Goal: Communication & Community: Answer question/provide support

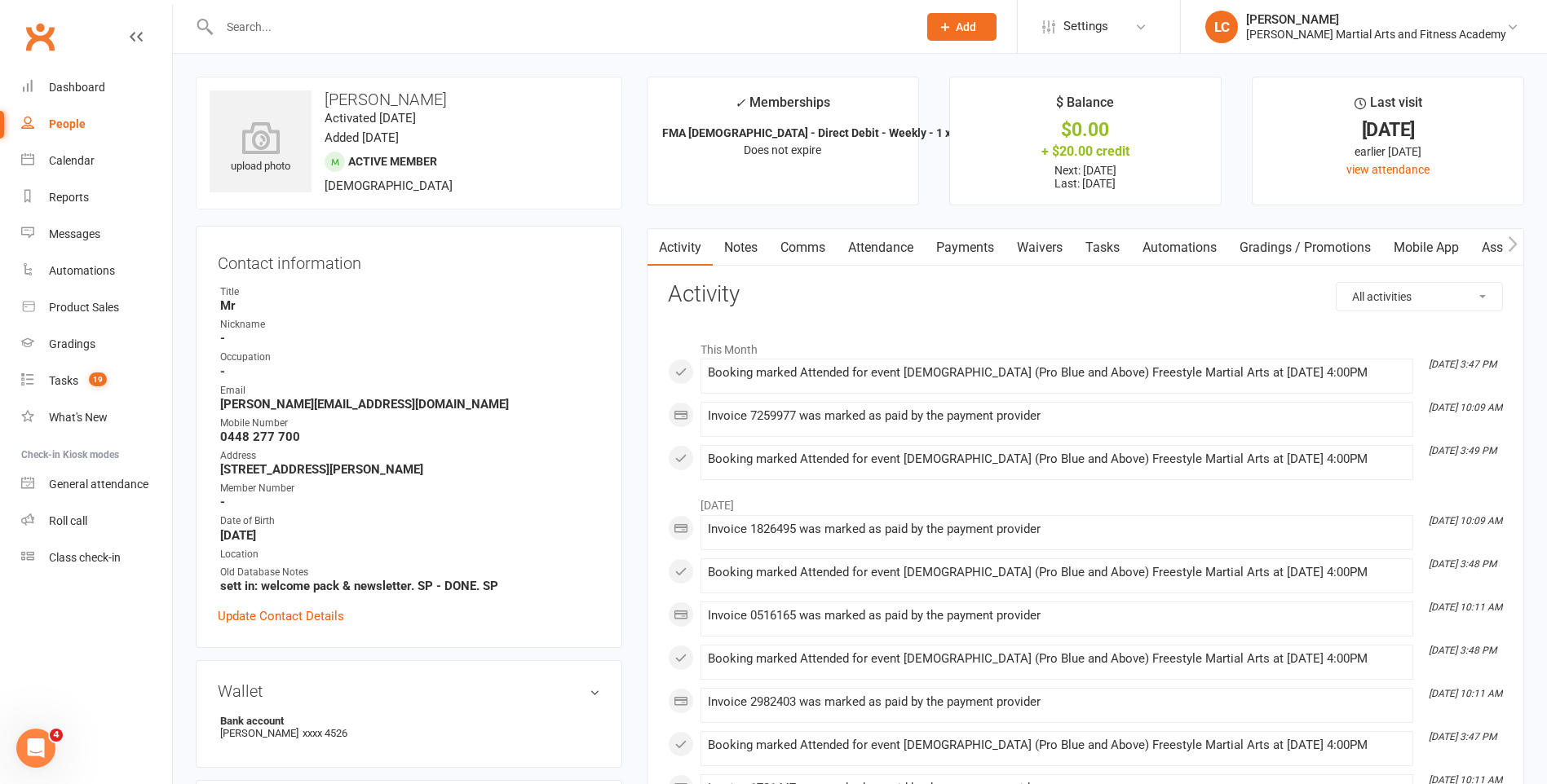
click at [396, 26] on input "text" at bounding box center [560, 27] width 691 height 23
paste input "[PERSON_NAME] <[PERSON_NAME][EMAIL_ADDRESS][DOMAIN_NAME]>"
drag, startPoint x: 318, startPoint y: 29, endPoint x: 117, endPoint y: 31, distance: 201.0
click at [118, 4] on header "[PERSON_NAME] <[PERSON_NAME][EMAIL_ADDRESS][DOMAIN_NAME]> Loading... Prospect M…" at bounding box center [773, 4] width 1547 height 0
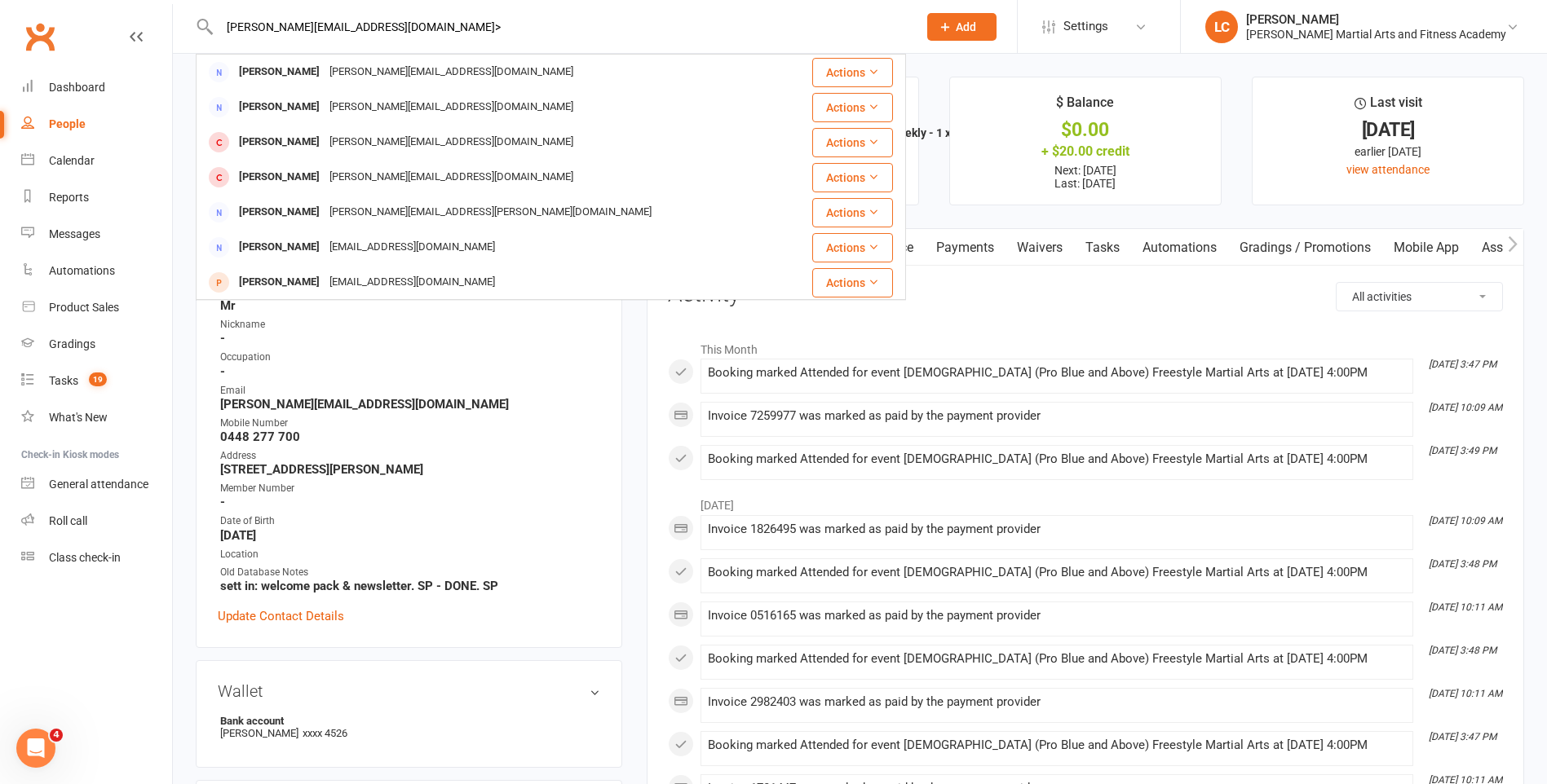
click at [420, 17] on input "[PERSON_NAME][EMAIL_ADDRESS][DOMAIN_NAME]>" at bounding box center [560, 27] width 691 height 23
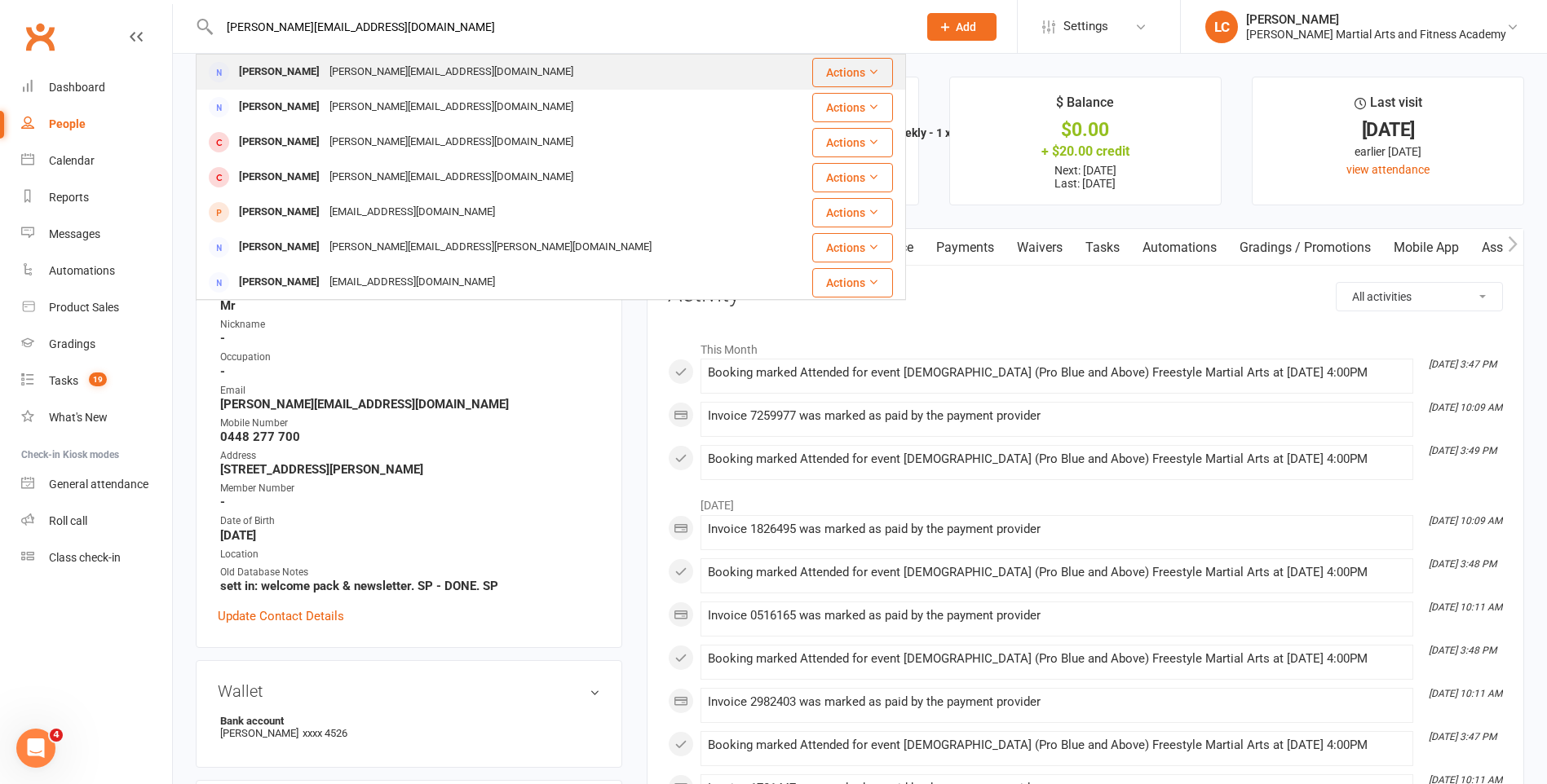
type input "[PERSON_NAME][EMAIL_ADDRESS][DOMAIN_NAME]"
click at [386, 72] on div "[PERSON_NAME][EMAIL_ADDRESS][DOMAIN_NAME]" at bounding box center [451, 72] width 253 height 24
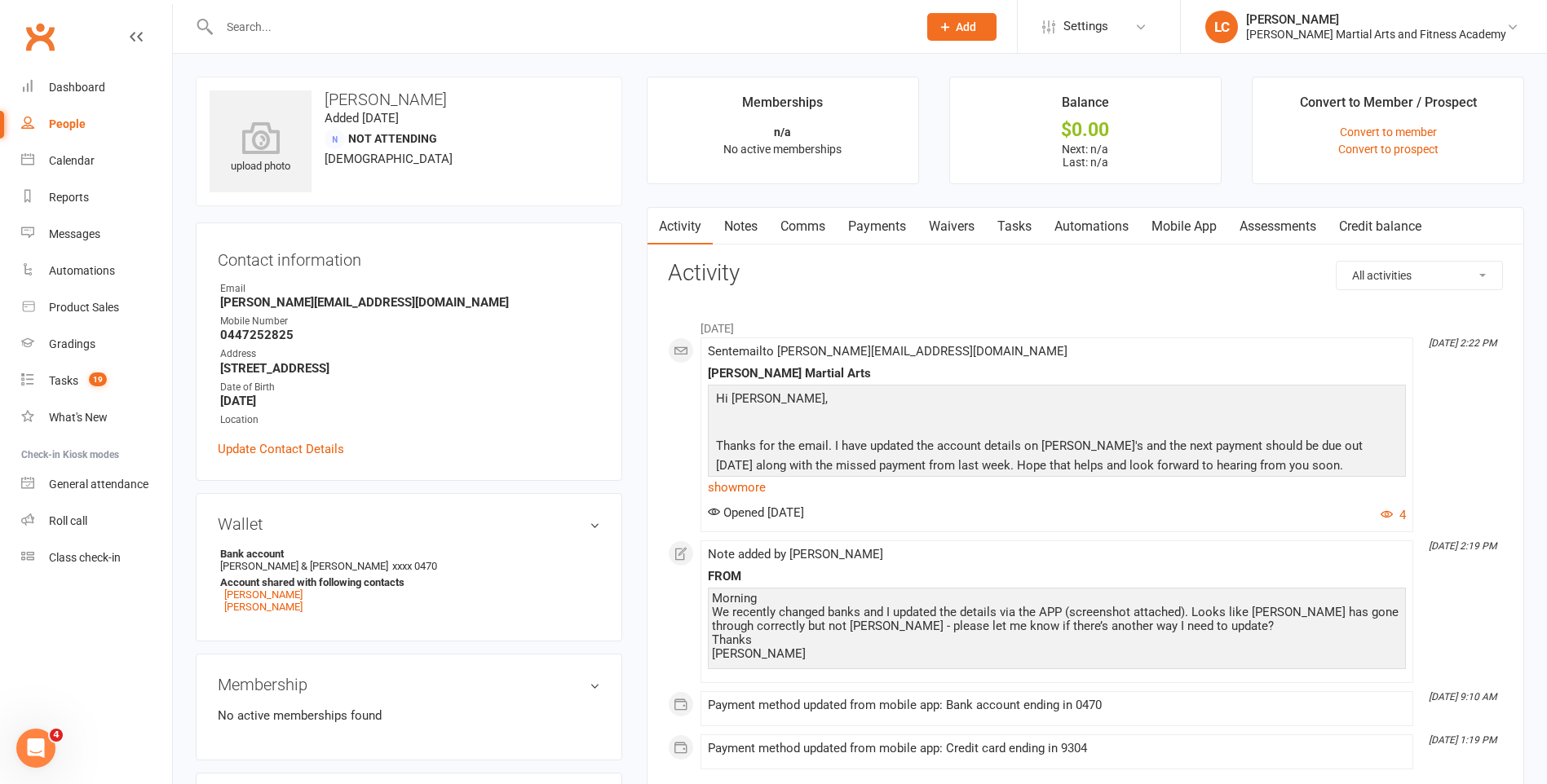
click at [751, 229] on link "Notes" at bounding box center [741, 226] width 56 height 38
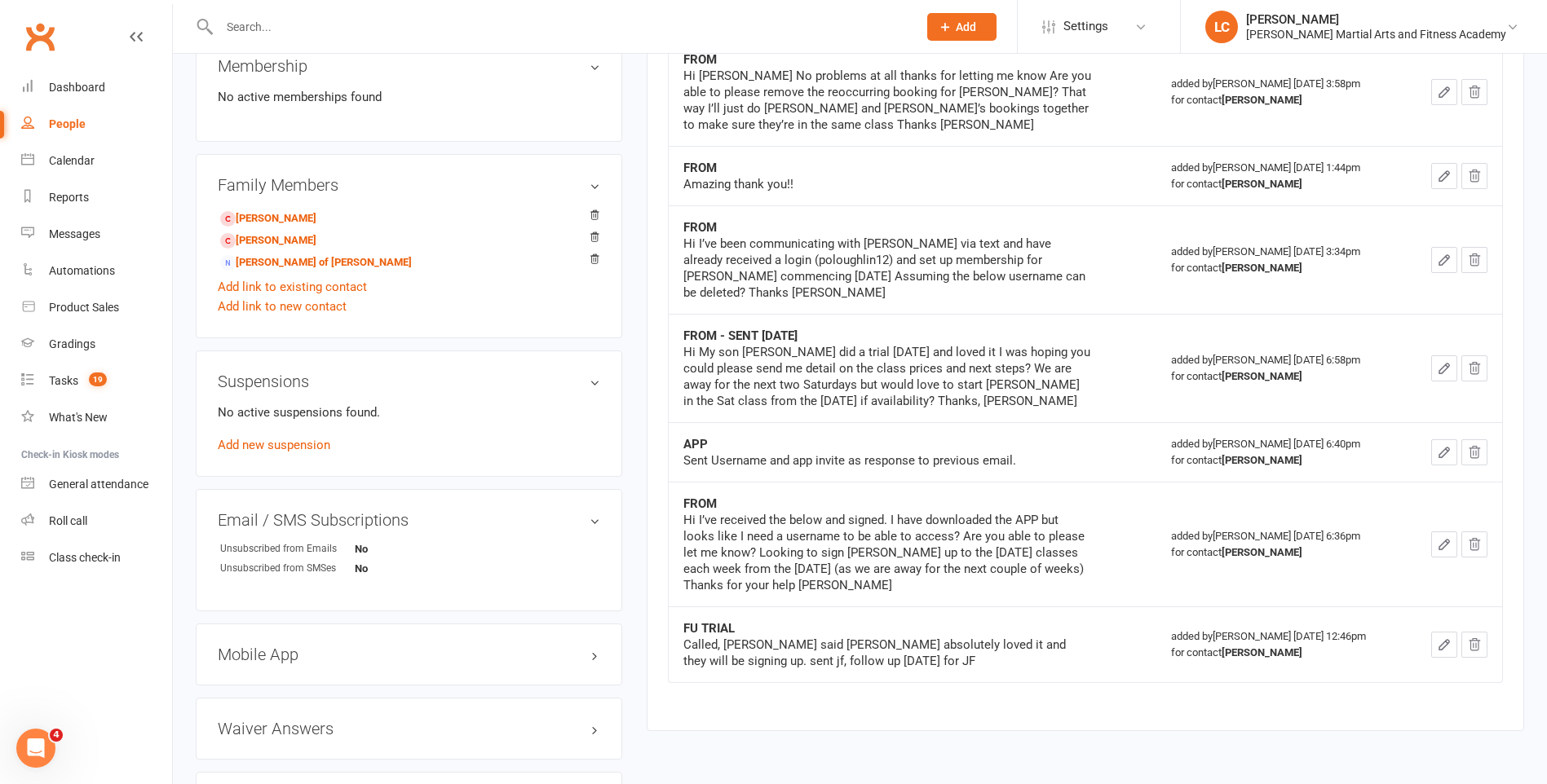
scroll to position [652, 0]
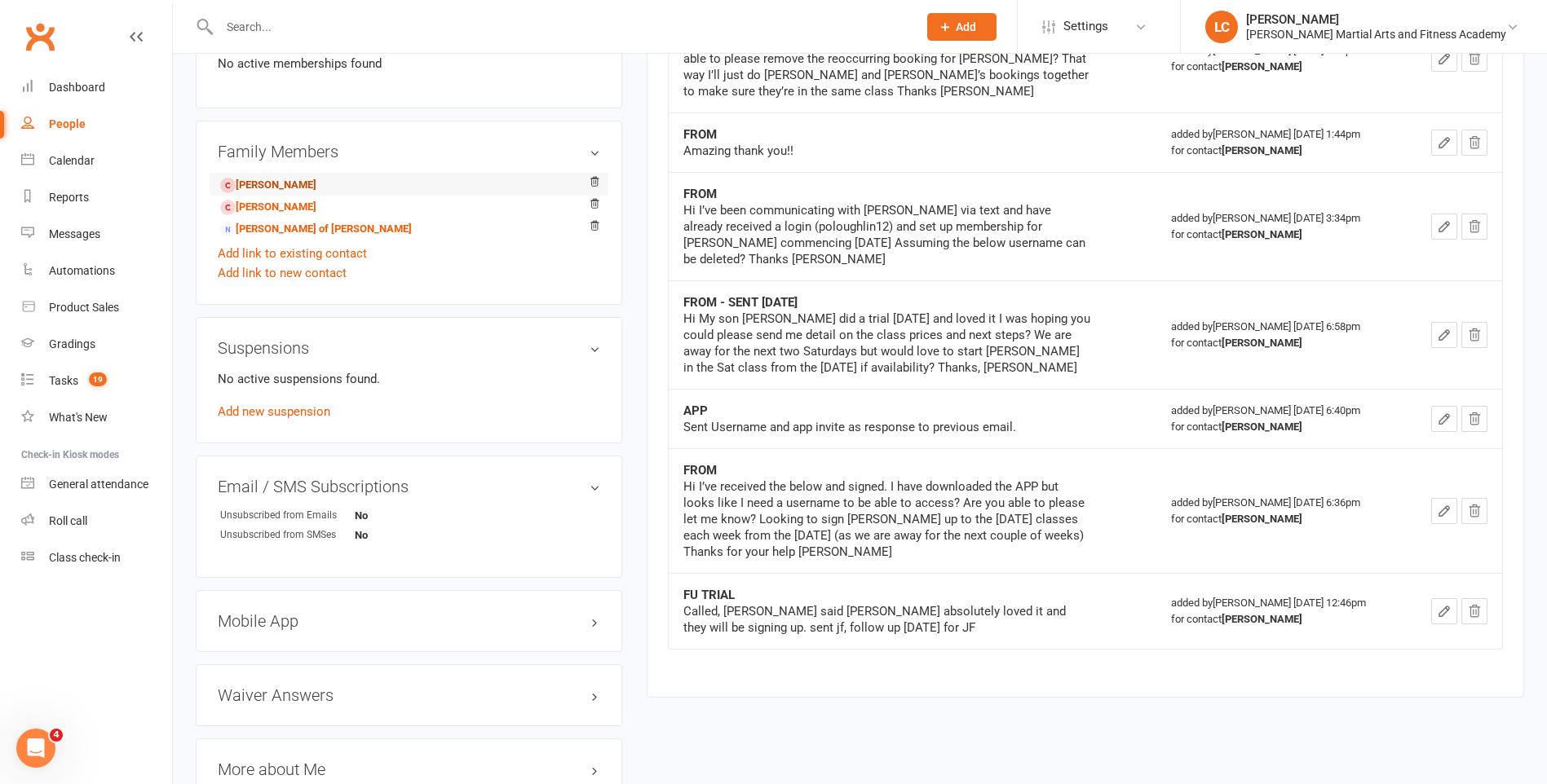
click at [299, 185] on link "[PERSON_NAME]" at bounding box center [267, 185] width 96 height 17
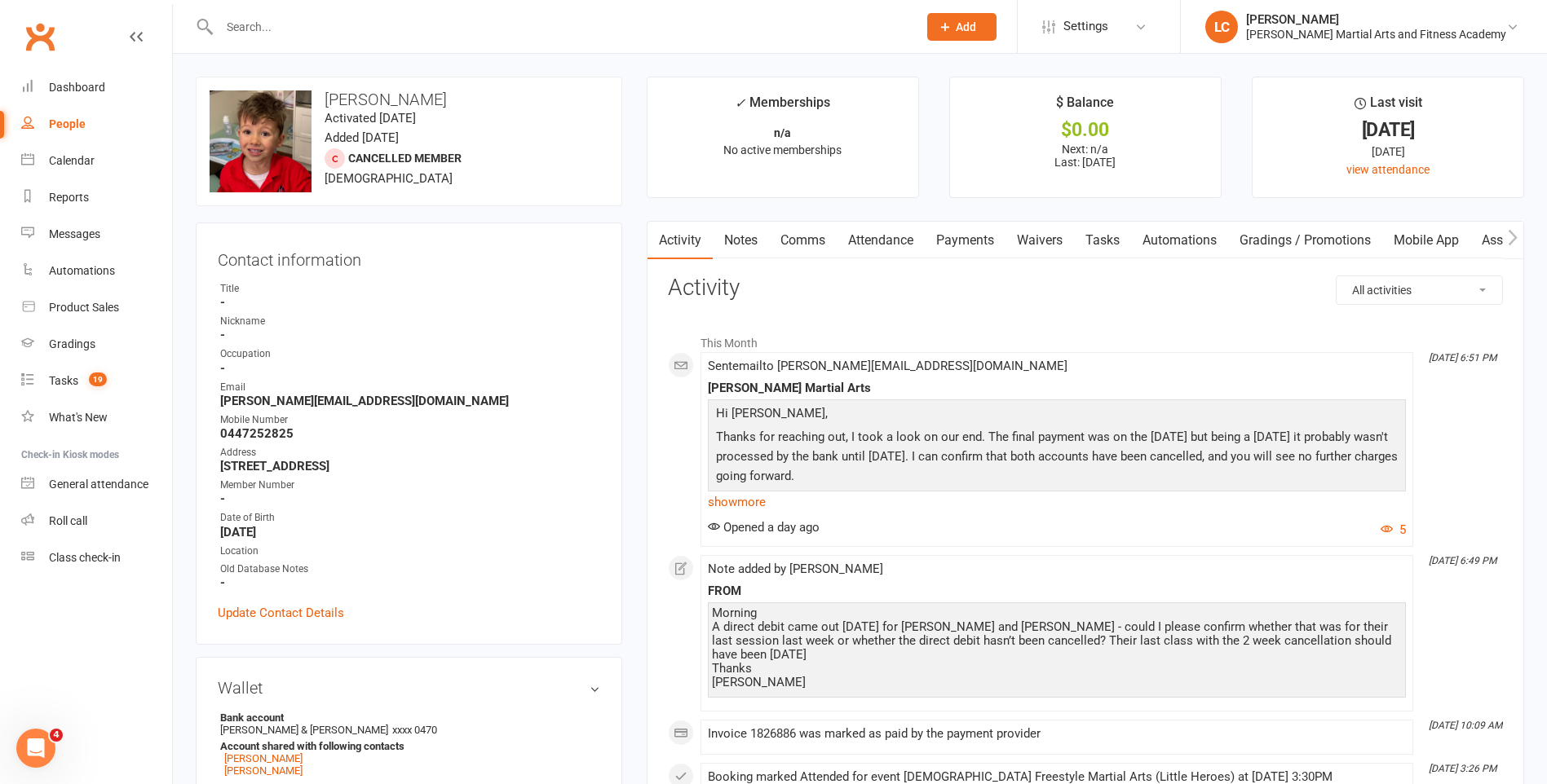
click at [726, 241] on link "Notes" at bounding box center [741, 240] width 56 height 38
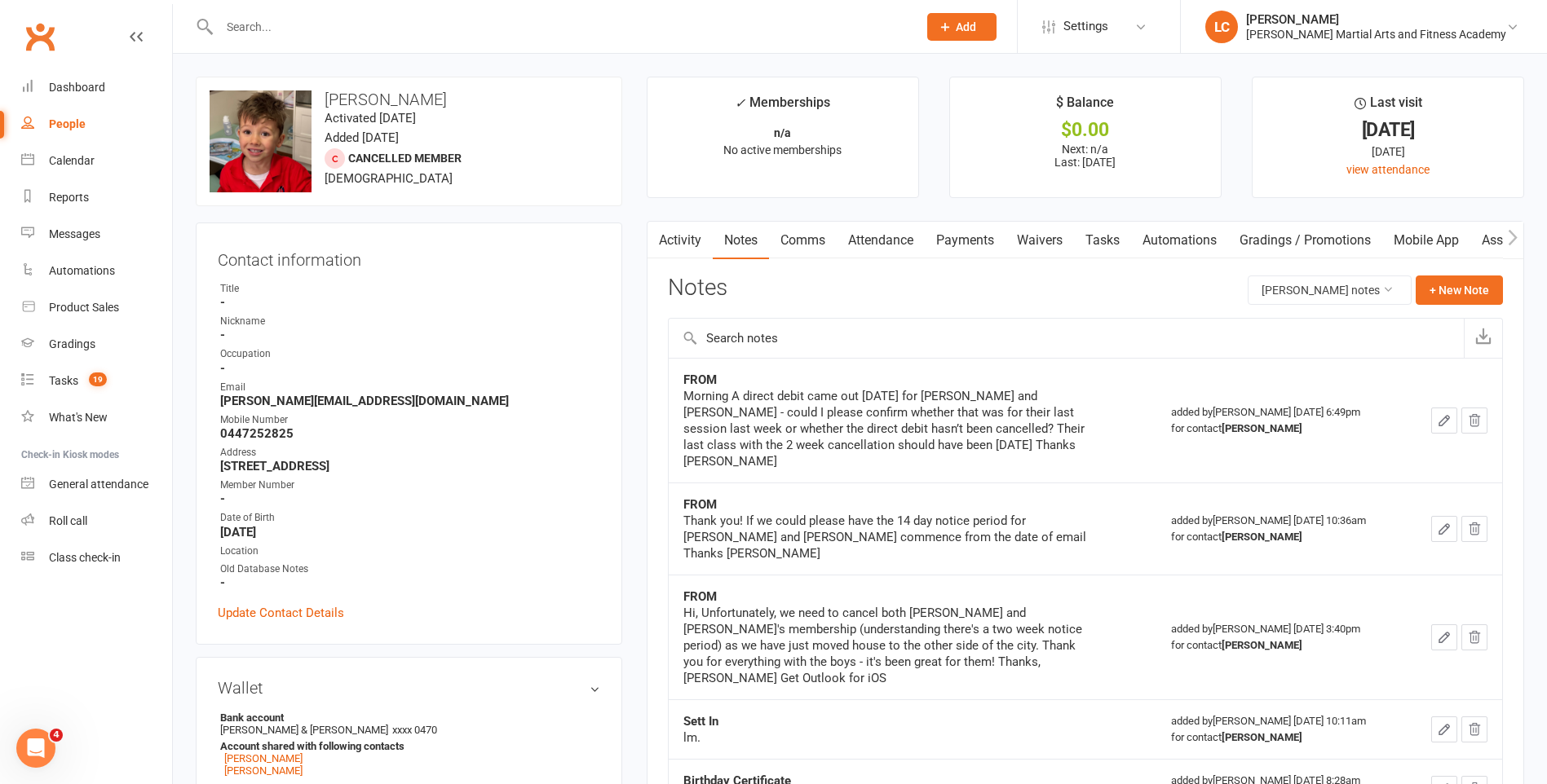
click at [1448, 274] on div "Activity Notes Comms Attendance Payments Waivers Tasks Automations Gradings / P…" at bounding box center [1085, 775] width 878 height 1110
click at [1459, 297] on button "+ New Note" at bounding box center [1459, 289] width 87 height 29
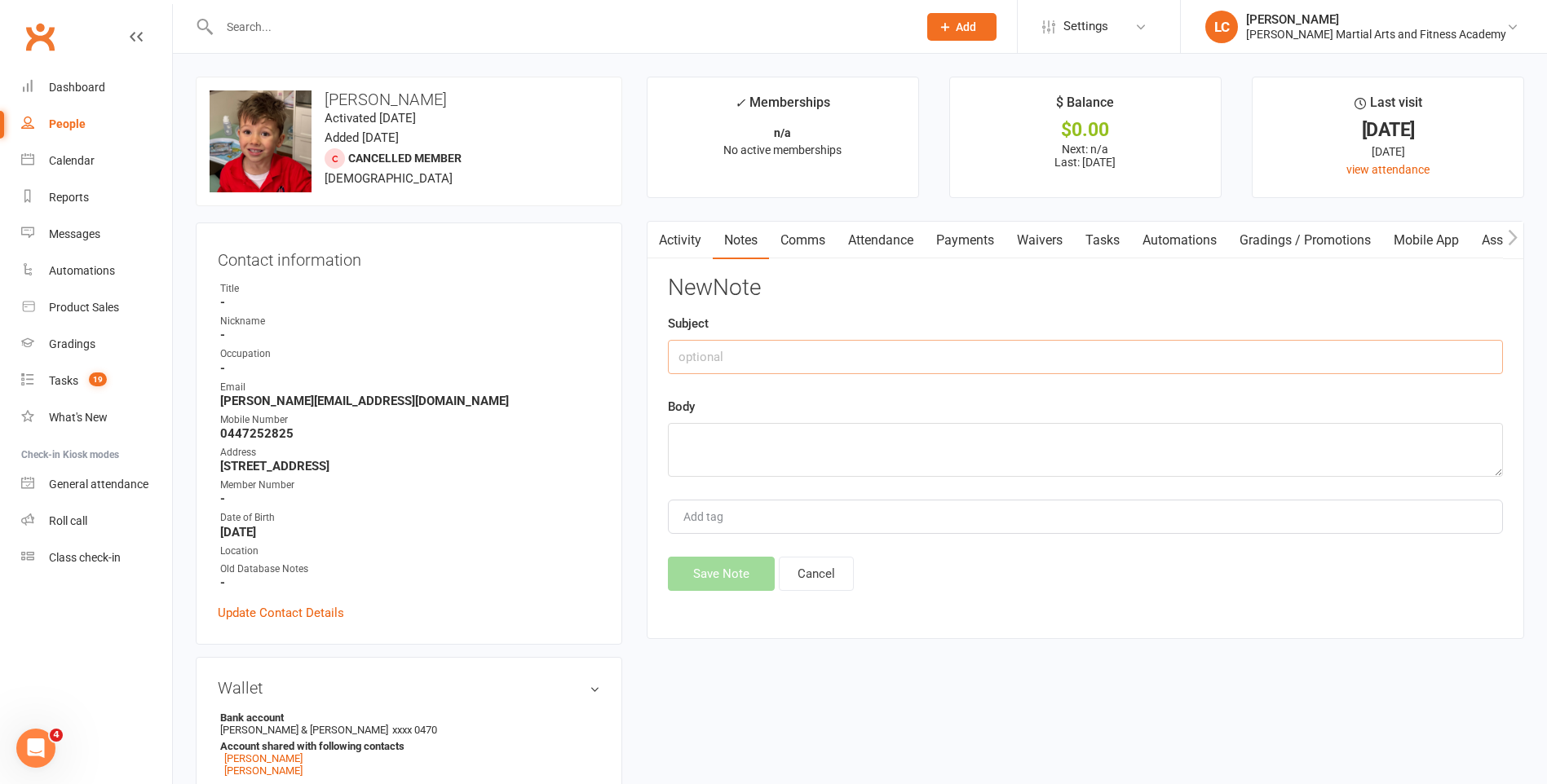
click at [821, 357] on input "text" at bounding box center [1084, 357] width 835 height 34
type input "FROM"
click at [795, 468] on textarea at bounding box center [1084, 449] width 835 height 54
paste textarea "Thanks for confirming! You too [PERSON_NAME]"
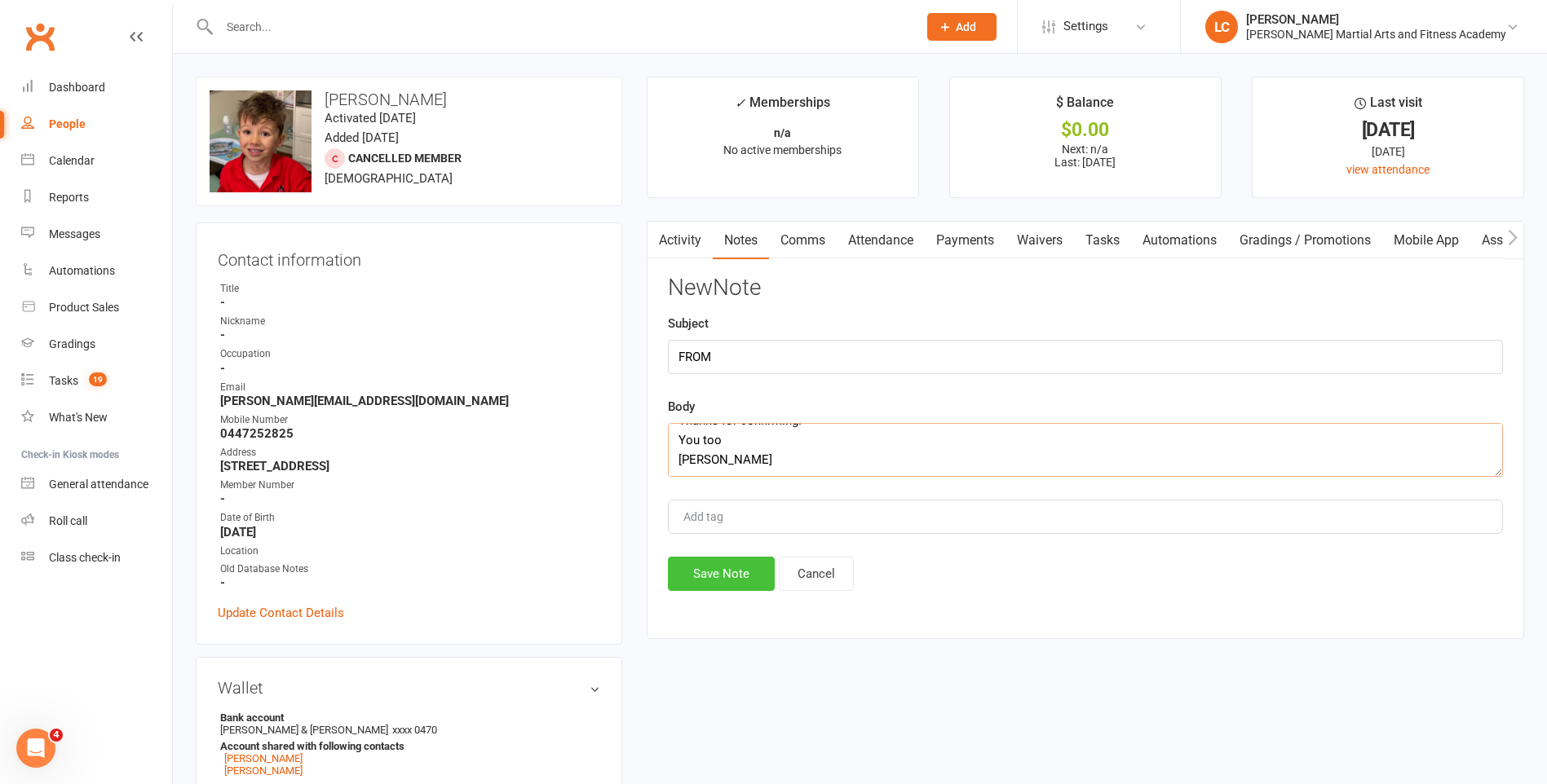
type textarea "Thanks for confirming! You too [PERSON_NAME]"
click at [751, 576] on button "Save Note" at bounding box center [720, 573] width 106 height 34
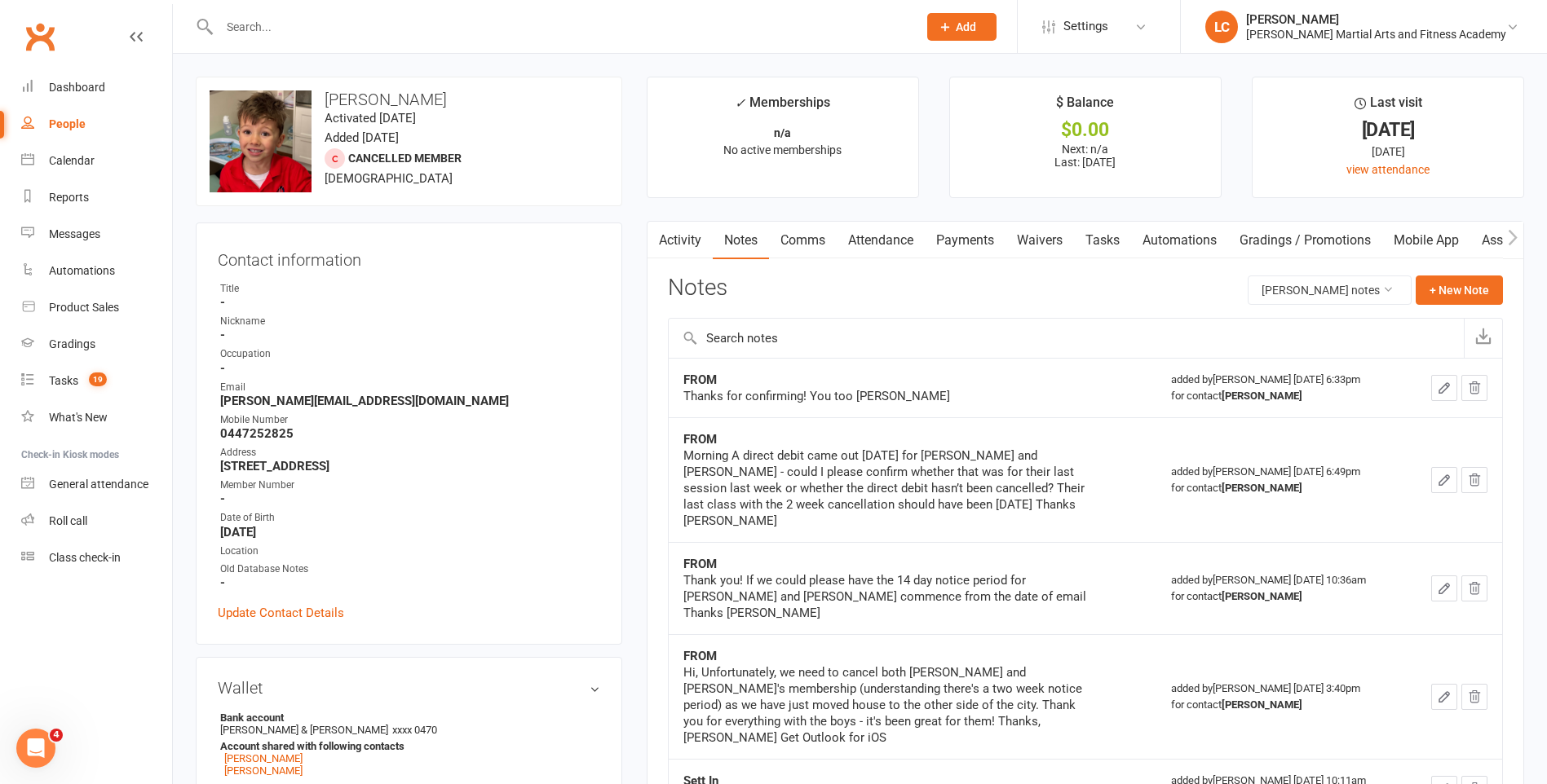
click at [264, 34] on input "text" at bounding box center [560, 27] width 691 height 23
paste input "[PERSON_NAME] <[EMAIL_ADDRESS][DOMAIN_NAME]>"
drag, startPoint x: 240, startPoint y: 37, endPoint x: 0, endPoint y: 32, distance: 240.1
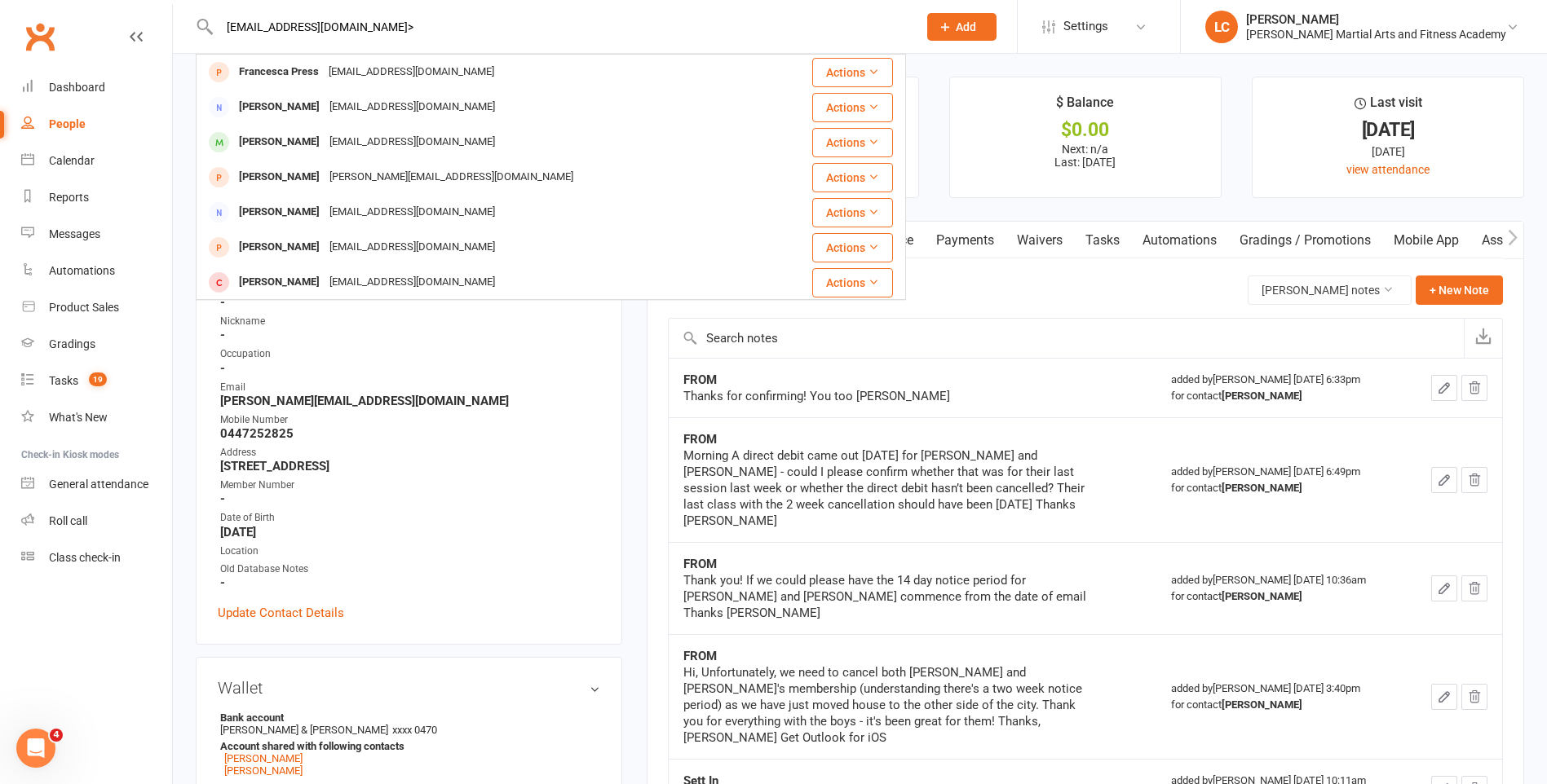
click at [426, 16] on input "[EMAIL_ADDRESS][DOMAIN_NAME]>" at bounding box center [560, 27] width 691 height 23
type input "[EMAIL_ADDRESS][DOMAIN_NAME]"
click at [508, 85] on div "[PERSON_NAME] [EMAIL_ADDRESS][DOMAIN_NAME]" at bounding box center [485, 72] width 578 height 33
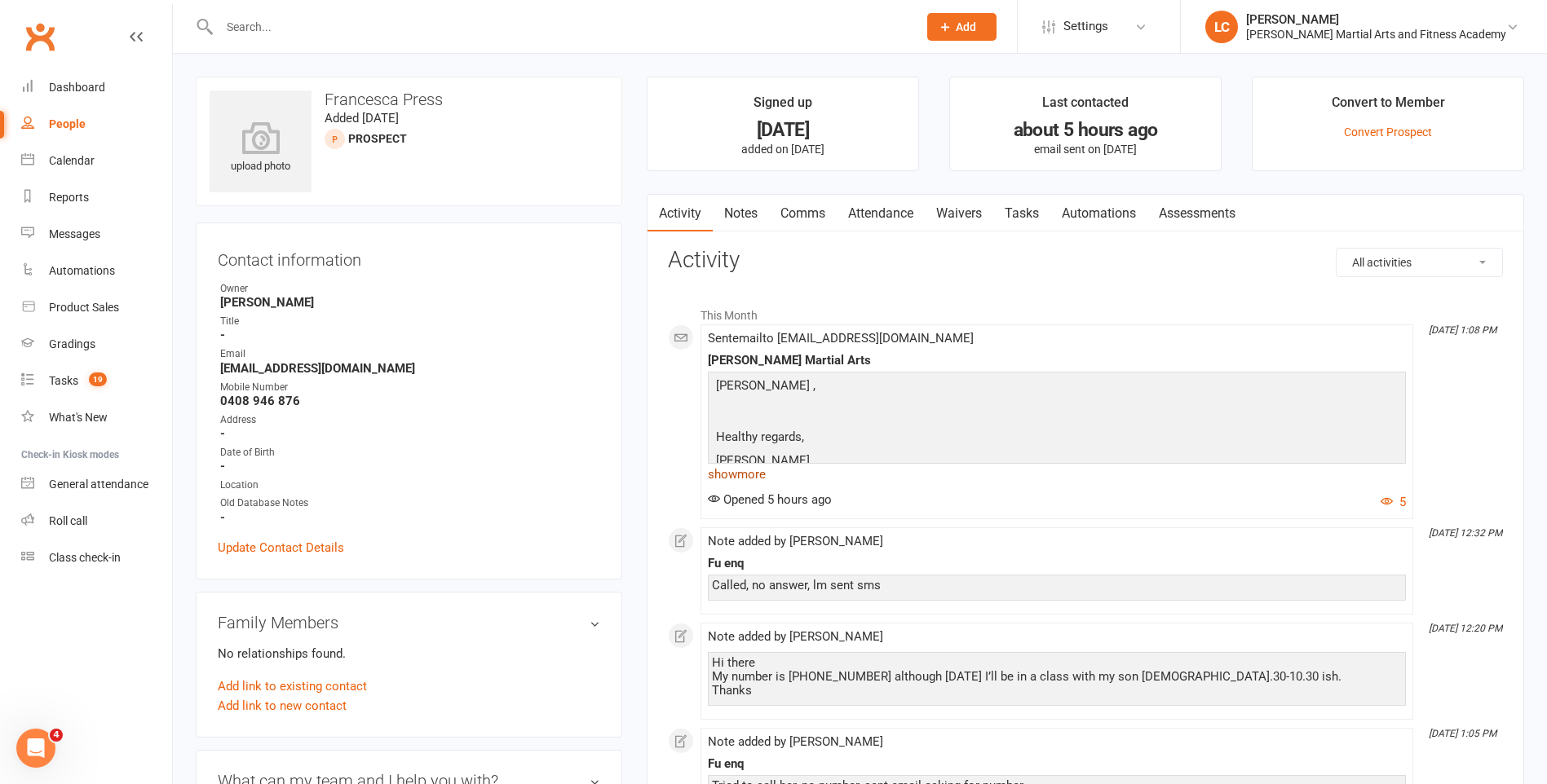
click at [756, 483] on link "show more" at bounding box center [1057, 475] width 698 height 23
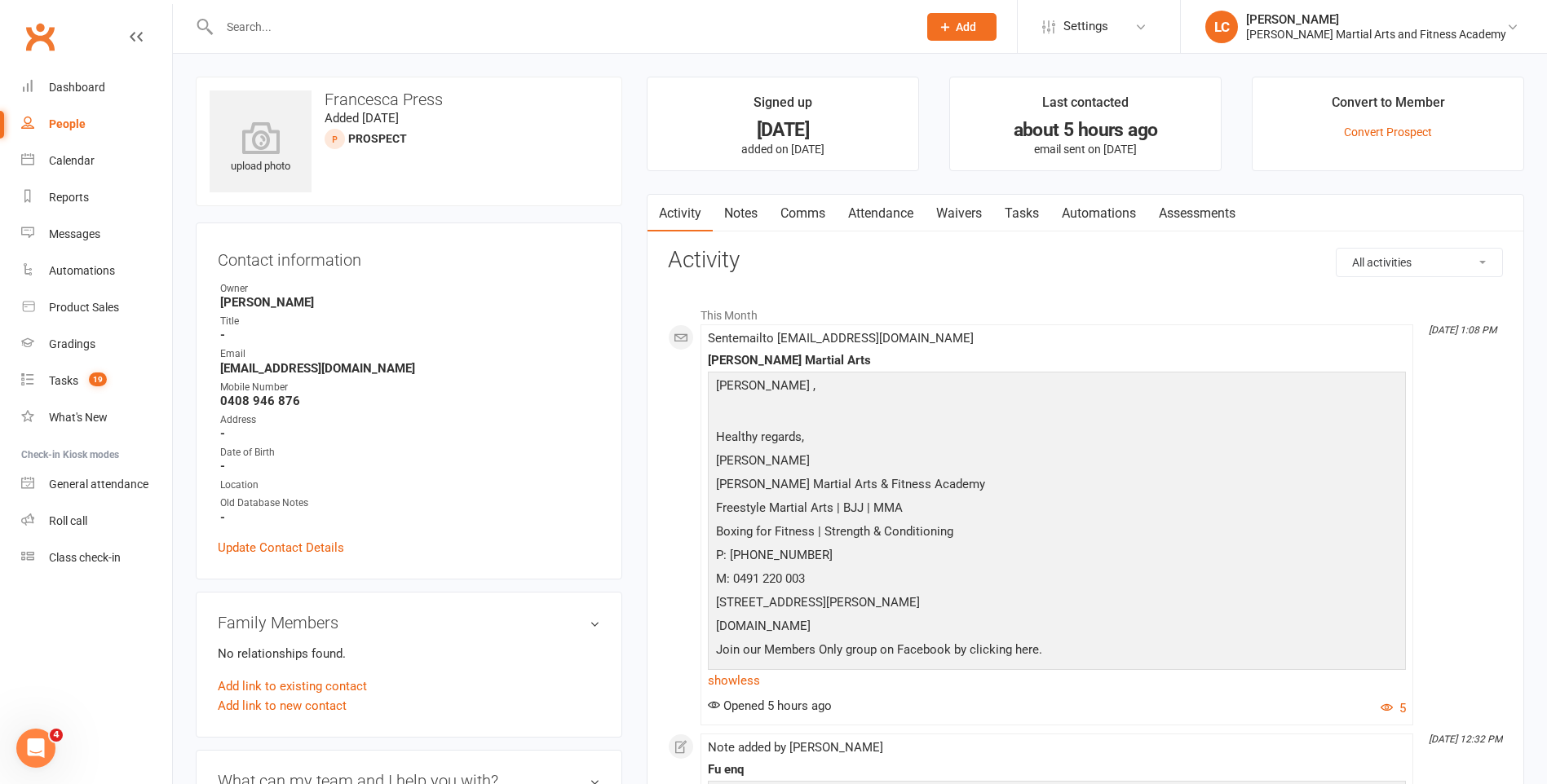
click at [733, 693] on div "Sent email to [EMAIL_ADDRESS][DOMAIN_NAME] [PERSON_NAME] Martial Arts IHi [PERS…" at bounding box center [1057, 524] width 698 height 386
click at [741, 677] on link "show less" at bounding box center [1057, 680] width 698 height 23
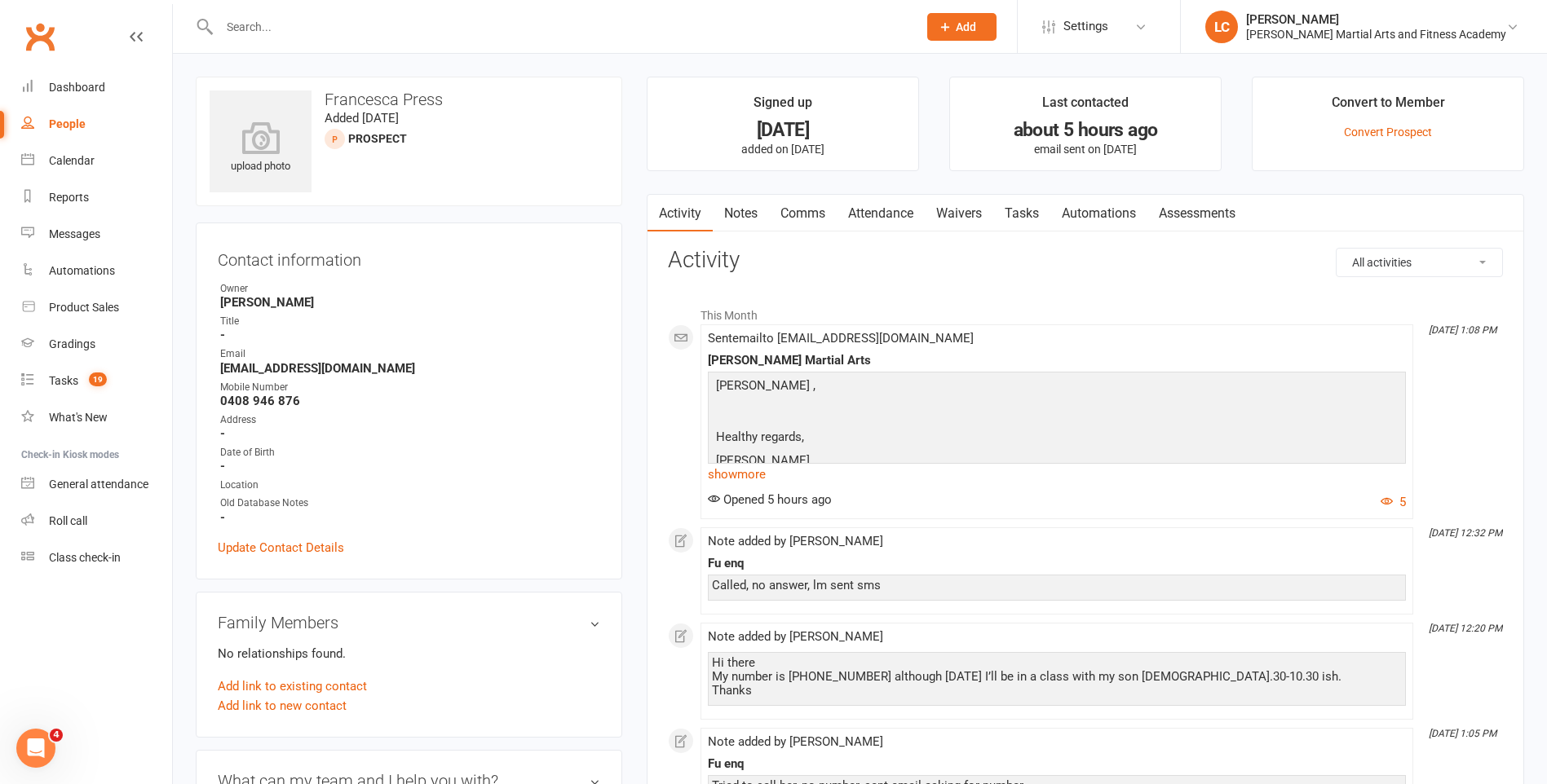
click at [321, 23] on input "text" at bounding box center [560, 27] width 691 height 23
paste input "[PERSON_NAME] <[PERSON_NAME][EMAIL_ADDRESS][DOMAIN_NAME]>"
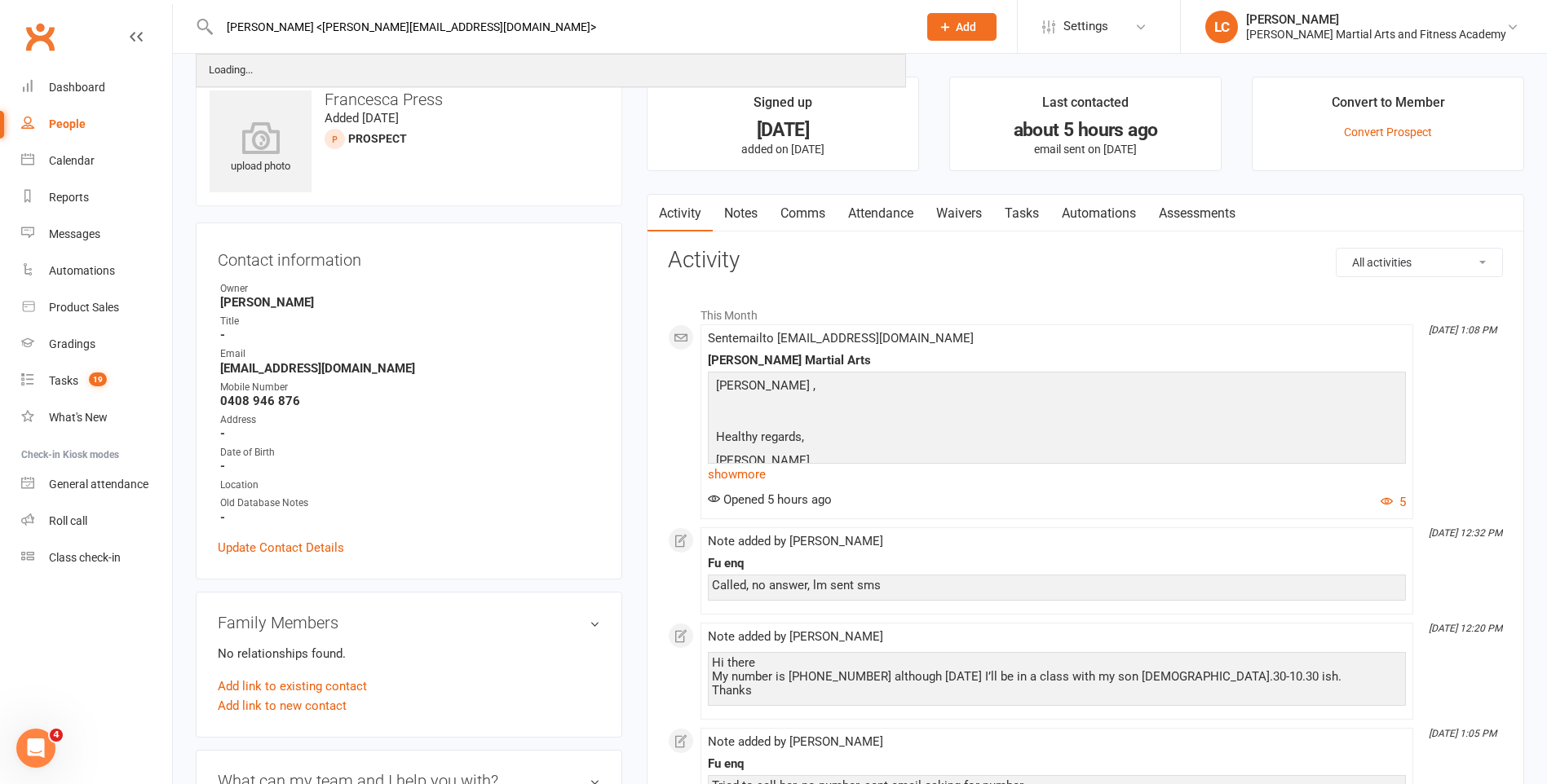
drag, startPoint x: 286, startPoint y: 28, endPoint x: 237, endPoint y: 55, distance: 55.9
click at [160, 4] on header "[PERSON_NAME] <[PERSON_NAME][EMAIL_ADDRESS][DOMAIN_NAME]> Loading... Prospect M…" at bounding box center [773, 4] width 1547 height 0
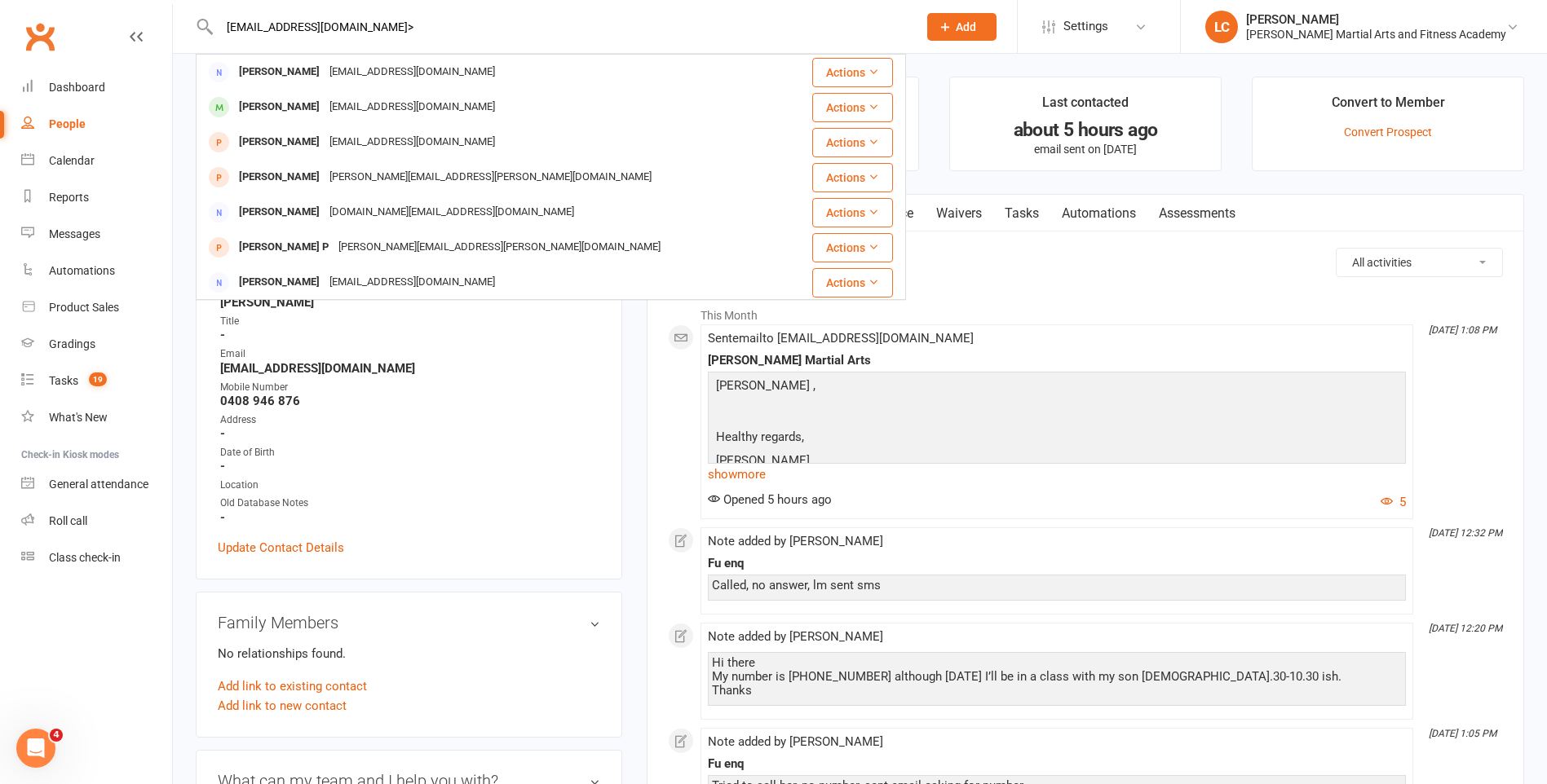
click at [448, 10] on div "[EMAIL_ADDRESS][DOMAIN_NAME]> FANG SHI [EMAIL_ADDRESS][DOMAIN_NAME] Actions [PE…" at bounding box center [551, 26] width 711 height 53
click at [448, 28] on input "[EMAIL_ADDRESS][DOMAIN_NAME]>" at bounding box center [560, 27] width 691 height 23
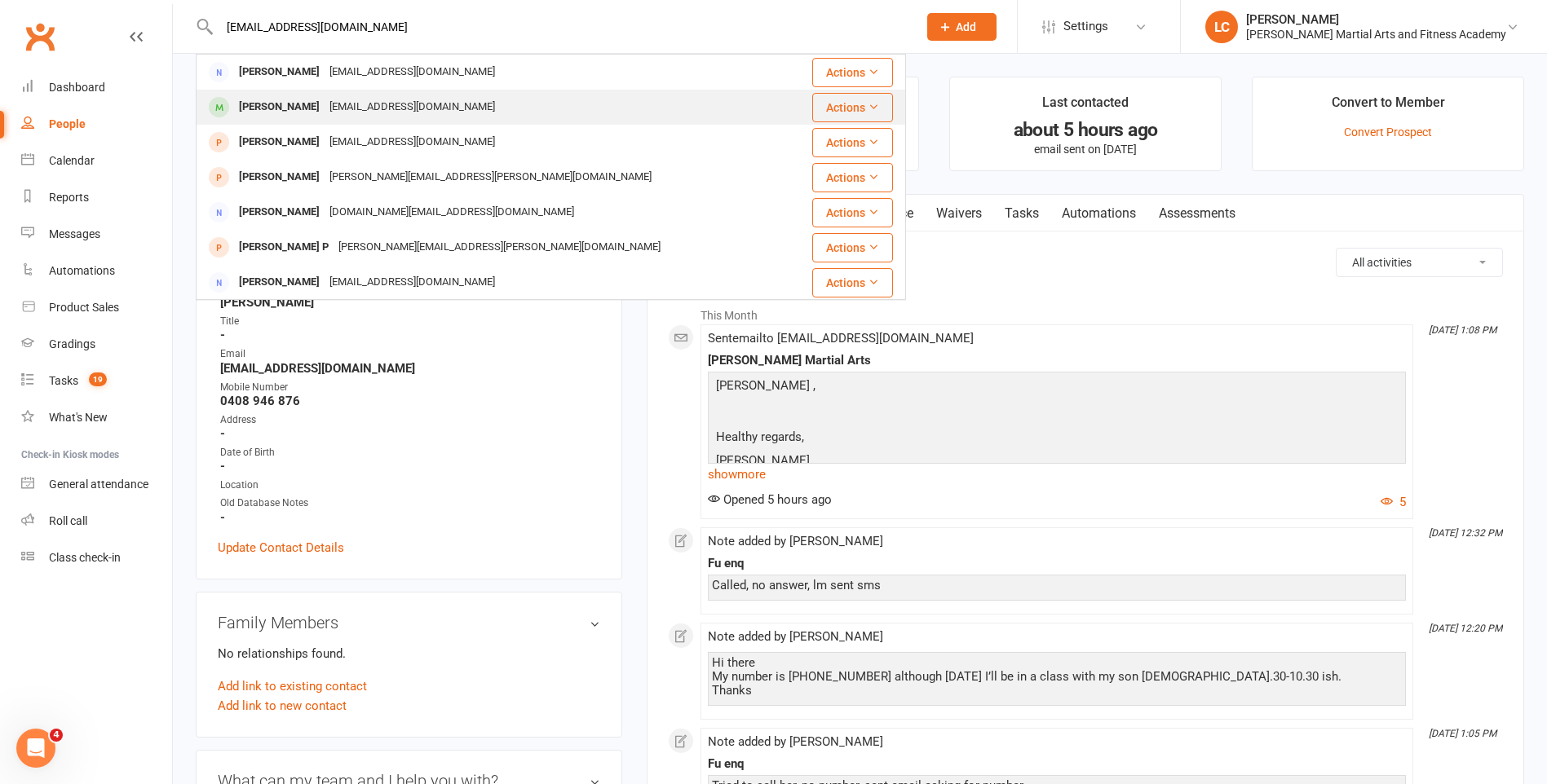
type input "[EMAIL_ADDRESS][DOMAIN_NAME]"
click at [431, 100] on div "[EMAIL_ADDRESS][DOMAIN_NAME]" at bounding box center [412, 106] width 175 height 24
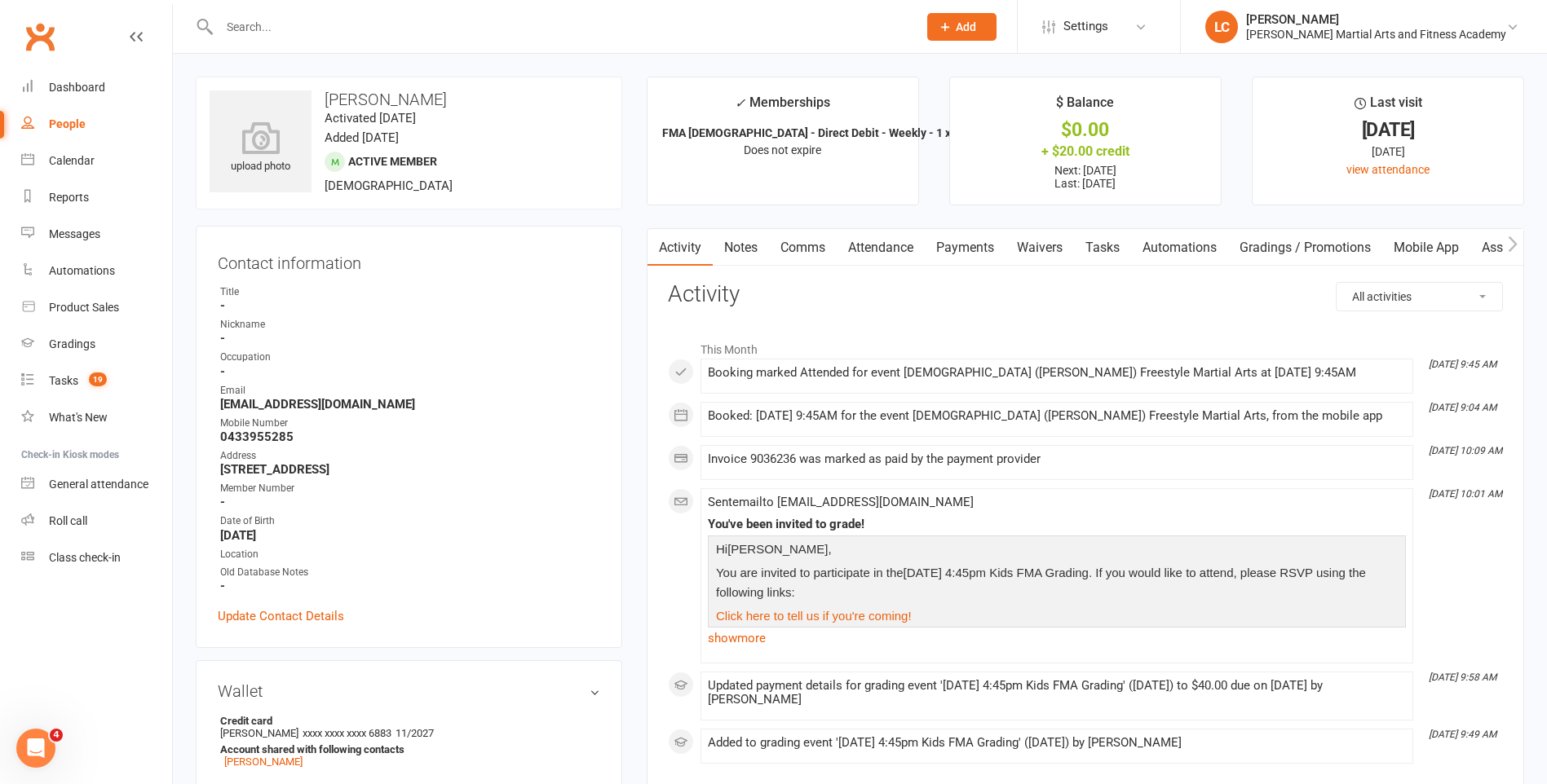
click at [762, 245] on link "Notes" at bounding box center [741, 248] width 56 height 38
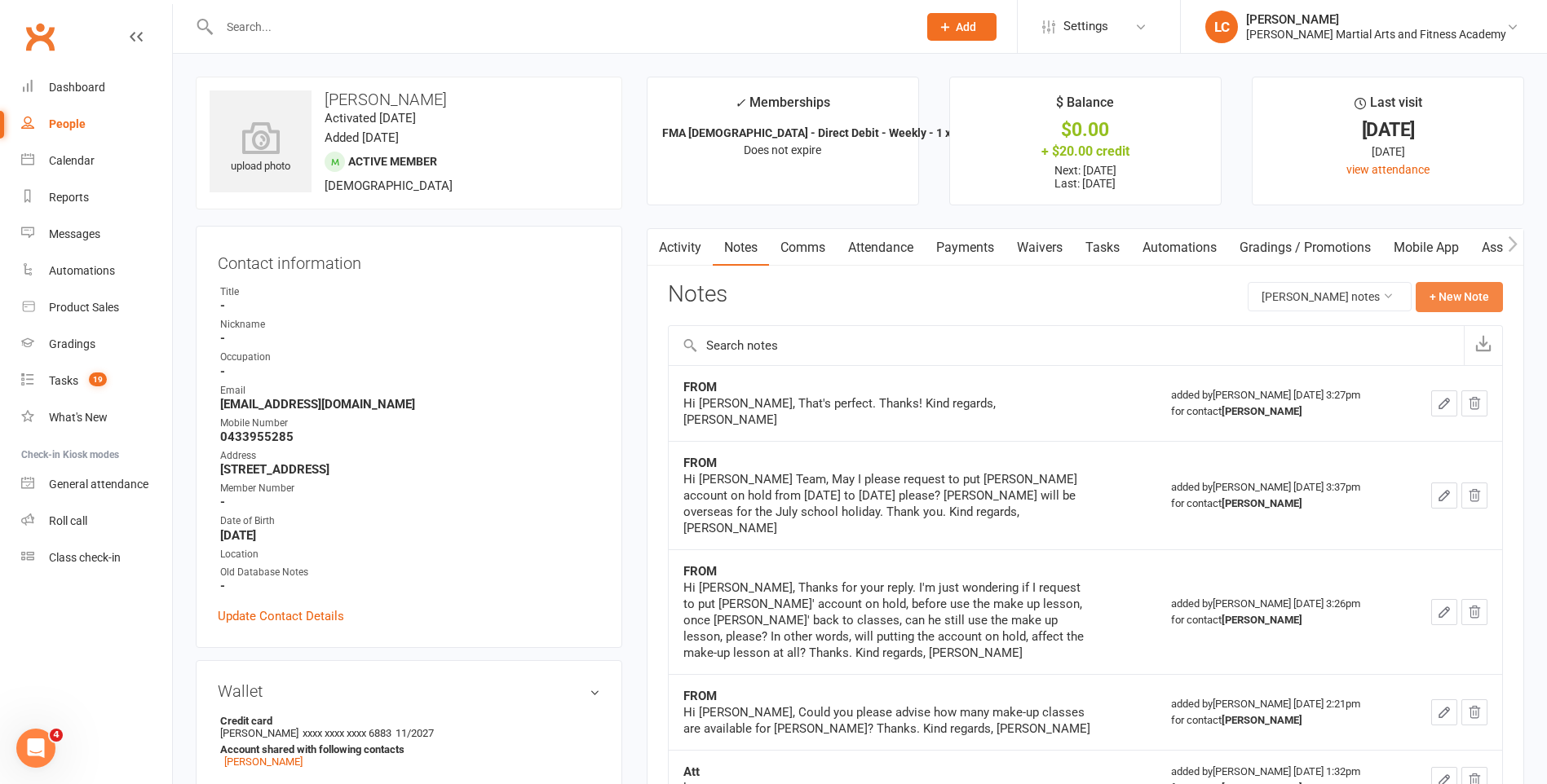
click at [1473, 294] on button "+ New Note" at bounding box center [1459, 296] width 87 height 29
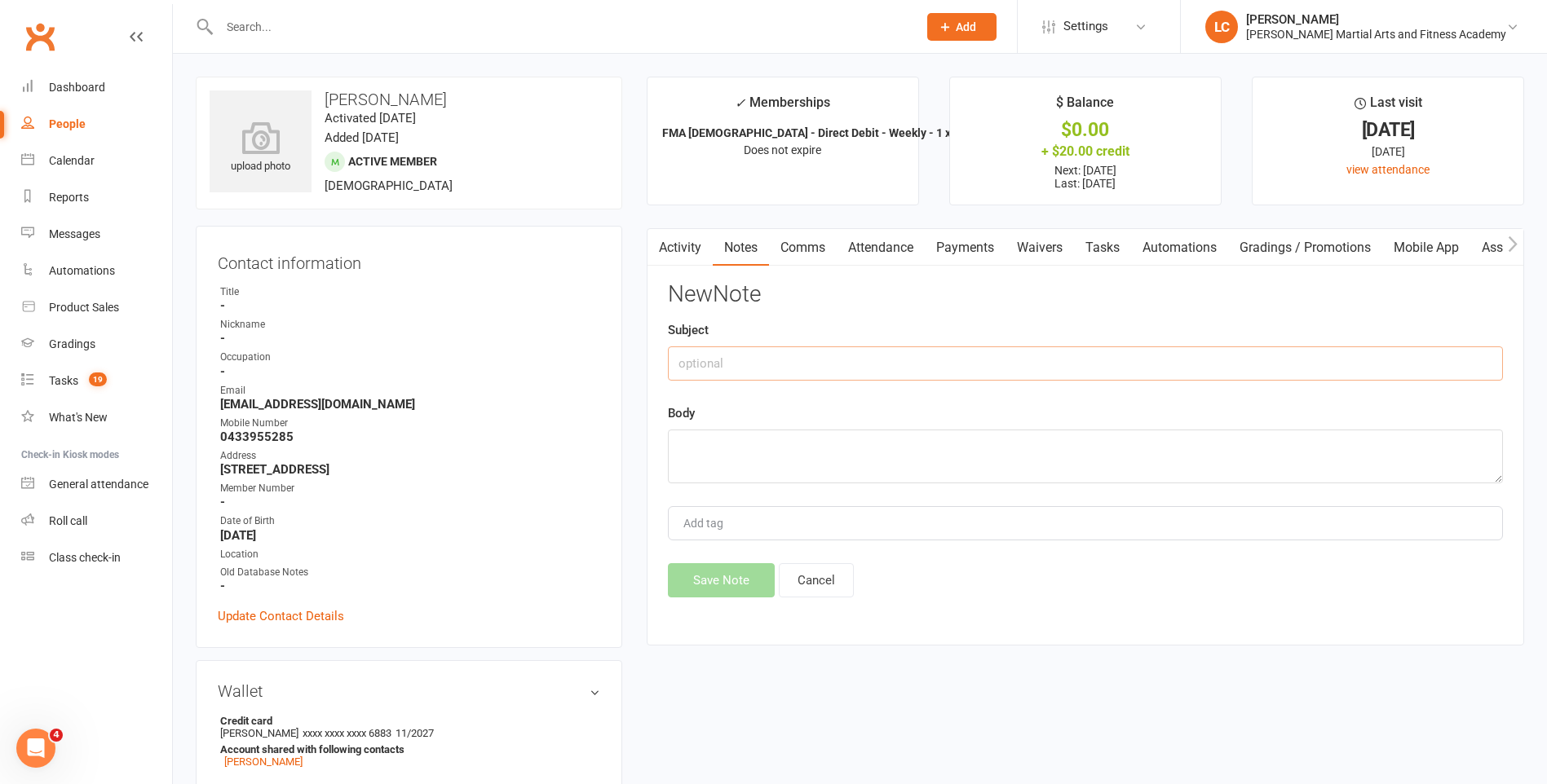
click at [872, 353] on input "text" at bounding box center [1084, 363] width 835 height 34
type input "FROM"
click at [550, 370] on strong "-" at bounding box center [410, 371] width 380 height 15
click at [762, 448] on textarea at bounding box center [1084, 456] width 835 height 54
click at [755, 467] on textarea at bounding box center [1084, 456] width 835 height 54
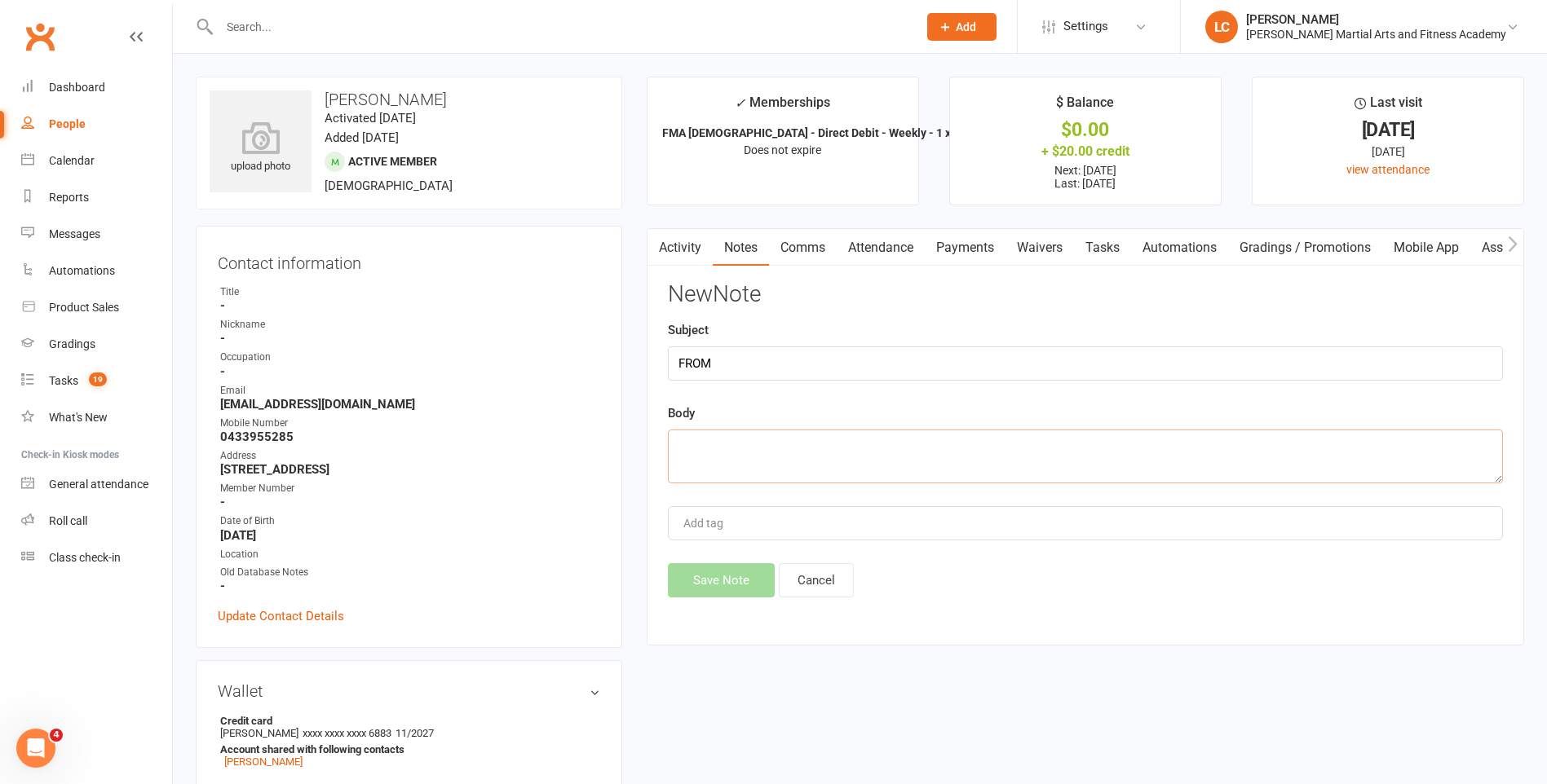
paste textarea "Hi [PERSON_NAME] has recently been invited for grading twice: • [DATE] • [DATE]"
type textarea "Hi [PERSON_NAME] has recently been invited for grading twice: • [DATE] • [DATE]"
click at [748, 574] on button "Save Note" at bounding box center [720, 580] width 106 height 34
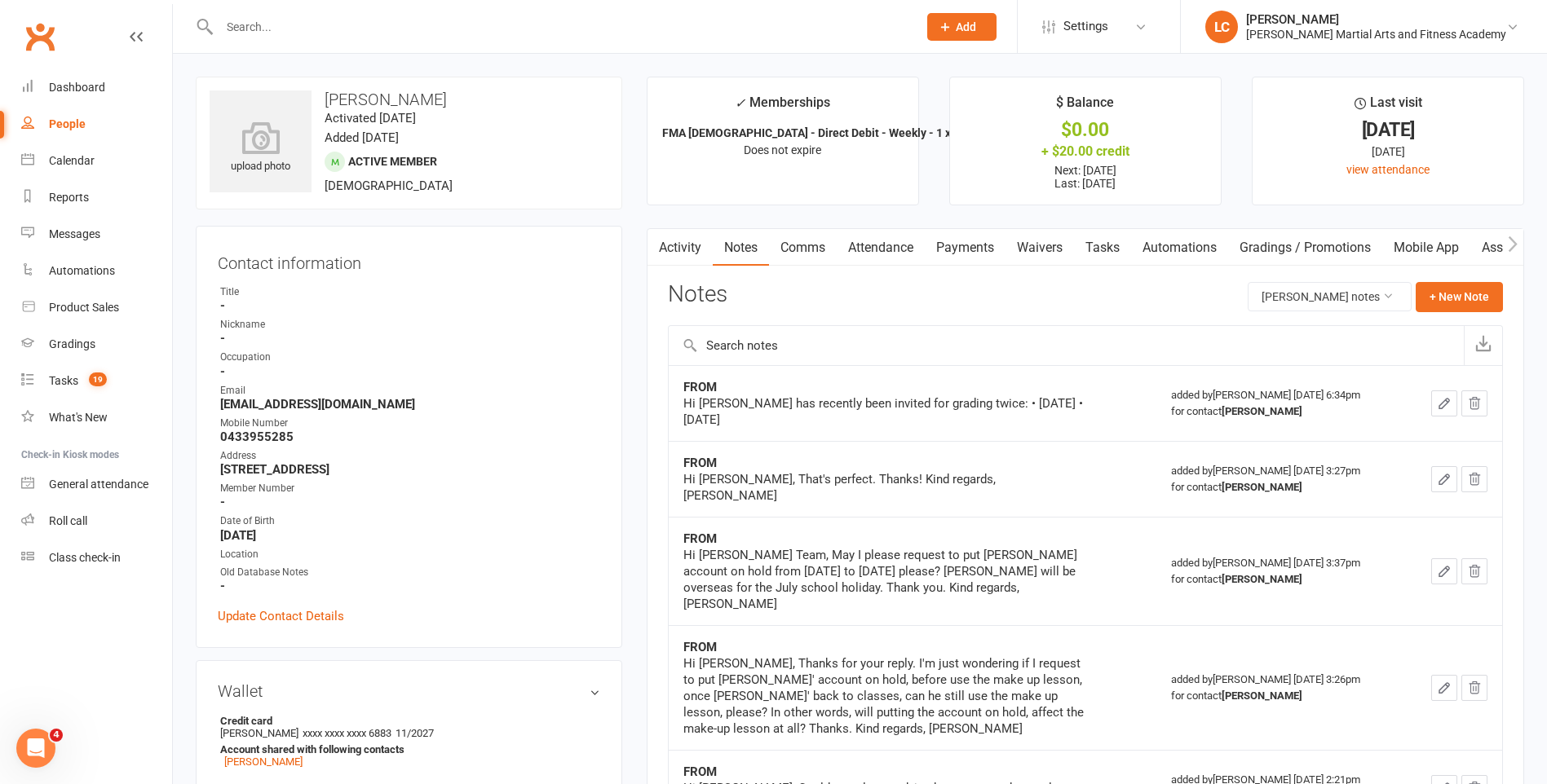
click at [1441, 399] on icon "button" at bounding box center [1444, 403] width 15 height 15
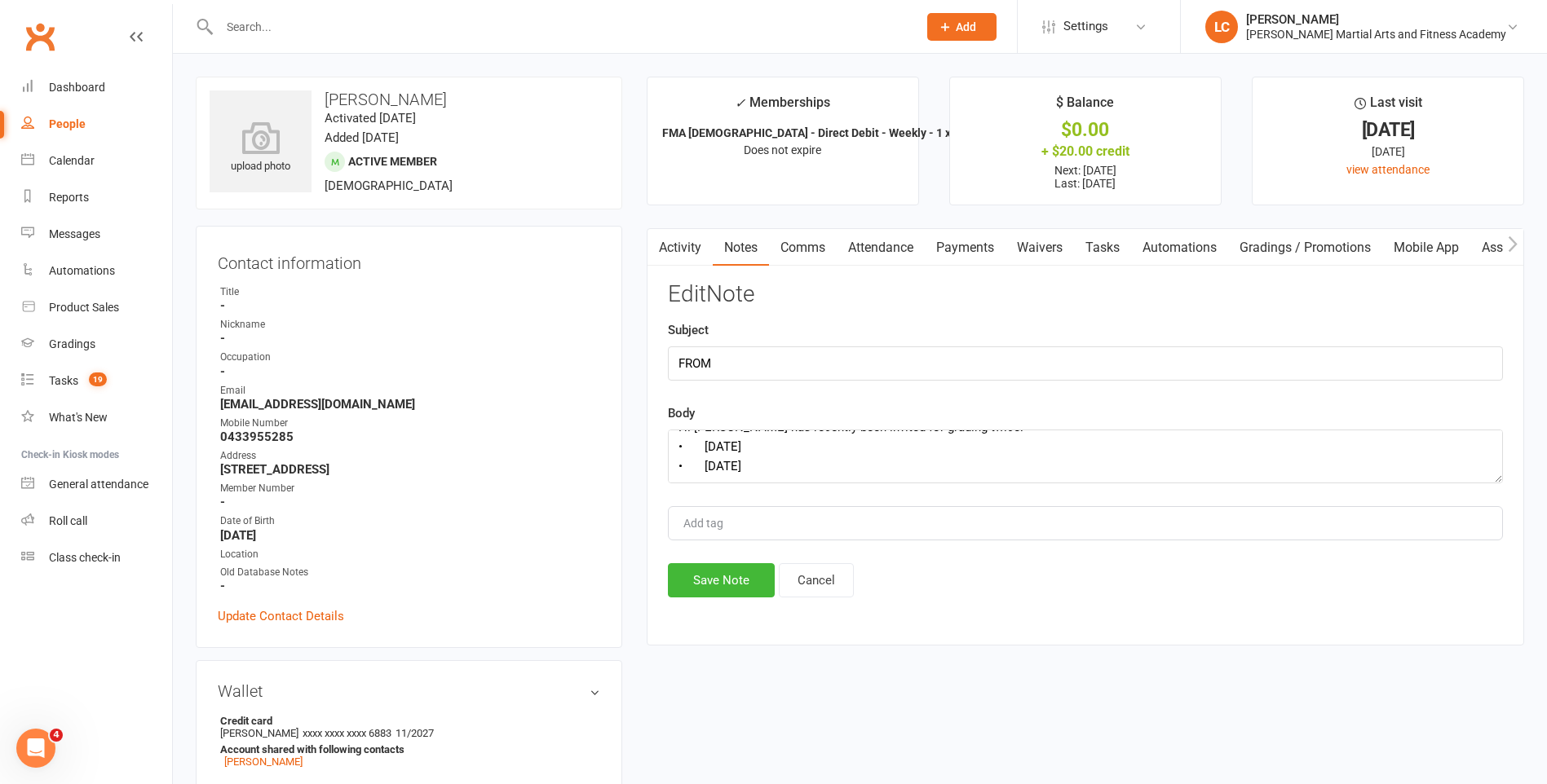
scroll to position [78, 0]
click at [855, 446] on textarea "Hi [PERSON_NAME] has recently been invited for grading twice: • [DATE] • [DATE]" at bounding box center [1084, 456] width 835 height 54
paste textarea "We couldn't make it for neither of the grading sessions. As [PERSON_NAME] usual…"
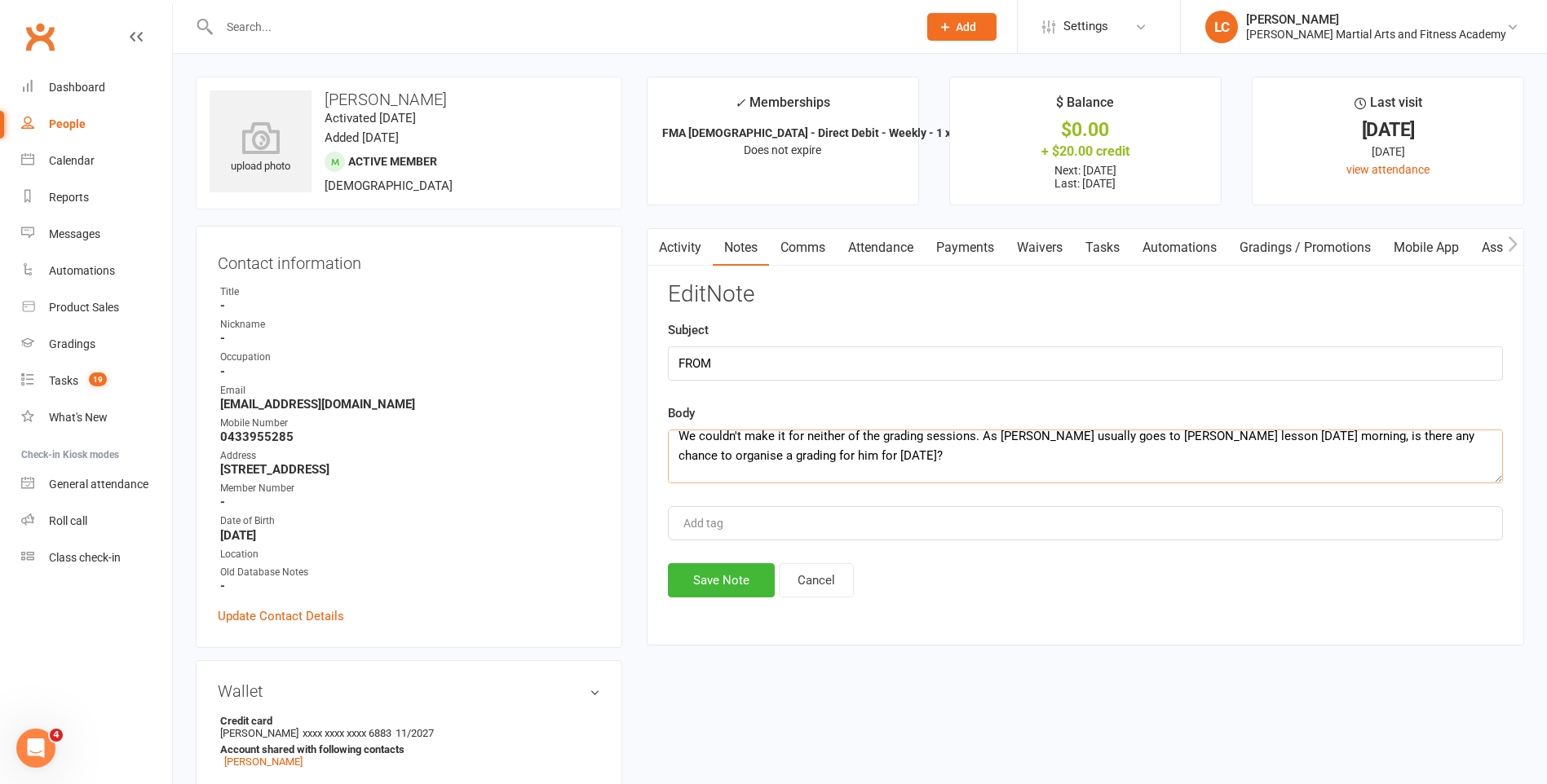
scroll to position [226, 0]
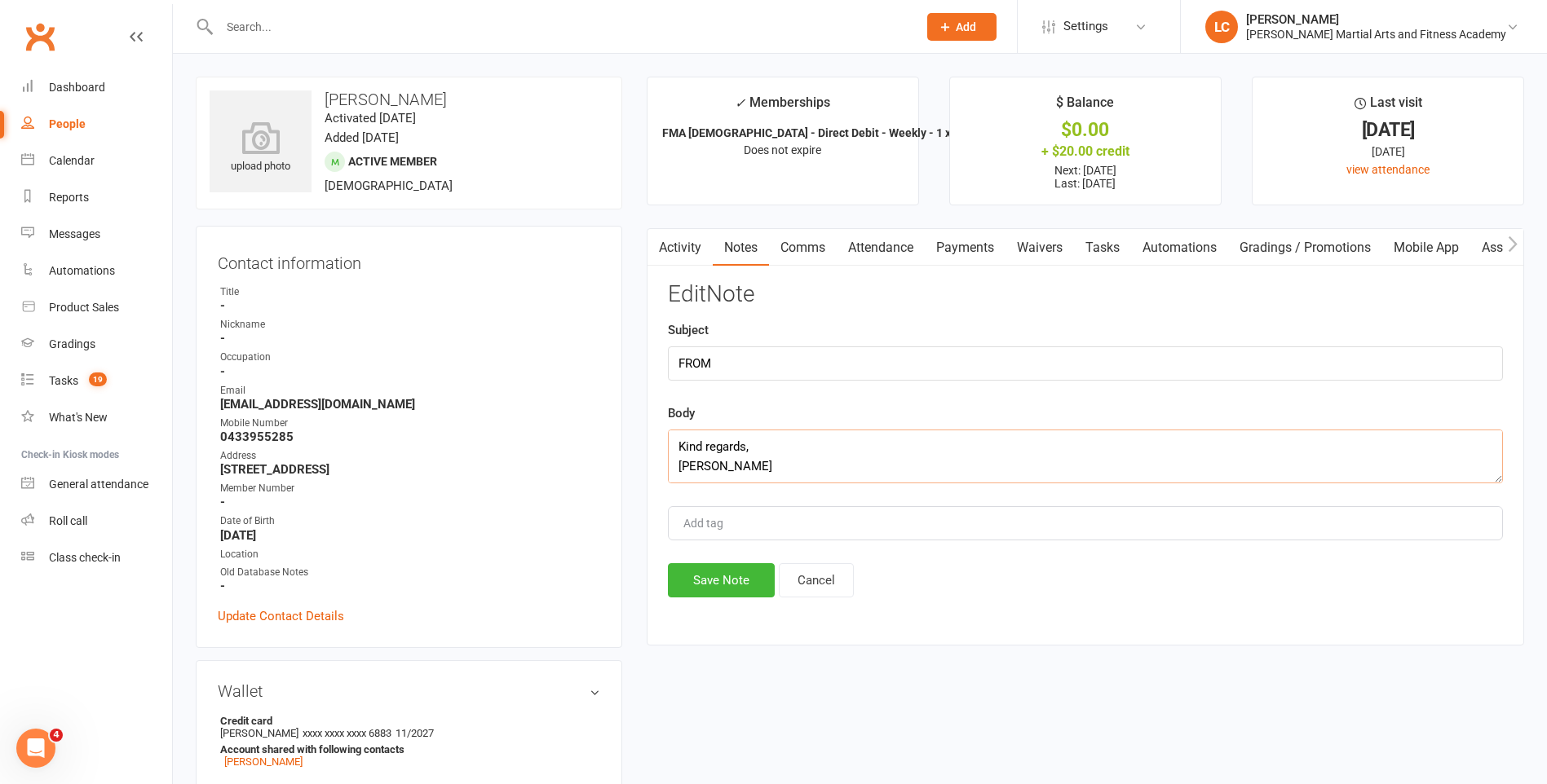
type textarea "Hi [PERSON_NAME] has recently been invited for grading twice: • [DATE] • [DATE]…"
click at [725, 579] on button "Save Note" at bounding box center [720, 580] width 106 height 34
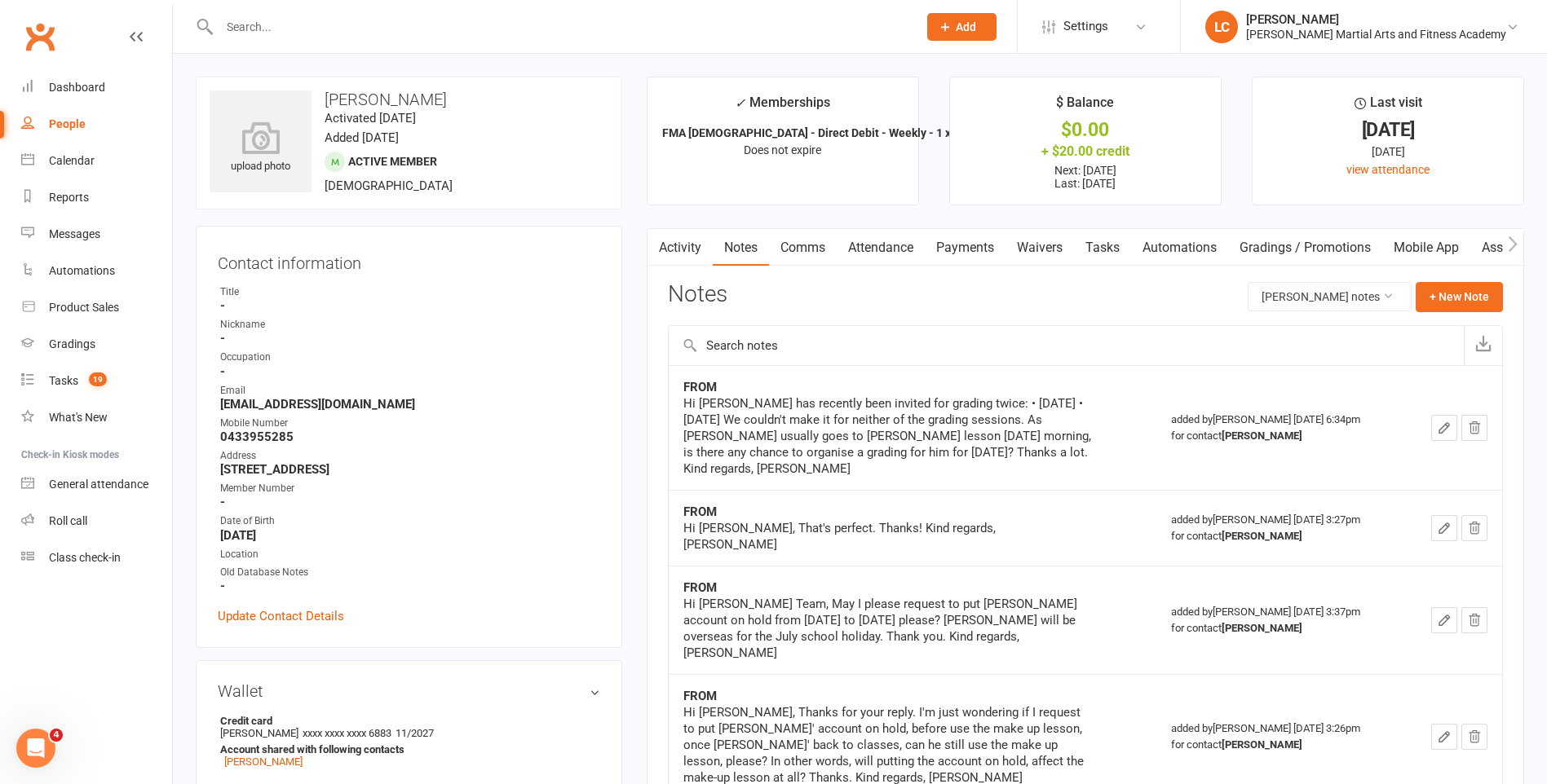
click at [808, 248] on link "Comms" at bounding box center [802, 248] width 68 height 38
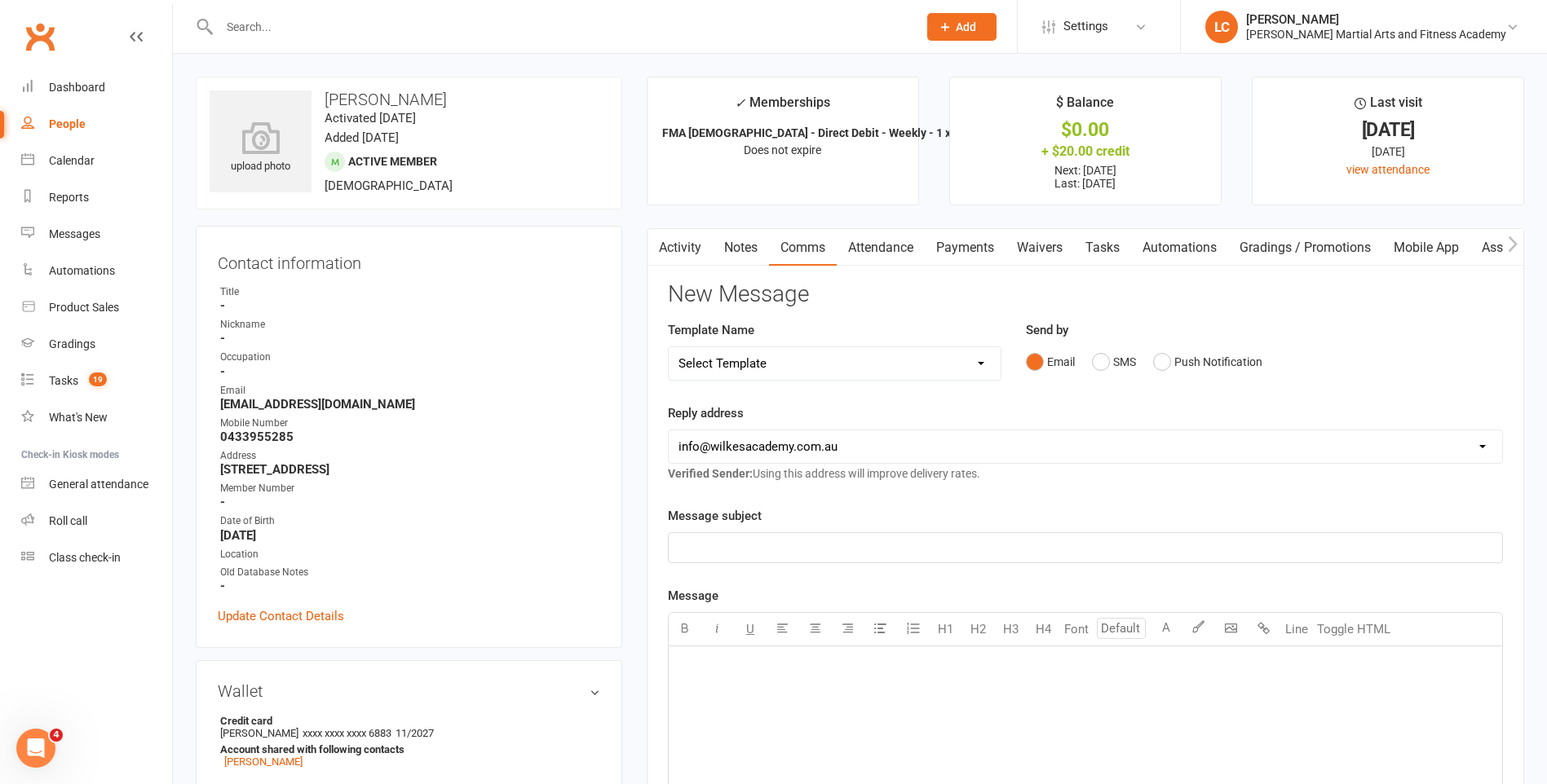
click at [279, 37] on input "text" at bounding box center [560, 27] width 691 height 23
paste input "[PERSON_NAME] <[DOMAIN_NAME][EMAIL_ADDRESS][DOMAIN_NAME]>"
drag, startPoint x: 283, startPoint y: 28, endPoint x: 0, endPoint y: 40, distance: 283.3
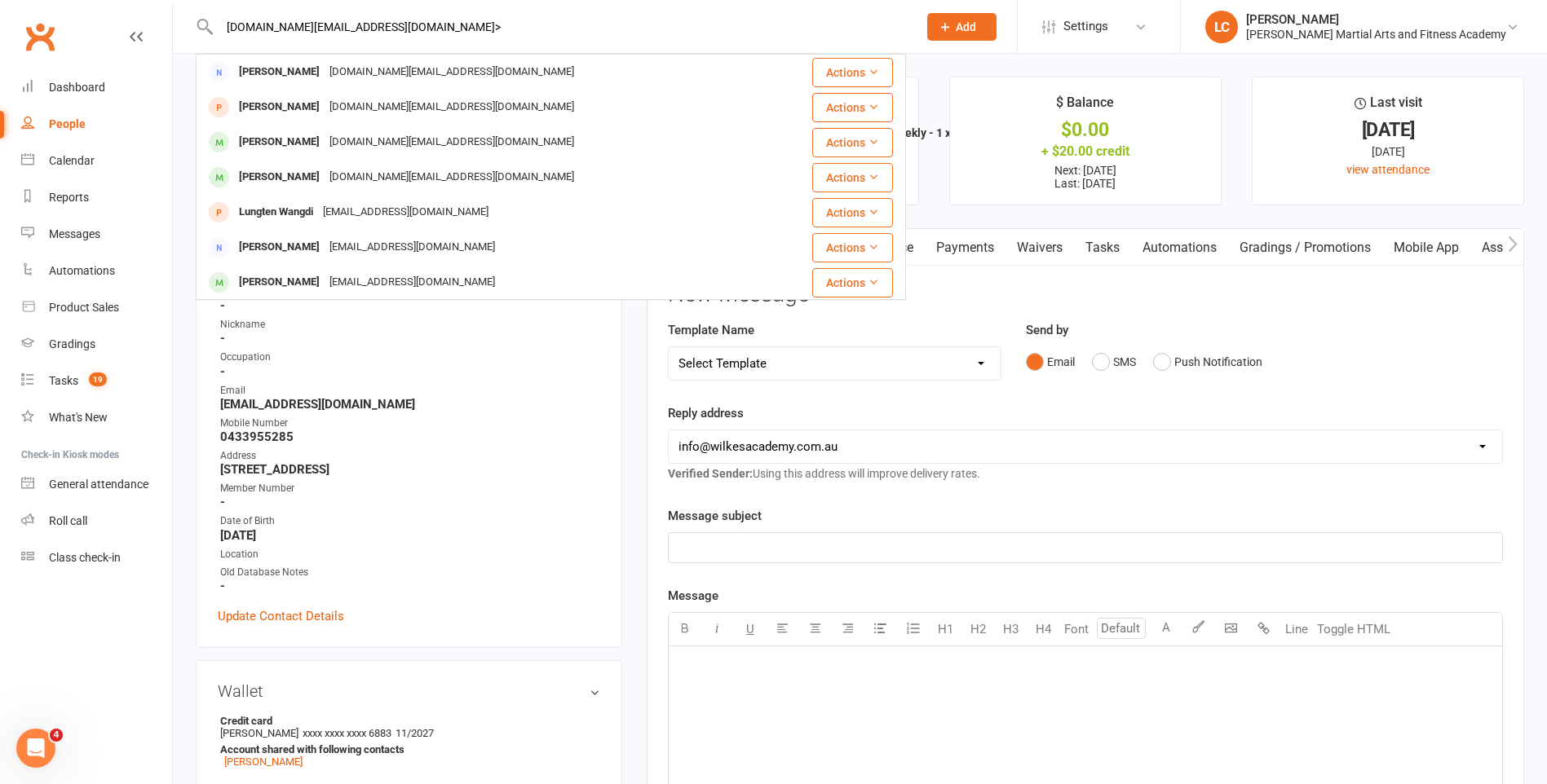
click at [411, 27] on input "[DOMAIN_NAME][EMAIL_ADDRESS][DOMAIN_NAME]>" at bounding box center [560, 27] width 691 height 23
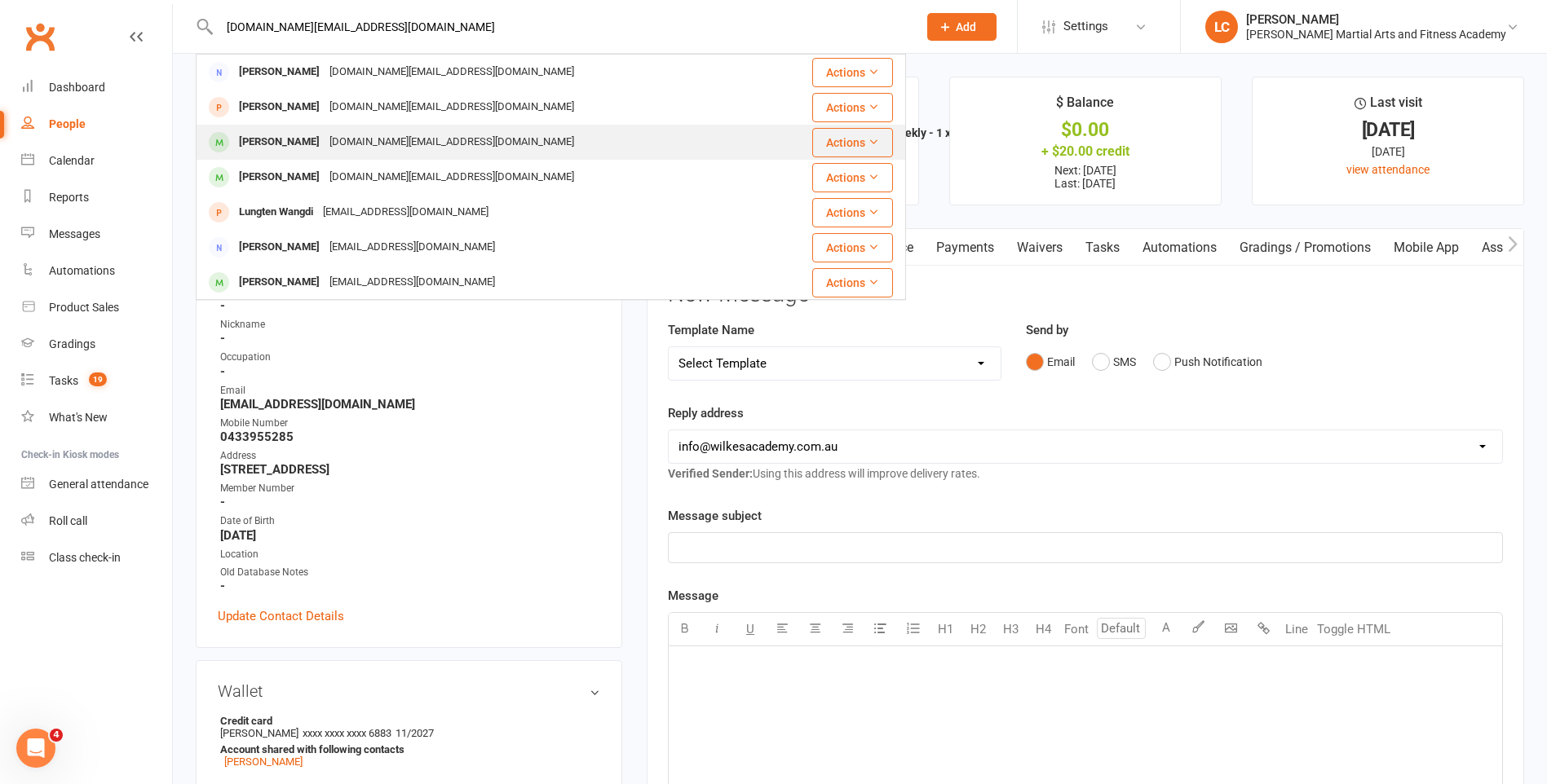
type input "[DOMAIN_NAME][EMAIL_ADDRESS][DOMAIN_NAME]"
click at [378, 128] on div "[PERSON_NAME] [DOMAIN_NAME][EMAIL_ADDRESS][DOMAIN_NAME]" at bounding box center [491, 142] width 588 height 33
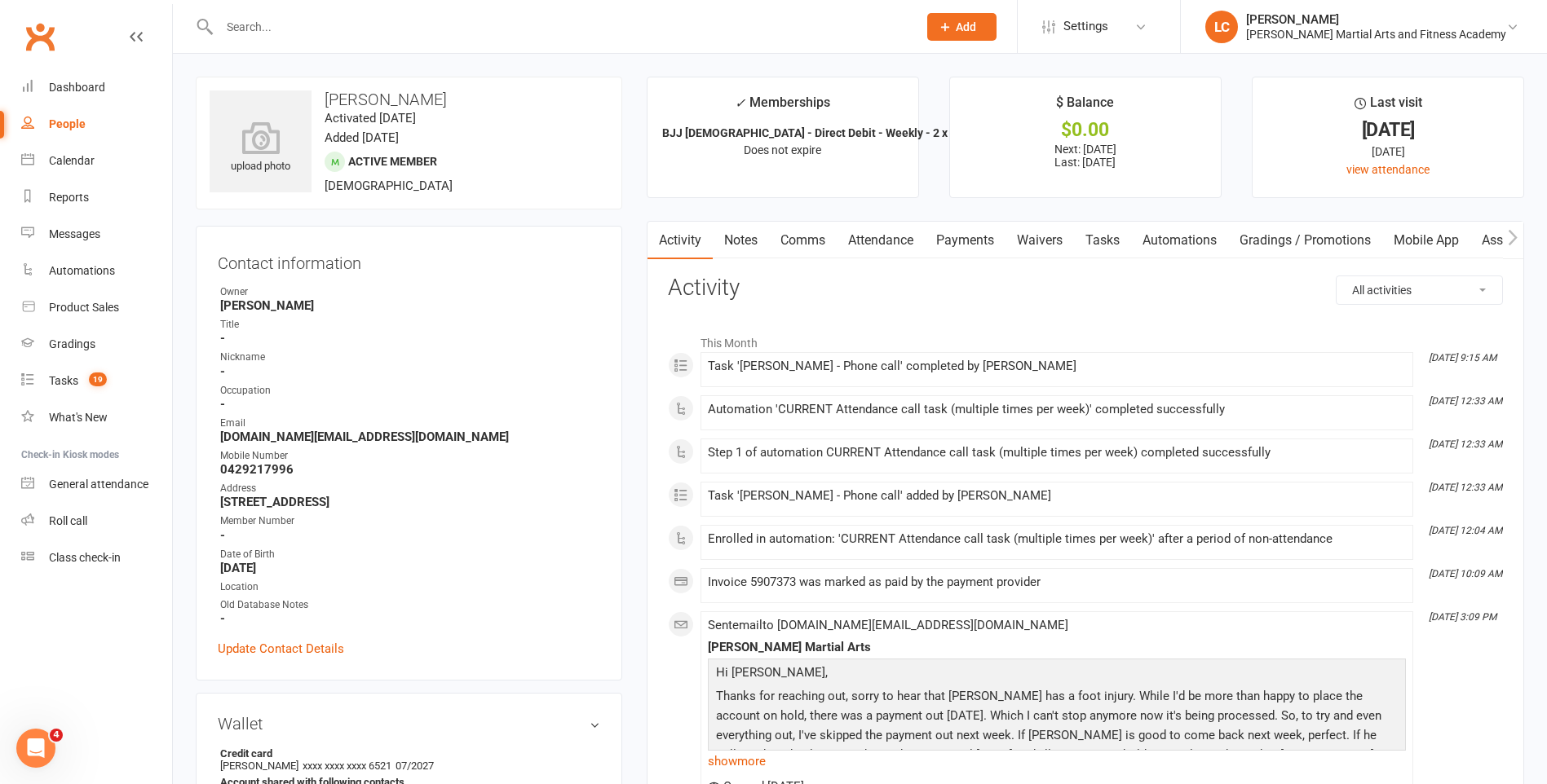
click at [944, 246] on link "Payments" at bounding box center [965, 240] width 81 height 38
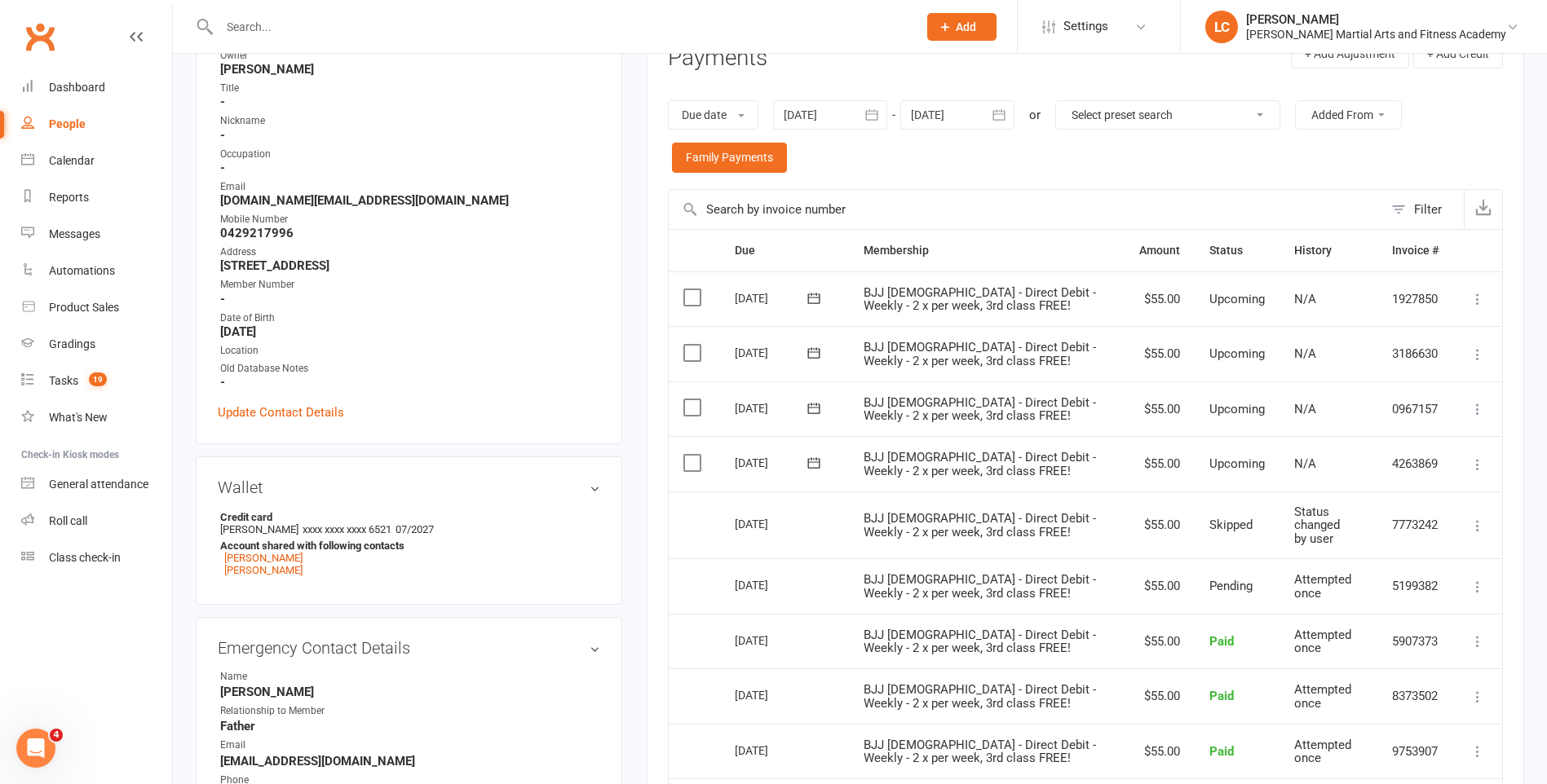
scroll to position [244, 0]
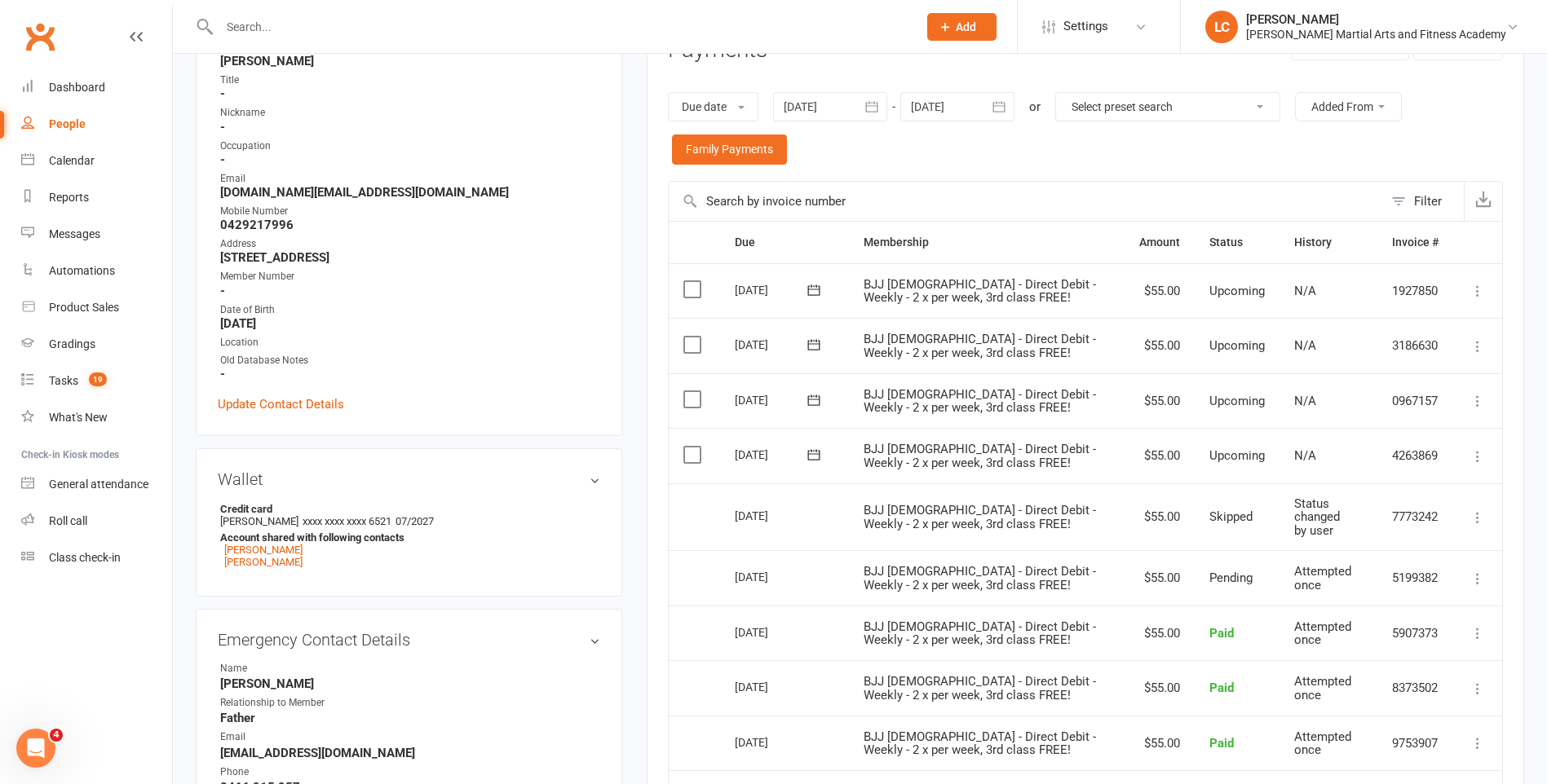
click at [1092, 529] on td "BJJ [DEMOGRAPHIC_DATA] - Direct Debit - Weekly - 2 x per week, 3rd class FREE!" at bounding box center [986, 517] width 275 height 68
click at [1476, 456] on icon at bounding box center [1478, 456] width 17 height 17
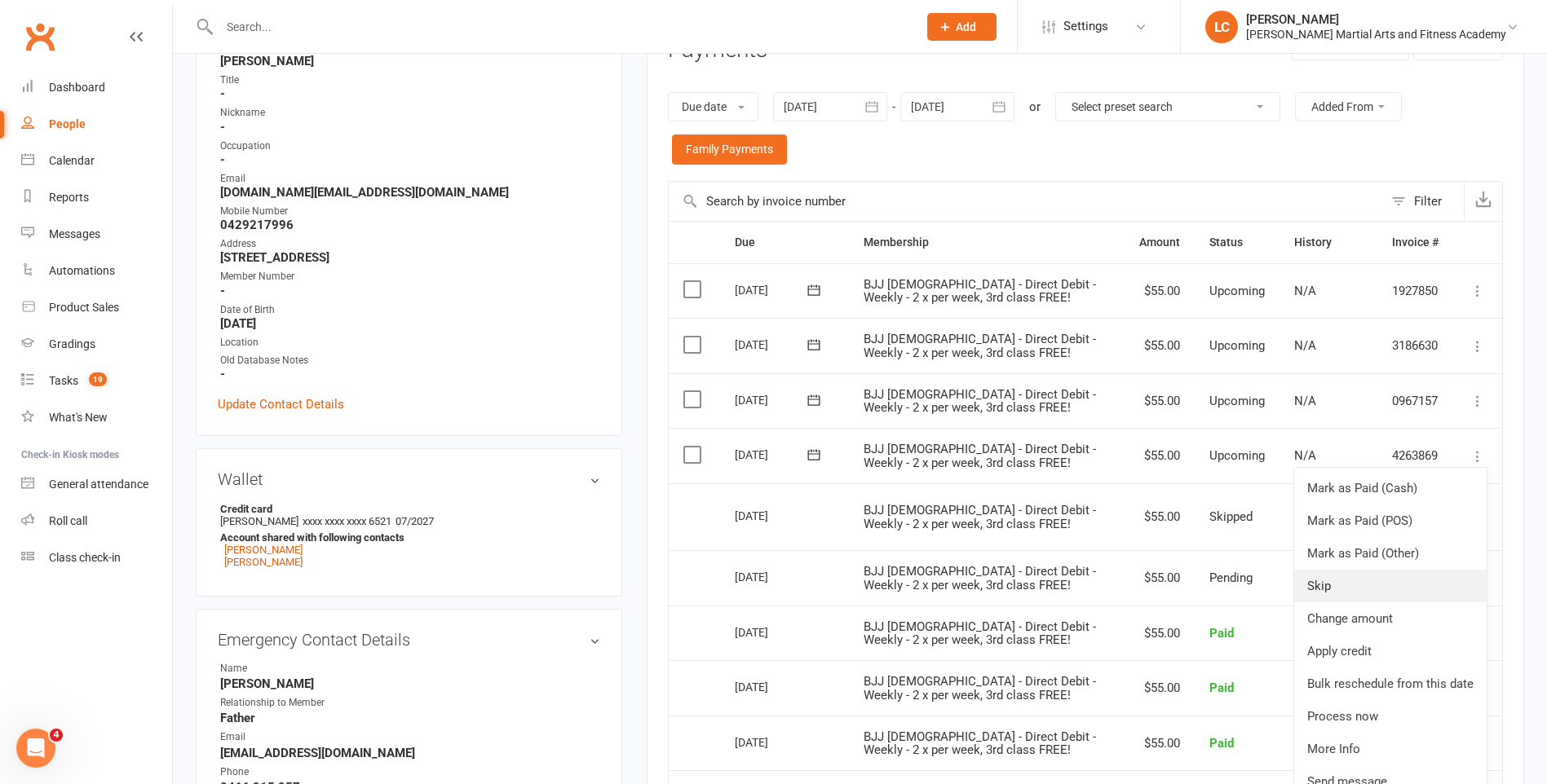
click at [1327, 586] on link "Skip" at bounding box center [1390, 585] width 193 height 33
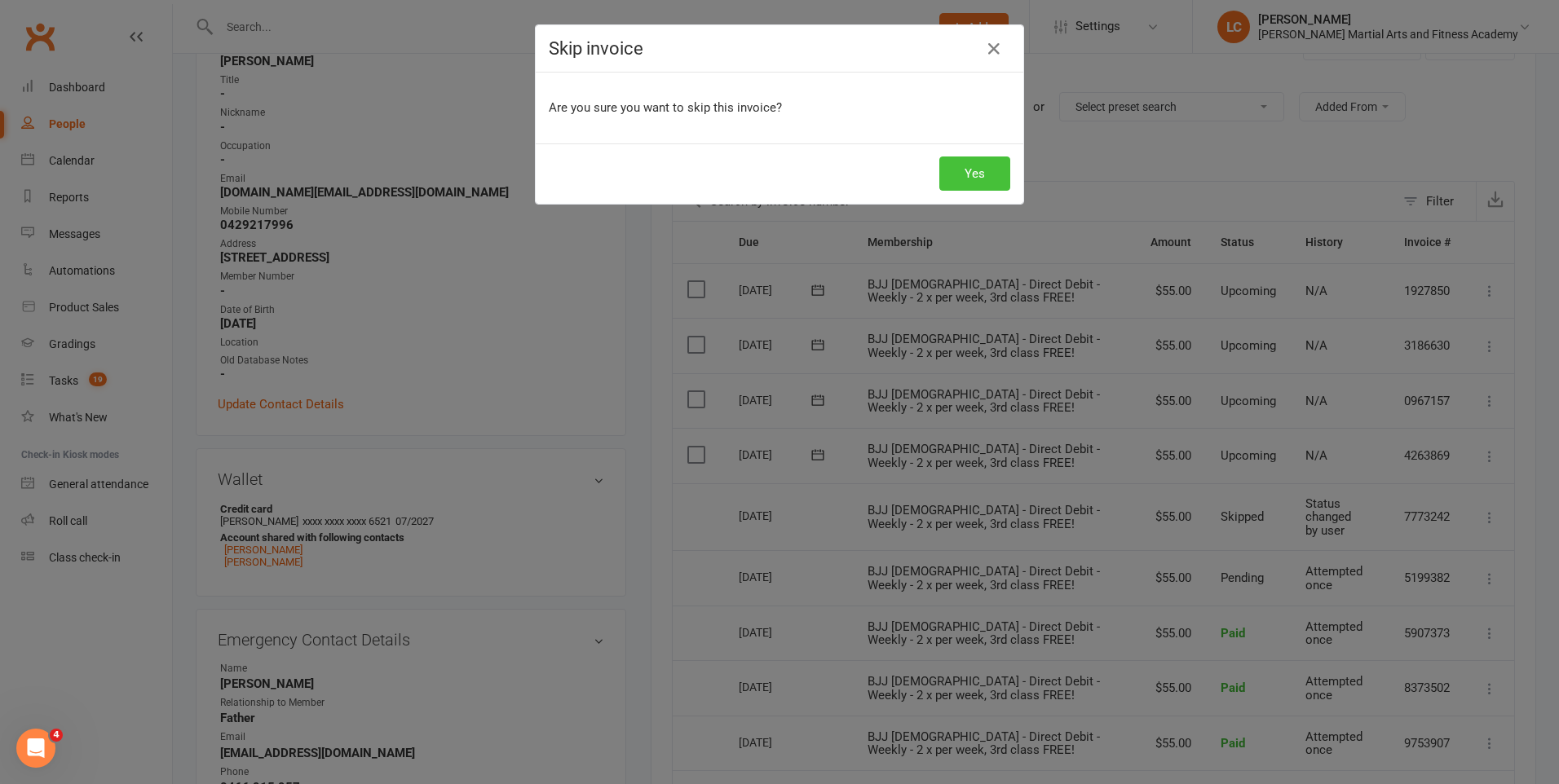
click at [956, 171] on button "Yes" at bounding box center [974, 173] width 71 height 34
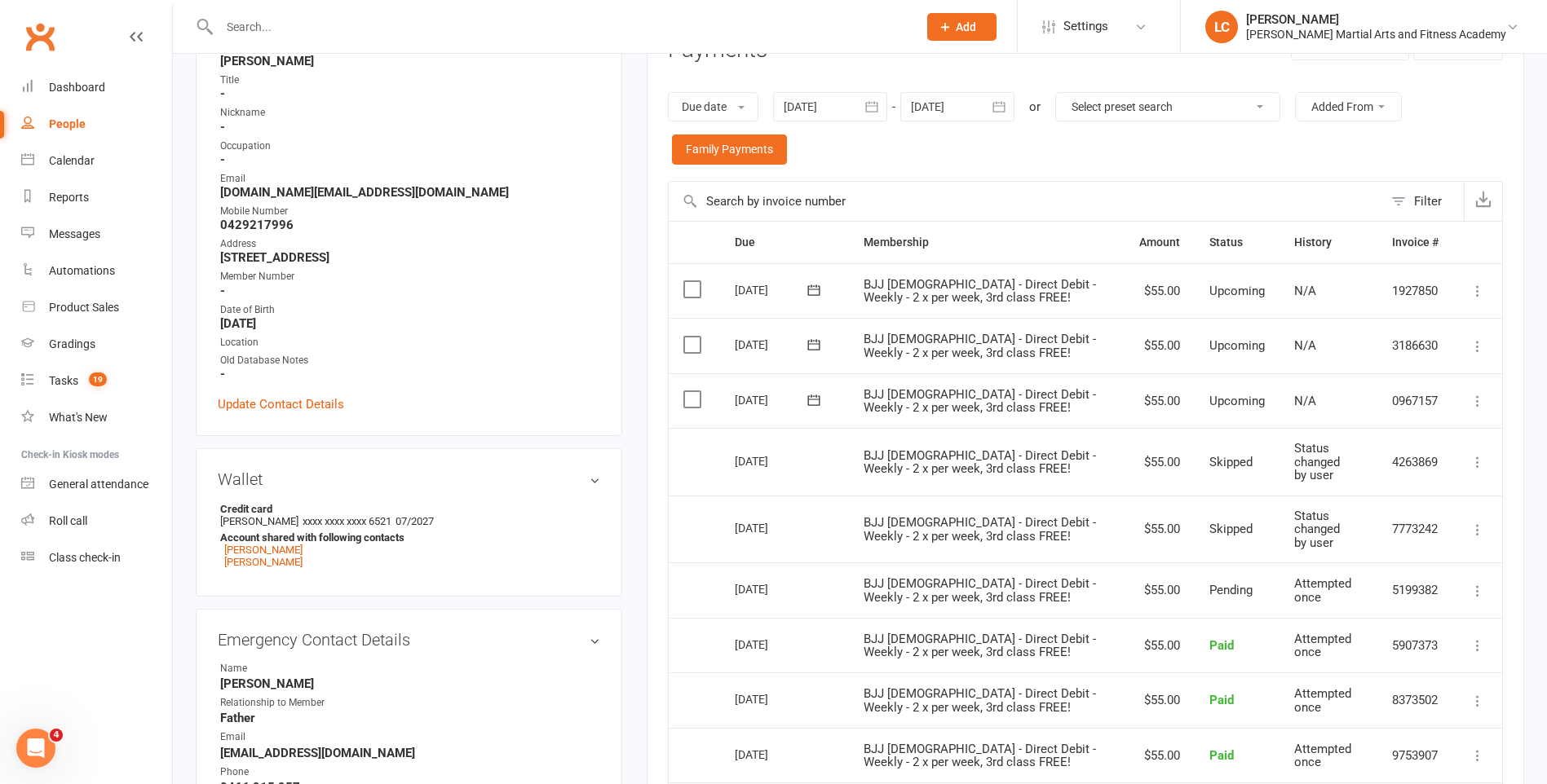
click at [899, 485] on td "BJJ [DEMOGRAPHIC_DATA] - Direct Debit - Weekly - 2 x per week, 3rd class FREE!" at bounding box center [986, 461] width 275 height 68
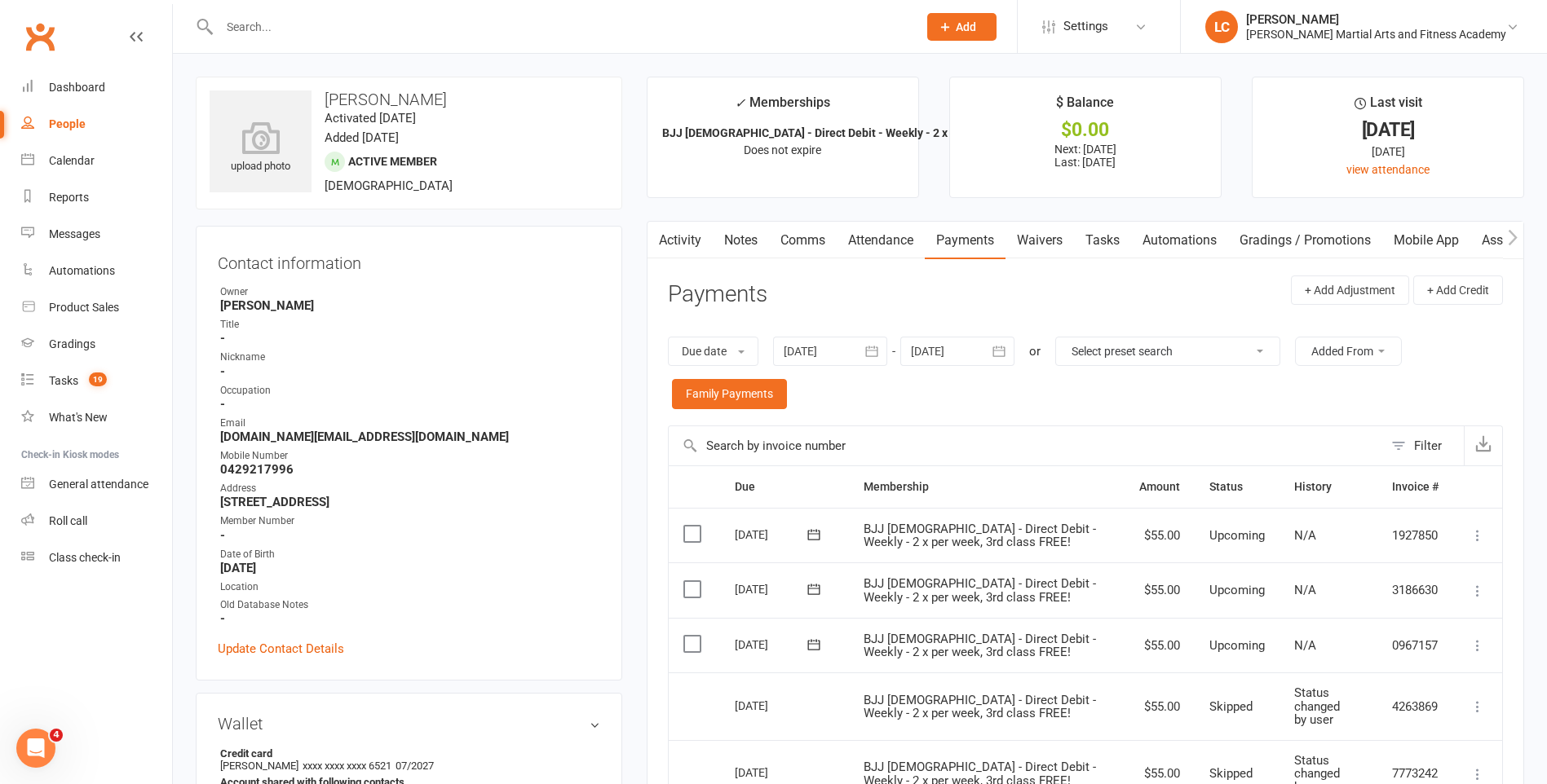
click at [725, 220] on main "✓ Memberships BJJ [DEMOGRAPHIC_DATA] - Direct Debit - Weekly - 2 x pe... Does n…" at bounding box center [1084, 702] width 901 height 1252
click at [727, 249] on link "Notes" at bounding box center [741, 240] width 56 height 38
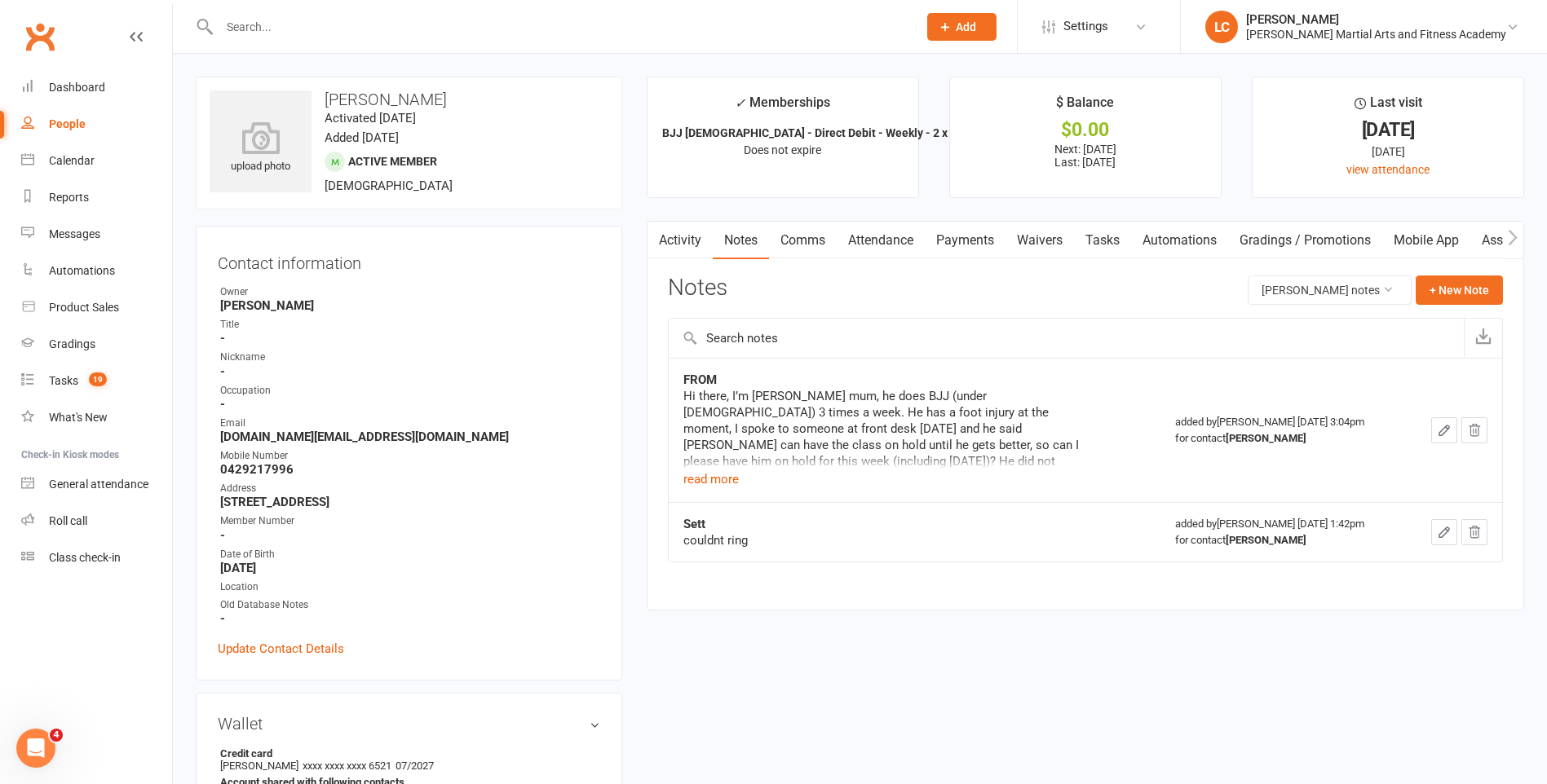
click at [817, 238] on link "Comms" at bounding box center [802, 240] width 68 height 38
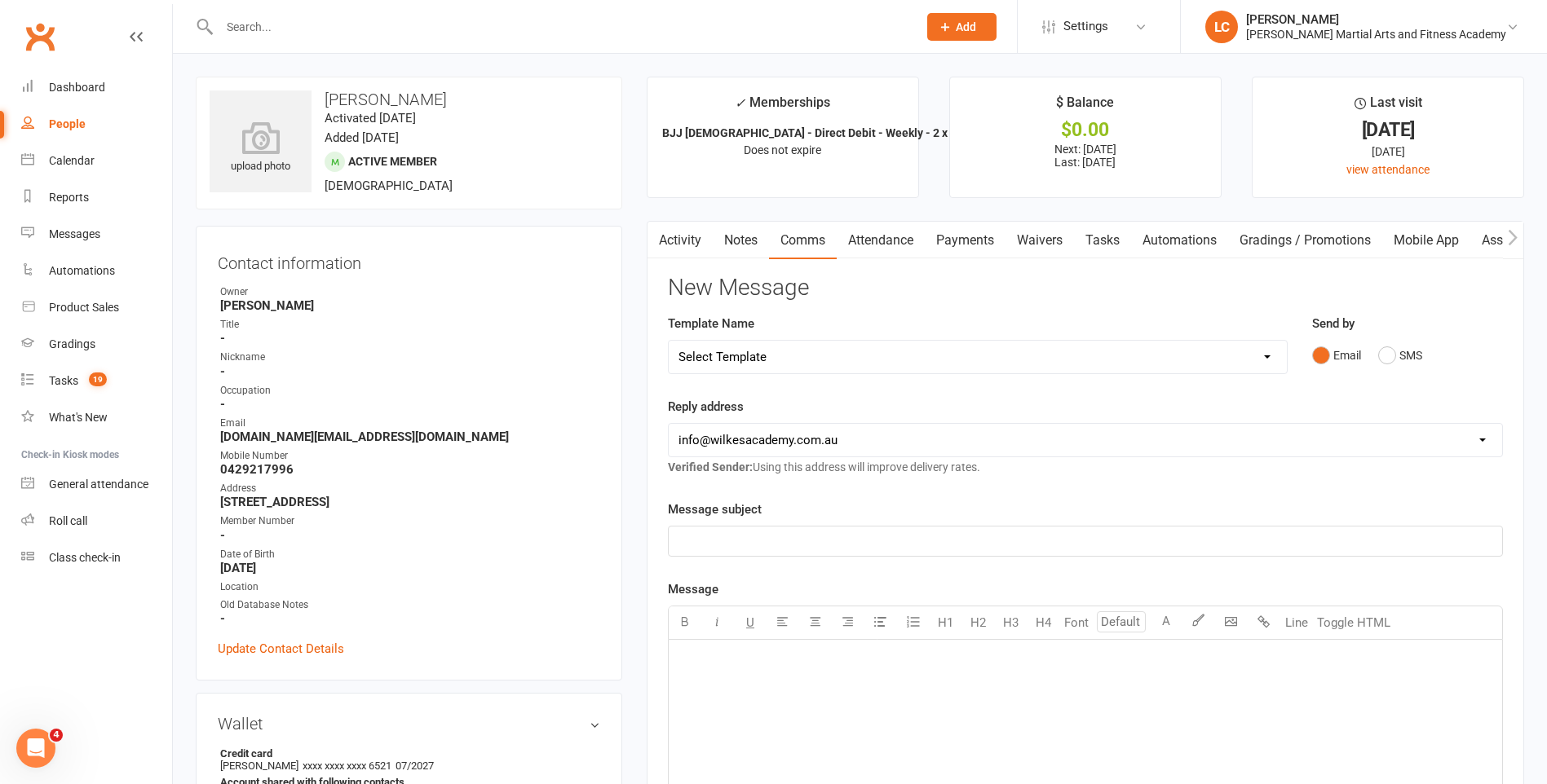
click at [791, 365] on select "Select Template [Email] Birthday Party Enquiry [Email] [DEMOGRAPHIC_DATA] Gradi…" at bounding box center [977, 357] width 618 height 33
select select "40"
click at [668, 341] on select "Select Template [Email] Birthday Party Enquiry [Email] [DEMOGRAPHIC_DATA] Gradi…" at bounding box center [977, 357] width 618 height 33
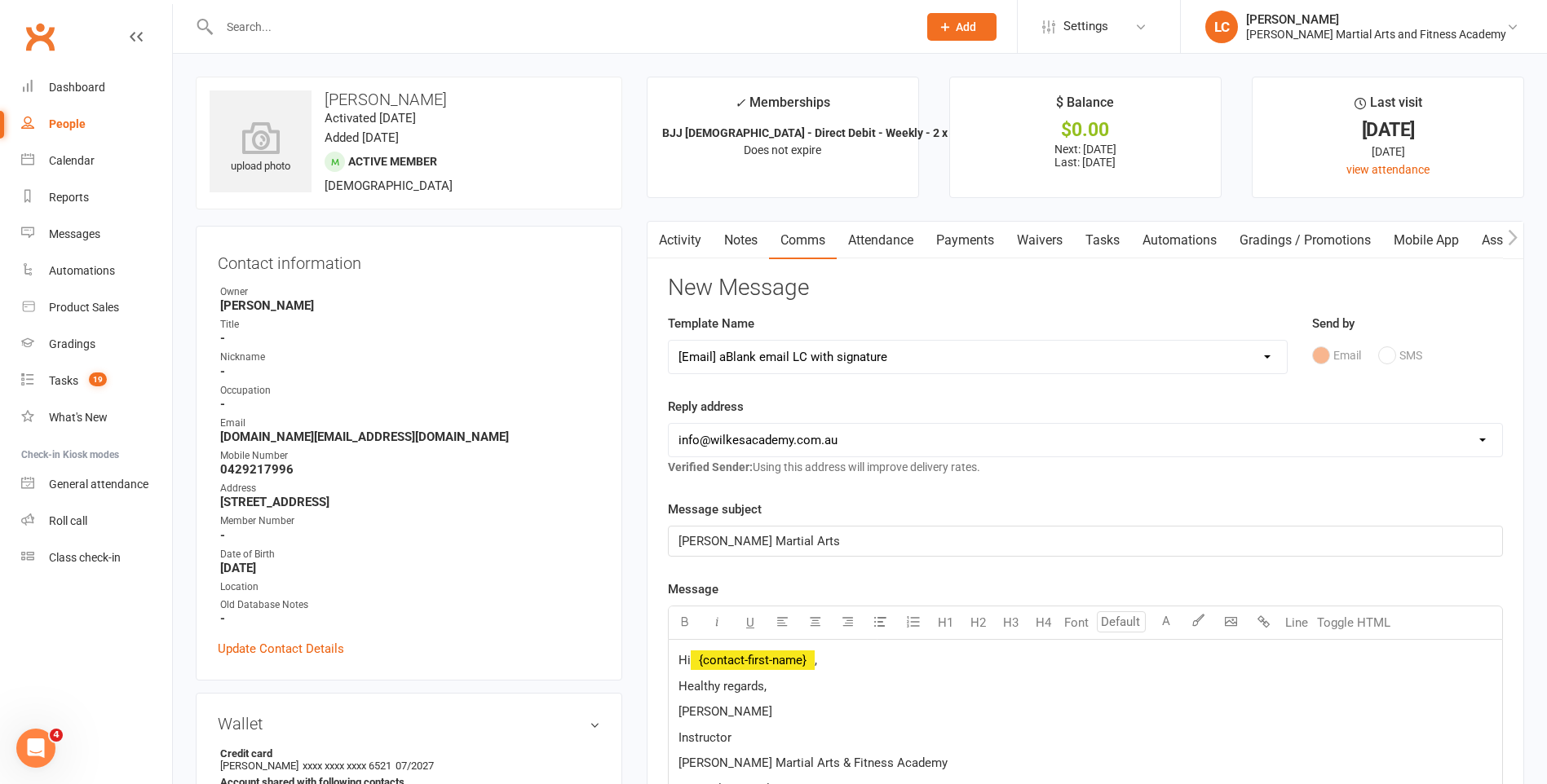
click at [835, 661] on p "Hi ﻿ {contact-first-name} ," at bounding box center [1084, 660] width 814 height 19
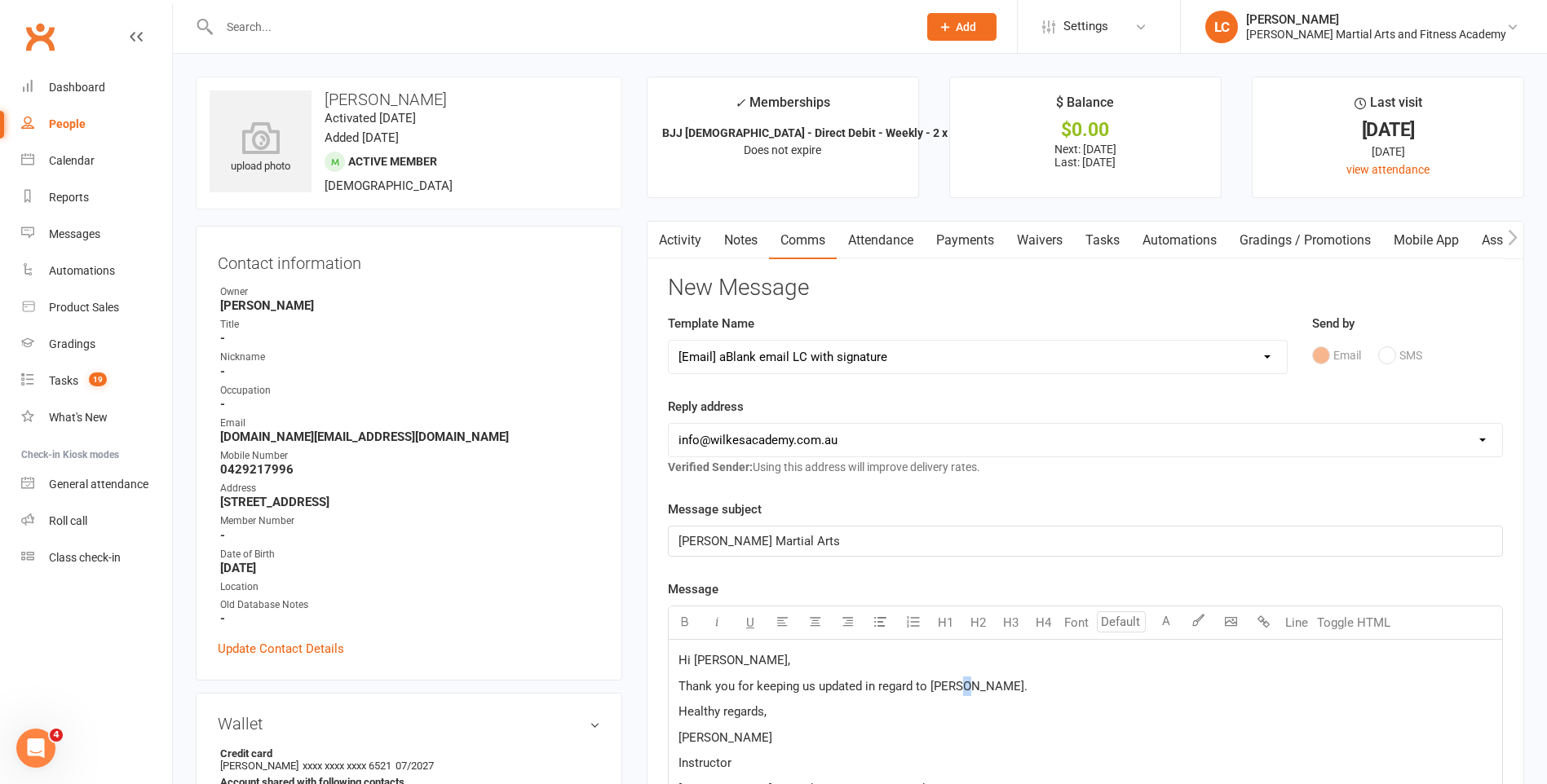
click at [961, 693] on p "Thank you for keeping us updated in regard to [PERSON_NAME]." at bounding box center [1084, 686] width 814 height 19
click at [969, 690] on p "Thank you for keeping us updated in regard to [PERSON_NAME]." at bounding box center [1084, 686] width 814 height 19
drag, startPoint x: 1094, startPoint y: 432, endPoint x: 1013, endPoint y: 363, distance: 106.4
click at [1094, 432] on select "[EMAIL_ADDRESS][DOMAIN_NAME] [EMAIL_ADDRESS][DOMAIN_NAME] [PERSON_NAME][EMAIL_A…" at bounding box center [1085, 439] width 834 height 33
click at [1018, 386] on div "Template Name Select Template [Email] Birthday Party Enquiry [Email] [DEMOGRAPH…" at bounding box center [977, 355] width 644 height 83
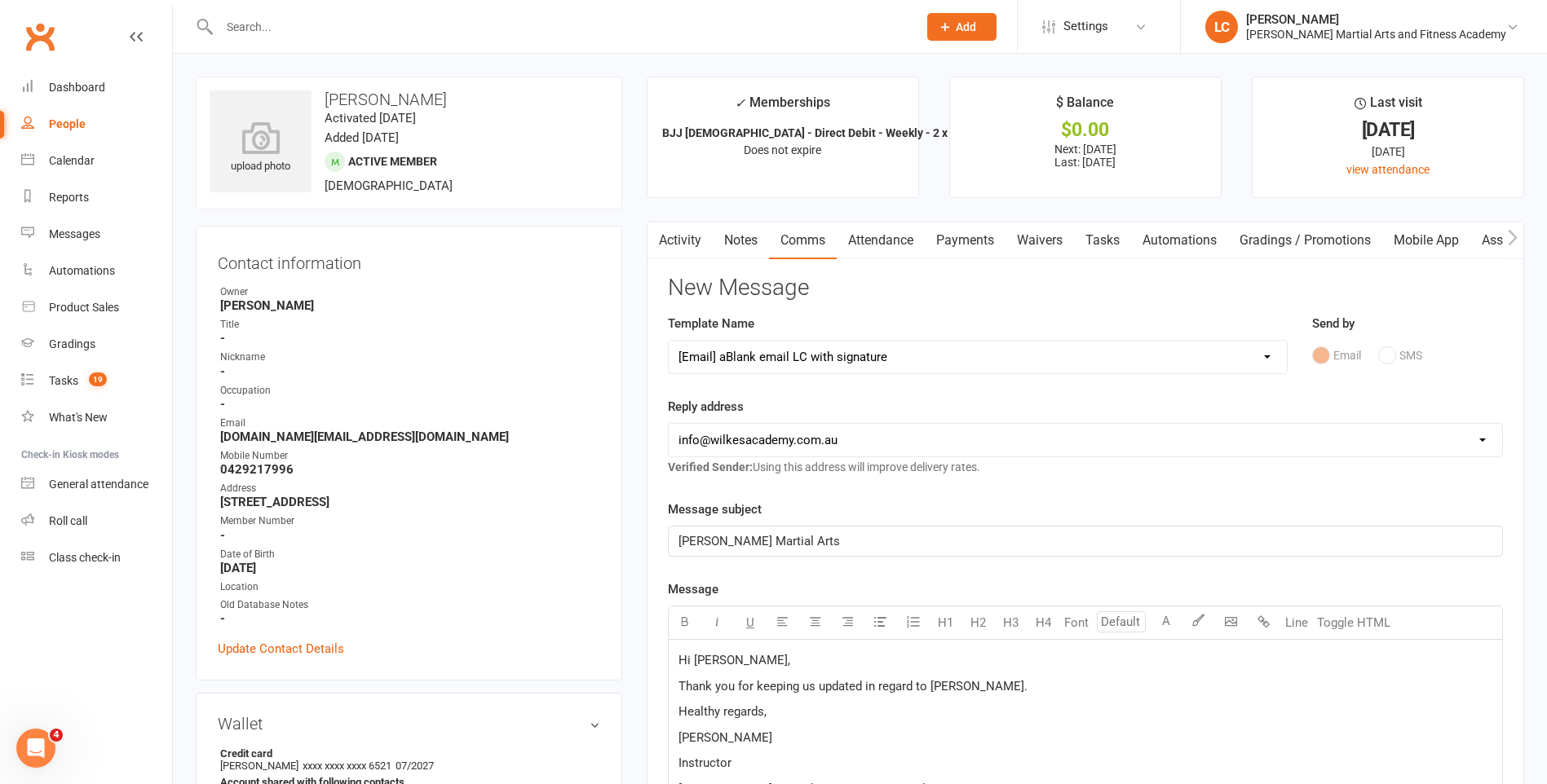
click at [989, 687] on p "Thank you for keeping us updated in regard to [PERSON_NAME]." at bounding box center [1084, 686] width 814 height 19
click at [1218, 689] on p "Thank you for keeping us updated in regard to [PERSON_NAME]. We'll get it sorte…" at bounding box center [1084, 686] width 814 height 19
drag, startPoint x: 1366, startPoint y: 682, endPoint x: 1380, endPoint y: 676, distance: 15.2
click at [1369, 681] on p "Thank you for keeping us updated in regard to [PERSON_NAME]. We'll get it sorte…" at bounding box center [1084, 686] width 814 height 19
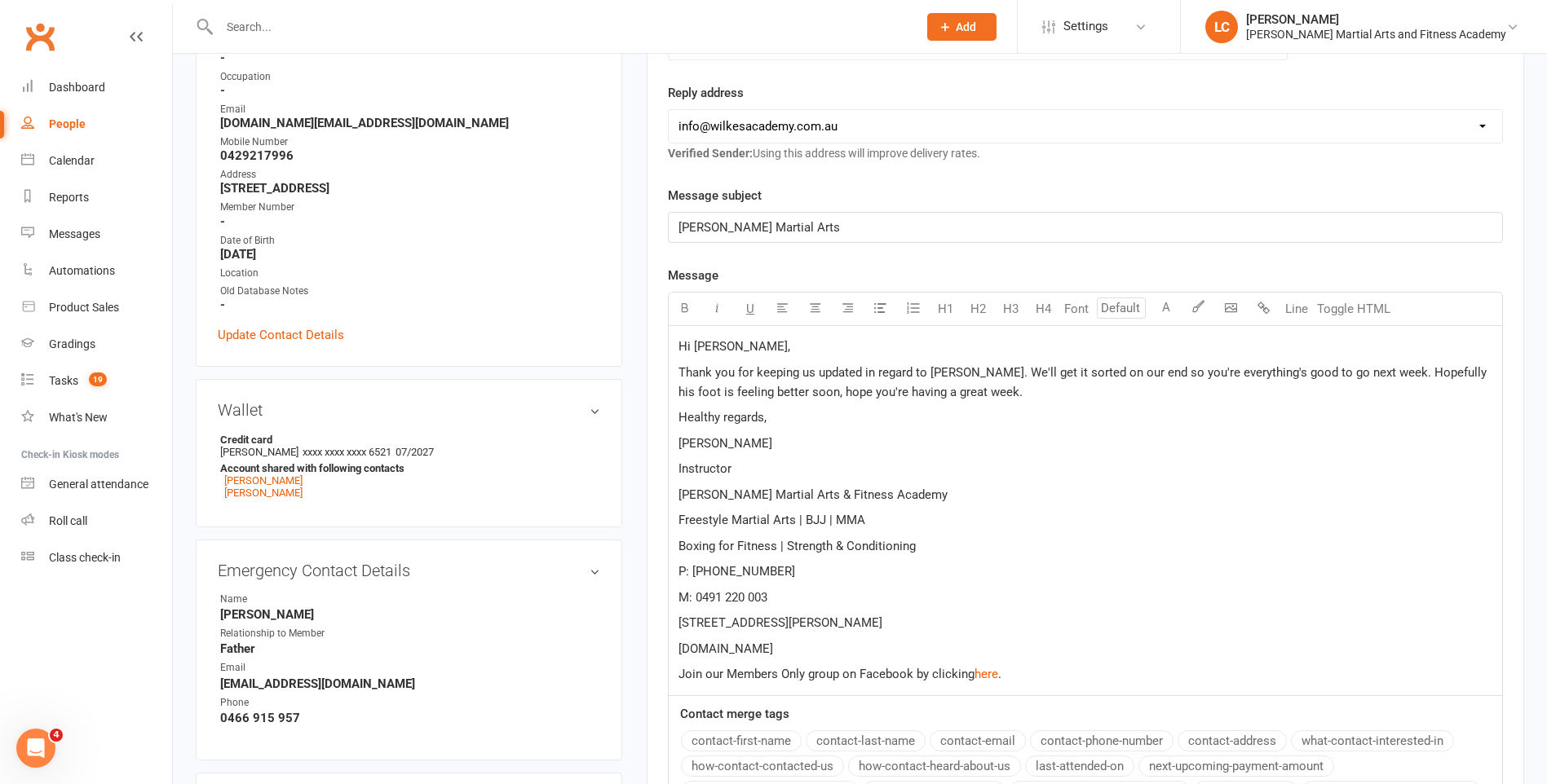
scroll to position [652, 0]
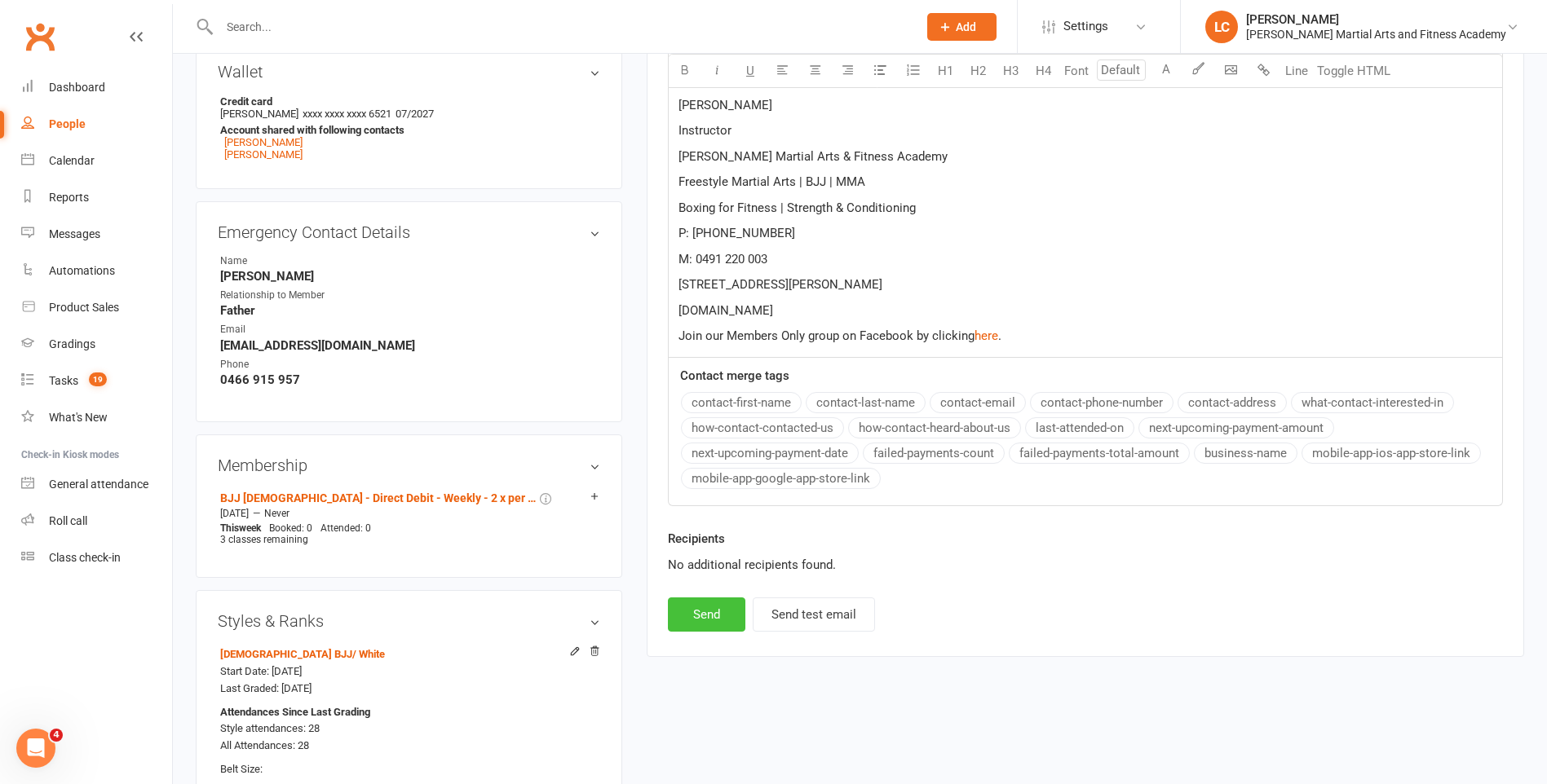
click at [716, 613] on button "Send" at bounding box center [706, 614] width 77 height 34
select select
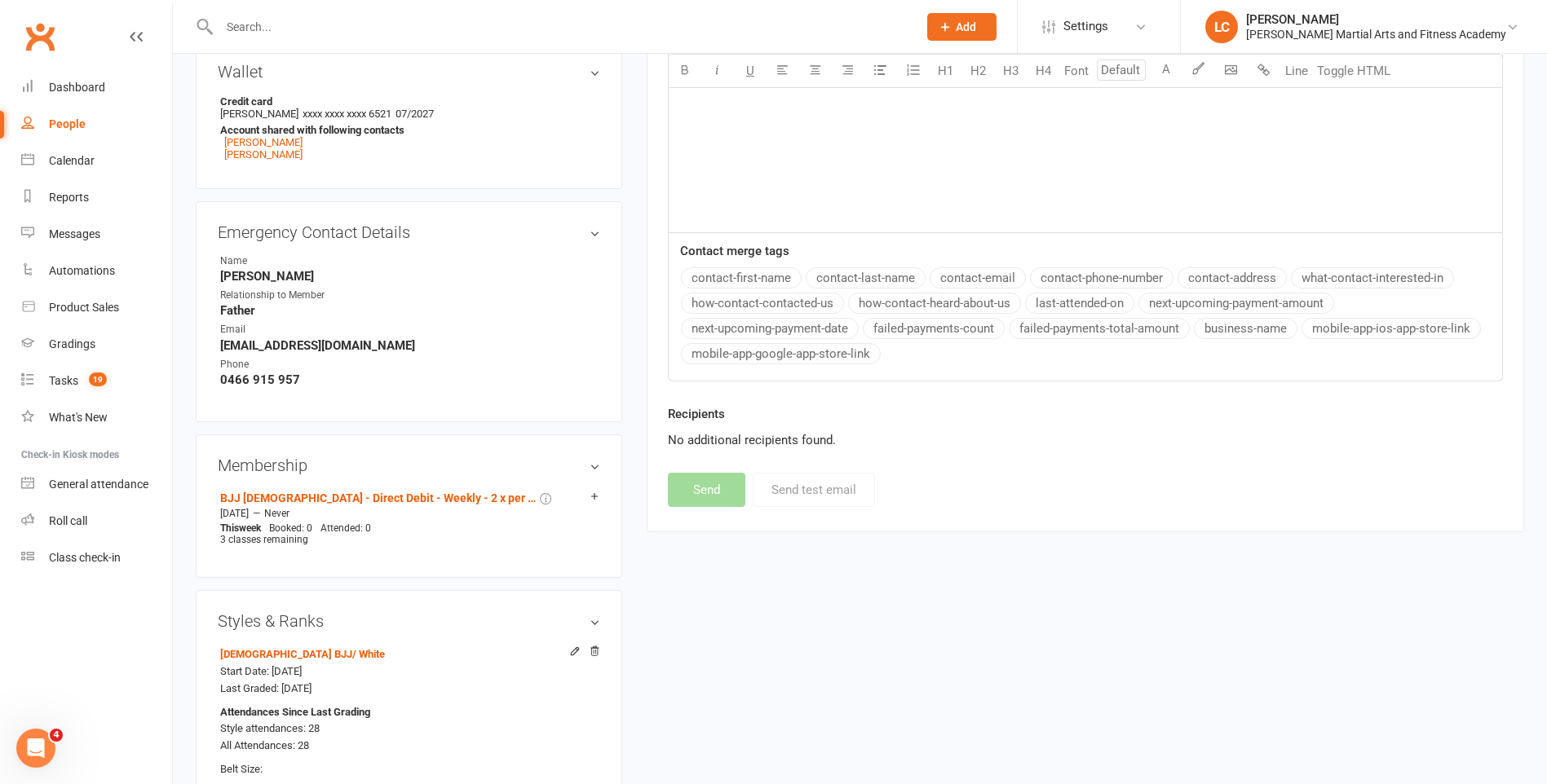
click at [381, 35] on input "text" at bounding box center [560, 27] width 691 height 23
paste input "[PERSON_NAME] <[PERSON_NAME][EMAIL_ADDRESS][DOMAIN_NAME]>"
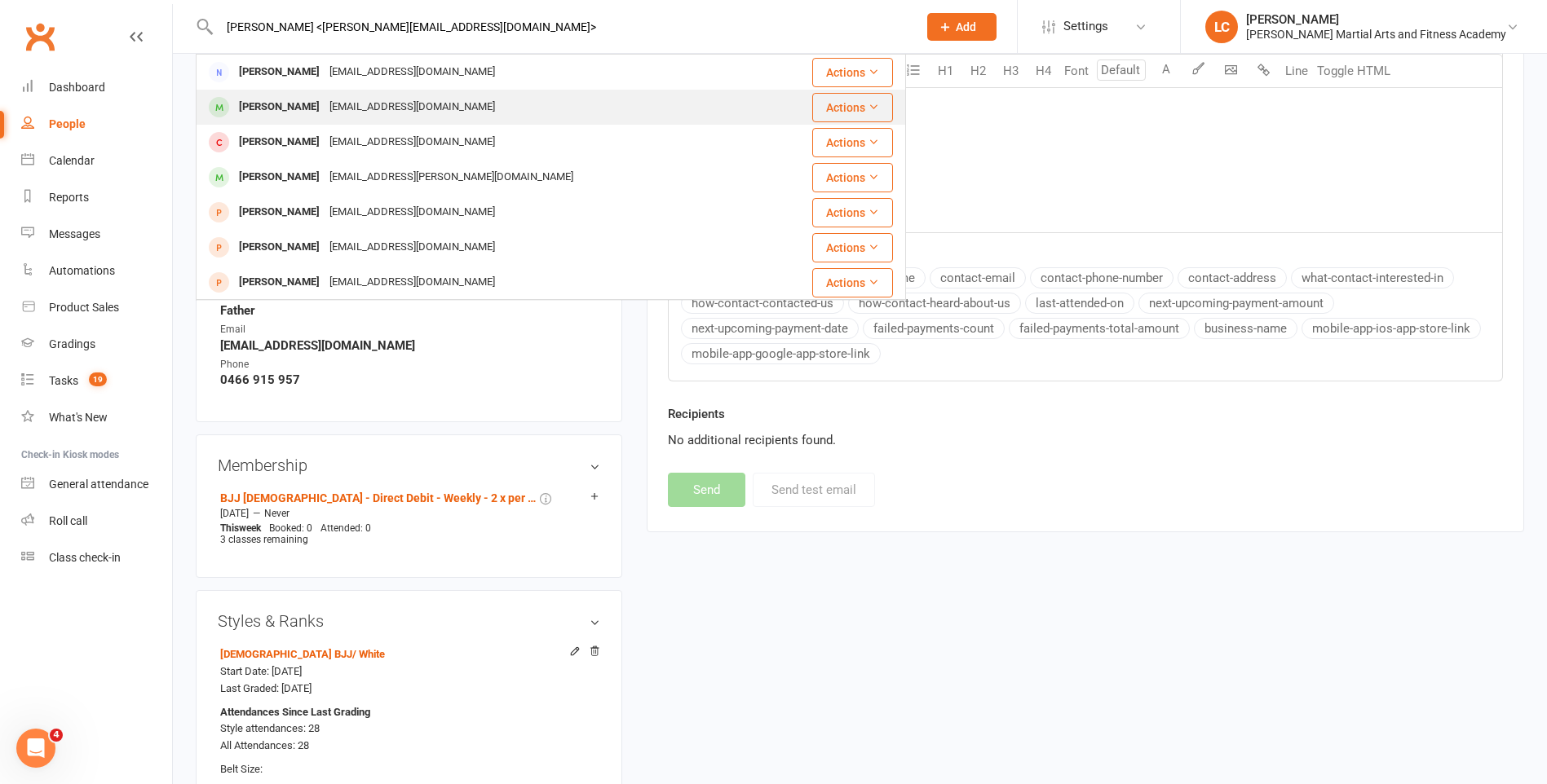
type input "[PERSON_NAME] <[PERSON_NAME][EMAIL_ADDRESS][DOMAIN_NAME]>"
click at [349, 98] on div "[EMAIL_ADDRESS][DOMAIN_NAME]" at bounding box center [412, 106] width 175 height 24
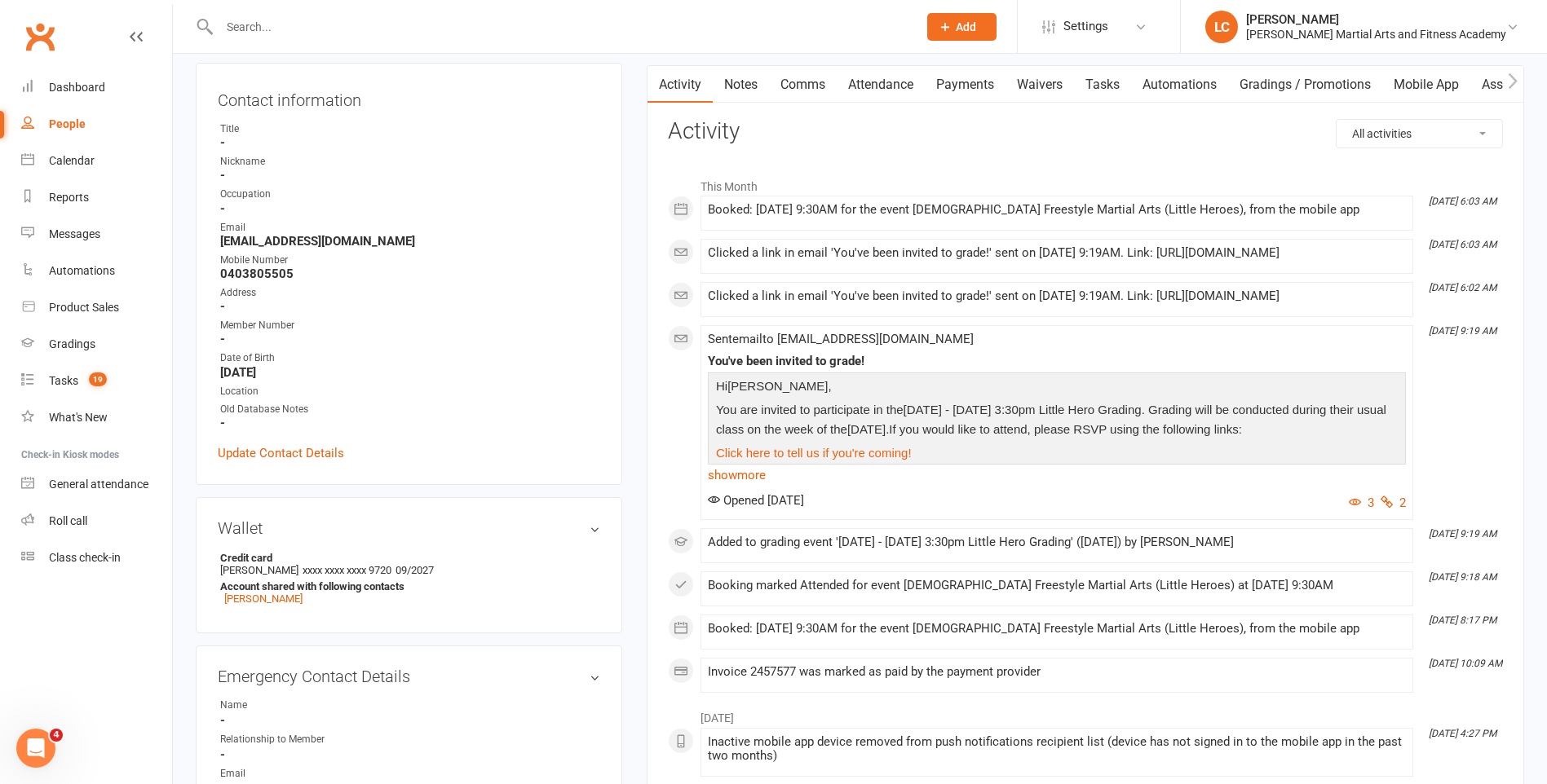
click at [866, 92] on link "Attendance" at bounding box center [880, 84] width 88 height 38
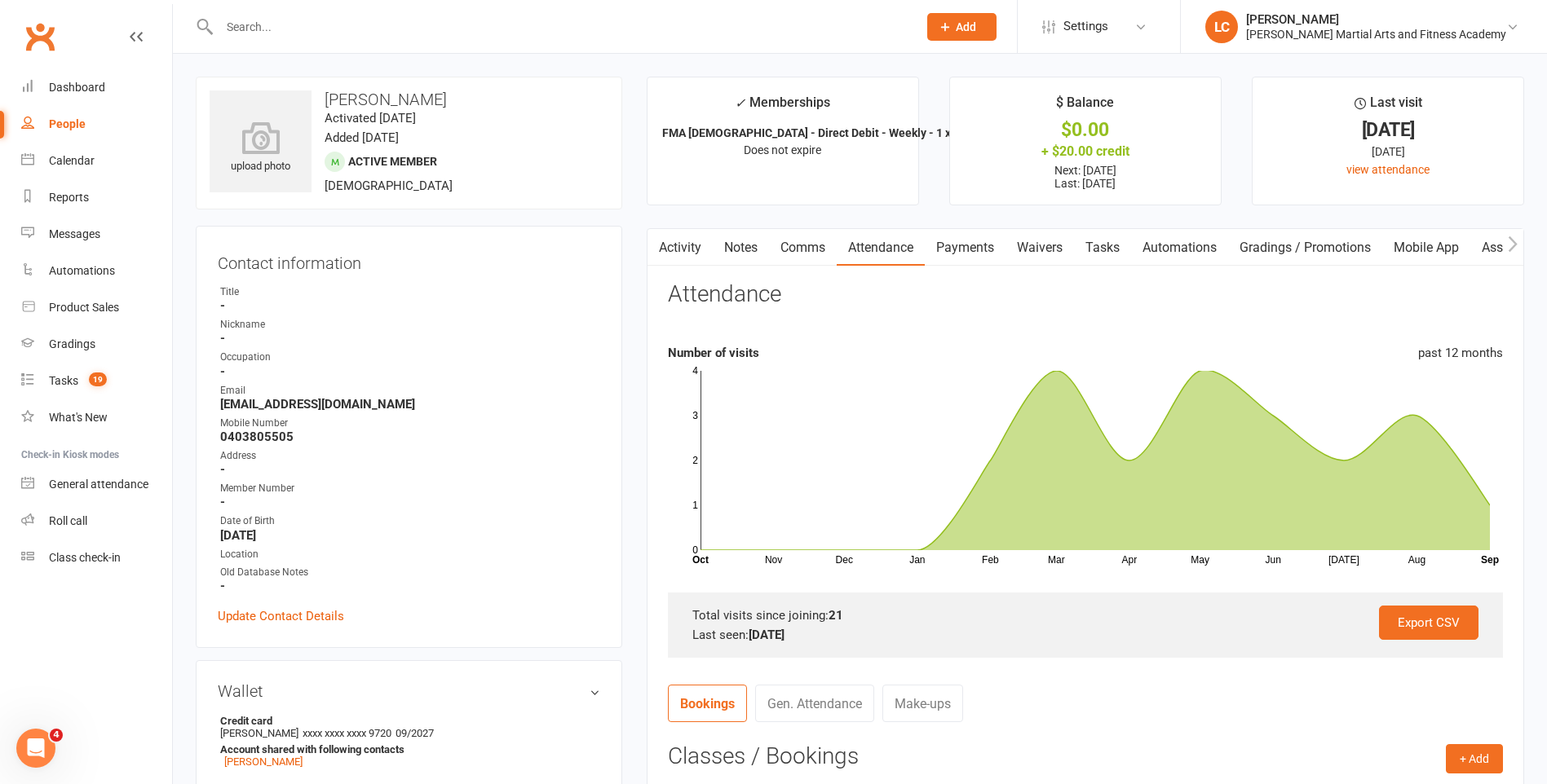
click at [742, 264] on link "Notes" at bounding box center [741, 248] width 56 height 38
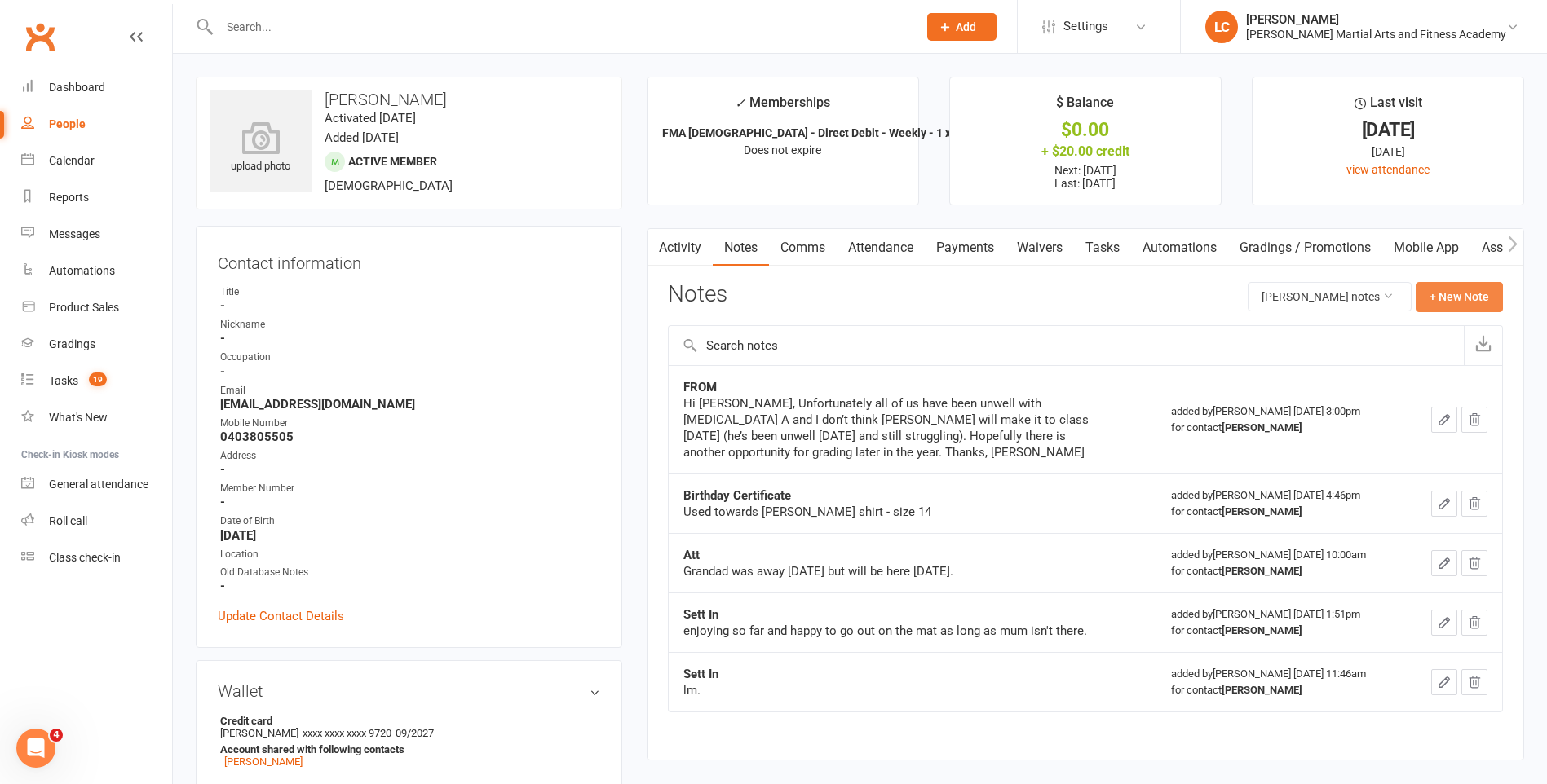
click at [1478, 291] on button "+ New Note" at bounding box center [1459, 296] width 87 height 29
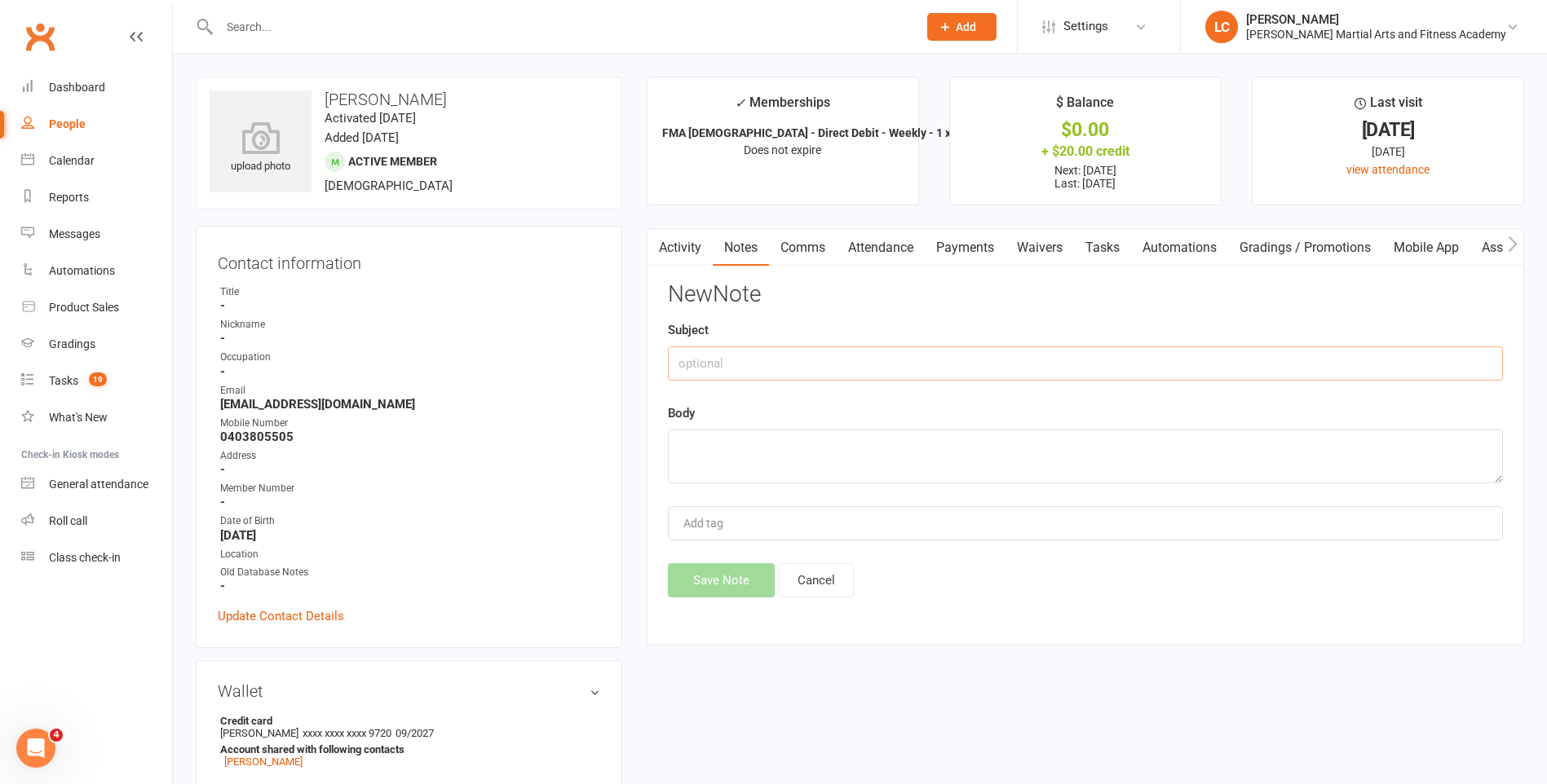
click at [927, 369] on input "text" at bounding box center [1084, 363] width 835 height 34
type input "FROM"
click at [733, 454] on textarea at bounding box center [1084, 456] width 835 height 54
paste textarea "Hi [PERSON_NAME], Can I sign [PERSON_NAME] up for the grading [DATE]? Sorry, I …"
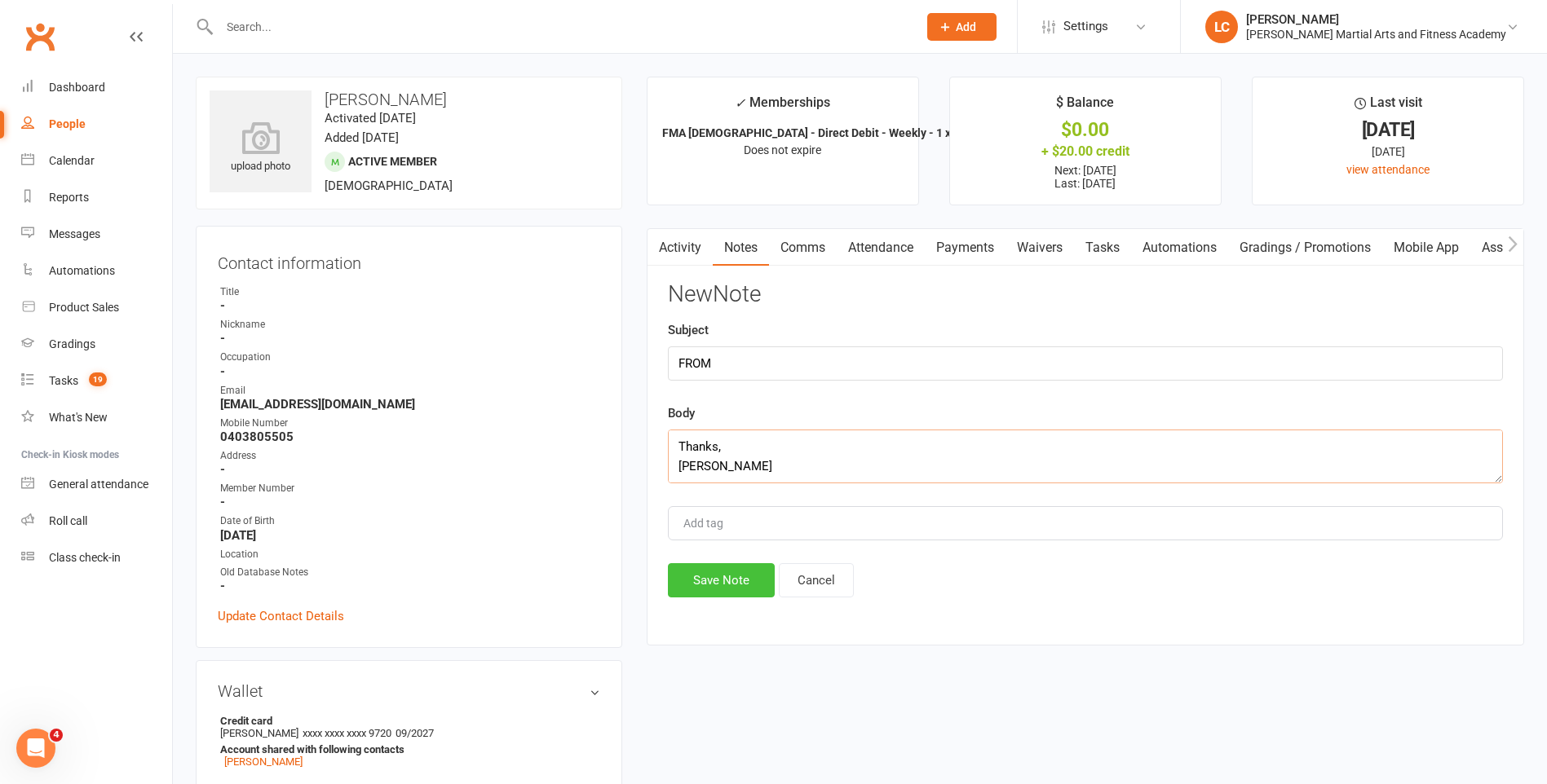
type textarea "Hi [PERSON_NAME], Can I sign [PERSON_NAME] up for the grading [DATE]? Sorry, I …"
click at [691, 578] on button "Save Note" at bounding box center [720, 580] width 106 height 34
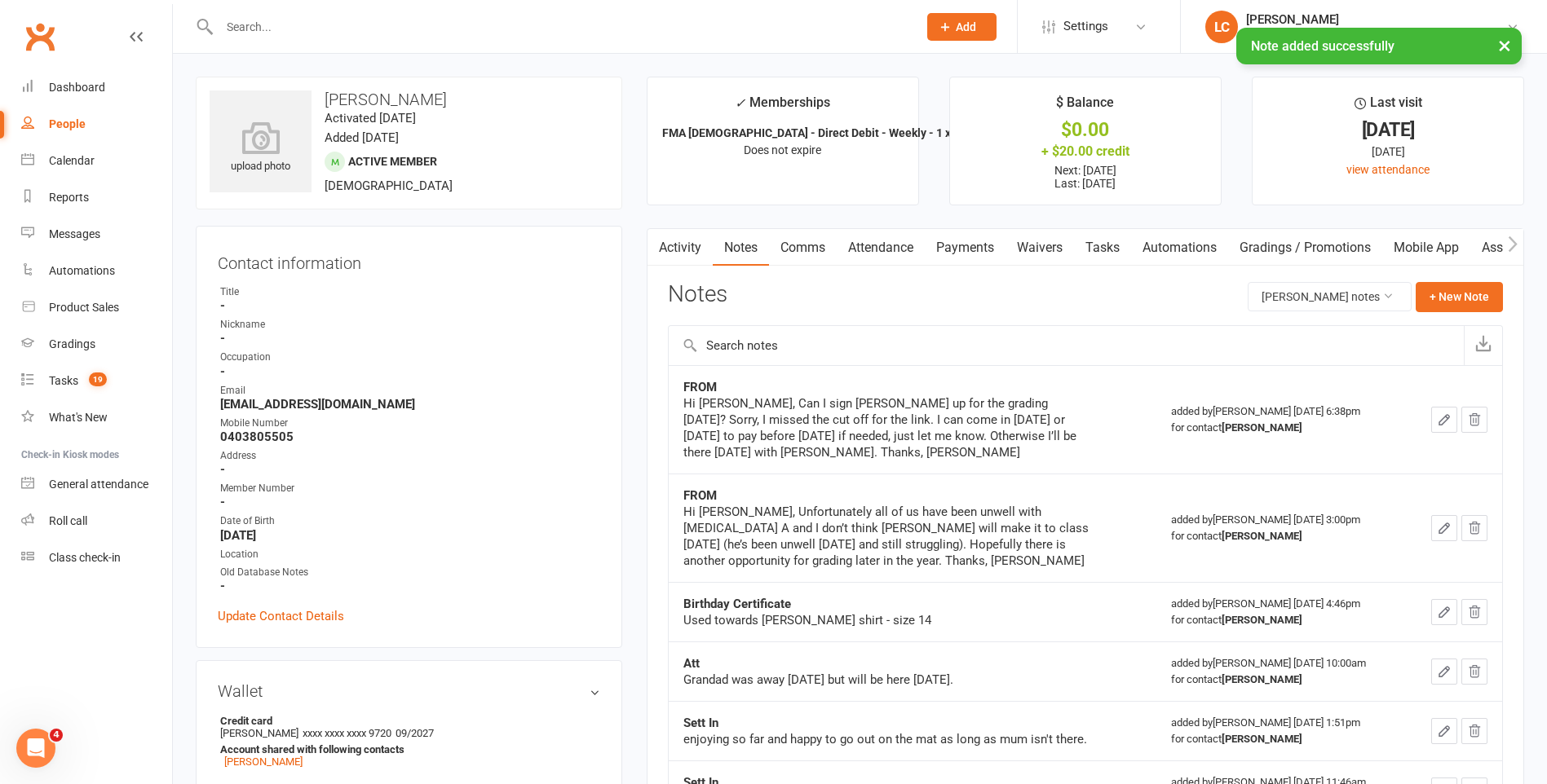
click at [786, 260] on link "Comms" at bounding box center [802, 248] width 68 height 38
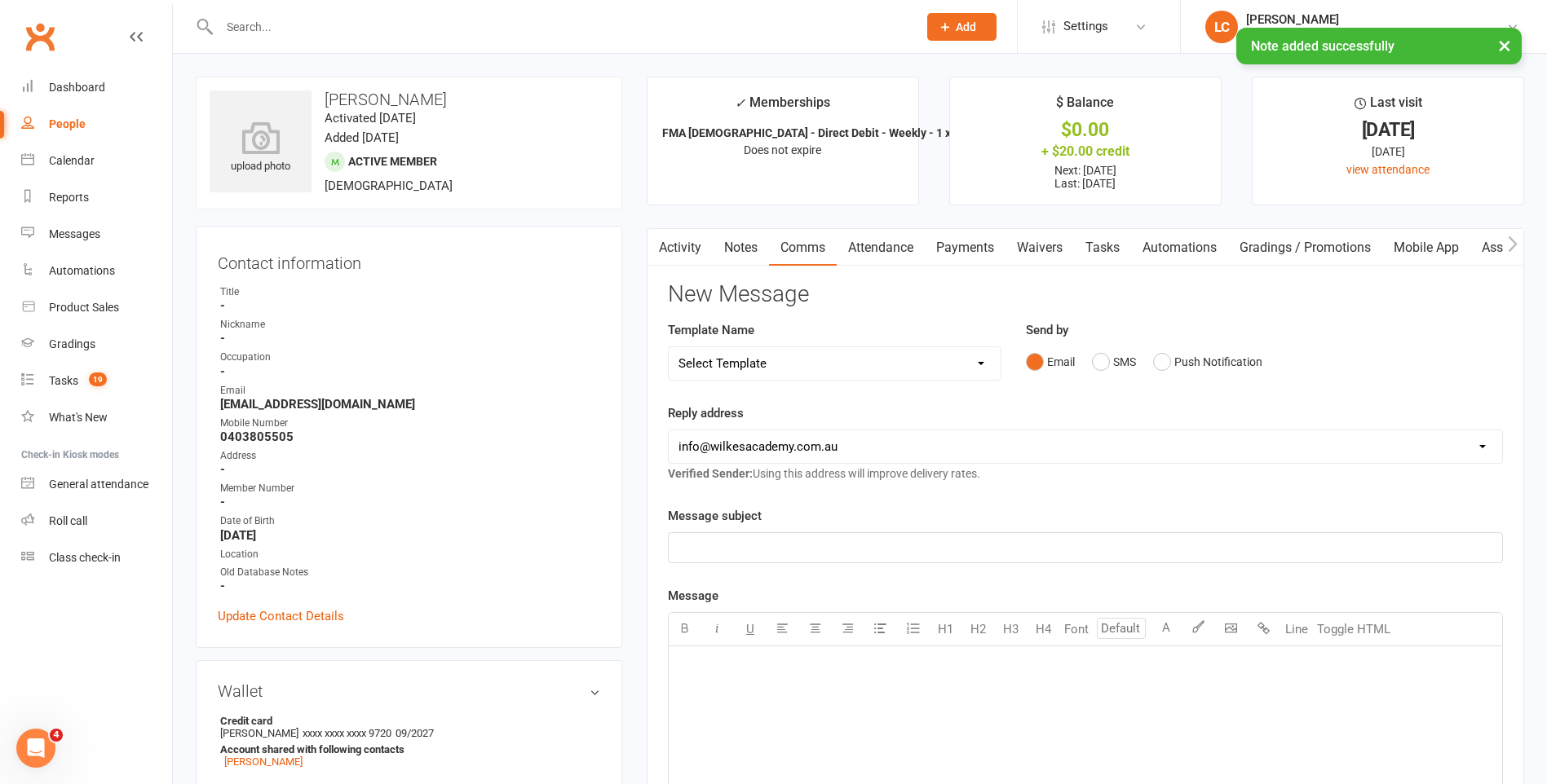
click at [843, 364] on select "Select Template [Email] Birthday Party Enquiry [Email] [DEMOGRAPHIC_DATA] Gradi…" at bounding box center [834, 363] width 332 height 33
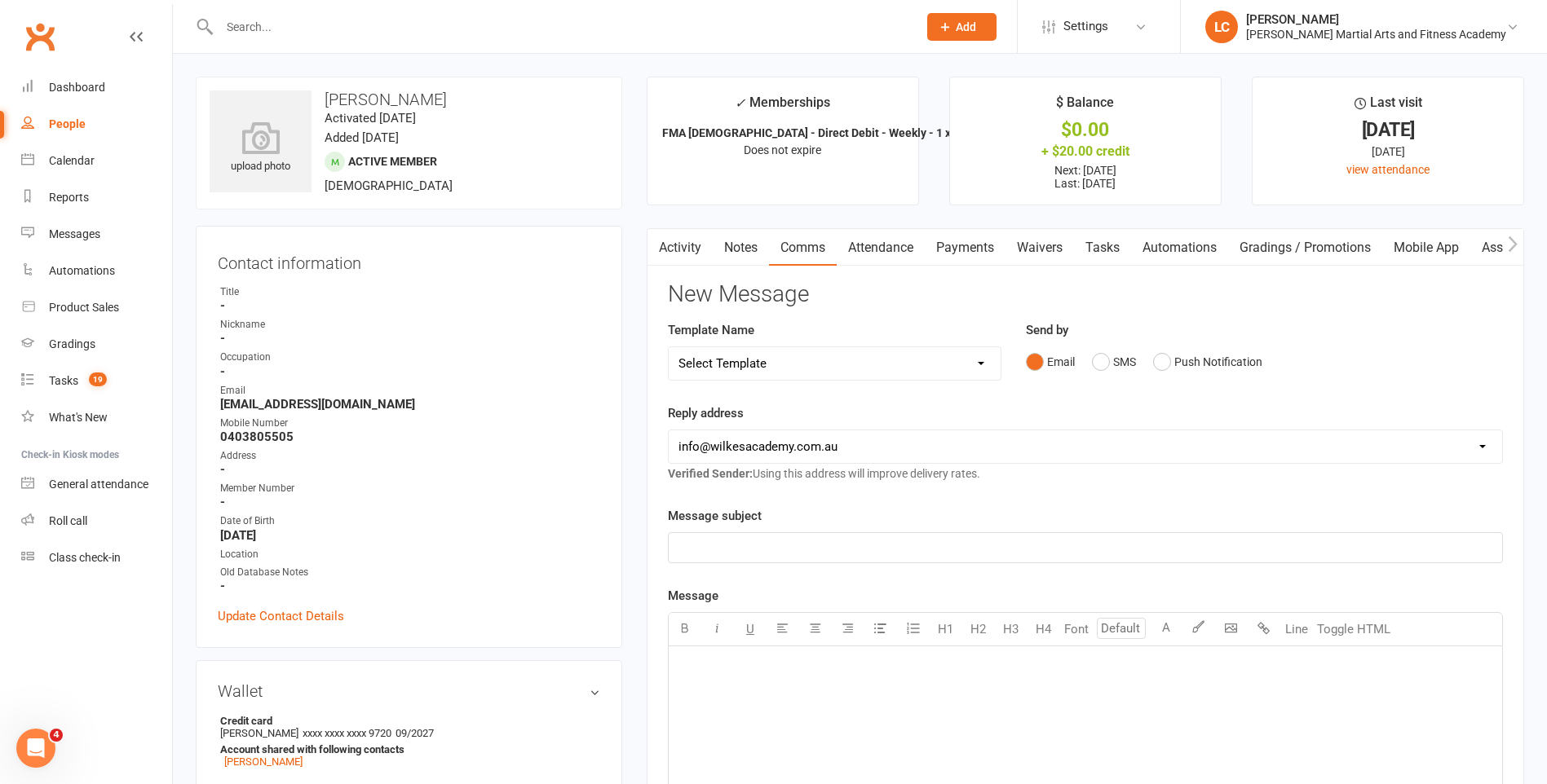
select select "40"
click at [668, 347] on select "Select Template [Email] Birthday Party Enquiry [Email] [DEMOGRAPHIC_DATA] Gradi…" at bounding box center [834, 363] width 332 height 33
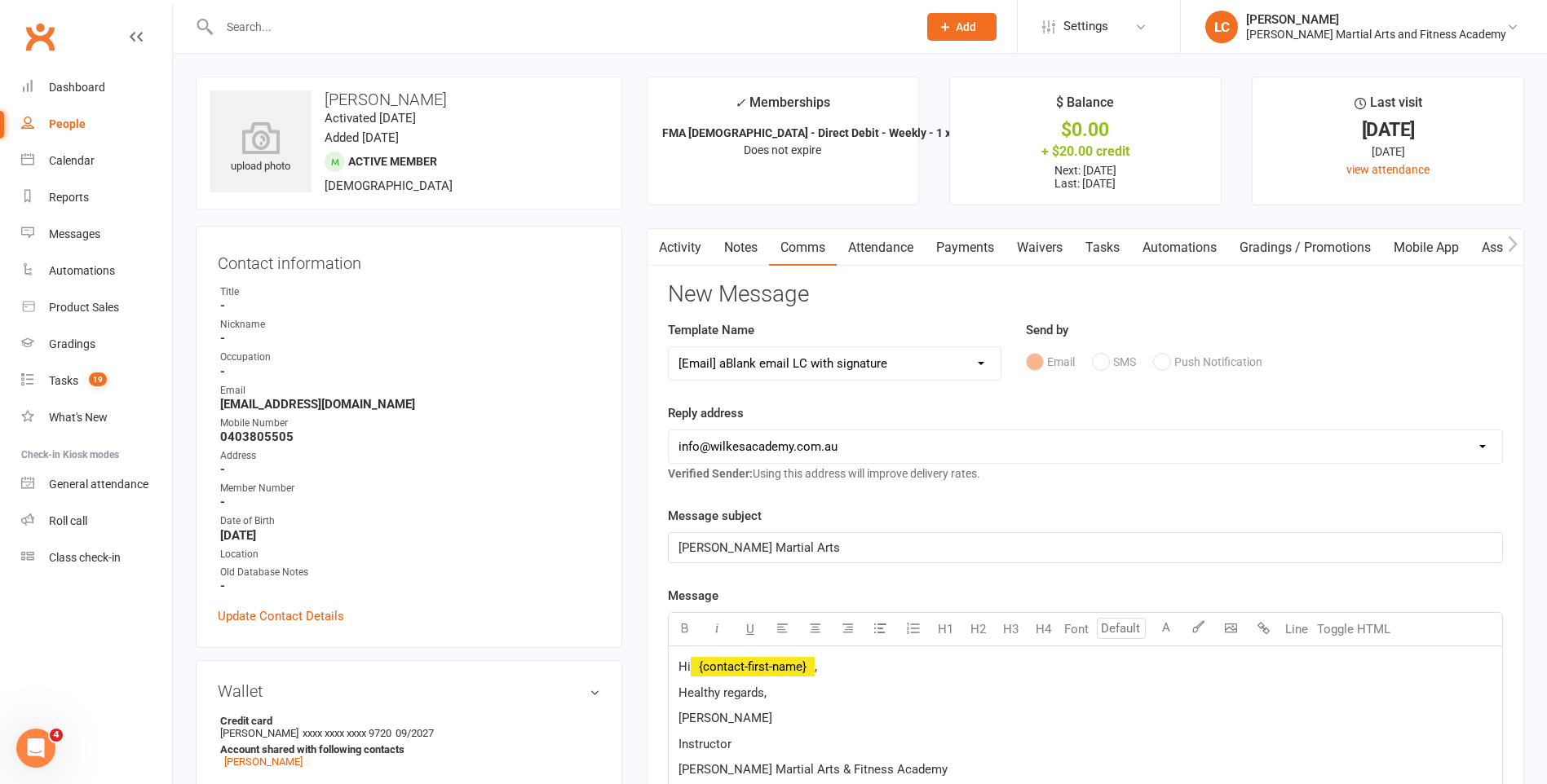
click at [846, 660] on p "Hi ﻿ {contact-first-name} ," at bounding box center [1084, 666] width 814 height 19
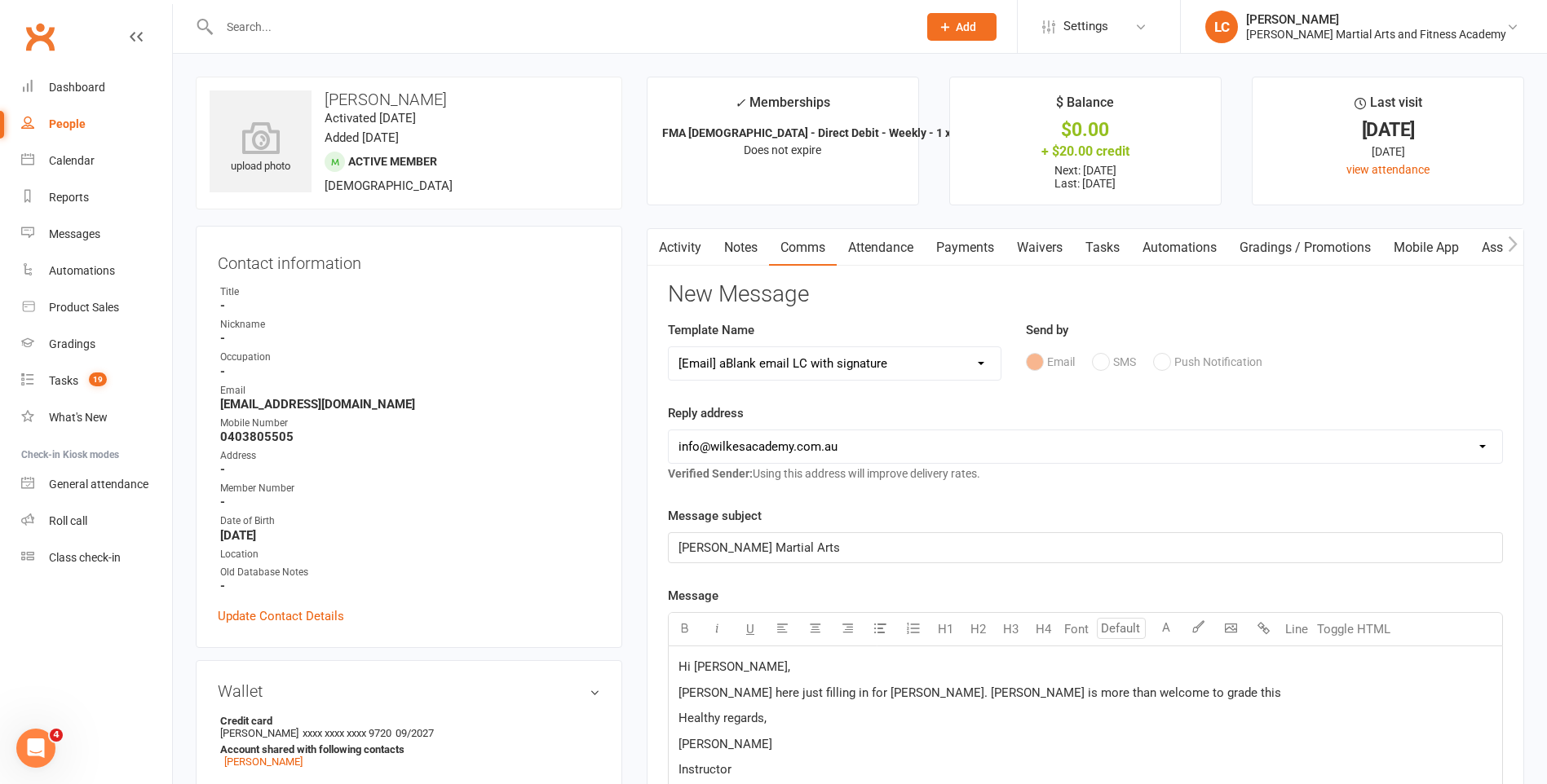
click at [1126, 700] on p "[PERSON_NAME] here just filling in for [PERSON_NAME]. [PERSON_NAME] is more tha…" at bounding box center [1084, 693] width 814 height 19
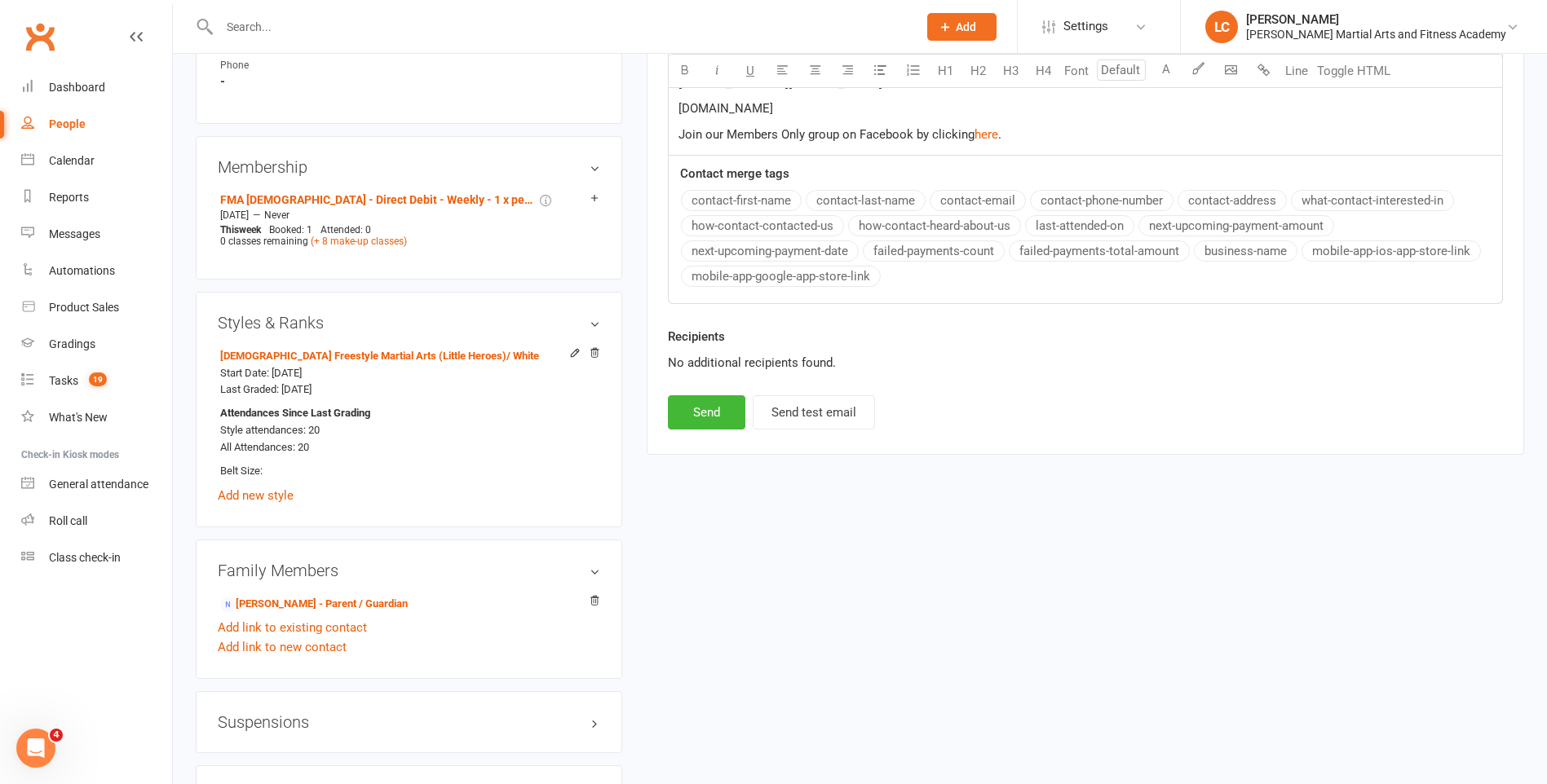
scroll to position [1043, 0]
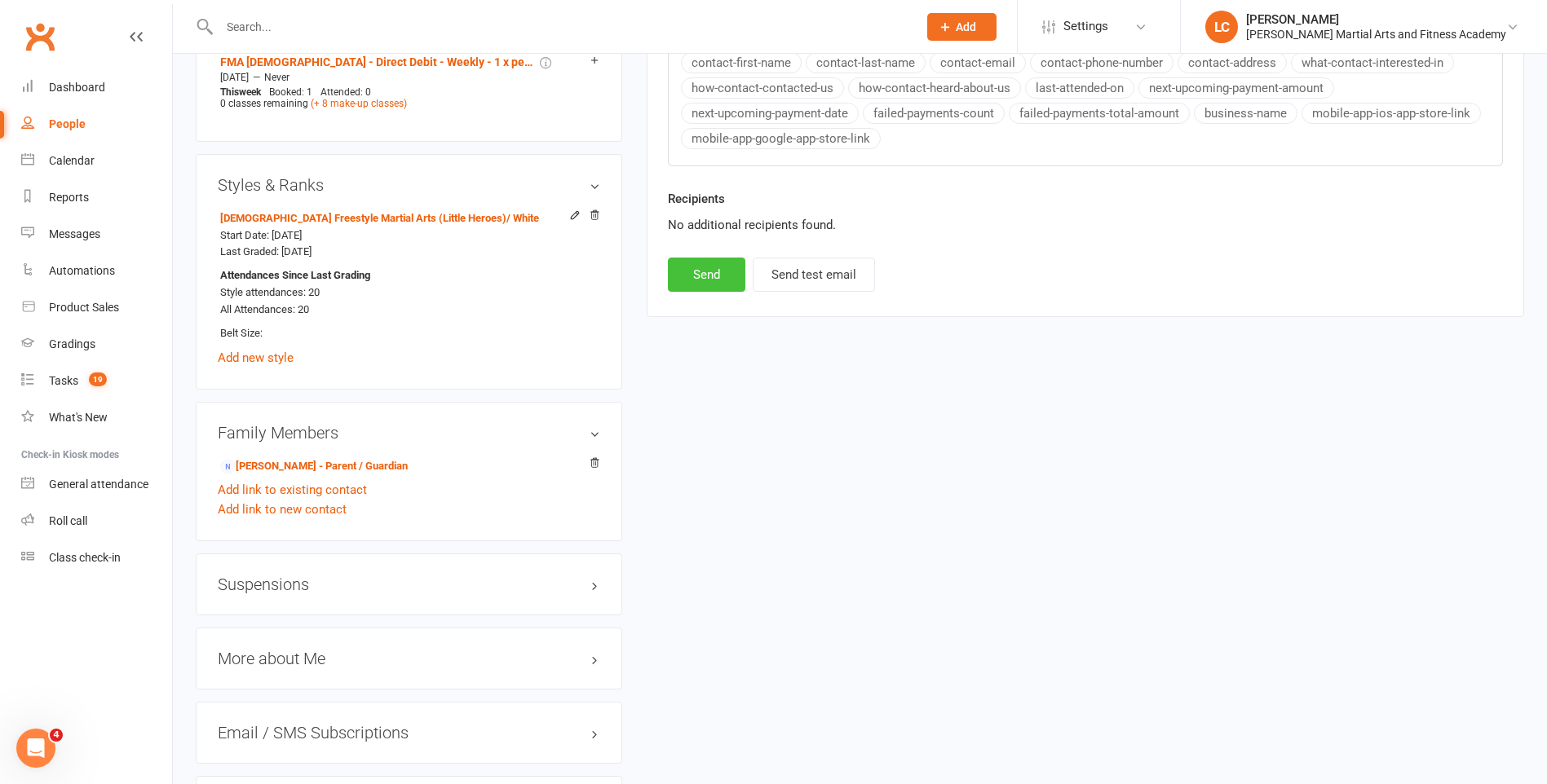
click at [696, 265] on button "Send" at bounding box center [706, 274] width 77 height 34
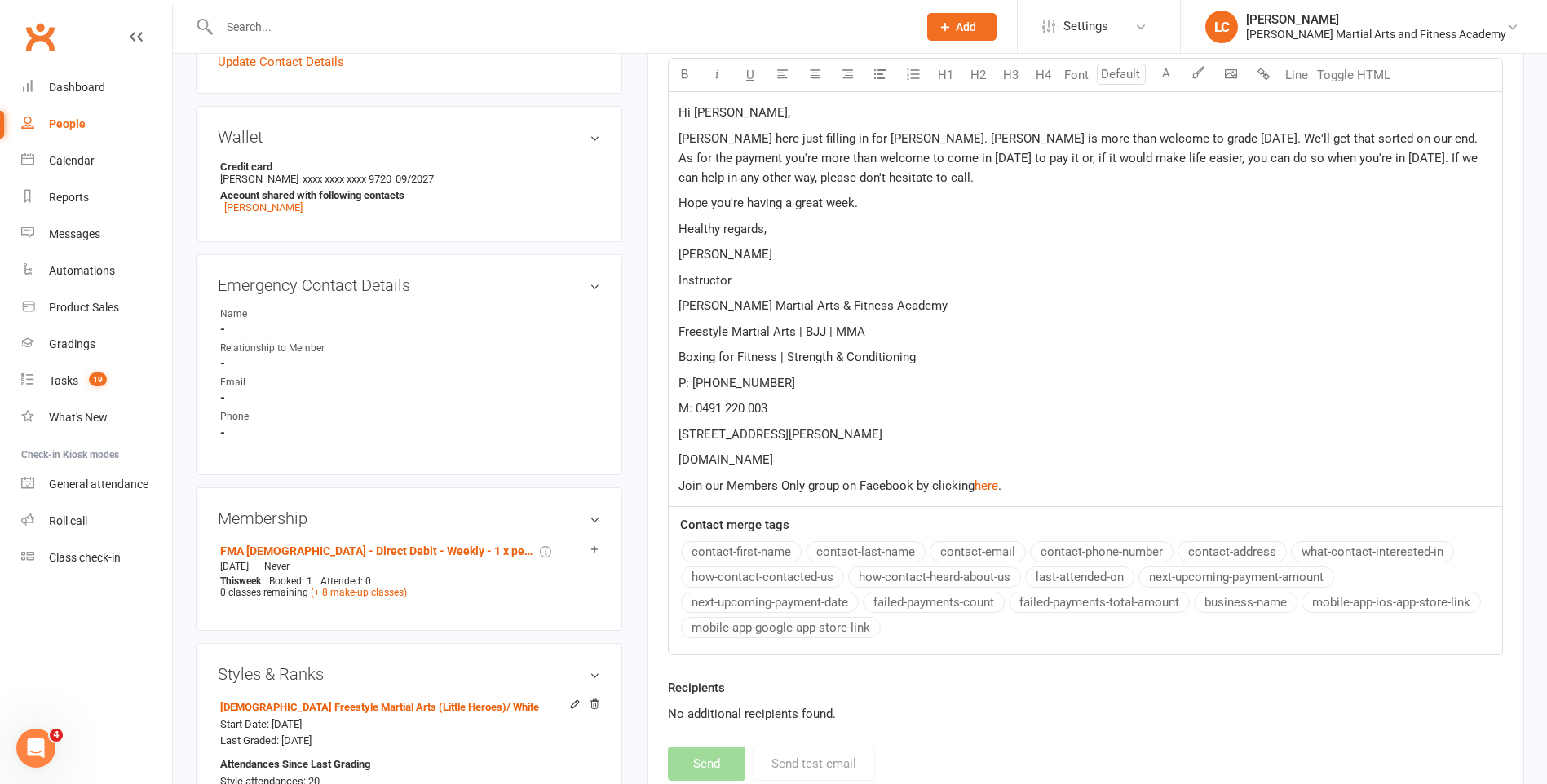
select select
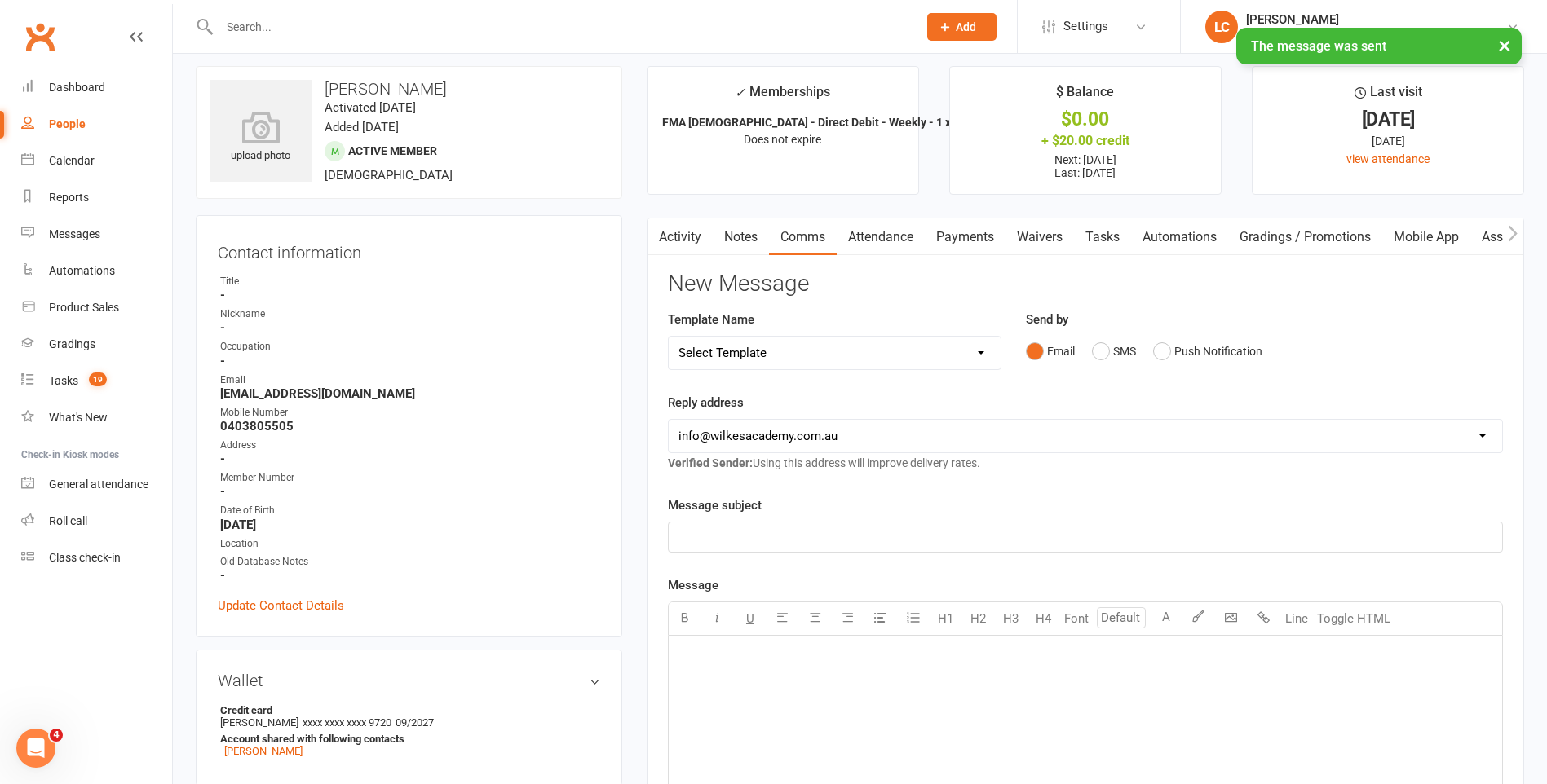
scroll to position [0, 0]
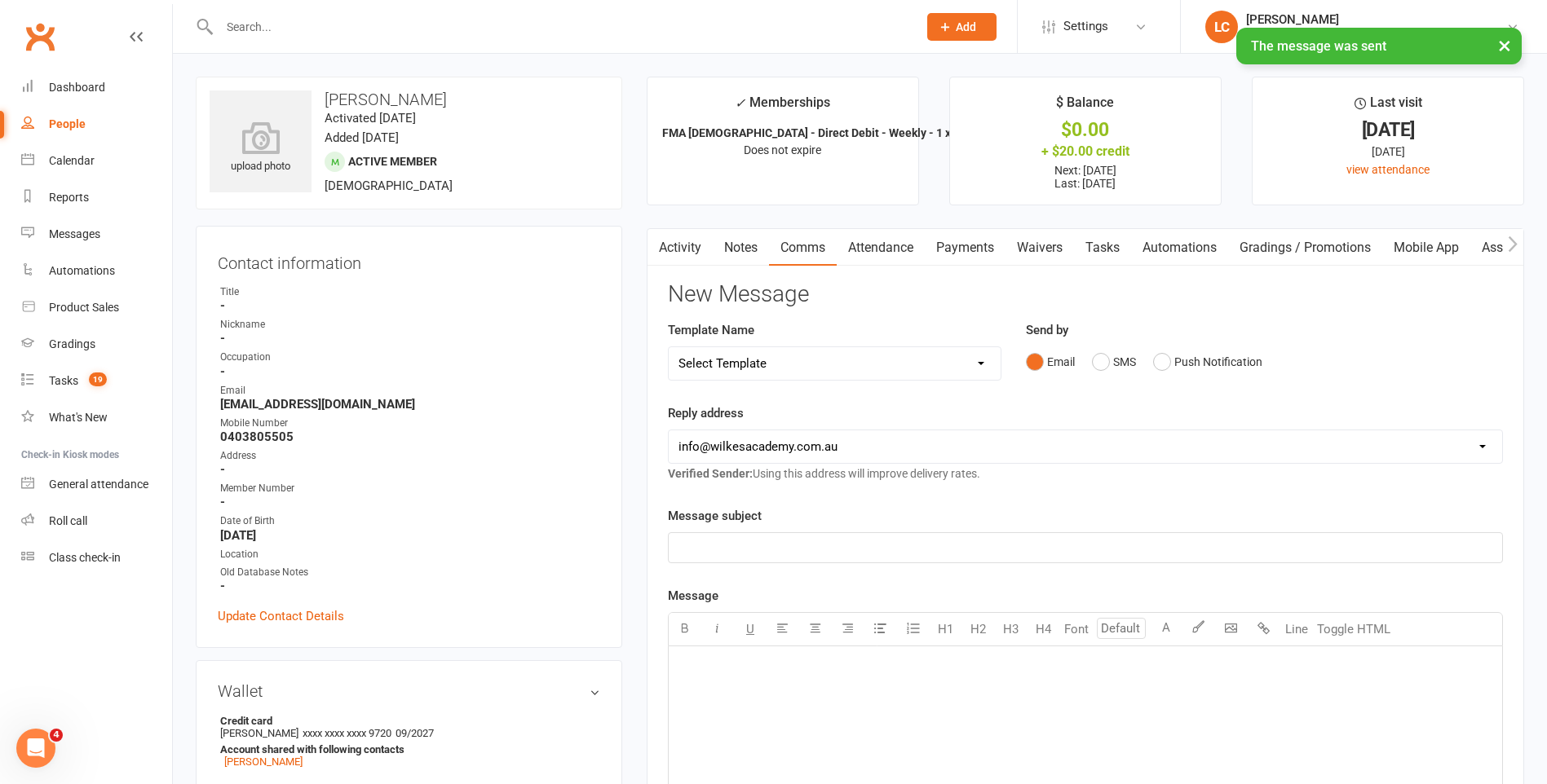
click at [1116, 247] on link "Tasks" at bounding box center [1102, 248] width 57 height 38
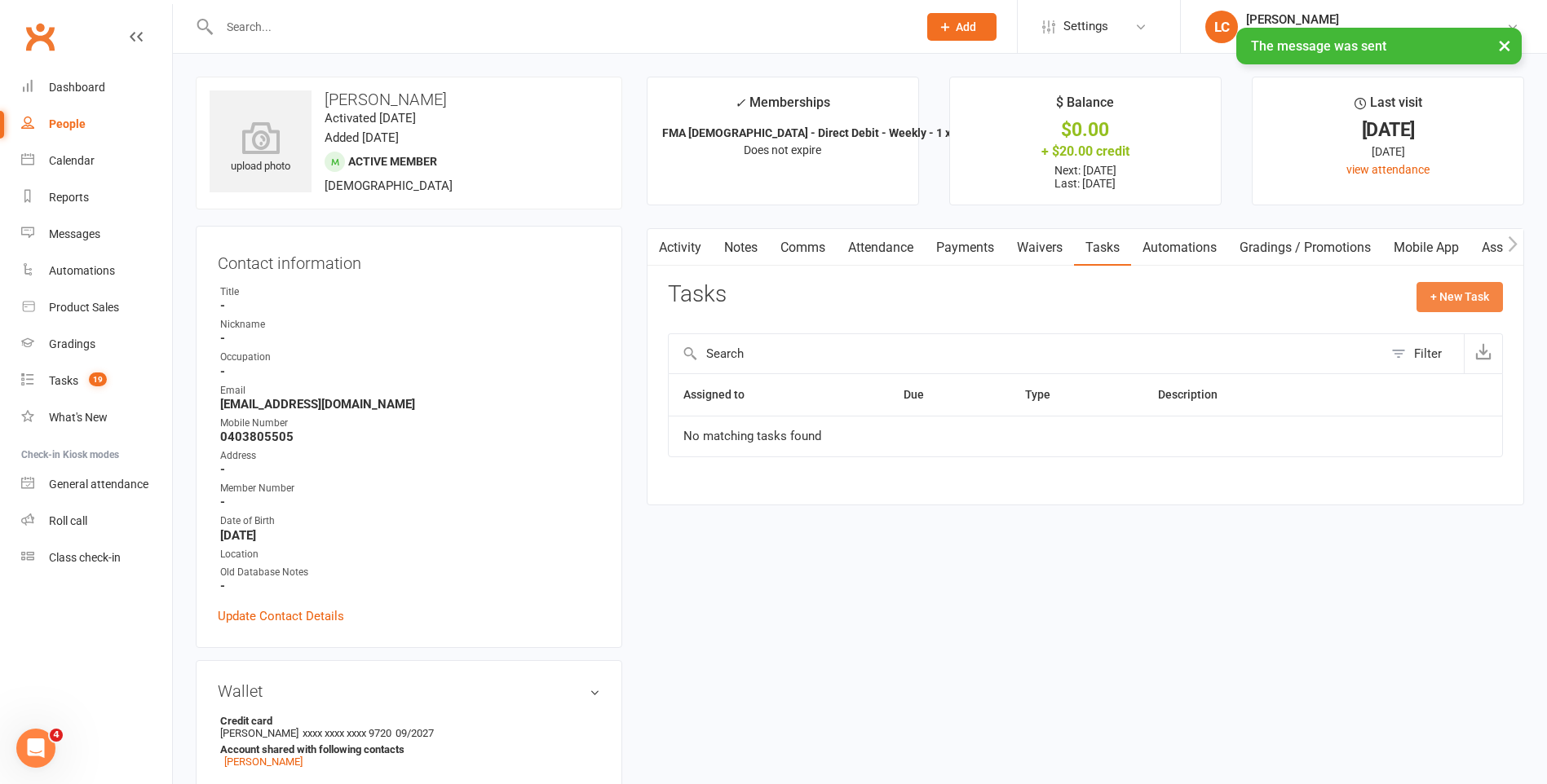
click at [1461, 303] on button "+ New Task" at bounding box center [1460, 296] width 86 height 29
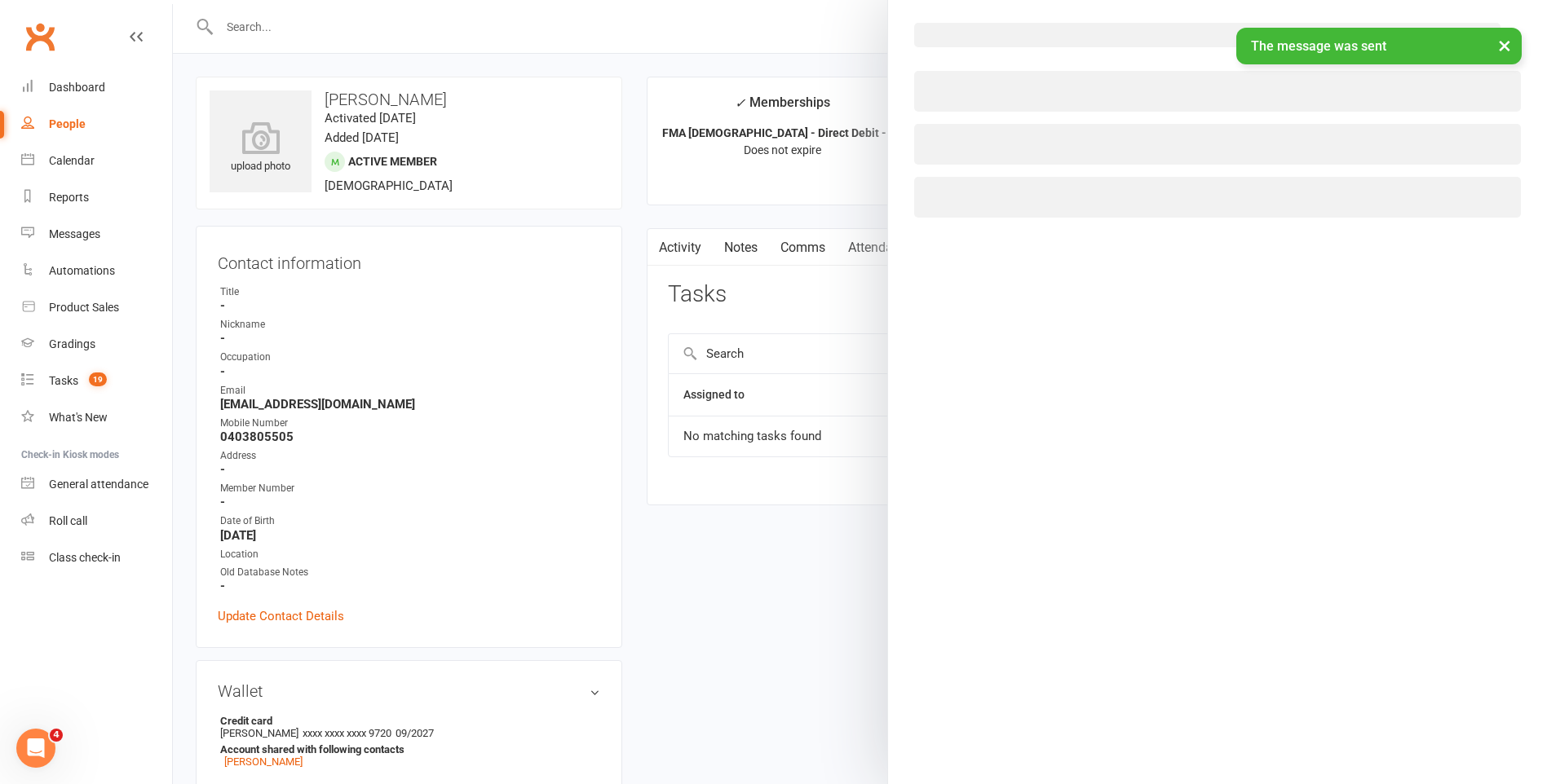
select select "47778"
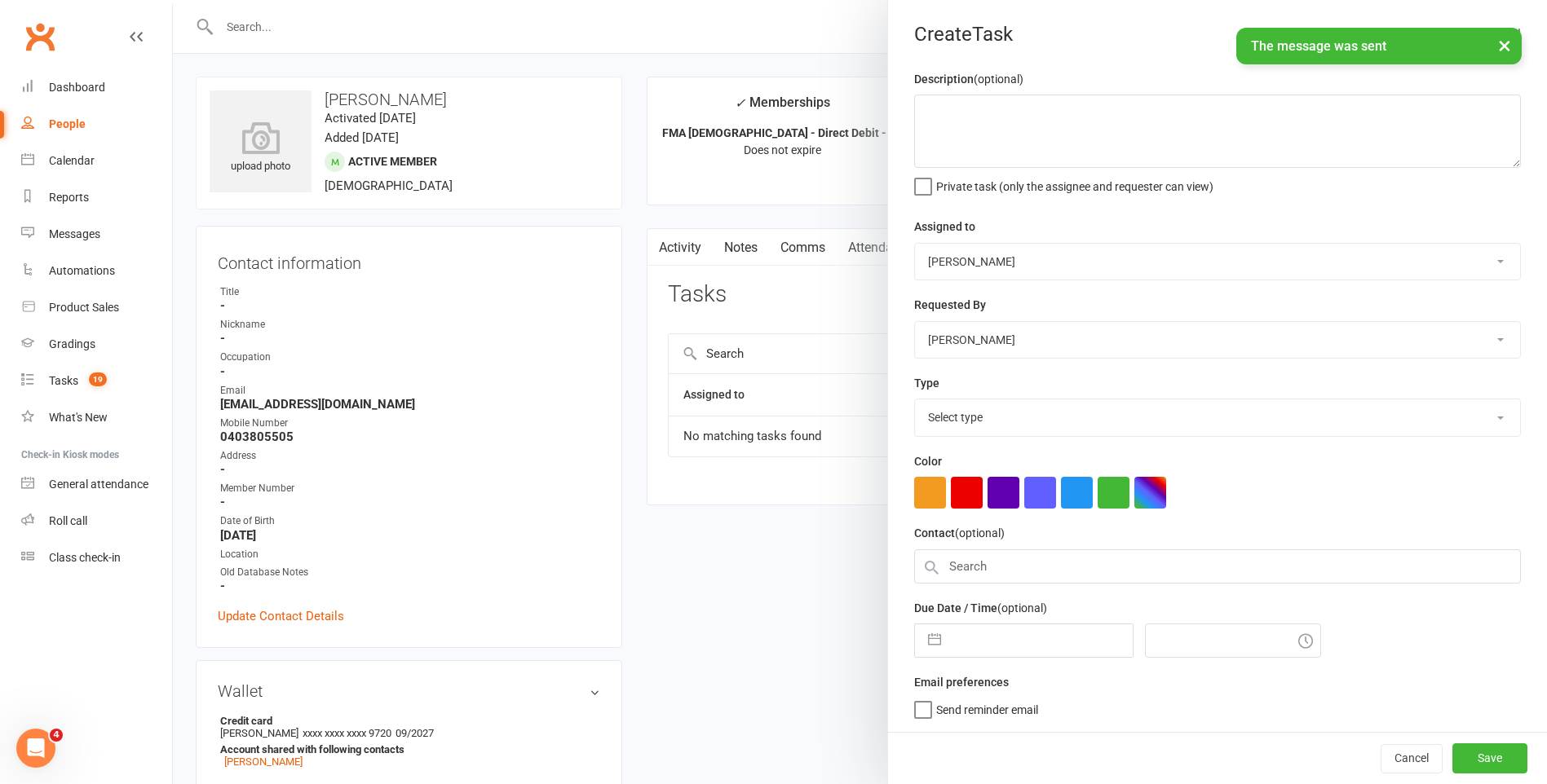
click at [1039, 271] on select "[PERSON_NAME] [PERSON_NAME] [PERSON_NAME] [PERSON_NAME] [PERSON_NAME] [PERSON_N…" at bounding box center [1217, 261] width 605 height 36
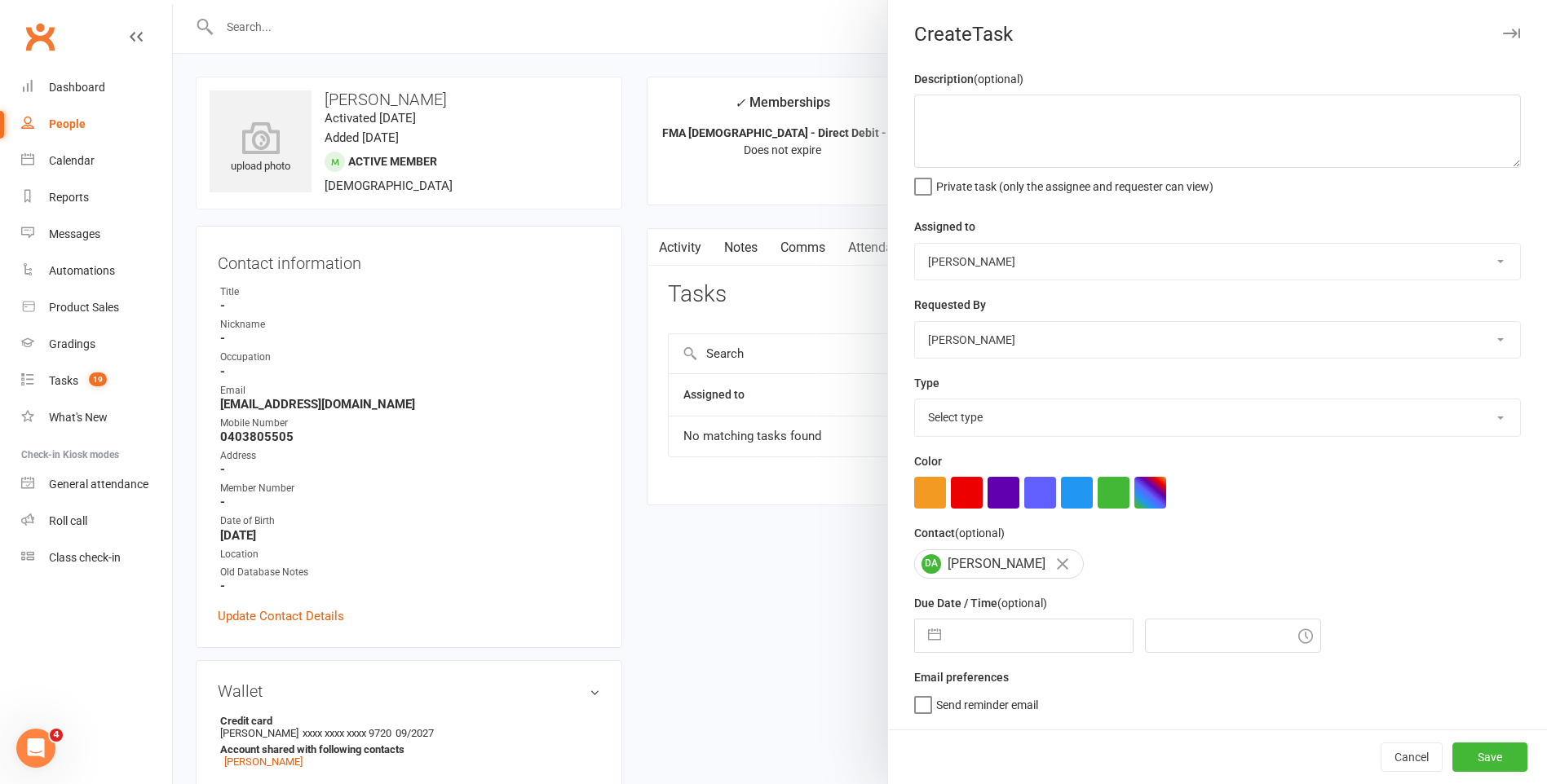
select select "47660"
click at [915, 244] on select "[PERSON_NAME] [PERSON_NAME] [PERSON_NAME] [PERSON_NAME] [PERSON_NAME] [PERSON_N…" at bounding box center [1217, 261] width 605 height 36
click at [981, 129] on textarea at bounding box center [1217, 131] width 607 height 73
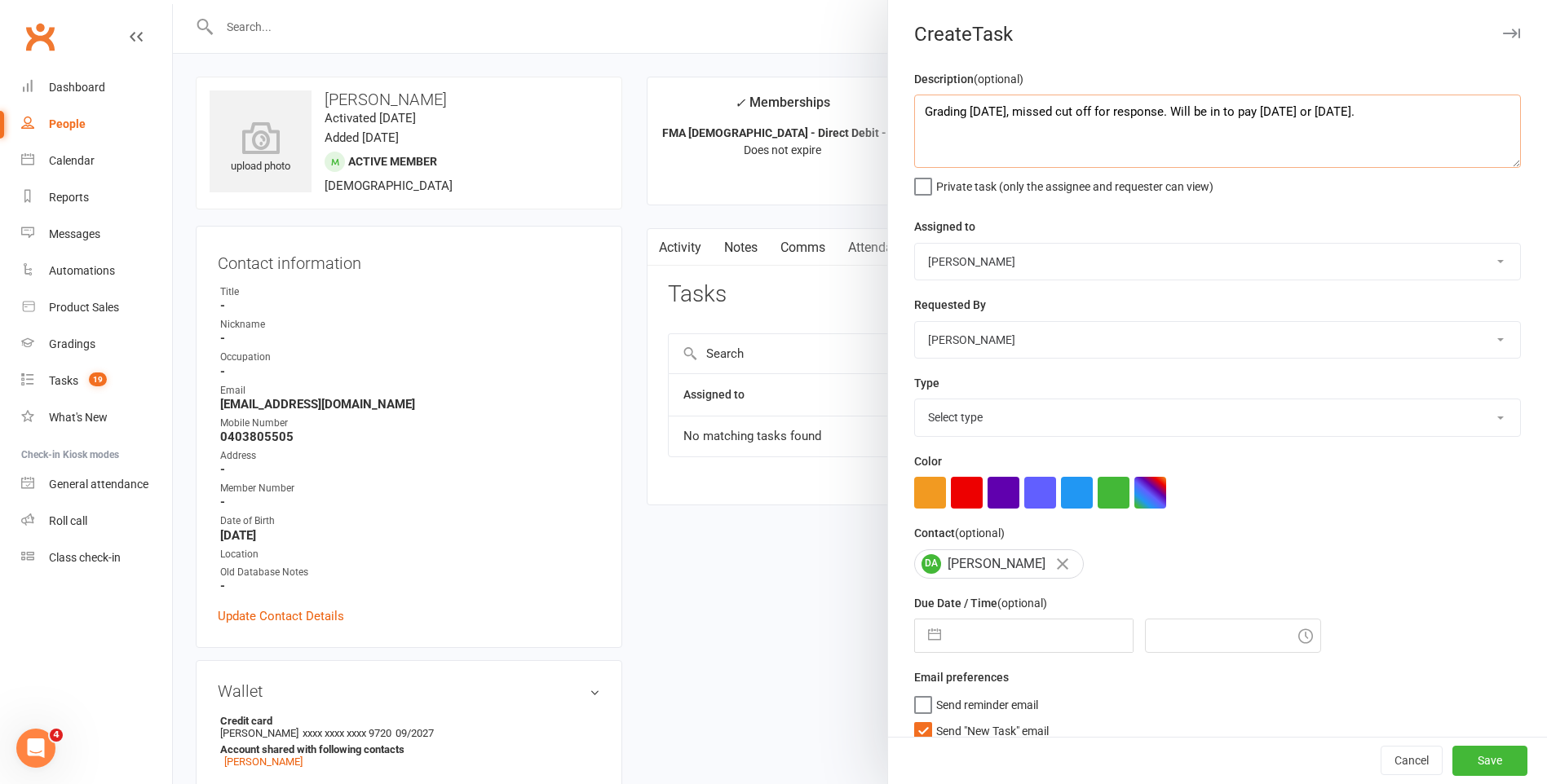
type textarea "Grading [DATE], missed cut off for response. Will be in to pay [DATE] or [DATE]."
click at [989, 423] on select "Select type E-mail General task Meeting Phone call Sett in calls Add new task t…" at bounding box center [1217, 417] width 605 height 36
select select "25648"
click at [915, 403] on select "Select type E-mail General task Meeting Phone call Sett in calls Add new task t…" at bounding box center [1217, 417] width 605 height 36
click at [915, 732] on label "Send "New Task" email" at bounding box center [981, 727] width 135 height 17
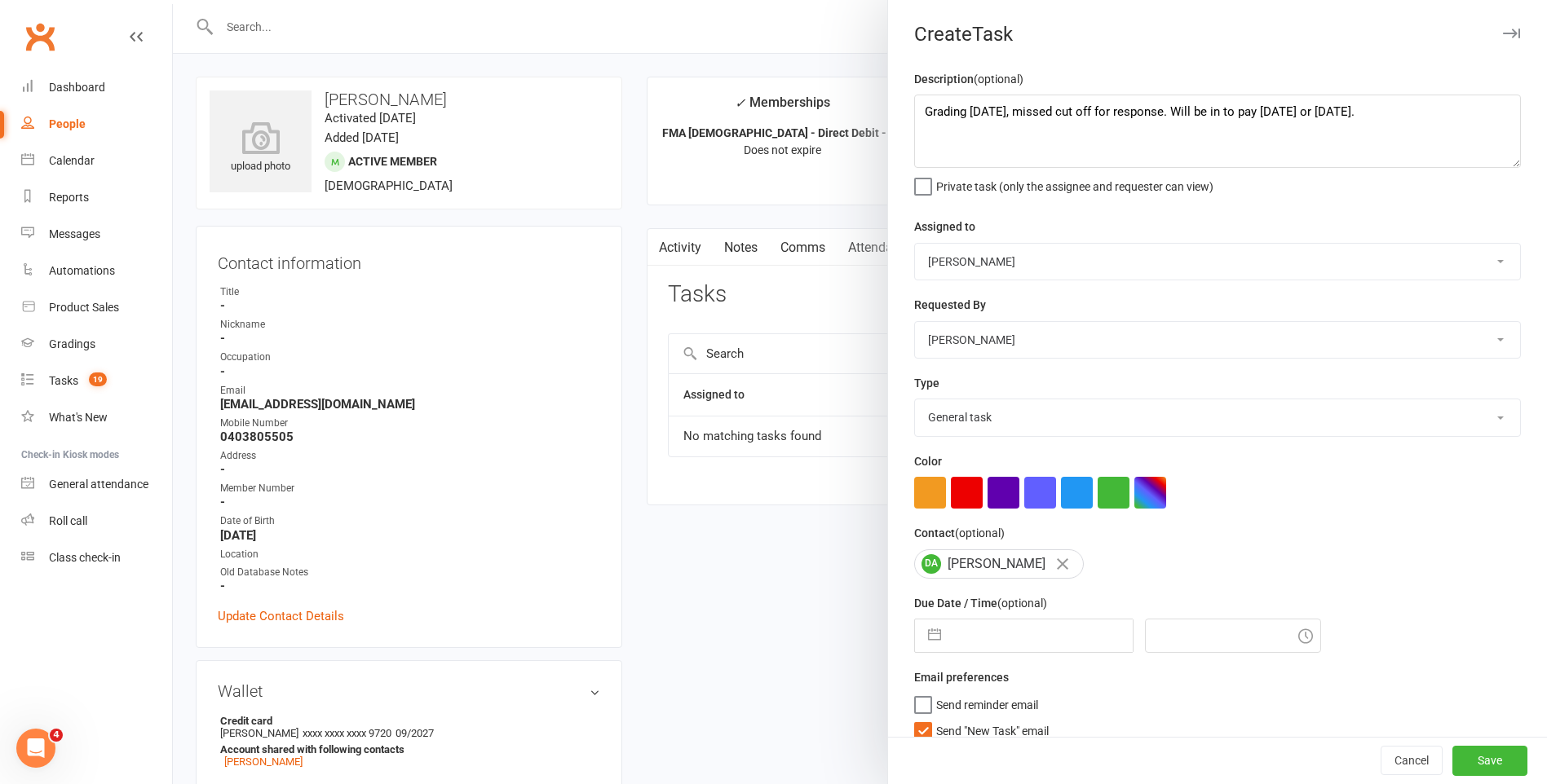
click at [915, 719] on input "Send "New Task" email" at bounding box center [981, 719] width 135 height 0
click at [978, 648] on input "text" at bounding box center [1040, 635] width 184 height 33
select select "7"
select select "2025"
select select "8"
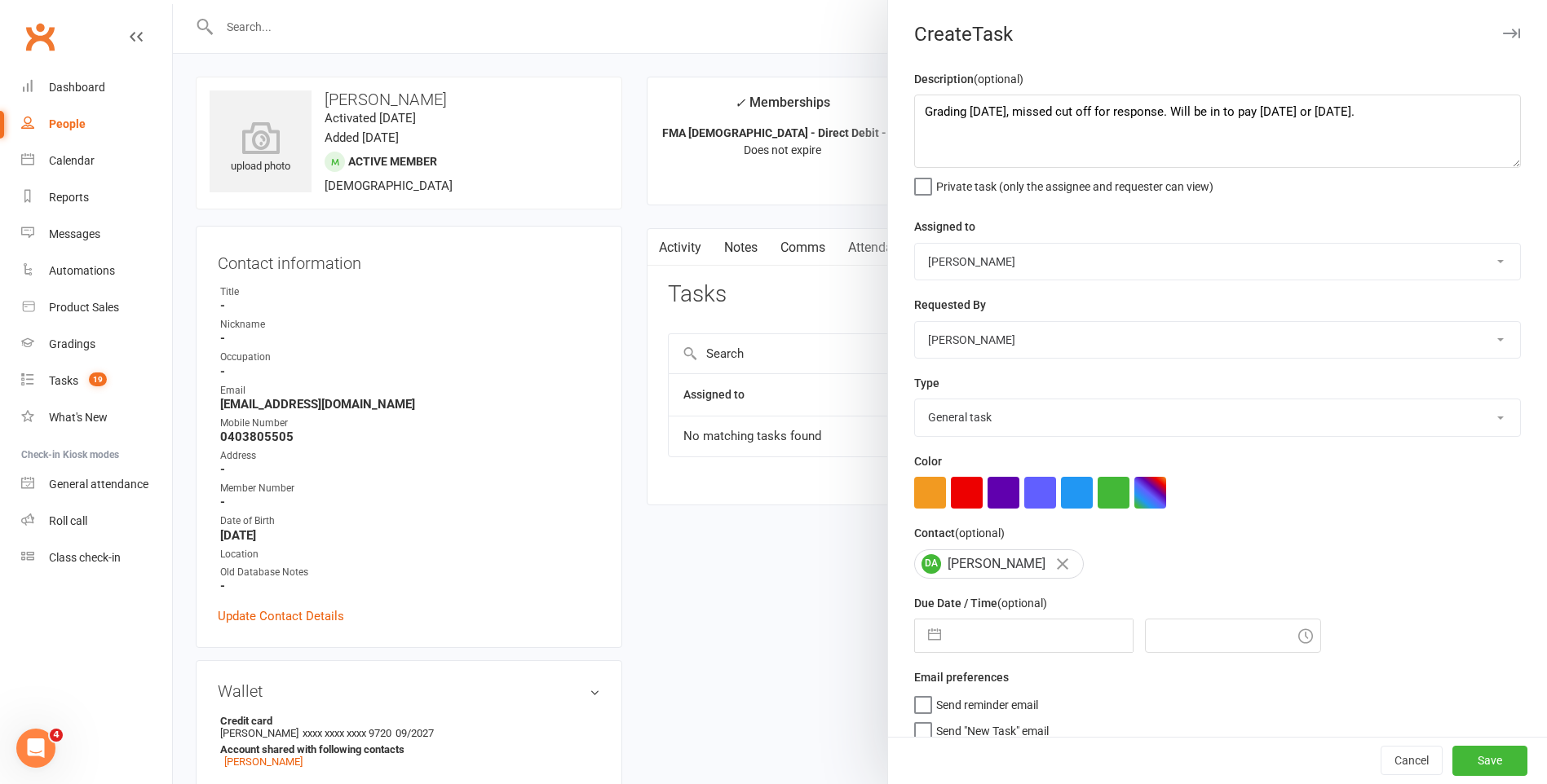
select select "2025"
select select "9"
select select "2025"
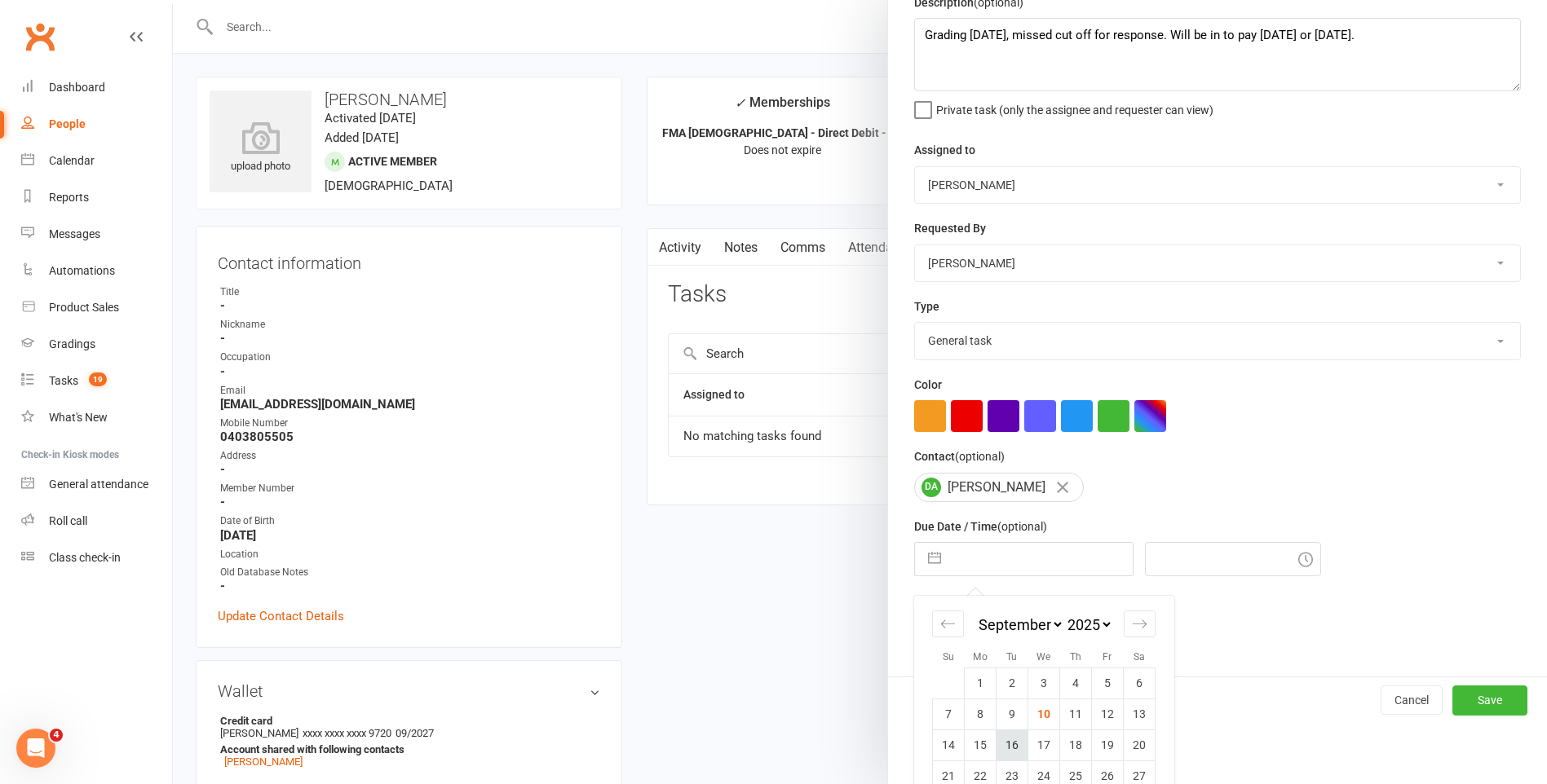
scroll to position [140, 0]
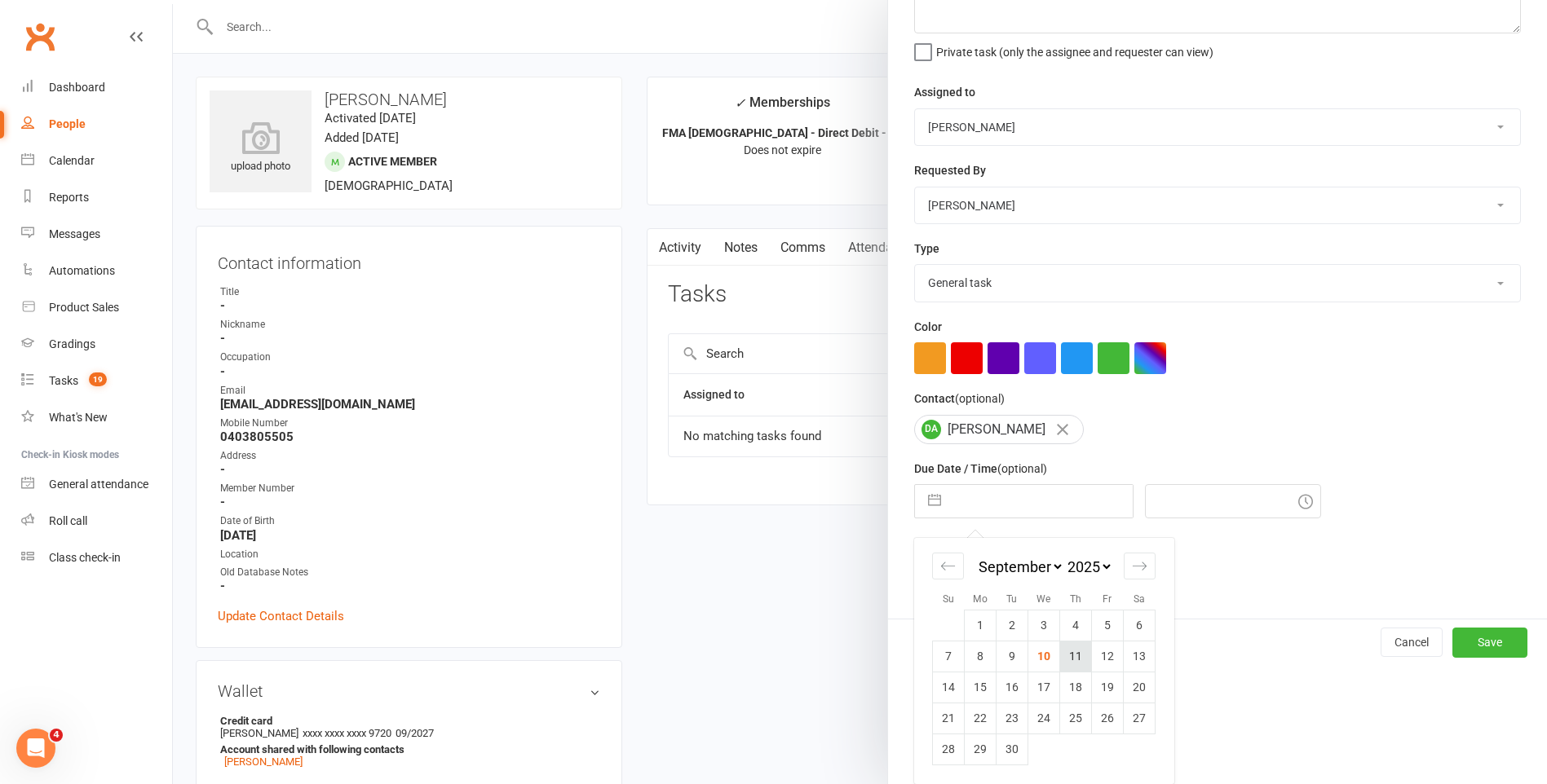
click at [1068, 663] on td "11" at bounding box center [1076, 656] width 32 height 31
type input "[DATE]"
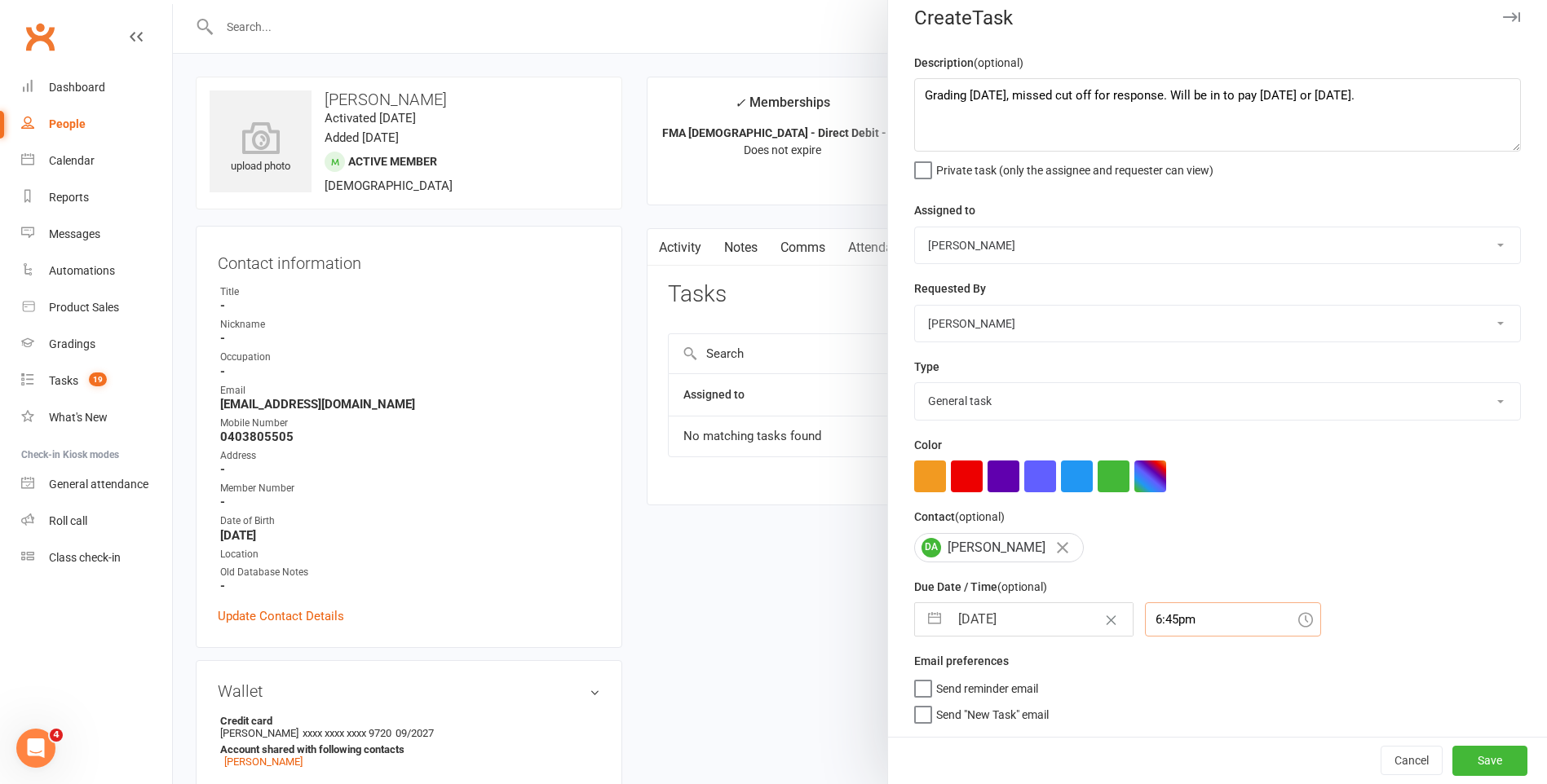
click at [1188, 626] on div "6:45pm" at bounding box center [1233, 619] width 176 height 34
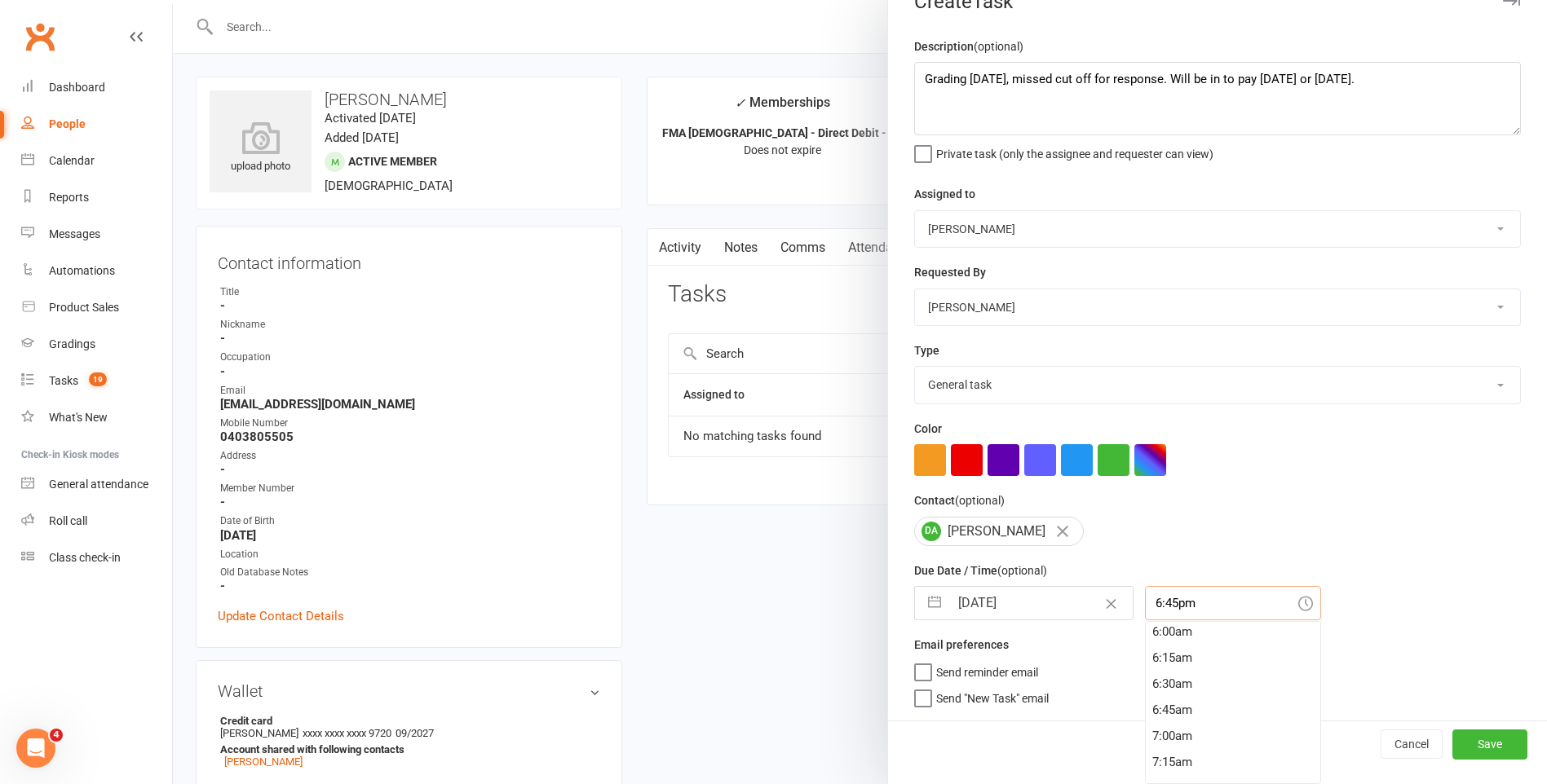
scroll to position [626, 0]
click at [1186, 679] on div "6:30am" at bounding box center [1233, 687] width 174 height 26
type input "6:30am"
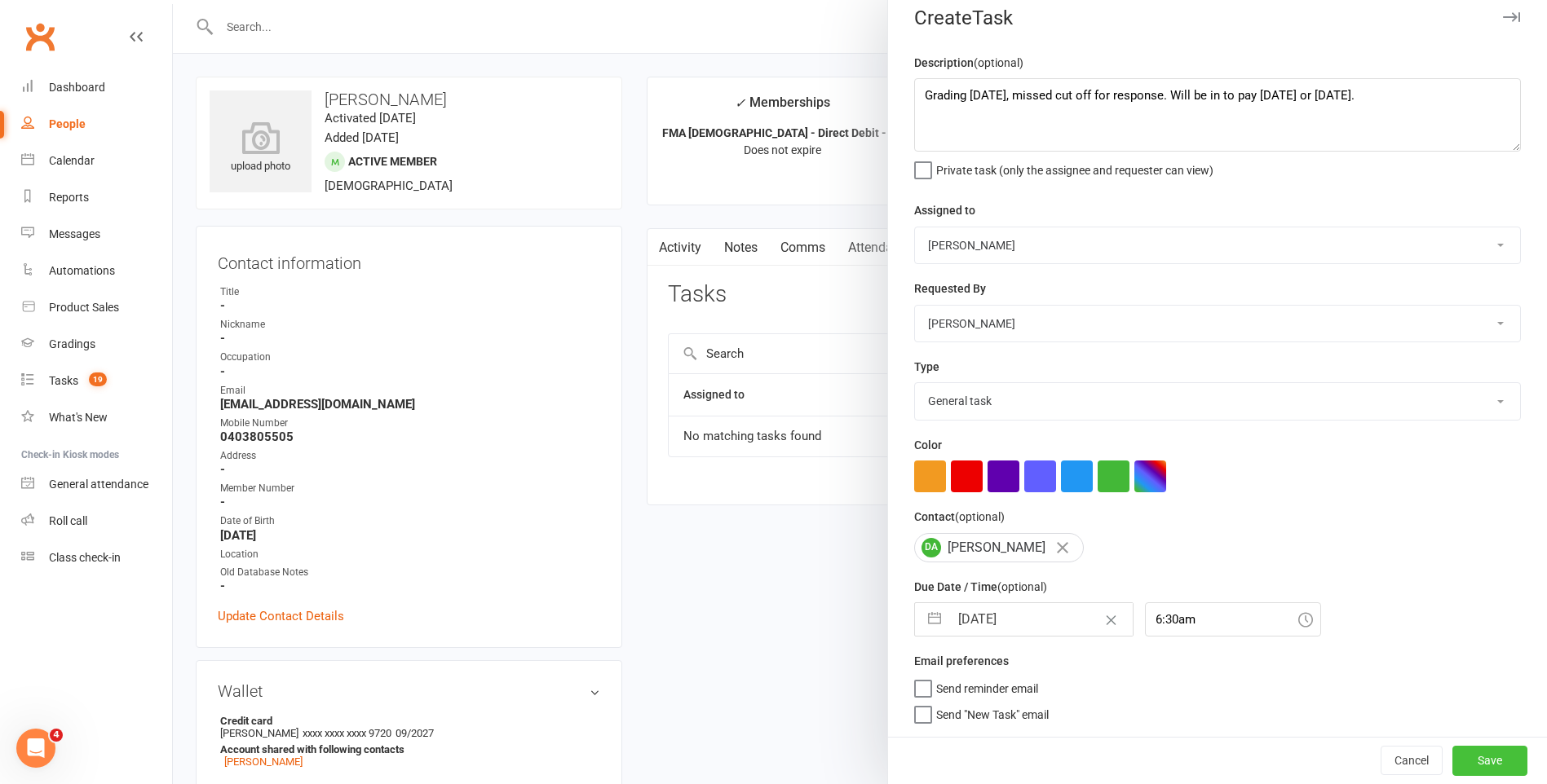
click at [1473, 762] on button "Save" at bounding box center [1489, 759] width 75 height 29
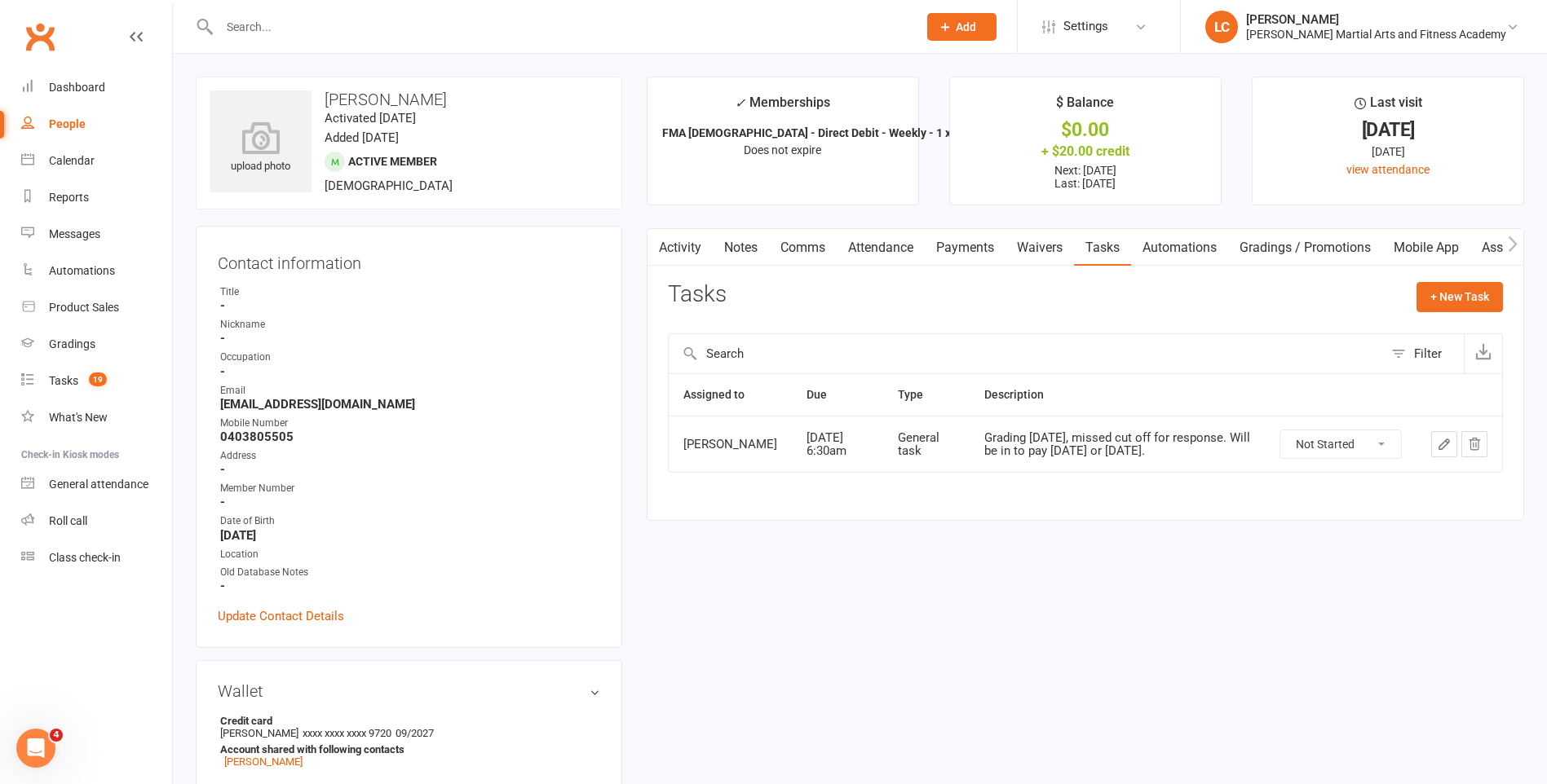
click at [281, 26] on input "text" at bounding box center [560, 27] width 691 height 23
paste input "[PERSON_NAME] <[EMAIL_ADDRESS][DOMAIN_NAME]>"
drag, startPoint x: 283, startPoint y: 31, endPoint x: 165, endPoint y: 32, distance: 118.0
click at [142, 4] on header "[PERSON_NAME] <[EMAIL_ADDRESS][DOMAIN_NAME]> Loading... Prospect Member Non-att…" at bounding box center [773, 4] width 1547 height 0
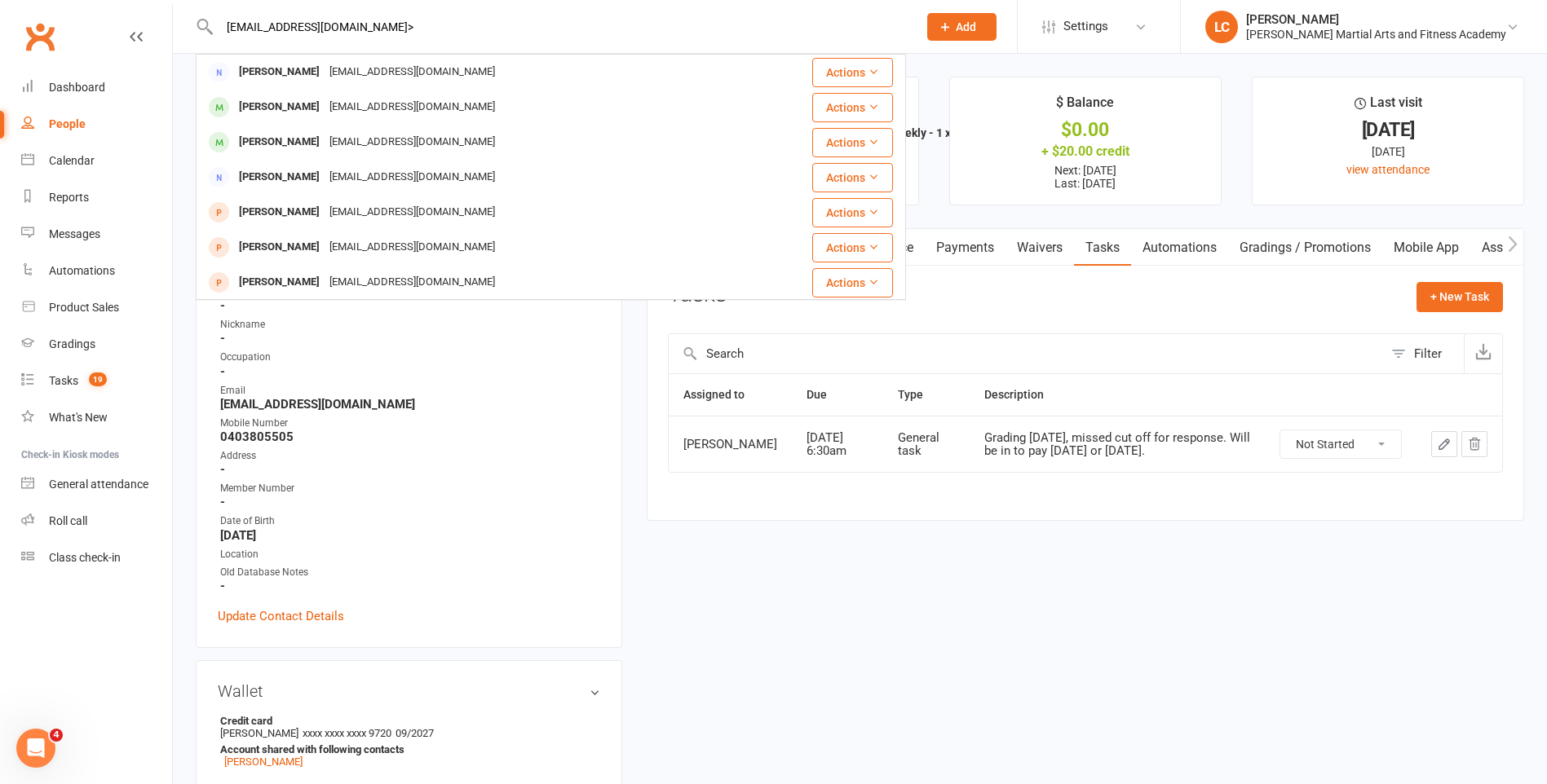
click at [406, 32] on input "[EMAIL_ADDRESS][DOMAIN_NAME]>" at bounding box center [560, 27] width 691 height 23
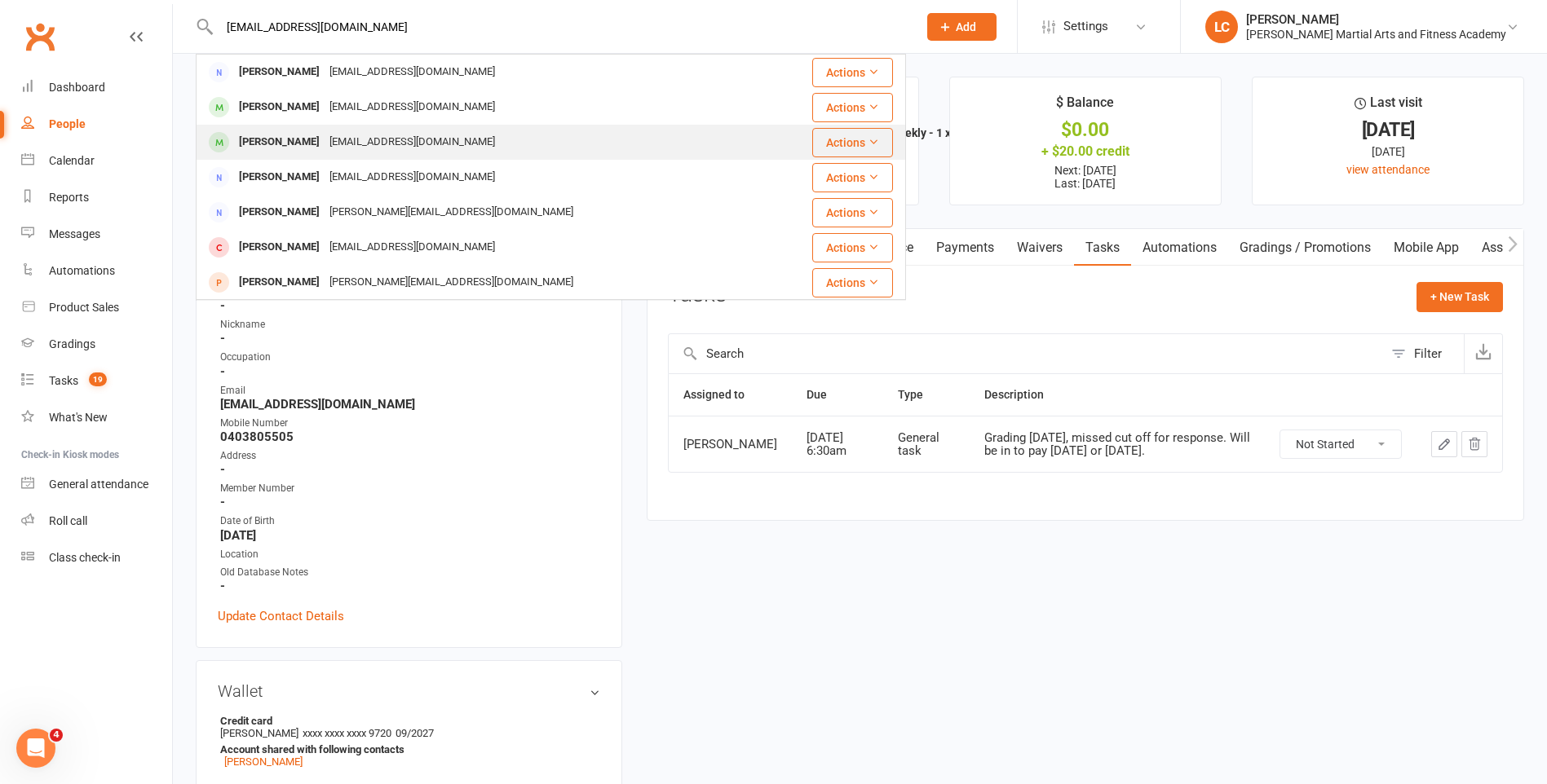
type input "[EMAIL_ADDRESS][DOMAIN_NAME]"
click at [361, 128] on div "[PERSON_NAME] [PERSON_NAME][EMAIL_ADDRESS][DOMAIN_NAME]" at bounding box center [491, 142] width 588 height 33
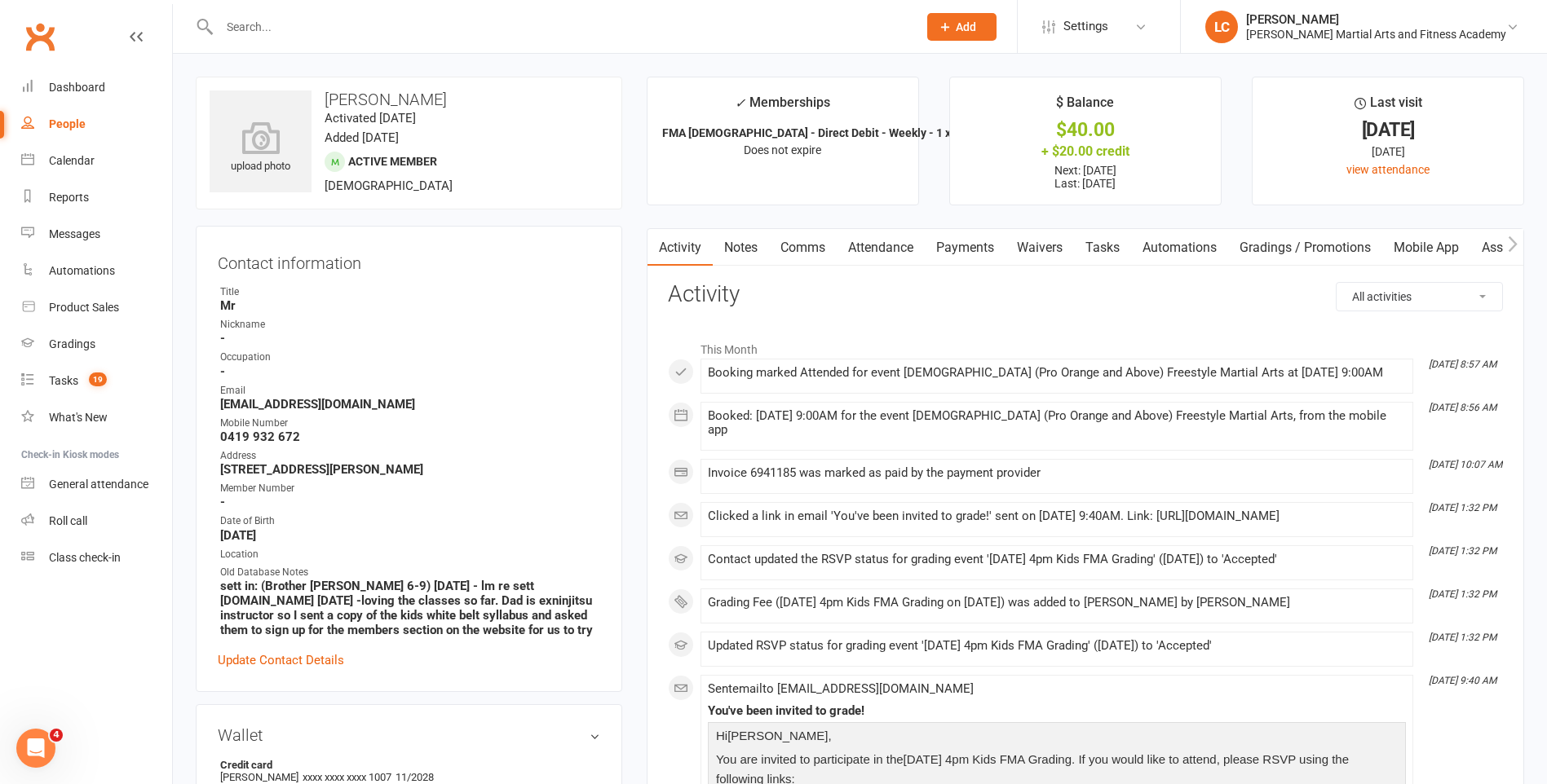
click at [741, 243] on link "Notes" at bounding box center [741, 248] width 56 height 38
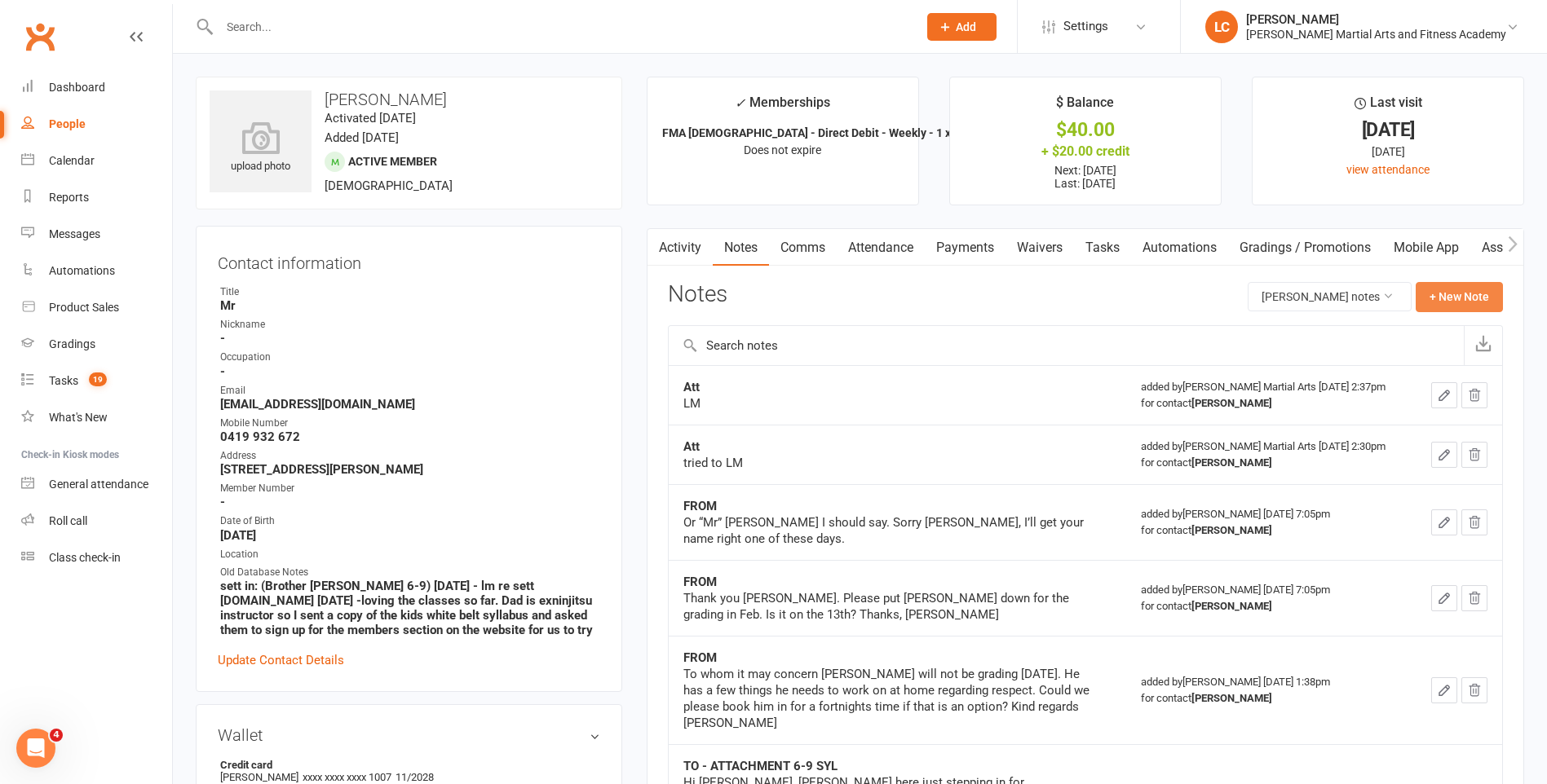
click at [1453, 298] on button "+ New Note" at bounding box center [1459, 296] width 87 height 29
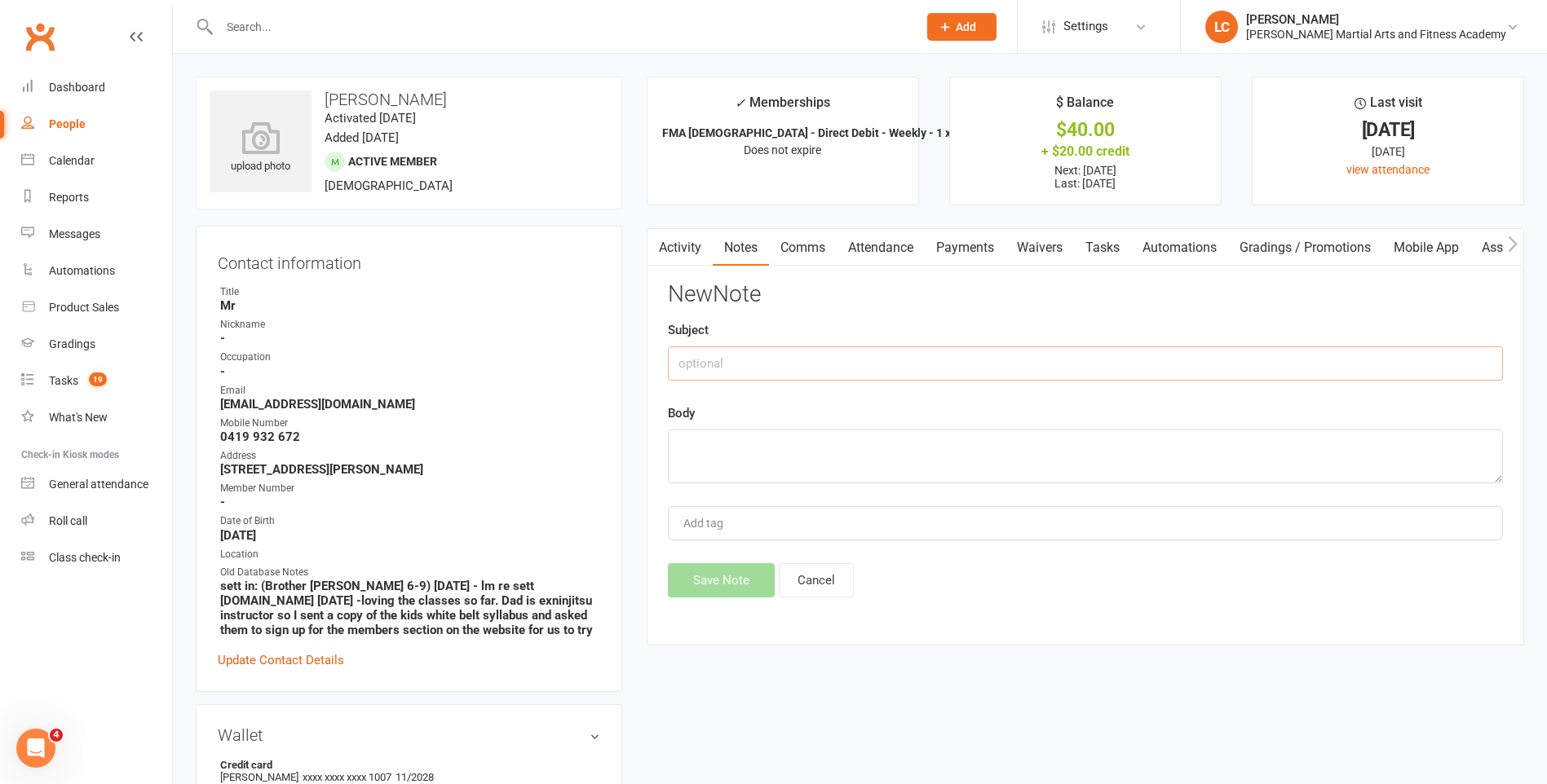
click at [868, 362] on input "text" at bounding box center [1084, 363] width 835 height 34
type input "FROM"
click at [730, 431] on div "Body" at bounding box center [1084, 443] width 835 height 80
click at [733, 448] on textarea at bounding box center [1084, 456] width 835 height 54
paste textarea "To whom it may concern [PERSON_NAME] has injured his hand and will not be able …"
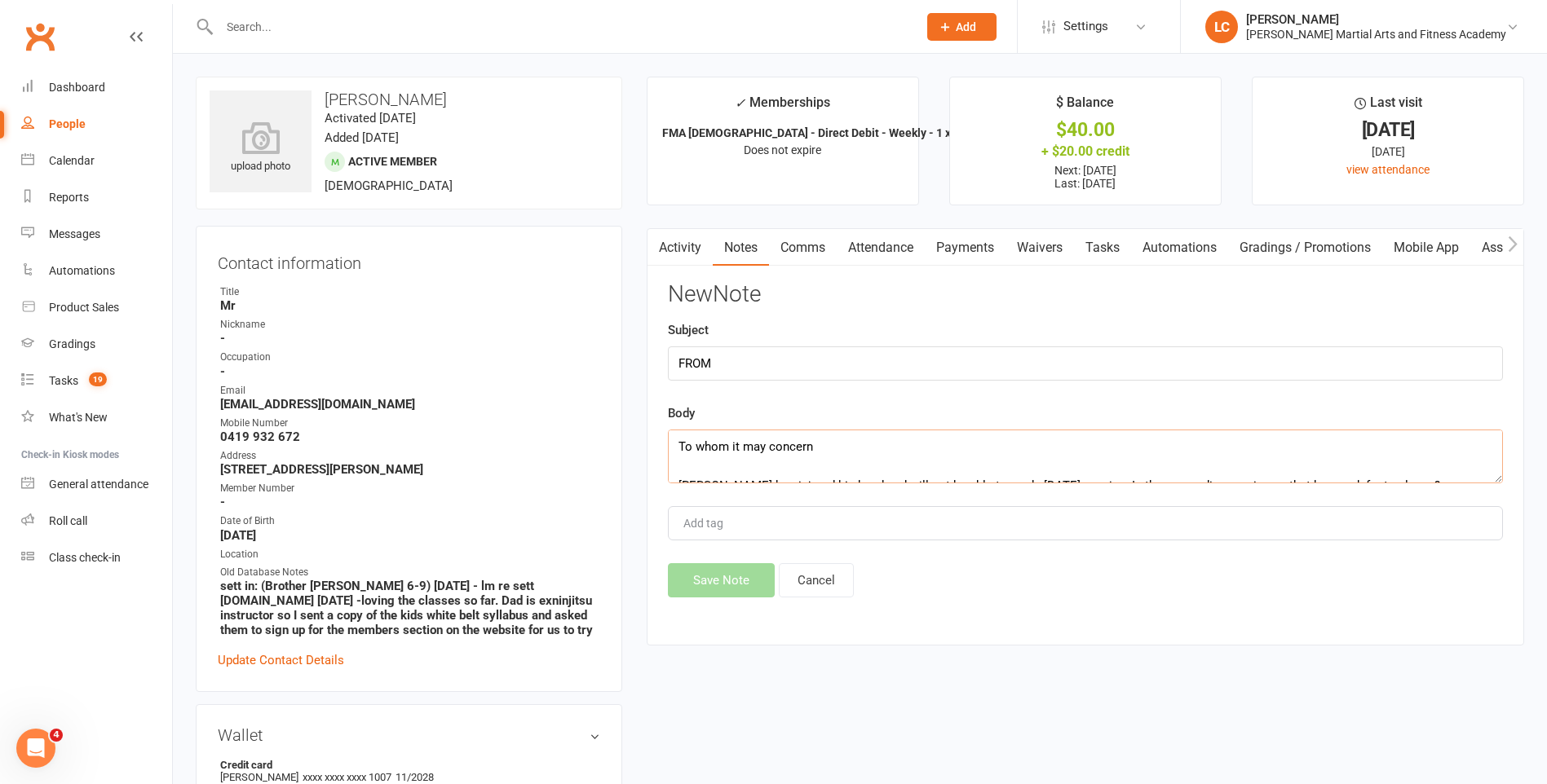
scroll to position [108, 0]
type textarea "To whom it may concern [PERSON_NAME] has injured his hand and will not be able …"
click at [711, 600] on div "Activity Notes Comms Attendance Payments Waivers Tasks Automations Gradings / P…" at bounding box center [1085, 438] width 878 height 418
drag, startPoint x: 738, startPoint y: 464, endPoint x: 613, endPoint y: 469, distance: 125.1
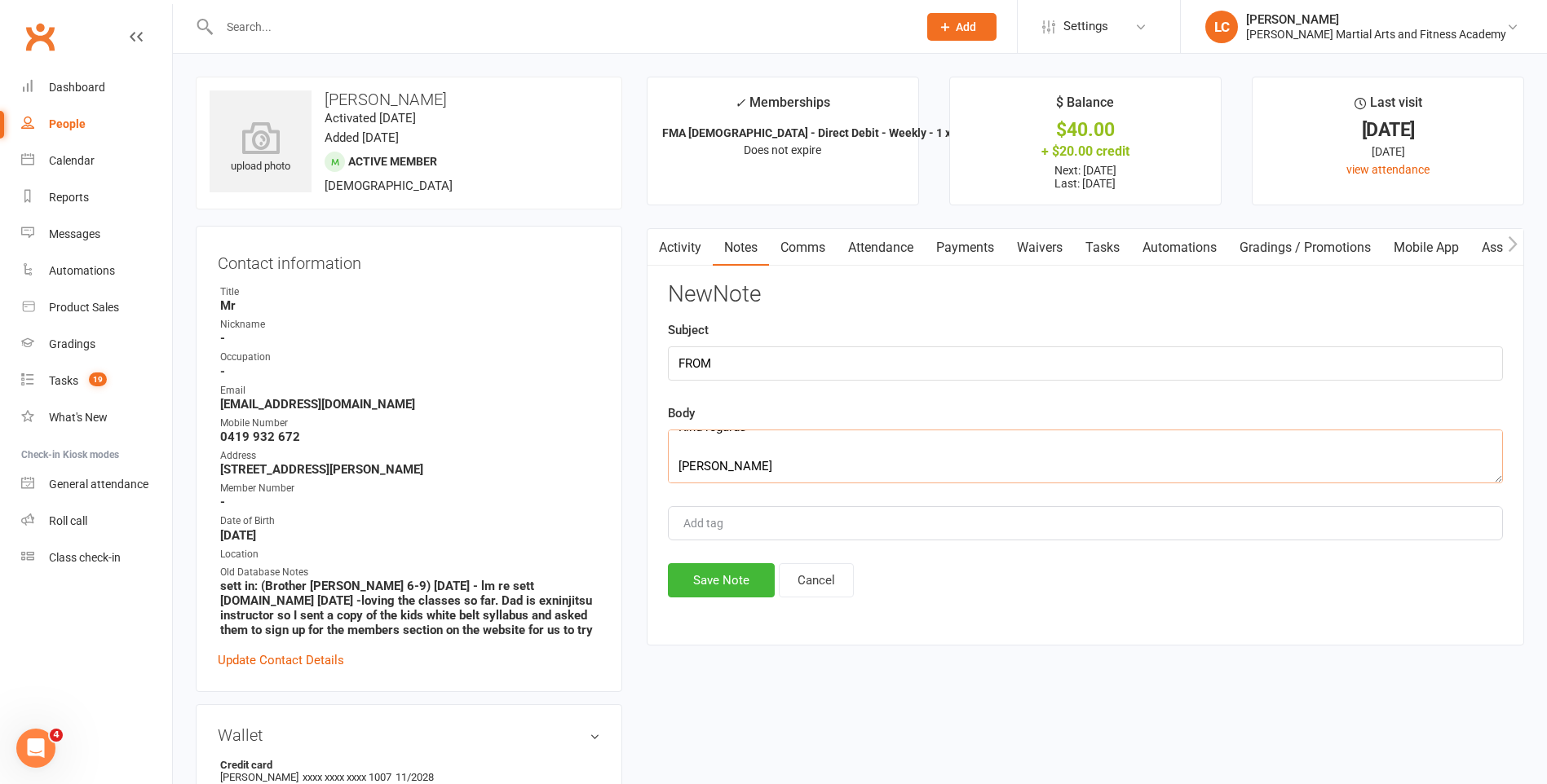
click at [736, 437] on textarea "To whom it may concern [PERSON_NAME] has injured his hand and will not be able …" at bounding box center [1084, 456] width 835 height 54
drag, startPoint x: 730, startPoint y: 440, endPoint x: 675, endPoint y: 451, distance: 56.1
click at [675, 451] on textarea "To whom it may concern [PERSON_NAME] has injured his hand and will not be able …" at bounding box center [1084, 456] width 835 height 54
click at [708, 589] on button "Save Note" at bounding box center [720, 580] width 106 height 34
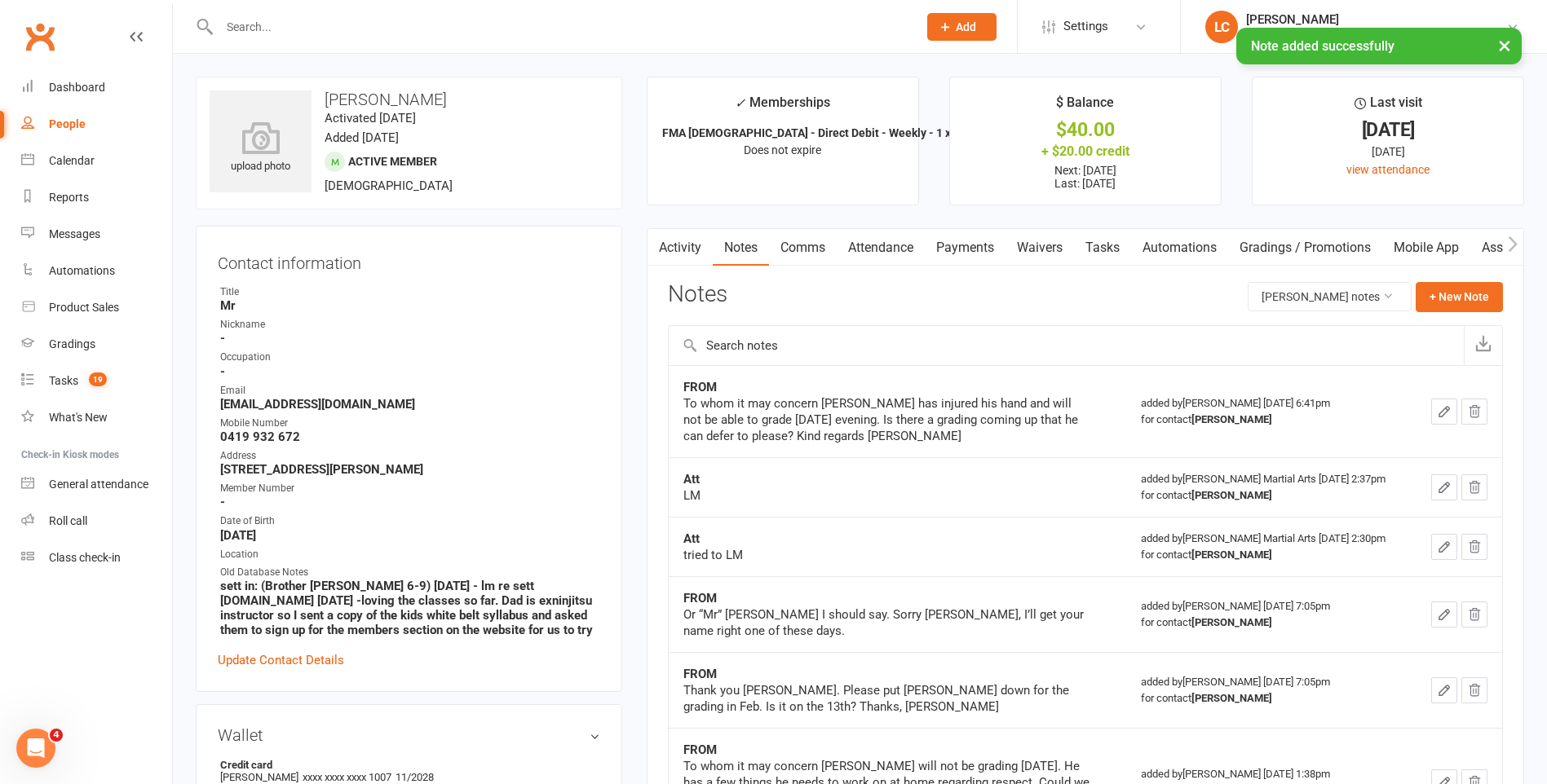
click at [804, 255] on link "Comms" at bounding box center [802, 248] width 68 height 38
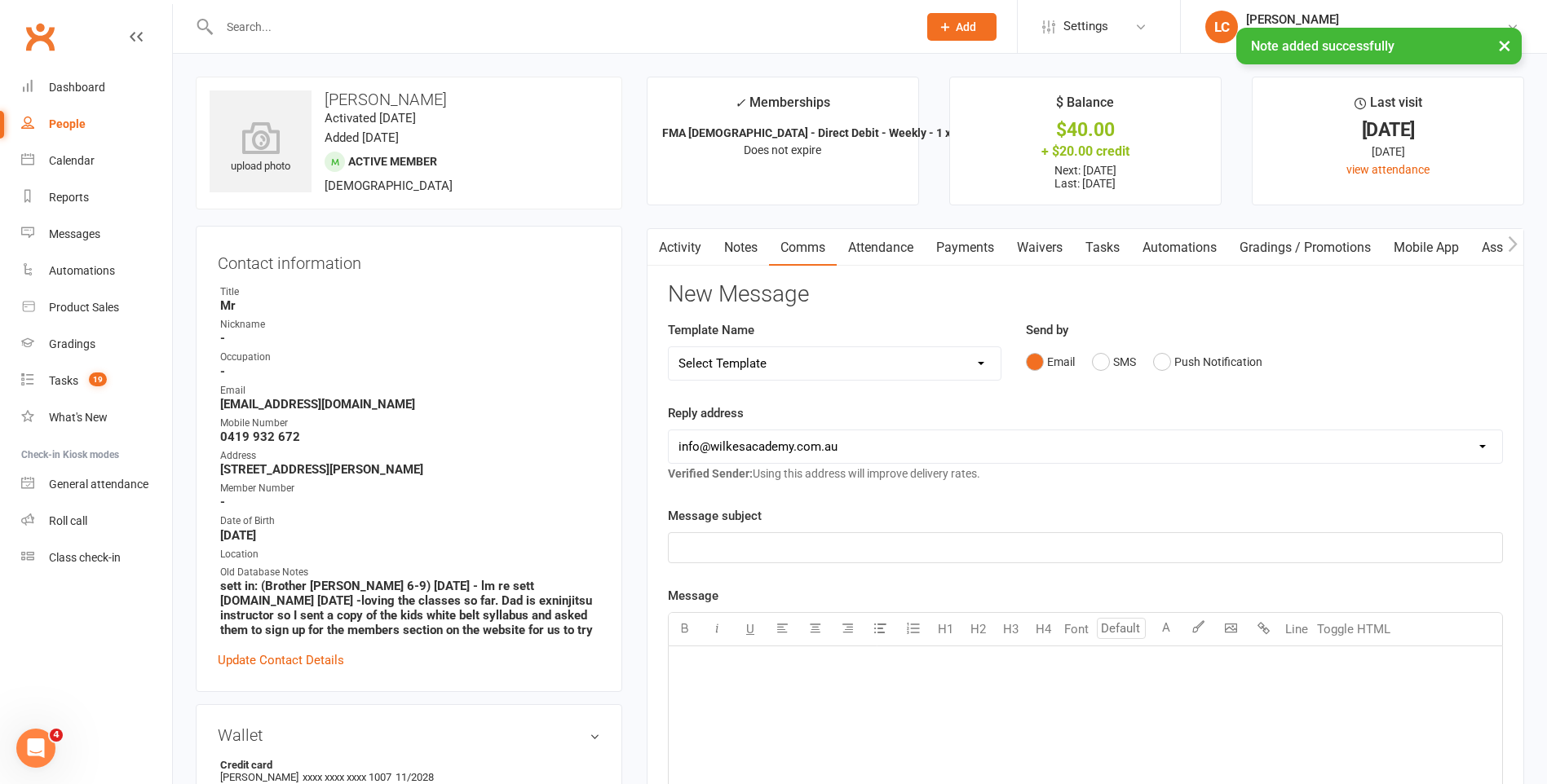
click at [814, 349] on select "Select Template [Email] Birthday Party Enquiry [Email] [DEMOGRAPHIC_DATA] Gradi…" at bounding box center [834, 363] width 332 height 33
select select "40"
click at [668, 347] on select "Select Template [Email] Birthday Party Enquiry [Email] [DEMOGRAPHIC_DATA] Gradi…" at bounding box center [834, 363] width 332 height 33
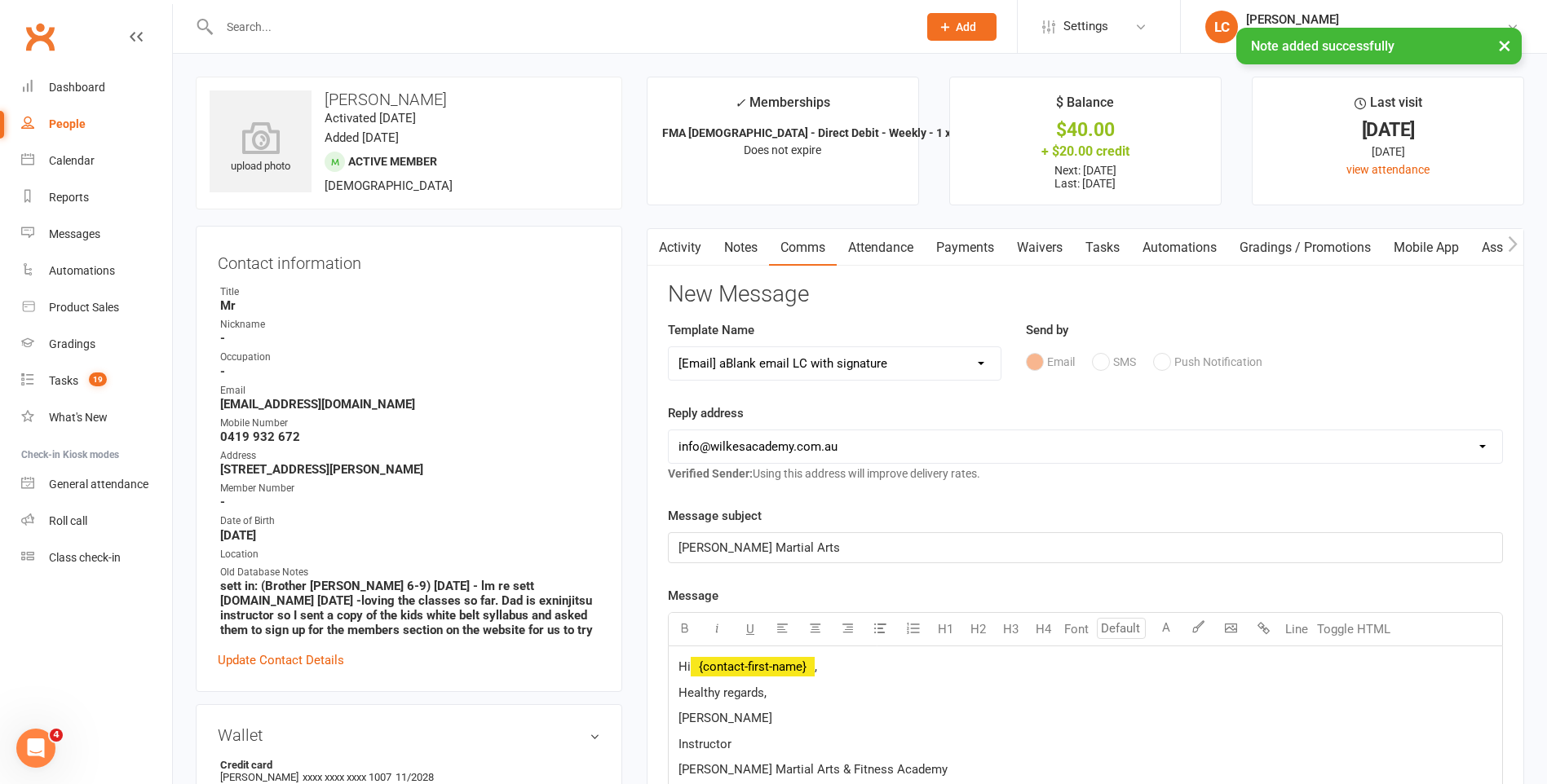
click at [762, 661] on span "﻿ {contact-first-name}" at bounding box center [752, 666] width 124 height 15
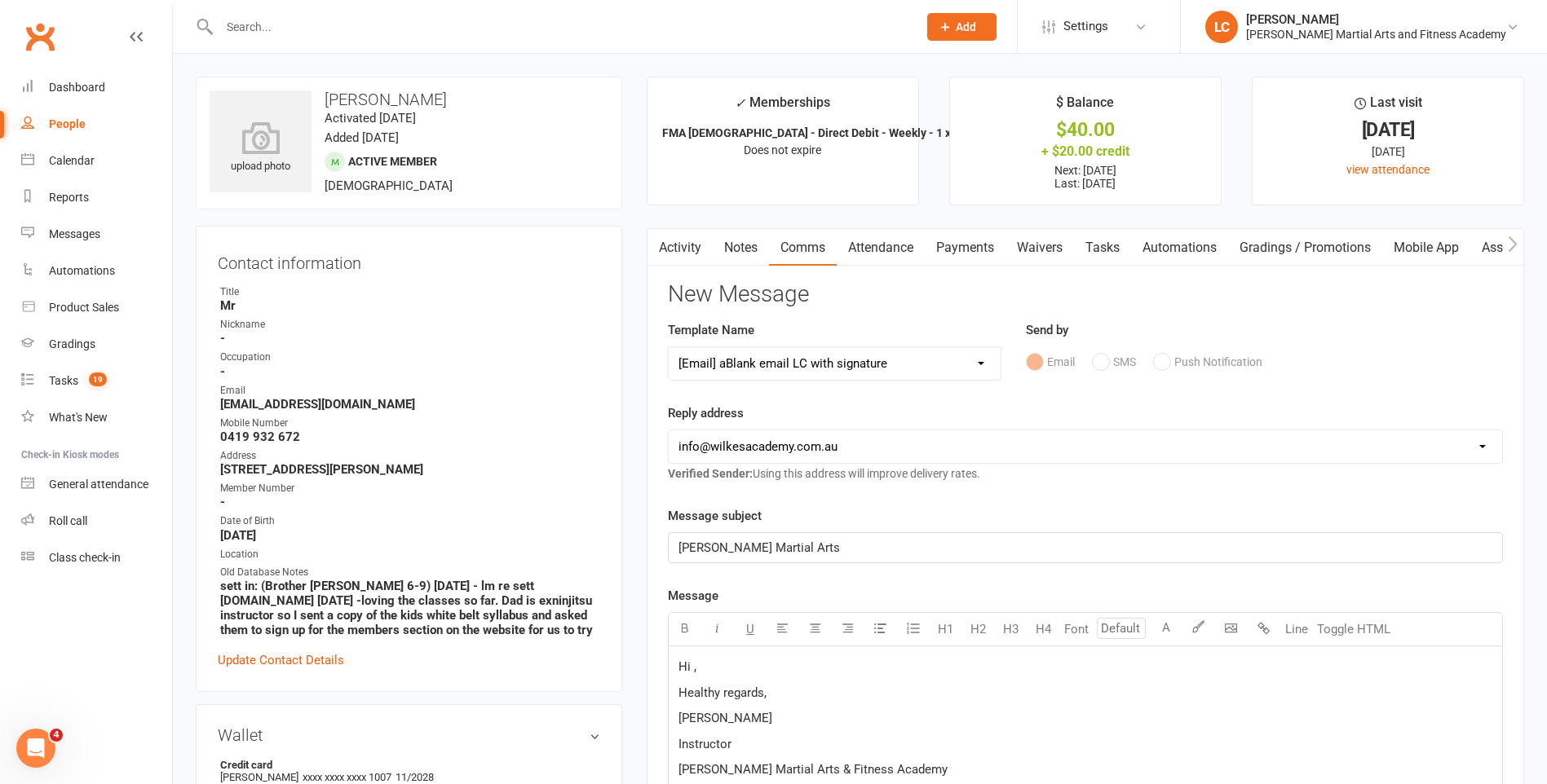
paste div
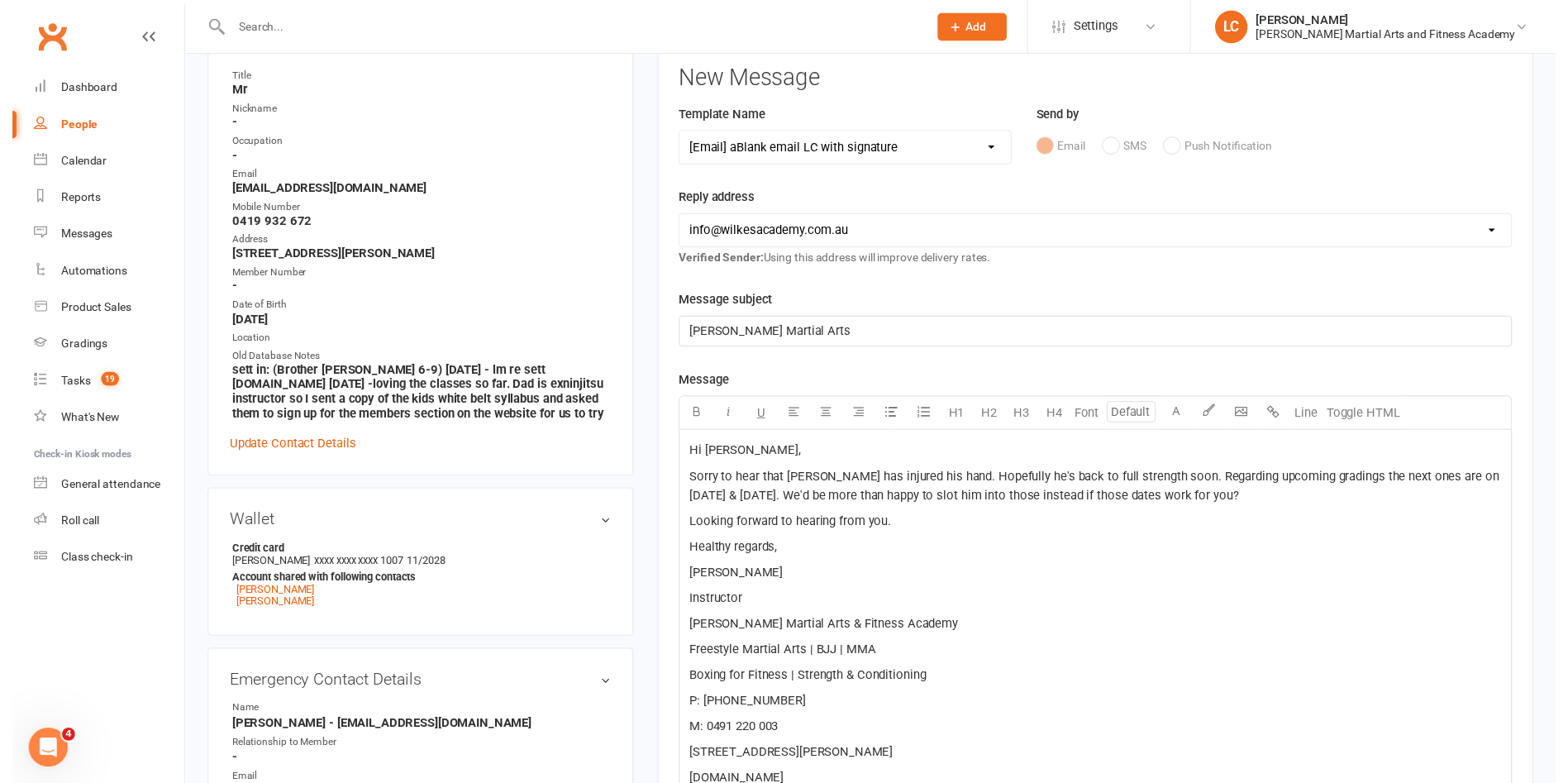
scroll to position [579, 0]
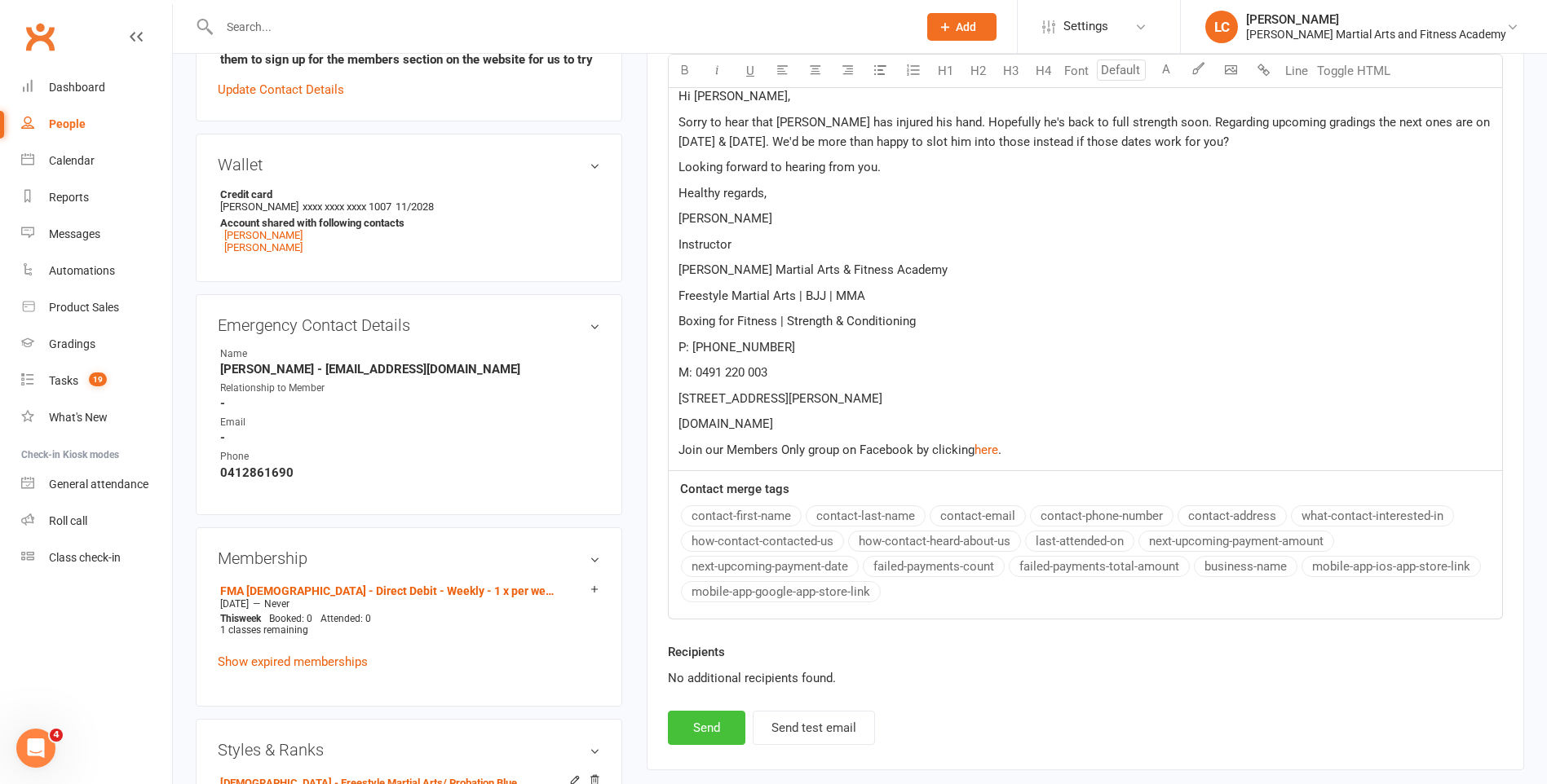
click at [721, 736] on button "Send" at bounding box center [706, 728] width 77 height 34
select select
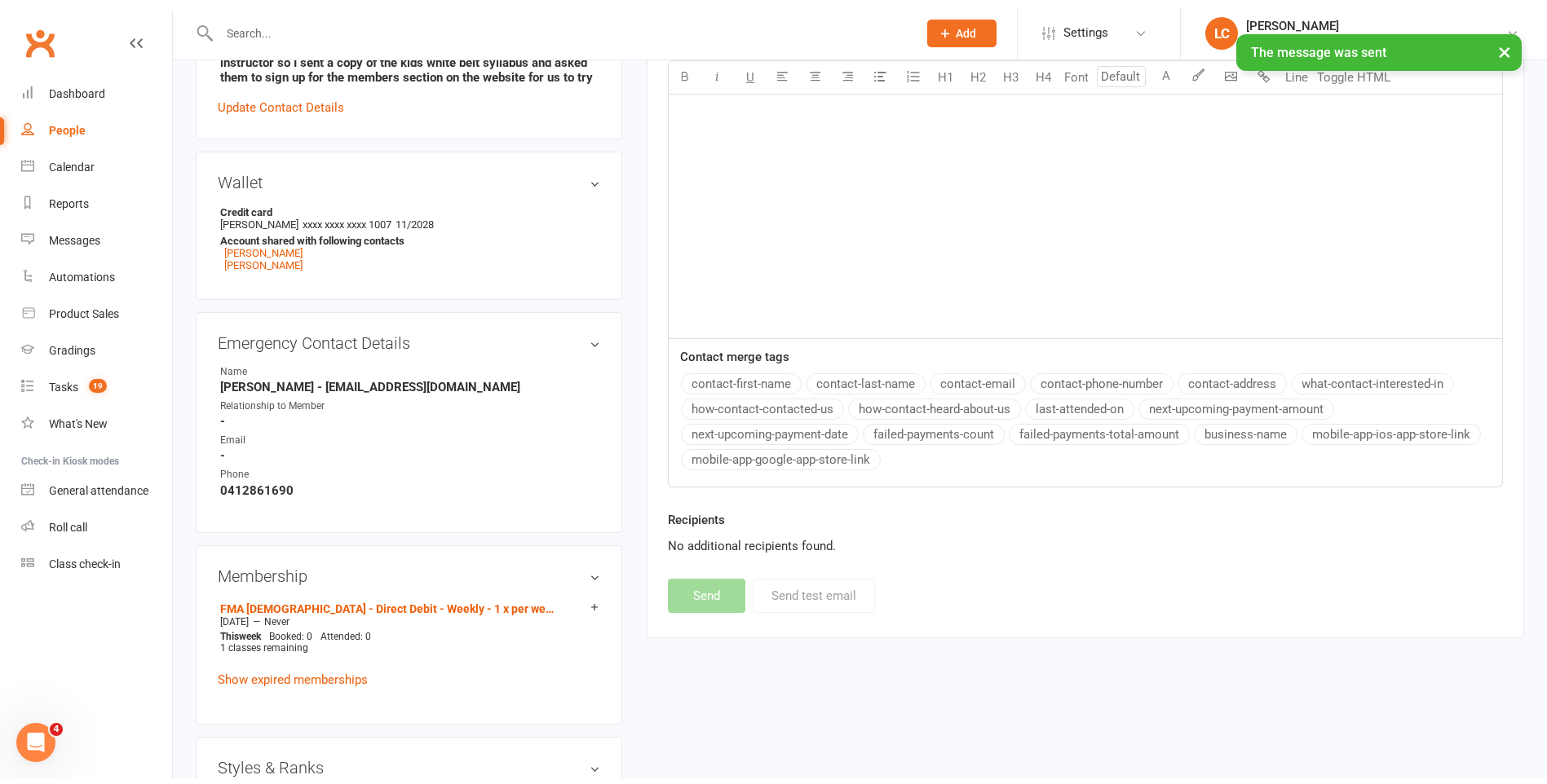
scroll to position [0, 0]
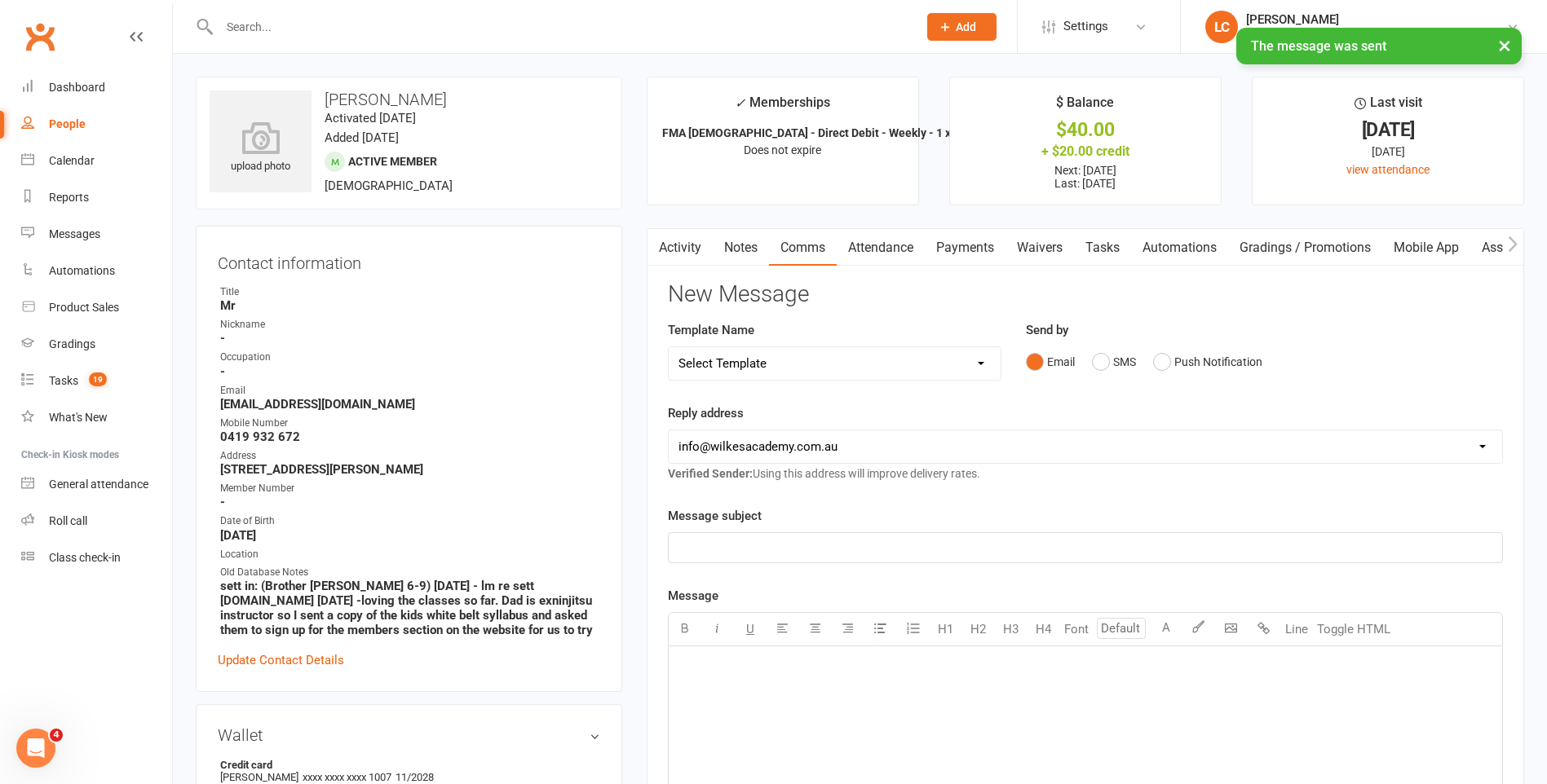
click at [1119, 245] on link "Tasks" at bounding box center [1102, 248] width 57 height 38
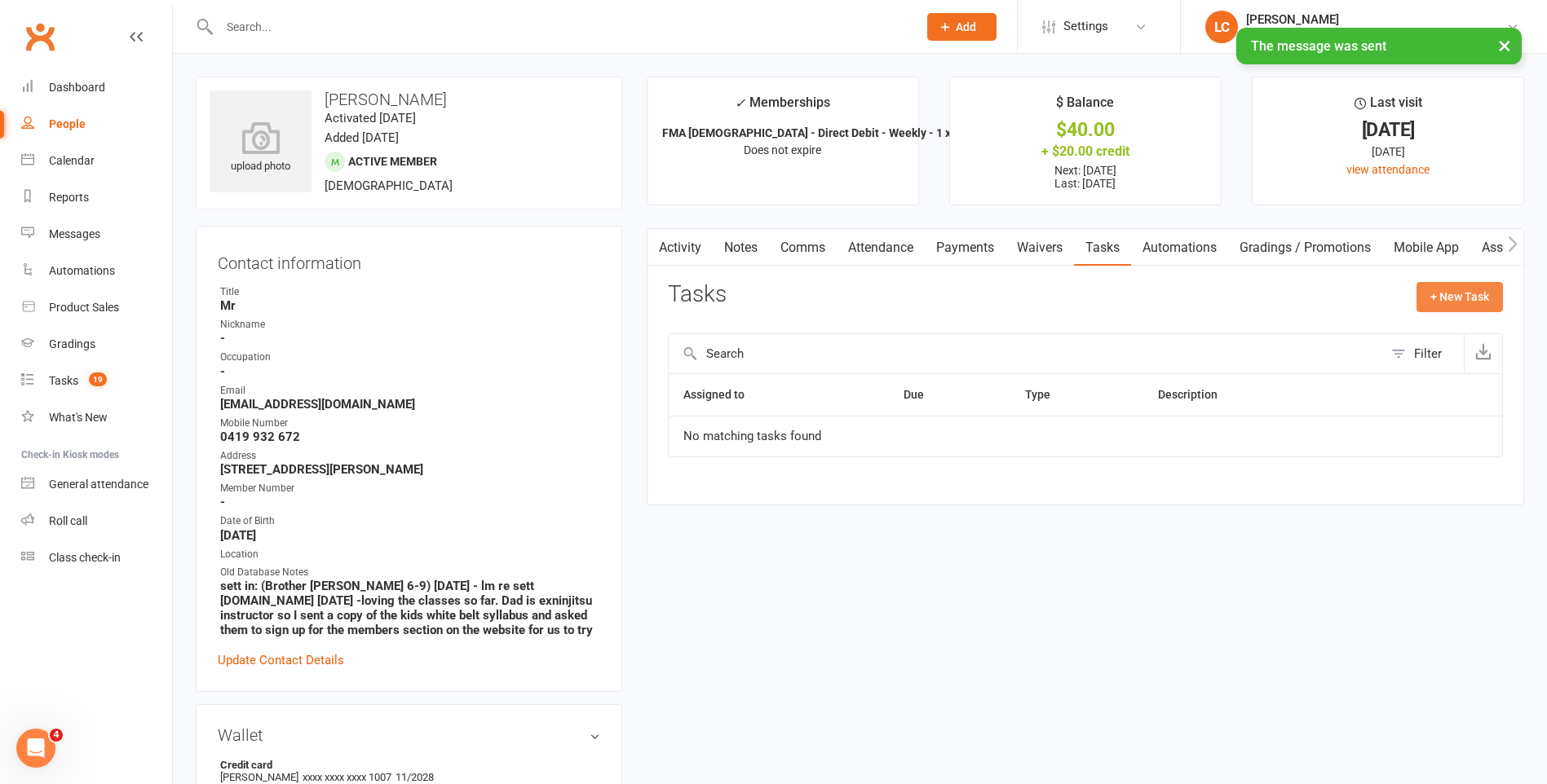
click at [1484, 310] on button "+ New Task" at bounding box center [1460, 296] width 86 height 29
select select "47778"
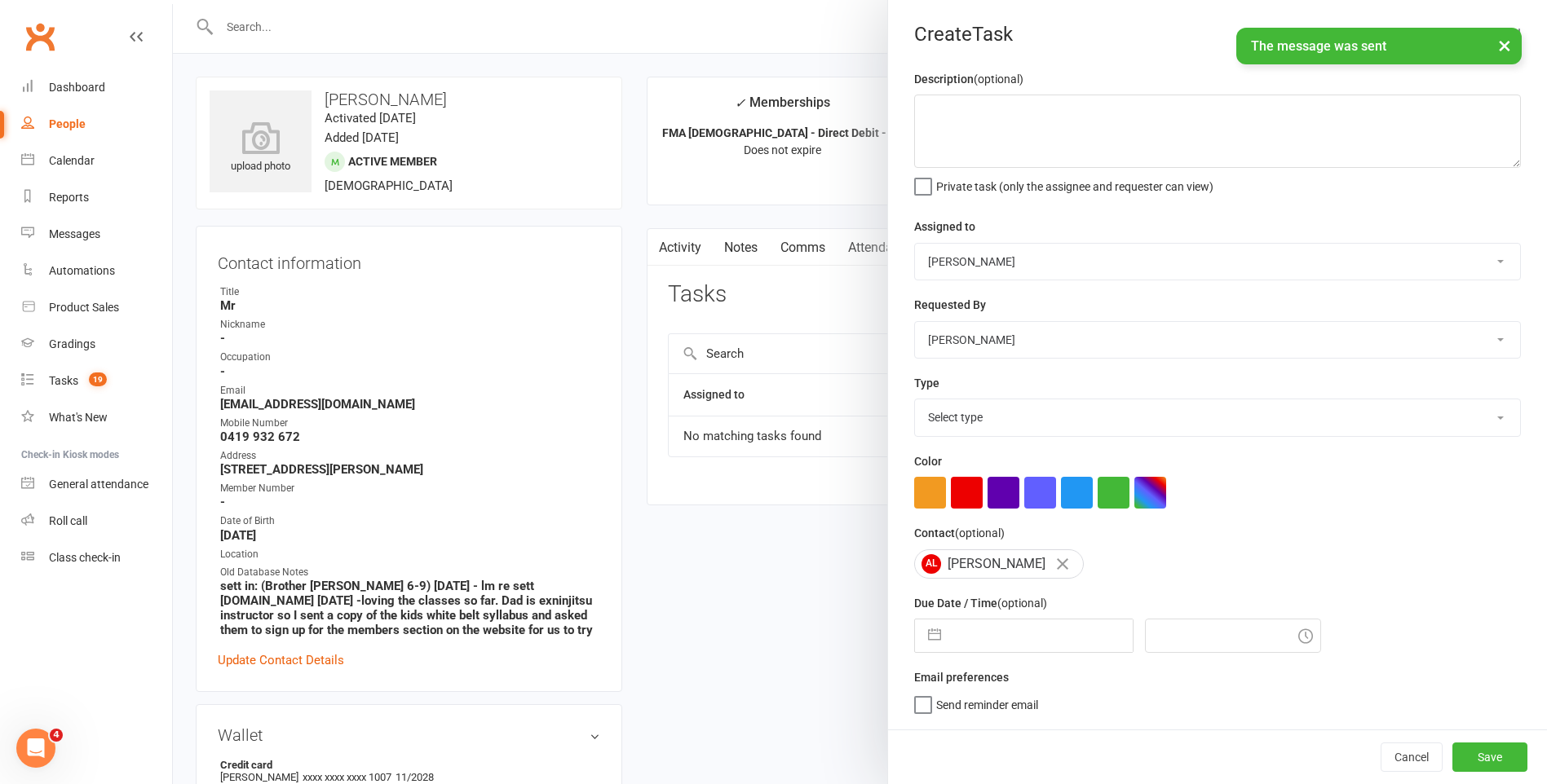
click at [1033, 258] on select "[PERSON_NAME] [PERSON_NAME] [PERSON_NAME] [PERSON_NAME] [PERSON_NAME] [PERSON_N…" at bounding box center [1217, 261] width 605 height 36
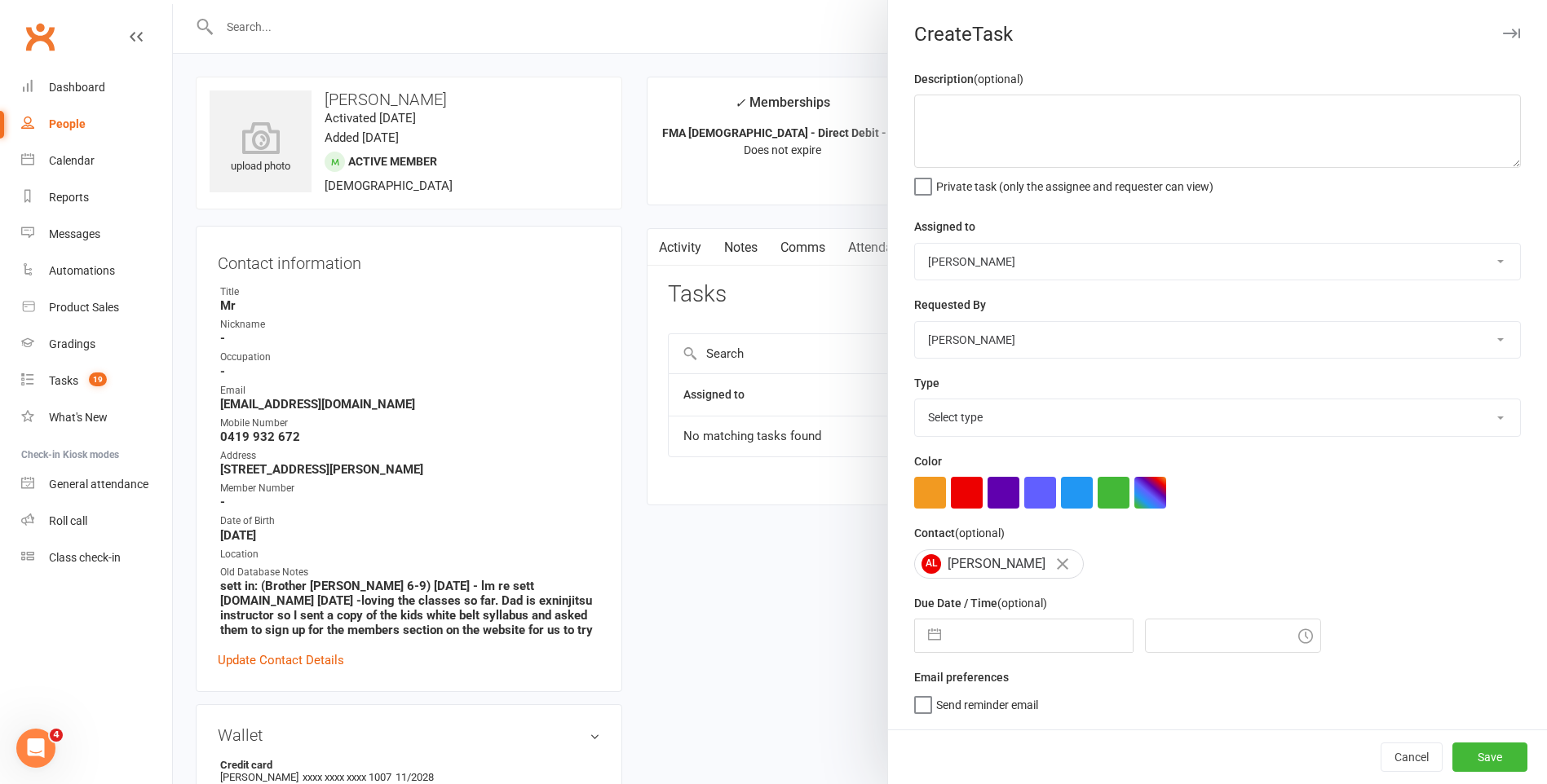
select select "47660"
click at [915, 244] on select "[PERSON_NAME] [PERSON_NAME] [PERSON_NAME] [PERSON_NAME] [PERSON_NAME] [PERSON_N…" at bounding box center [1217, 261] width 605 height 36
click at [1036, 148] on textarea at bounding box center [1217, 131] width 607 height 73
type textarea "Won't be in to Grade [DATE], injured hand."
click at [1011, 409] on select "Select type E-mail General task Meeting Phone call Sett in calls Add new task t…" at bounding box center [1217, 417] width 605 height 36
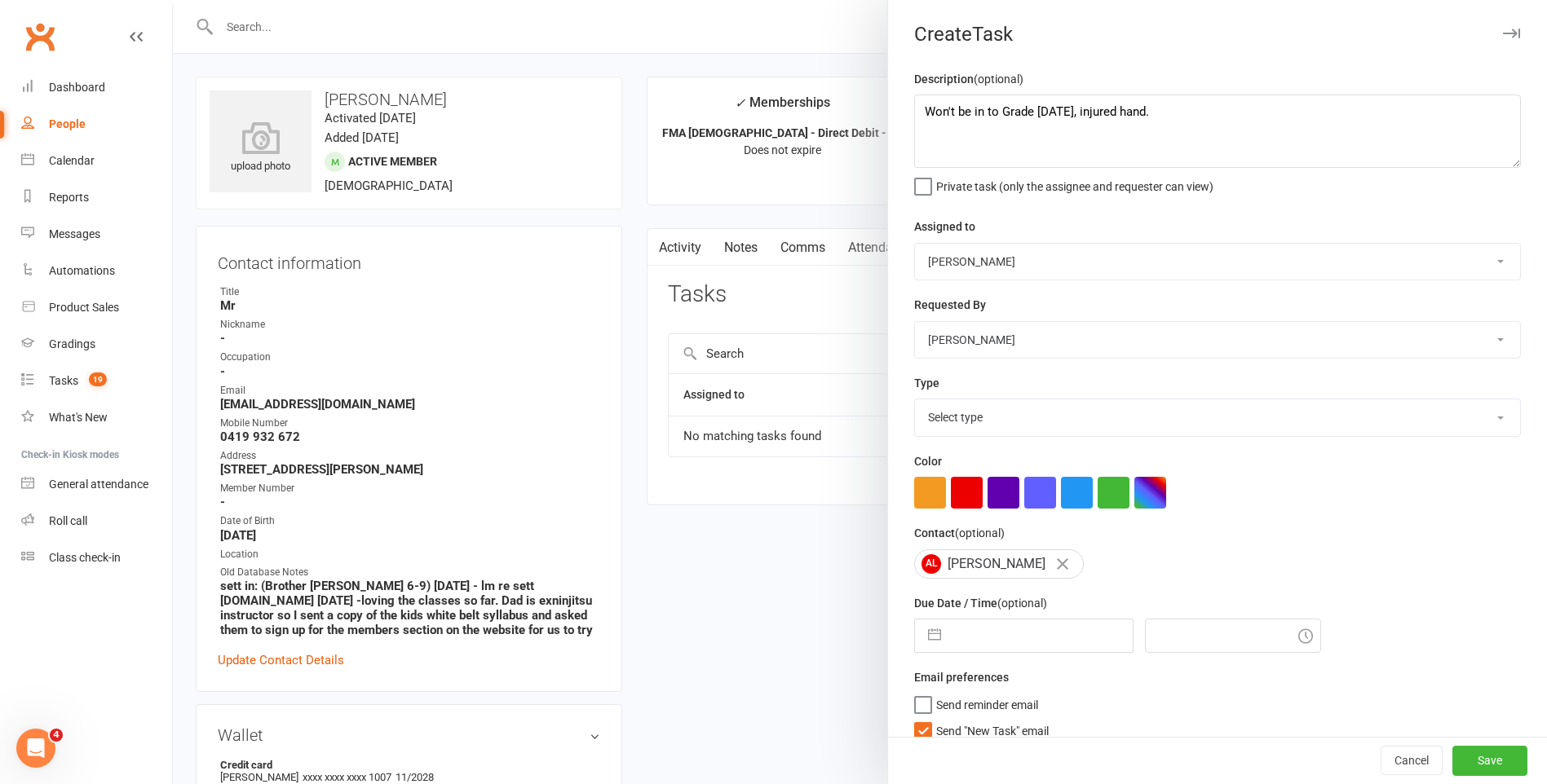
select select "25648"
click at [915, 403] on select "Select type E-mail General task Meeting Phone call Sett in calls Add new task t…" at bounding box center [1217, 417] width 605 height 36
click at [923, 730] on label "Send "New Task" email" at bounding box center [981, 727] width 135 height 17
click at [923, 719] on input "Send "New Task" email" at bounding box center [981, 719] width 135 height 0
click at [997, 636] on input "text" at bounding box center [1040, 635] width 184 height 33
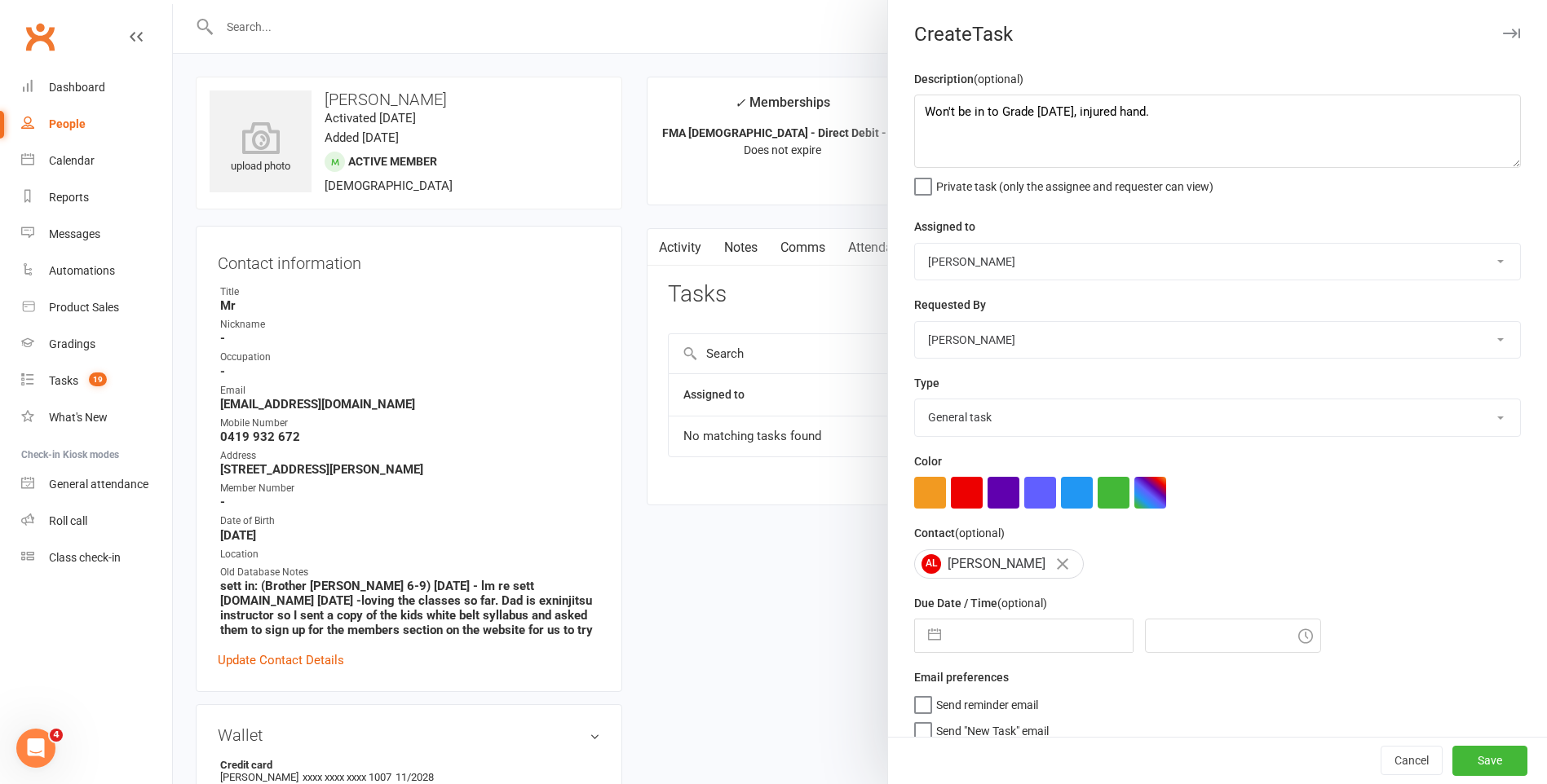
select select "7"
select select "2025"
select select "8"
select select "2025"
select select "9"
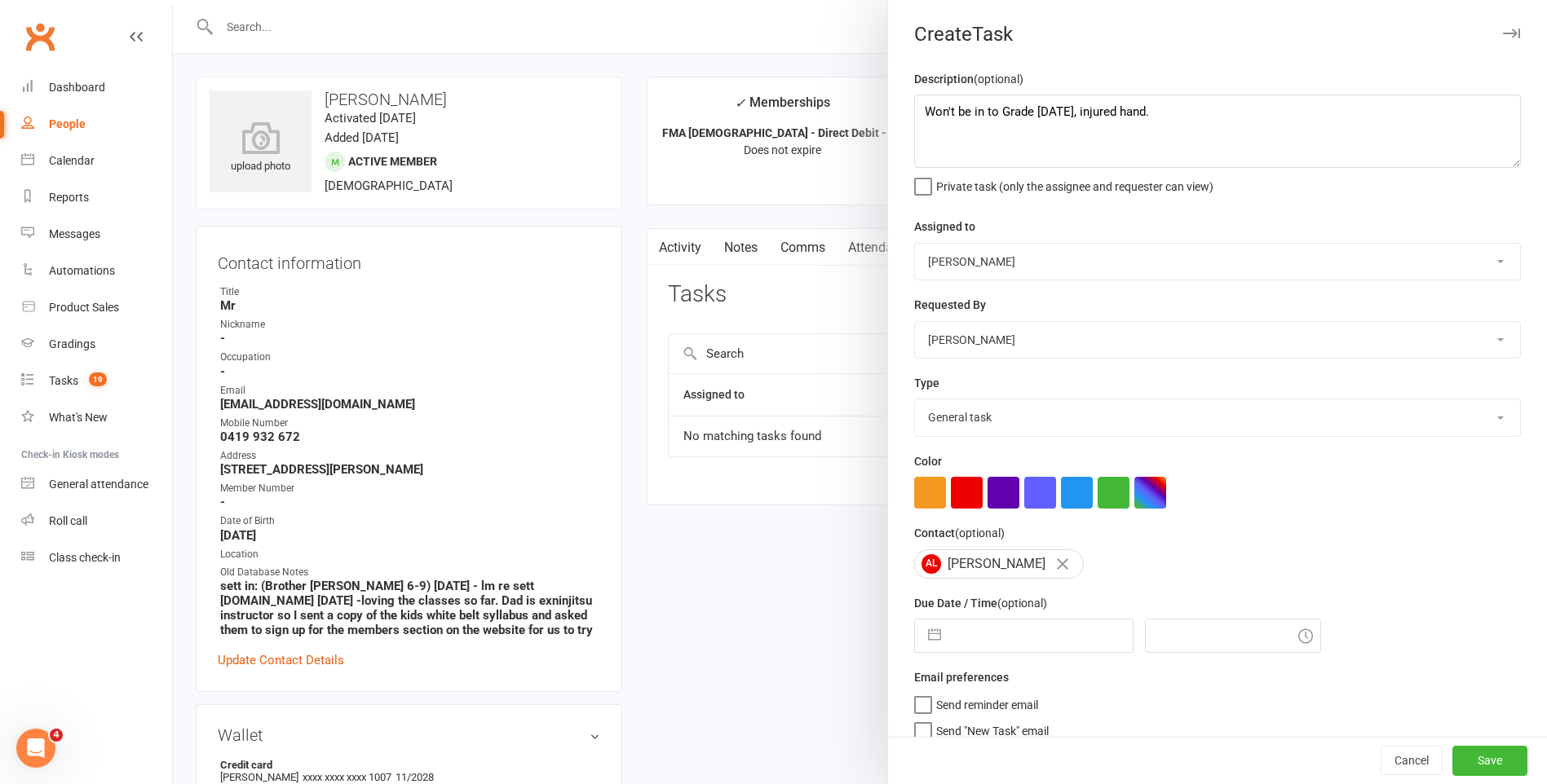
select select "2025"
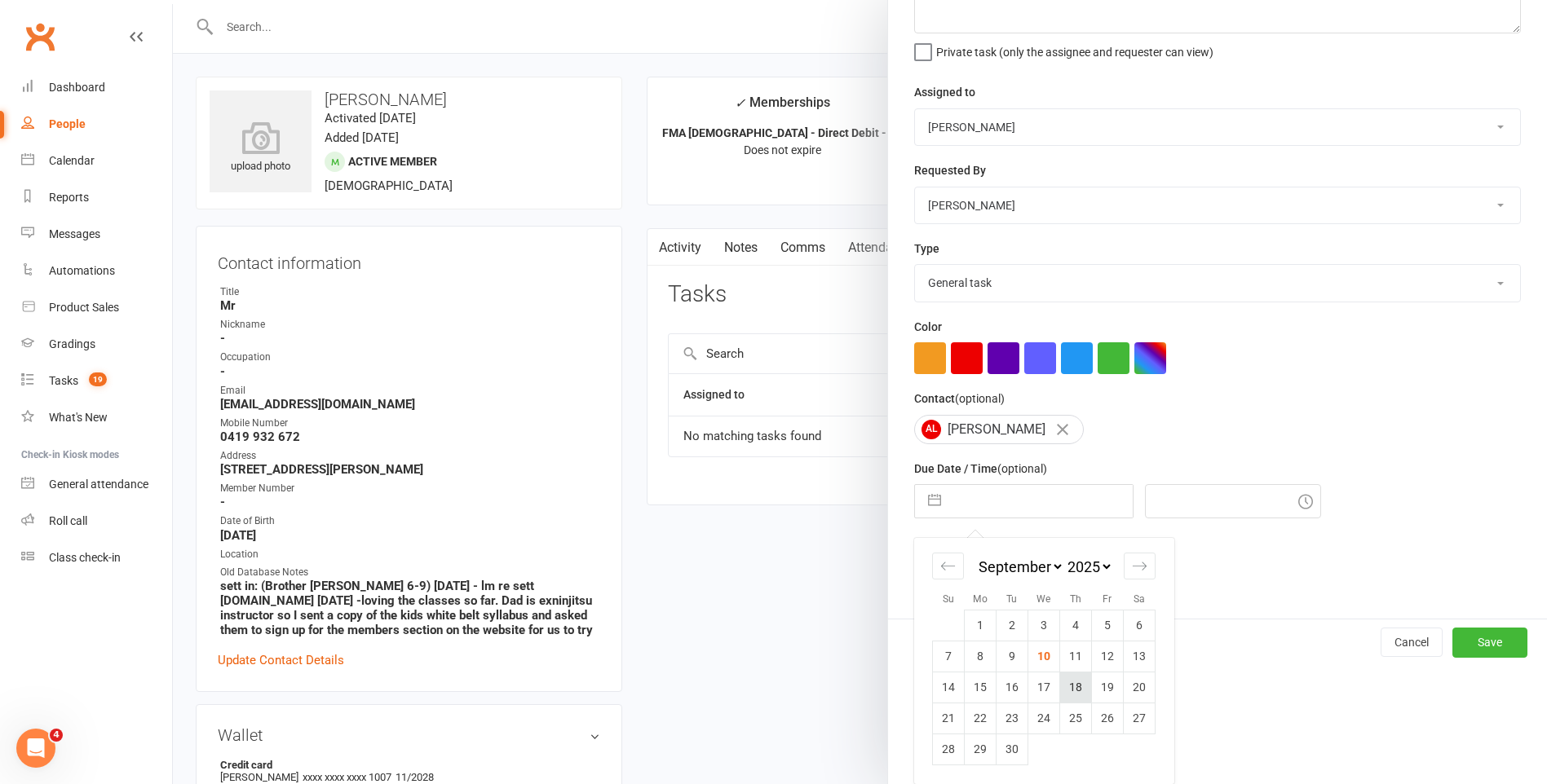
scroll to position [140, 0]
click at [1071, 656] on td "11" at bounding box center [1076, 656] width 32 height 31
type input "[DATE]"
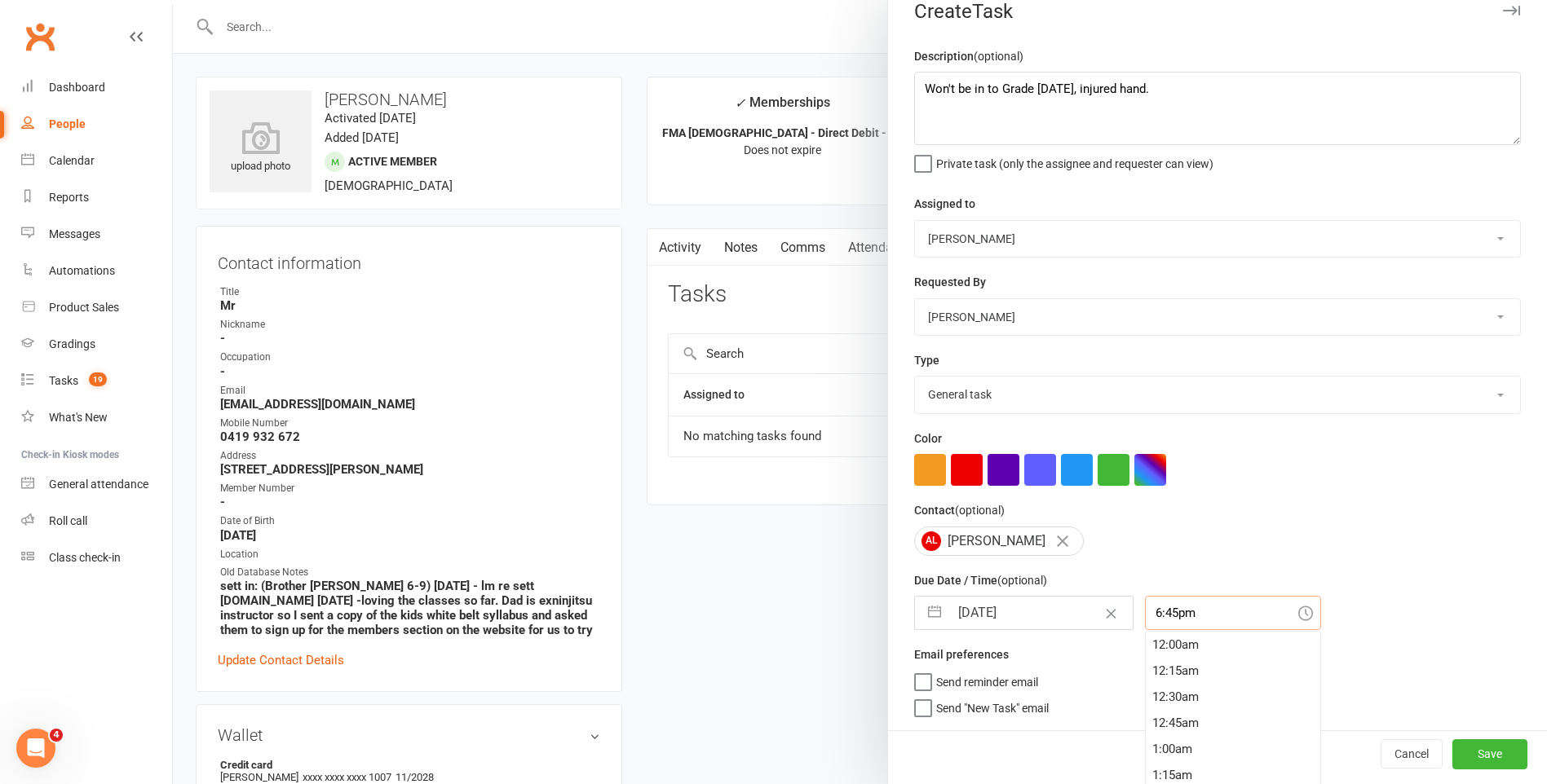
click at [1186, 611] on input "6:45pm" at bounding box center [1233, 613] width 176 height 34
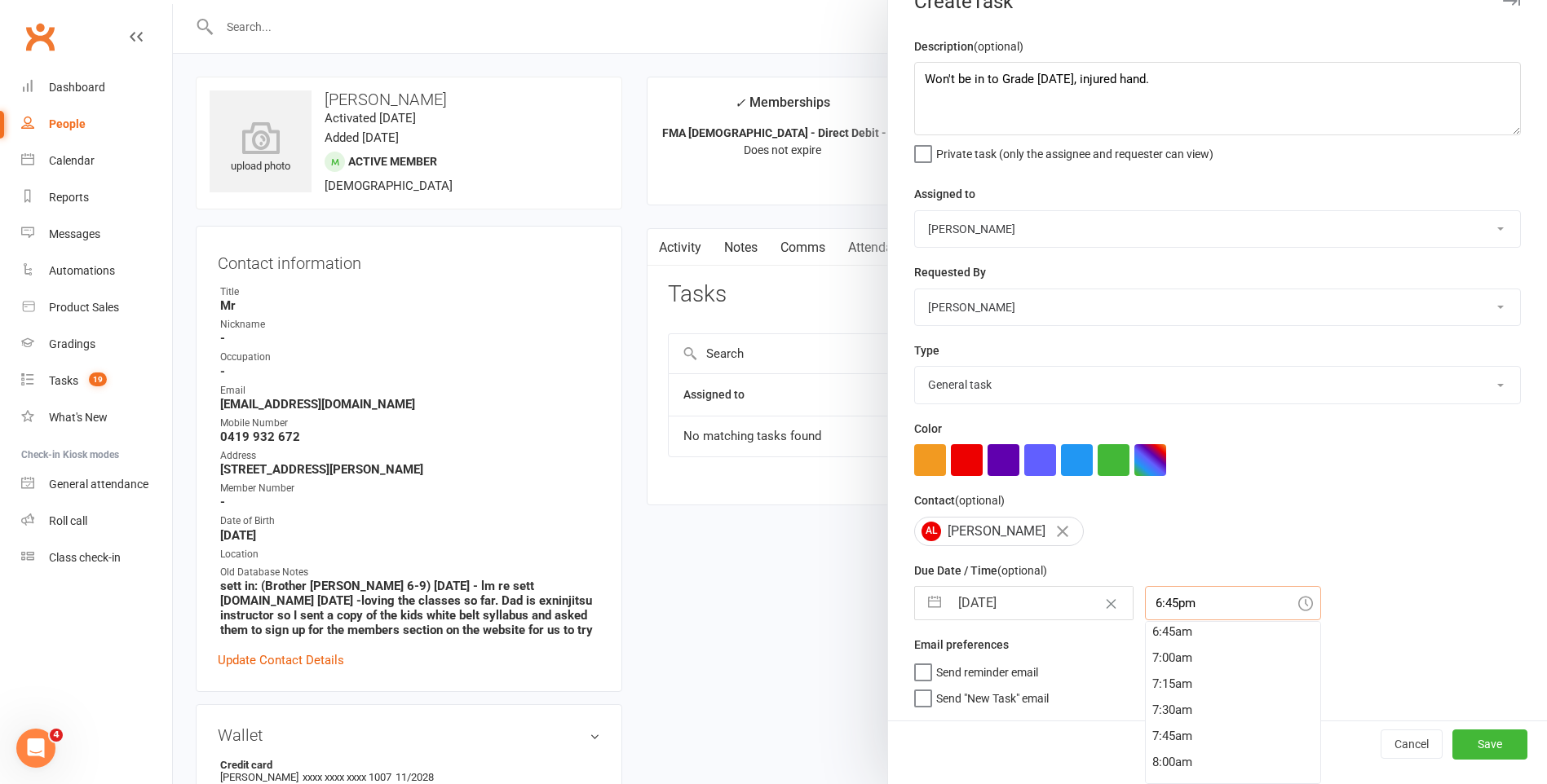
scroll to position [300, 0]
click at [1149, 662] on div "3:15am" at bounding box center [1233, 674] width 174 height 26
type input "3:15am"
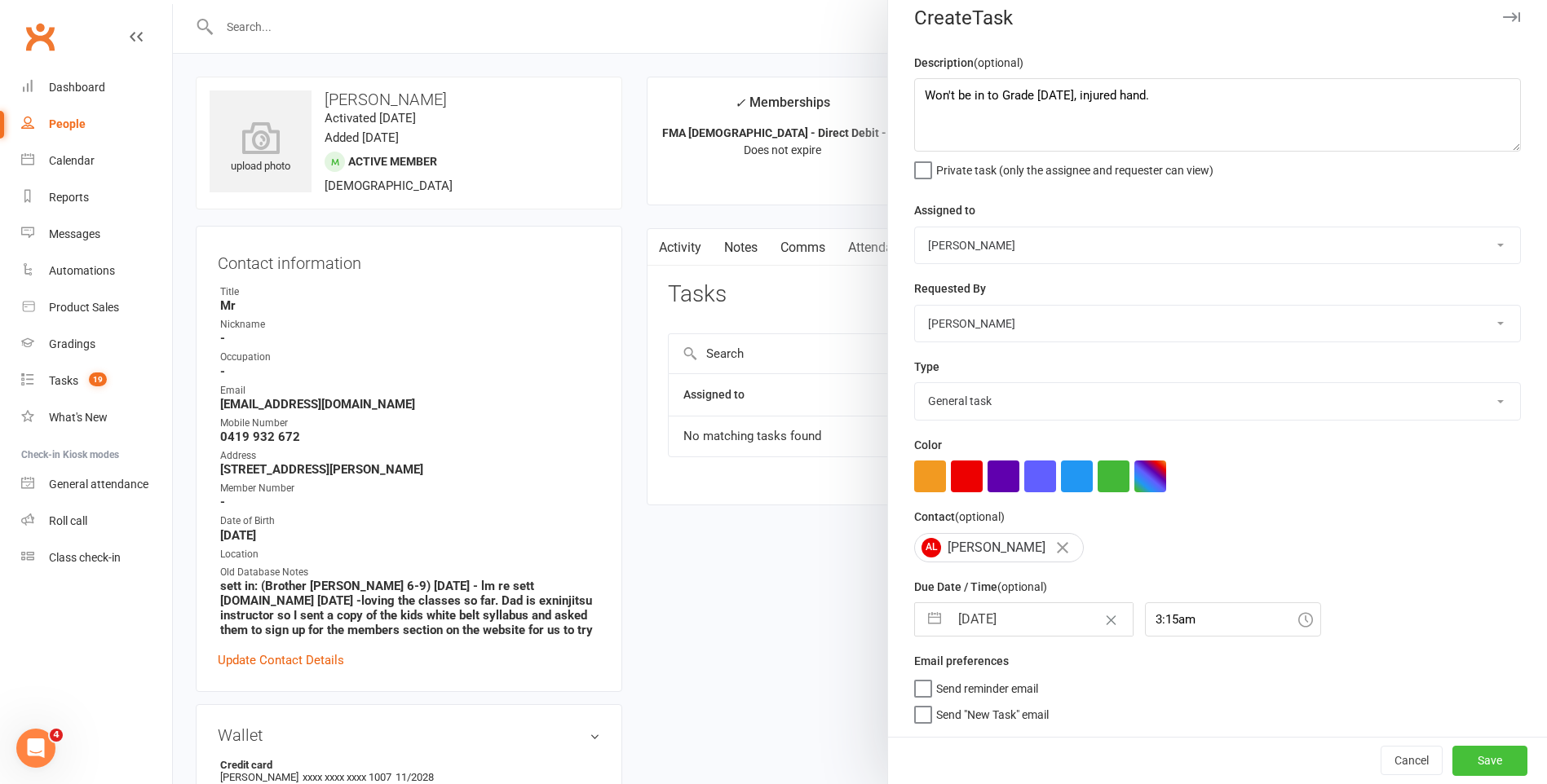
click at [1465, 754] on button "Save" at bounding box center [1489, 759] width 75 height 29
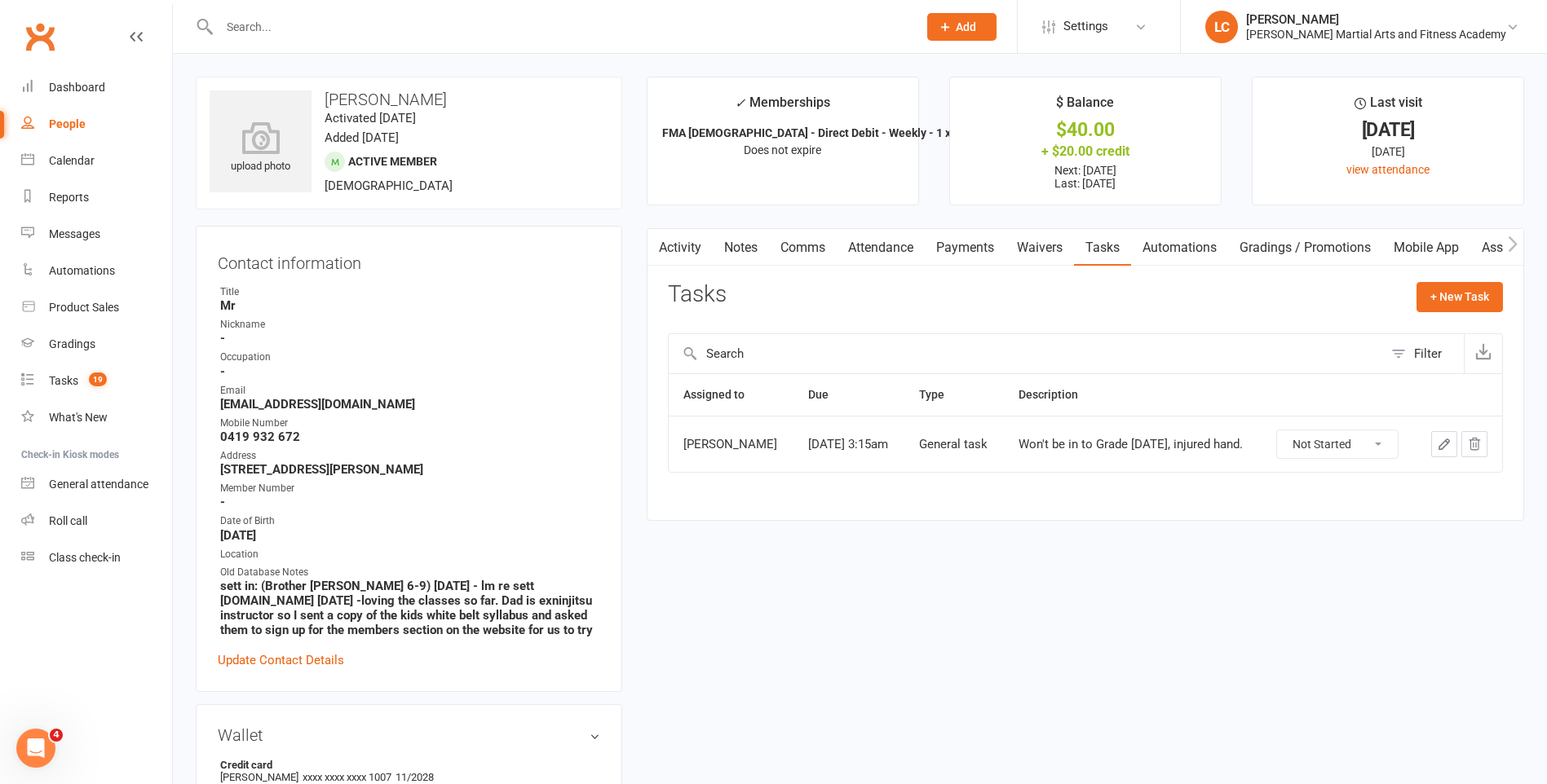
click at [319, 35] on input "text" at bounding box center [560, 27] width 691 height 23
paste input "[PERSON_NAME] <[PERSON_NAME][EMAIL_ADDRESS][PERSON_NAME][DOMAIN_NAME]>"
drag, startPoint x: 276, startPoint y: 28, endPoint x: 0, endPoint y: 33, distance: 276.0
drag, startPoint x: 398, startPoint y: 9, endPoint x: 405, endPoint y: 31, distance: 23.1
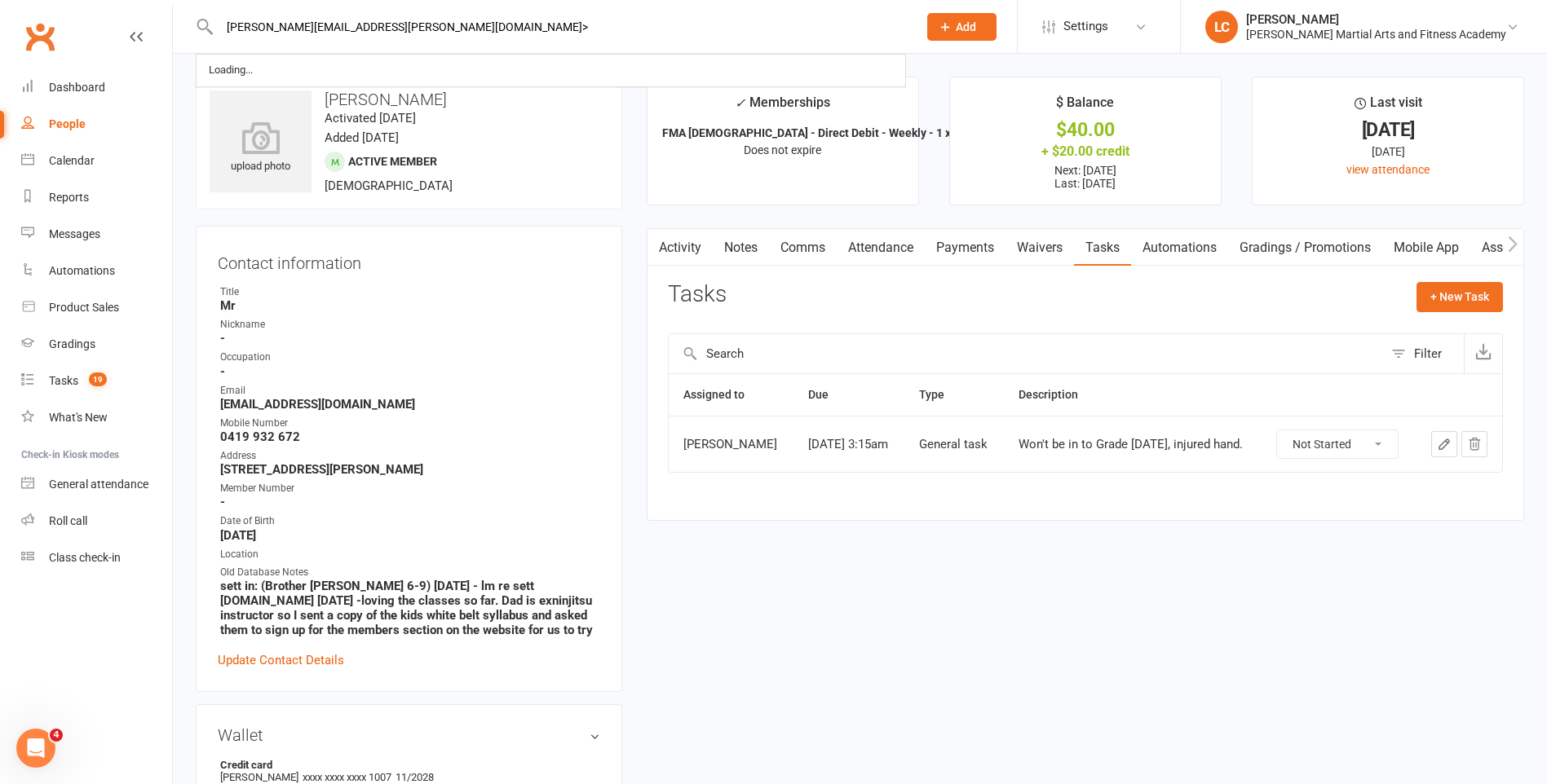
click at [398, 17] on div "[PERSON_NAME][EMAIL_ADDRESS][PERSON_NAME][DOMAIN_NAME]> Loading..." at bounding box center [551, 26] width 711 height 53
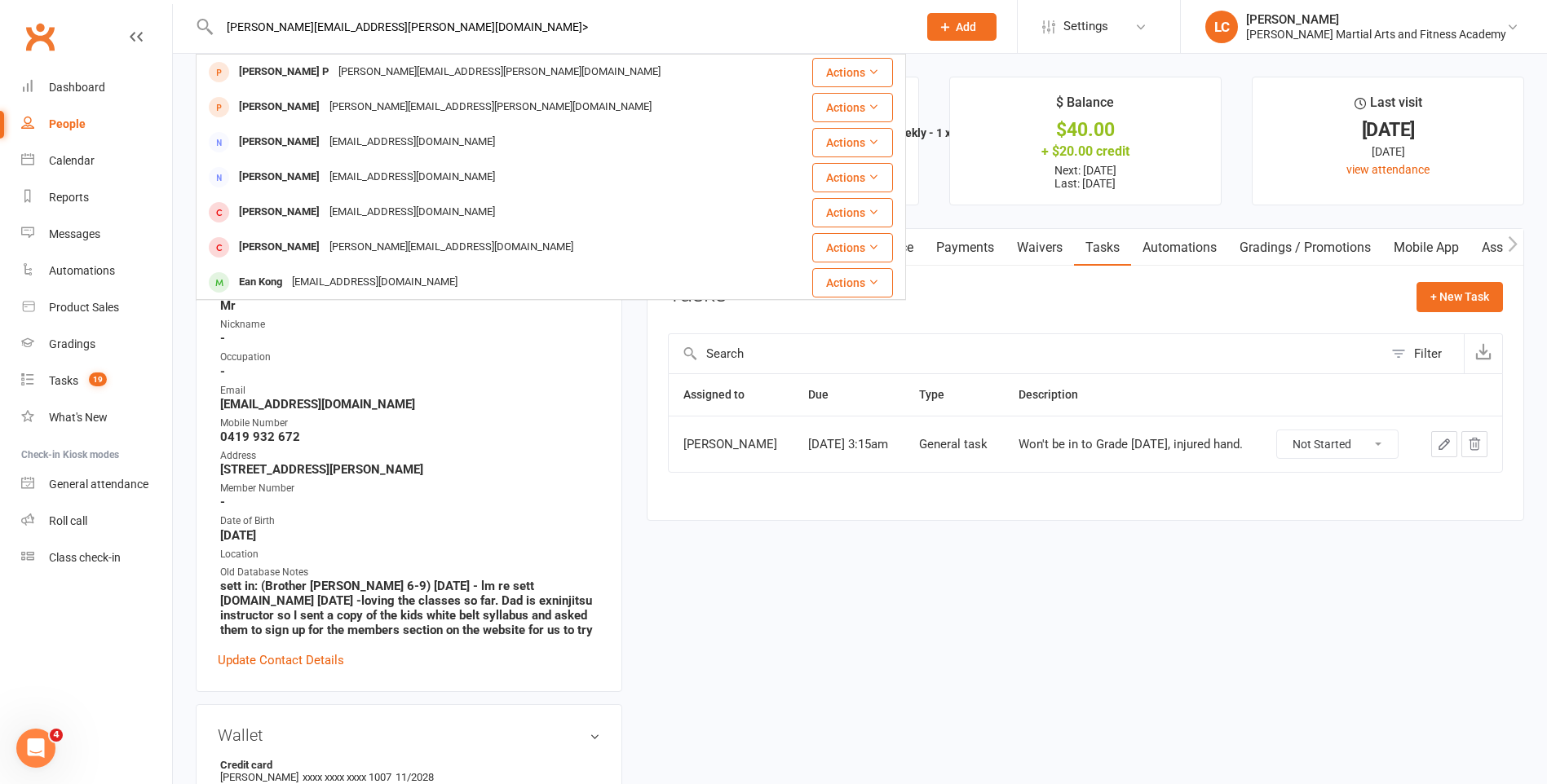
click at [405, 31] on input "[PERSON_NAME][EMAIL_ADDRESS][PERSON_NAME][DOMAIN_NAME]>" at bounding box center [560, 27] width 691 height 23
type input "[PERSON_NAME][EMAIL_ADDRESS][PERSON_NAME][DOMAIN_NAME]"
click at [430, 73] on div "[PERSON_NAME][EMAIL_ADDRESS][PERSON_NAME][DOMAIN_NAME]" at bounding box center [499, 72] width 332 height 24
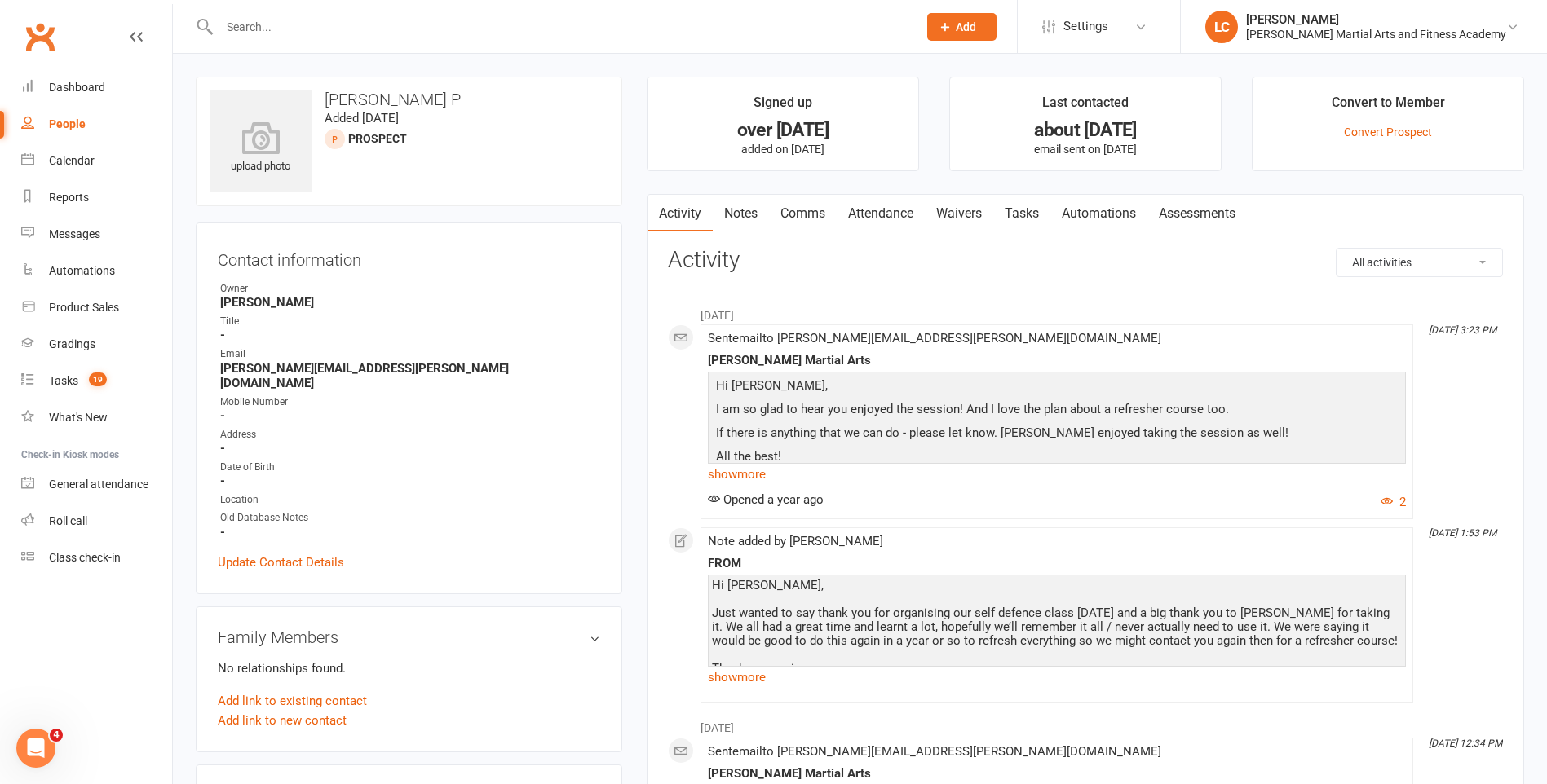
click at [924, 202] on link "Attendance" at bounding box center [880, 214] width 88 height 38
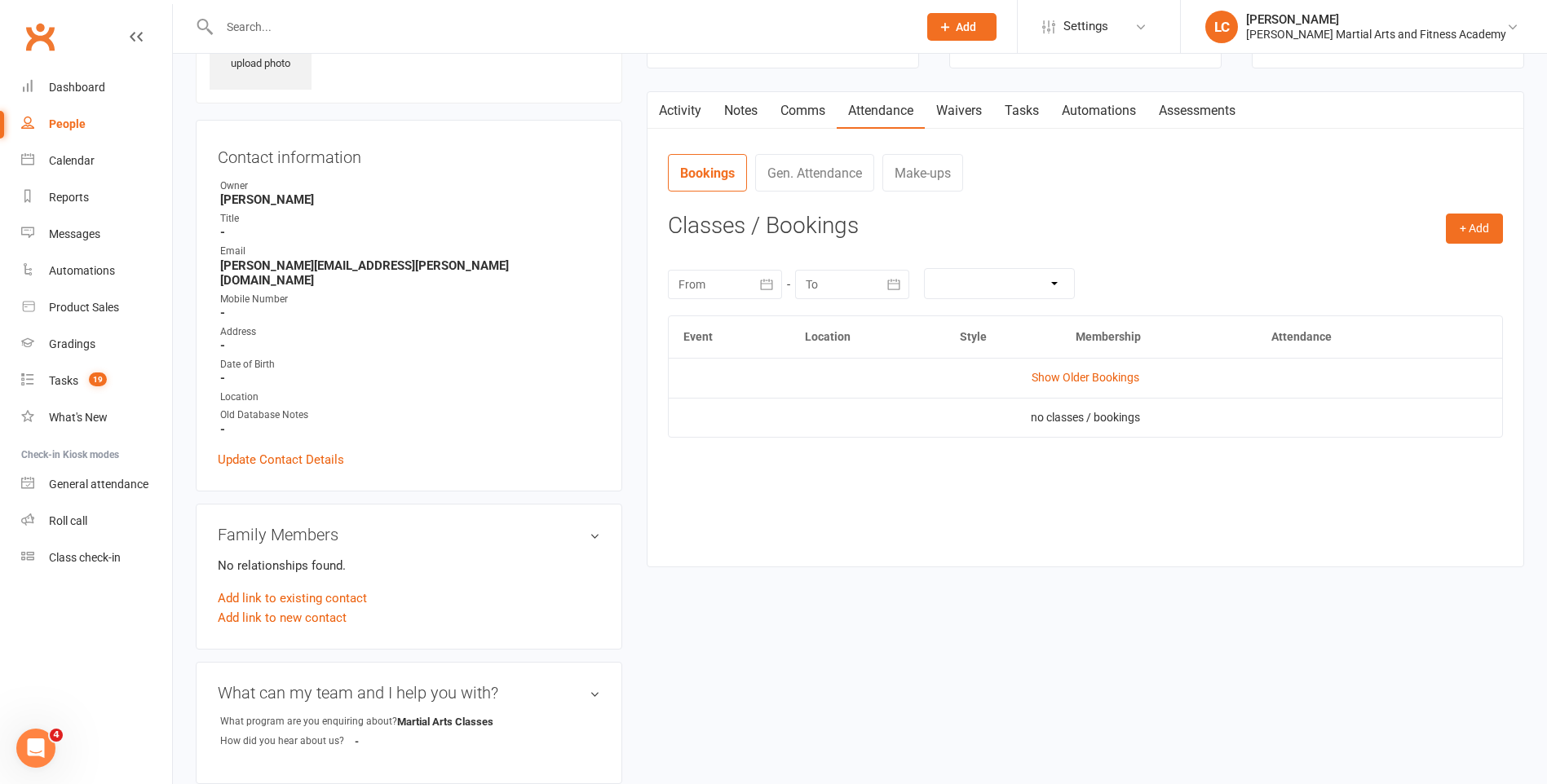
scroll to position [82, 0]
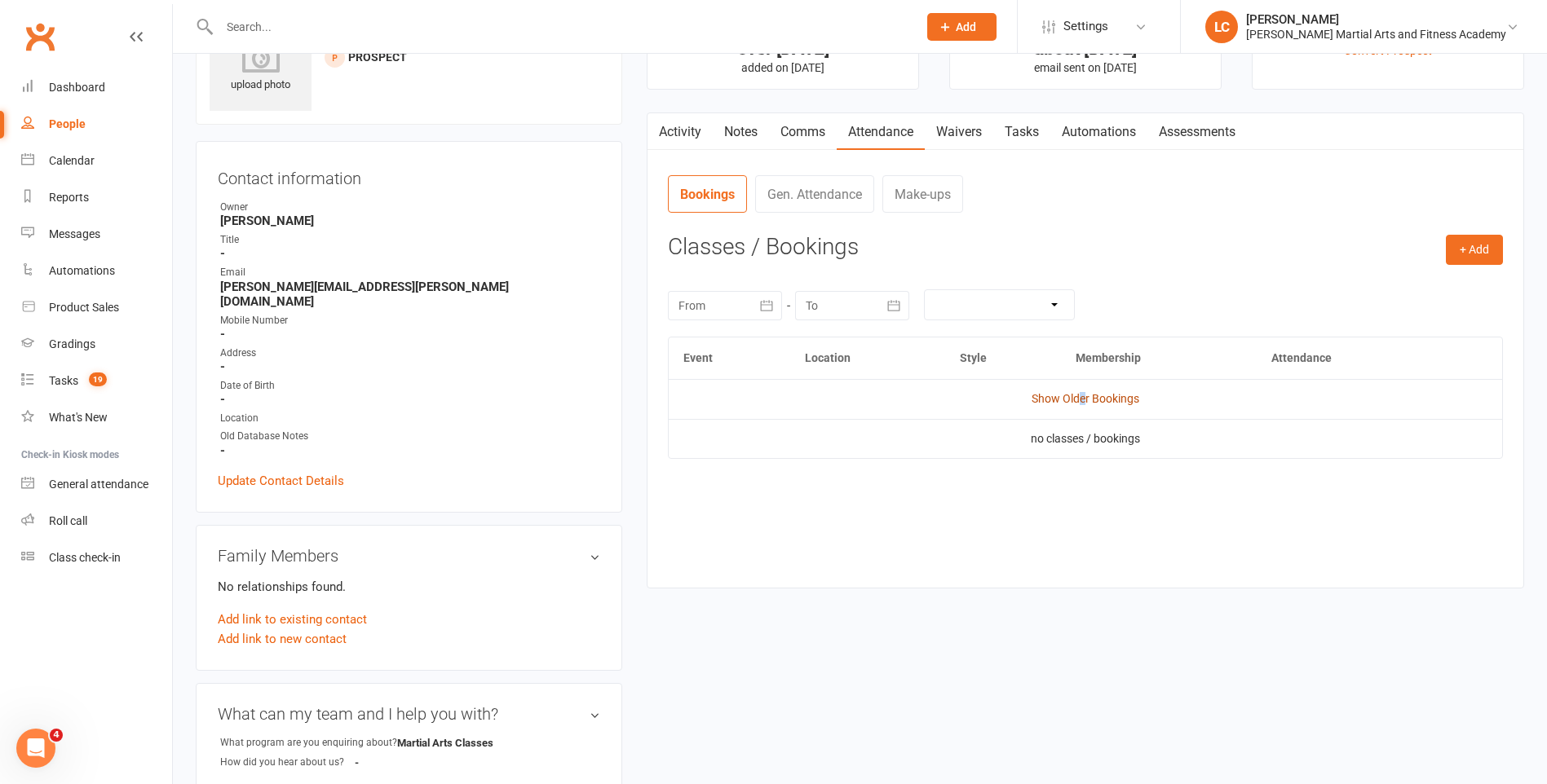
click at [1084, 398] on link "Show Older Bookings" at bounding box center [1085, 398] width 107 height 13
drag, startPoint x: 680, startPoint y: 127, endPoint x: 686, endPoint y: 151, distance: 24.7
click at [681, 127] on link "Activity" at bounding box center [680, 132] width 65 height 38
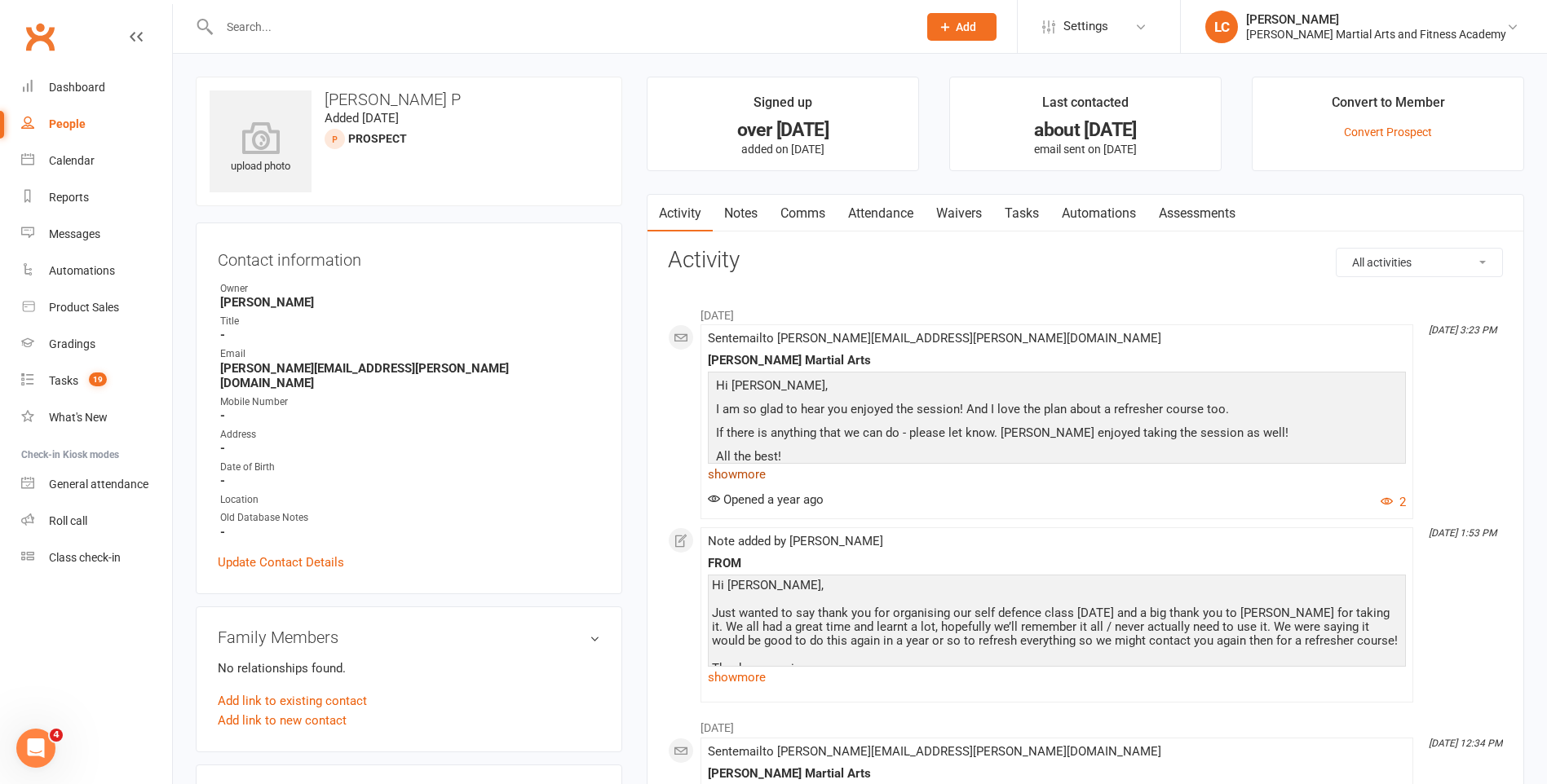
click at [743, 473] on link "show more" at bounding box center [1057, 475] width 698 height 23
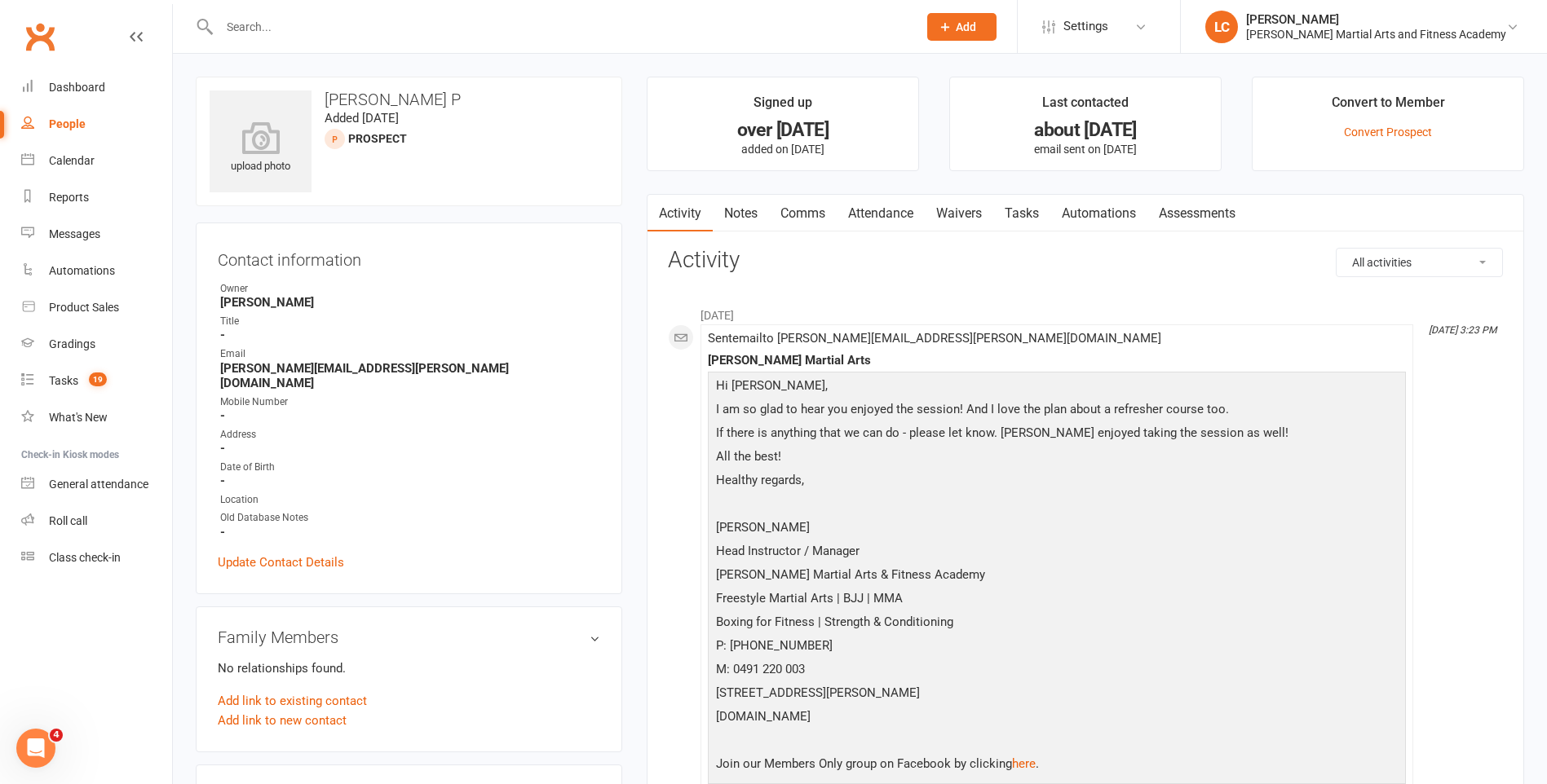
click at [389, 17] on input "text" at bounding box center [560, 27] width 691 height 23
paste input "[PERSON_NAME] <[PERSON_NAME][EMAIL_ADDRESS][PERSON_NAME][DOMAIN_NAME]>"
drag, startPoint x: 278, startPoint y: 25, endPoint x: -4, endPoint y: 25, distance: 282.0
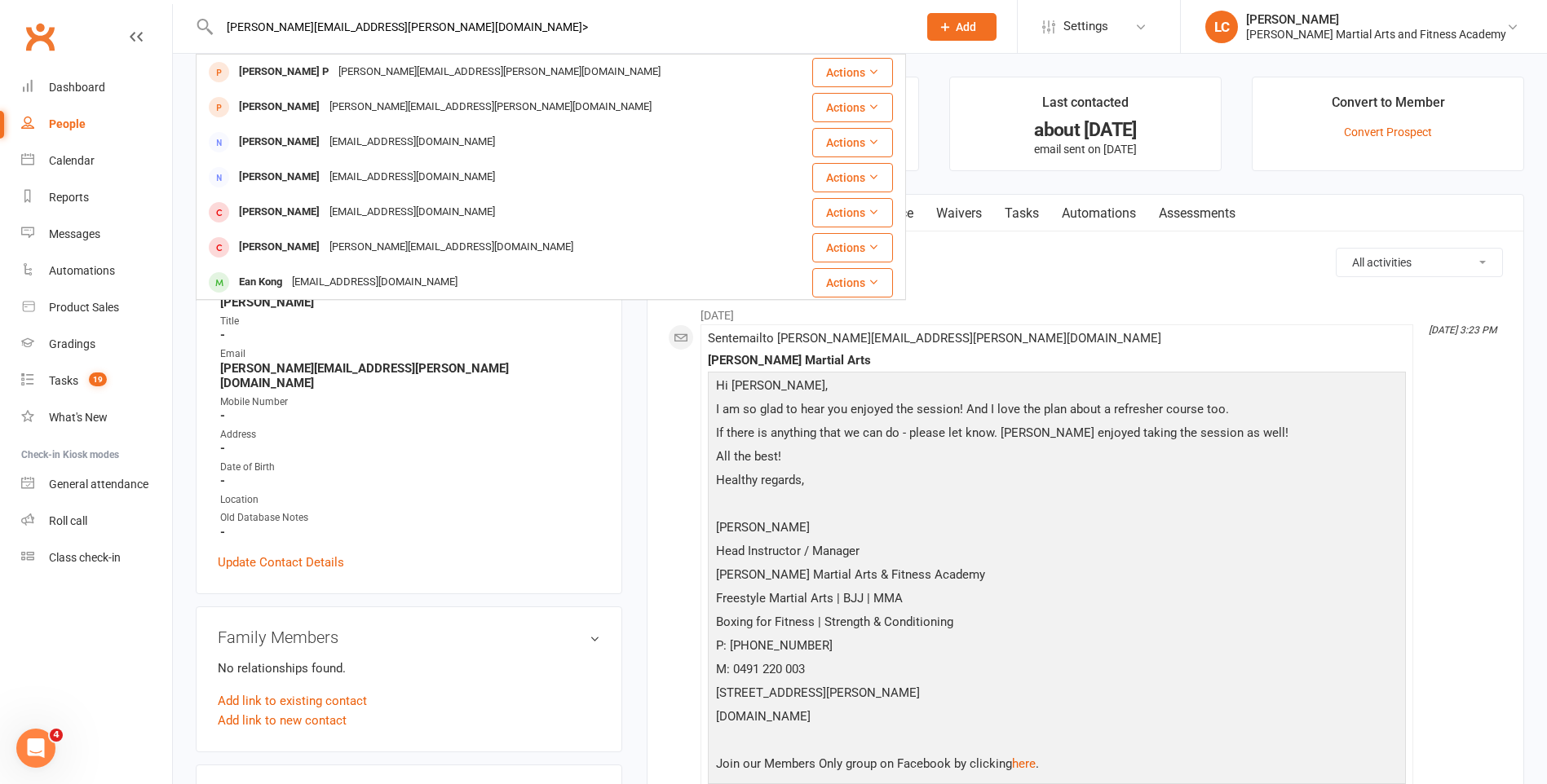
click at [509, 35] on input "[PERSON_NAME][EMAIL_ADDRESS][PERSON_NAME][DOMAIN_NAME]>" at bounding box center [560, 27] width 691 height 23
type input "[PERSON_NAME][EMAIL_ADDRESS][PERSON_NAME][DOMAIN_NAME]"
click at [452, 73] on div "[PERSON_NAME][EMAIL_ADDRESS][PERSON_NAME][DOMAIN_NAME]" at bounding box center [490, 72] width 332 height 24
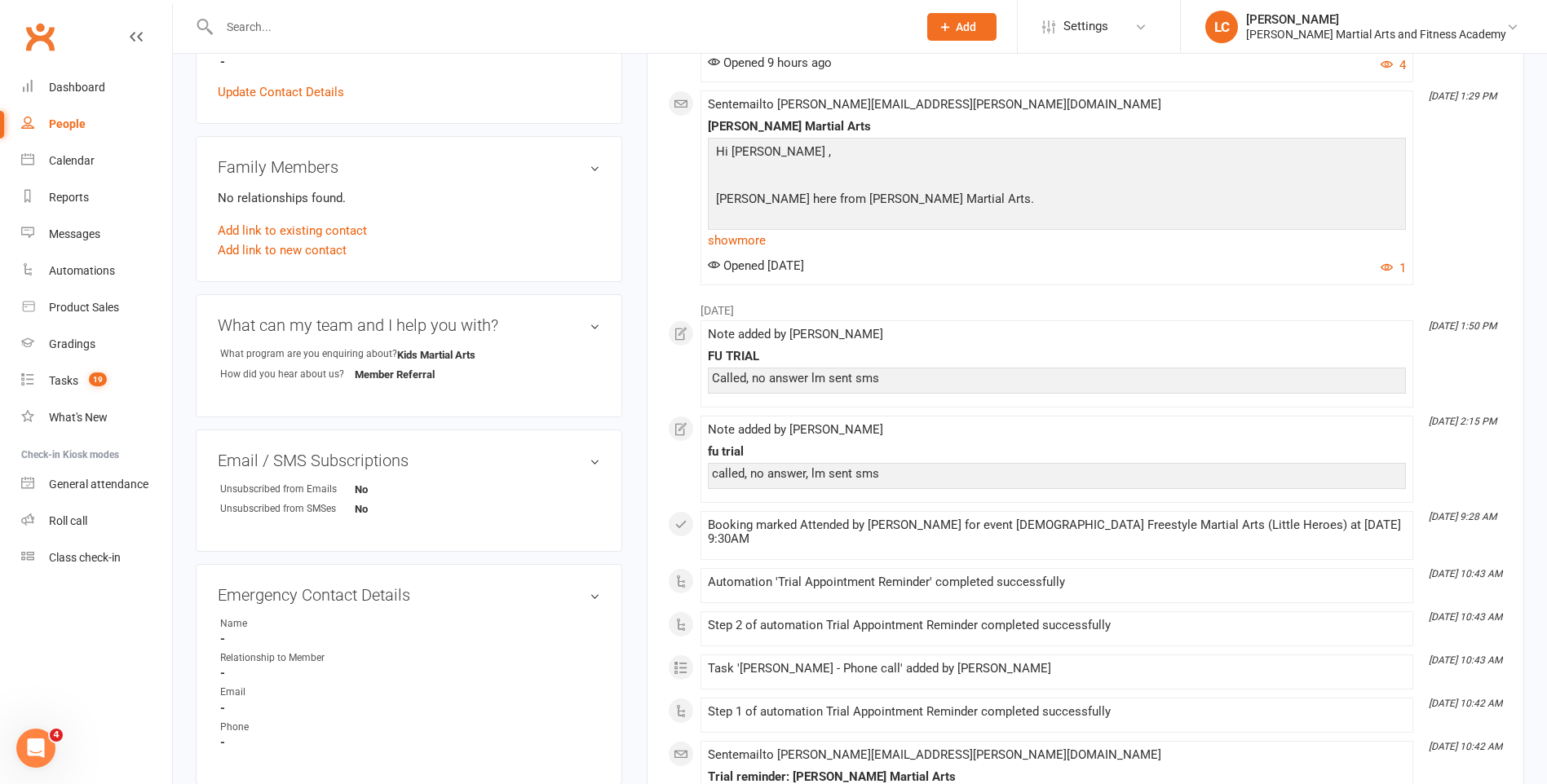
scroll to position [408, 0]
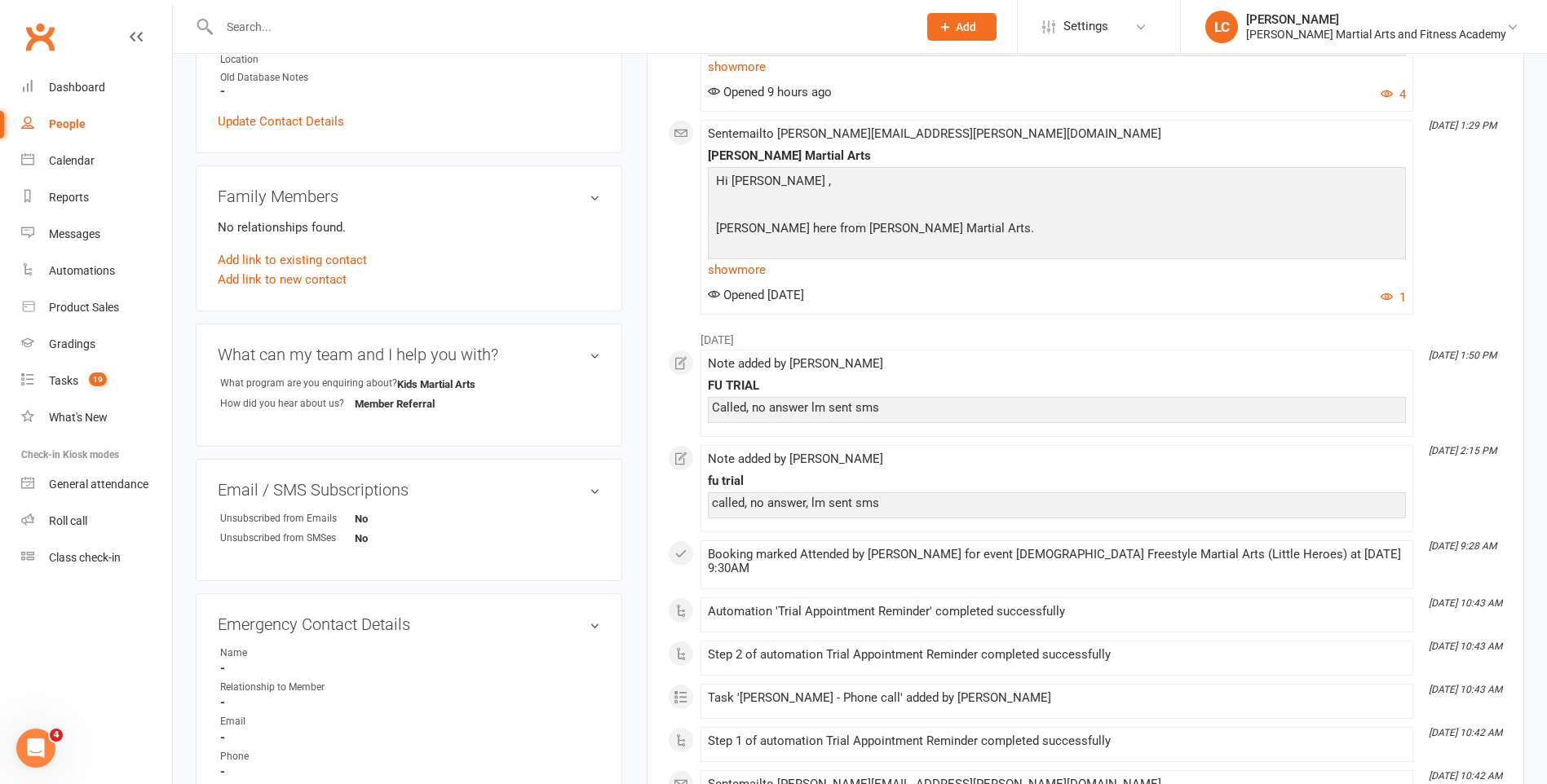
click at [709, 275] on link "show more" at bounding box center [1057, 270] width 698 height 23
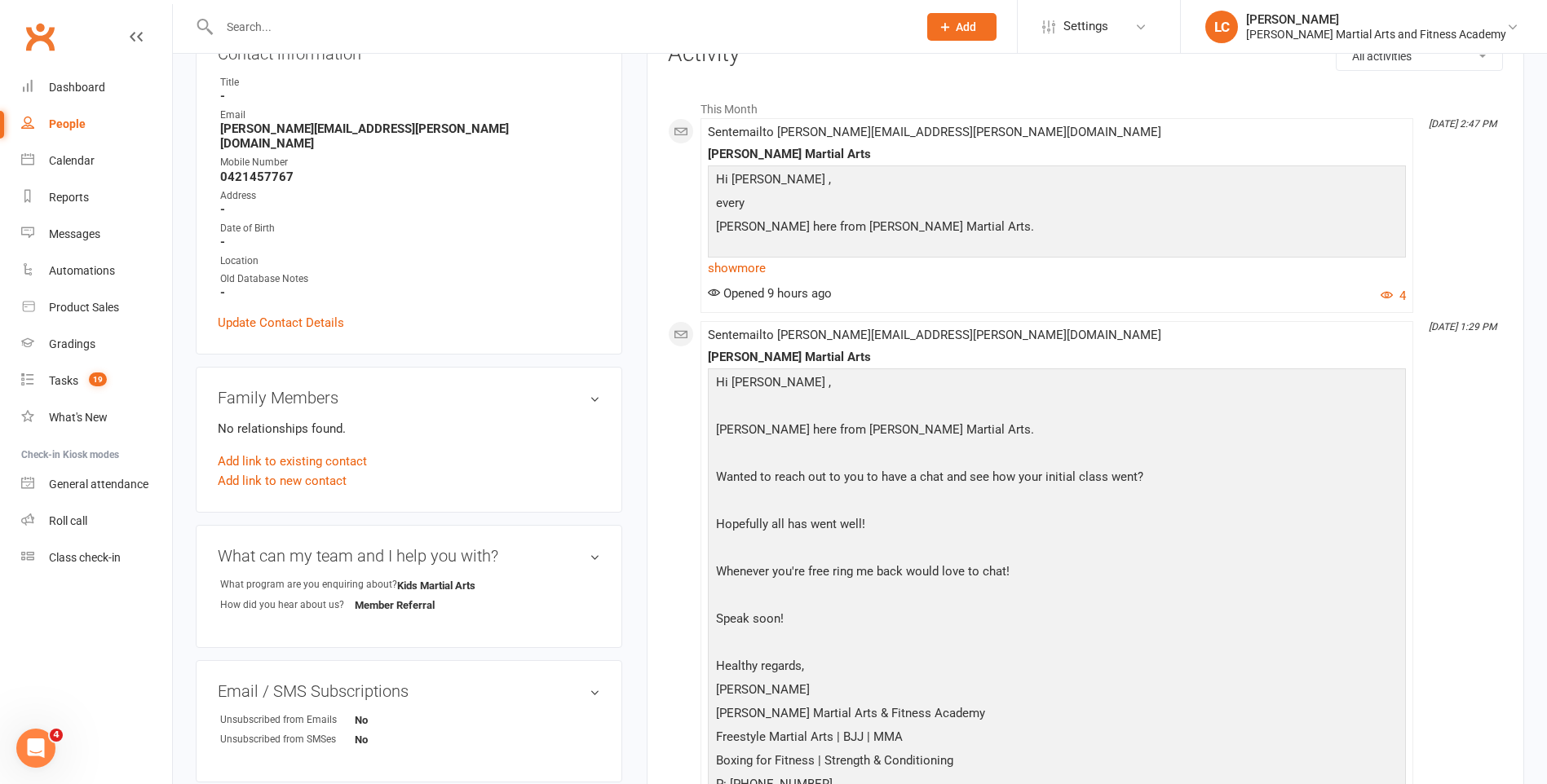
scroll to position [82, 0]
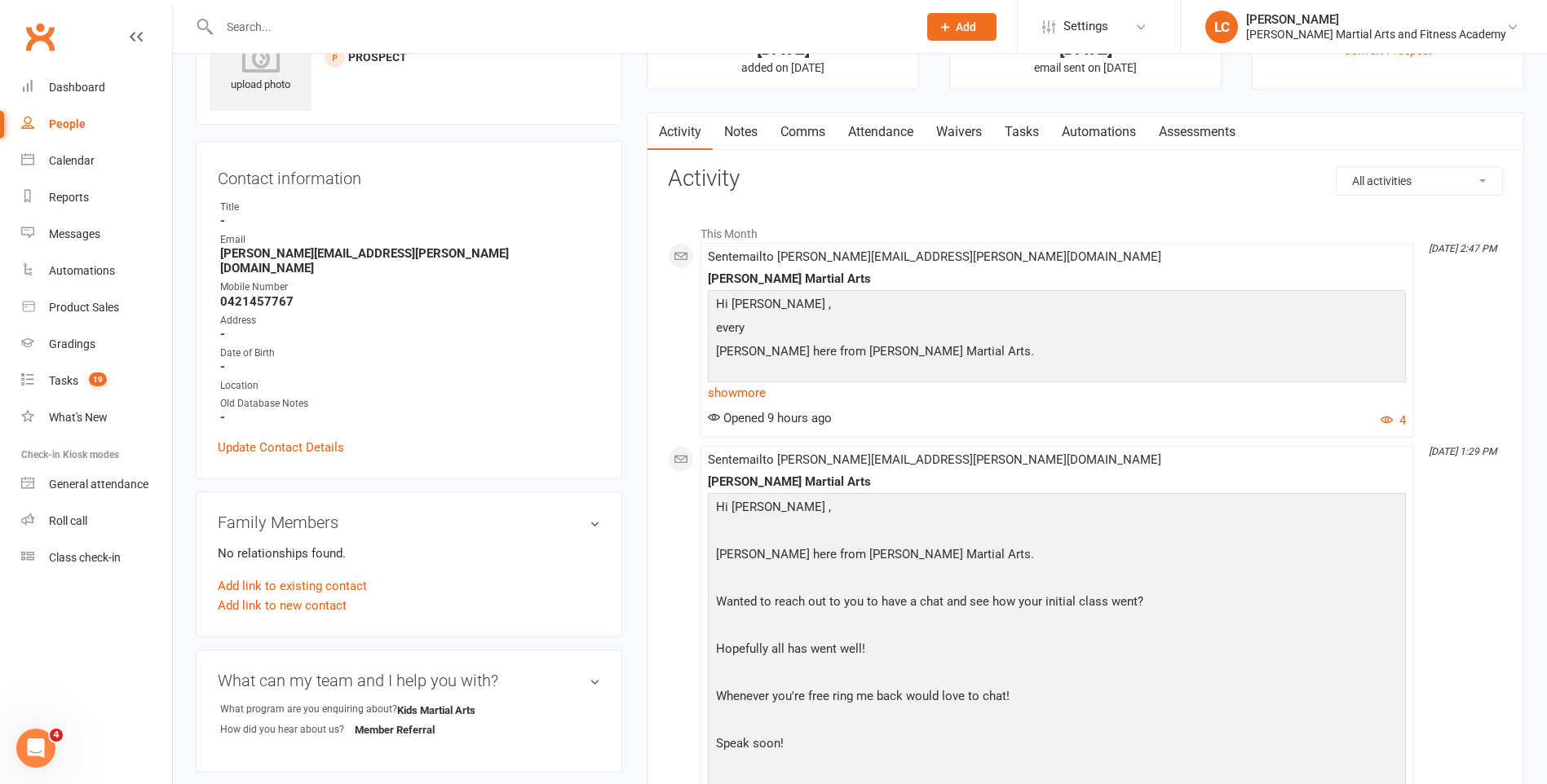
click at [763, 400] on link "show more" at bounding box center [1057, 393] width 698 height 23
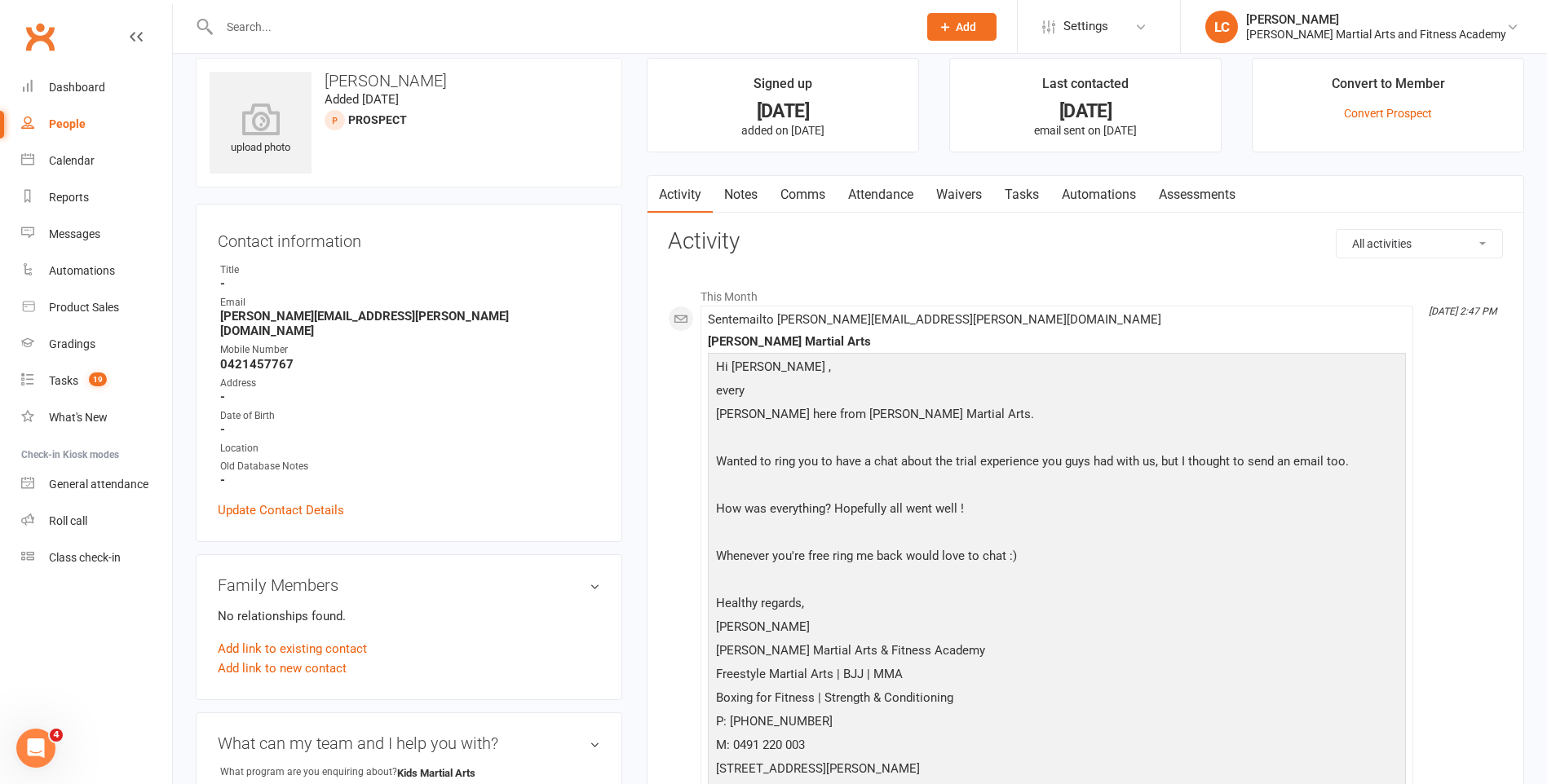
scroll to position [0, 0]
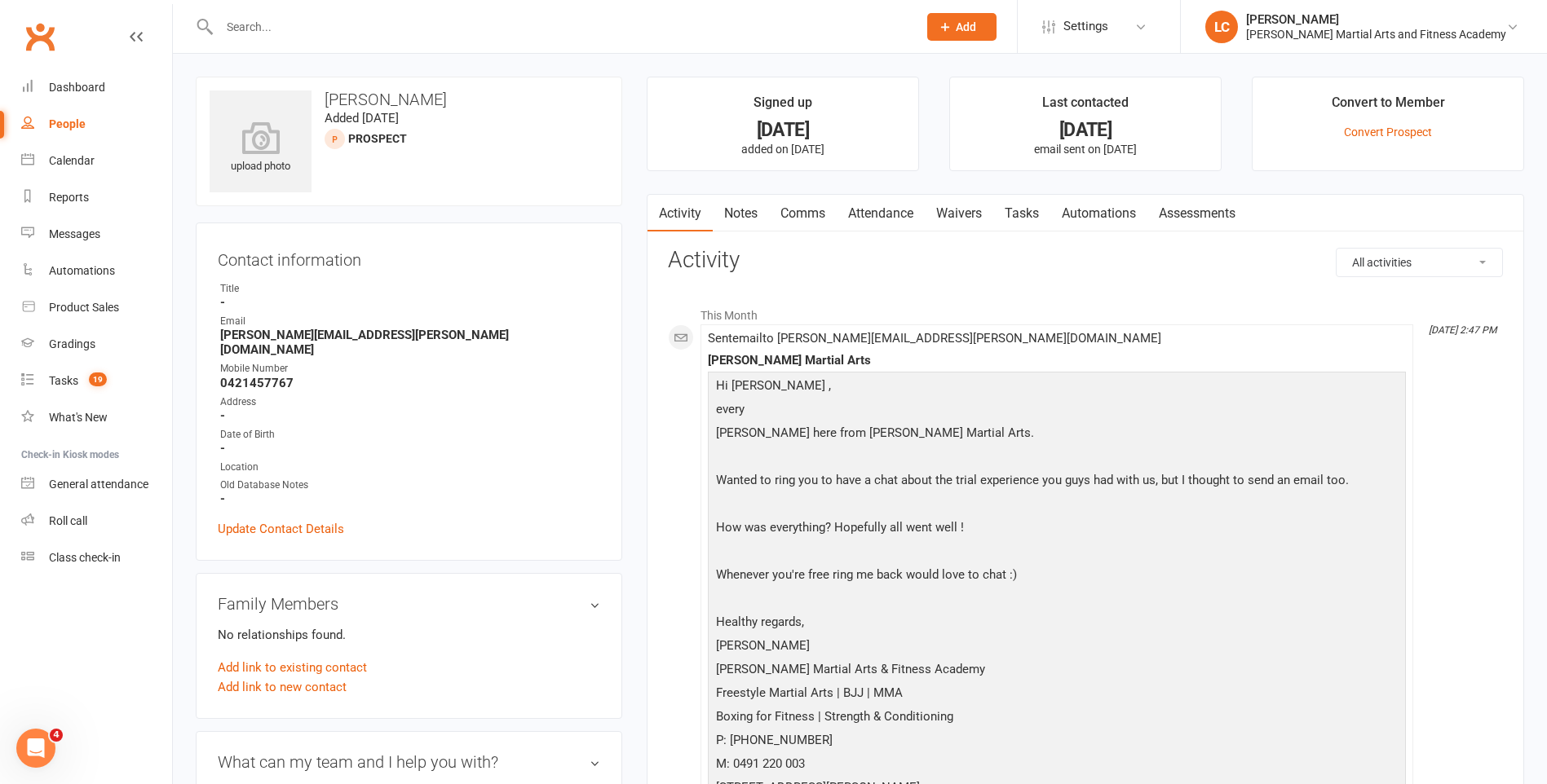
click at [744, 205] on link "Notes" at bounding box center [741, 214] width 56 height 38
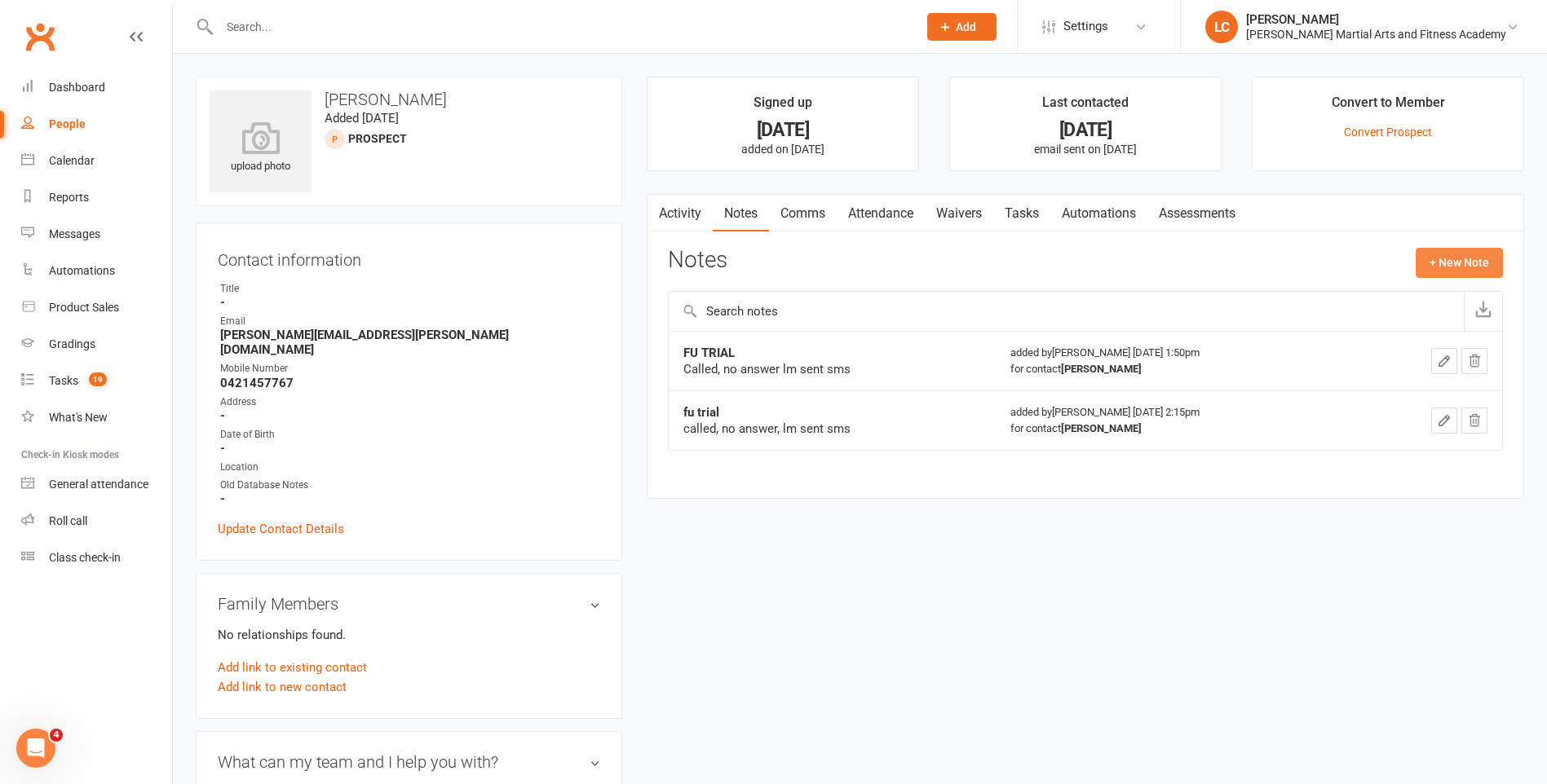
click at [1445, 255] on button "+ New Note" at bounding box center [1459, 262] width 87 height 29
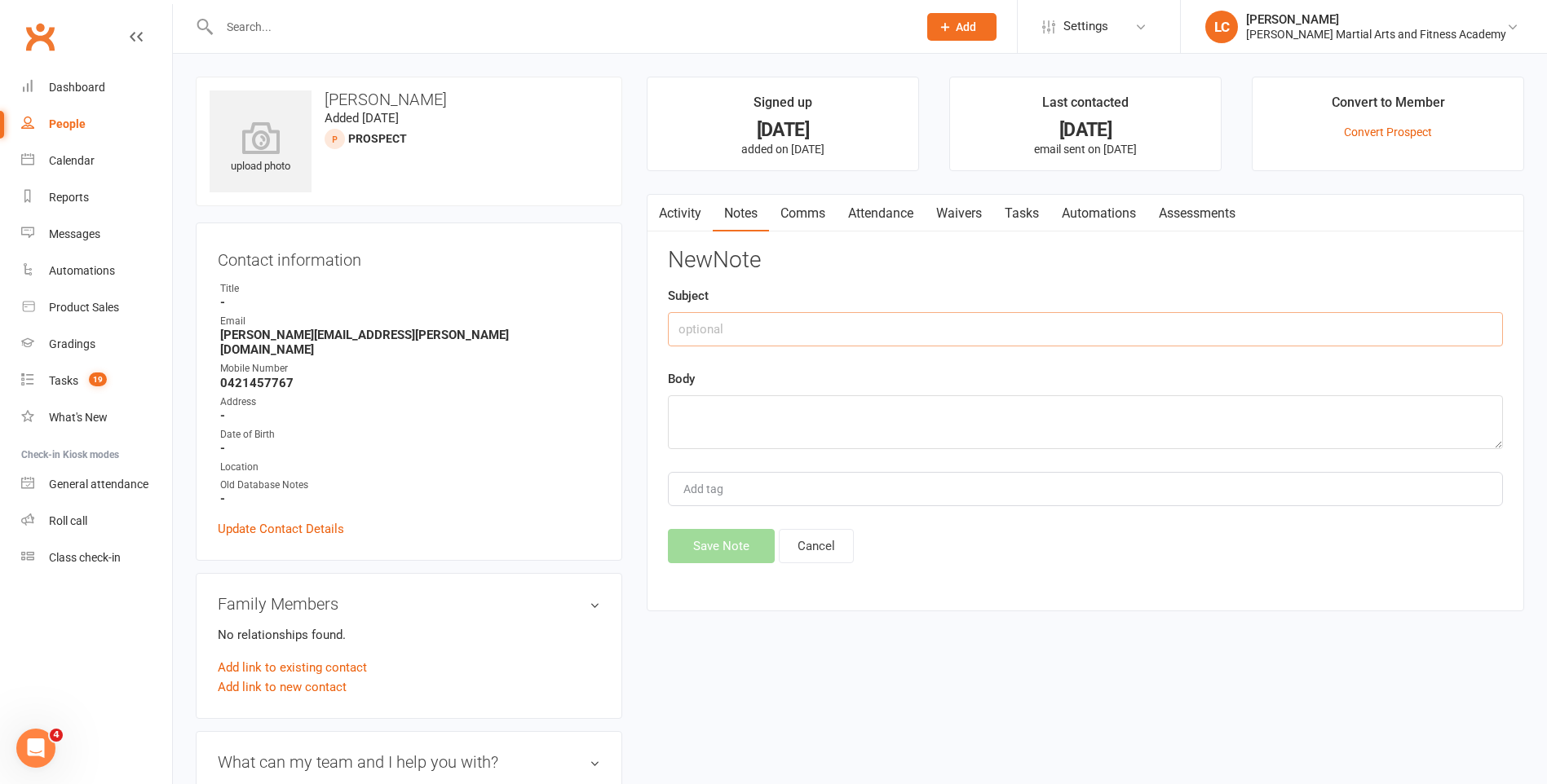
click at [905, 319] on input "text" at bounding box center [1084, 329] width 835 height 34
type input "FROM"
drag, startPoint x: 728, startPoint y: 411, endPoint x: 726, endPoint y: 451, distance: 40.0
click at [727, 411] on textarea at bounding box center [1084, 422] width 835 height 54
paste textarea "Hi [PERSON_NAME], Apologies for the delay in reply. [PERSON_NAME] enjoyed his e…"
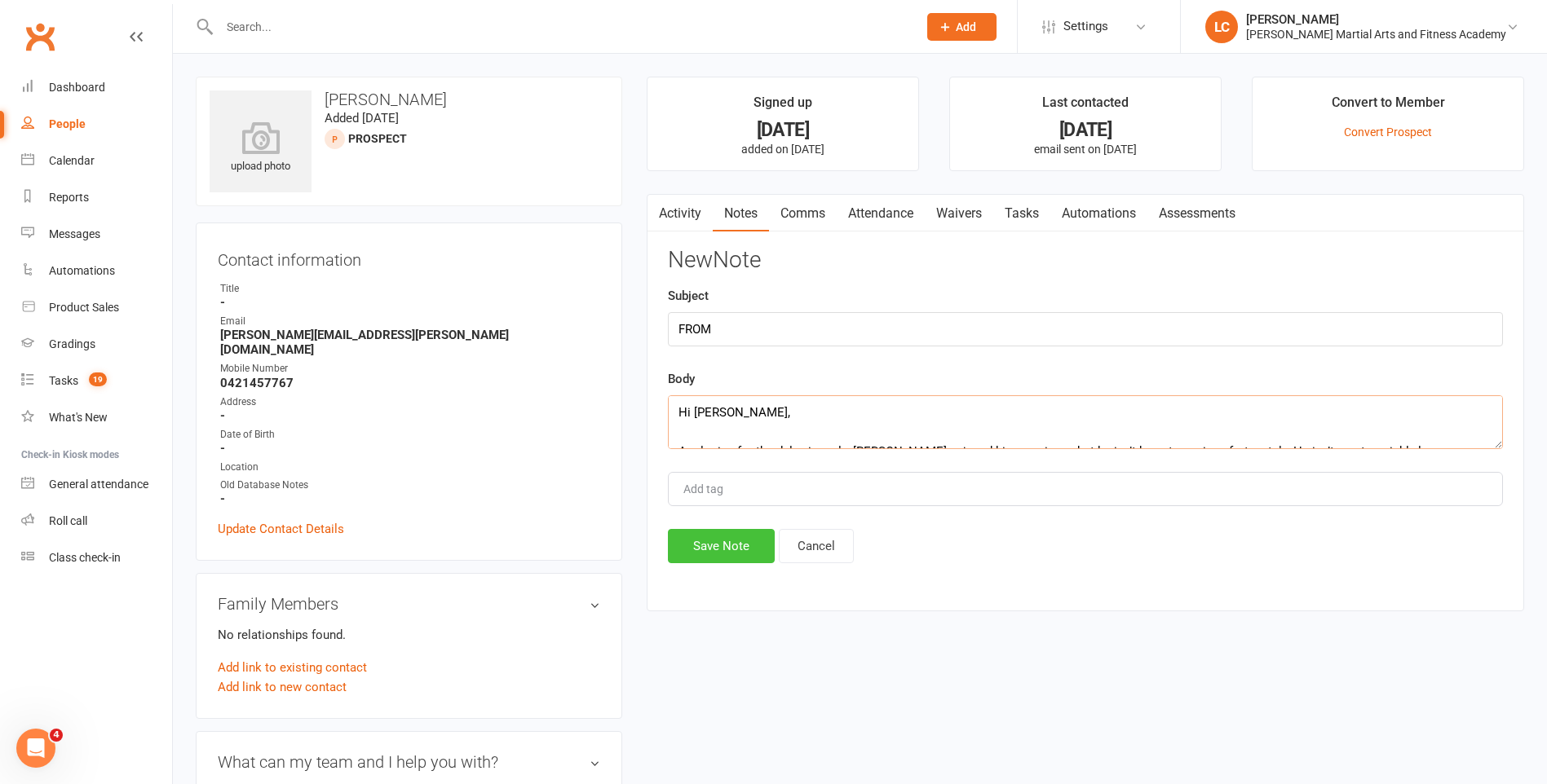
scroll to position [108, 0]
type textarea "Hi [PERSON_NAME], Apologies for the delay in reply. [PERSON_NAME] enjoyed his e…"
drag, startPoint x: 709, startPoint y: 569, endPoint x: 745, endPoint y: 539, distance: 46.9
click at [710, 569] on div "Activity Notes Comms Attendance Waivers Tasks Automations Assessments Notes + N…" at bounding box center [1085, 403] width 878 height 418
click at [748, 537] on button "Save Note" at bounding box center [720, 546] width 106 height 34
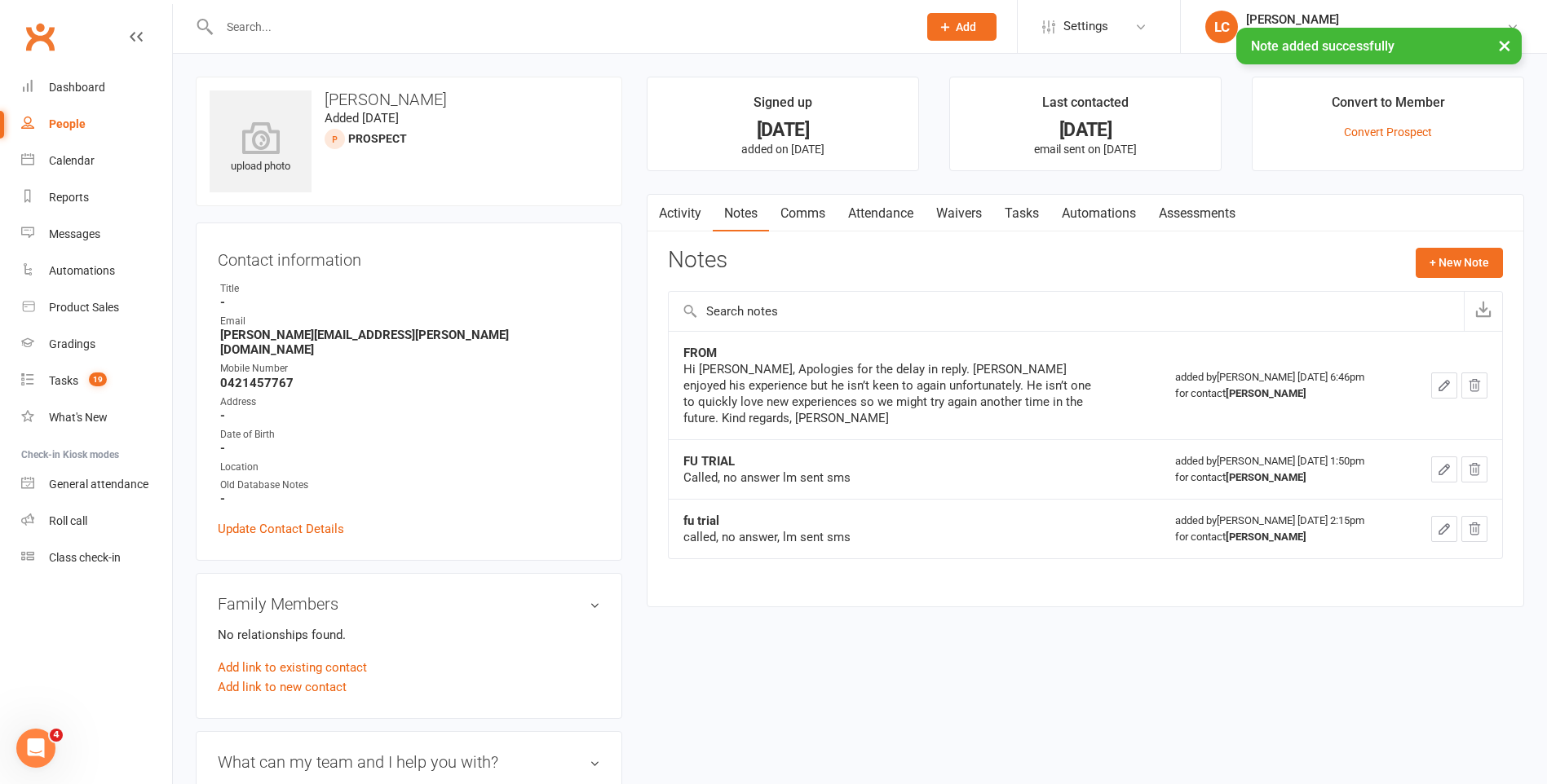
click at [1058, 213] on link "Automations" at bounding box center [1098, 214] width 97 height 38
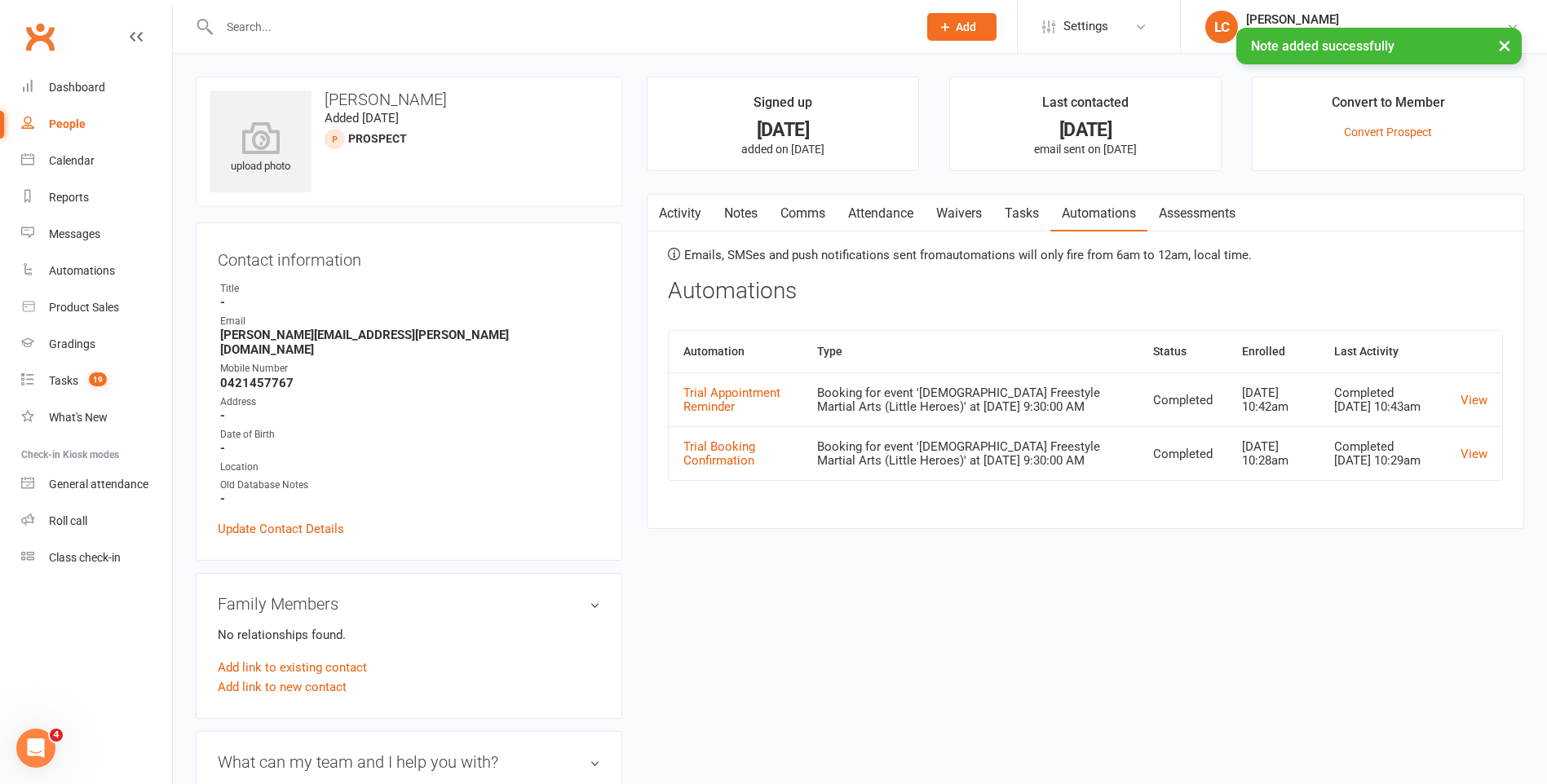
click at [1010, 207] on link "Tasks" at bounding box center [1021, 214] width 57 height 38
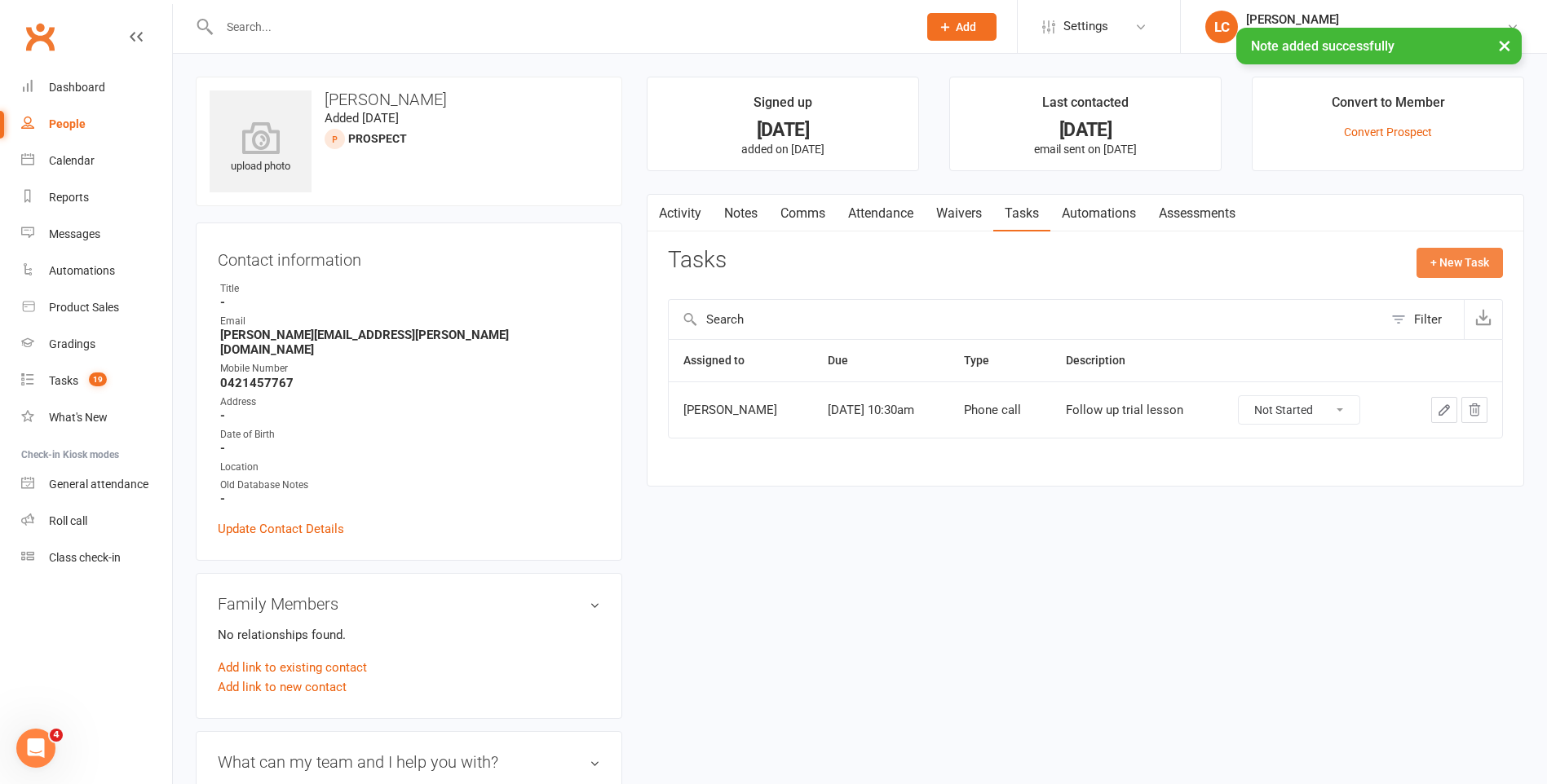
click at [1478, 268] on button "+ New Task" at bounding box center [1460, 262] width 86 height 29
select select "47778"
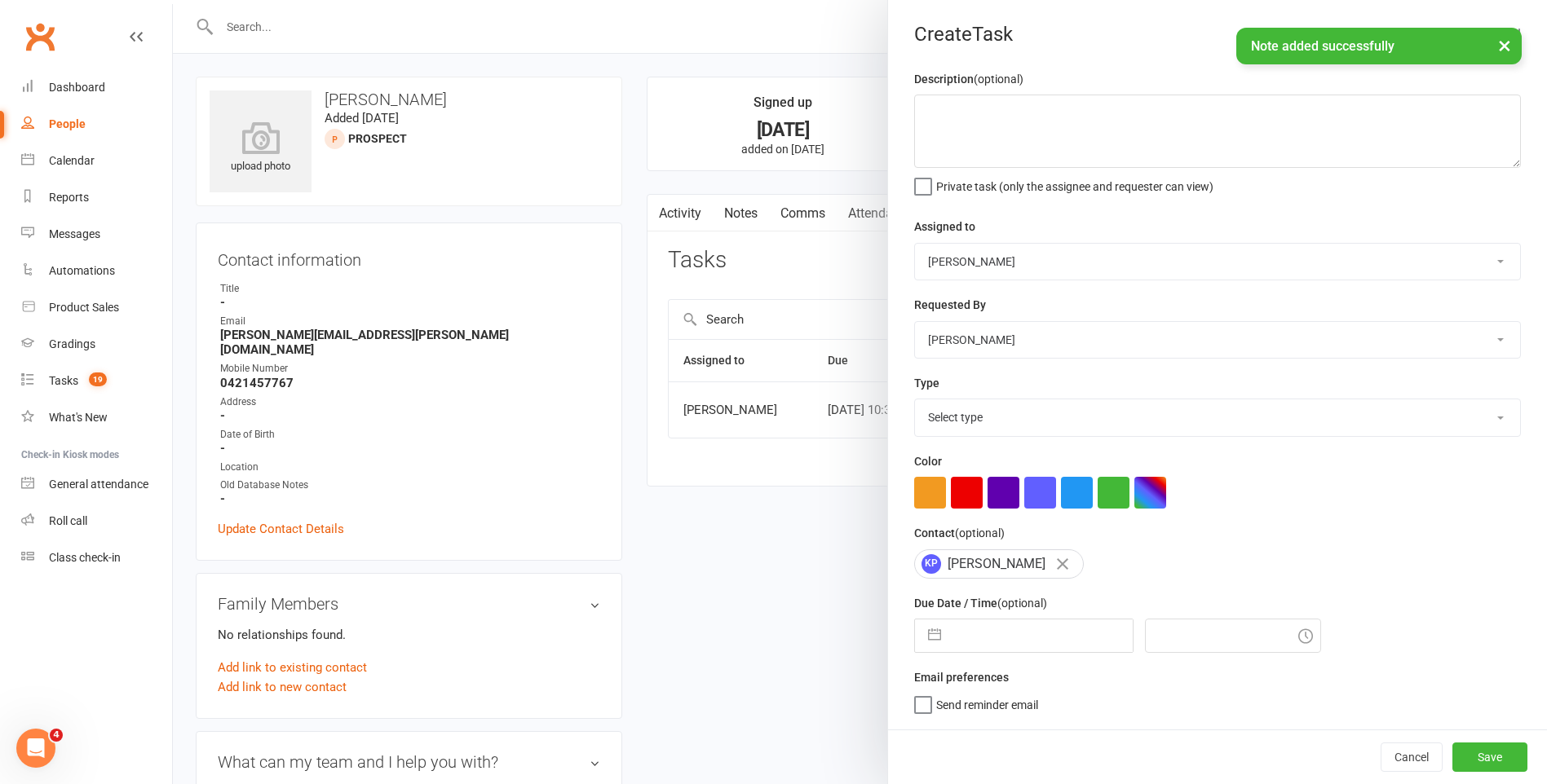
click at [817, 316] on div at bounding box center [860, 392] width 1374 height 784
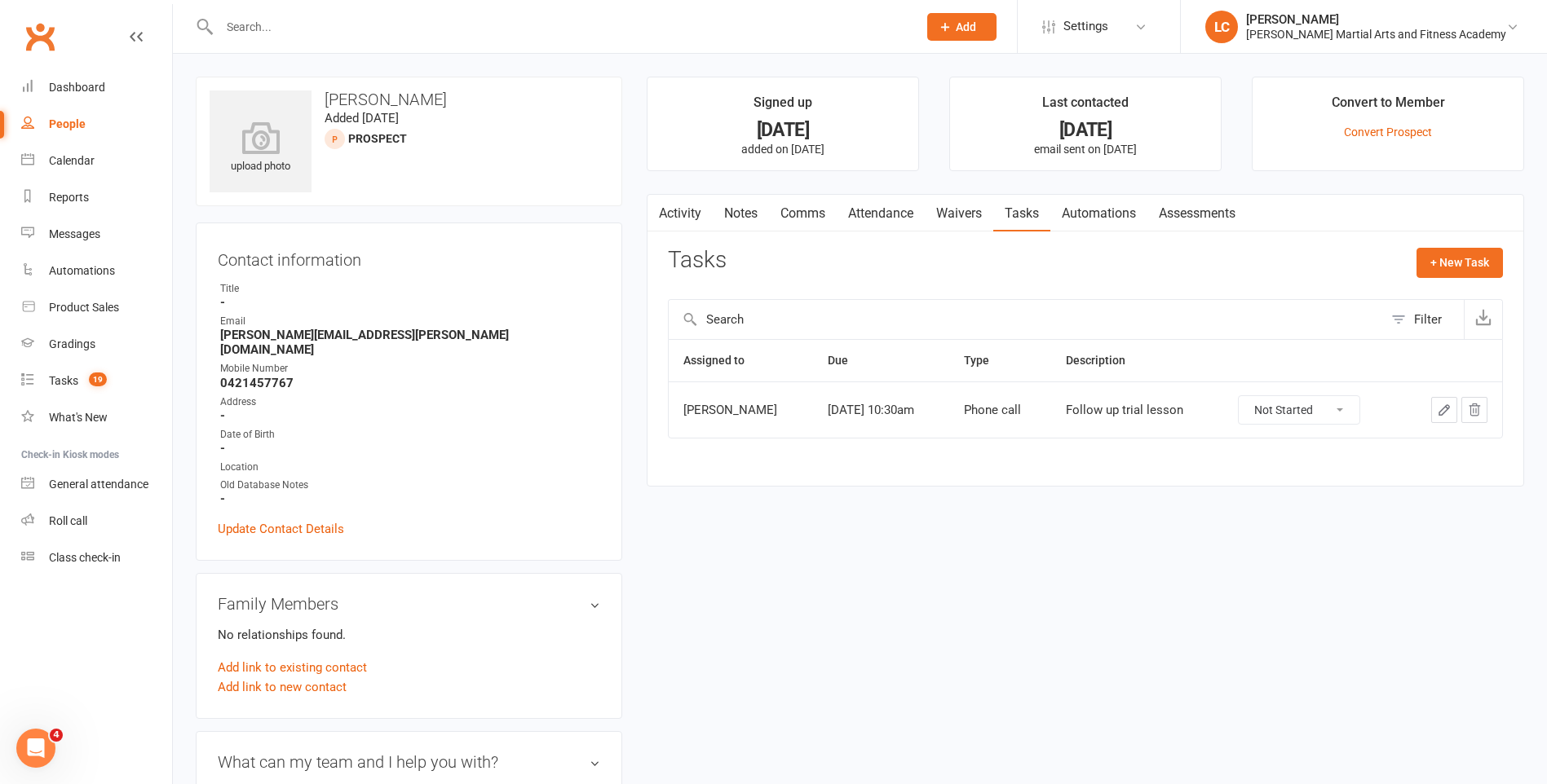
click at [1426, 413] on div at bounding box center [1452, 410] width 71 height 26
click at [1434, 406] on button "button" at bounding box center [1444, 410] width 26 height 26
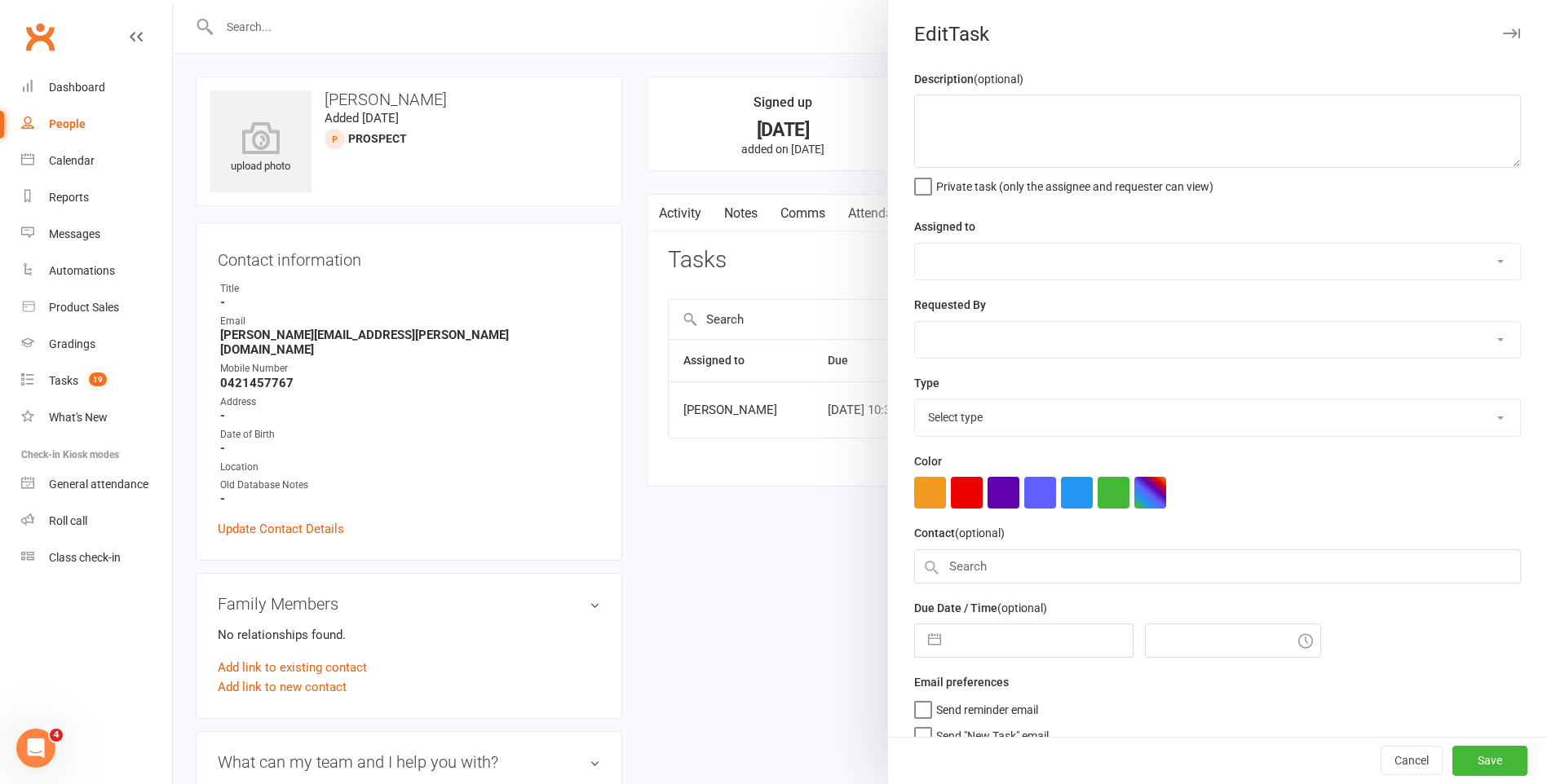
type textarea "Follow up trial lesson"
select select "50751"
type input "[DATE]"
type input "10:30am"
select select "25277"
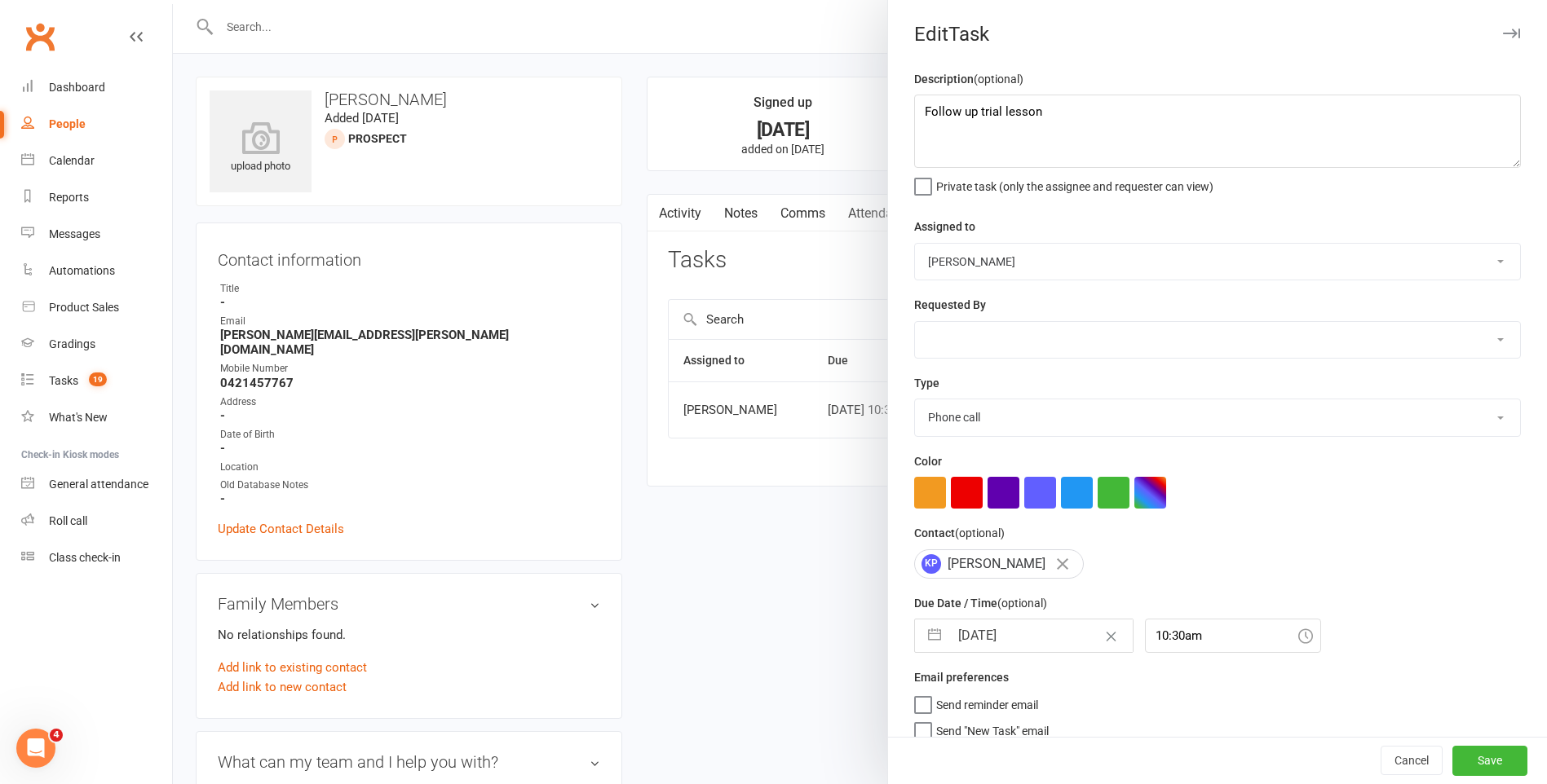
click at [1019, 652] on input "[DATE]" at bounding box center [1040, 635] width 184 height 33
select select "7"
select select "2025"
select select "8"
select select "2025"
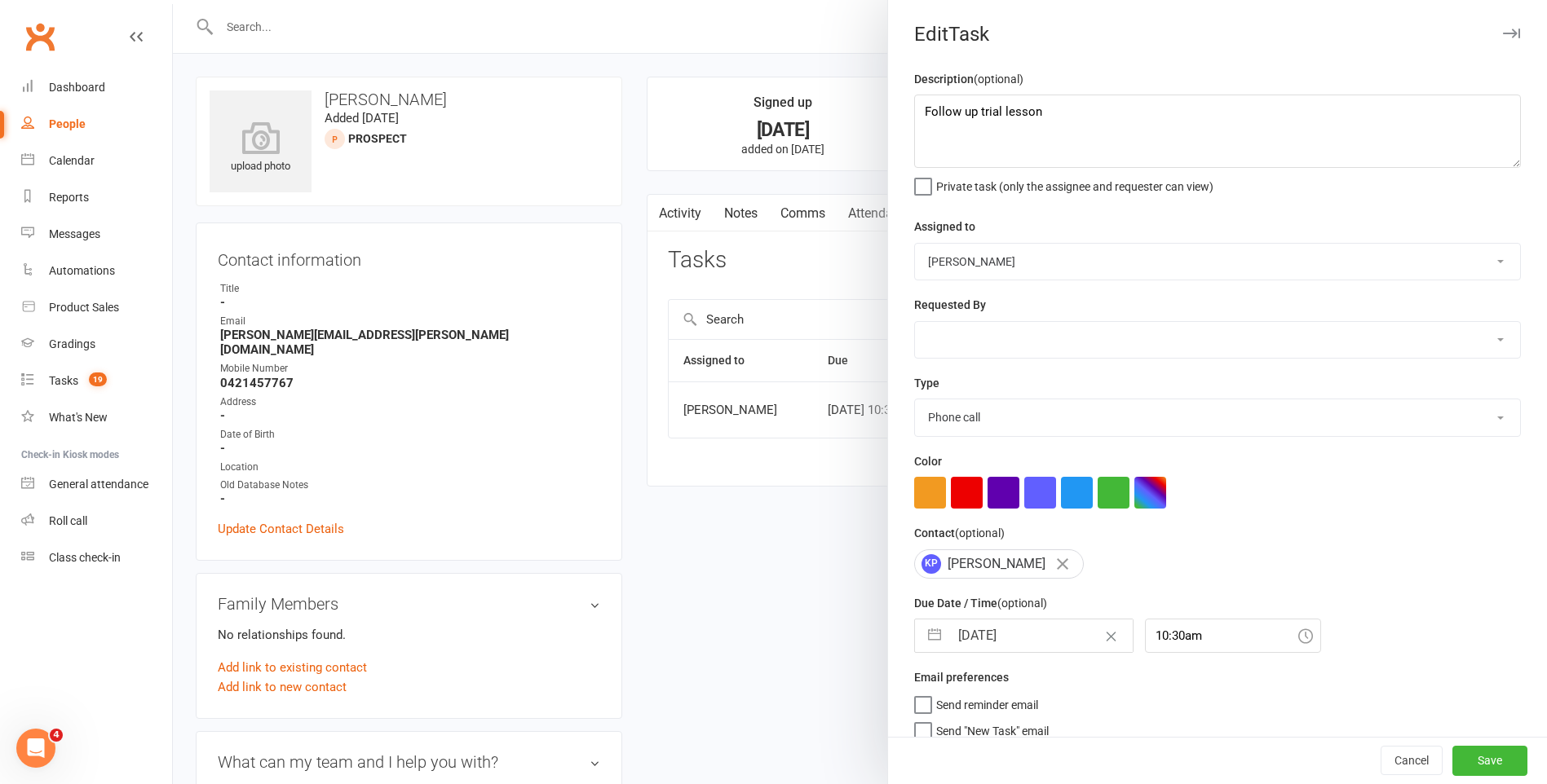
select select "9"
select select "2025"
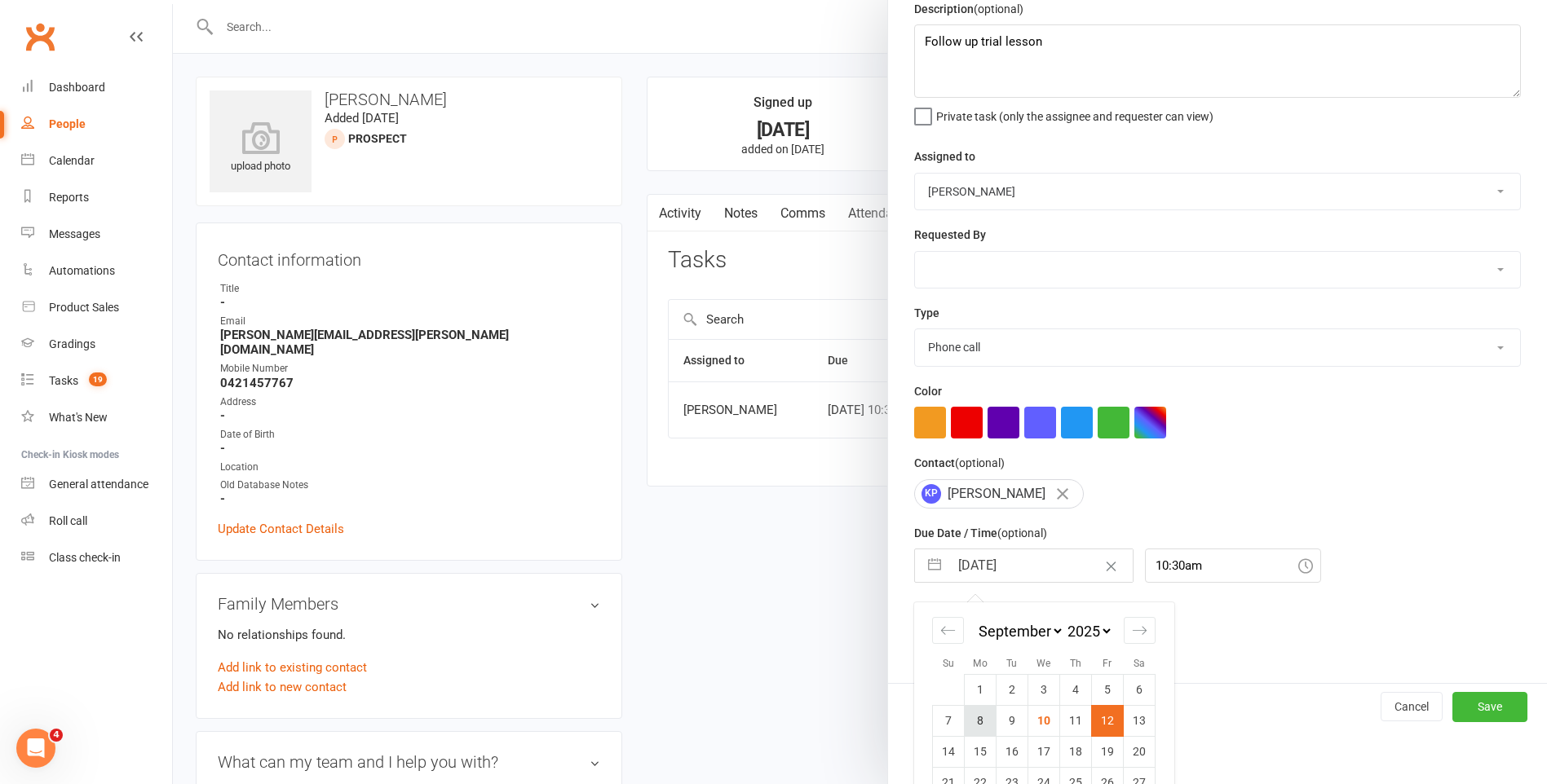
scroll to position [140, 0]
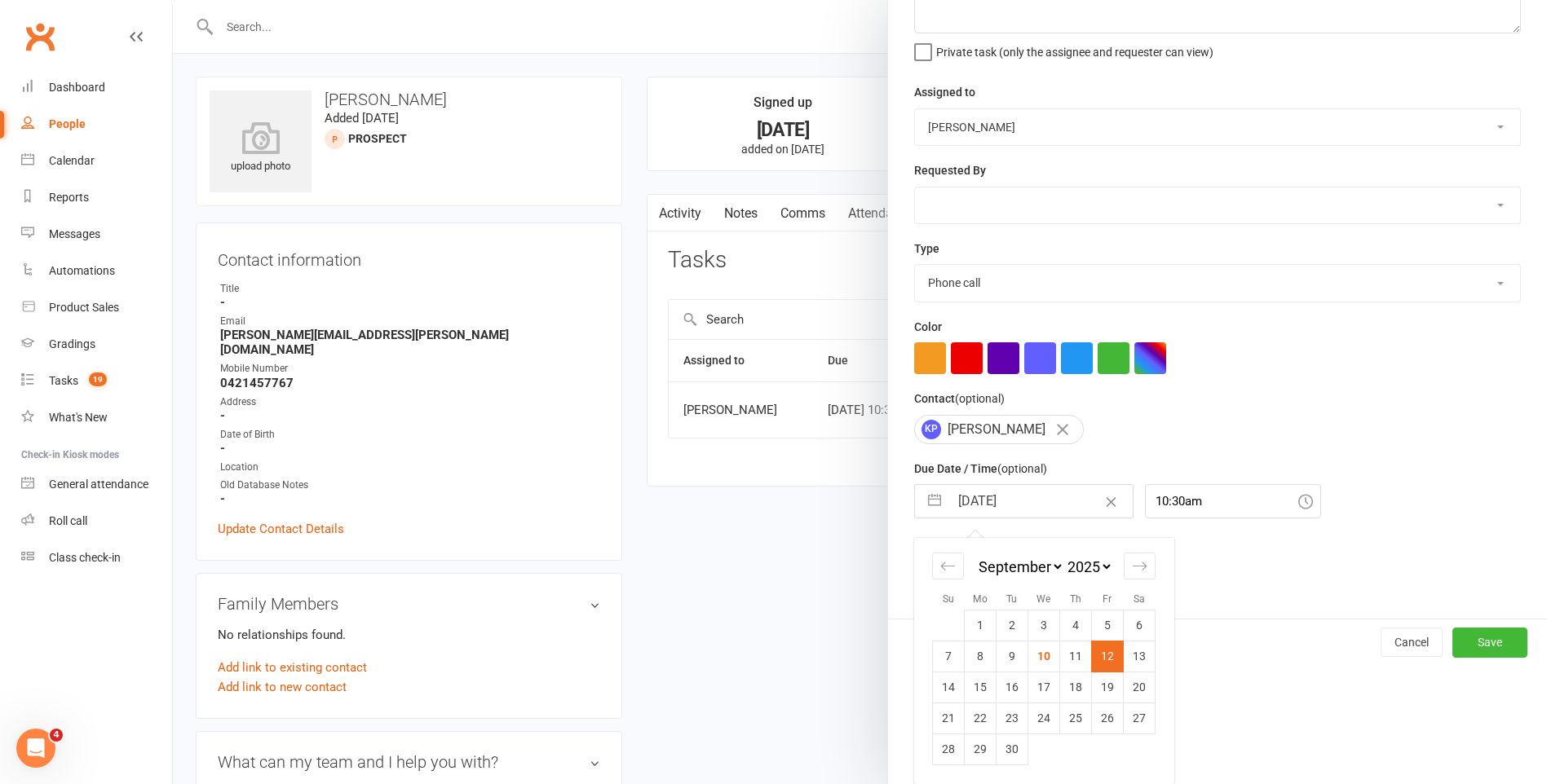
click at [1081, 652] on td "11" at bounding box center [1076, 656] width 32 height 31
type input "[DATE]"
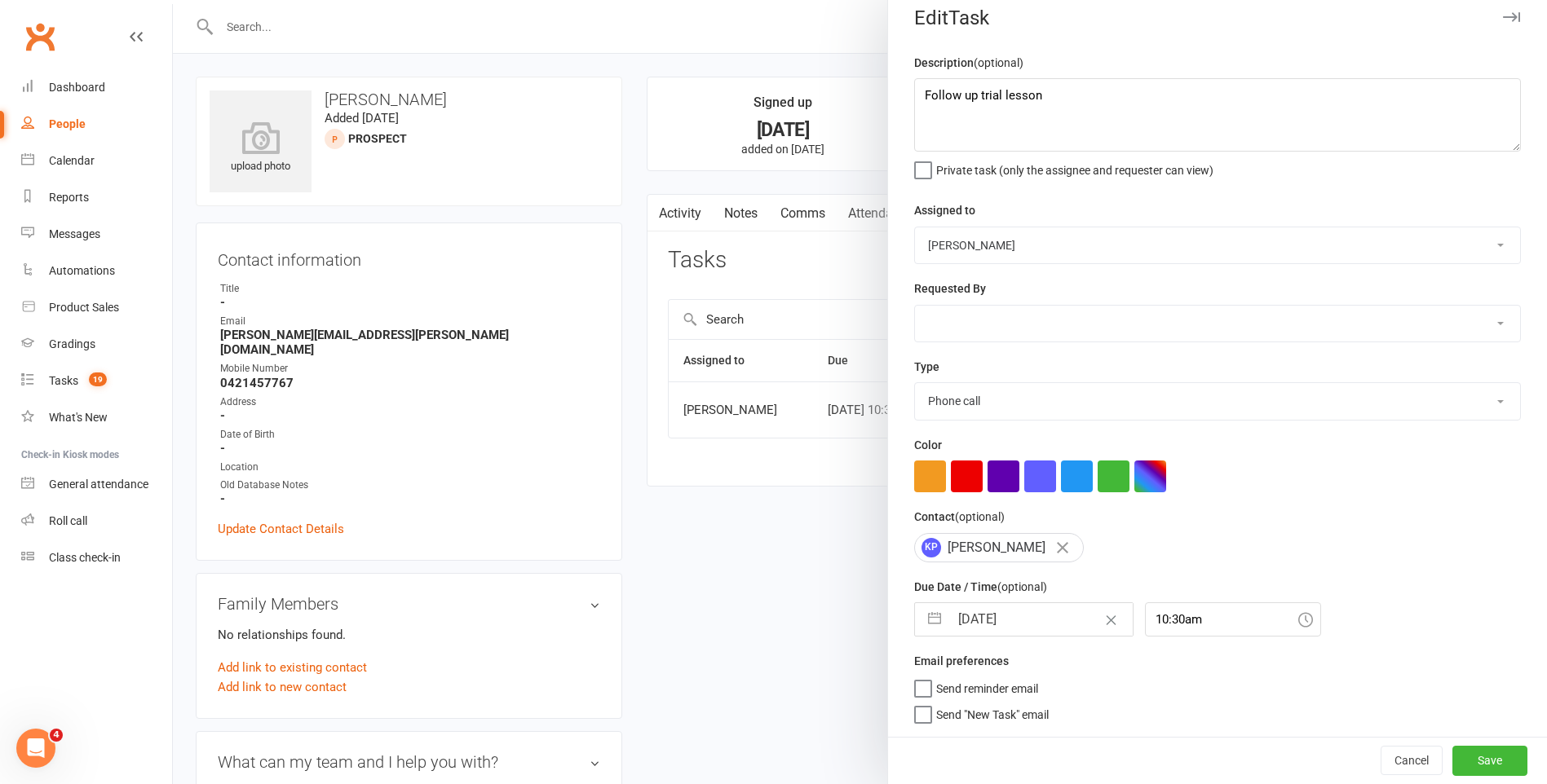
scroll to position [23, 0]
drag, startPoint x: 1072, startPoint y: 78, endPoint x: 742, endPoint y: 122, distance: 332.9
click at [173, 0] on react-component "Edit Task Description (optional) Follow up trial lesson Private task (only the …" at bounding box center [173, 0] width 0 height 0
type textarea "FU EMAIL - See Notes."
click at [972, 331] on select "[PERSON_NAME] [PERSON_NAME] [PERSON_NAME] [PERSON_NAME] [PERSON_NAME] [PERSON_N…" at bounding box center [1217, 323] width 605 height 36
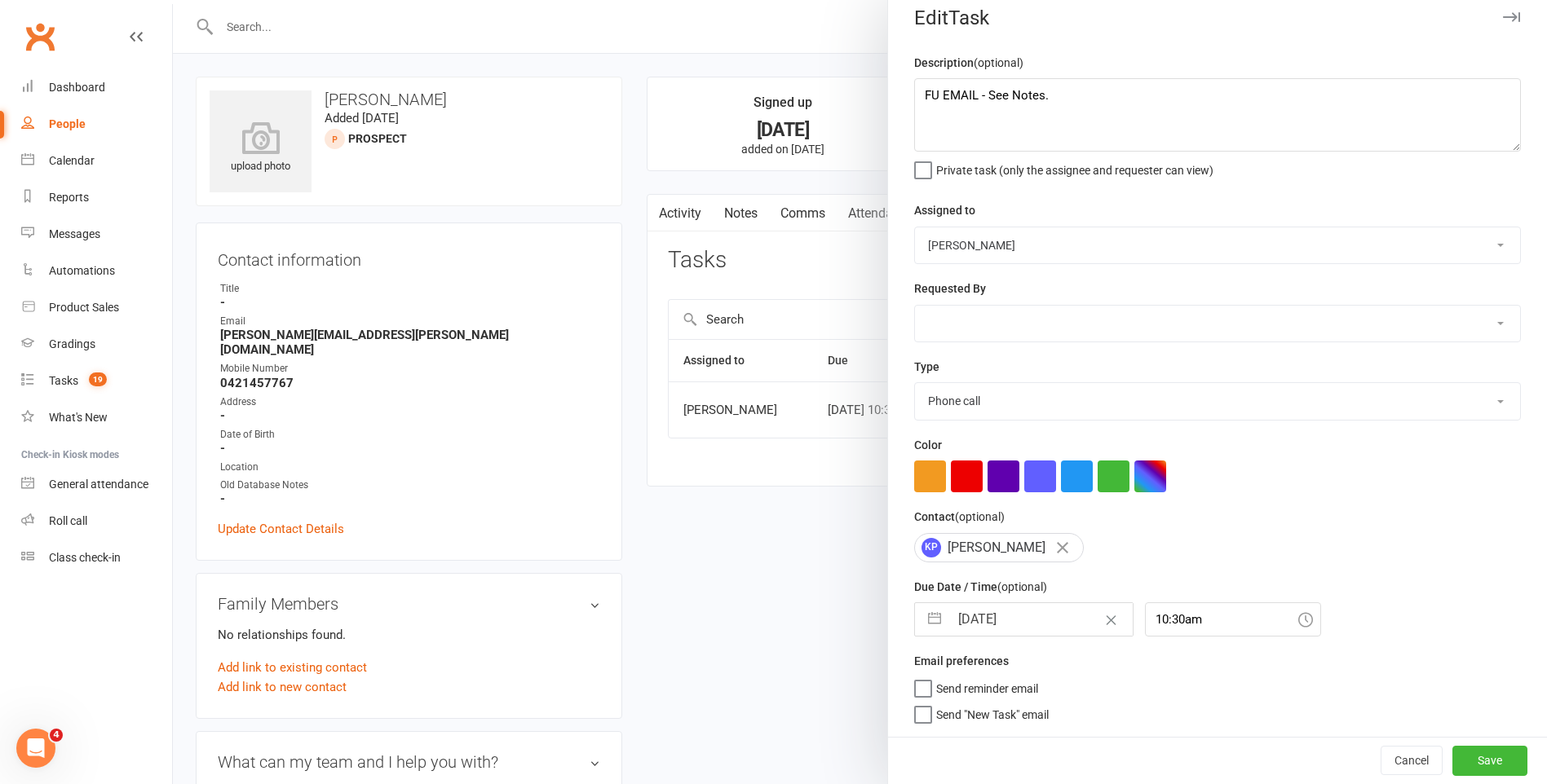
select select "47778"
click at [915, 306] on select "[PERSON_NAME] [PERSON_NAME] [PERSON_NAME] [PERSON_NAME] [PERSON_NAME] [PERSON_N…" at bounding box center [1217, 323] width 605 height 36
click at [981, 378] on div "Type E-mail General task Meeting Phone call Sett in calls Add new task type" at bounding box center [1217, 388] width 607 height 63
click at [983, 397] on select "E-mail General task Meeting Phone call Sett in calls Add new task type" at bounding box center [1217, 401] width 605 height 36
select select "25276"
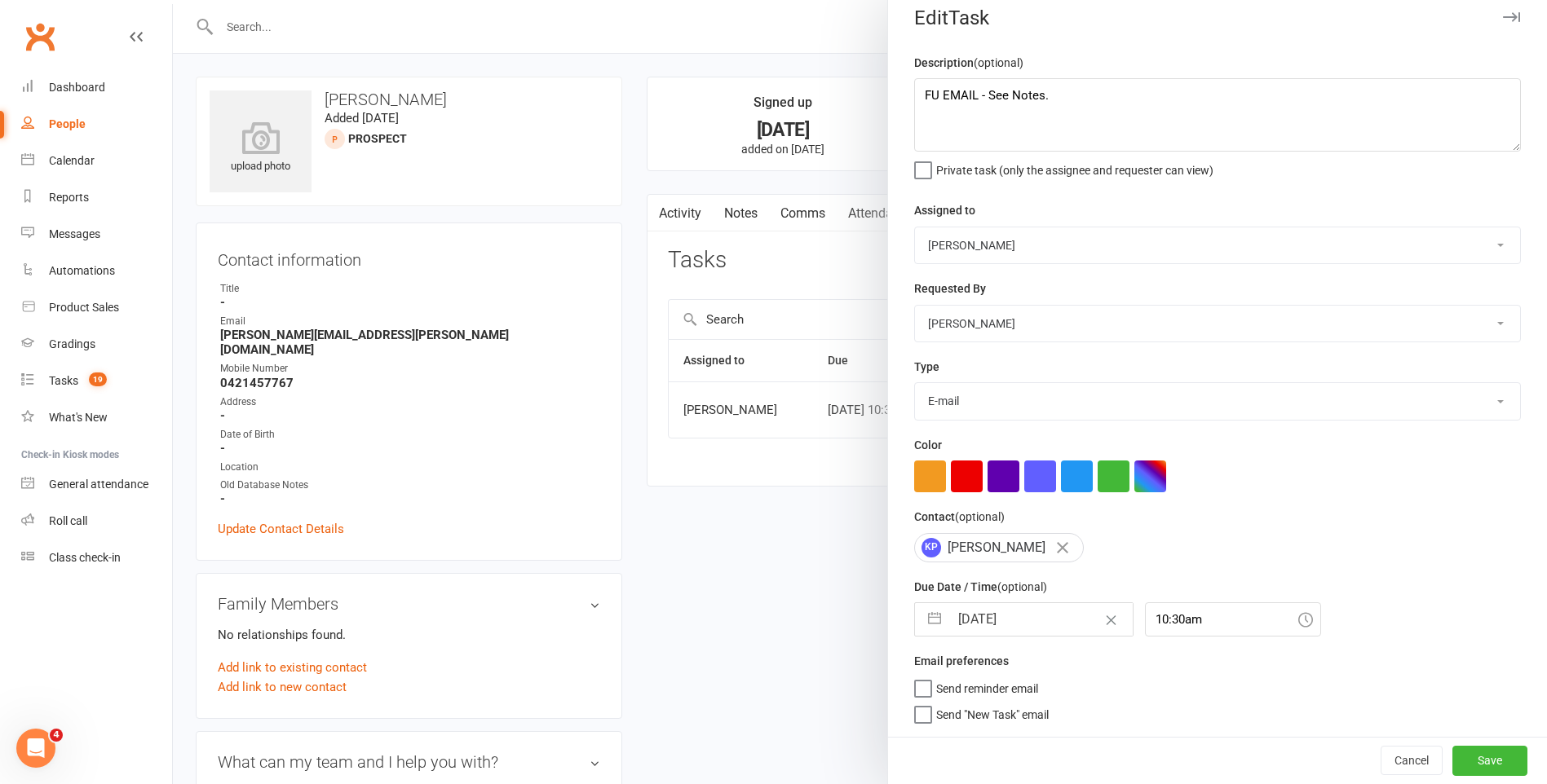
click at [915, 383] on select "E-mail General task Meeting Phone call Sett in calls Add new task type" at bounding box center [1217, 401] width 605 height 36
click at [1495, 778] on div "Cancel Save" at bounding box center [1217, 759] width 659 height 47
click at [1489, 766] on button "Save" at bounding box center [1489, 759] width 75 height 29
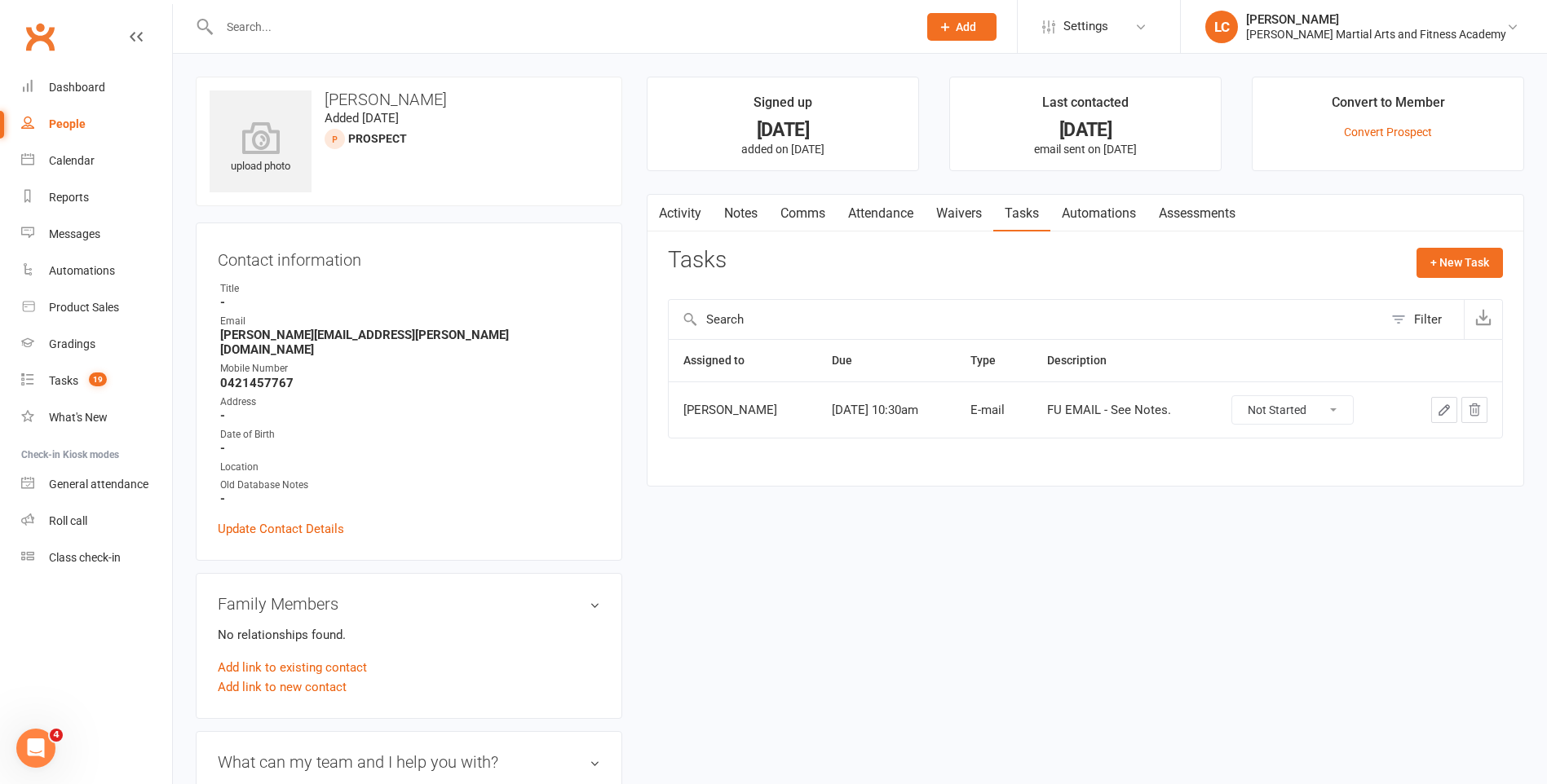
click at [387, 43] on div at bounding box center [551, 26] width 711 height 53
click at [385, 33] on input "text" at bounding box center [560, 27] width 691 height 23
paste input "royaa [PERSON_NAME] <[EMAIL_ADDRESS][PERSON_NAME][DOMAIN_NAME]>"
drag, startPoint x: 296, startPoint y: 23, endPoint x: 67, endPoint y: 37, distance: 229.4
click at [69, 4] on header "royaa [PERSON_NAME] <[EMAIL_ADDRESS][PERSON_NAME][DOMAIN_NAME]> Loading... Pros…" at bounding box center [773, 4] width 1547 height 0
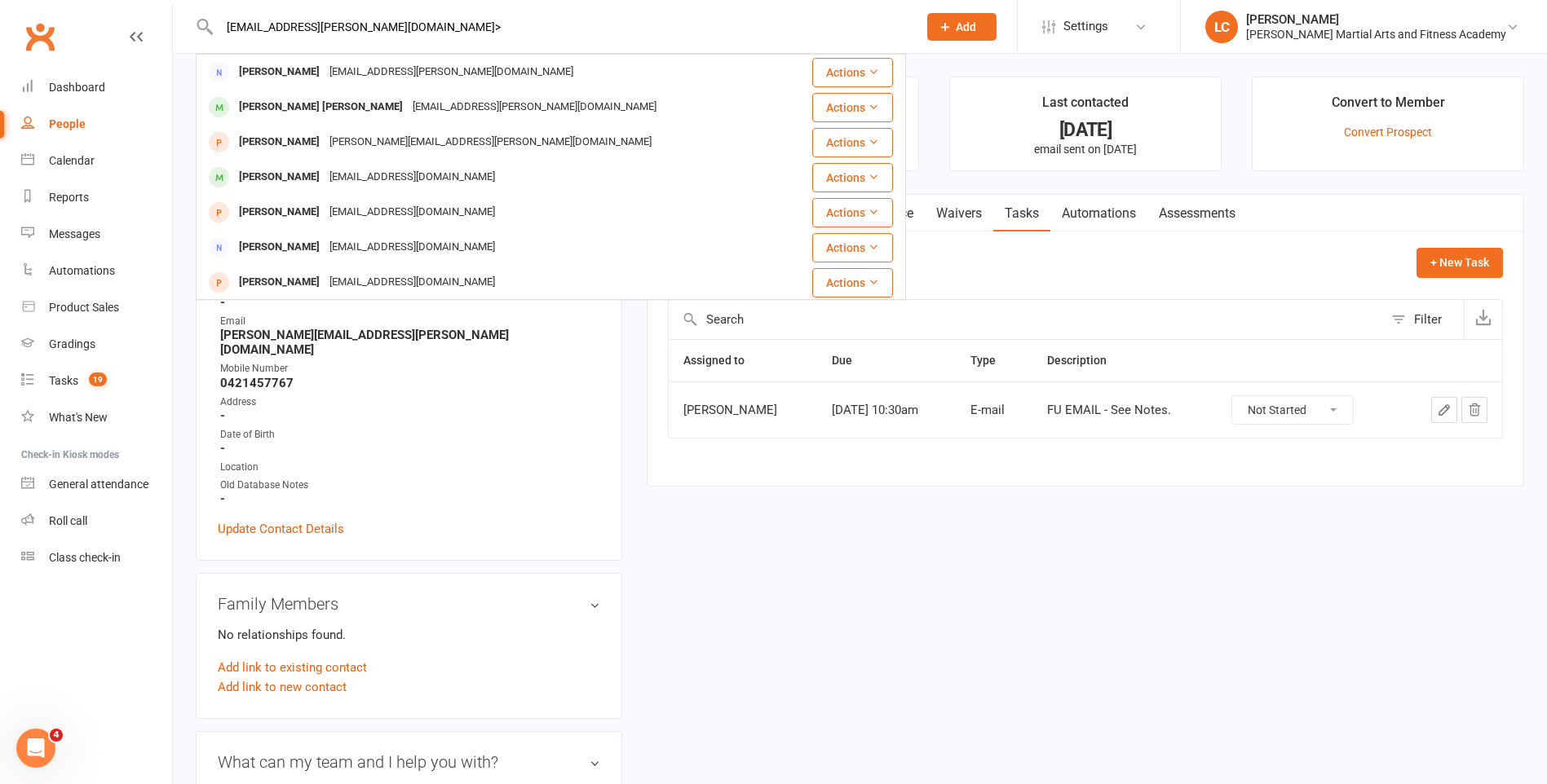
click at [379, 17] on input "[EMAIL_ADDRESS][PERSON_NAME][DOMAIN_NAME]>" at bounding box center [560, 27] width 691 height 23
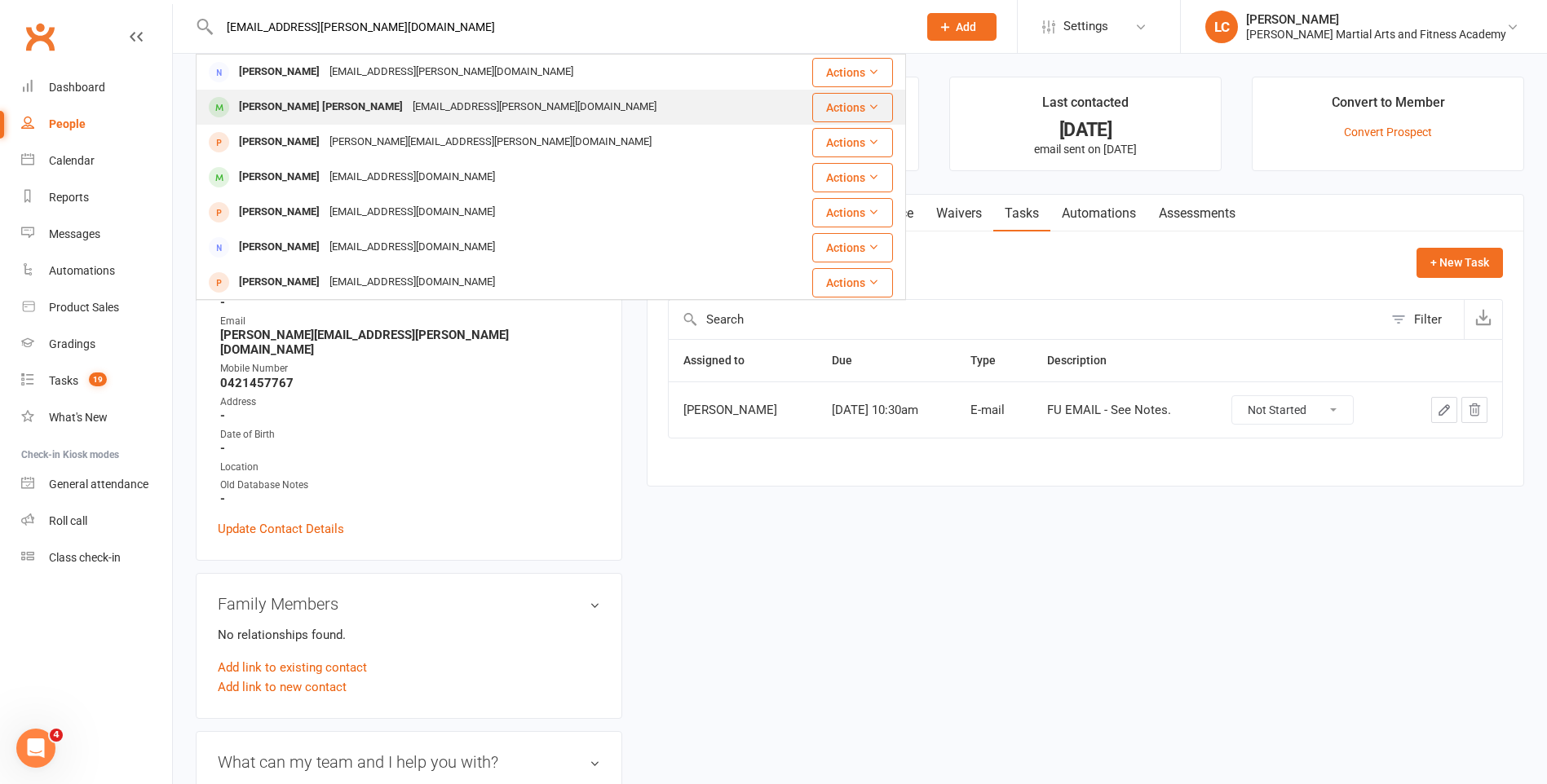
type input "[EMAIL_ADDRESS][PERSON_NAME][DOMAIN_NAME]"
click at [408, 106] on div "[EMAIL_ADDRESS][PERSON_NAME][DOMAIN_NAME]" at bounding box center [535, 106] width 253 height 24
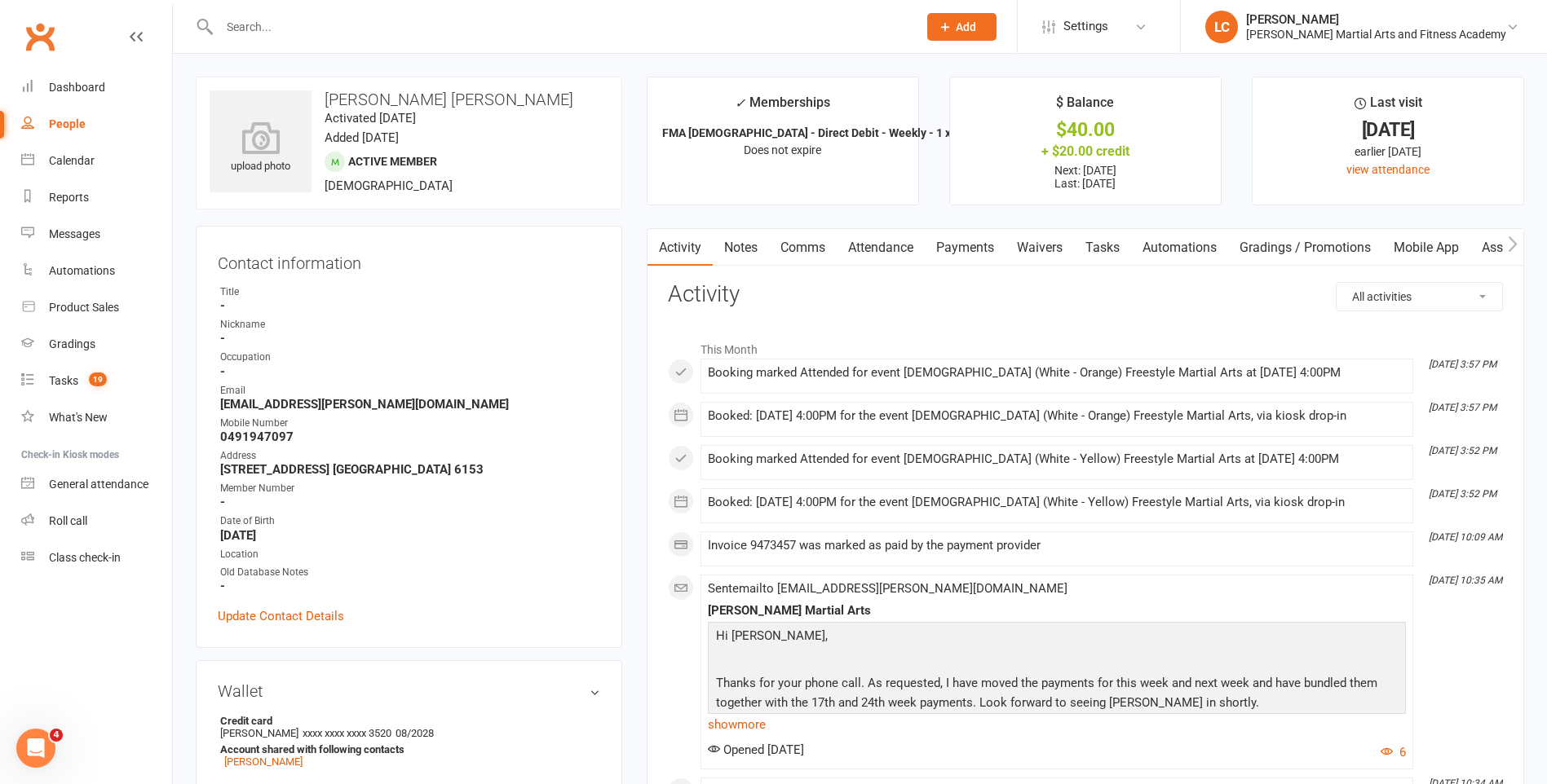
click at [299, 42] on div at bounding box center [551, 26] width 711 height 53
click at [298, 18] on input "text" at bounding box center [560, 27] width 691 height 23
paste input "[PERSON_NAME] <[PERSON_NAME][EMAIL_ADDRESS][DOMAIN_NAME]>"
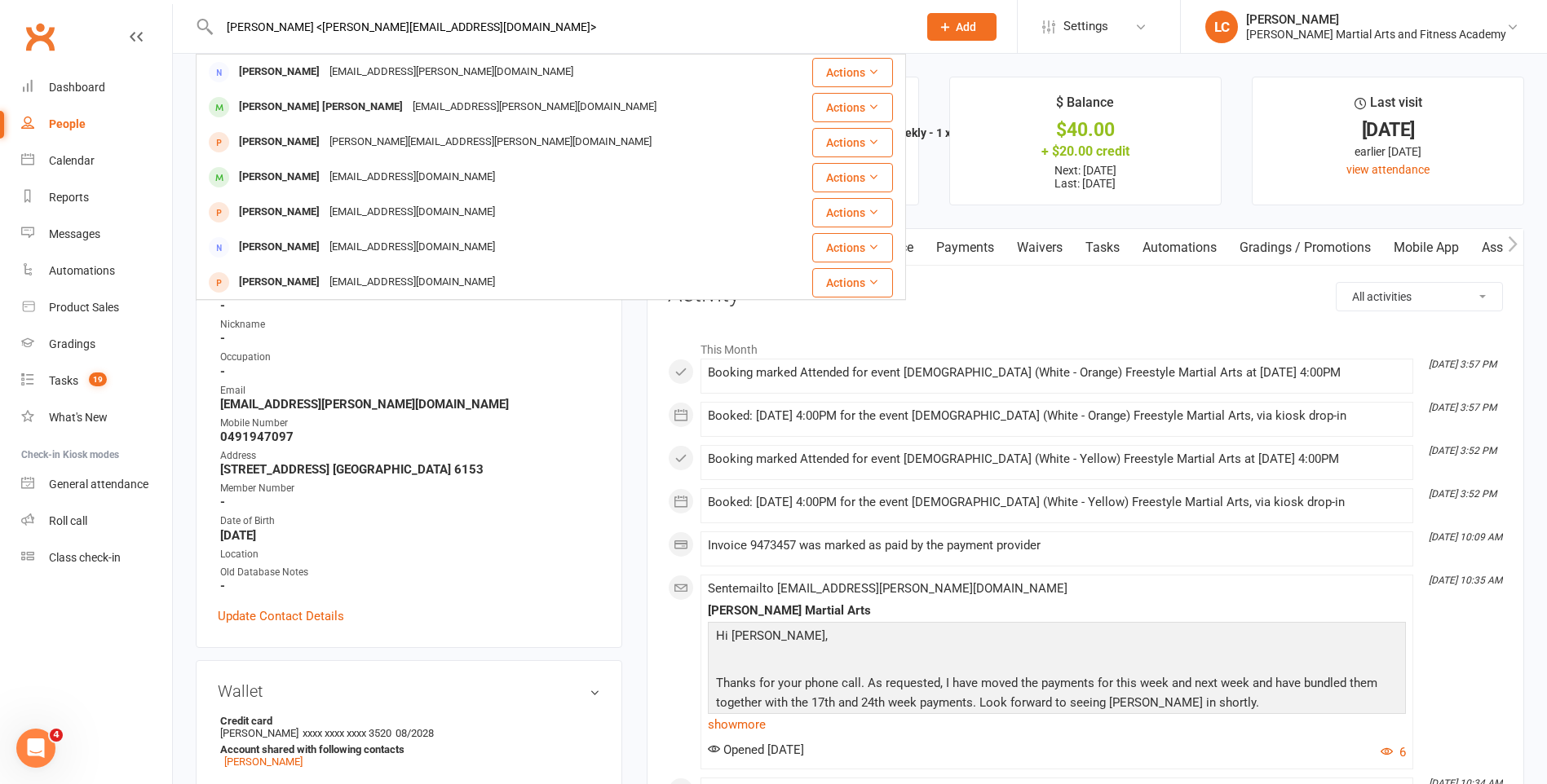
drag, startPoint x: 304, startPoint y: 18, endPoint x: 73, endPoint y: 15, distance: 231.0
click at [73, 4] on header "[PERSON_NAME] <[PERSON_NAME][EMAIL_ADDRESS][DOMAIN_NAME]> [PERSON_NAME] [EMAIL_…" at bounding box center [773, 4] width 1547 height 0
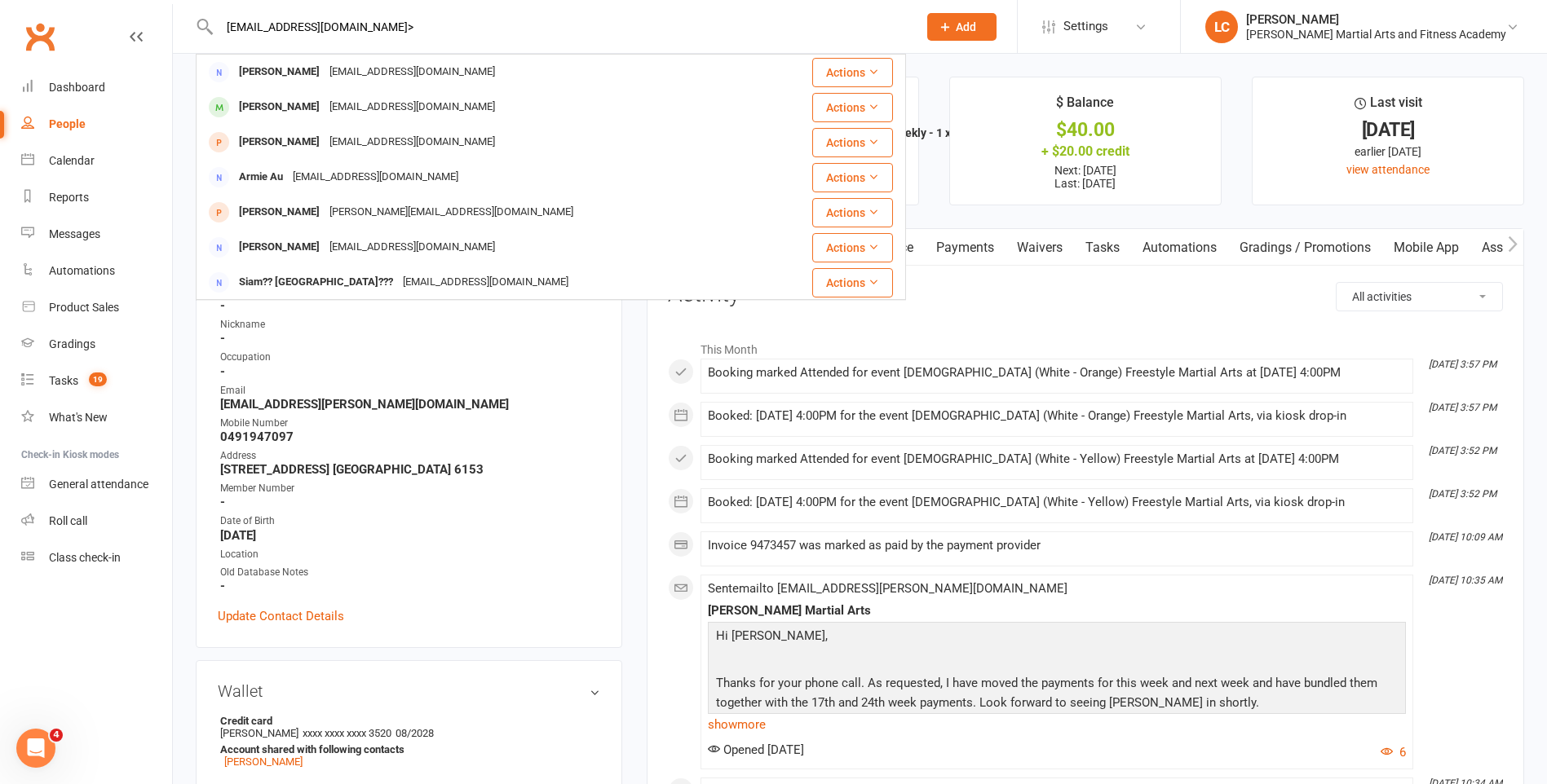
click at [386, 20] on input "[EMAIL_ADDRESS][DOMAIN_NAME]>" at bounding box center [560, 27] width 691 height 23
type input "[EMAIL_ADDRESS][DOMAIN_NAME]"
click at [396, 105] on div "[EMAIL_ADDRESS][DOMAIN_NAME]" at bounding box center [412, 106] width 175 height 24
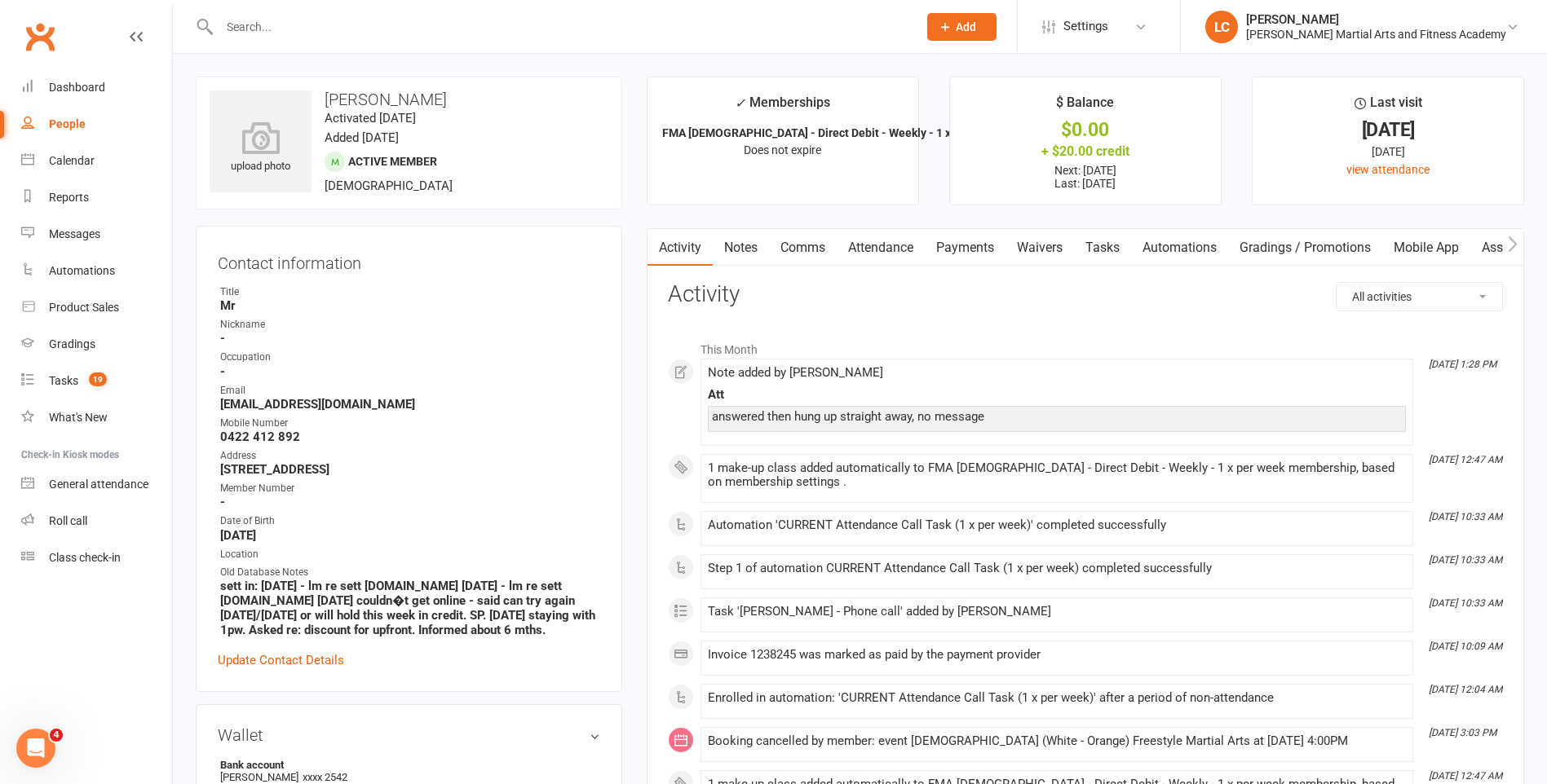
click at [879, 246] on link "Attendance" at bounding box center [880, 248] width 88 height 38
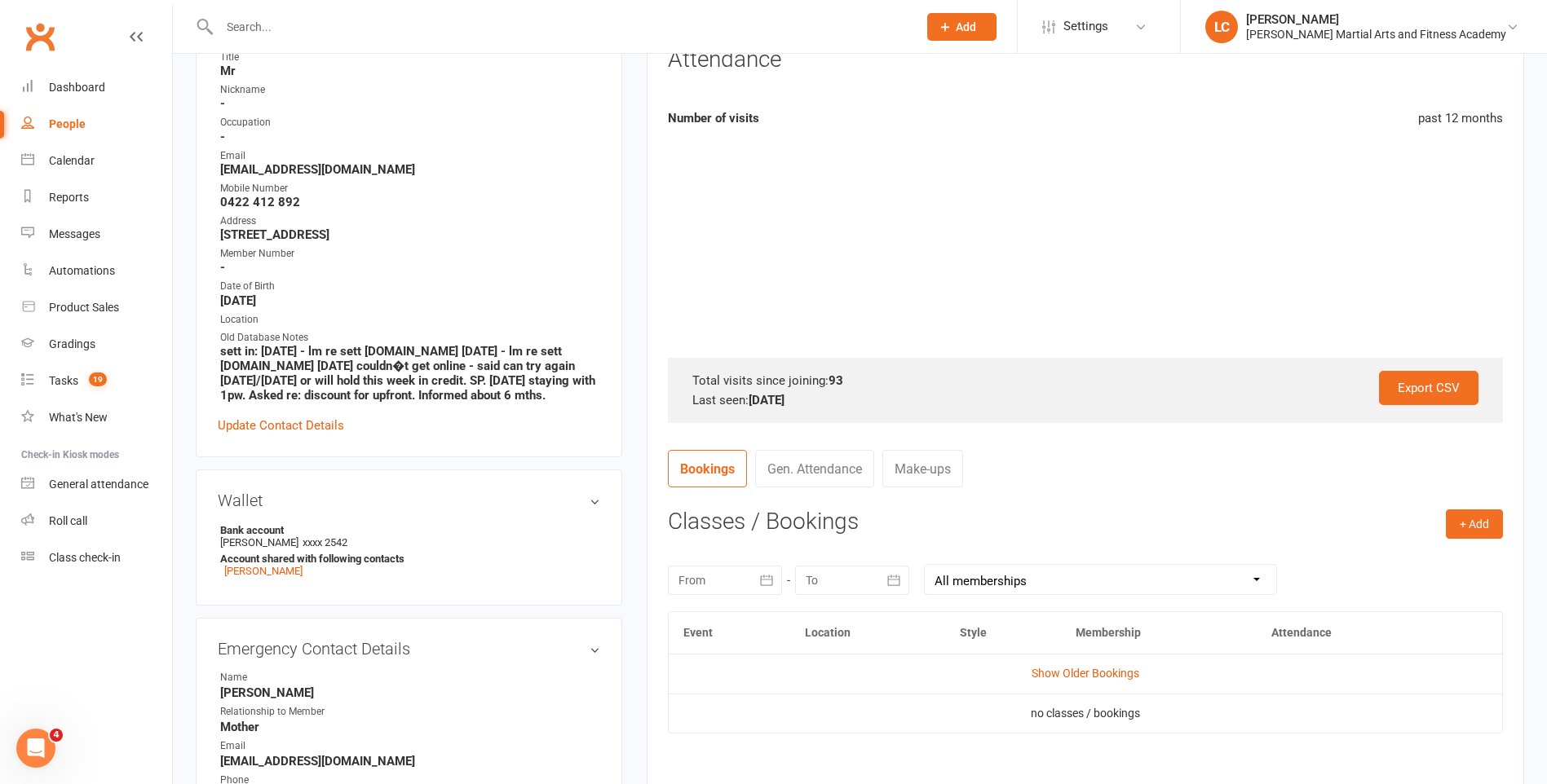
scroll to position [489, 0]
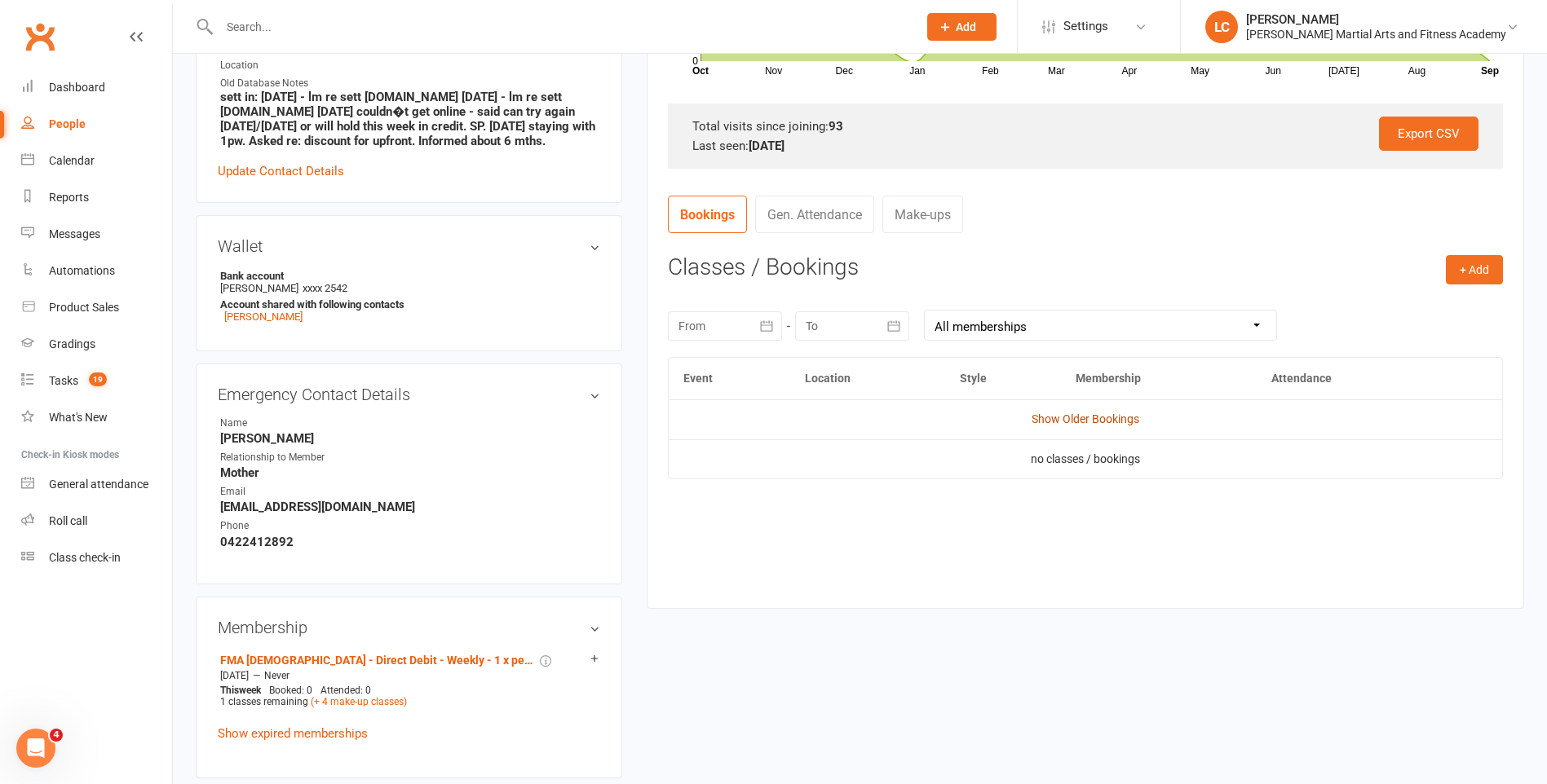
click at [1084, 423] on link "Show Older Bookings" at bounding box center [1085, 418] width 107 height 13
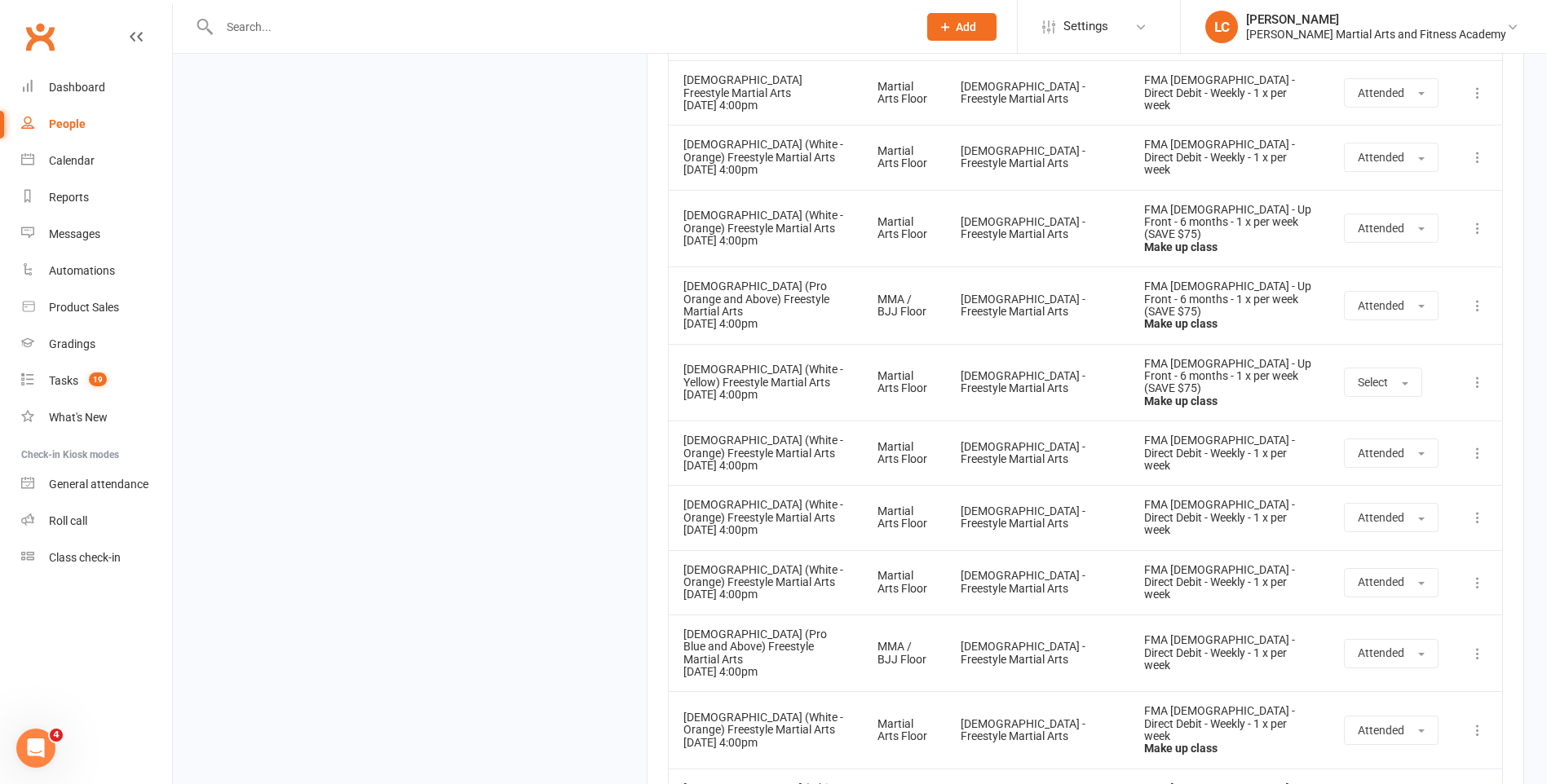
scroll to position [6498, 0]
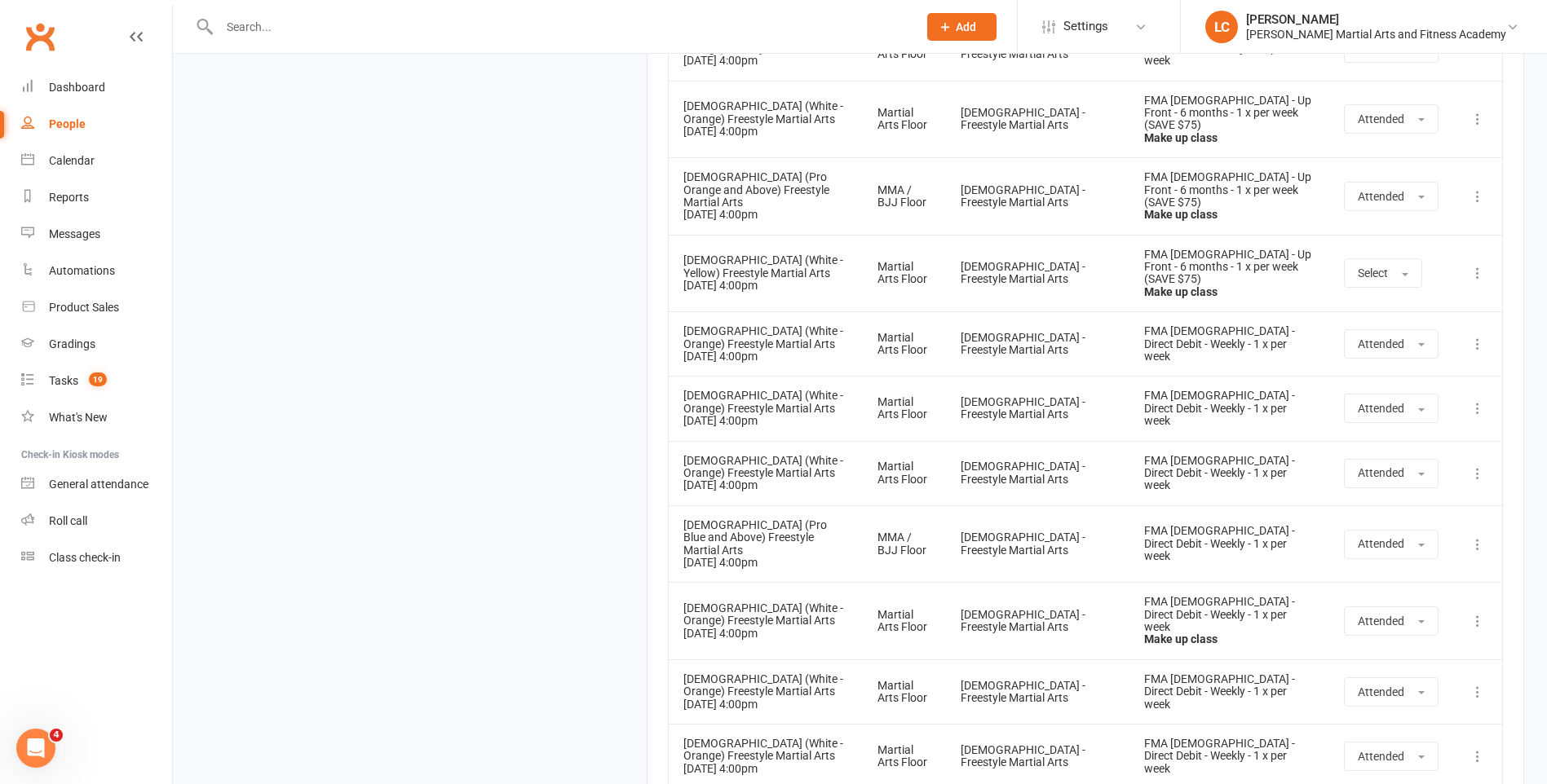
drag, startPoint x: 1040, startPoint y: 629, endPoint x: 1025, endPoint y: 639, distance: 18.0
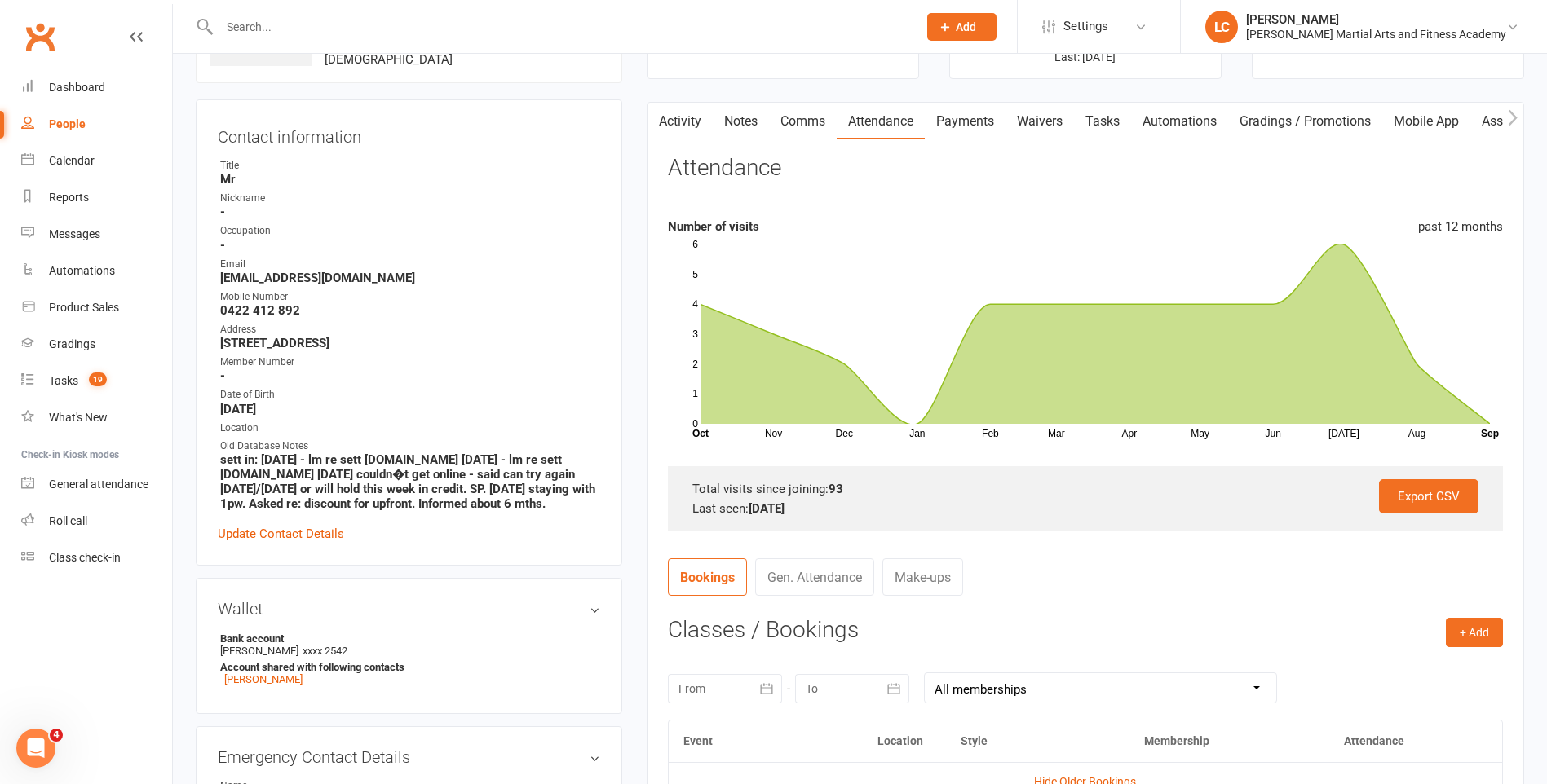
scroll to position [0, 0]
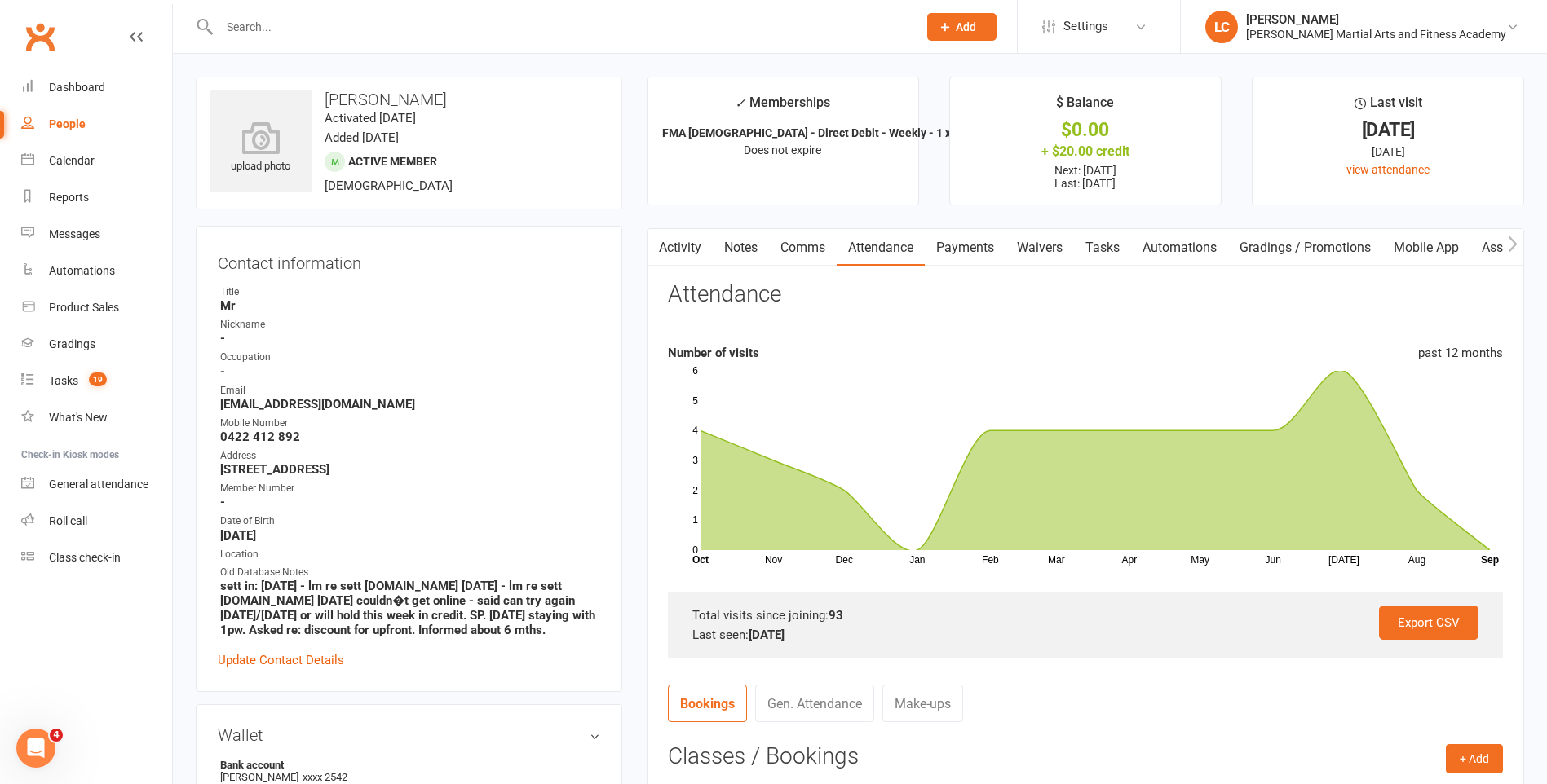
click at [684, 234] on link "Activity" at bounding box center [680, 248] width 65 height 38
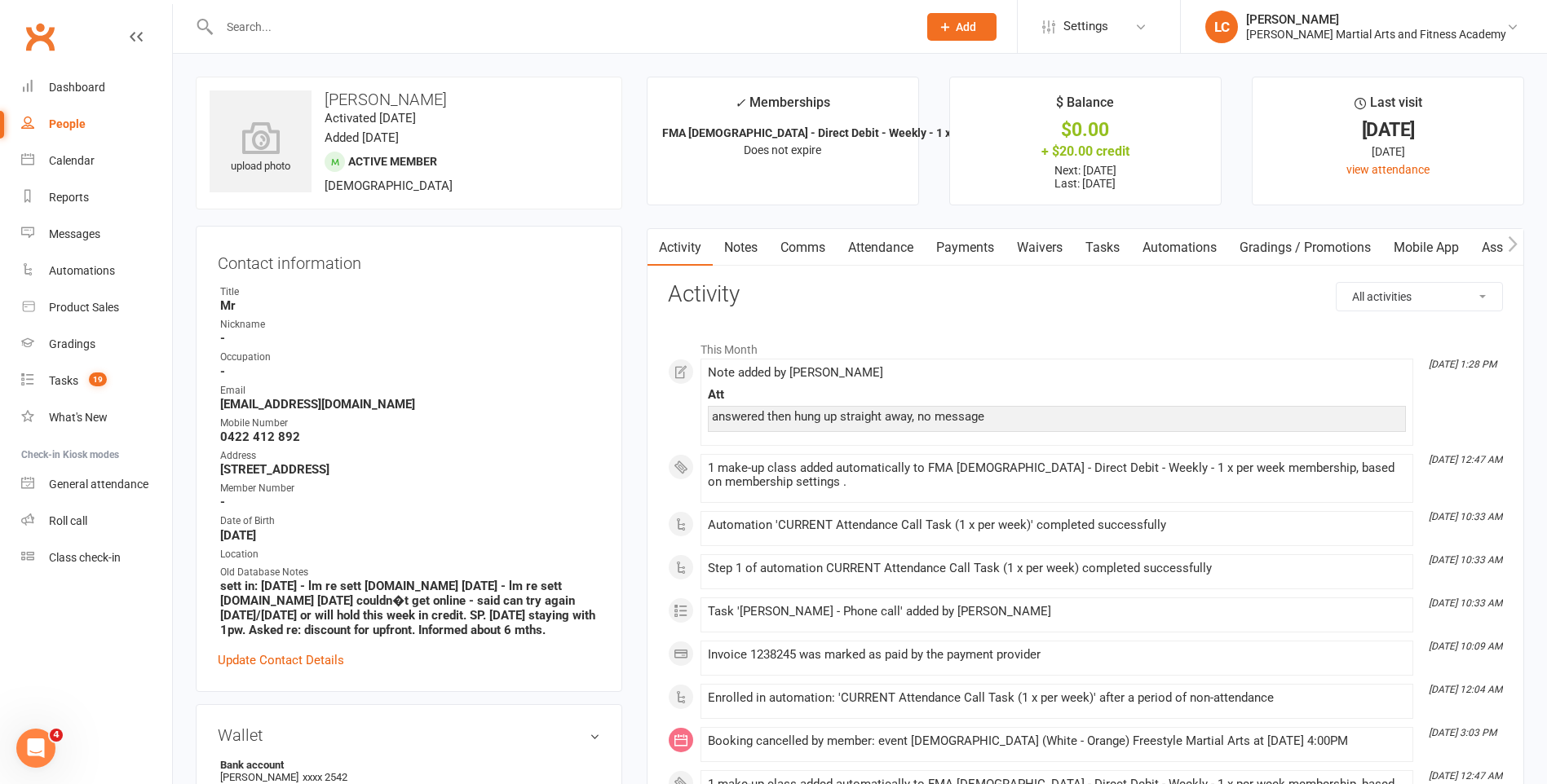
click at [1106, 243] on link "Tasks" at bounding box center [1102, 248] width 57 height 38
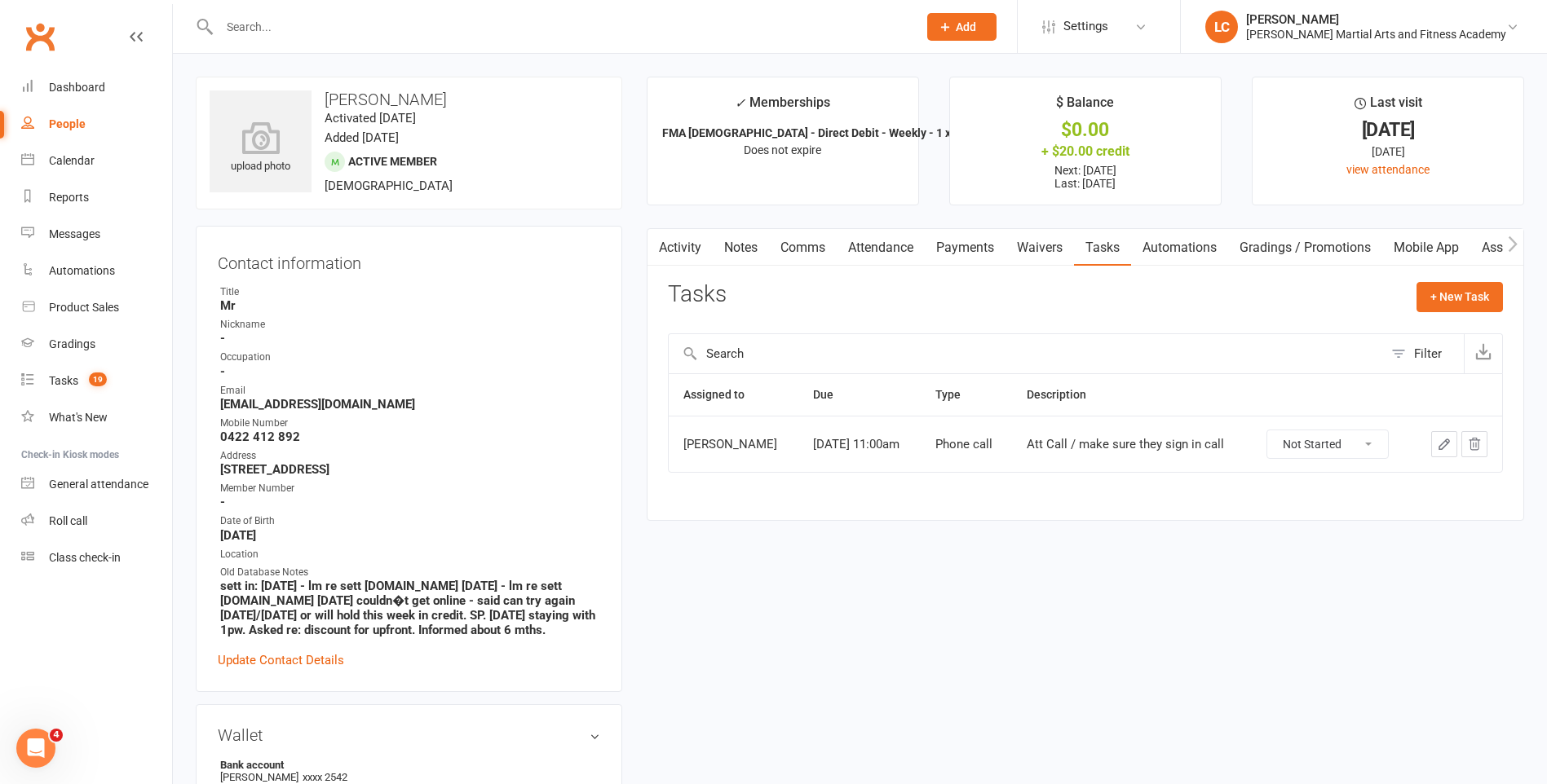
click at [706, 243] on link "Activity" at bounding box center [680, 248] width 65 height 38
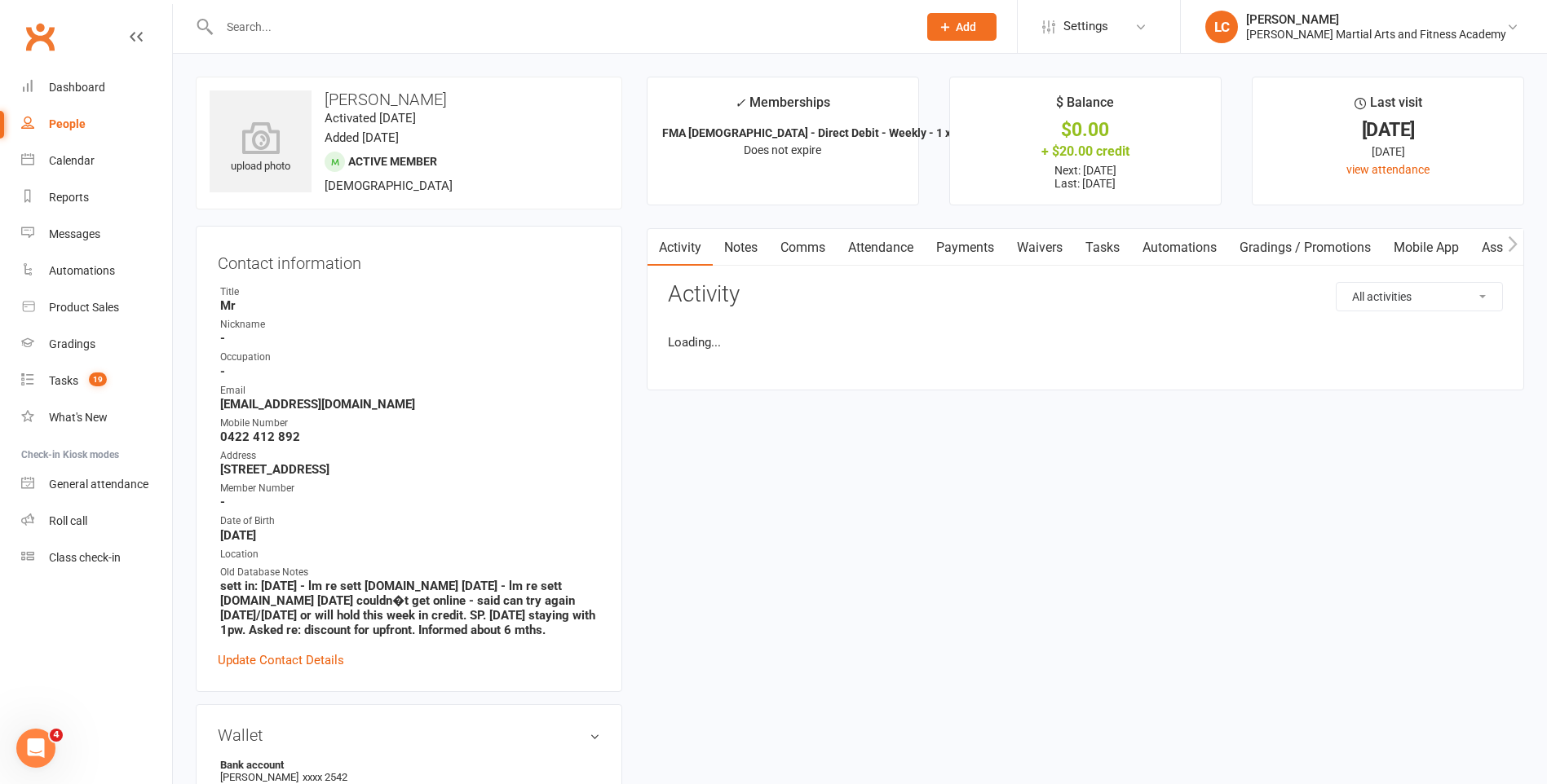
click at [760, 248] on link "Notes" at bounding box center [741, 248] width 56 height 38
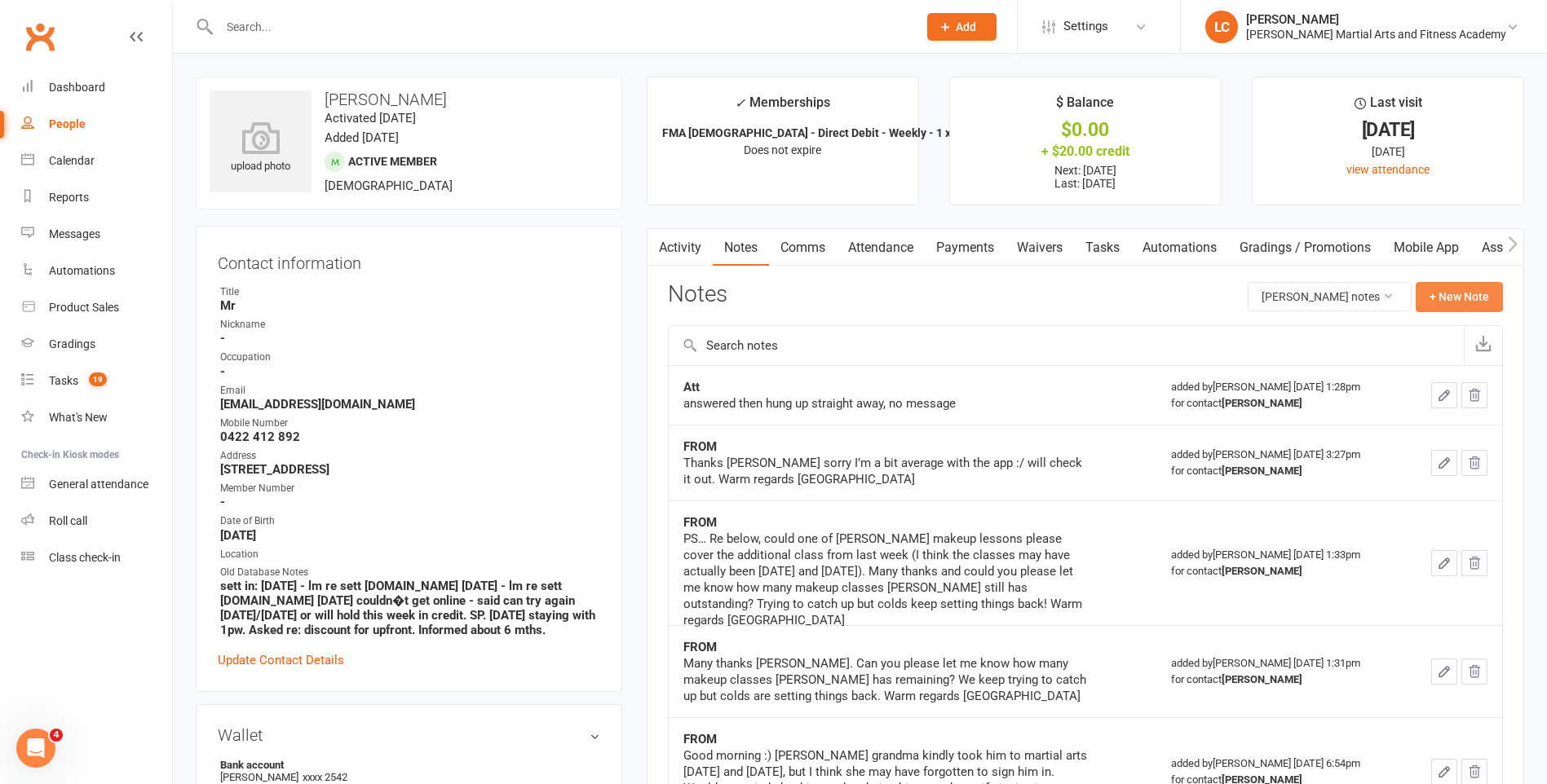
click at [1473, 288] on button "+ New Note" at bounding box center [1459, 296] width 87 height 29
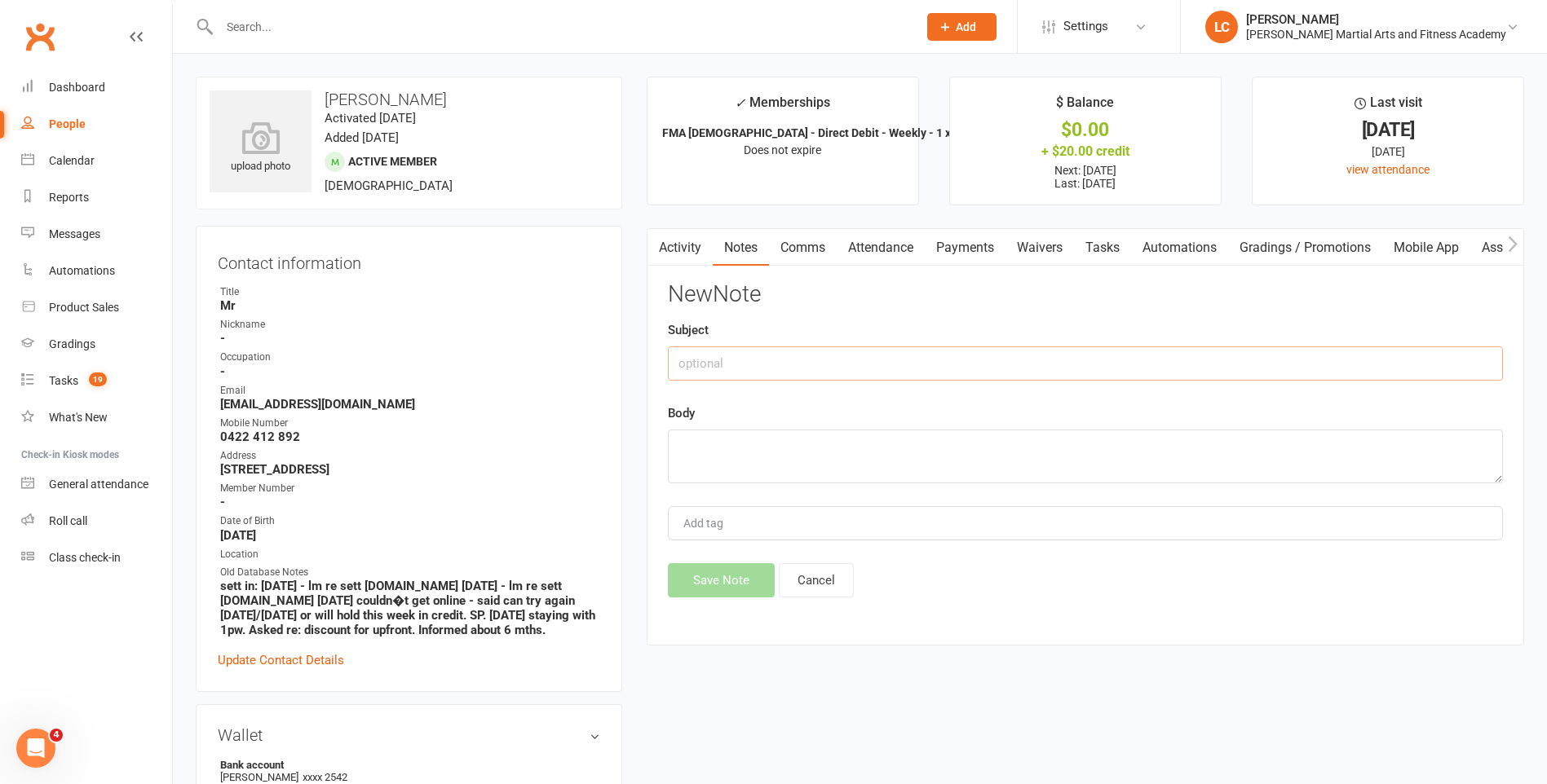
click at [824, 374] on input "text" at bounding box center [1084, 363] width 835 height 34
type input "FROM"
click at [699, 456] on textarea at bounding box center [1084, 456] width 835 height 54
paste textarea "Hello :) Missed a call from you guys [DATE]. Just a heads up that [PERSON_NAME]…"
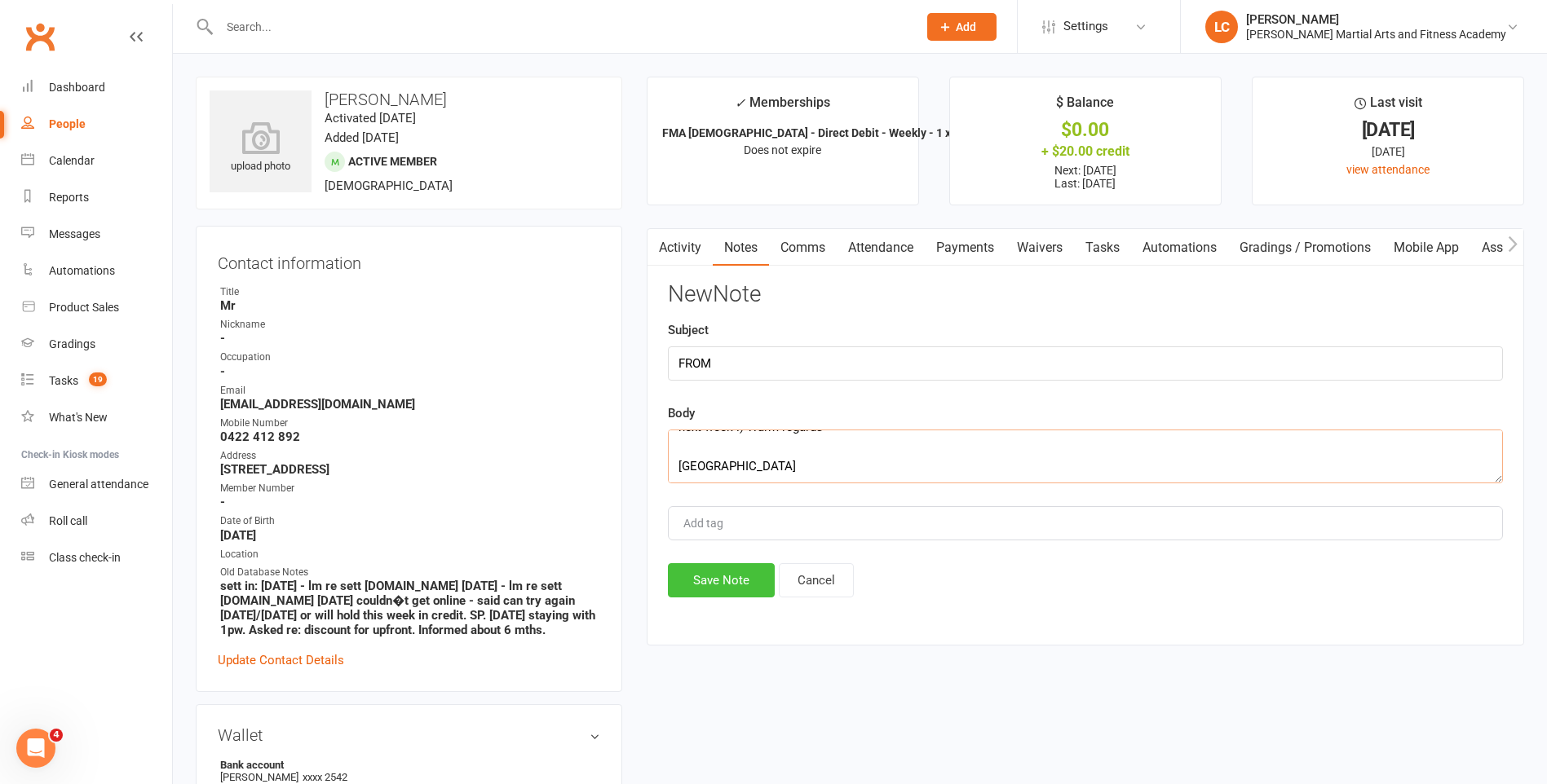
type textarea "Hello :) Missed a call from you guys [DATE]. Just a heads up that [PERSON_NAME]…"
click at [729, 581] on button "Save Note" at bounding box center [720, 580] width 106 height 34
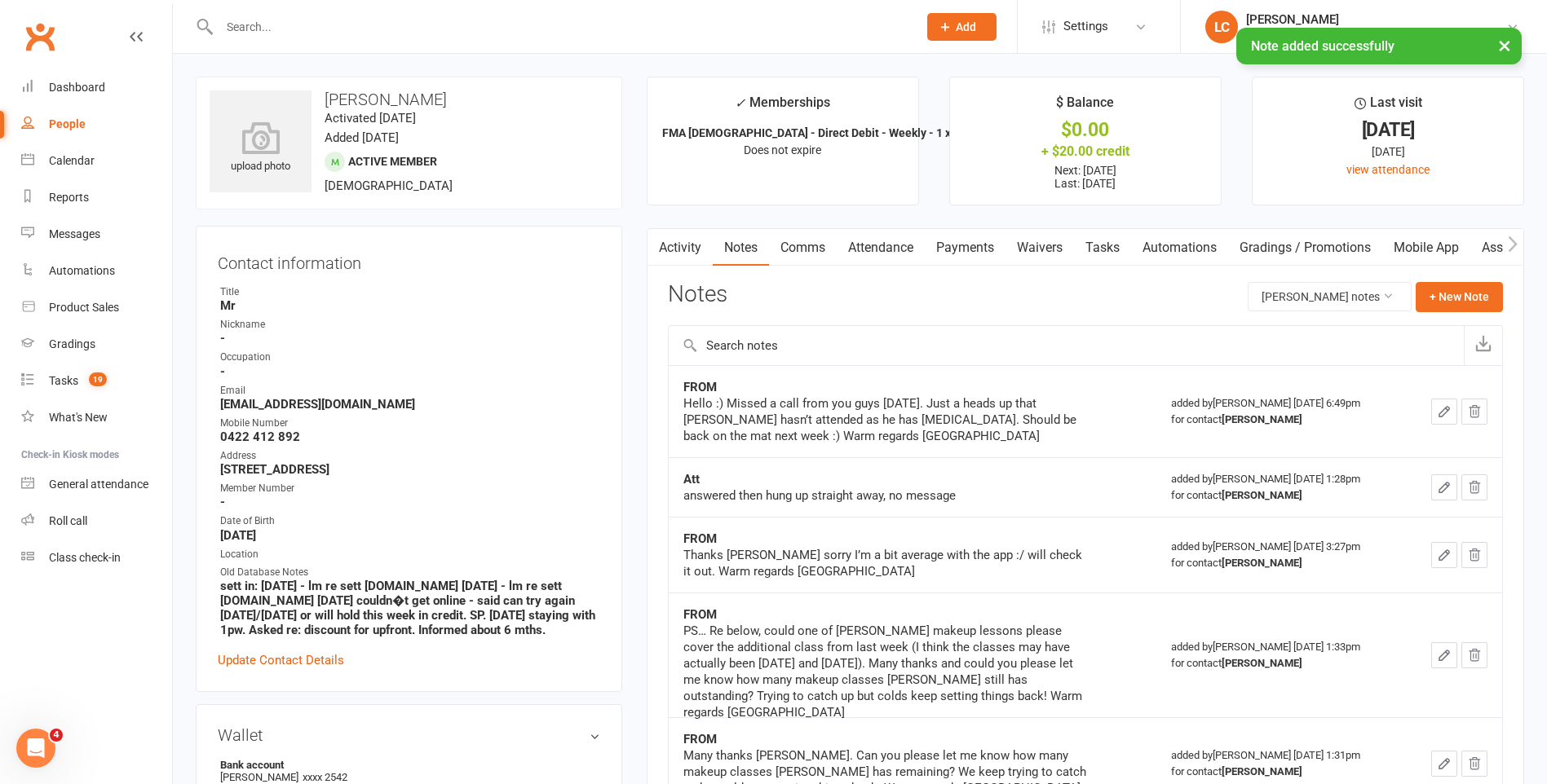
click at [806, 234] on link "Comms" at bounding box center [802, 248] width 68 height 38
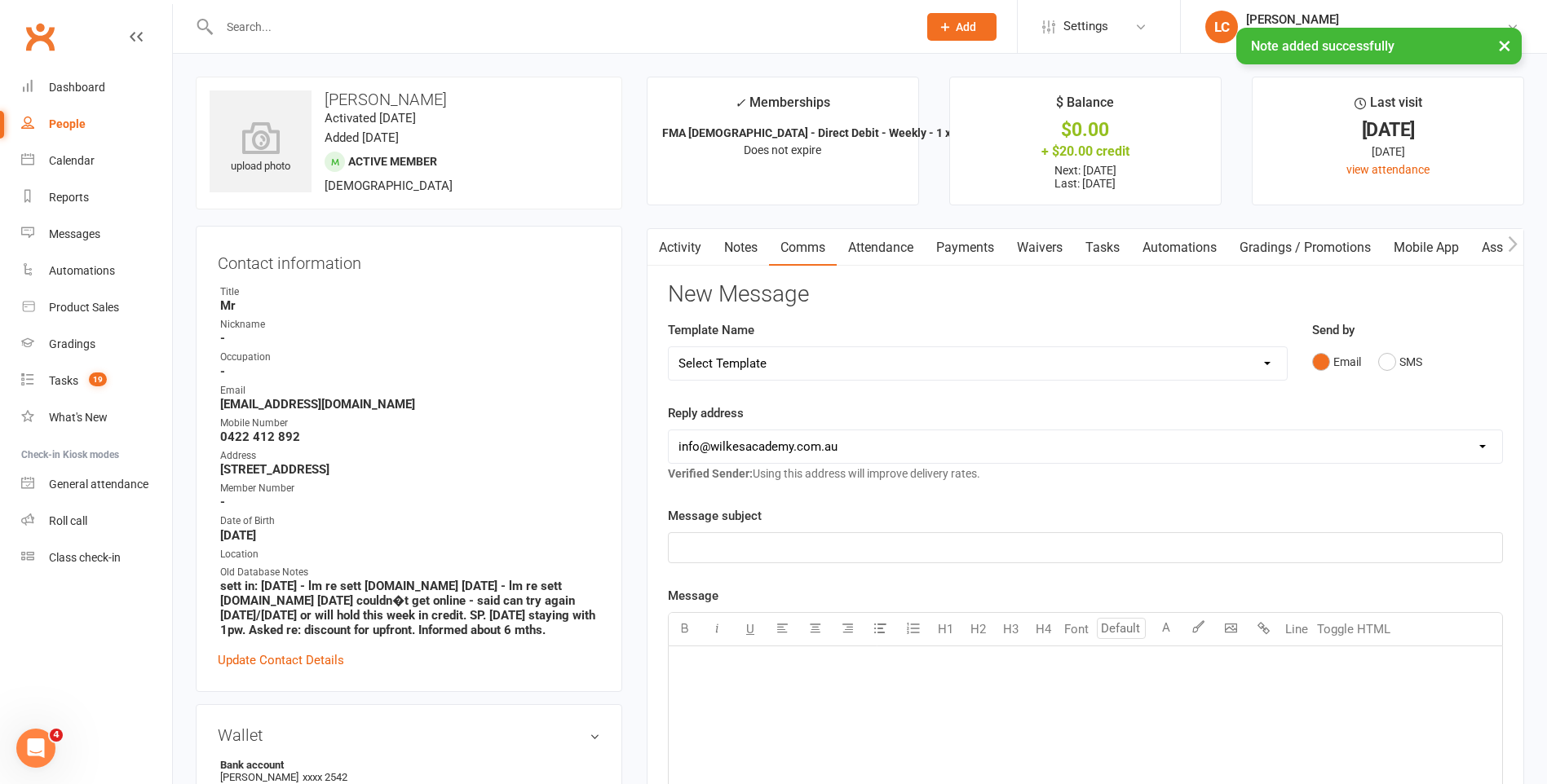
click at [839, 370] on select "Select Template [Email] Birthday Party Enquiry [Email] [DEMOGRAPHIC_DATA] Gradi…" at bounding box center [977, 363] width 618 height 33
select select "40"
click at [668, 347] on select "Select Template [Email] Birthday Party Enquiry [Email] [DEMOGRAPHIC_DATA] Gradi…" at bounding box center [977, 363] width 618 height 33
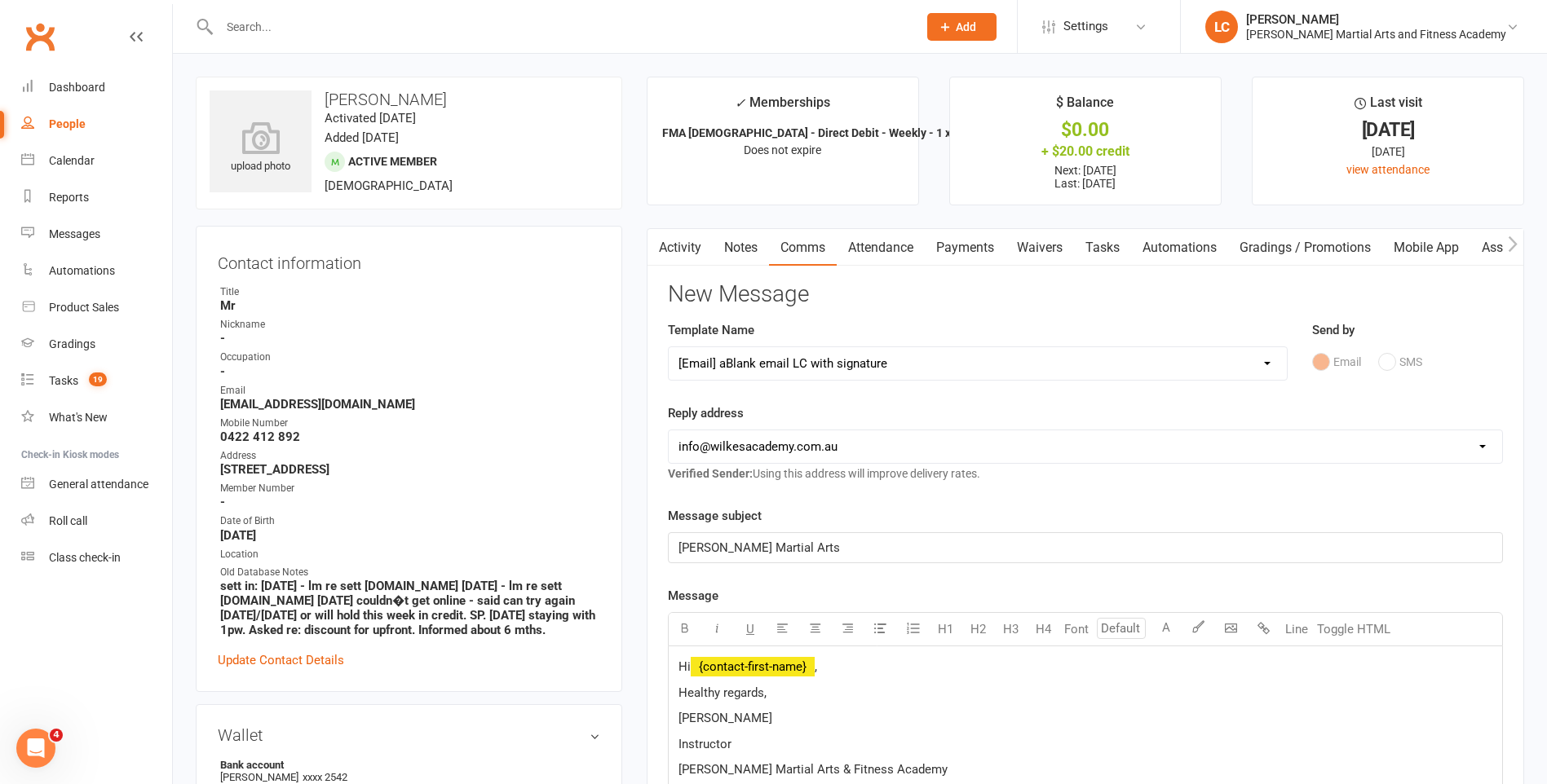
click at [875, 675] on p "Hi ﻿ {contact-first-name} ," at bounding box center [1084, 666] width 814 height 19
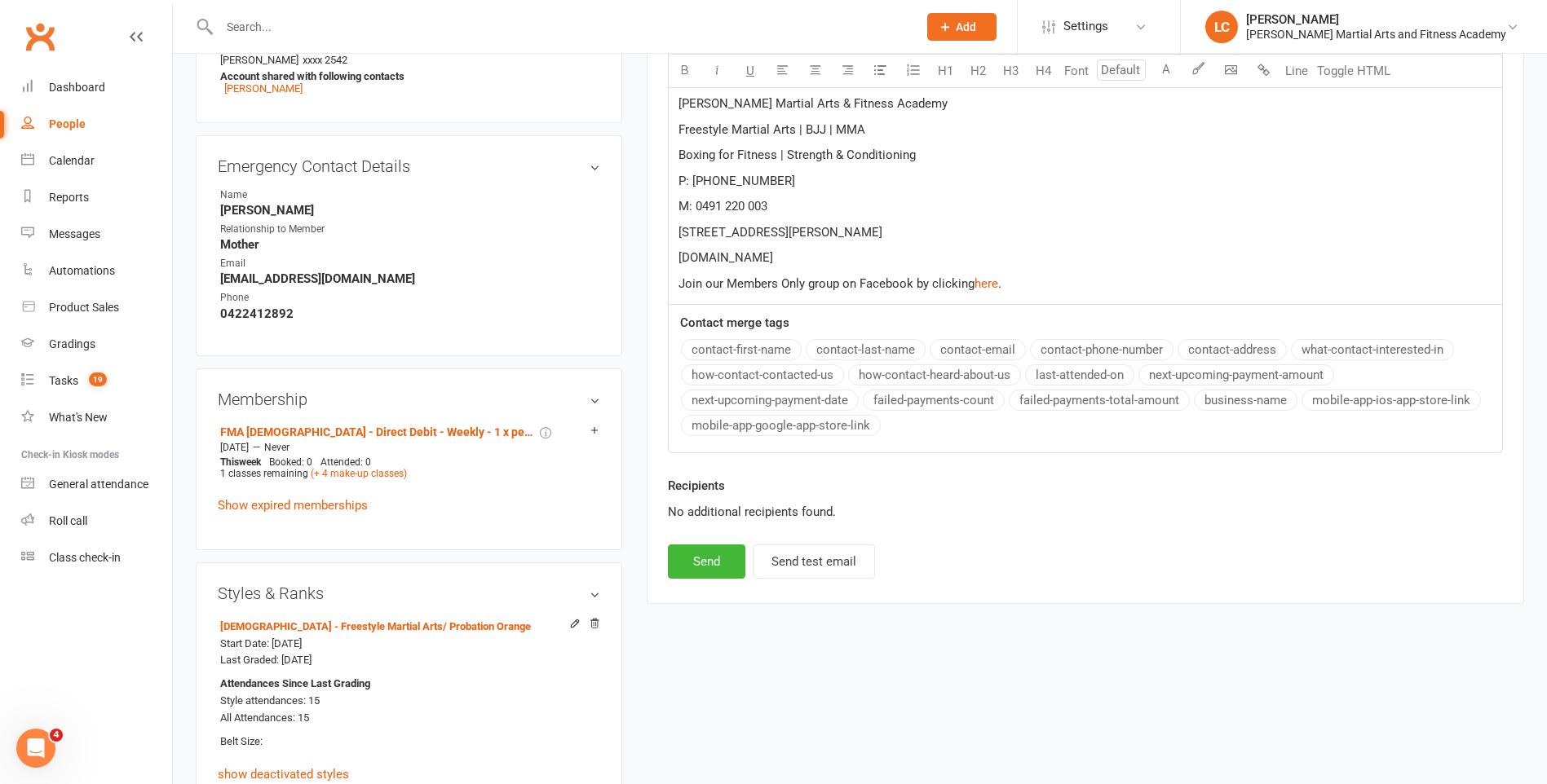
scroll to position [733, 0]
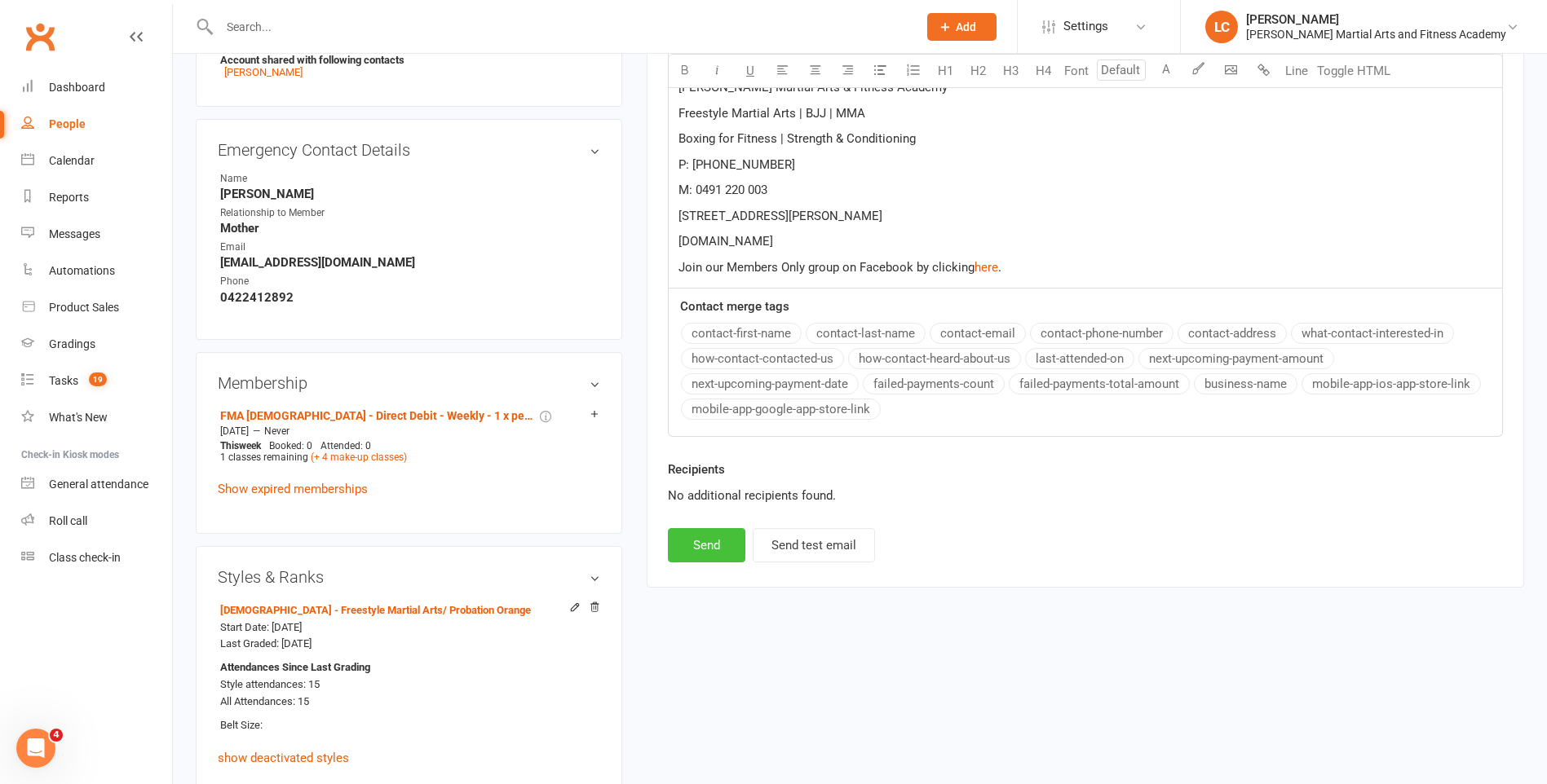
click at [693, 555] on button "Send" at bounding box center [706, 545] width 77 height 34
select select
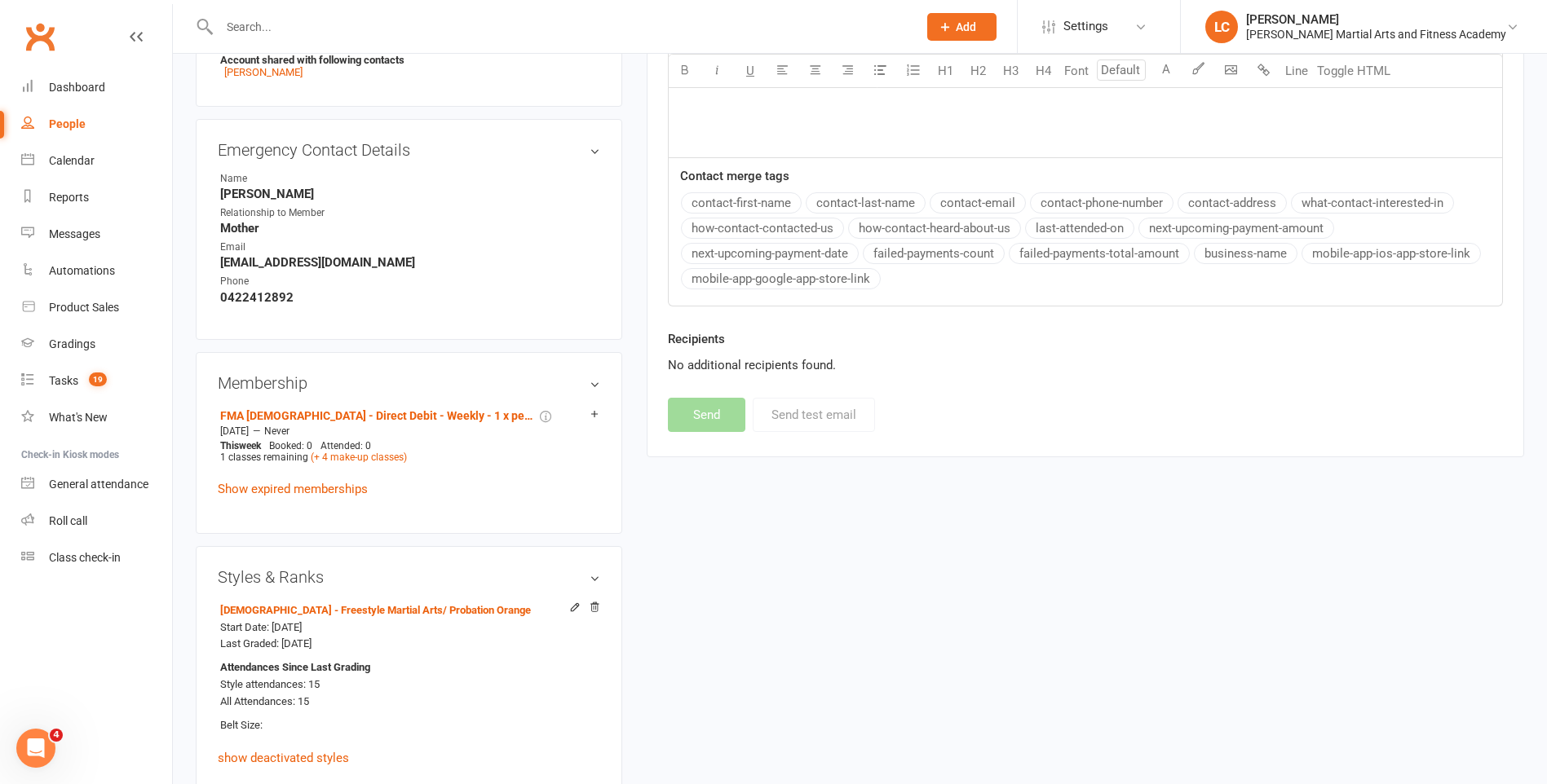
click at [425, 29] on input "text" at bounding box center [560, 27] width 691 height 23
paste input "[PERSON_NAME] <[PERSON_NAME][EMAIL_ADDRESS][DOMAIN_NAME]>"
drag, startPoint x: 286, startPoint y: 22, endPoint x: 91, endPoint y: 47, distance: 196.6
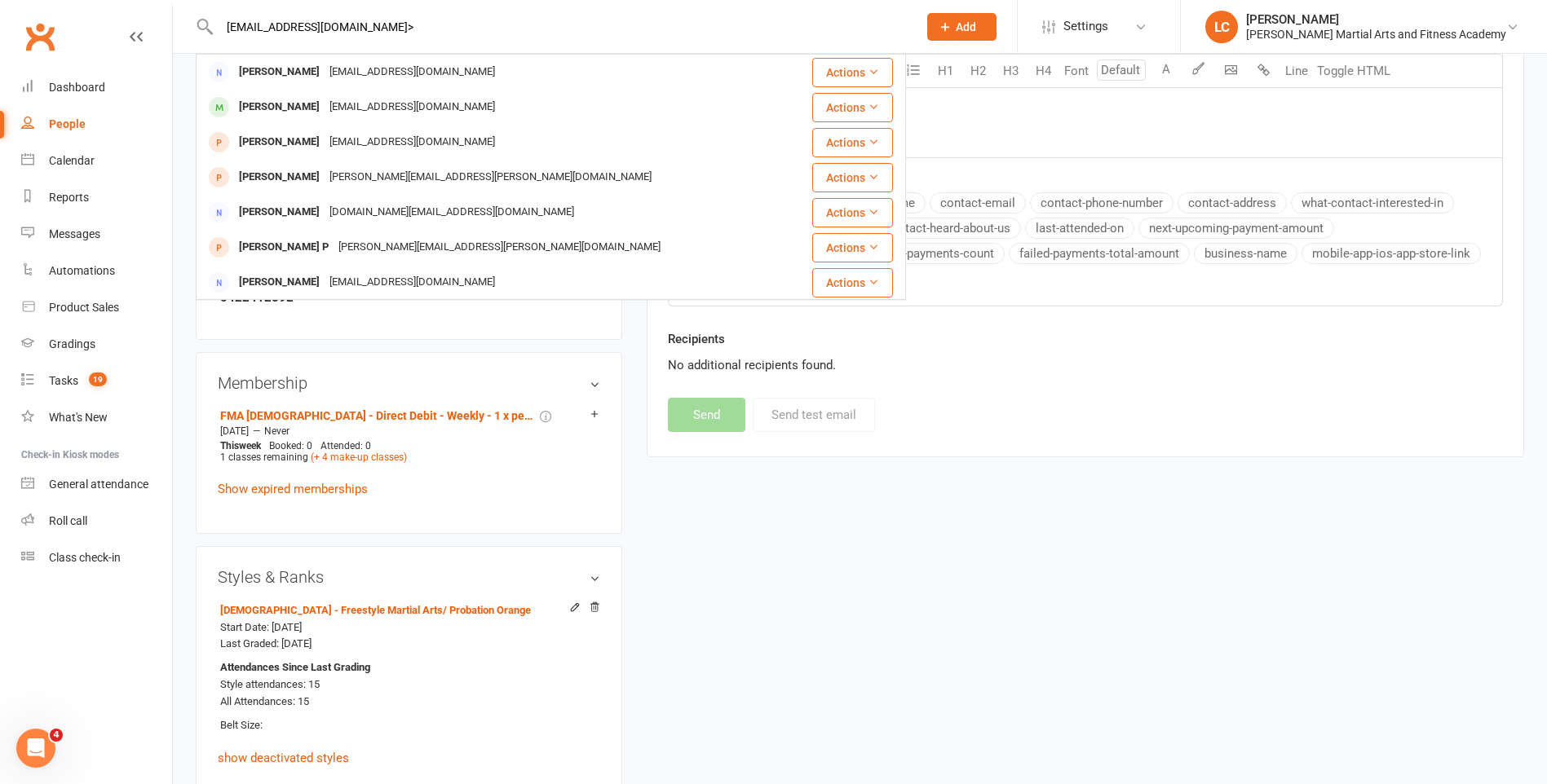
drag, startPoint x: 380, startPoint y: 13, endPoint x: 390, endPoint y: 16, distance: 10.4
click at [381, 13] on div "[EMAIL_ADDRESS][DOMAIN_NAME]> FANG SHI [EMAIL_ADDRESS][DOMAIN_NAME] Actions [PE…" at bounding box center [551, 26] width 711 height 53
click at [395, 16] on input "[EMAIL_ADDRESS][DOMAIN_NAME]>" at bounding box center [560, 27] width 691 height 23
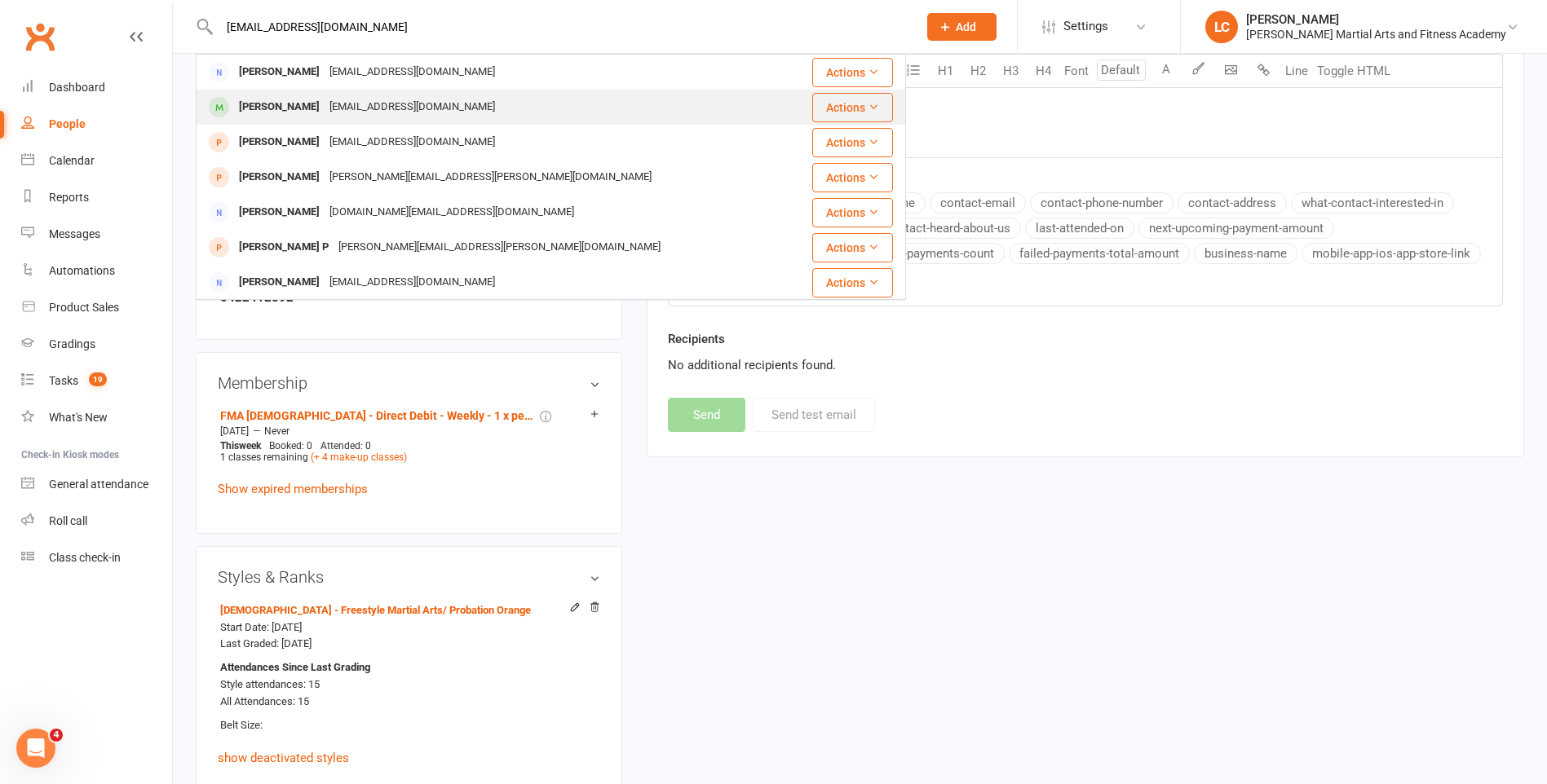
type input "[EMAIL_ADDRESS][DOMAIN_NAME]"
click at [427, 103] on div "[EMAIL_ADDRESS][DOMAIN_NAME]" at bounding box center [412, 106] width 175 height 24
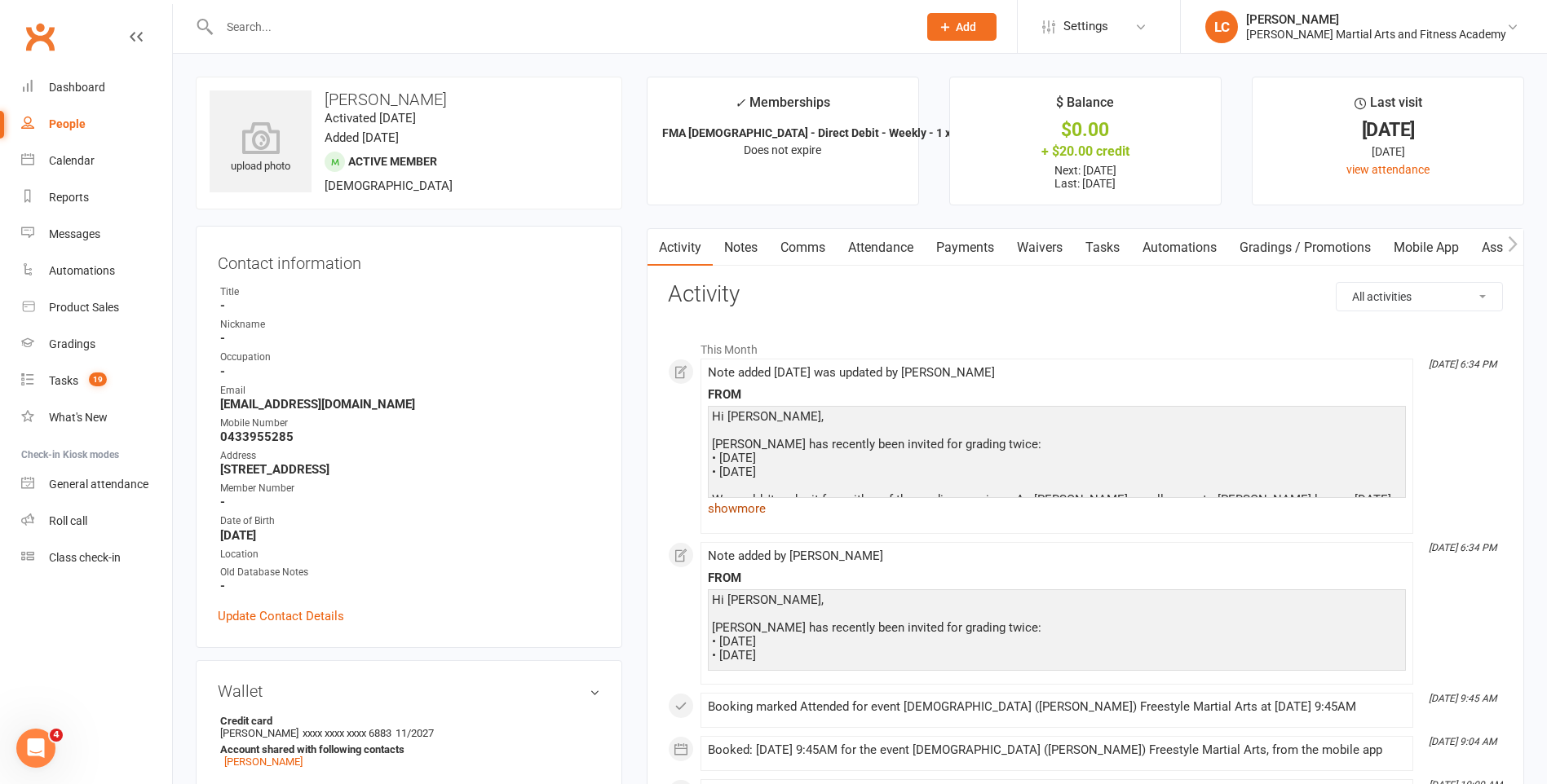
click at [741, 515] on link "show more" at bounding box center [1057, 509] width 698 height 23
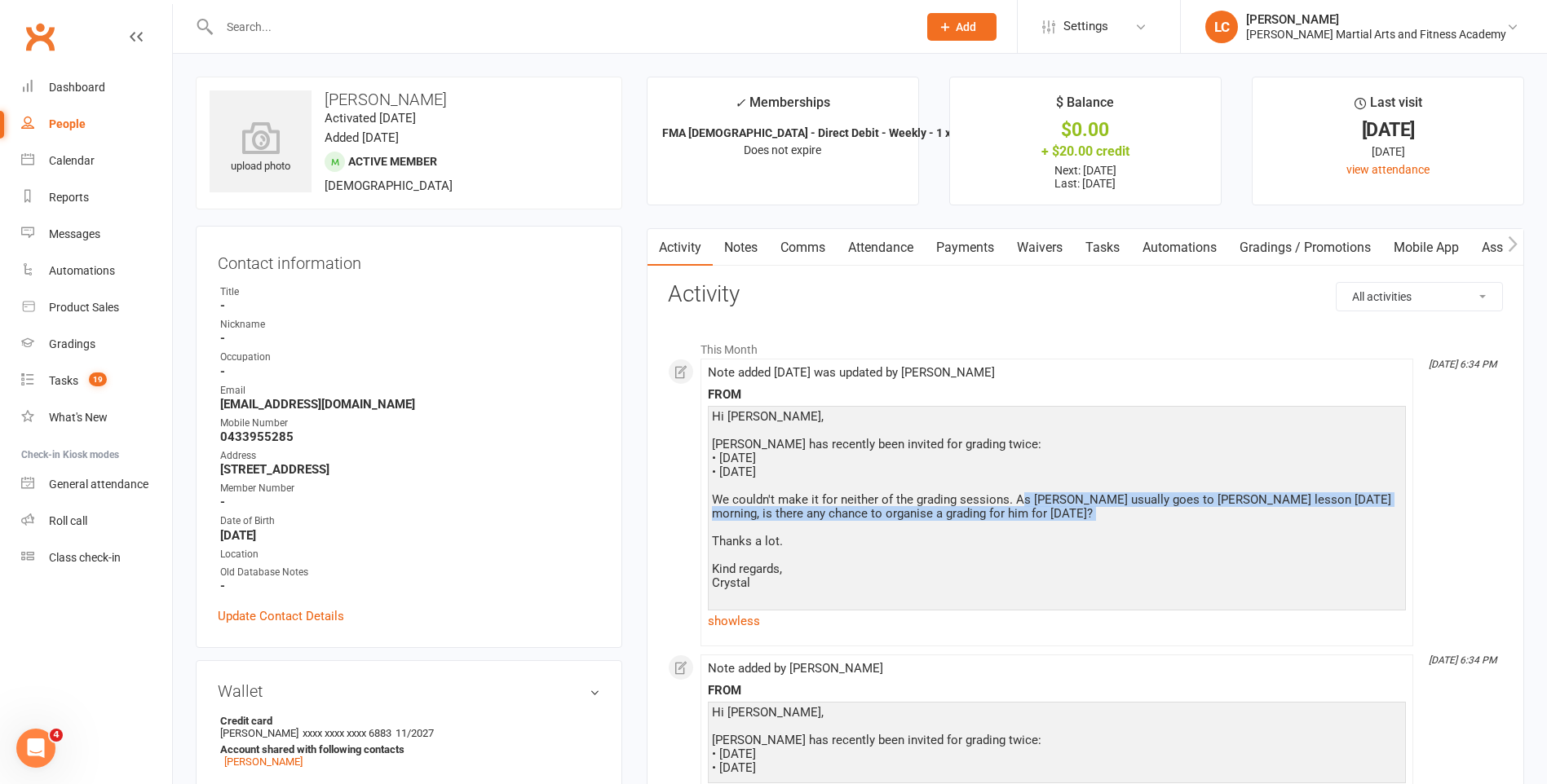
drag, startPoint x: 1022, startPoint y: 494, endPoint x: 1327, endPoint y: 541, distance: 308.6
click at [1321, 541] on div "Hi [PERSON_NAME] has recently been invited for grading twice: • [DATE] • [DATE]…" at bounding box center [1056, 506] width 690 height 194
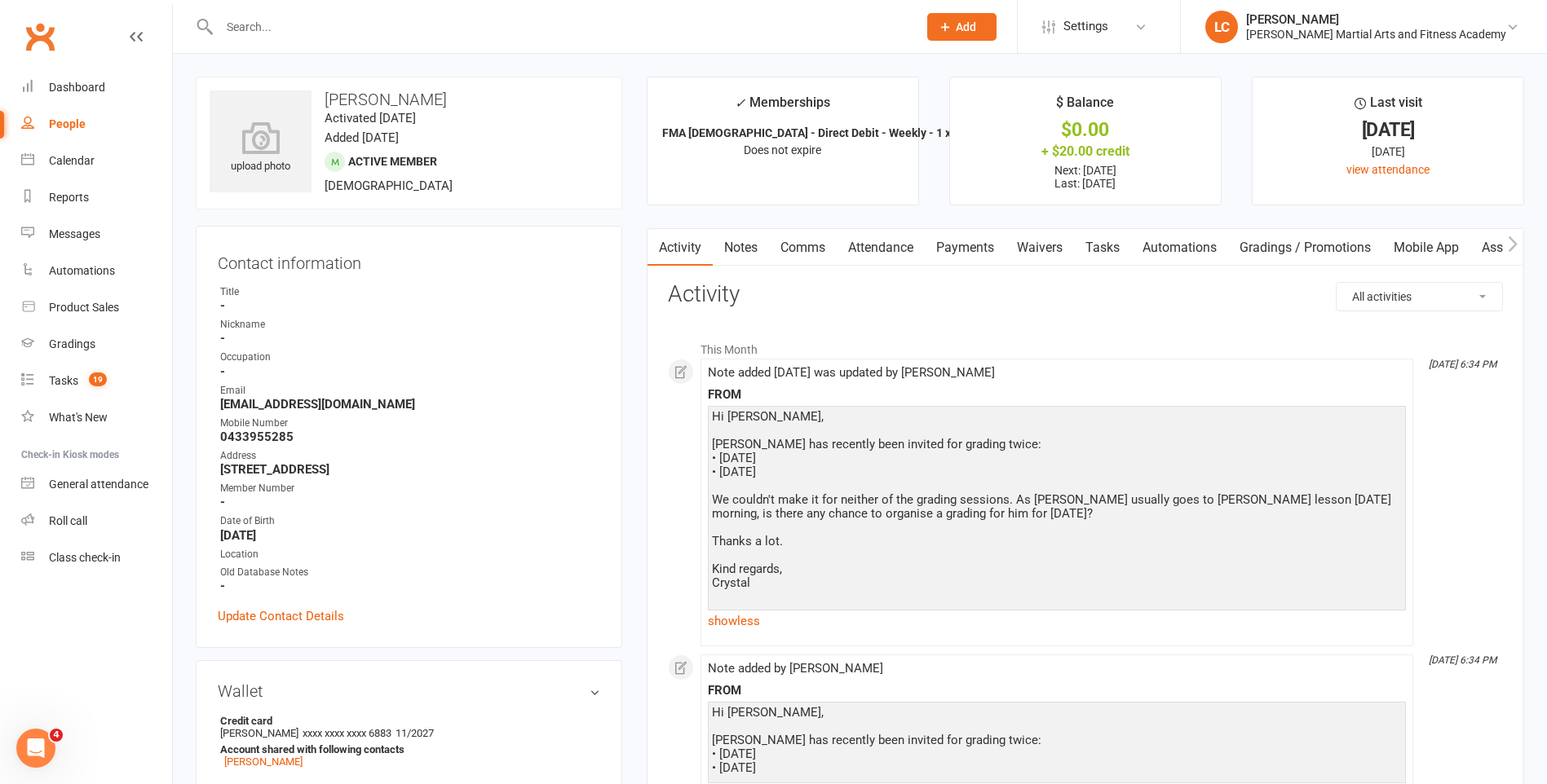
drag, startPoint x: 1327, startPoint y: 541, endPoint x: 1246, endPoint y: 565, distance: 84.5
click at [1246, 565] on div "Hi [PERSON_NAME] has recently been invited for grading twice: • [DATE] • [DATE]…" at bounding box center [1056, 506] width 690 height 194
drag, startPoint x: 1237, startPoint y: 556, endPoint x: 796, endPoint y: 518, distance: 442.6
click at [796, 518] on div "Hi [PERSON_NAME] has recently been invited for grading twice: • [DATE] • [DATE]…" at bounding box center [1056, 506] width 690 height 194
drag, startPoint x: 796, startPoint y: 518, endPoint x: 1127, endPoint y: 553, distance: 332.8
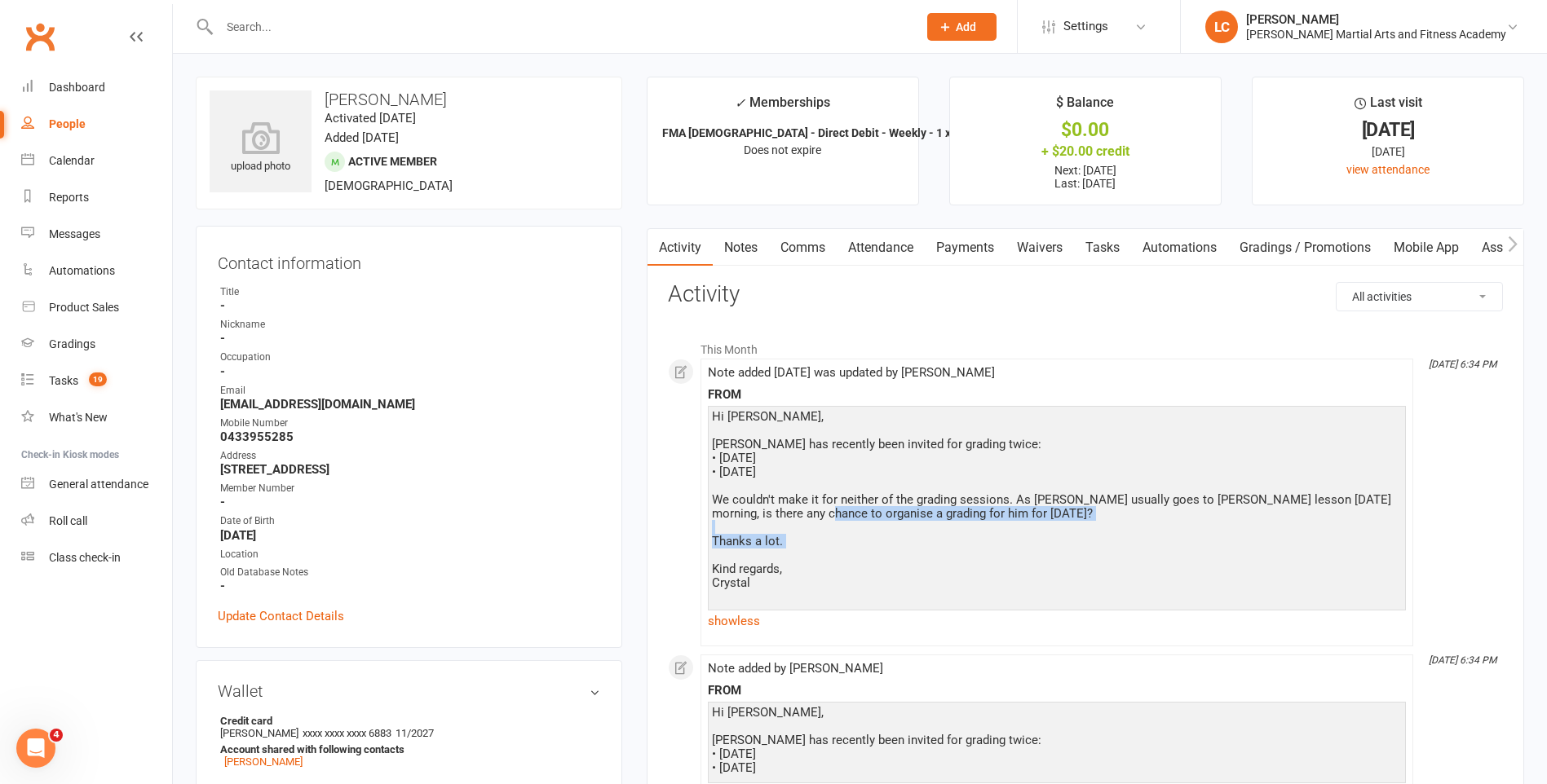
click at [1127, 554] on div "Hi [PERSON_NAME] has recently been invited for grading twice: • [DATE] • [DATE]…" at bounding box center [1056, 506] width 690 height 194
click at [823, 249] on link "Comms" at bounding box center [802, 248] width 68 height 38
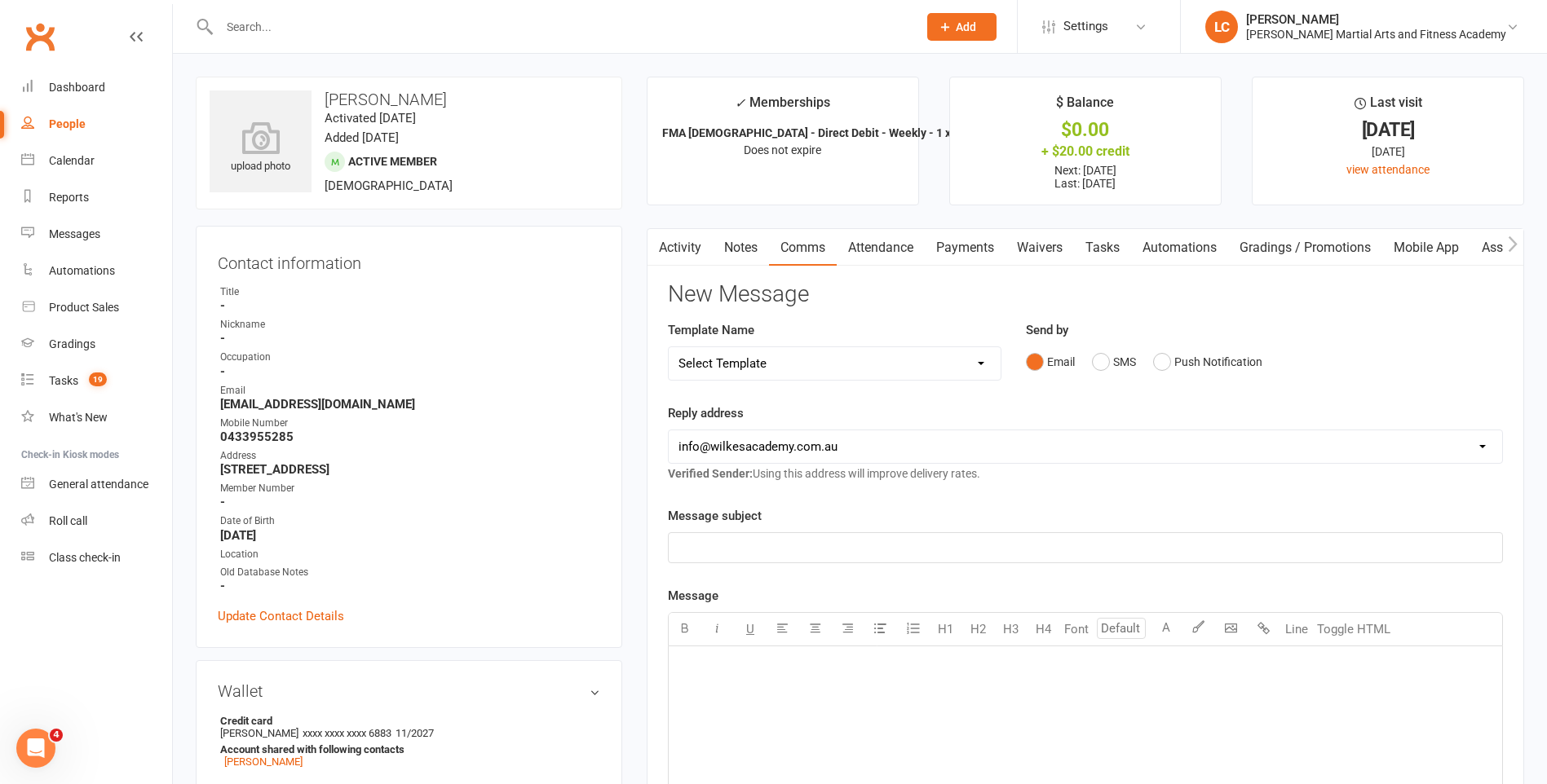
click at [825, 364] on select "Select Template [Email] Birthday Party Enquiry [Email] [DEMOGRAPHIC_DATA] Gradi…" at bounding box center [834, 363] width 332 height 33
select select "40"
click at [668, 347] on select "Select Template [Email] Birthday Party Enquiry [Email] [DEMOGRAPHIC_DATA] Gradi…" at bounding box center [834, 363] width 332 height 33
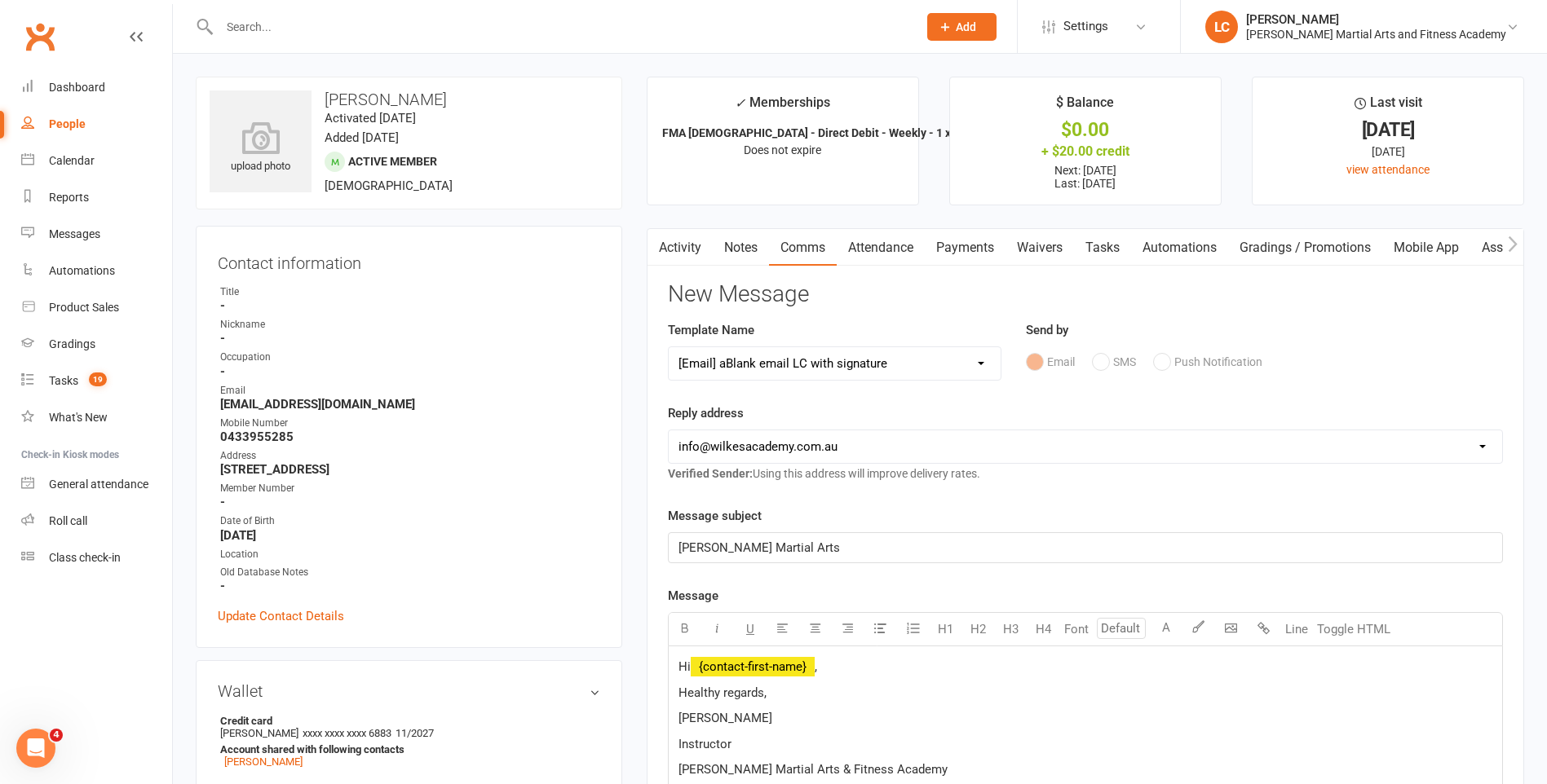
click at [836, 661] on p "Hi ﻿ {contact-first-name} ," at bounding box center [1084, 666] width 814 height 19
click at [756, 665] on p "Hi Crystal," at bounding box center [1084, 666] width 814 height 19
click at [882, 688] on p "Unfortunately, we only run gradings" at bounding box center [1084, 693] width 814 height 19
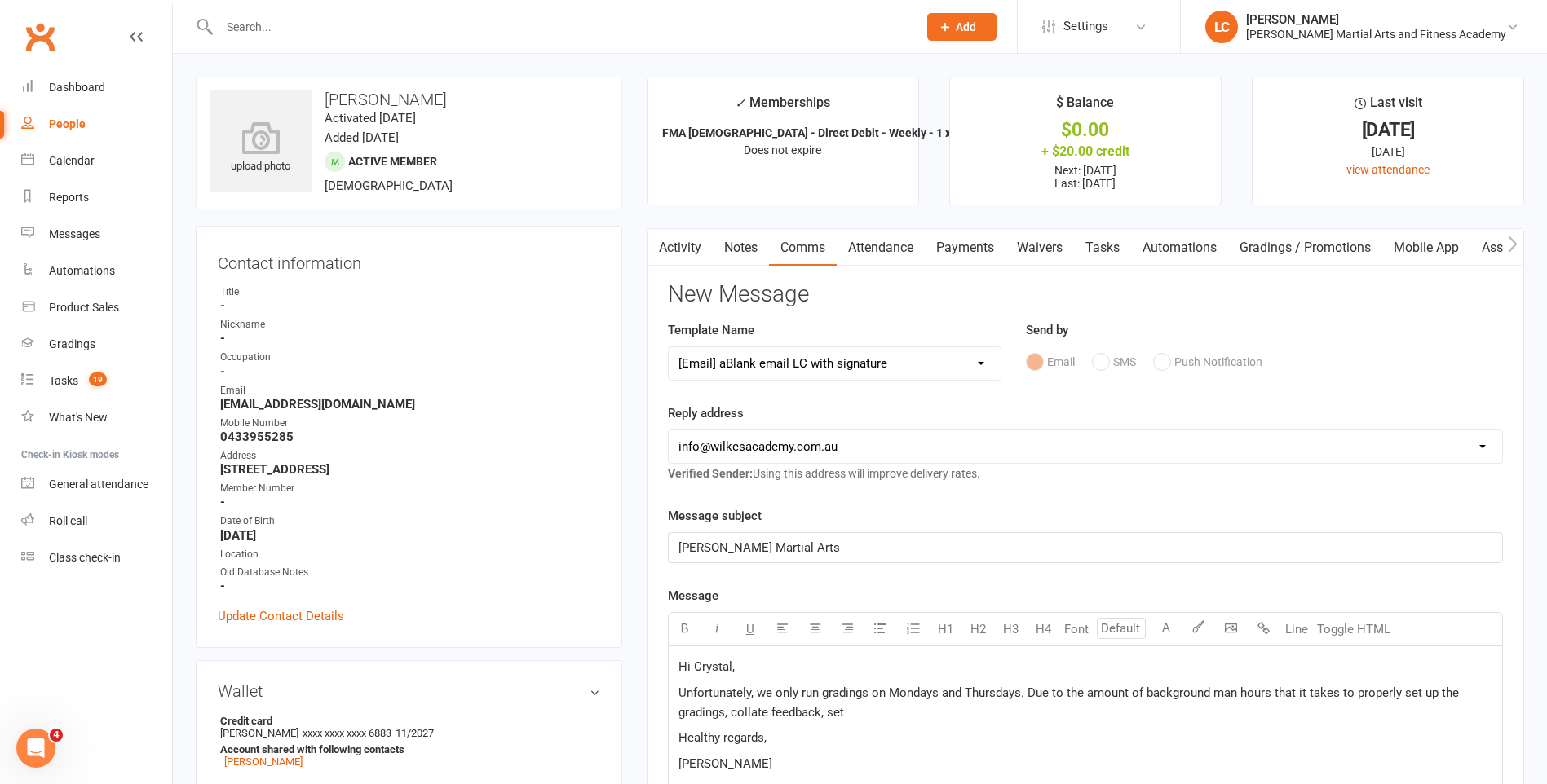
click at [1437, 693] on span "Unfortunately, we only run gradings on Mondays and Thursdays. Due to the amount…" at bounding box center [1069, 702] width 784 height 34
drag, startPoint x: 1424, startPoint y: 696, endPoint x: 1436, endPoint y: 708, distance: 17.0
click at [1436, 708] on p "Unfortunately, we only run gradings on Mondays and Thursdays. Due to the amount…" at bounding box center [1084, 702] width 814 height 40
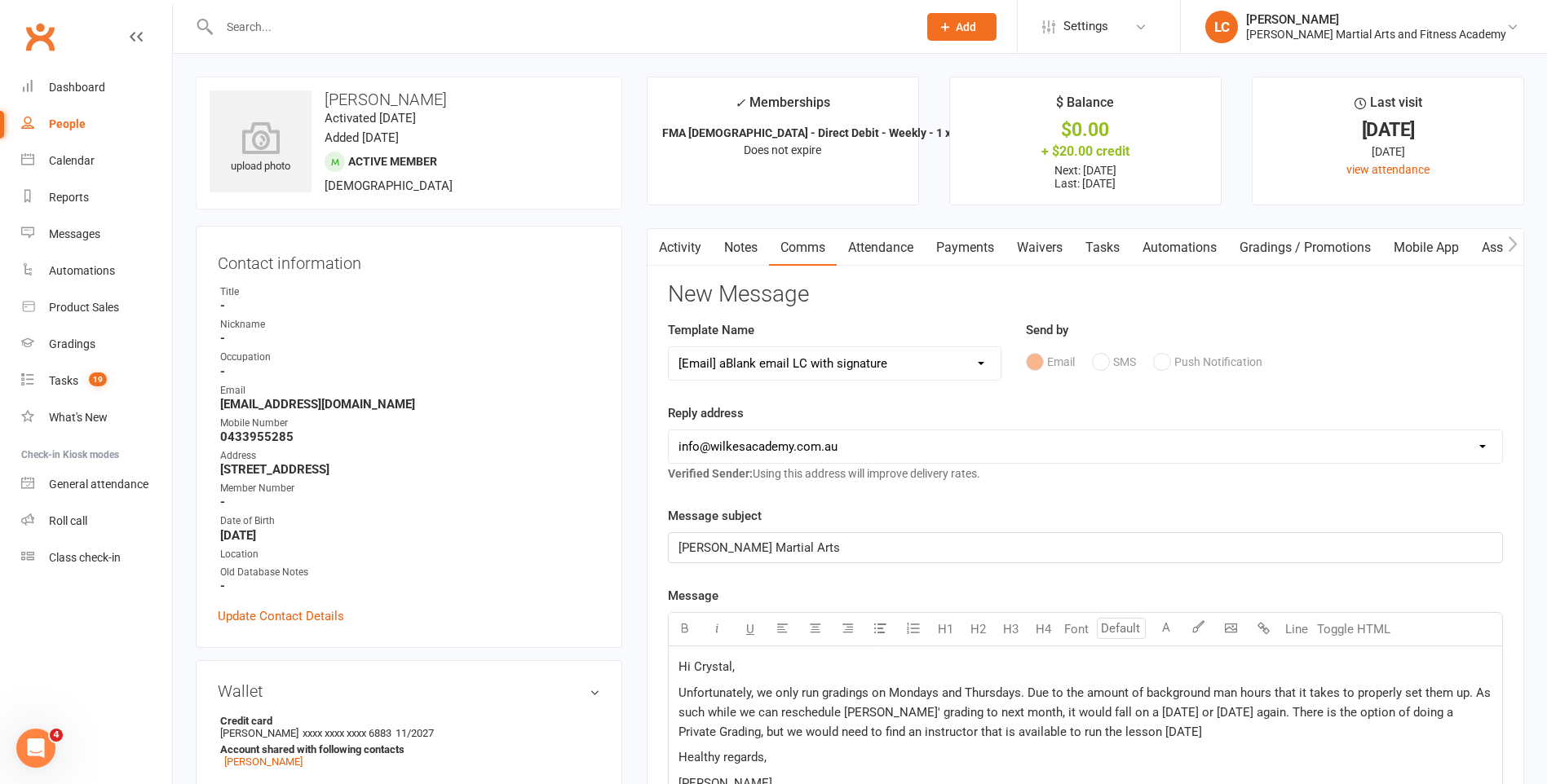
click at [1213, 732] on p "Unfortunately, we only run gradings on Mondays and Thursdays. Due to the amount…" at bounding box center [1084, 712] width 814 height 59
drag, startPoint x: 698, startPoint y: 749, endPoint x: 777, endPoint y: 739, distance: 79.6
click at [921, 716] on span "Unfortunately, we only run gradings on Mondays and Thursdays. Due to the amount…" at bounding box center [1085, 722] width 815 height 73
drag, startPoint x: 677, startPoint y: 751, endPoint x: 699, endPoint y: 762, distance: 24.6
click at [812, 759] on p "Unfortunately, we only run gradings on Mondays and Thursdays. Due to the amount…" at bounding box center [1084, 722] width 814 height 78
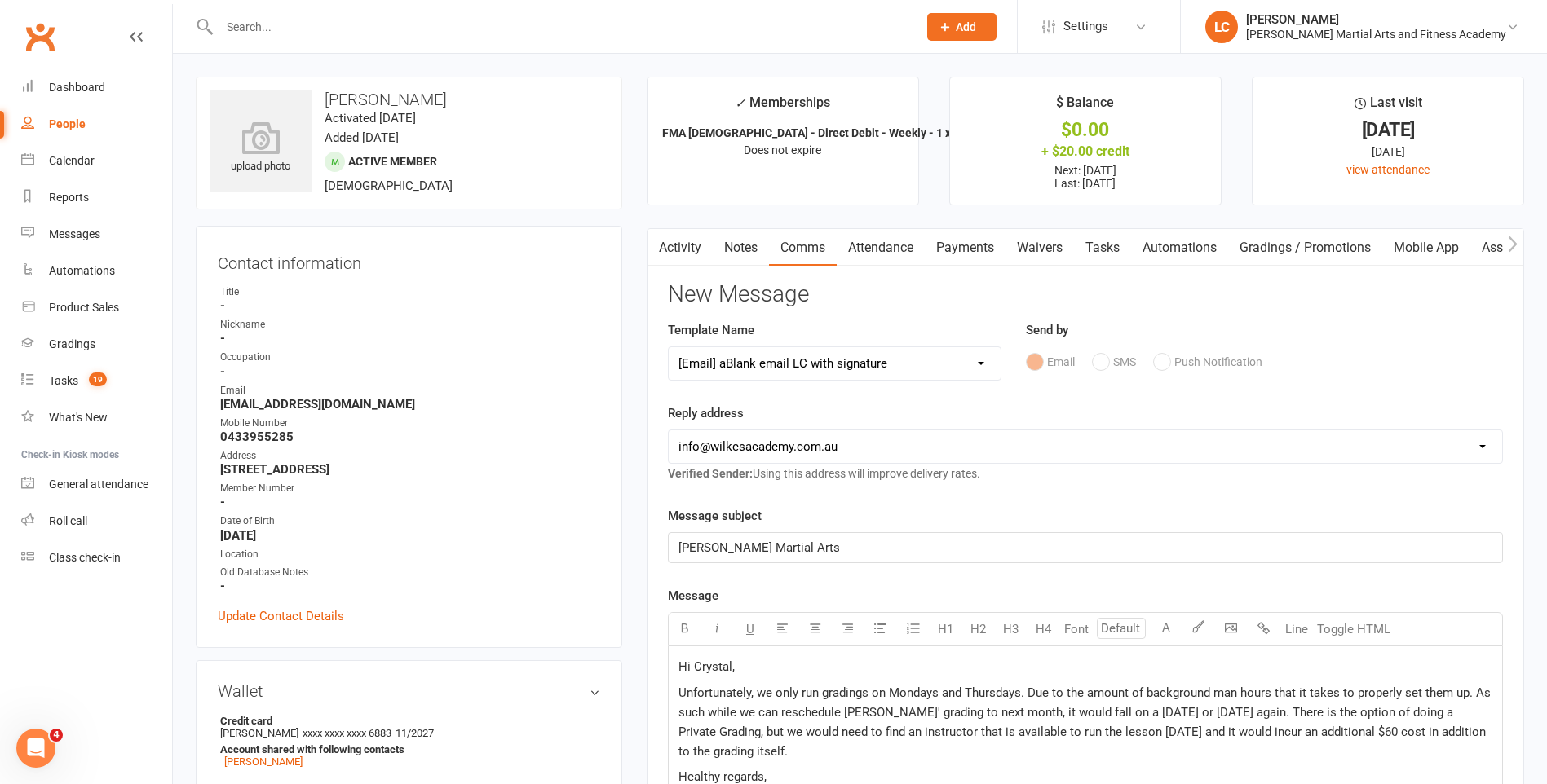
click at [812, 739] on span "Unfortunately, we only run gradings on Mondays and Thursdays. Due to the amount…" at bounding box center [1085, 722] width 815 height 73
click at [790, 751] on p "Unfortunately, we only run gradings on Mondays and Thursdays. Due to the amount…" at bounding box center [1084, 722] width 814 height 78
click at [1288, 754] on p "Unfortunately, we only run gradings on Mondays and Thursdays. Due to the amount…" at bounding box center [1084, 722] width 814 height 78
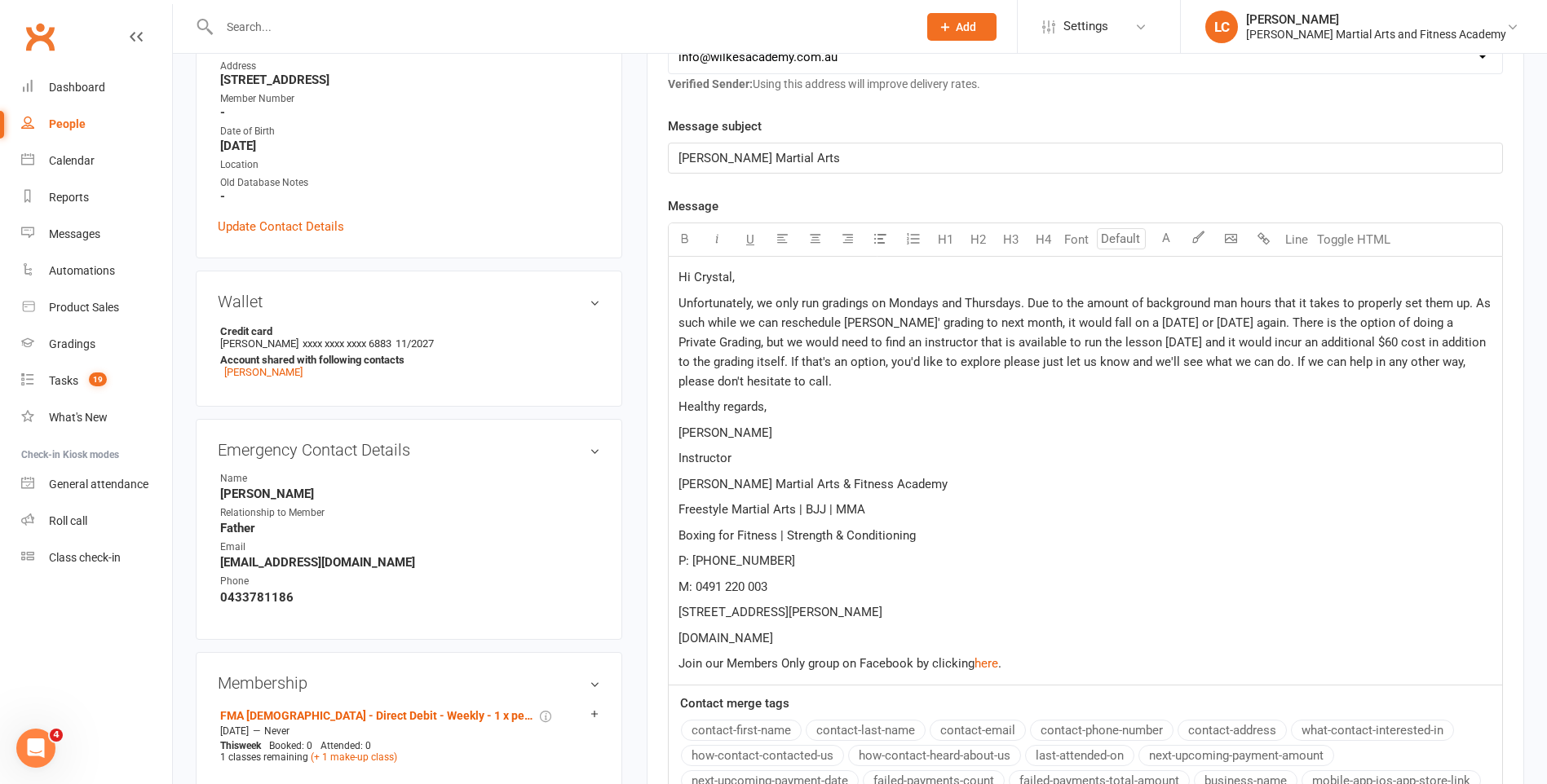
scroll to position [652, 0]
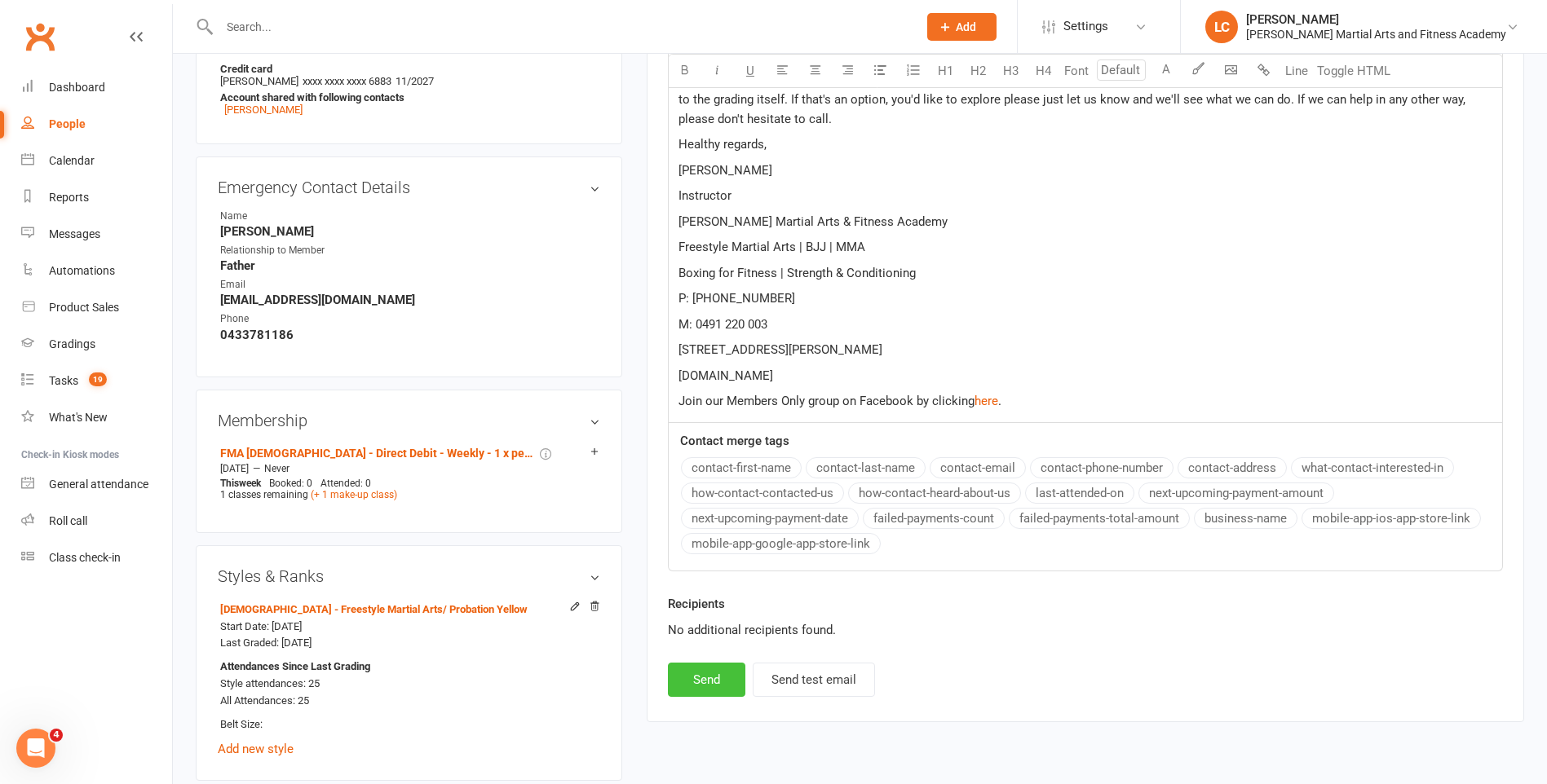
click at [692, 696] on button "Send" at bounding box center [706, 679] width 77 height 34
select select
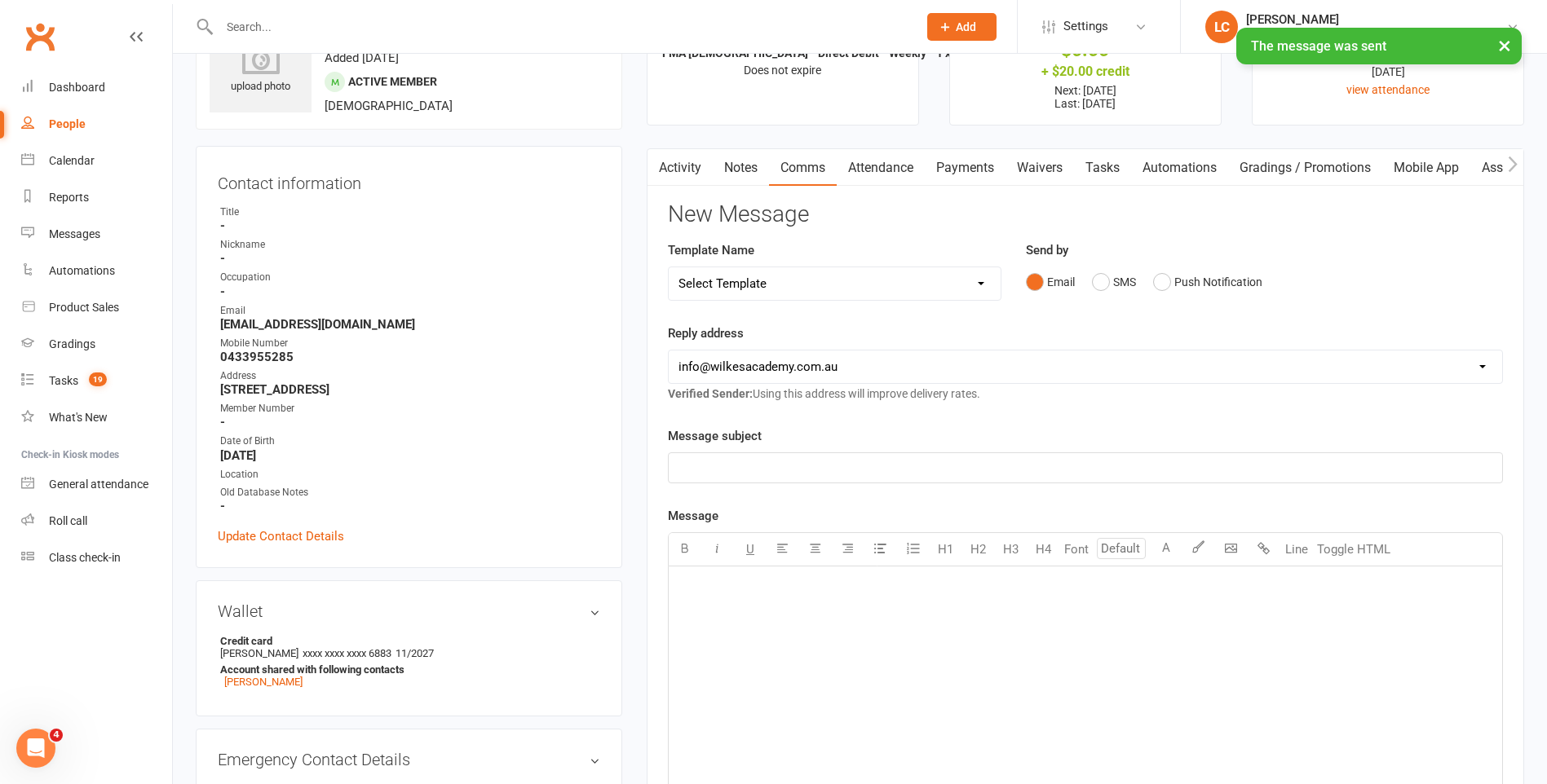
scroll to position [0, 0]
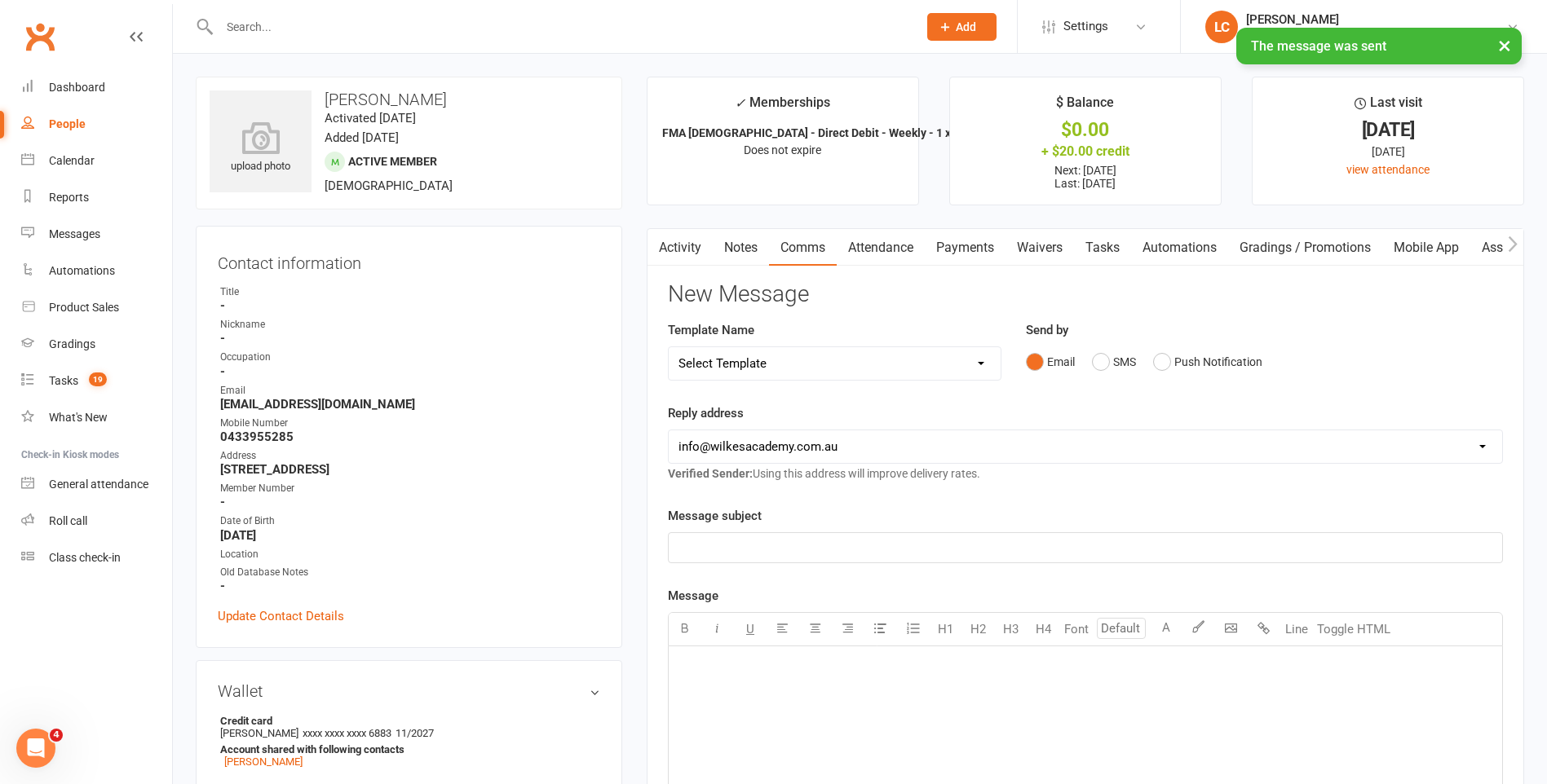
click at [684, 252] on link "Activity" at bounding box center [680, 248] width 65 height 38
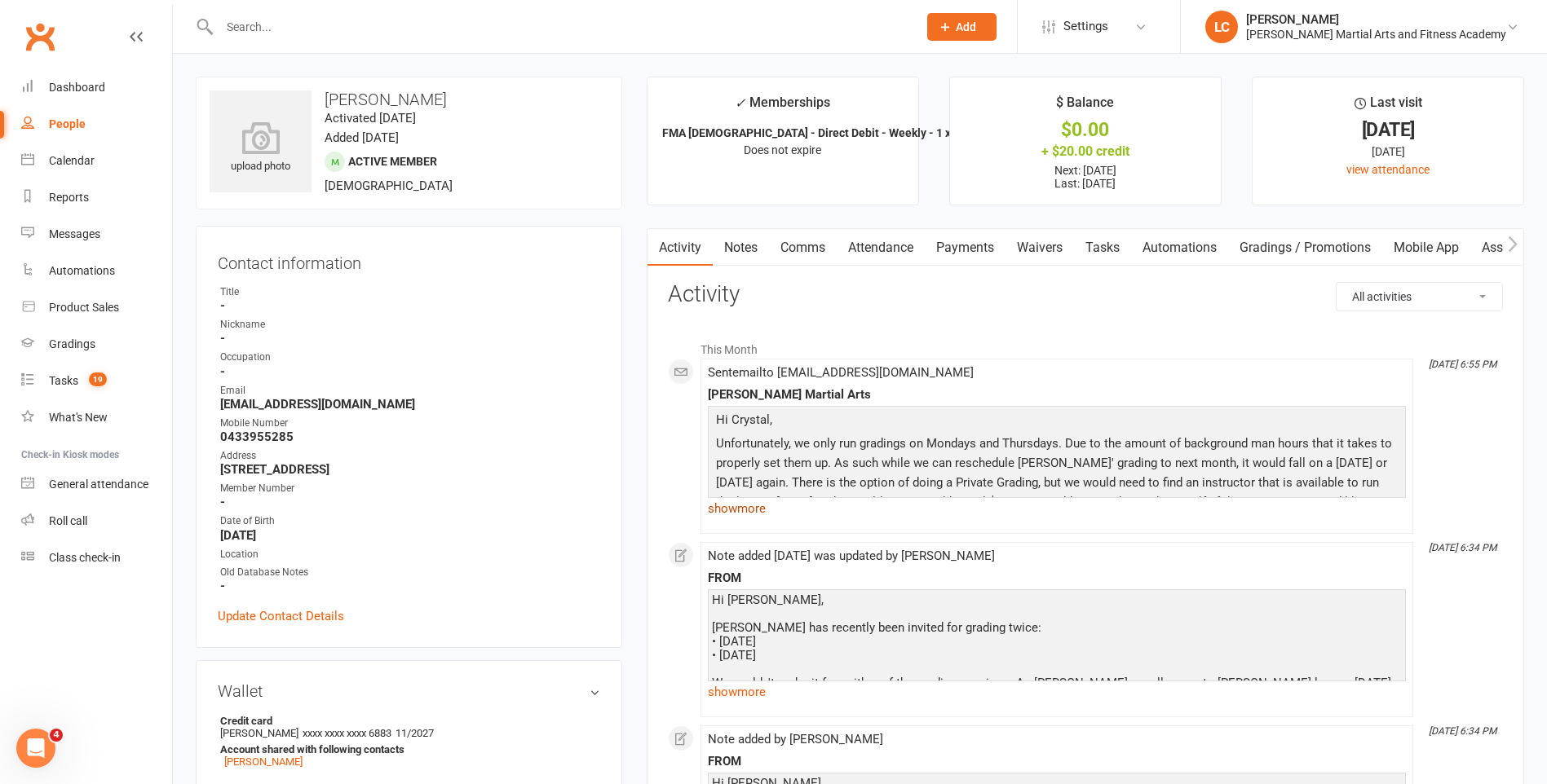
click at [751, 509] on link "show more" at bounding box center [1057, 509] width 698 height 23
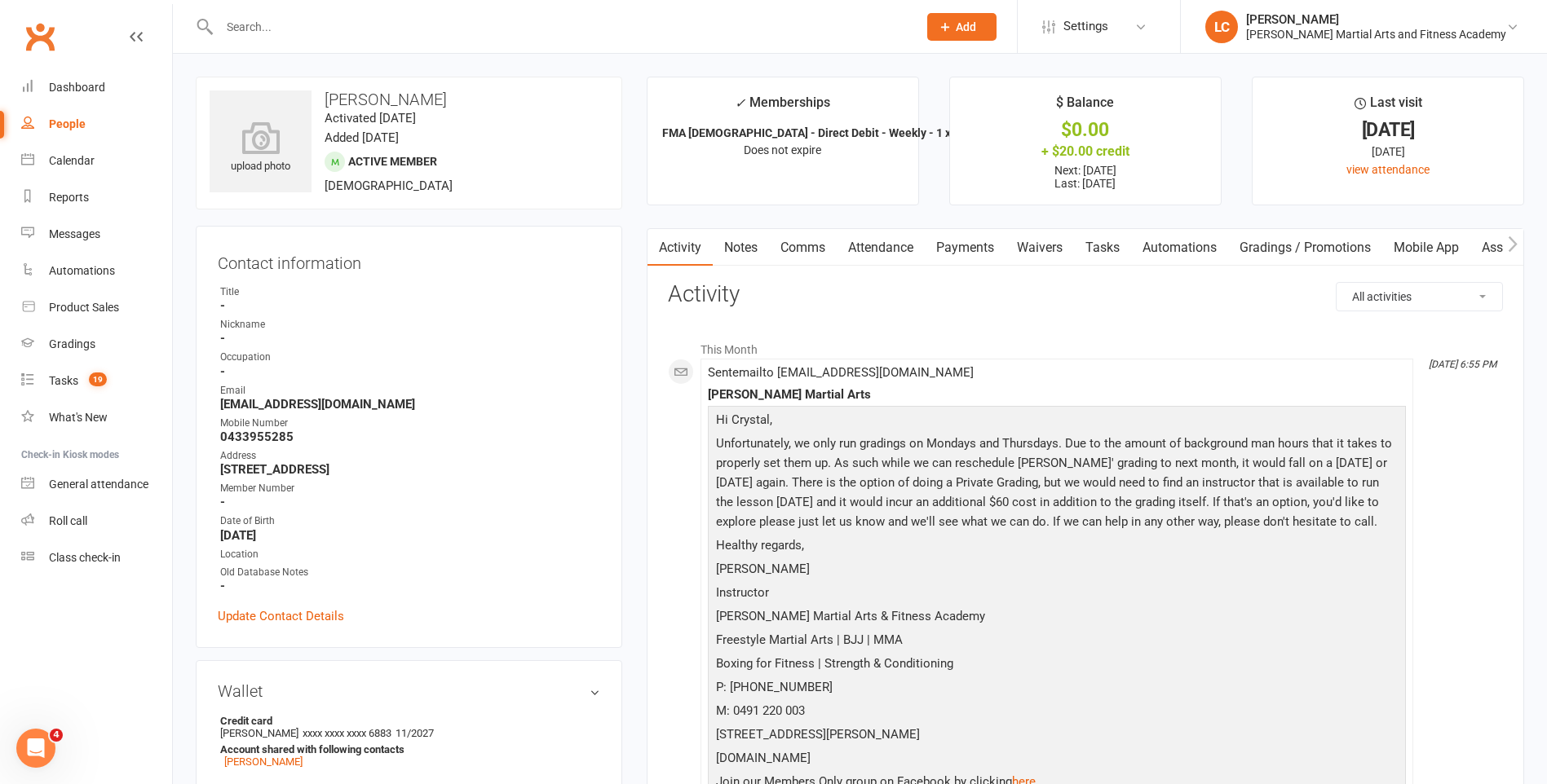
click at [760, 256] on link "Notes" at bounding box center [741, 248] width 56 height 38
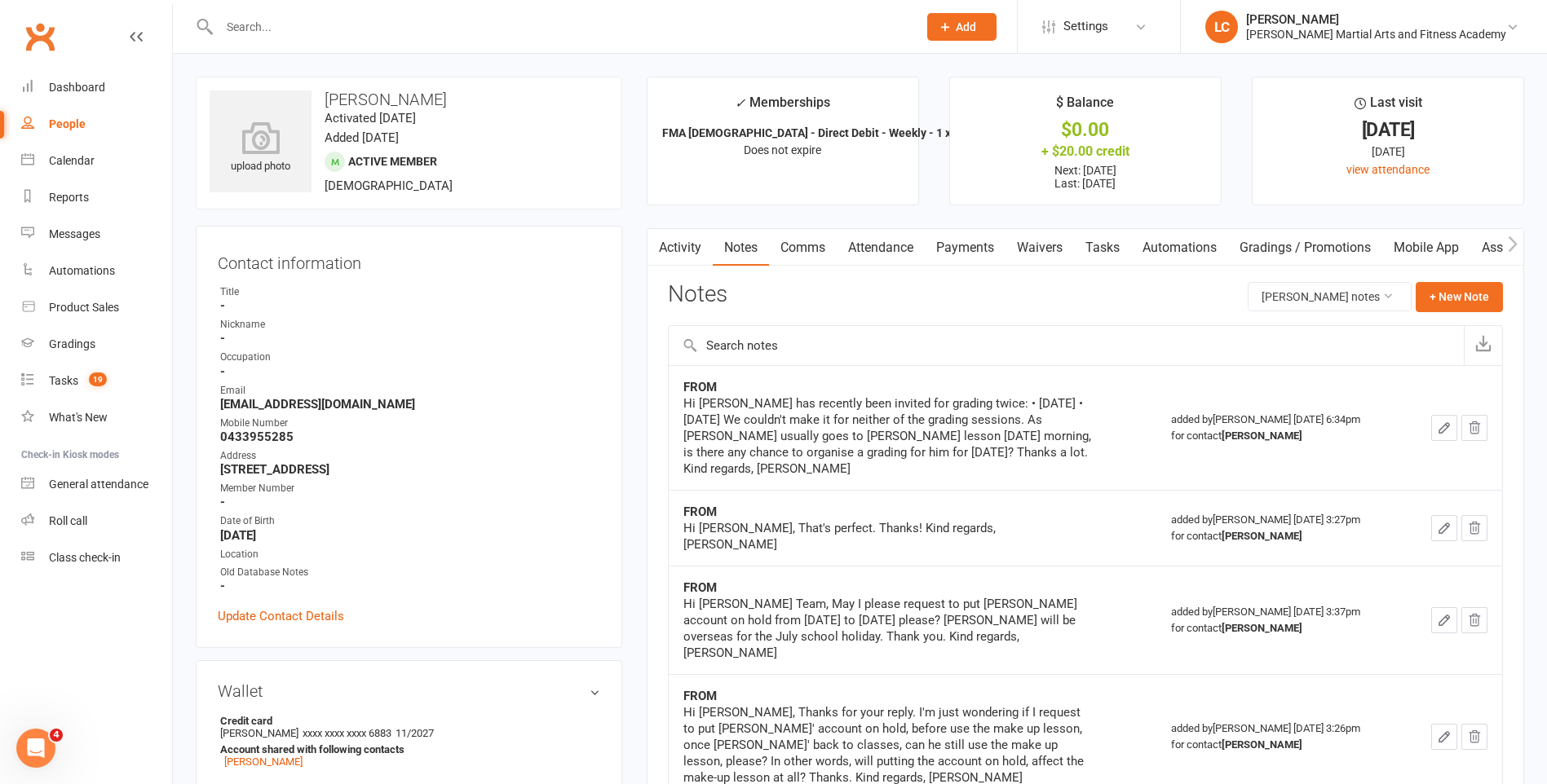
click at [711, 243] on link "Activity" at bounding box center [680, 248] width 65 height 38
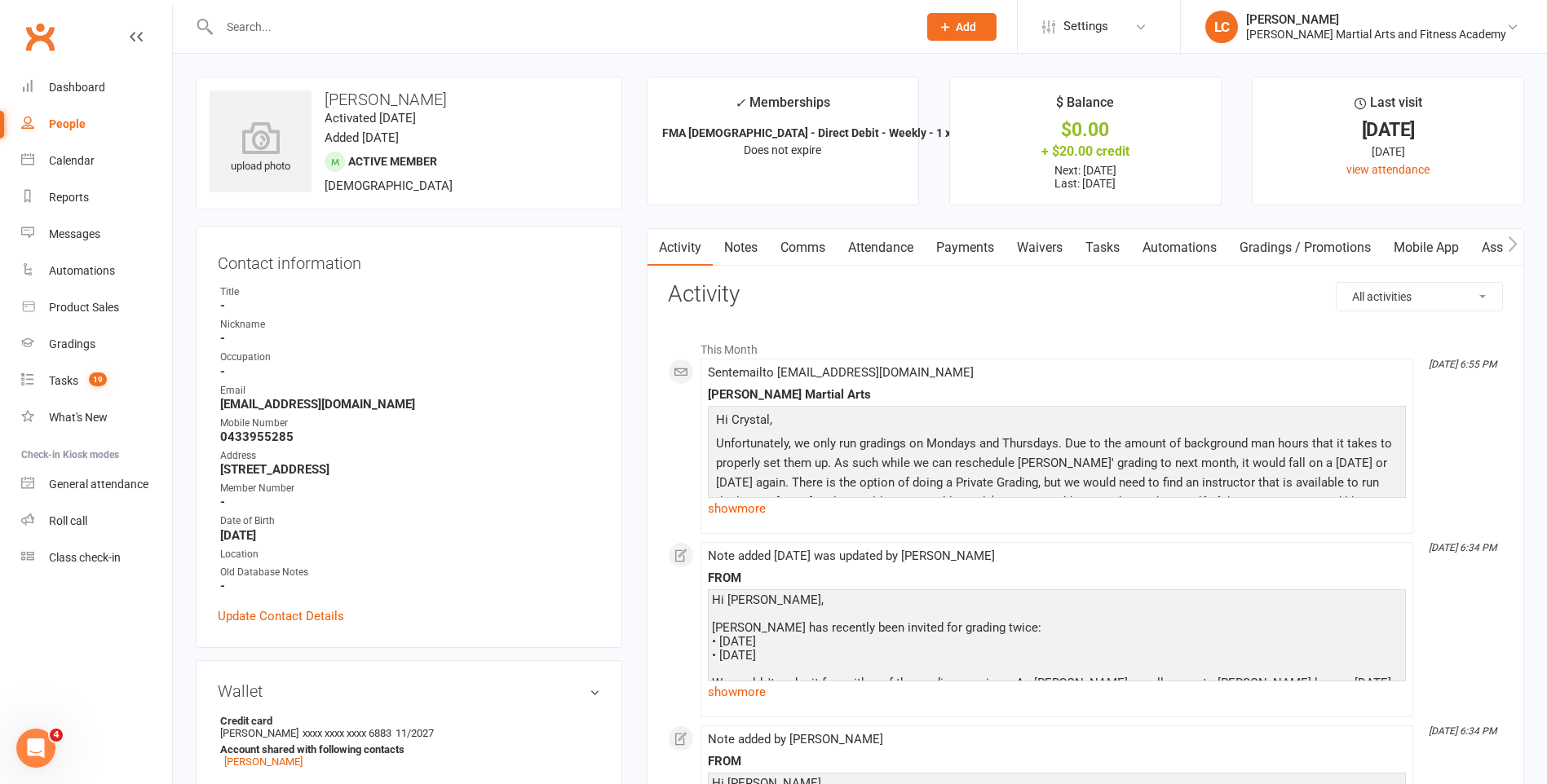
click at [354, 41] on div at bounding box center [551, 26] width 711 height 53
click at [347, 25] on input "text" at bounding box center [560, 27] width 691 height 23
paste input "[PERSON_NAME] <[EMAIL_ADDRESS][DOMAIN_NAME]>"
drag, startPoint x: 295, startPoint y: 31, endPoint x: 15, endPoint y: -7, distance: 282.6
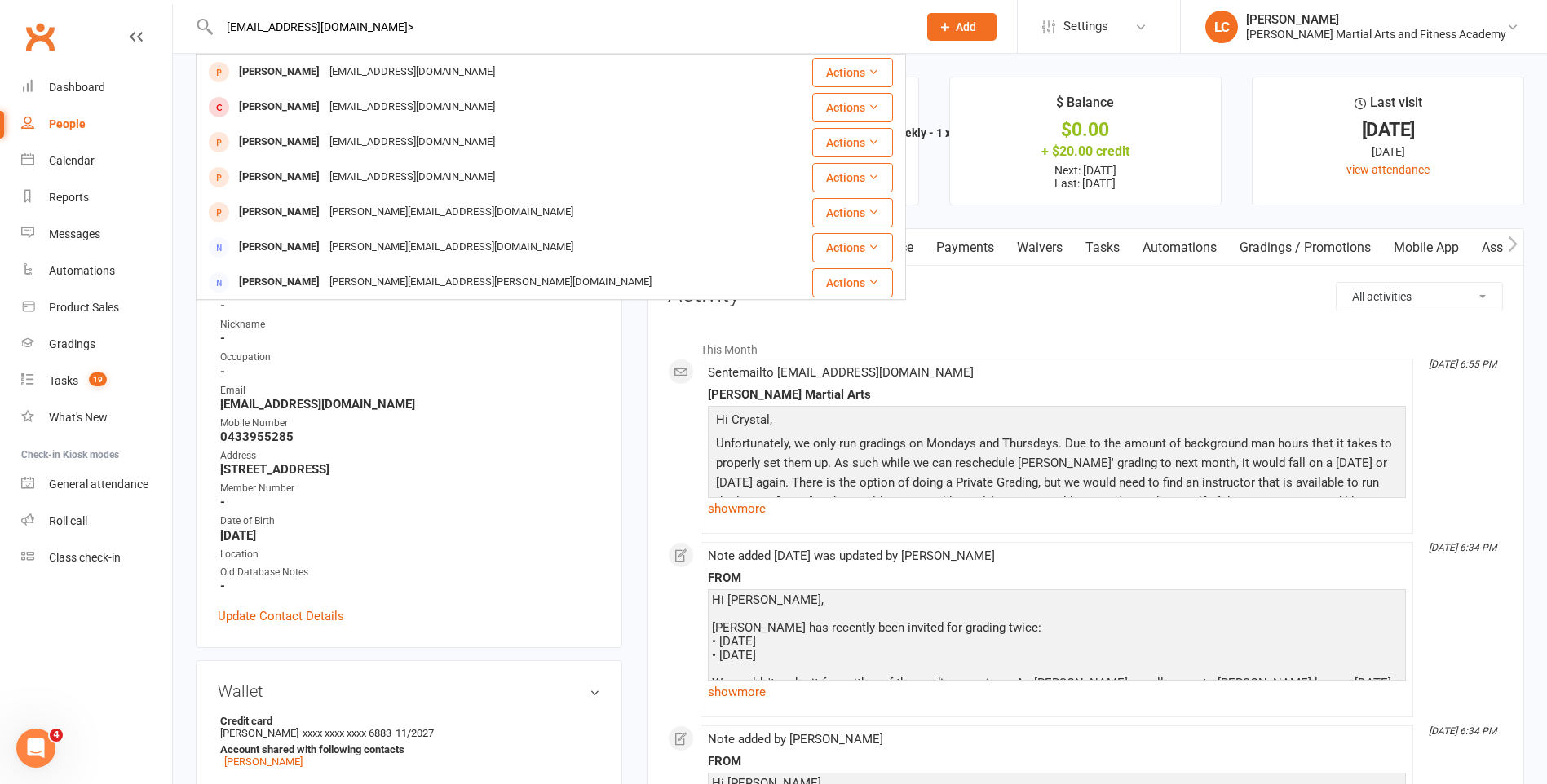
click at [420, 21] on input "[EMAIL_ADDRESS][DOMAIN_NAME]>" at bounding box center [560, 27] width 691 height 23
type input "[EMAIL_ADDRESS][DOMAIN_NAME]"
click at [411, 50] on div "[EMAIL_ADDRESS][DOMAIN_NAME] [PERSON_NAME] [EMAIL_ADDRESS][DOMAIN_NAME] Actions…" at bounding box center [551, 26] width 711 height 53
click at [411, 57] on div "[PERSON_NAME] [EMAIL_ADDRESS][DOMAIN_NAME]" at bounding box center [494, 72] width 595 height 33
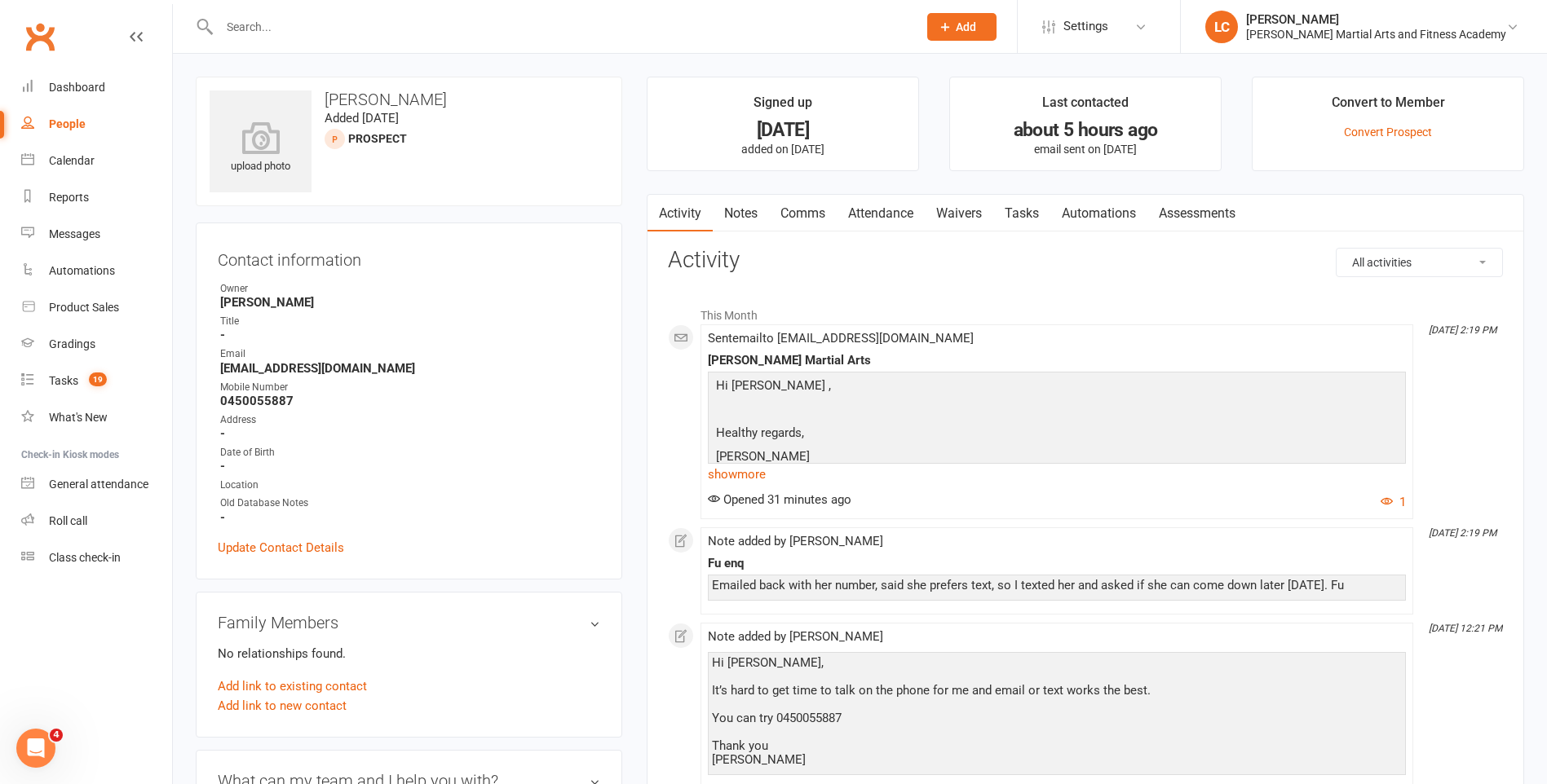
drag, startPoint x: 879, startPoint y: 577, endPoint x: 954, endPoint y: 579, distance: 75.0
click at [954, 579] on div "Fu enq Emailed back with her number, said she prefers text, so I texted her and…" at bounding box center [1057, 578] width 698 height 44
drag, startPoint x: 954, startPoint y: 579, endPoint x: 1196, endPoint y: 615, distance: 244.7
click at [1197, 625] on li "[DATE] 12:21 PM Note added by [PERSON_NAME] Hi [PERSON_NAME], It’s hard to get …" at bounding box center [1056, 705] width 712 height 166
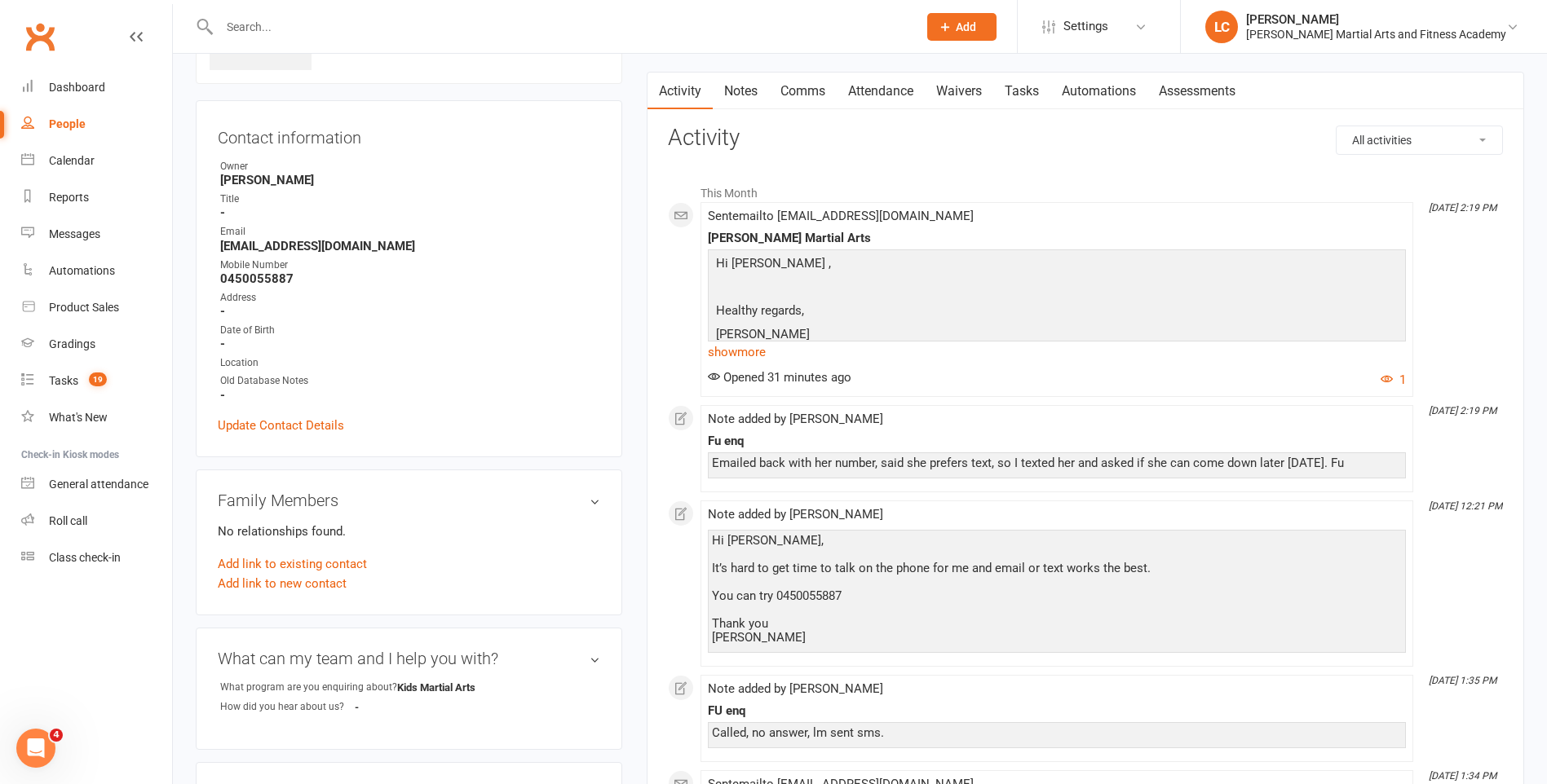
scroll to position [82, 0]
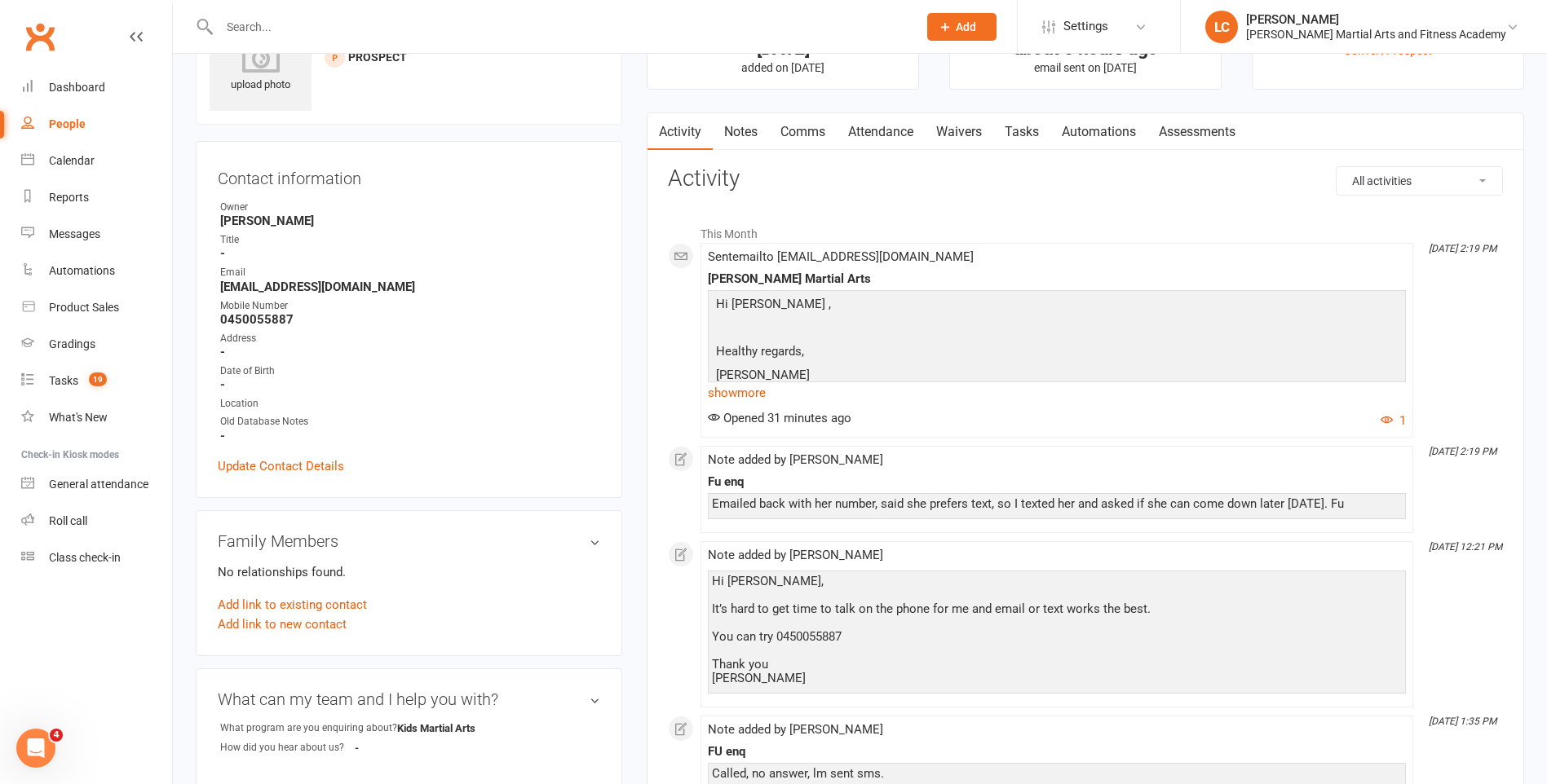
click at [408, 30] on input "text" at bounding box center [560, 27] width 691 height 23
paste input "Hi [PERSON_NAME], Thank you for the timetable but I had previously asked as to …"
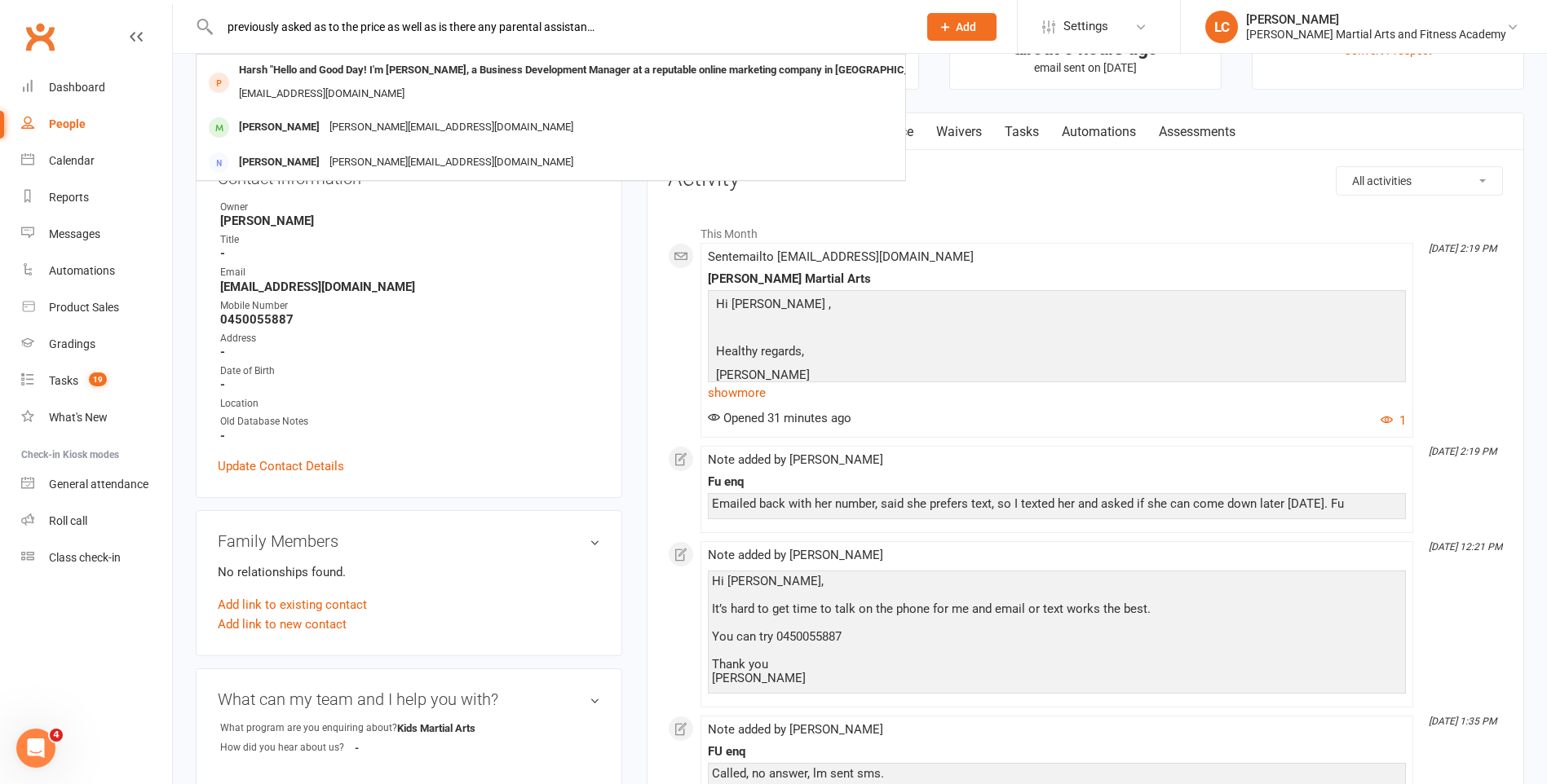
type input "Hi [PERSON_NAME], Thank you for the timetable but I had previously asked as to …"
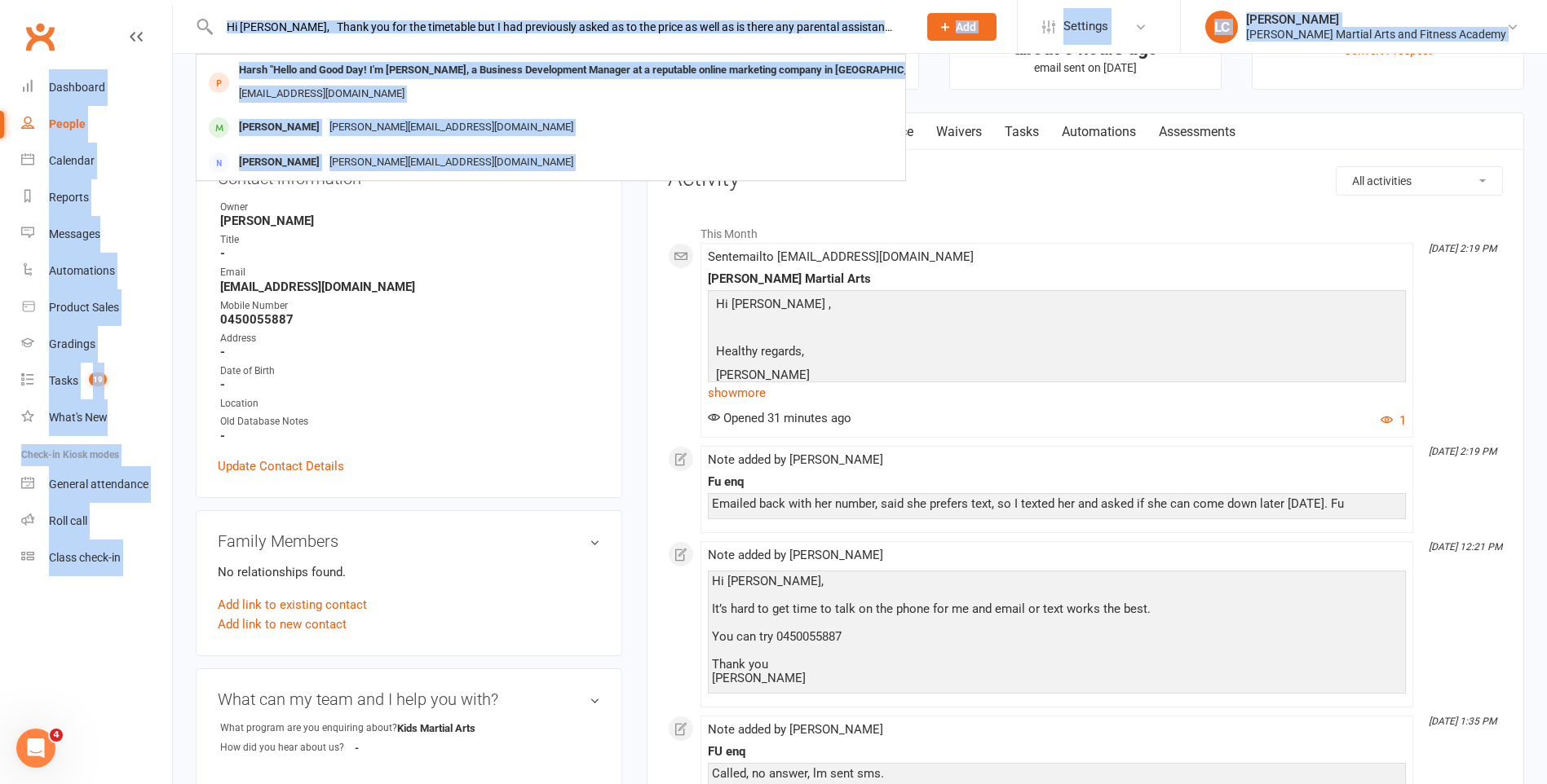
drag, startPoint x: 908, startPoint y: 15, endPoint x: -4, endPoint y: -2, distance: 912.2
click at [0, 0] on html "Hi [PERSON_NAME], Thank you for the timetable but I had previously asked as to …" at bounding box center [773, 707] width 1547 height 1577
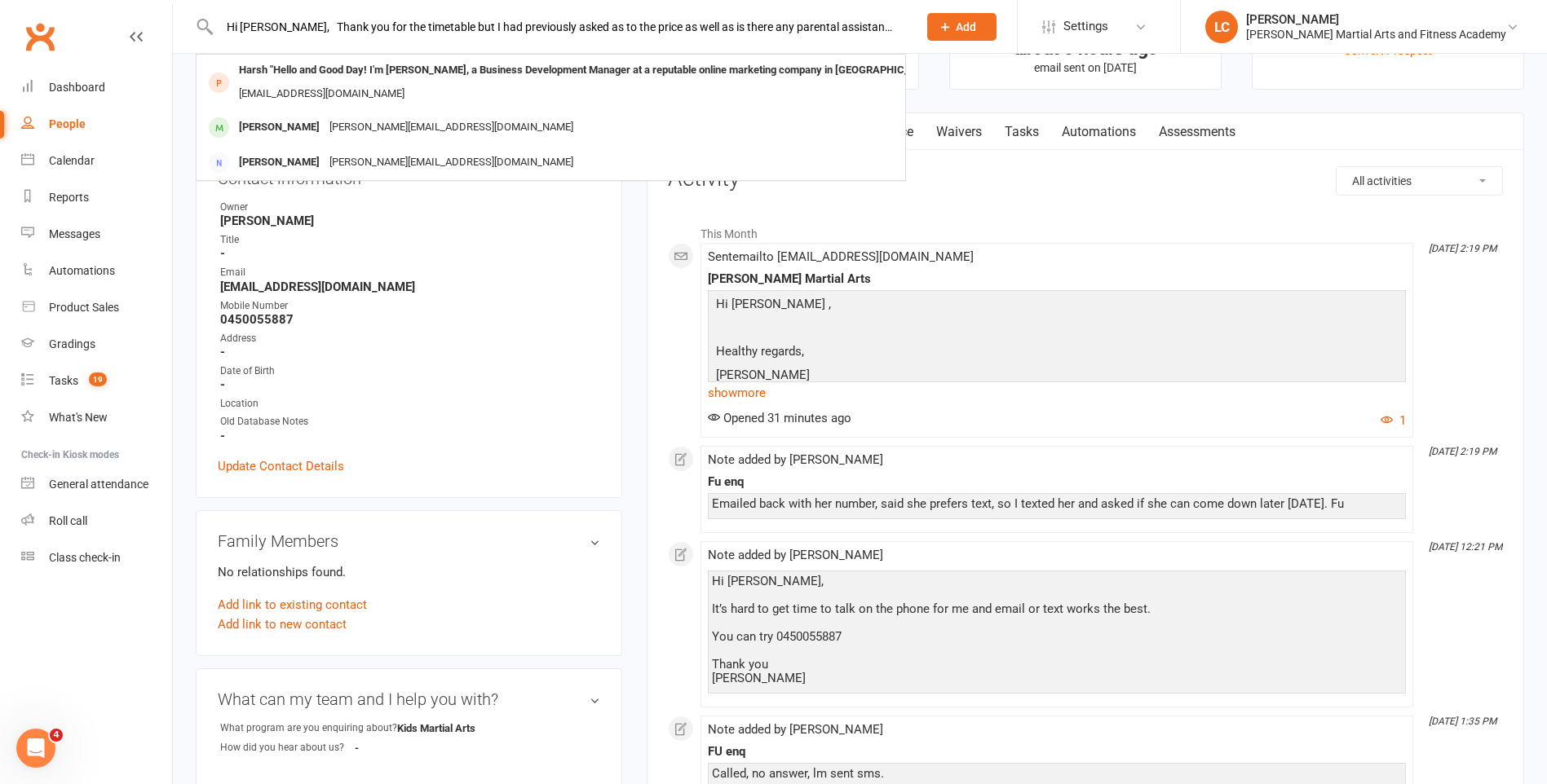
drag, startPoint x: -4, startPoint y: -2, endPoint x: 288, endPoint y: 21, distance: 292.9
click at [307, 16] on input "Hi [PERSON_NAME], Thank you for the timetable but I had previously asked as to …" at bounding box center [560, 27] width 691 height 23
drag, startPoint x: 230, startPoint y: 27, endPoint x: 1290, endPoint y: 200, distance: 1074.0
click at [1290, 200] on ui-view "Hi [PERSON_NAME], Thank you for the timetable but I had previously asked as to …" at bounding box center [773, 698] width 1547 height 1550
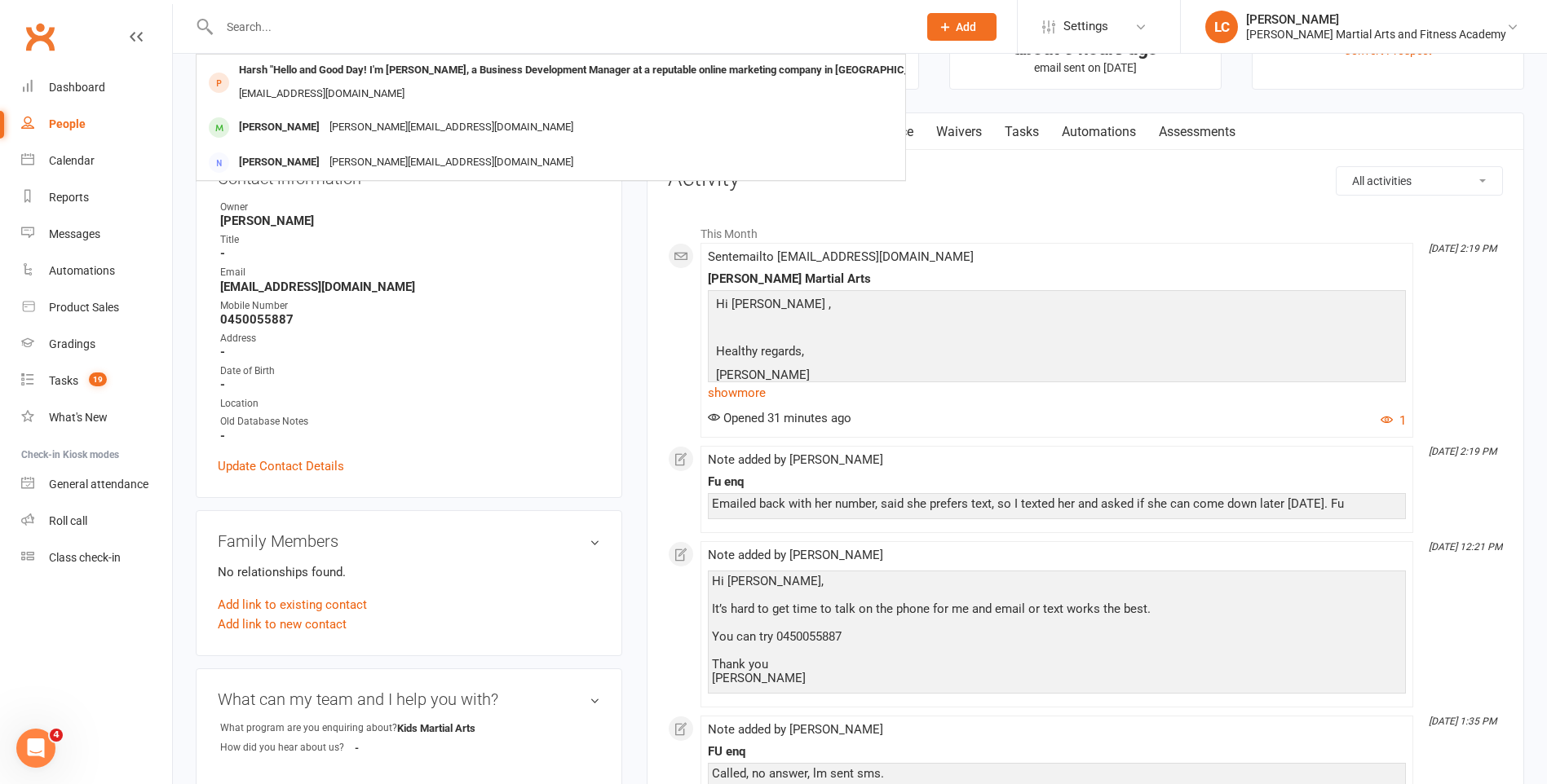
scroll to position [0, 0]
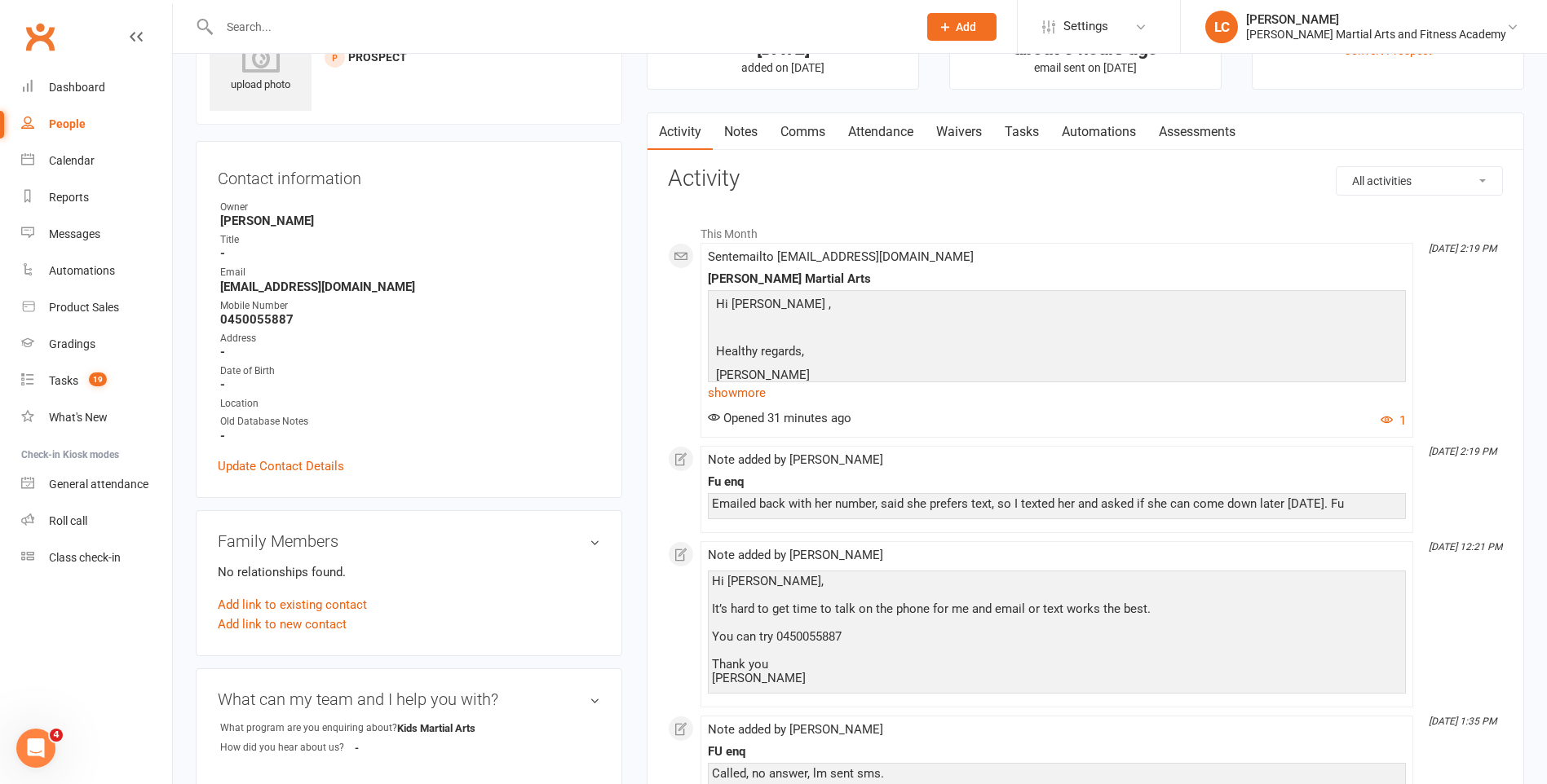
click at [741, 128] on link "Notes" at bounding box center [741, 132] width 56 height 38
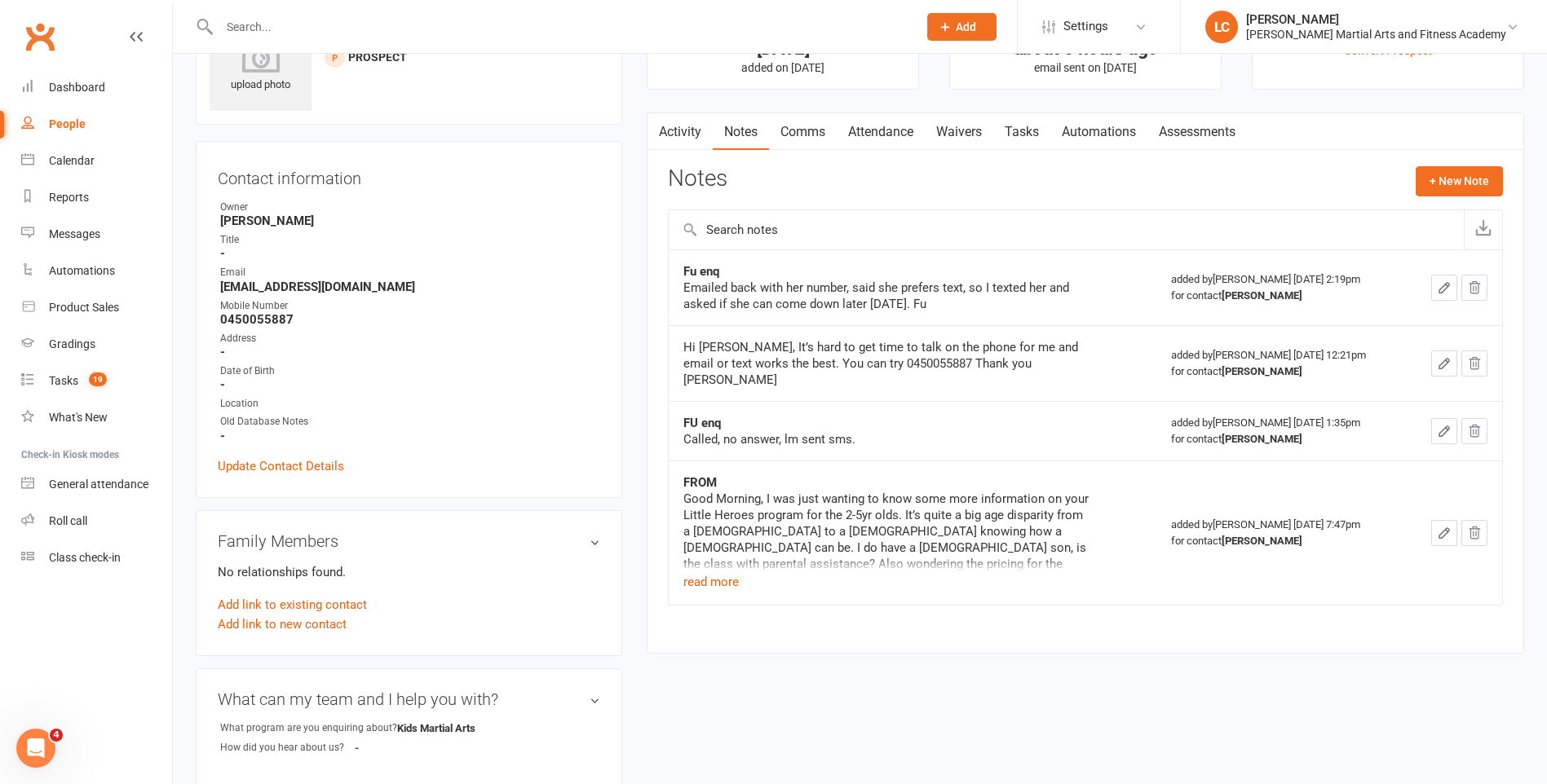
click at [1470, 163] on div "Activity Notes Comms Attendance Waivers Tasks Automations Assessments Notes + N…" at bounding box center [1085, 383] width 878 height 541
click at [1442, 189] on button "+ New Note" at bounding box center [1459, 180] width 87 height 29
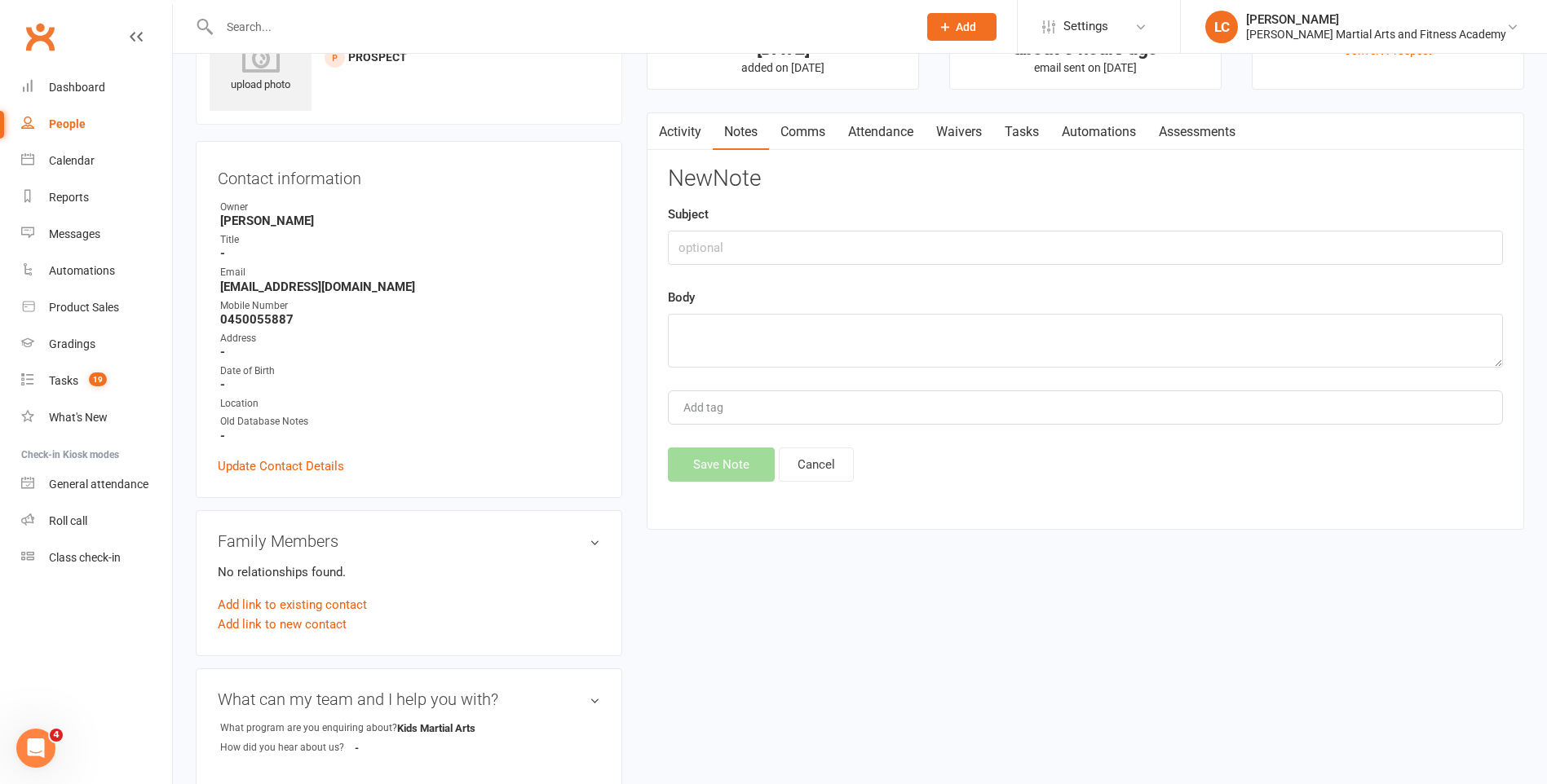
click at [854, 266] on div "New Note Subject Body Add tag Save Note Cancel" at bounding box center [1084, 323] width 835 height 316
click at [846, 243] on input "text" at bounding box center [1084, 247] width 835 height 34
type input "FROM"
click at [815, 318] on textarea at bounding box center [1084, 340] width 835 height 54
paste textarea "Hi [PERSON_NAME], Thank you for the timetable but I had previously asked as to …"
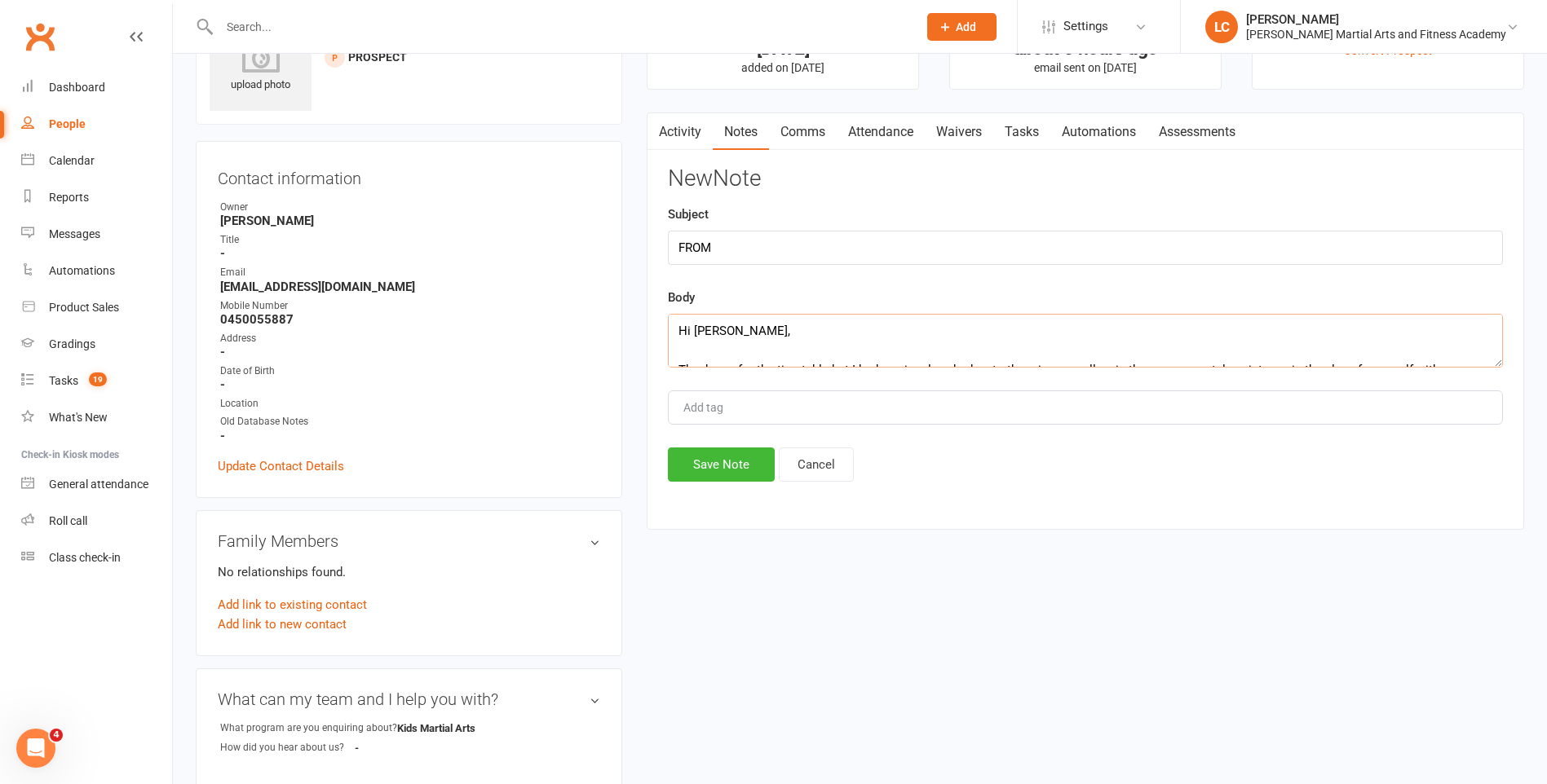
scroll to position [128, 0]
type textarea "Hi [PERSON_NAME], Thank you for the timetable but I had previously asked as to …"
click at [725, 459] on button "Save Note" at bounding box center [720, 464] width 106 height 34
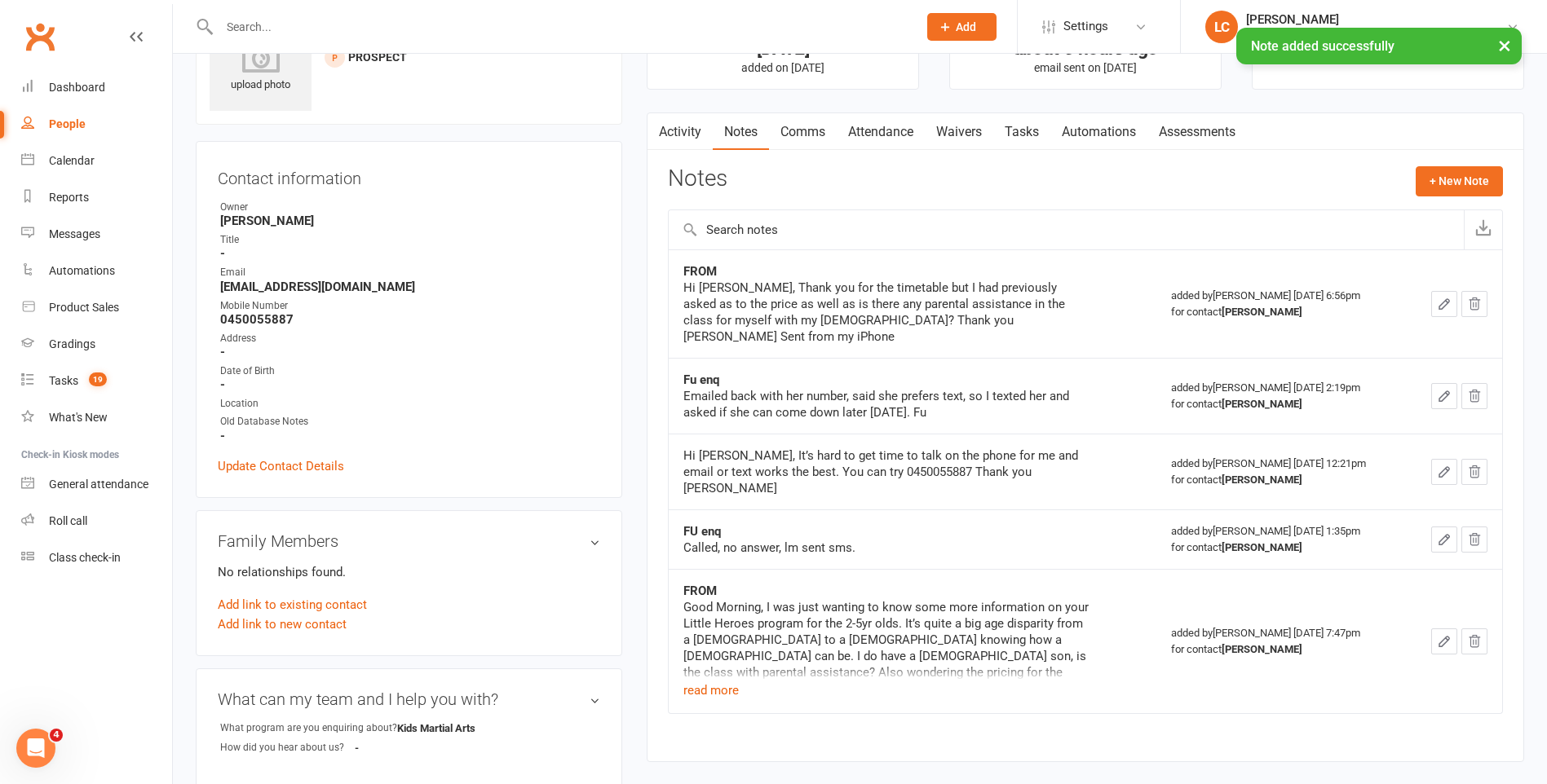
click at [675, 121] on link "Activity" at bounding box center [680, 132] width 65 height 38
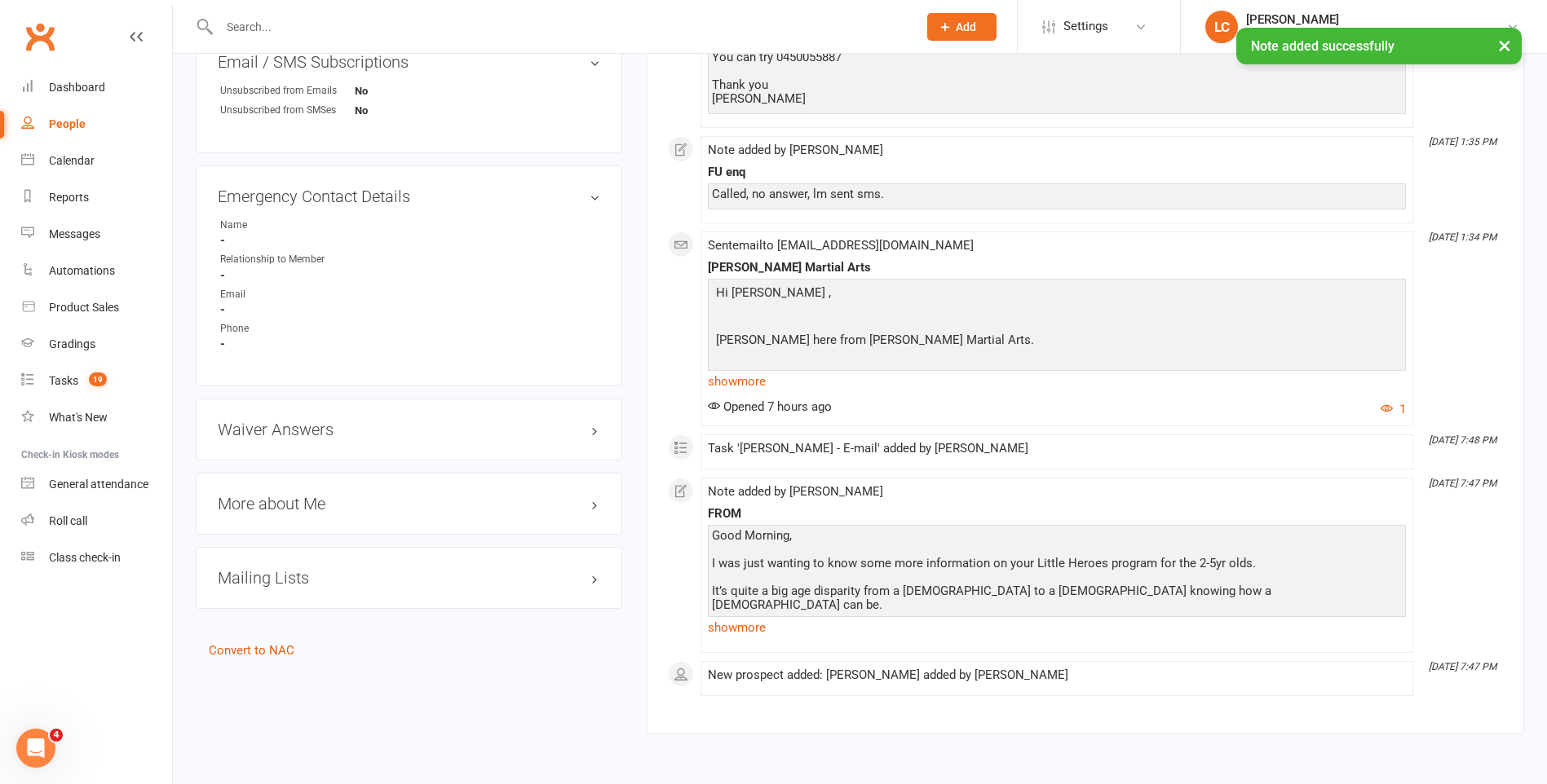
scroll to position [907, 0]
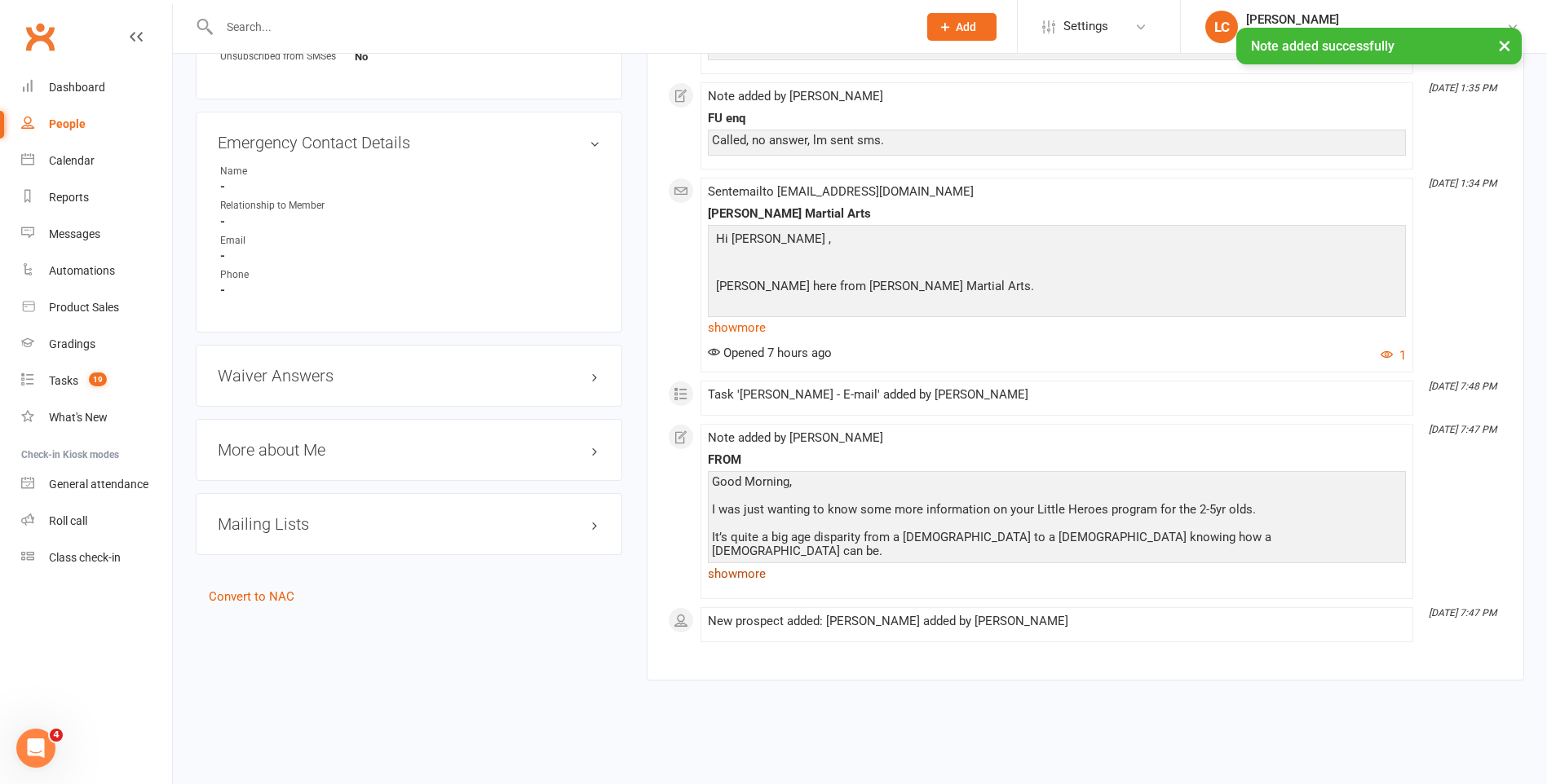
click at [748, 578] on link "show more" at bounding box center [1057, 574] width 698 height 23
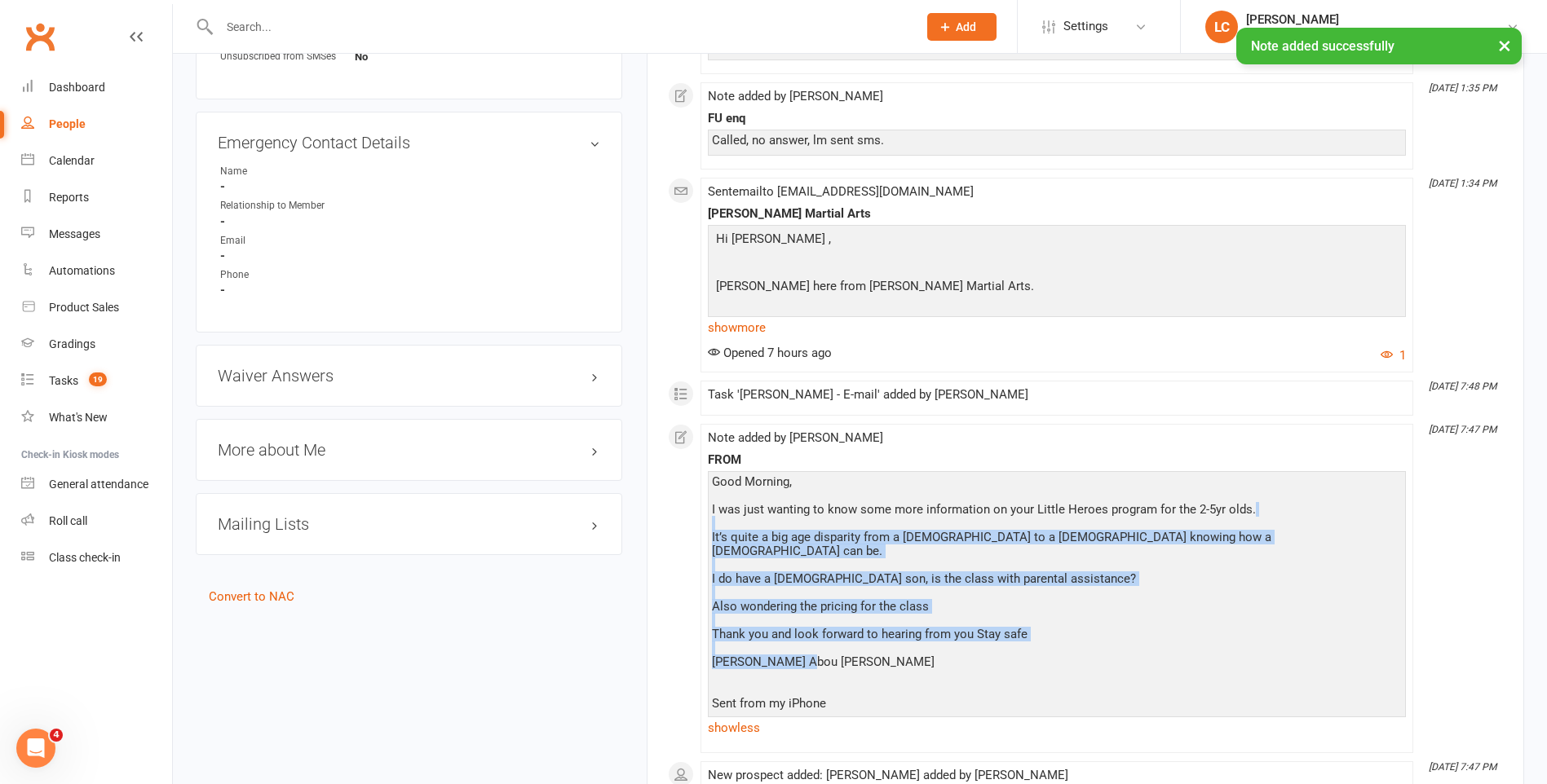
drag, startPoint x: 917, startPoint y: 528, endPoint x: 1209, endPoint y: 650, distance: 316.5
click at [1209, 650] on div "Good Morning, I was just wanting to know some more information on your Little H…" at bounding box center [1056, 593] width 690 height 236
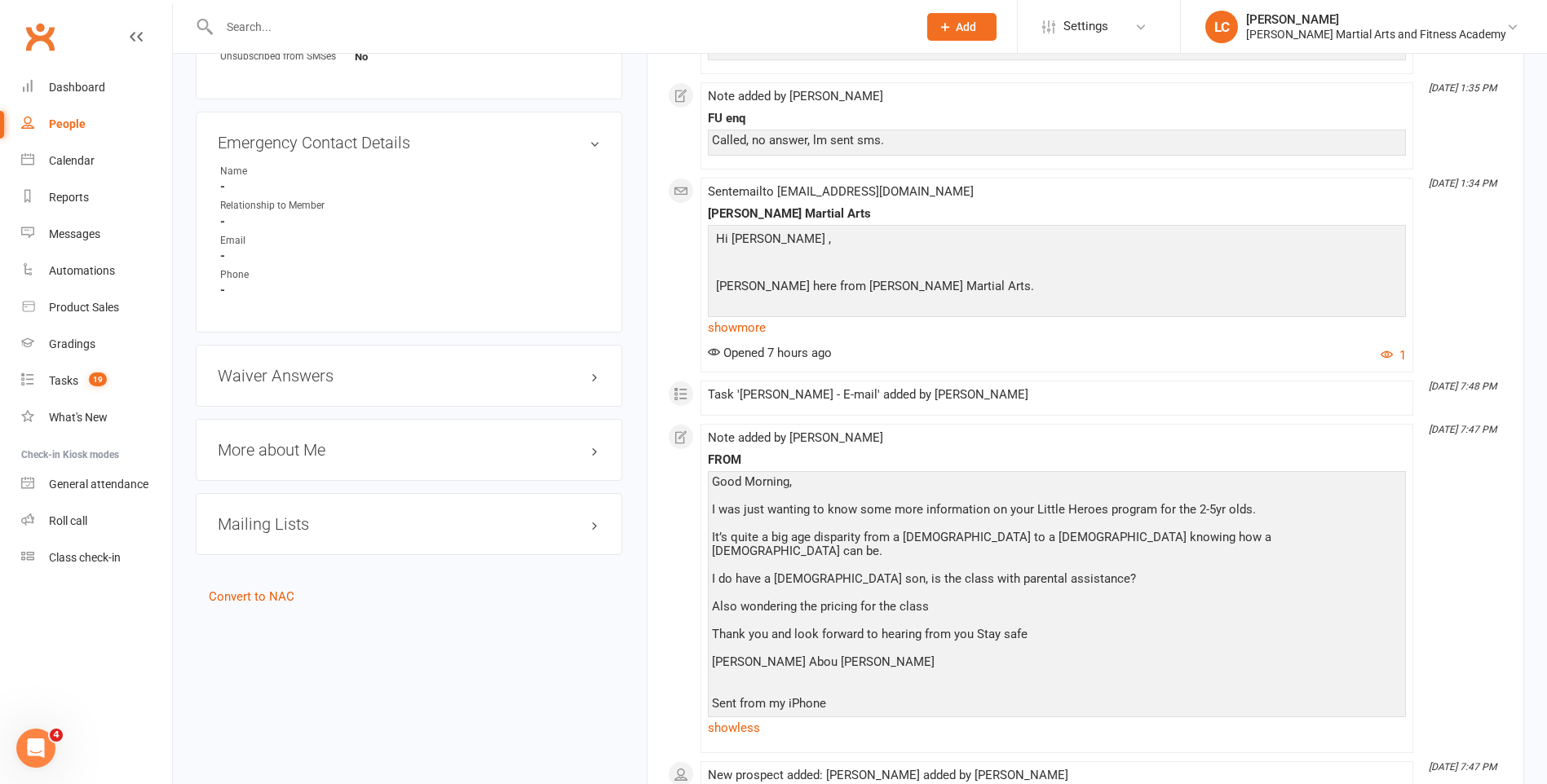
drag, startPoint x: 1209, startPoint y: 650, endPoint x: 1170, endPoint y: 674, distance: 45.8
click at [1170, 674] on div "Good Morning, I was just wanting to know some more information on your Little H…" at bounding box center [1056, 593] width 690 height 236
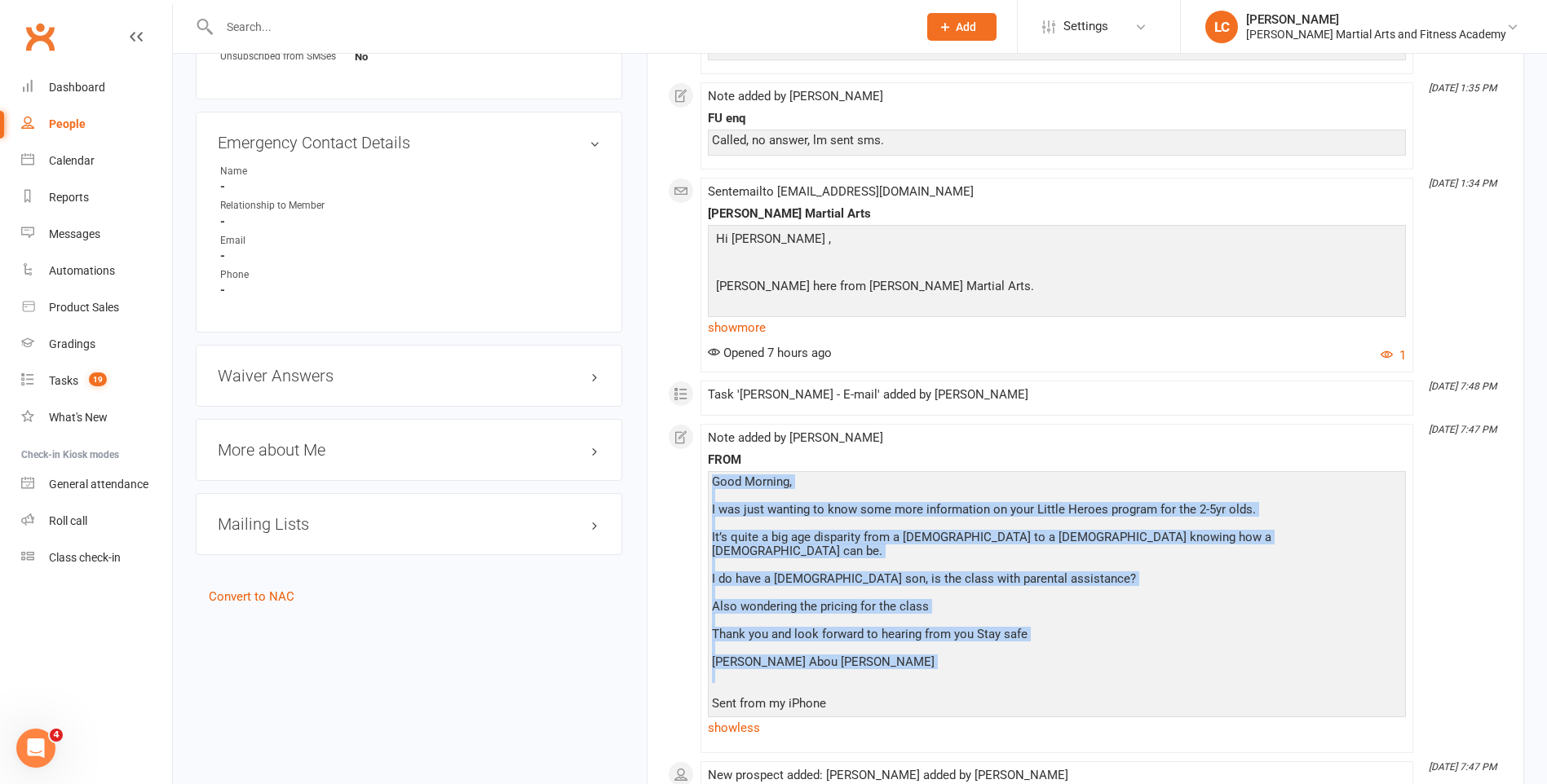
drag, startPoint x: 842, startPoint y: 650, endPoint x: 766, endPoint y: 455, distance: 209.3
click at [766, 455] on div "FROM Good Morning, I was just wanting to know some more information on your Lit…" at bounding box center [1057, 596] width 698 height 286
drag, startPoint x: 766, startPoint y: 455, endPoint x: 1165, endPoint y: 571, distance: 415.5
click at [1165, 571] on div "Good Morning, I was just wanting to know some more information on your Little H…" at bounding box center [1056, 593] width 690 height 236
drag, startPoint x: 818, startPoint y: 650, endPoint x: 761, endPoint y: 484, distance: 175.5
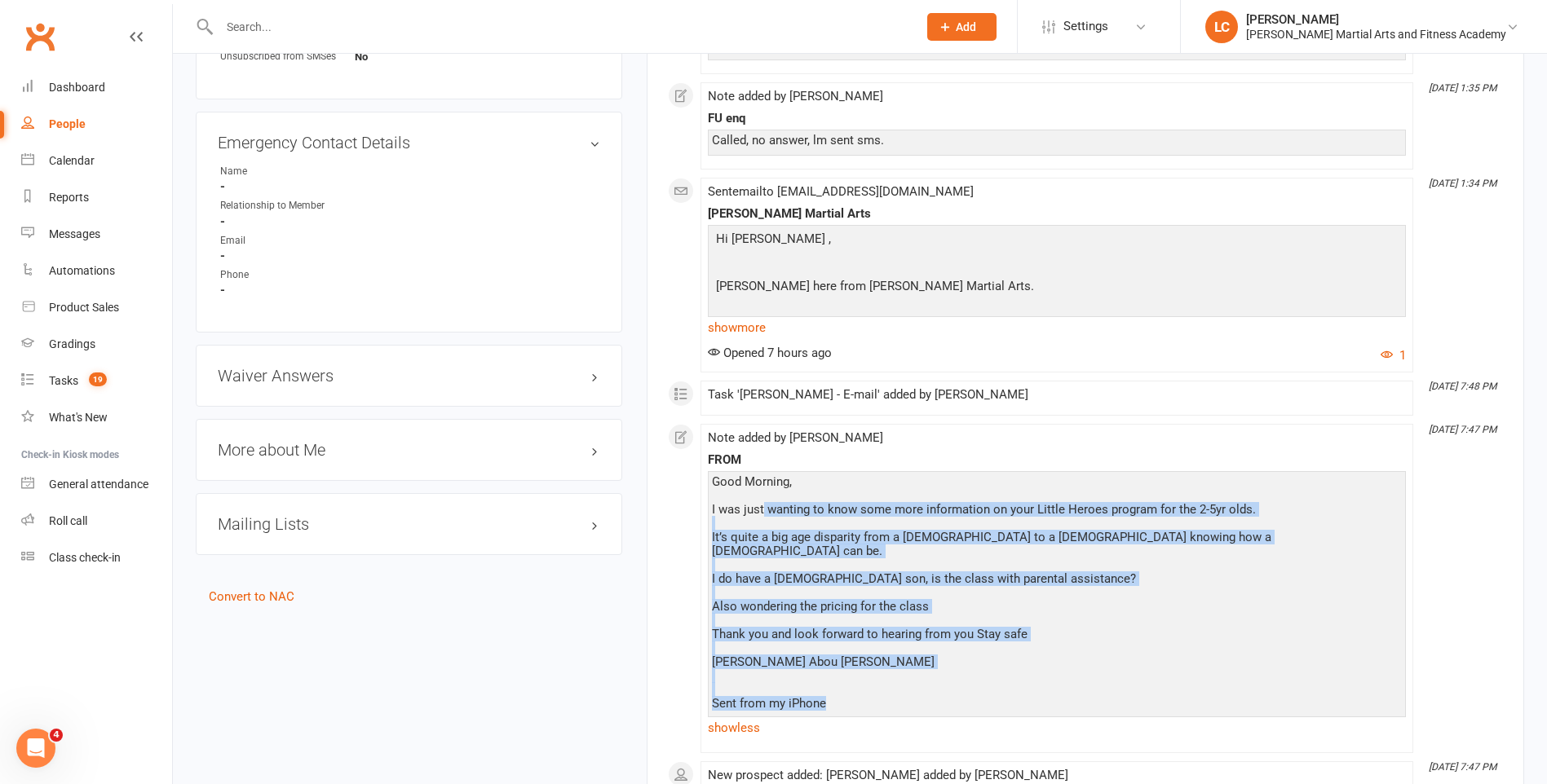
click at [761, 485] on div "Good Morning, I was just wanting to know some more information on your Little H…" at bounding box center [1056, 593] width 690 height 236
drag, startPoint x: 761, startPoint y: 484, endPoint x: 1033, endPoint y: 587, distance: 290.8
click at [1033, 587] on div "Good Morning, I was just wanting to know some more information on your Little H…" at bounding box center [1056, 593] width 690 height 236
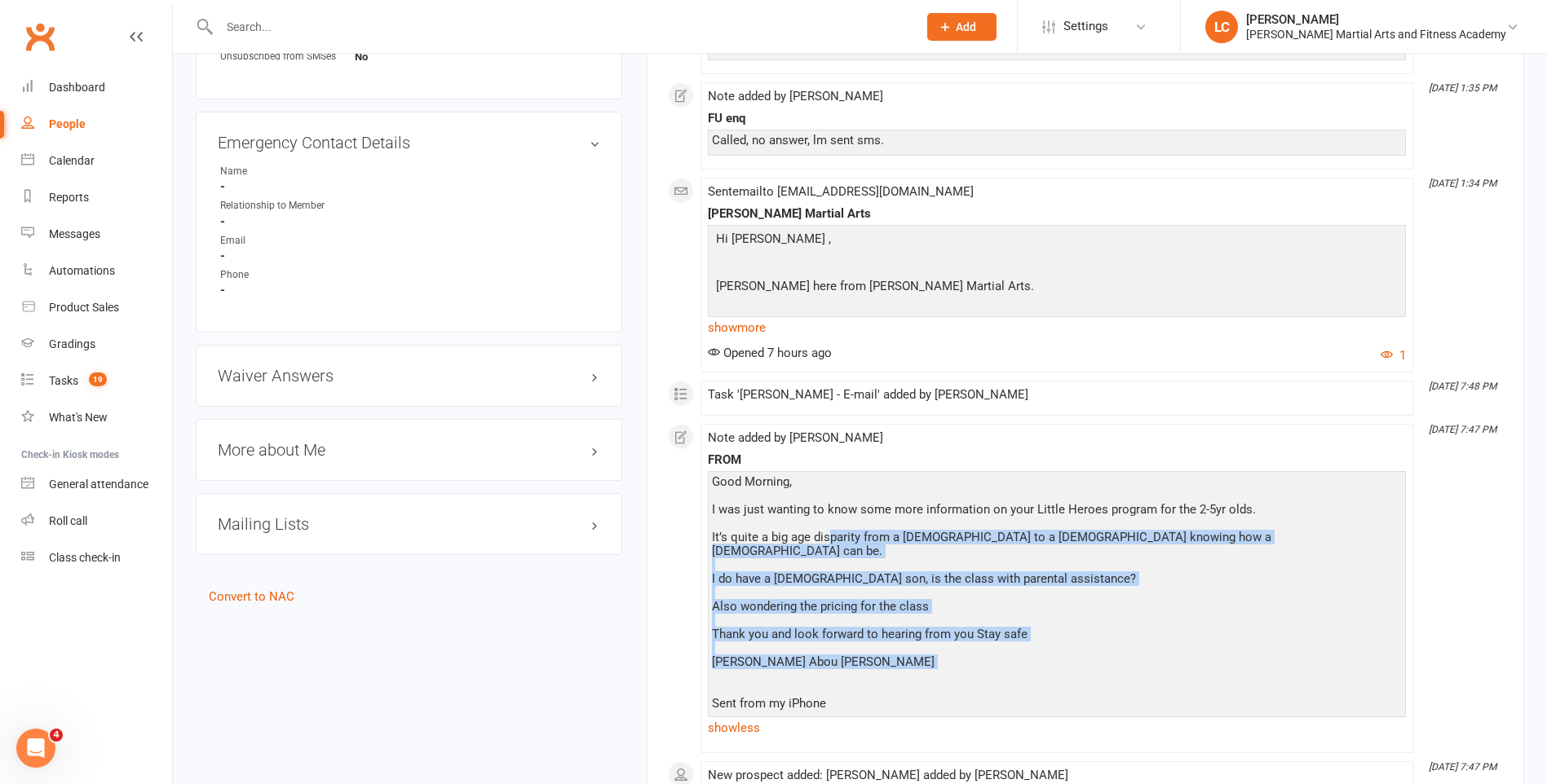
drag, startPoint x: 826, startPoint y: 534, endPoint x: 942, endPoint y: 669, distance: 178.0
click at [942, 669] on div "Good Morning, I was just wanting to know some more information on your Little H…" at bounding box center [1056, 593] width 690 height 236
drag, startPoint x: 895, startPoint y: 664, endPoint x: 787, endPoint y: 520, distance: 180.0
click at [787, 520] on div "Good Morning, I was just wanting to know some more information on your Little H…" at bounding box center [1056, 599] width 690 height 248
click at [1076, 638] on div "Good Morning, I was just wanting to know some more information on your Little H…" at bounding box center [1056, 593] width 690 height 236
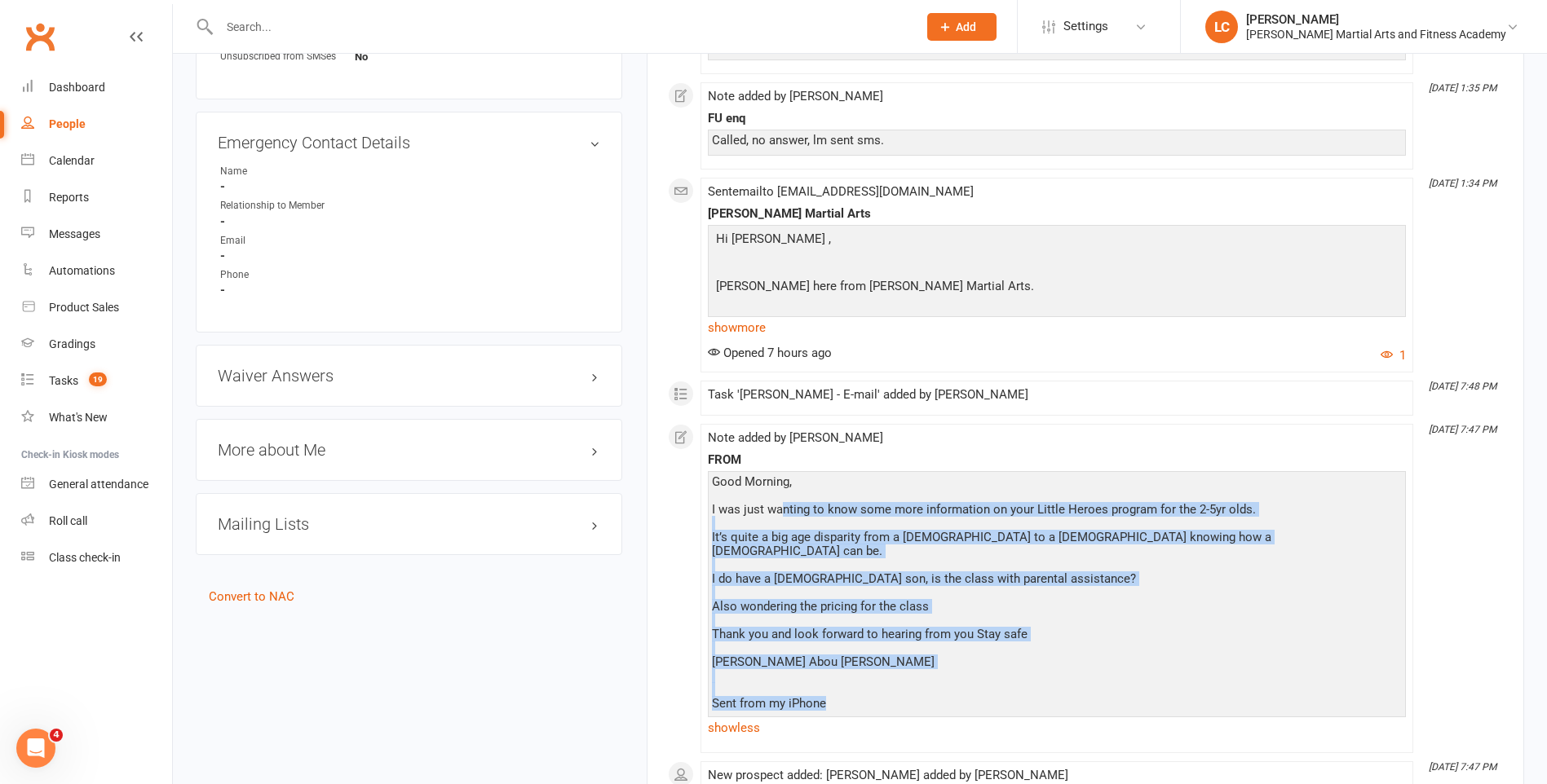
drag, startPoint x: 785, startPoint y: 615, endPoint x: 784, endPoint y: 513, distance: 102.0
click at [784, 513] on div "Good Morning, I was just wanting to know some more information on your Little H…" at bounding box center [1056, 593] width 690 height 236
click at [1155, 607] on div "Good Morning, I was just wanting to know some more information on your Little H…" at bounding box center [1056, 593] width 690 height 236
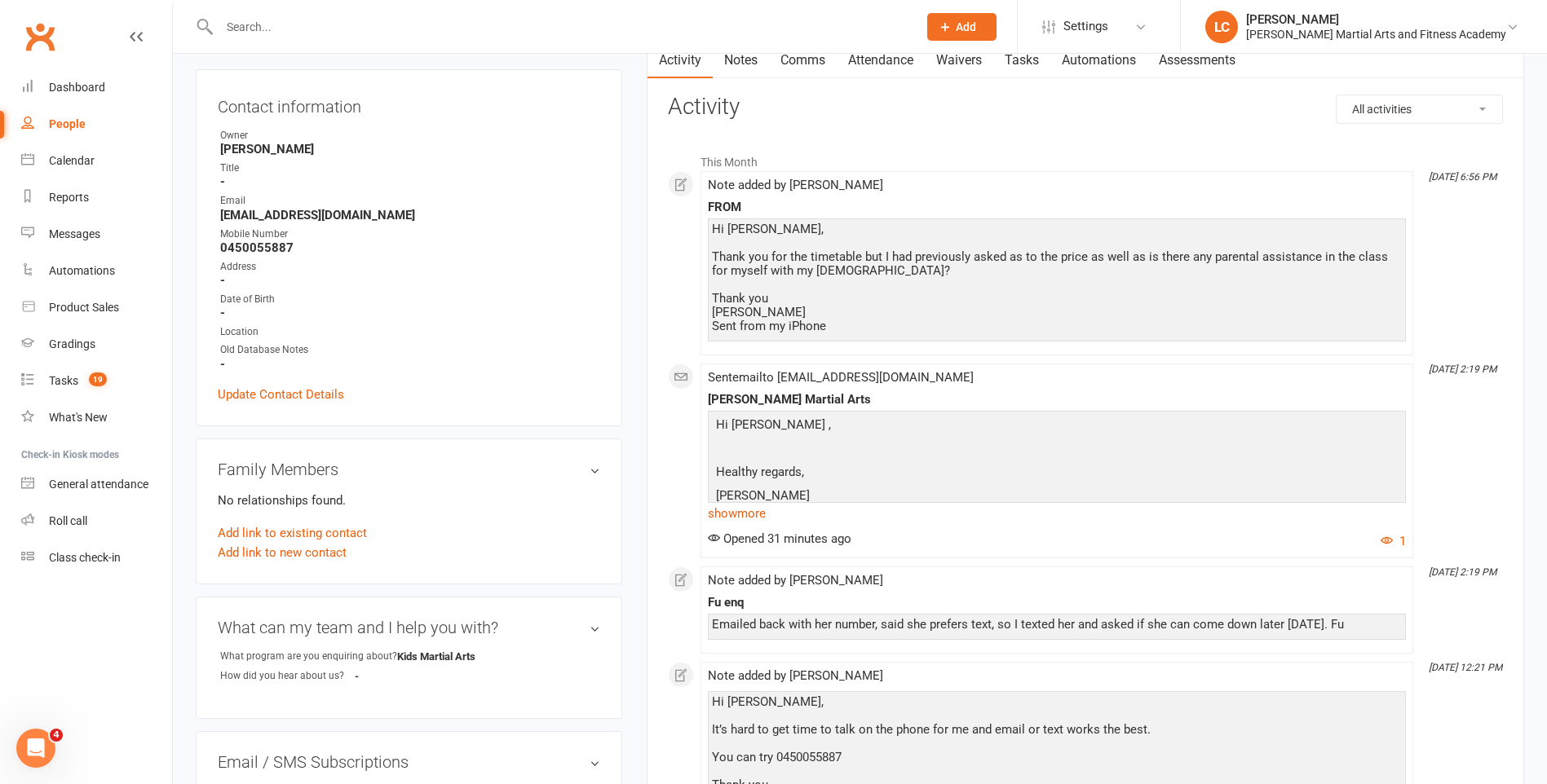
scroll to position [0, 0]
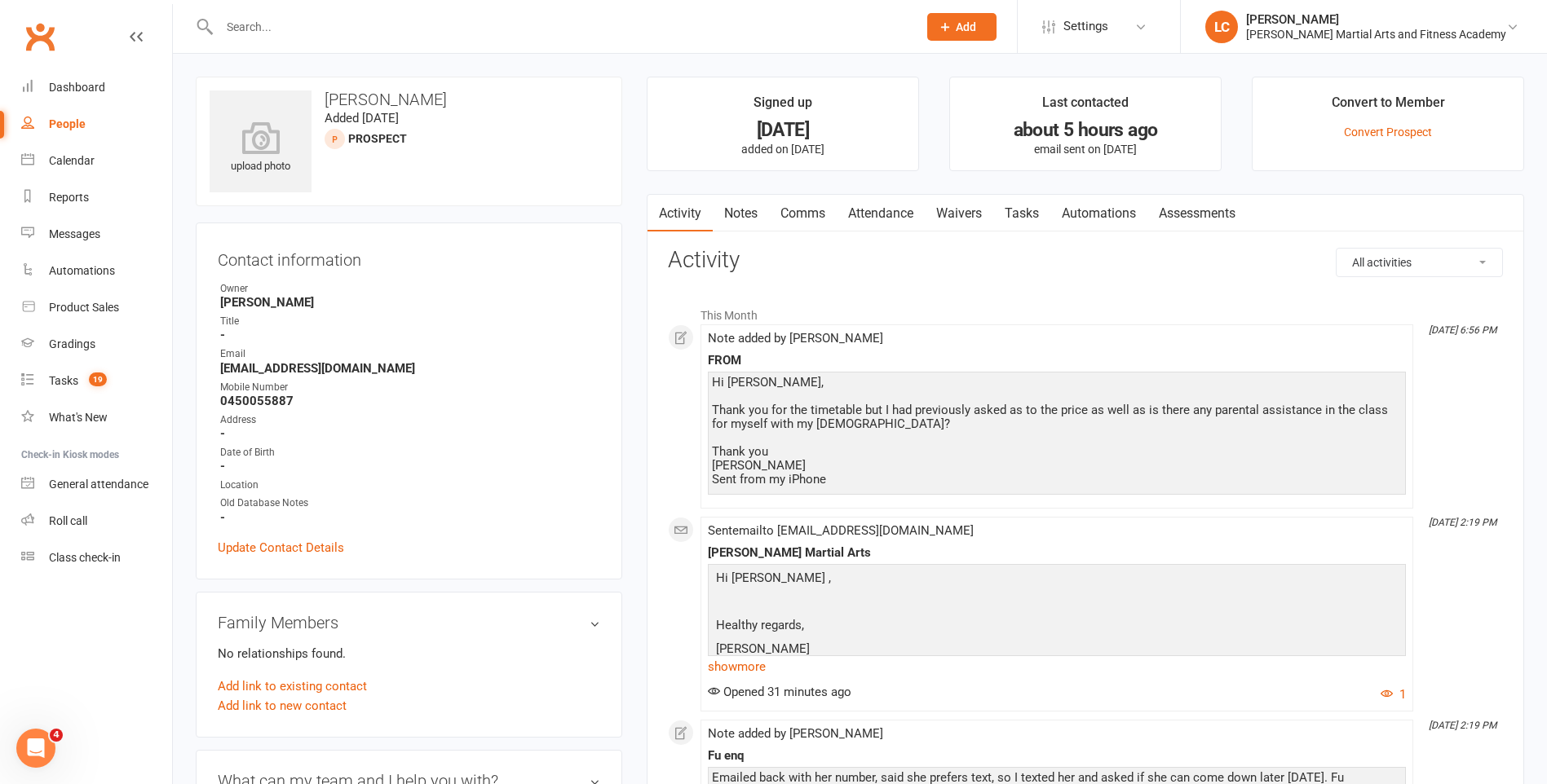
click at [797, 221] on link "Comms" at bounding box center [802, 214] width 68 height 38
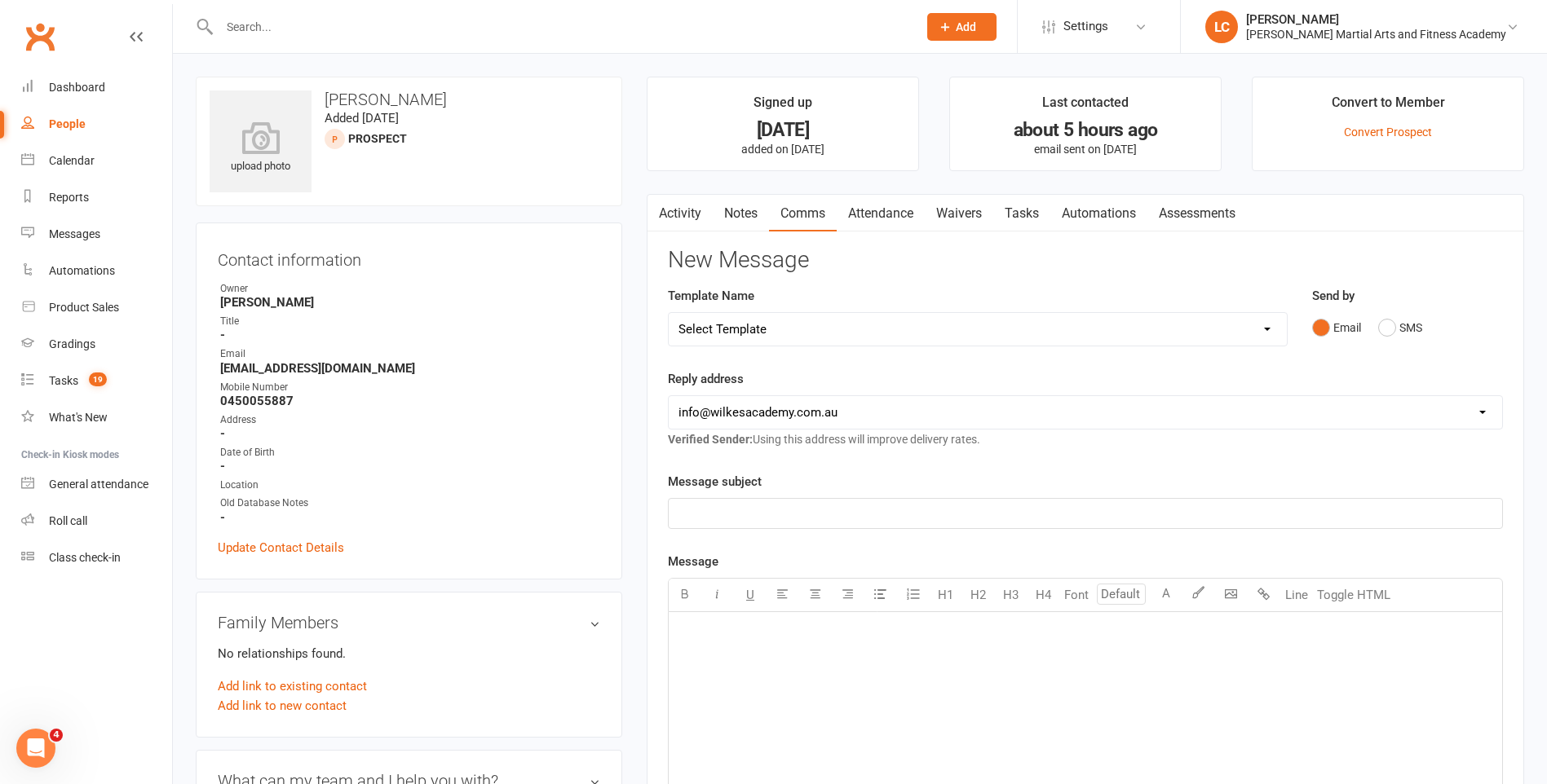
drag, startPoint x: 842, startPoint y: 331, endPoint x: 848, endPoint y: 346, distance: 16.2
click at [842, 331] on select "Select Template [Email] Birthday Party Enquiry [Email] [DEMOGRAPHIC_DATA] Gradi…" at bounding box center [977, 329] width 618 height 33
select select "40"
click at [668, 313] on select "Select Template [Email] Birthday Party Enquiry [Email] [DEMOGRAPHIC_DATA] Gradi…" at bounding box center [977, 329] width 618 height 33
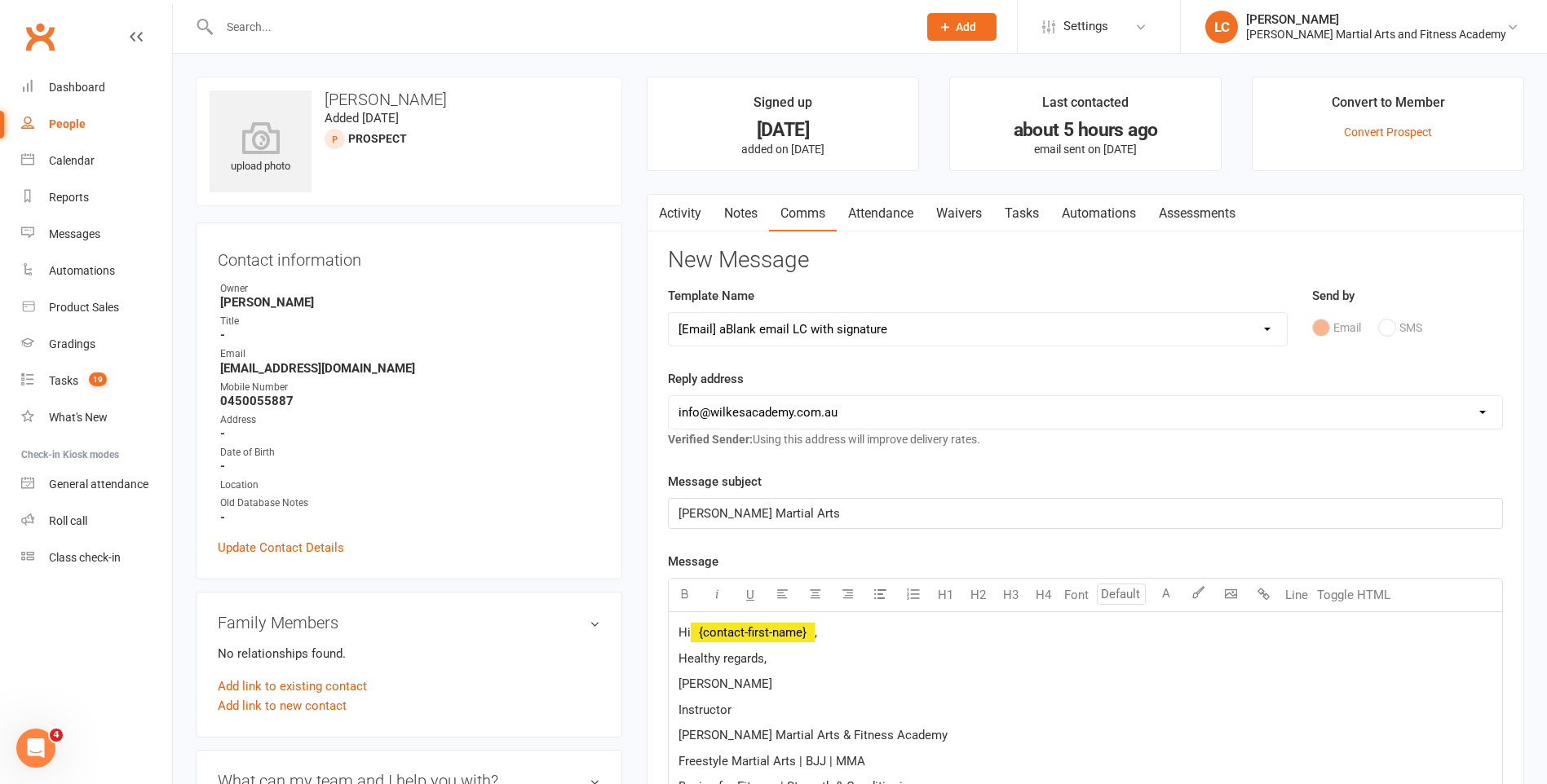
click at [857, 635] on p "Hi ﻿ {contact-first-name} ," at bounding box center [1084, 632] width 814 height 19
click at [982, 656] on p "[PERSON_NAME] here just filling in for Aria. Regarding your inquiry" at bounding box center [1084, 658] width 814 height 19
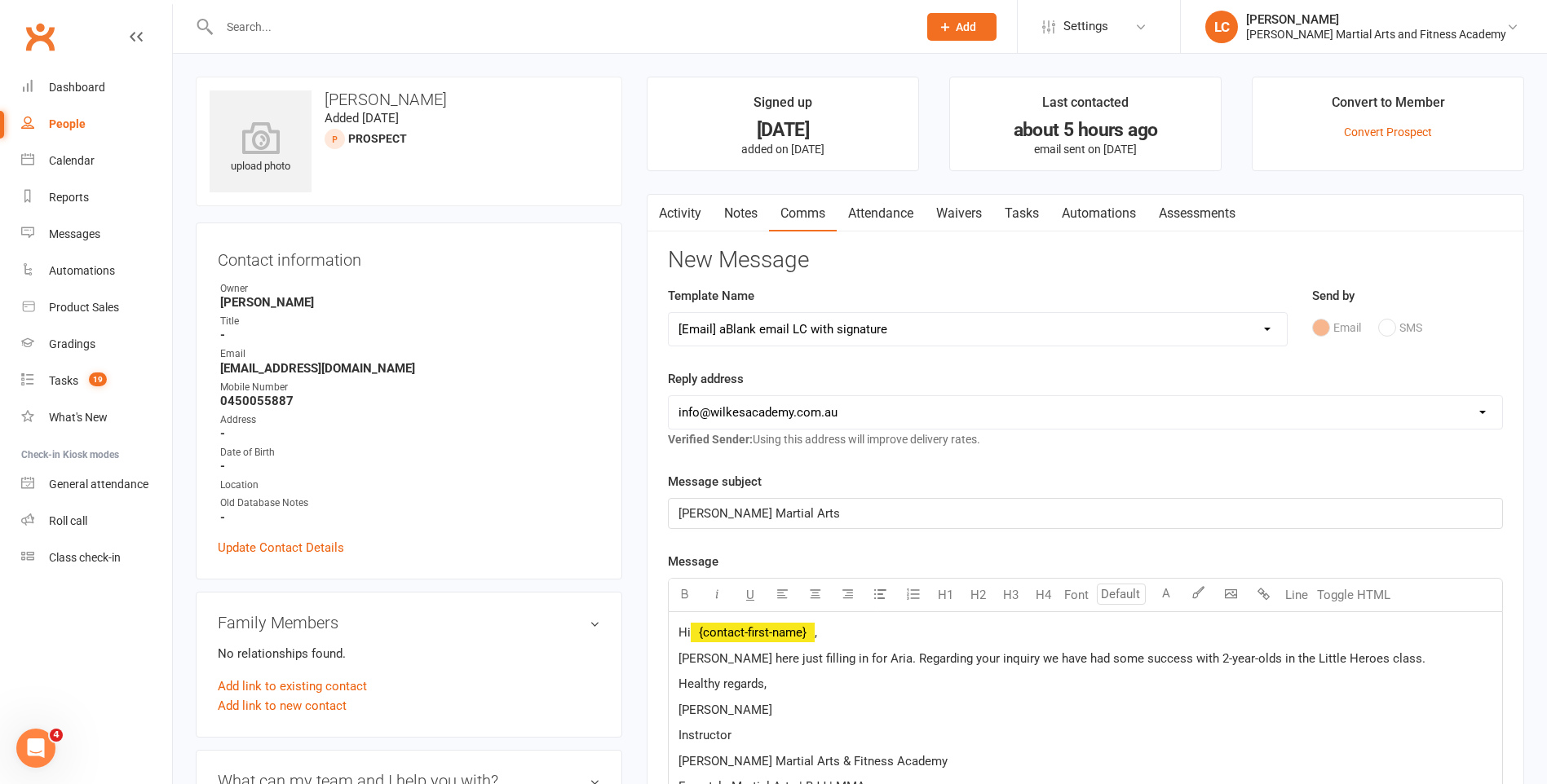
click at [1372, 662] on p "[PERSON_NAME] here just filling in for Aria. Regarding your inquiry we have had…" at bounding box center [1084, 658] width 814 height 19
click at [399, 18] on input "text" at bounding box center [560, 27] width 691 height 23
click at [1053, 689] on div "Hi ﻿ {contact-first-name} , [PERSON_NAME] here just filling in for Aria. Regard…" at bounding box center [1085, 796] width 834 height 369
click at [984, 643] on div "Hi ﻿ {contact-first-name} , [PERSON_NAME] here just filling in for Aria. Regard…" at bounding box center [1085, 796] width 834 height 369
click at [993, 679] on p "[PERSON_NAME] here just filling in for Aria. Regarding your inquiry we have had…" at bounding box center [1084, 668] width 814 height 40
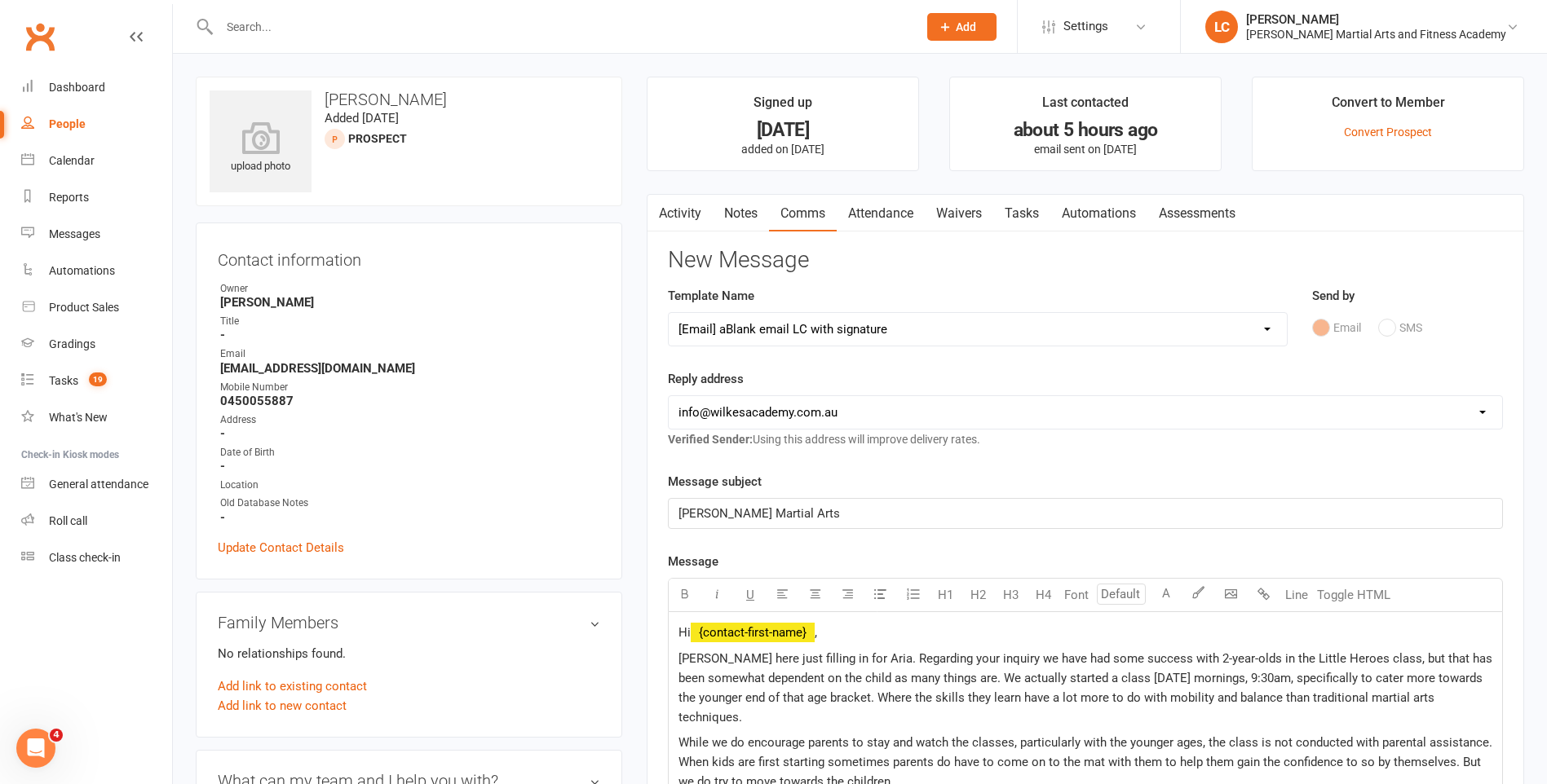
click at [908, 764] on p "While we do encourage parents to stay and watch the classes, particularly with …" at bounding box center [1084, 762] width 814 height 59
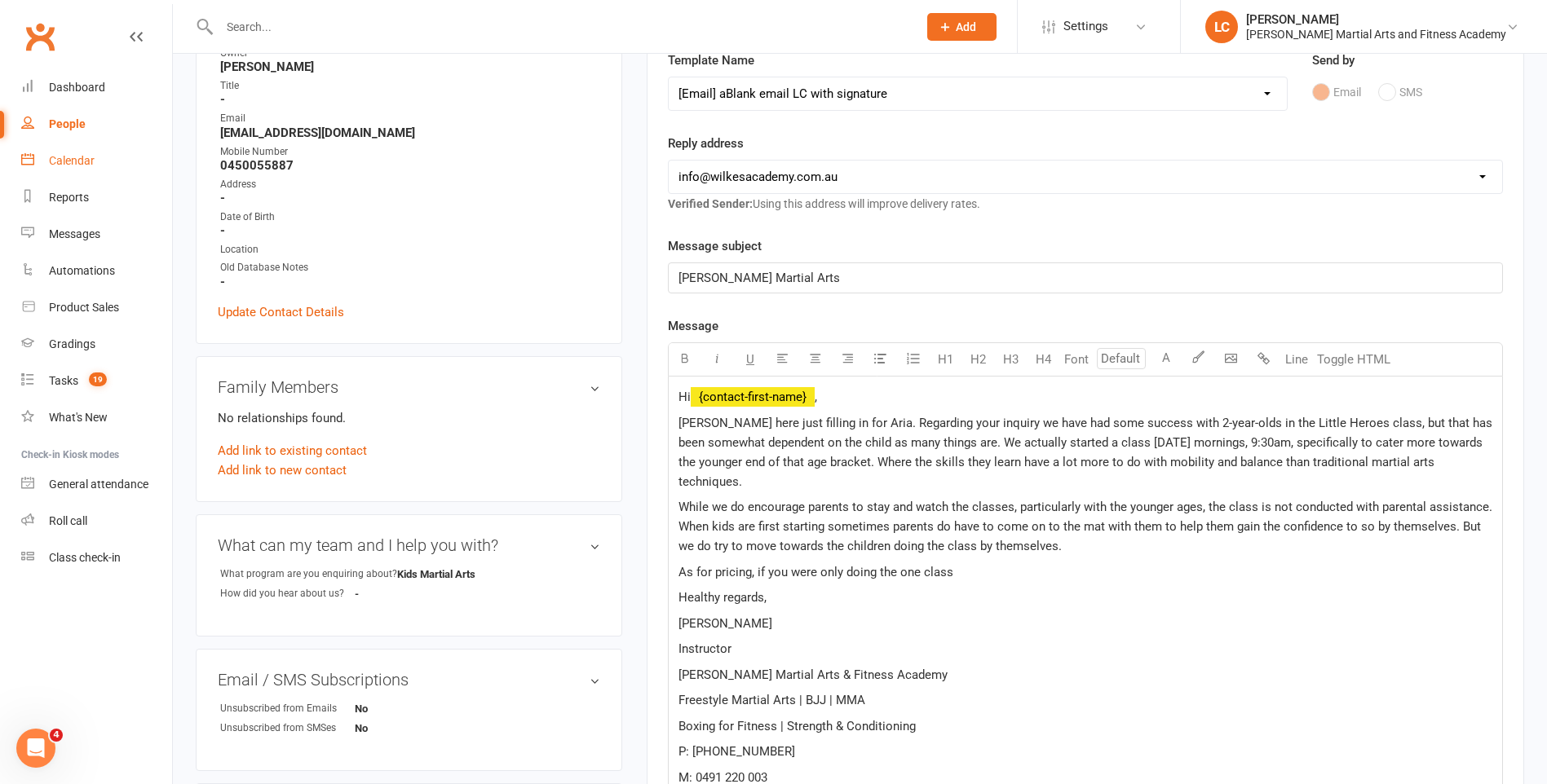
scroll to position [244, 0]
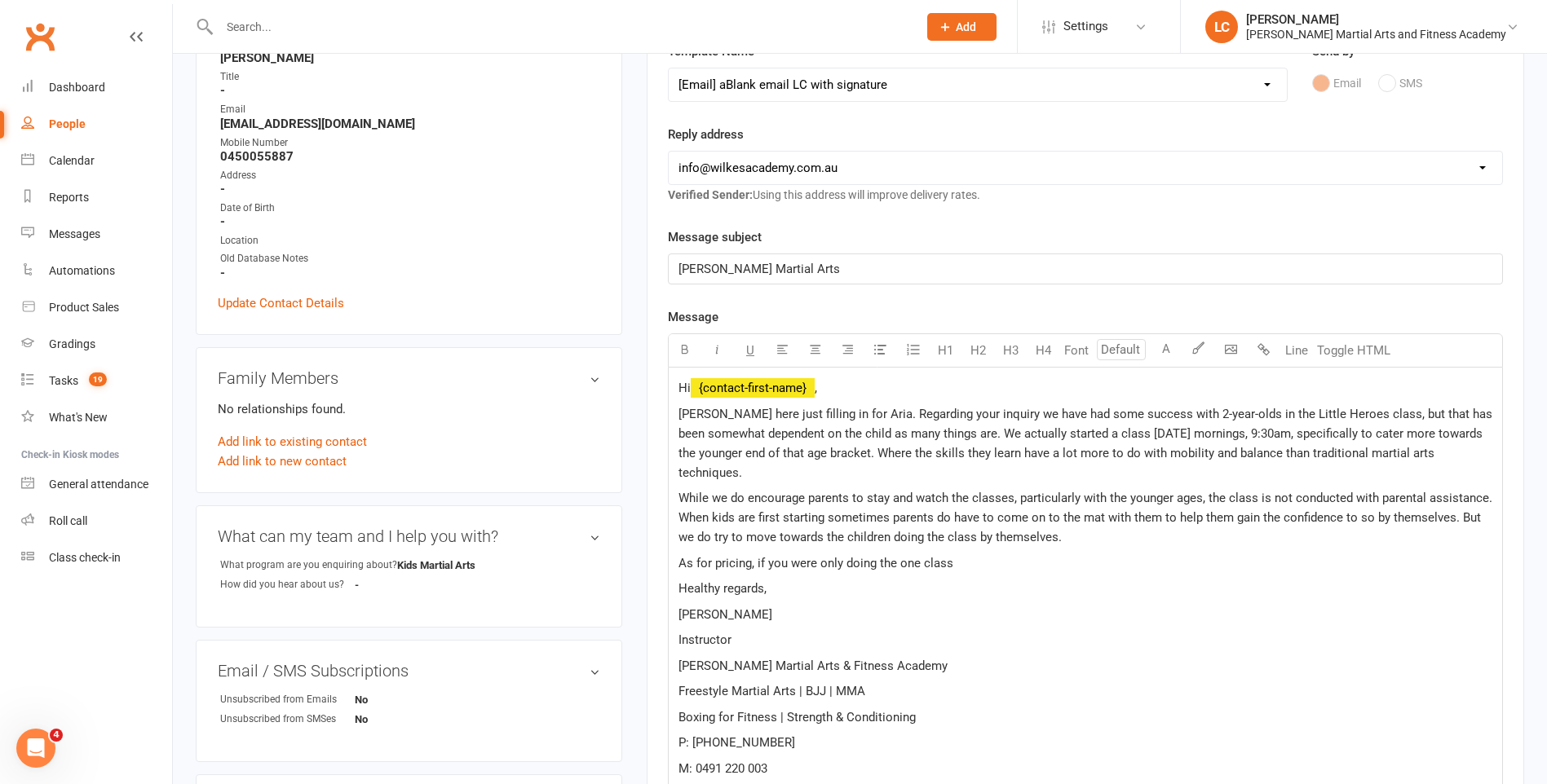
click at [973, 554] on p "As for pricing, if you were only doing the one class" at bounding box center [1084, 563] width 814 height 19
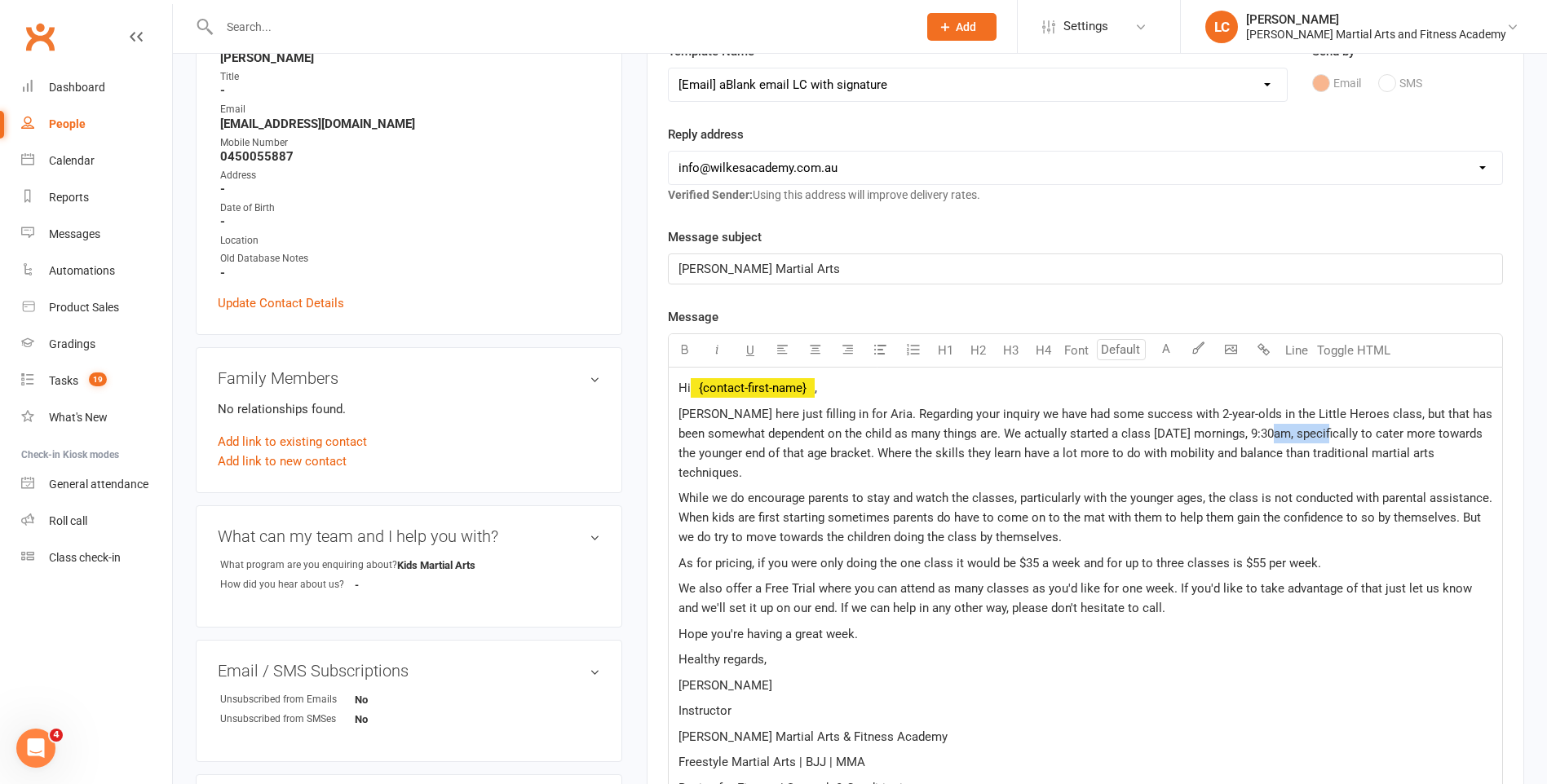
drag, startPoint x: 1336, startPoint y: 432, endPoint x: 1282, endPoint y: 433, distance: 54.0
click at [1282, 433] on span "[PERSON_NAME] here just filling in for Aria. Regarding your inquiry we have had…" at bounding box center [1086, 443] width 817 height 73
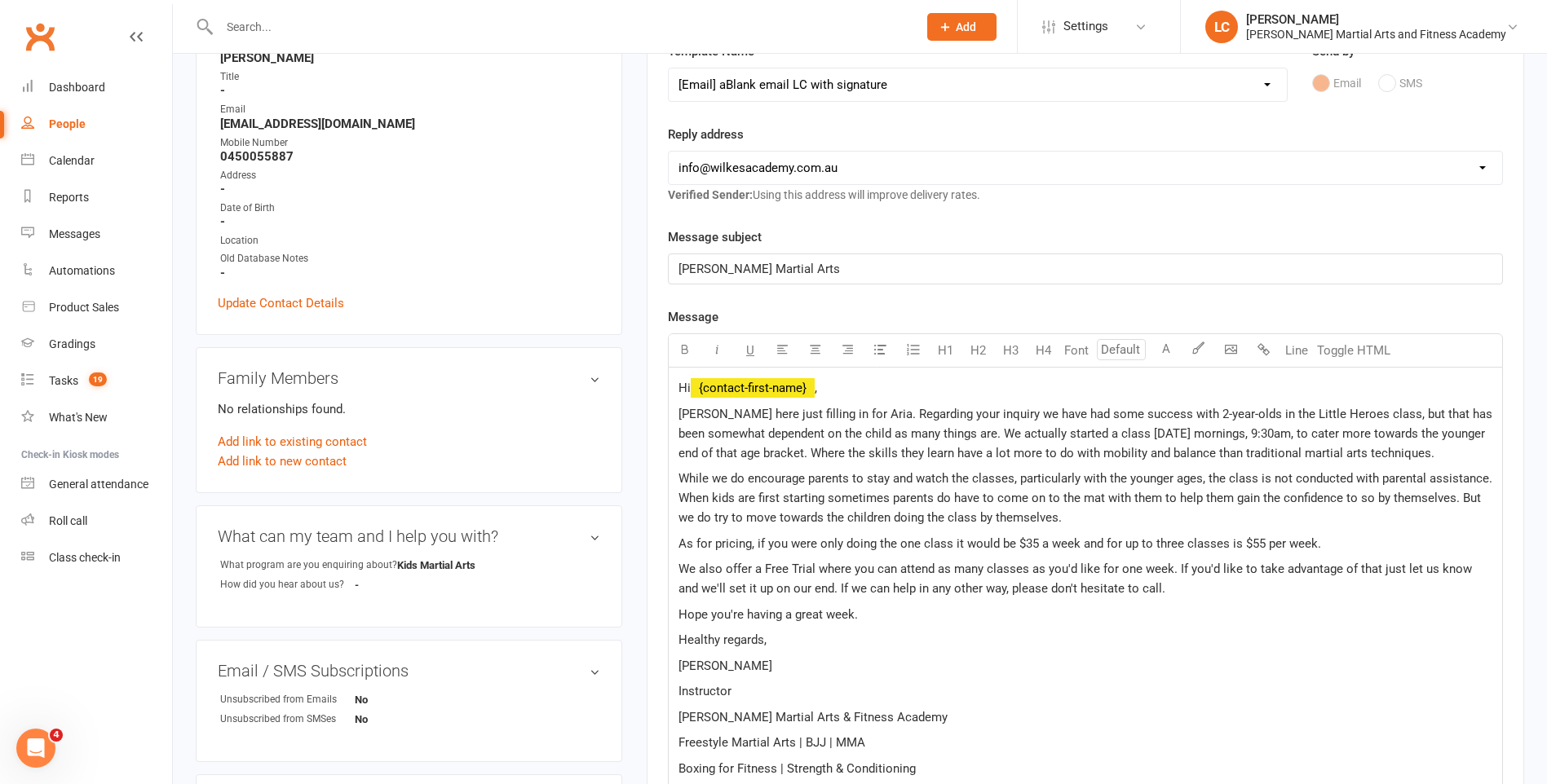
click at [716, 454] on span "[PERSON_NAME] here just filling in for Aria. Regarding your inquiry we have had…" at bounding box center [1086, 433] width 817 height 54
drag, startPoint x: 1433, startPoint y: 452, endPoint x: 1266, endPoint y: 507, distance: 175.8
click at [1433, 454] on p "[PERSON_NAME] here just filling in for Aria. Regarding your inquiry we have had…" at bounding box center [1084, 433] width 814 height 59
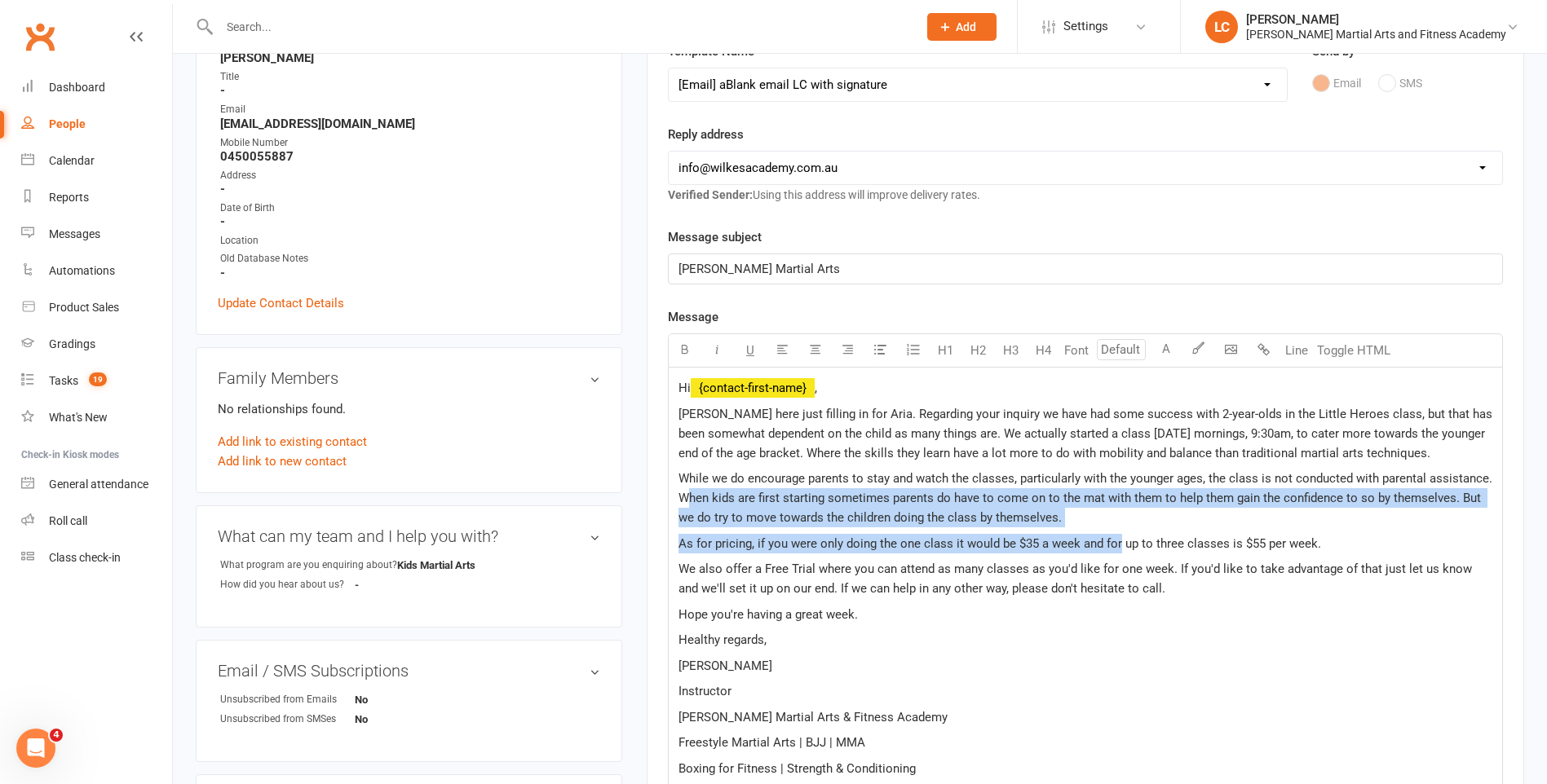
drag, startPoint x: 722, startPoint y: 504, endPoint x: 1206, endPoint y: 512, distance: 484.1
click at [1126, 528] on div "Hi ﻿ {contact-first-name} , [PERSON_NAME] here just filling in for Aria. Regard…" at bounding box center [1085, 642] width 834 height 550
click at [1227, 510] on p "While we do encourage parents to stay and watch the classes, particularly with …" at bounding box center [1084, 497] width 814 height 59
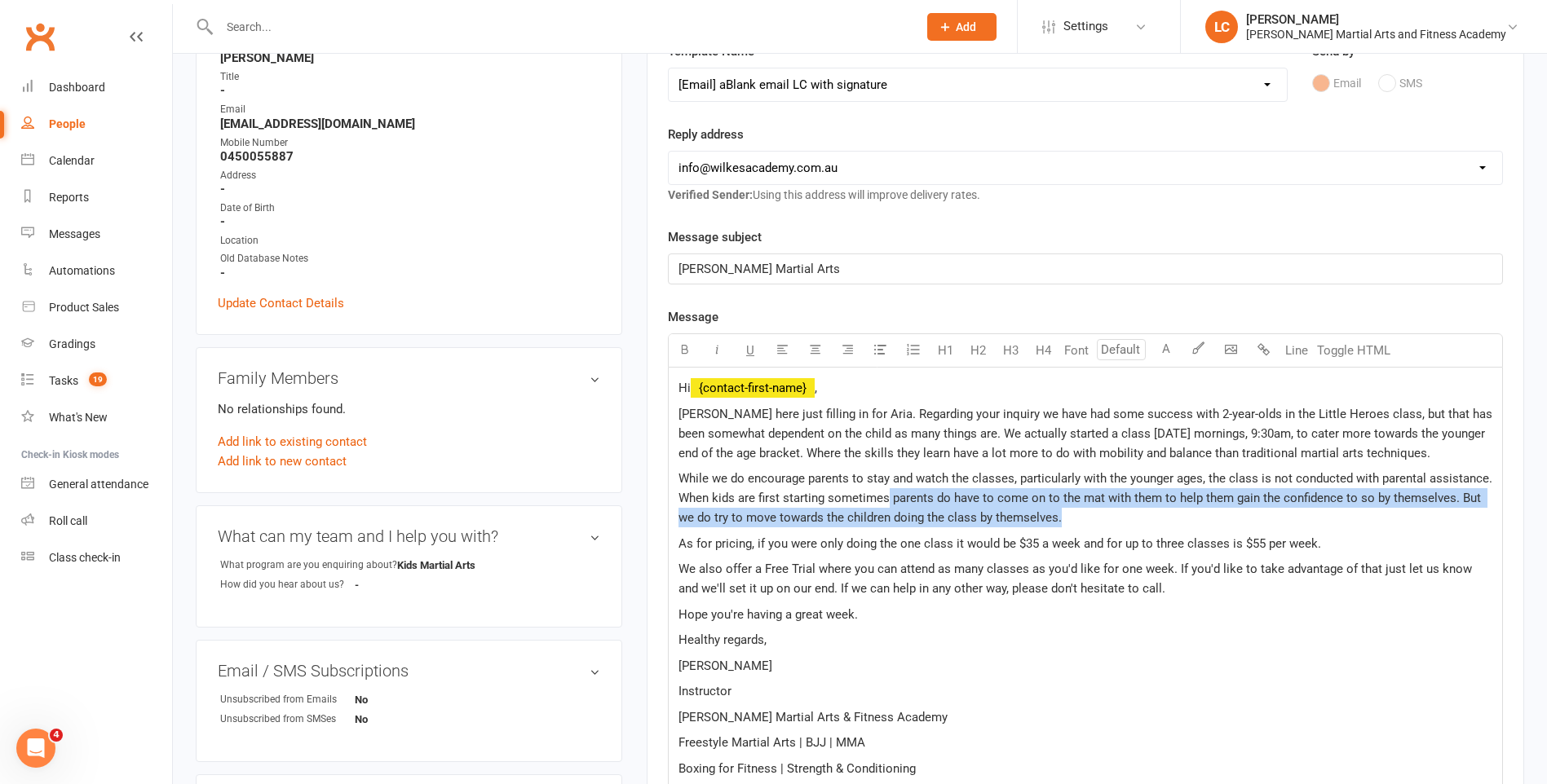
drag, startPoint x: 1221, startPoint y: 509, endPoint x: 887, endPoint y: 498, distance: 334.2
click at [887, 498] on p "While we do encourage parents to stay and watch the classes, particularly with …" at bounding box center [1084, 497] width 814 height 59
click at [1255, 510] on p "While we do encourage parents to stay and watch the classes, particularly with …" at bounding box center [1084, 497] width 814 height 59
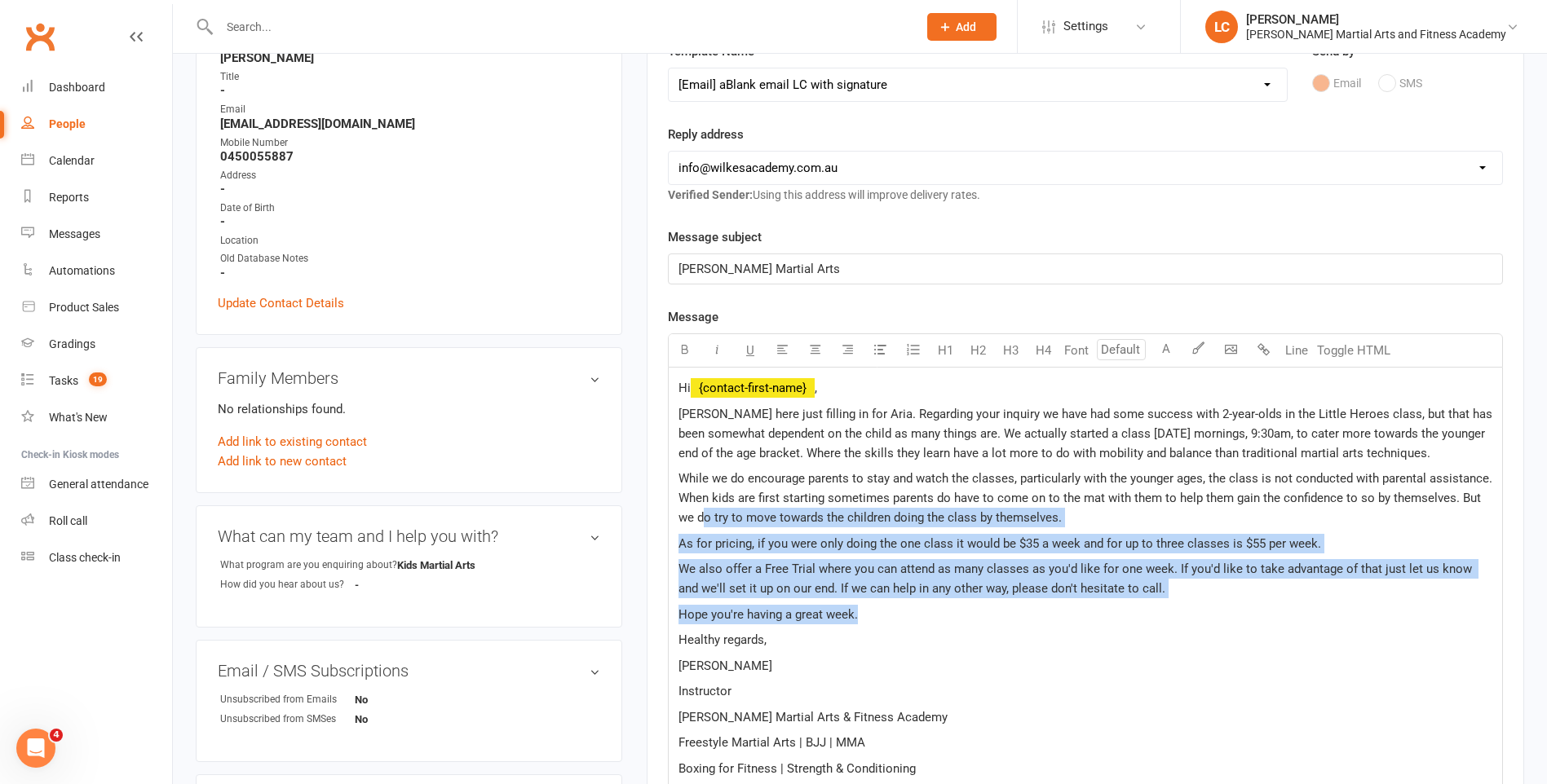
drag, startPoint x: 706, startPoint y: 522, endPoint x: 1206, endPoint y: 605, distance: 506.8
click at [1204, 605] on div "Hi ﻿ {contact-first-name} , [PERSON_NAME] here just filling in for Aria. Regard…" at bounding box center [1085, 642] width 834 height 550
click at [1247, 606] on p "Hope you're having a great week." at bounding box center [1084, 614] width 814 height 19
drag, startPoint x: 1200, startPoint y: 597, endPoint x: 662, endPoint y: 519, distance: 543.6
click at [662, 519] on div "Activity Notes Comms Attendance Waivers Tasks Automations Assessments New Messa…" at bounding box center [1085, 584] width 878 height 1268
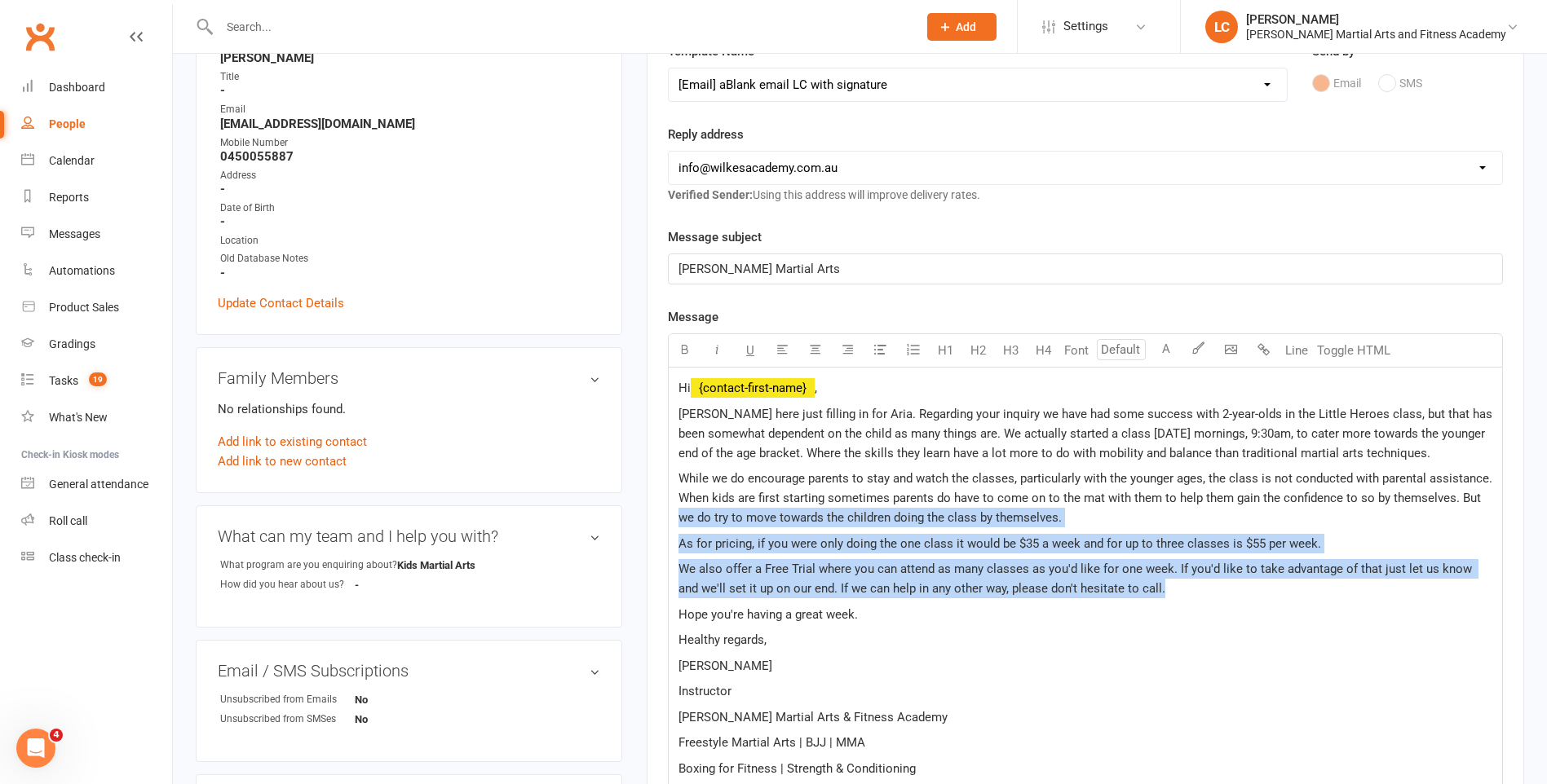
click at [1014, 586] on span "We also offer a Free Trial where you can attend as many classes as you'd like f…" at bounding box center [1076, 578] width 797 height 34
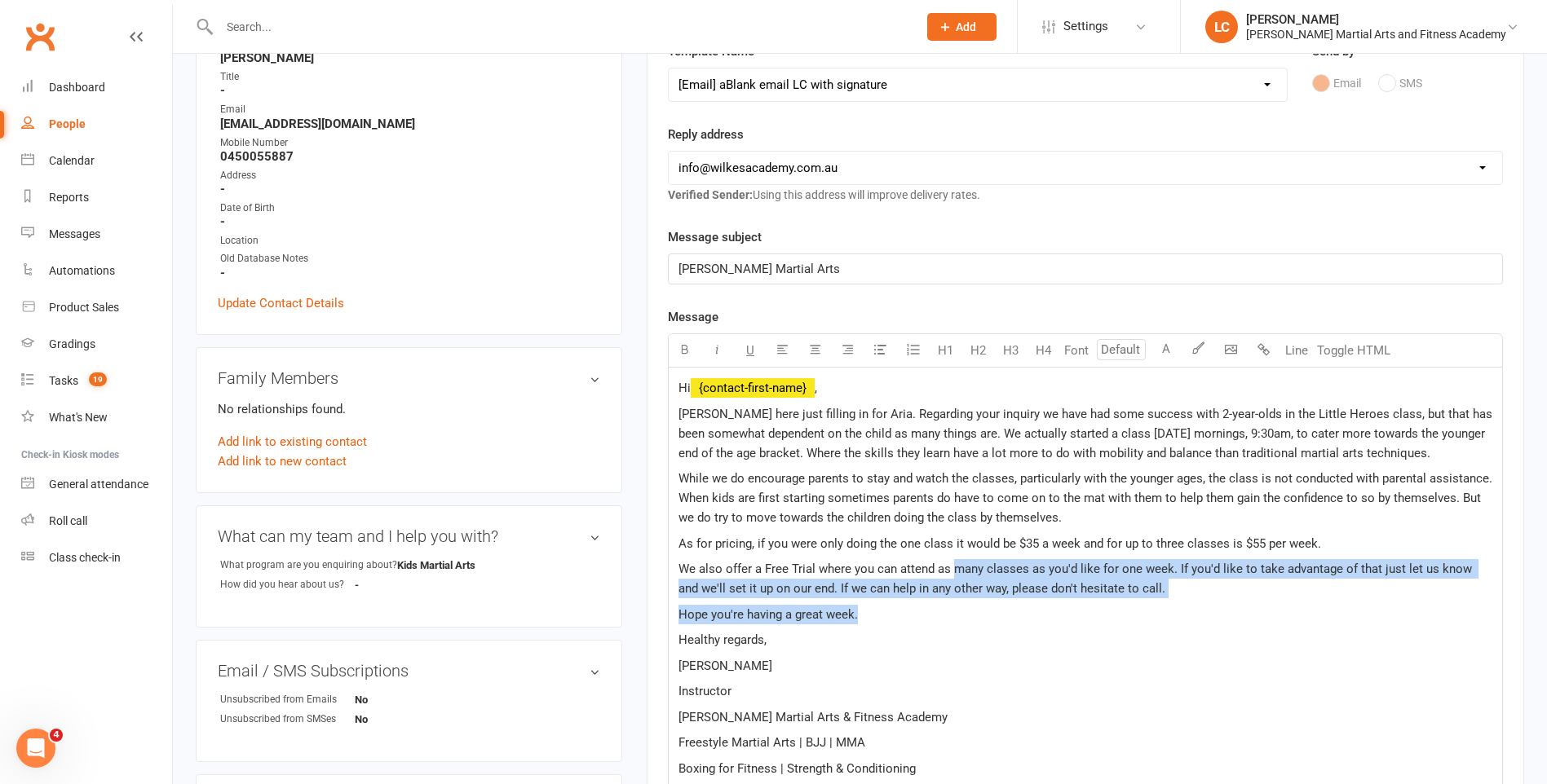
drag, startPoint x: 1080, startPoint y: 577, endPoint x: 1294, endPoint y: 600, distance: 215.2
click at [1294, 600] on div "Hi ﻿ {contact-first-name} , [PERSON_NAME] here just filling in for Aria. Regard…" at bounding box center [1085, 642] width 834 height 550
click at [1297, 598] on p "We also offer a Free Trial where you can attend as many classes as you'd like f…" at bounding box center [1084, 578] width 814 height 40
drag, startPoint x: 1283, startPoint y: 601, endPoint x: 894, endPoint y: 565, distance: 390.7
click at [886, 556] on div "Hi ﻿ {contact-first-name} , [PERSON_NAME] here just filling in for Aria. Regard…" at bounding box center [1085, 642] width 834 height 550
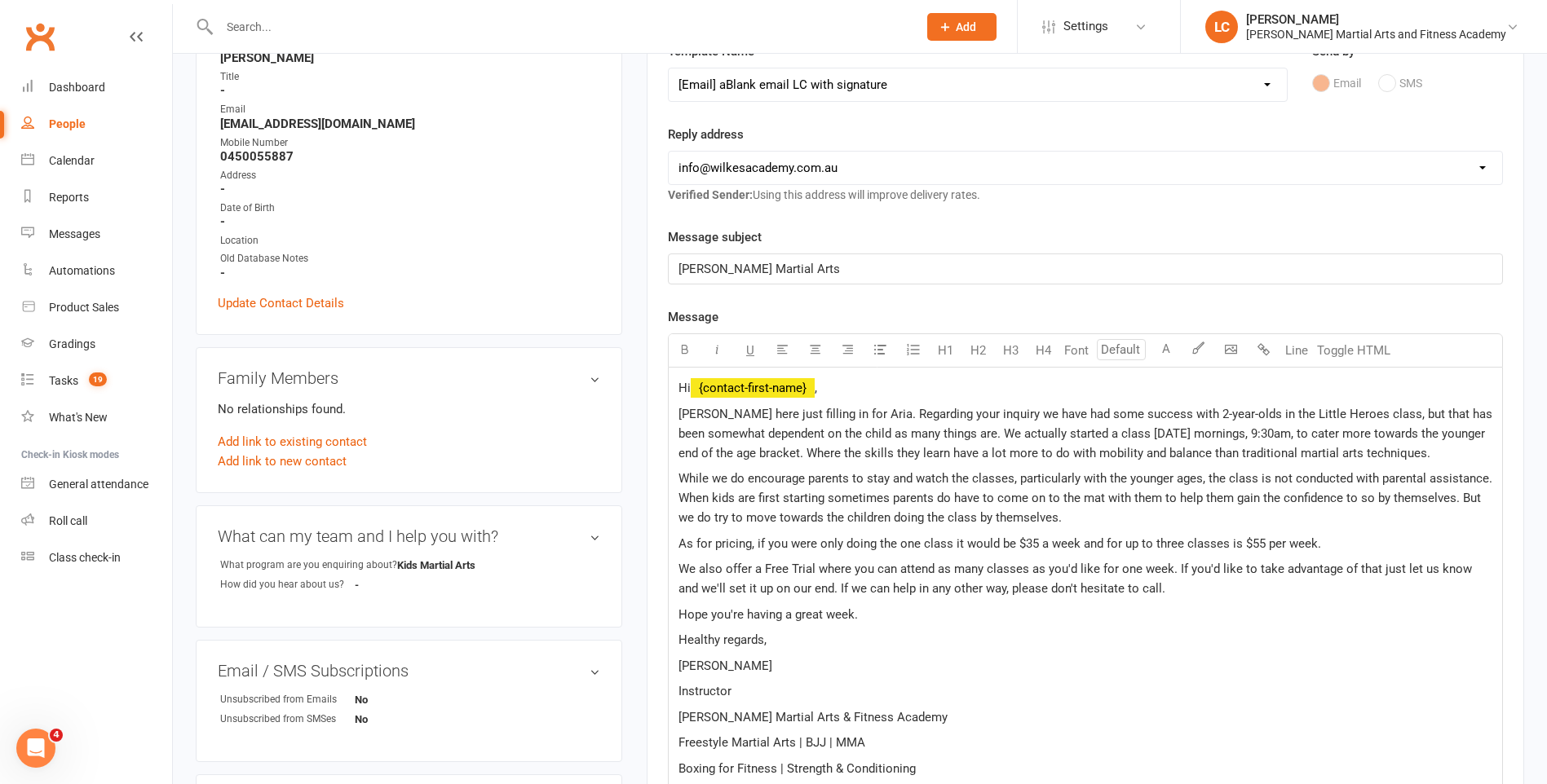
click at [1166, 637] on p "Healthy regards," at bounding box center [1084, 640] width 814 height 19
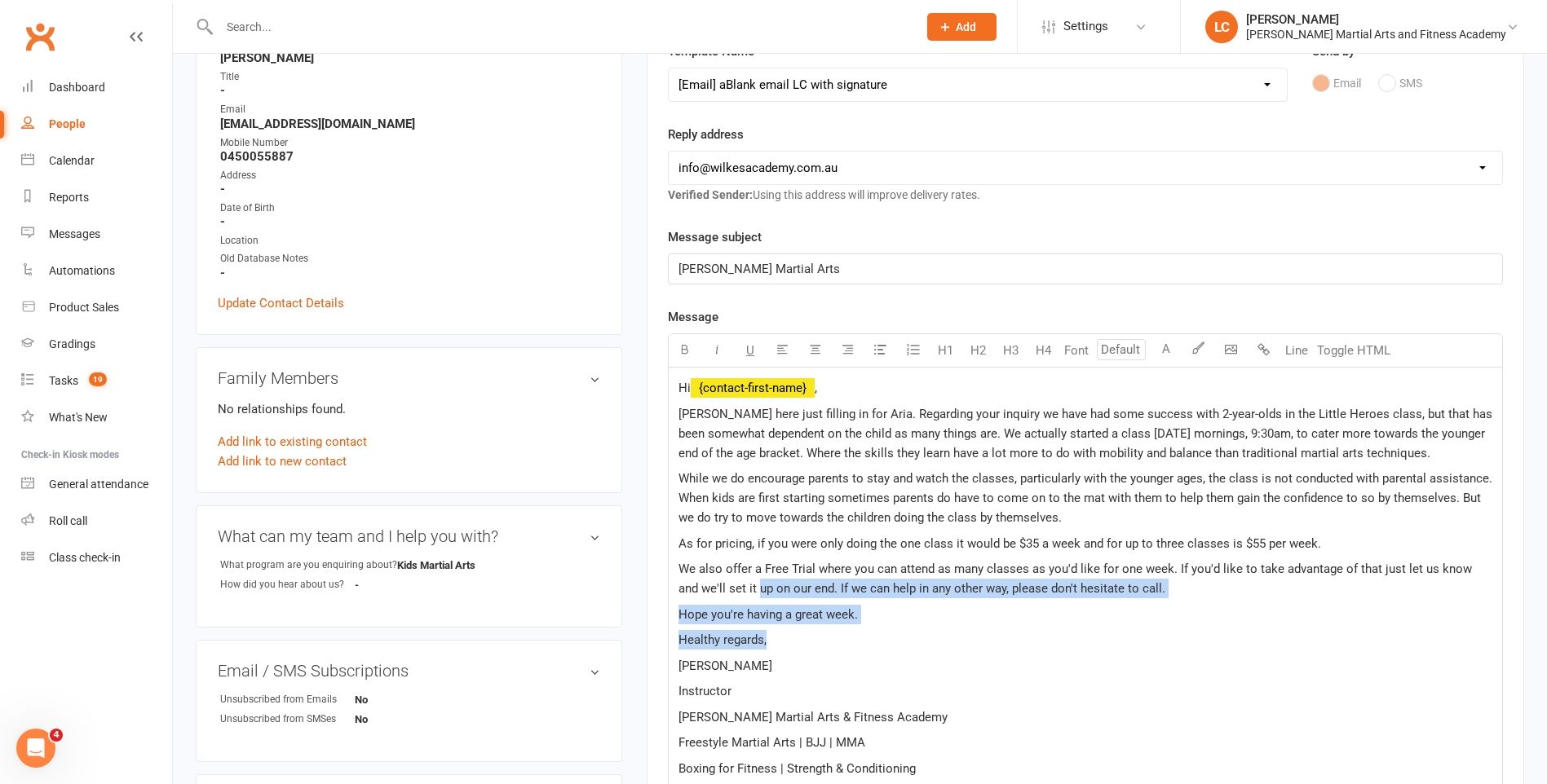
drag, startPoint x: 924, startPoint y: 641, endPoint x: 743, endPoint y: 588, distance: 188.6
click at [734, 591] on div "Hi ﻿ {contact-first-name} , [PERSON_NAME] here just filling in for Aria. Regard…" at bounding box center [1085, 642] width 834 height 550
click at [1003, 618] on p "Hope you're having a great week." at bounding box center [1084, 614] width 814 height 19
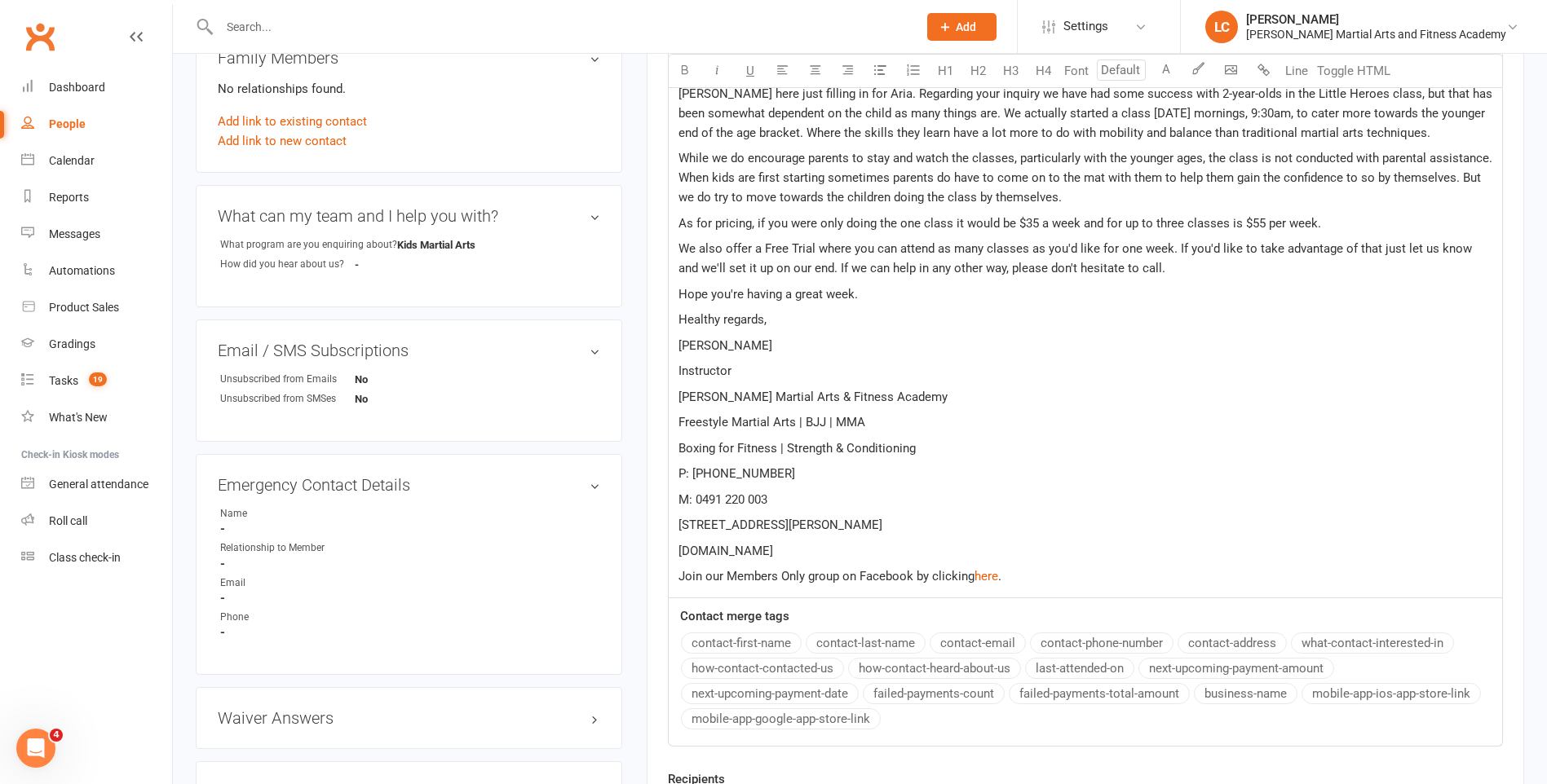
scroll to position [794, 0]
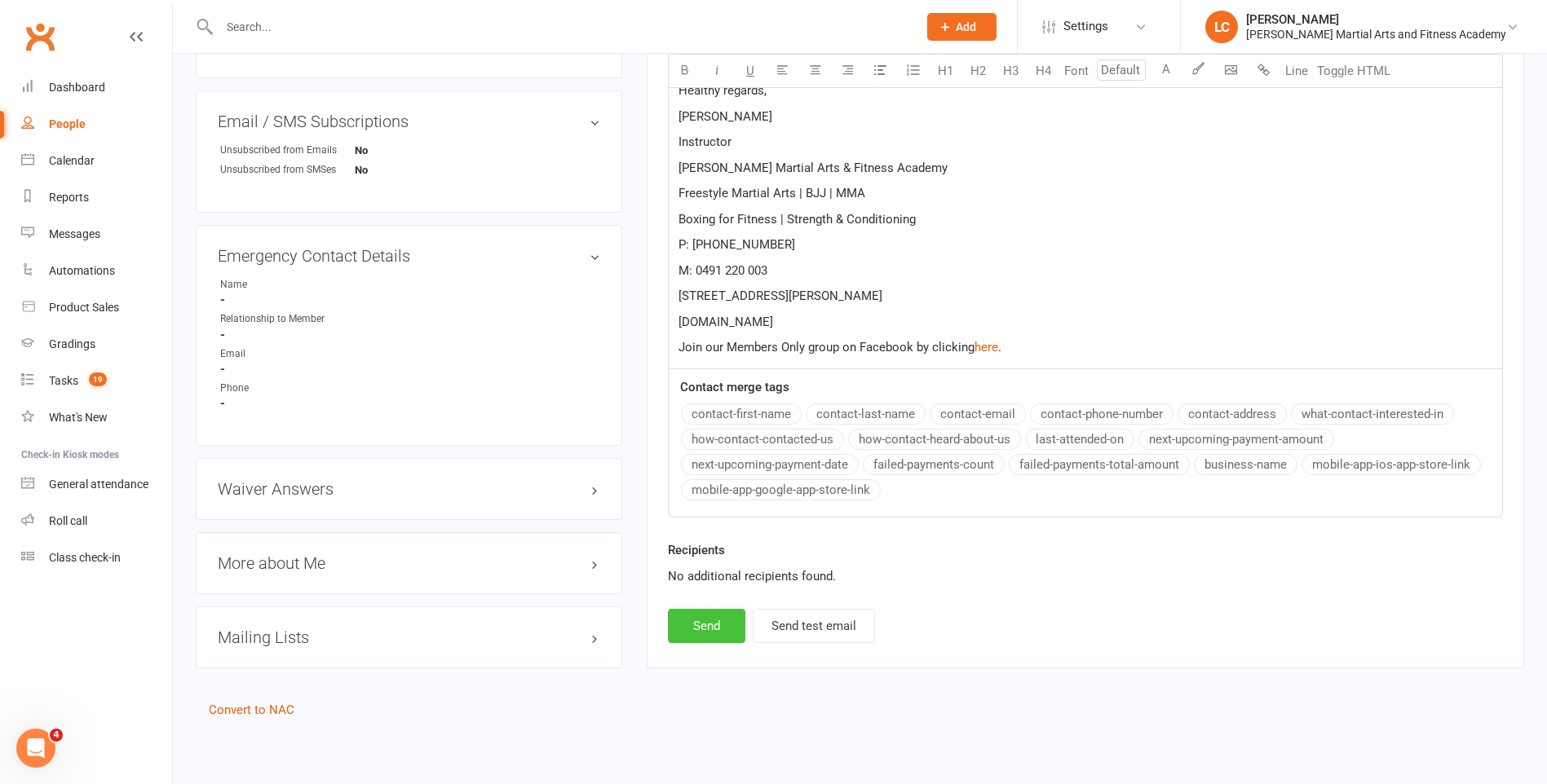
click at [726, 631] on button "Send" at bounding box center [706, 626] width 77 height 34
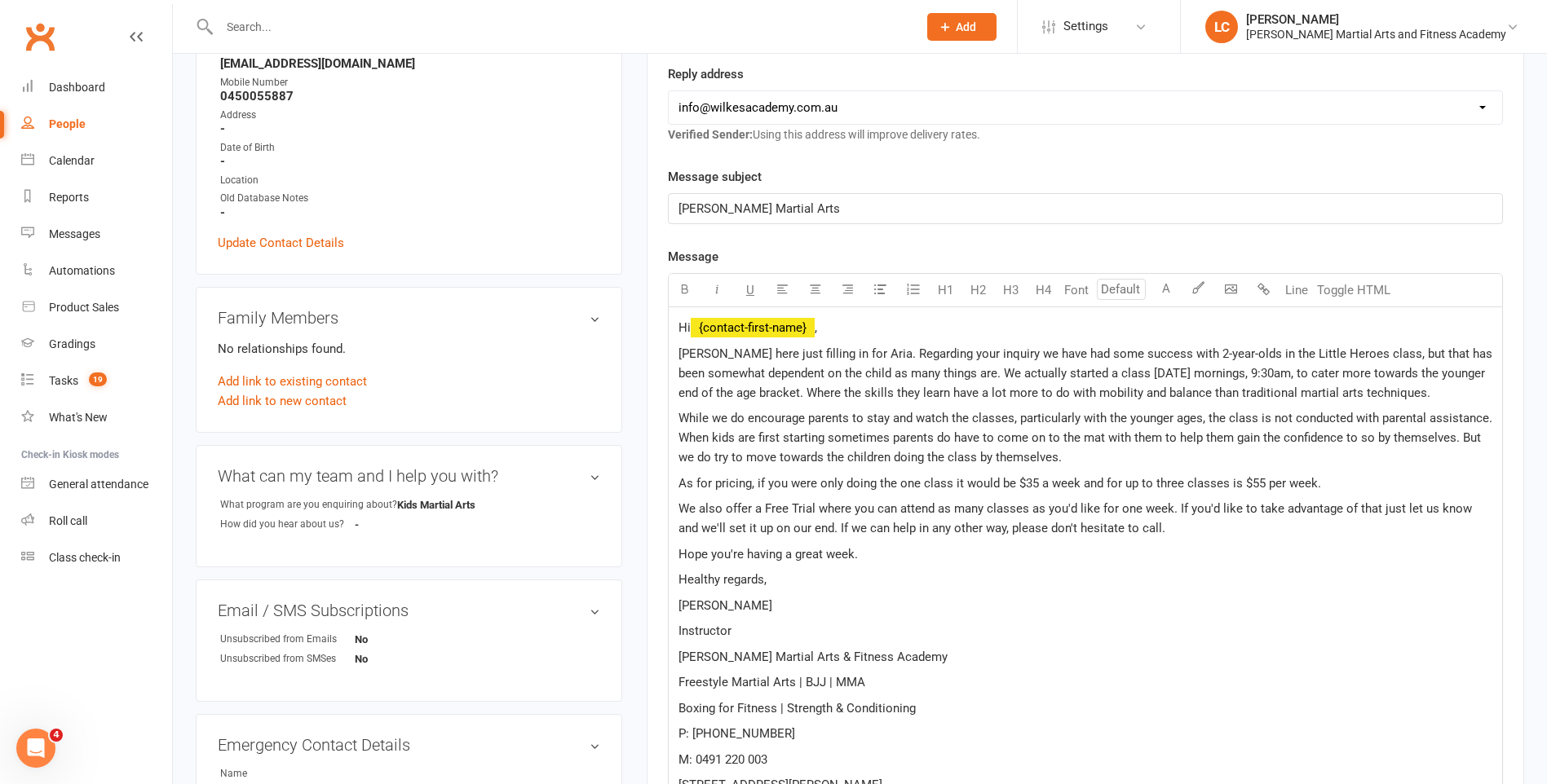
select select
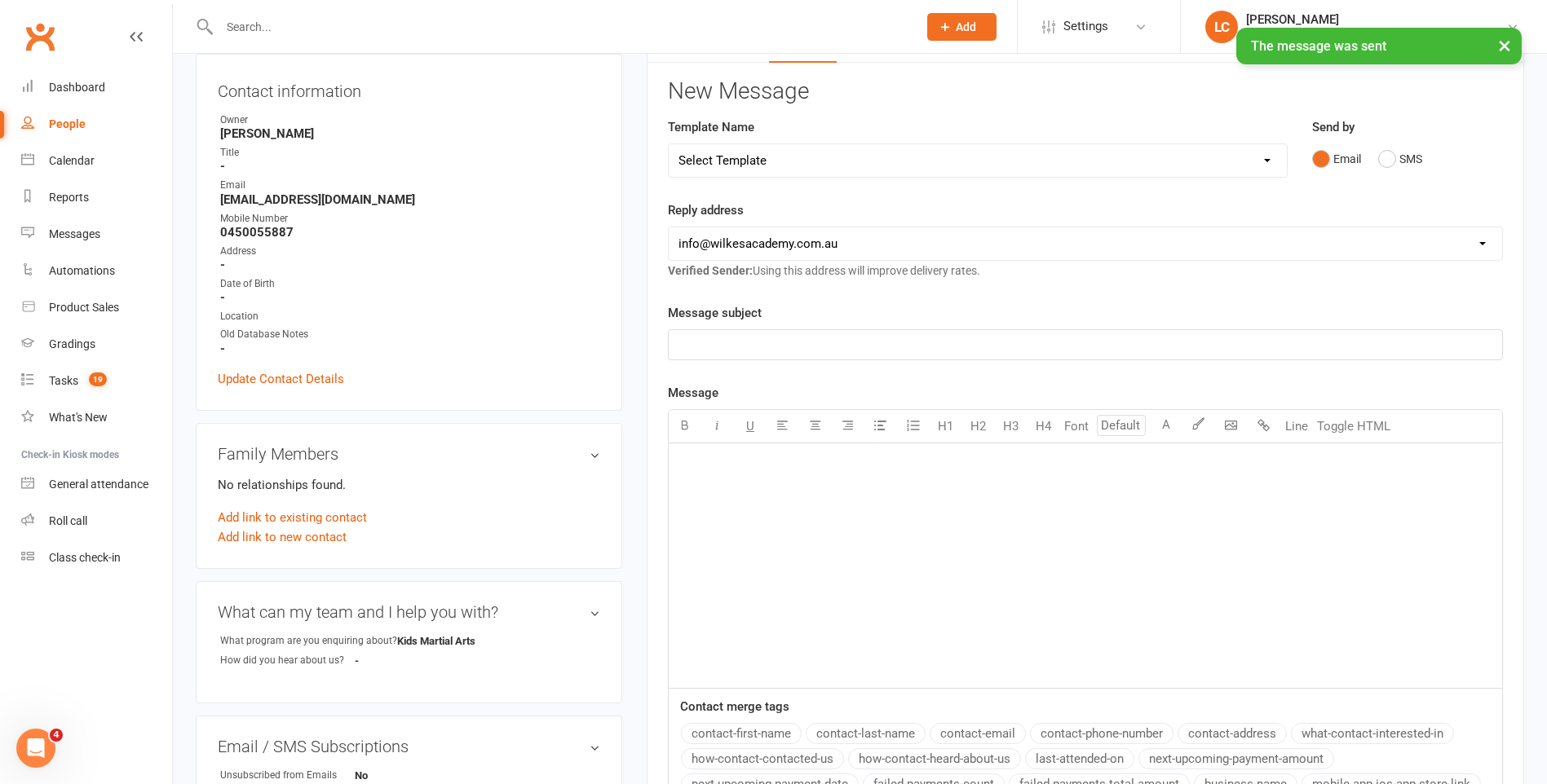
scroll to position [0, 0]
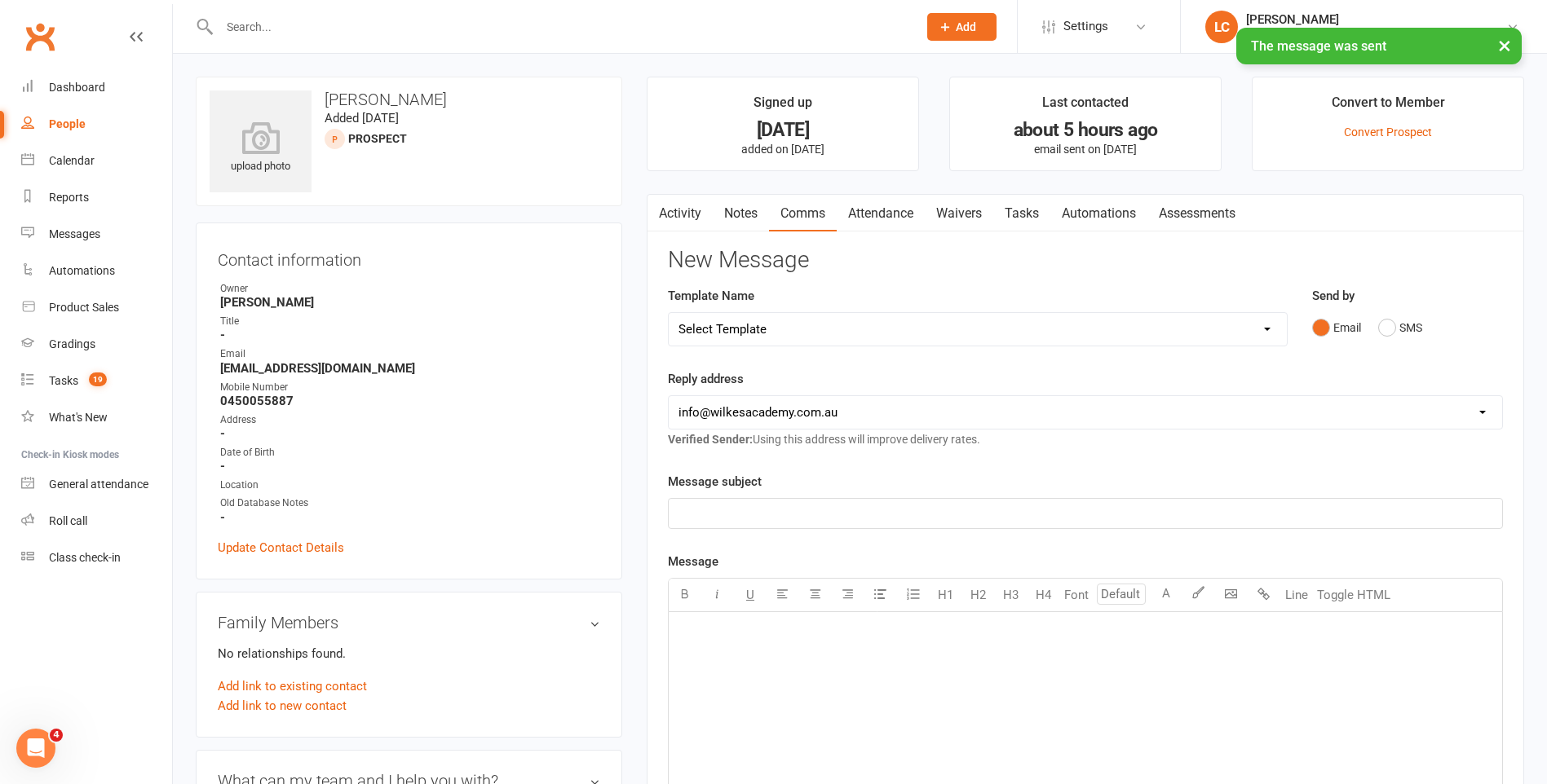
drag, startPoint x: 1040, startPoint y: 200, endPoint x: 1043, endPoint y: 214, distance: 14.3
click at [1040, 200] on link "Tasks" at bounding box center [1021, 214] width 57 height 38
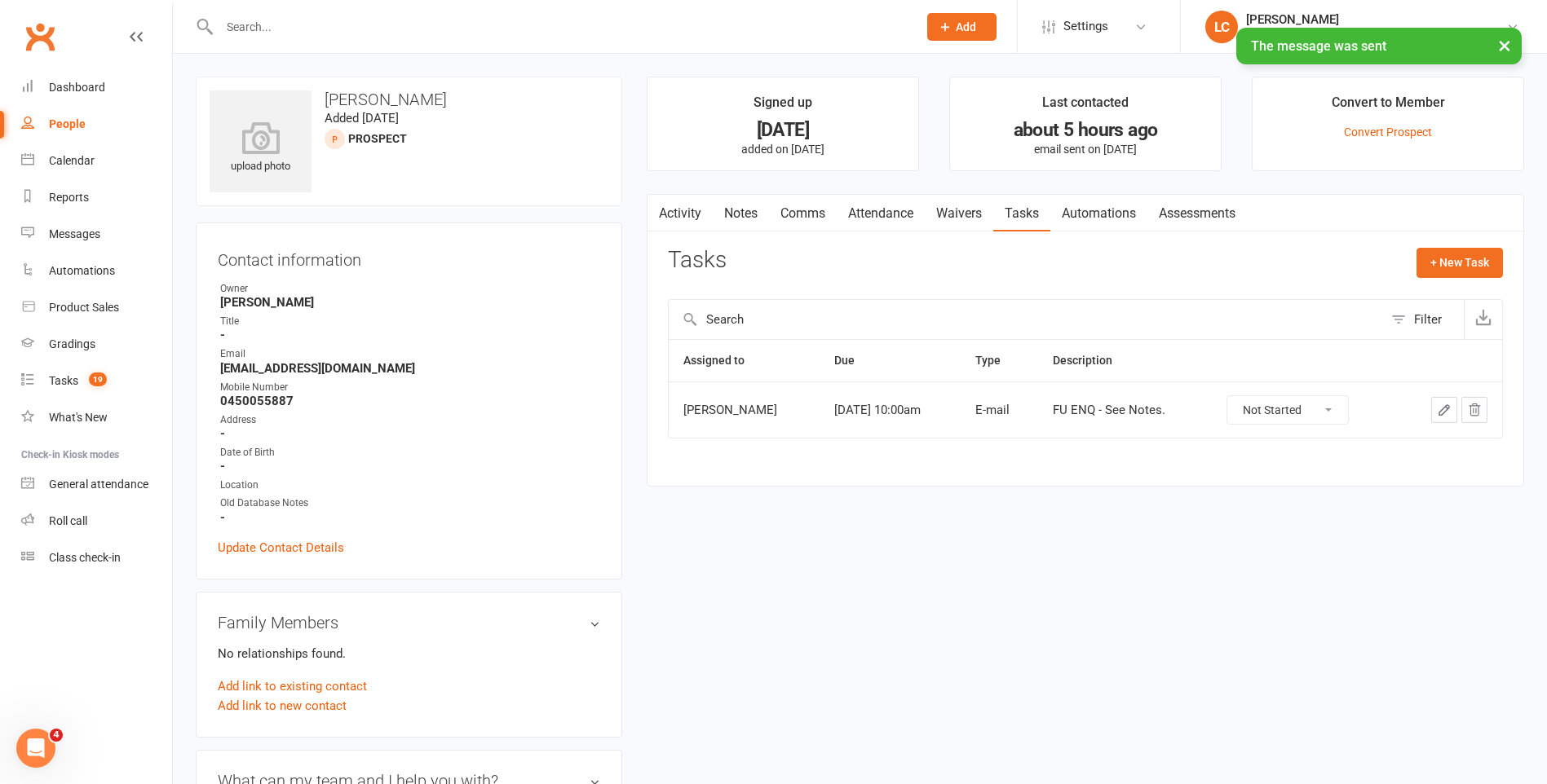
click at [1277, 406] on select "Not Started In Progress Waiting Complete" at bounding box center [1287, 410] width 120 height 28
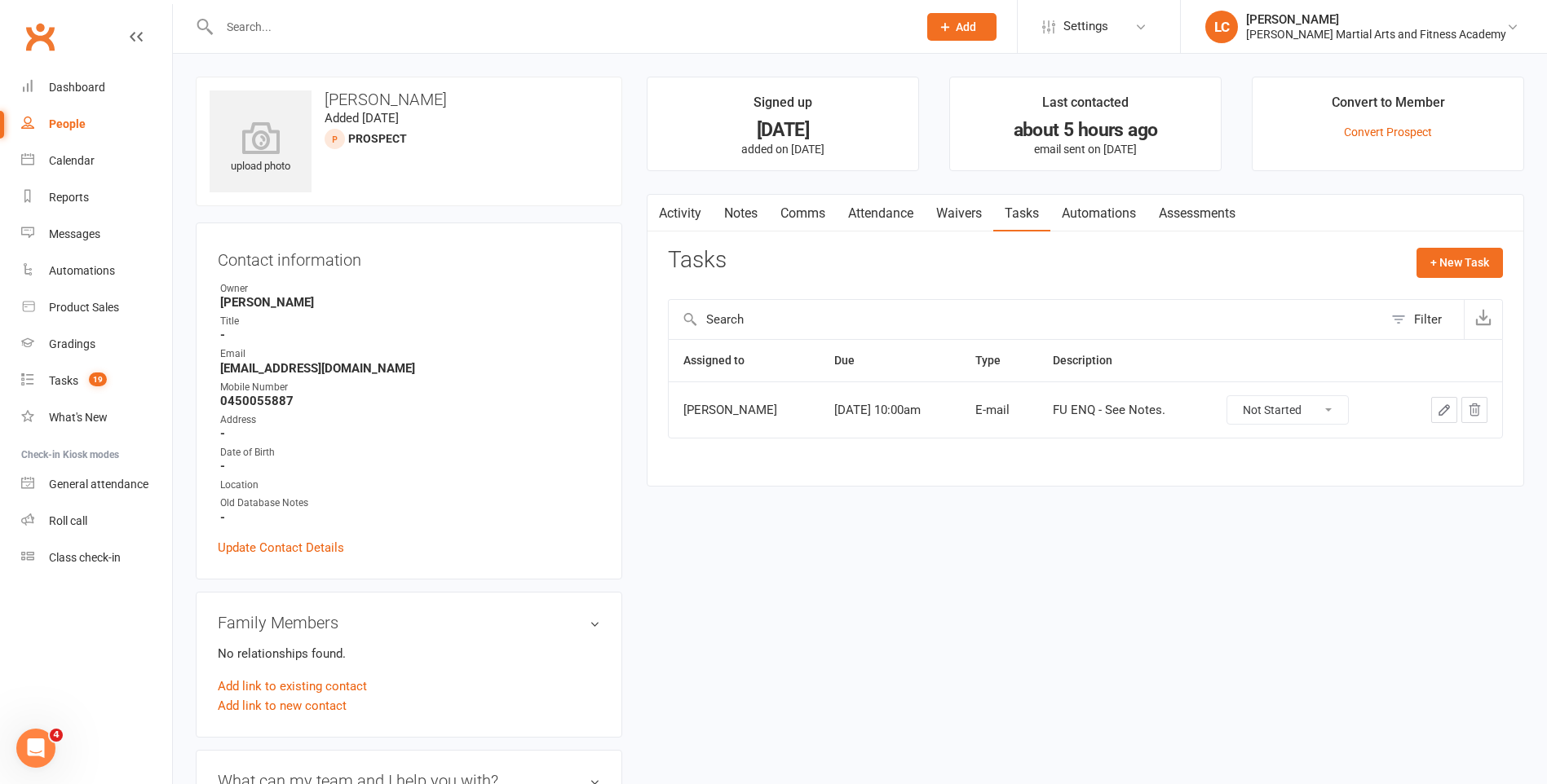
click at [1440, 417] on icon "button" at bounding box center [1444, 410] width 15 height 15
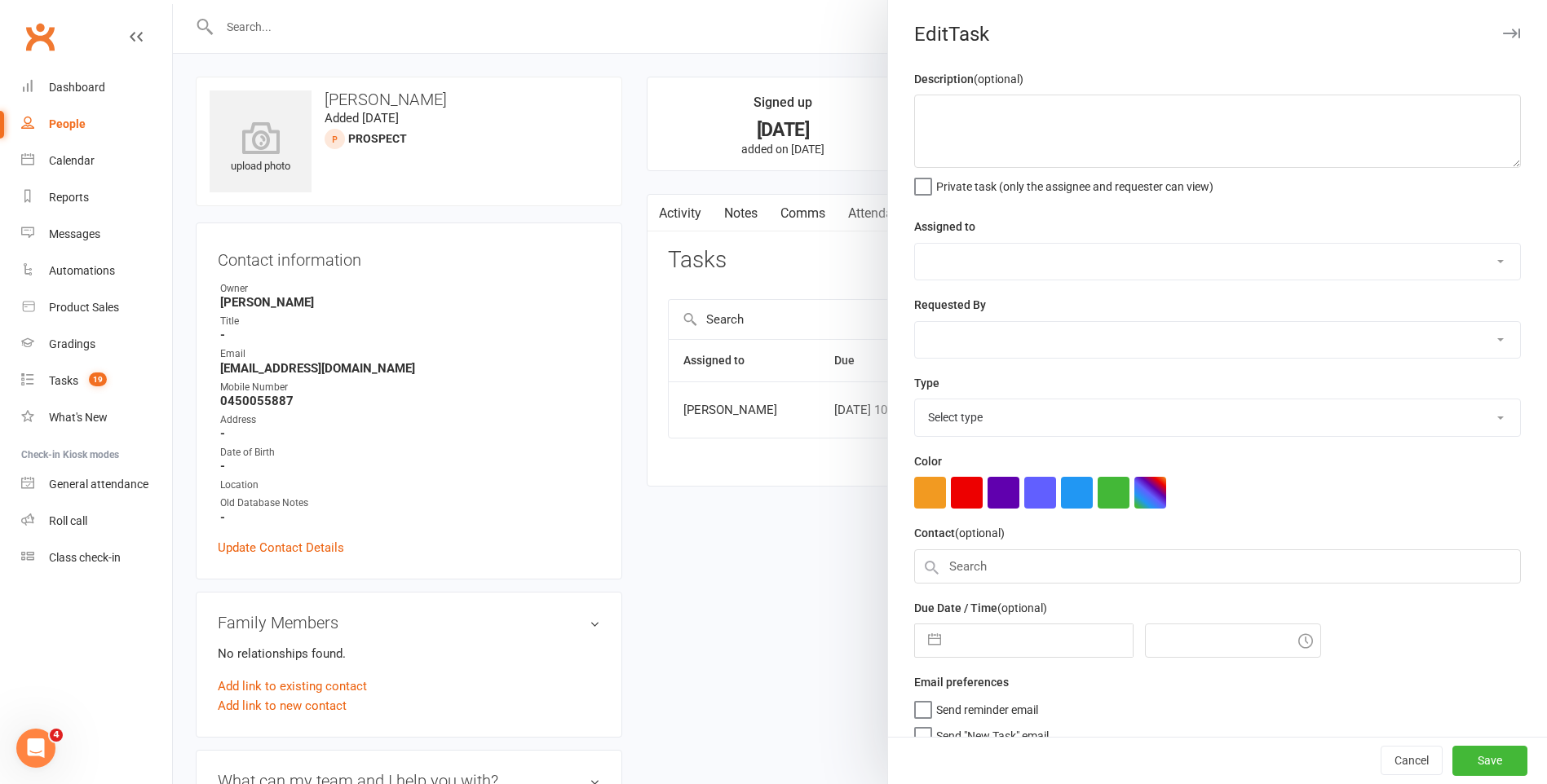
type textarea "FU ENQ - See Notes."
select select "50751"
select select "47778"
type input "[DATE]"
type input "10:00am"
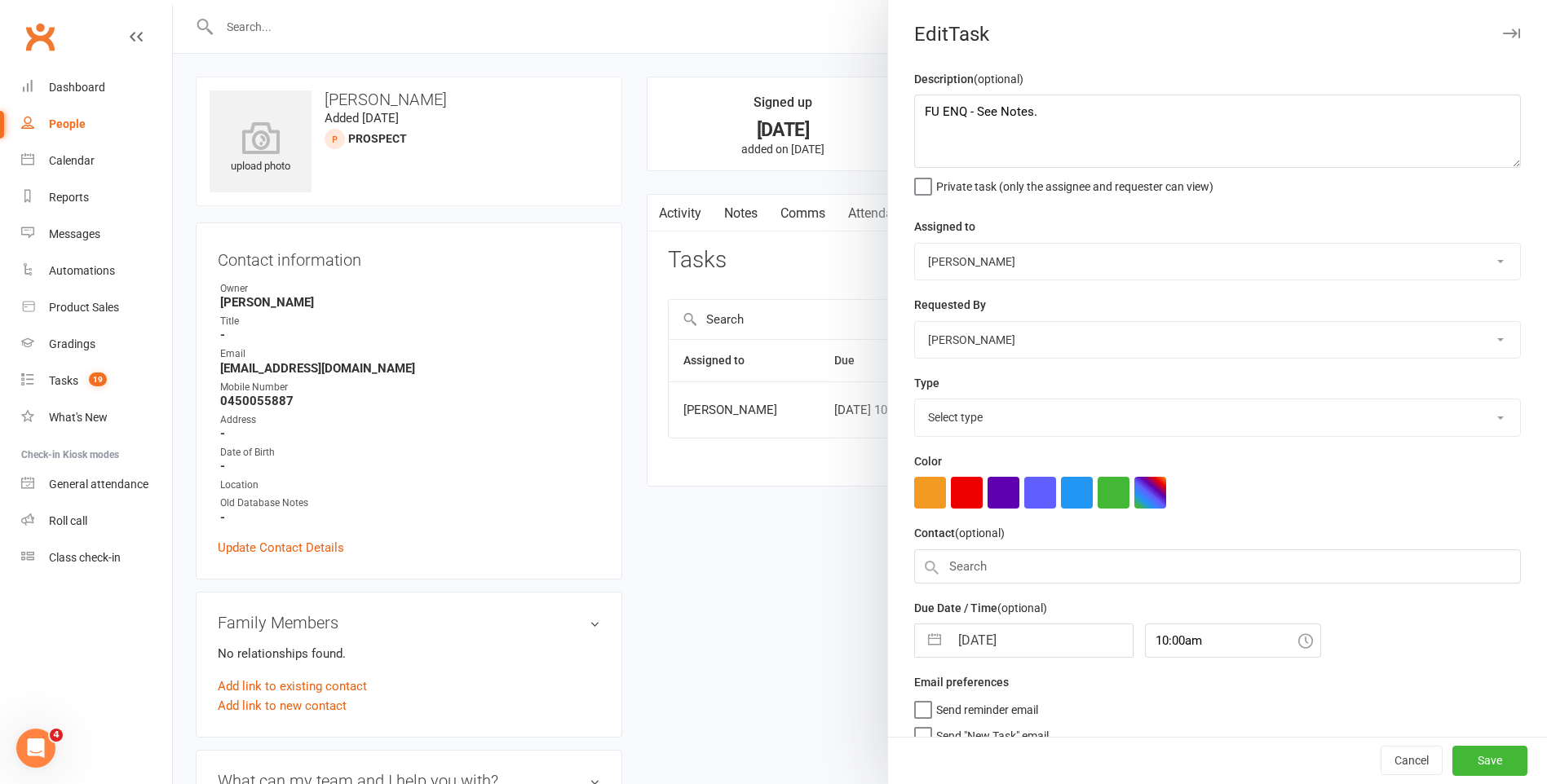
select select "25276"
click at [1020, 642] on input "[DATE]" at bounding box center [1040, 635] width 184 height 33
select select "7"
select select "2025"
select select "8"
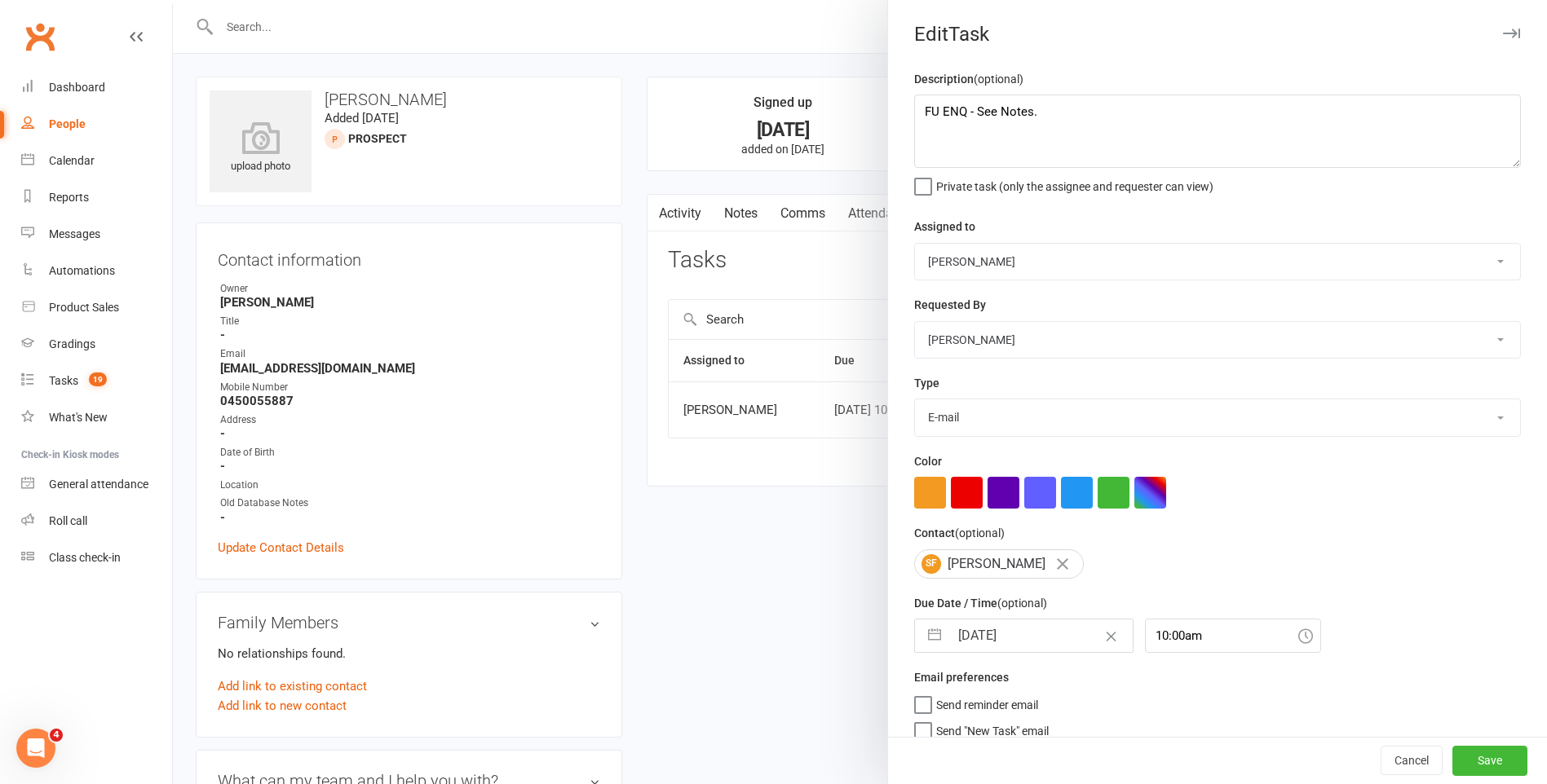
select select "2025"
select select "9"
select select "2025"
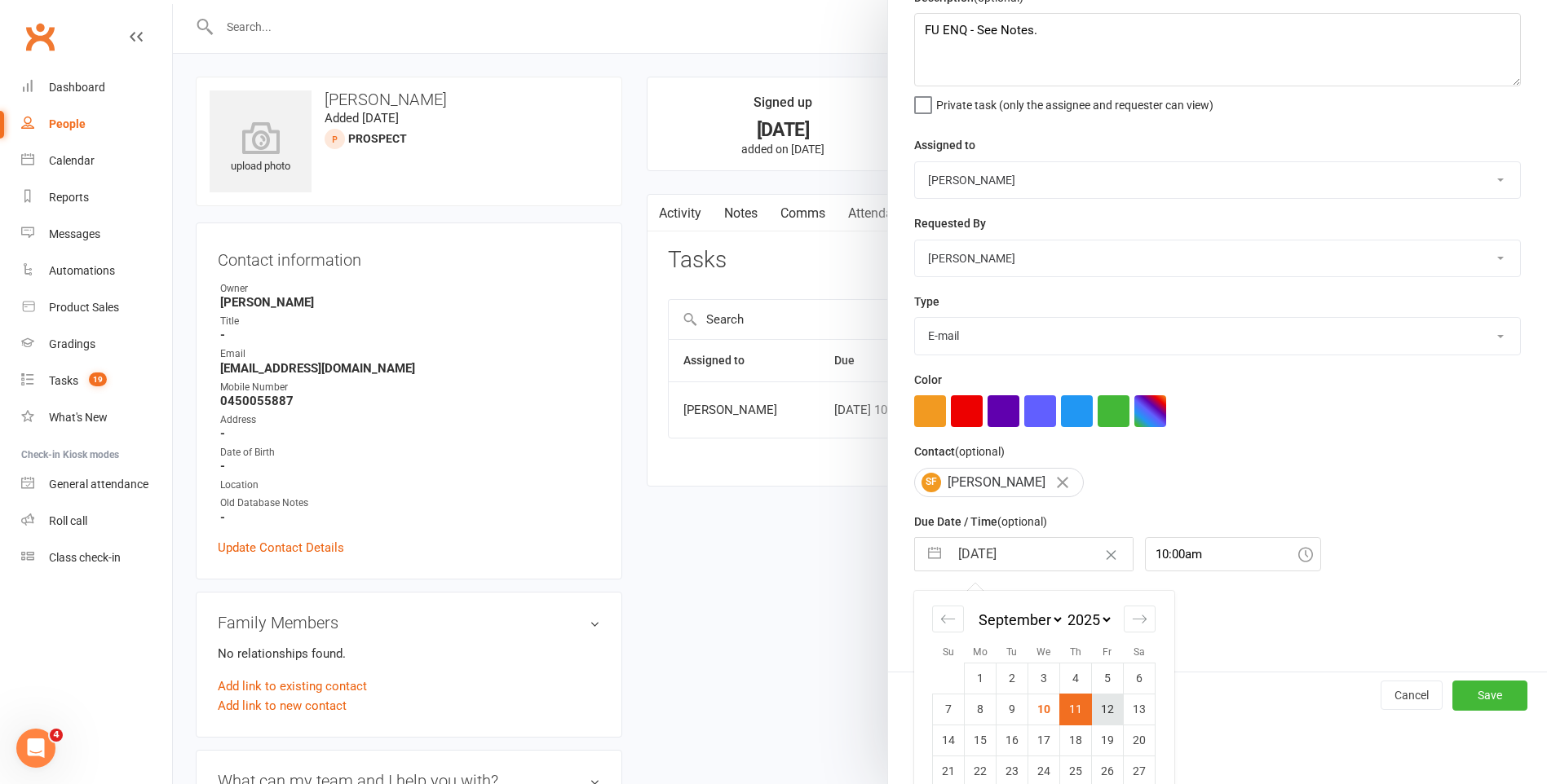
click at [1105, 708] on td "12" at bounding box center [1108, 708] width 32 height 31
type input "[DATE]"
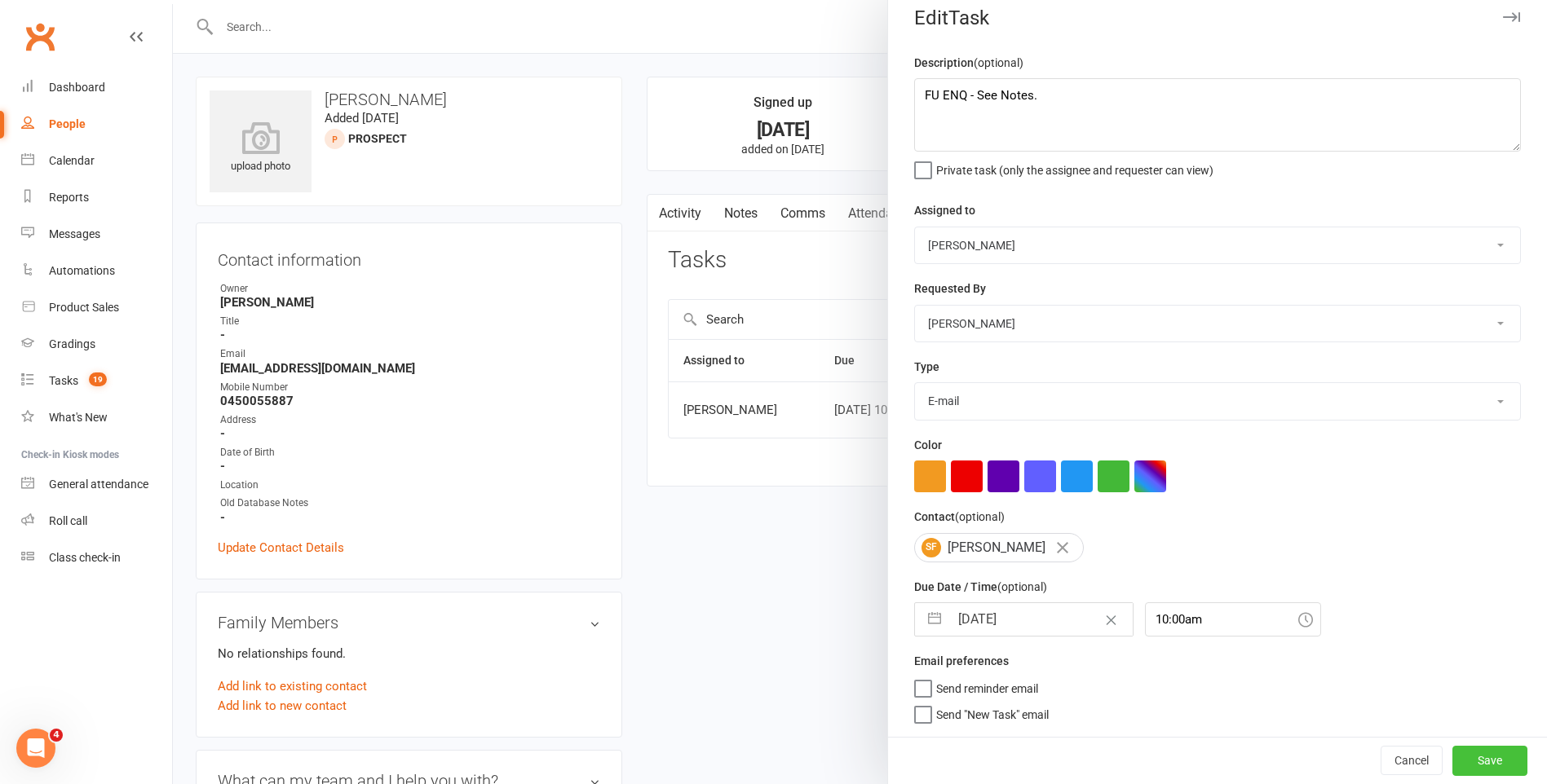
click at [1452, 758] on button "Save" at bounding box center [1489, 759] width 75 height 29
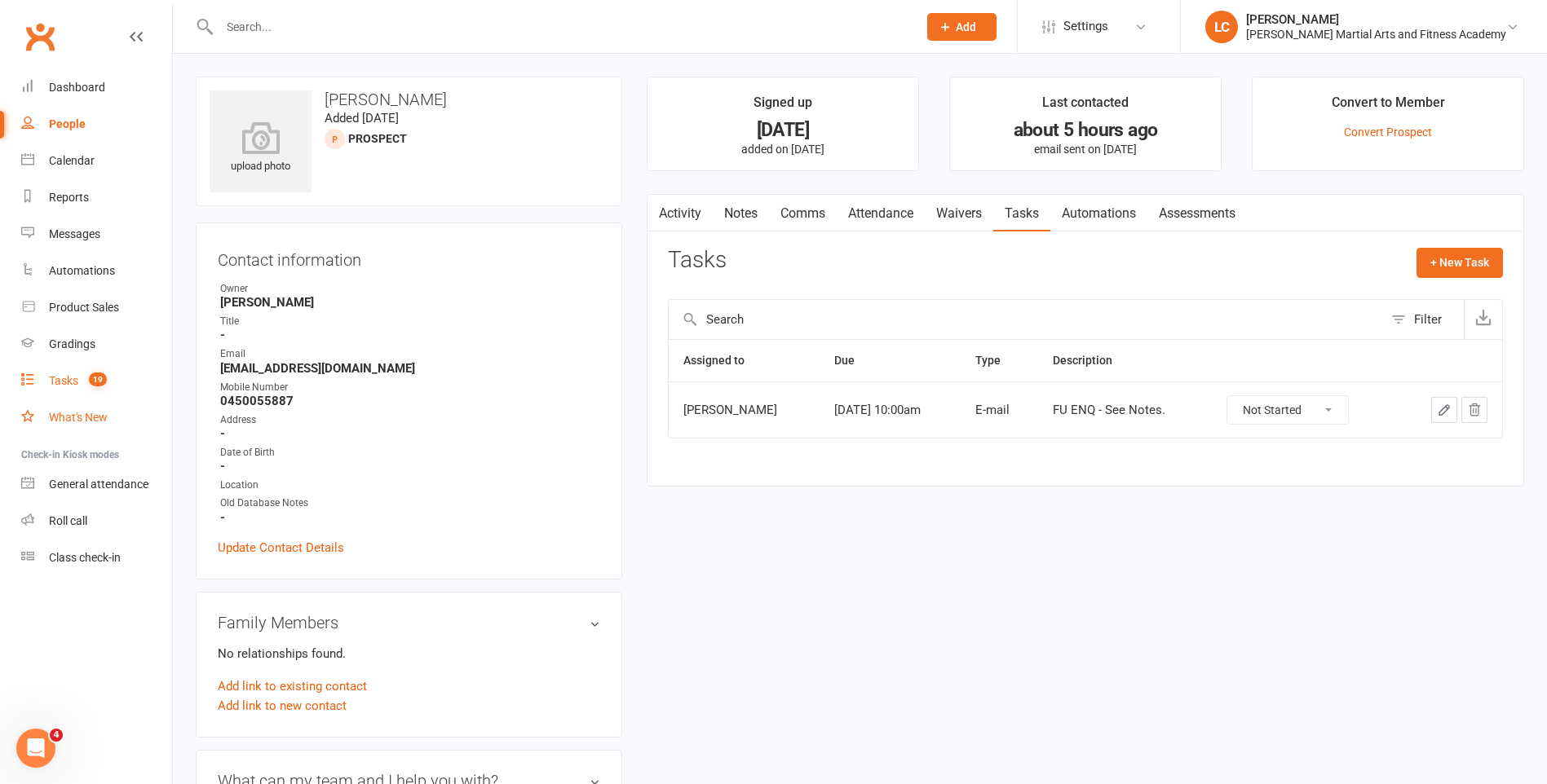
drag, startPoint x: 70, startPoint y: 376, endPoint x: 106, endPoint y: 404, distance: 45.6
click at [70, 376] on div "Tasks" at bounding box center [63, 381] width 29 height 13
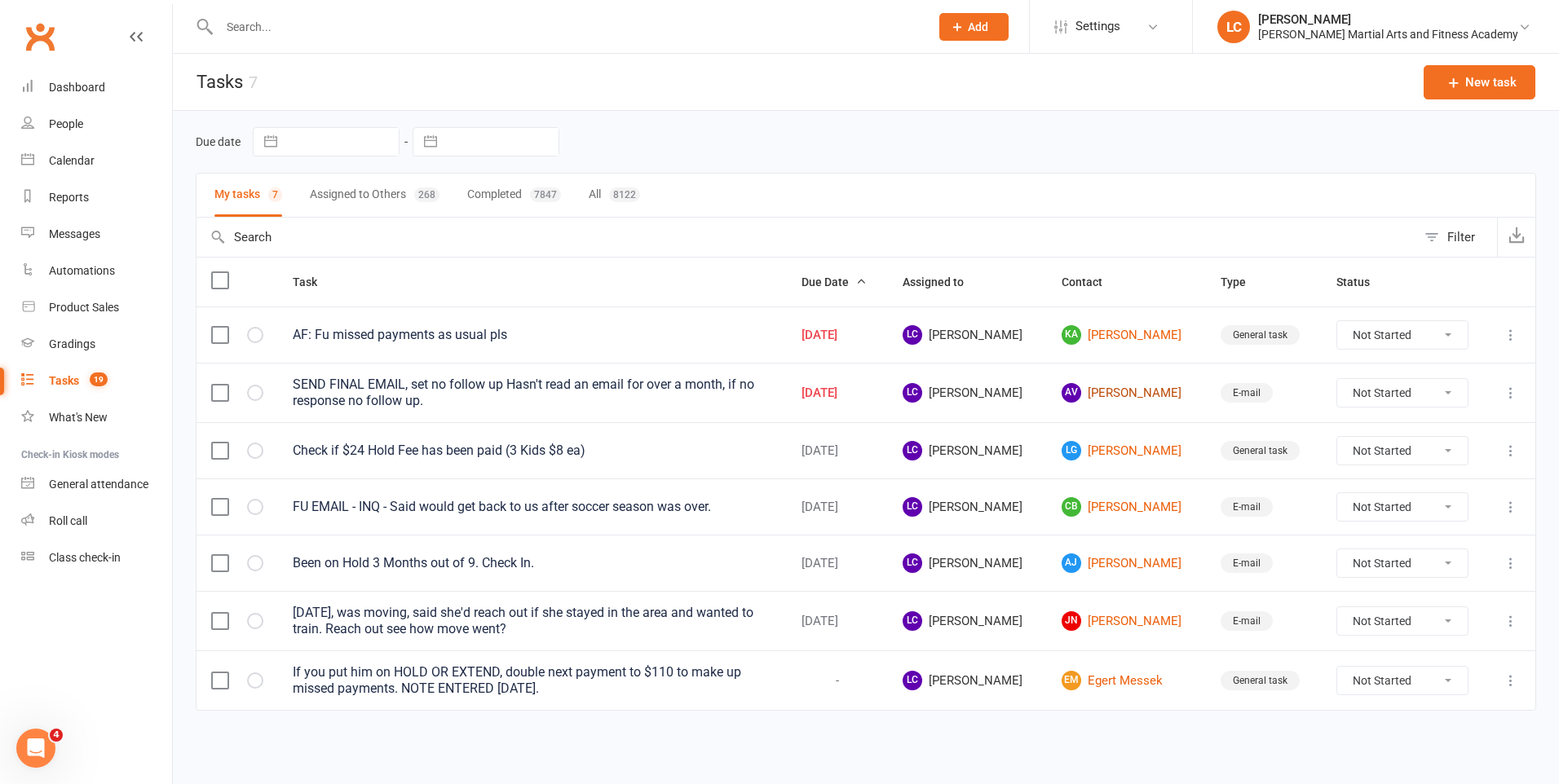
click at [1126, 392] on link "AV [PERSON_NAME]" at bounding box center [1126, 393] width 129 height 19
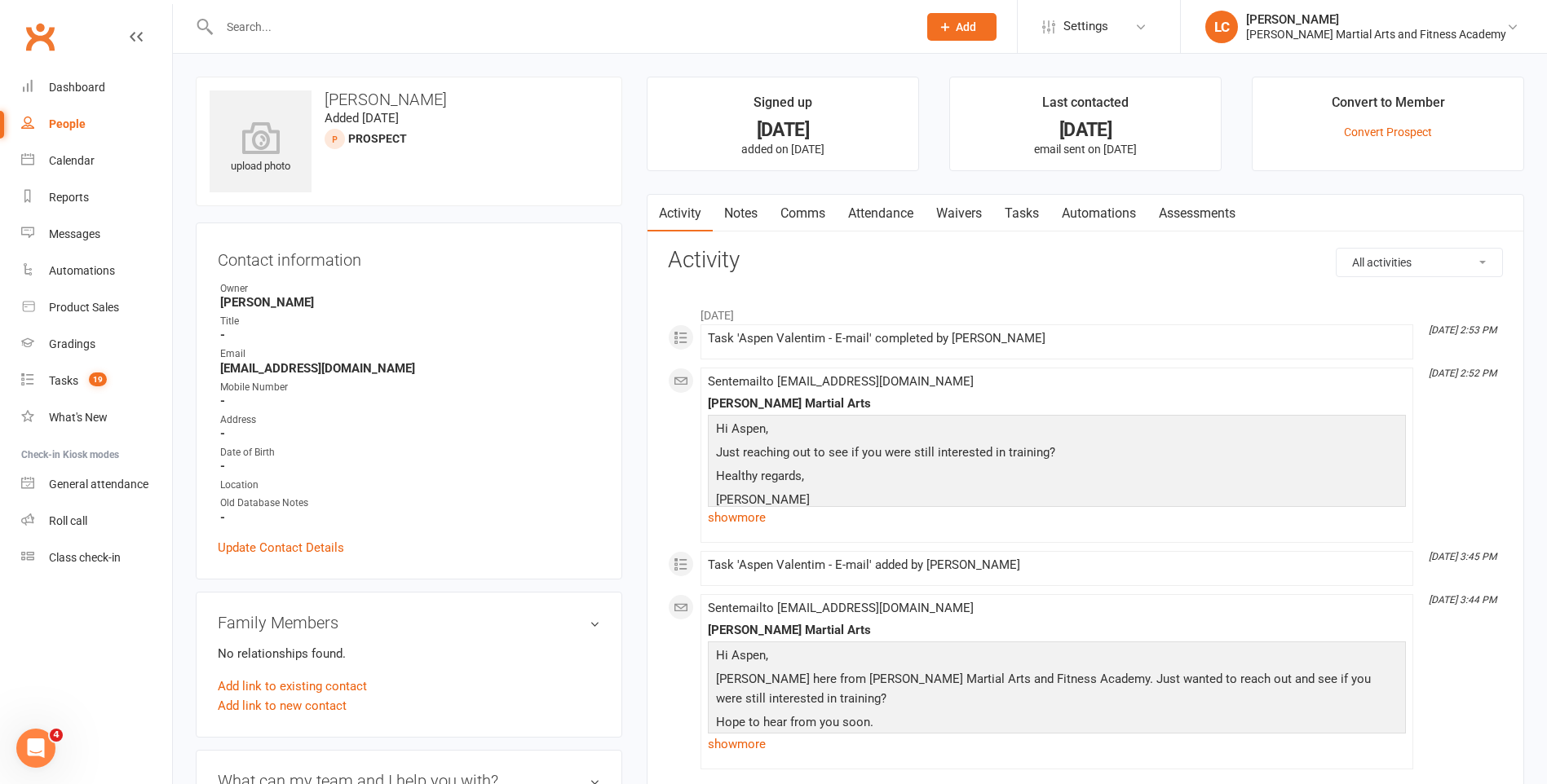
drag, startPoint x: 814, startPoint y: 218, endPoint x: 810, endPoint y: 231, distance: 13.6
click at [815, 218] on link "Comms" at bounding box center [802, 214] width 68 height 38
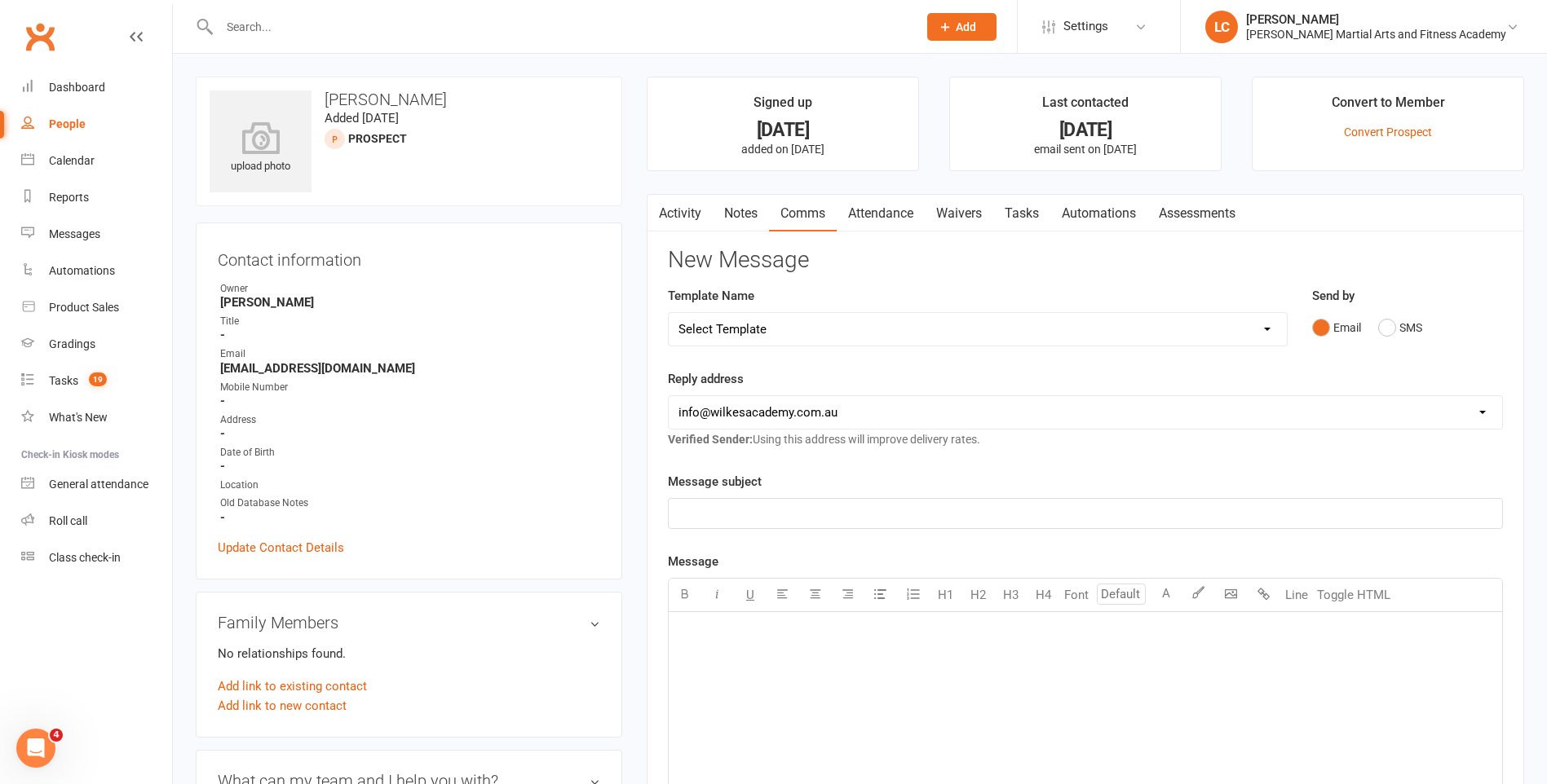
click at [843, 334] on select "Select Template [Email] Birthday Party Enquiry [Email] [DEMOGRAPHIC_DATA] Gradi…" at bounding box center [977, 329] width 618 height 33
select select "40"
click at [668, 313] on select "Select Template [Email] Birthday Party Enquiry [Email] [DEMOGRAPHIC_DATA] Gradi…" at bounding box center [977, 329] width 618 height 33
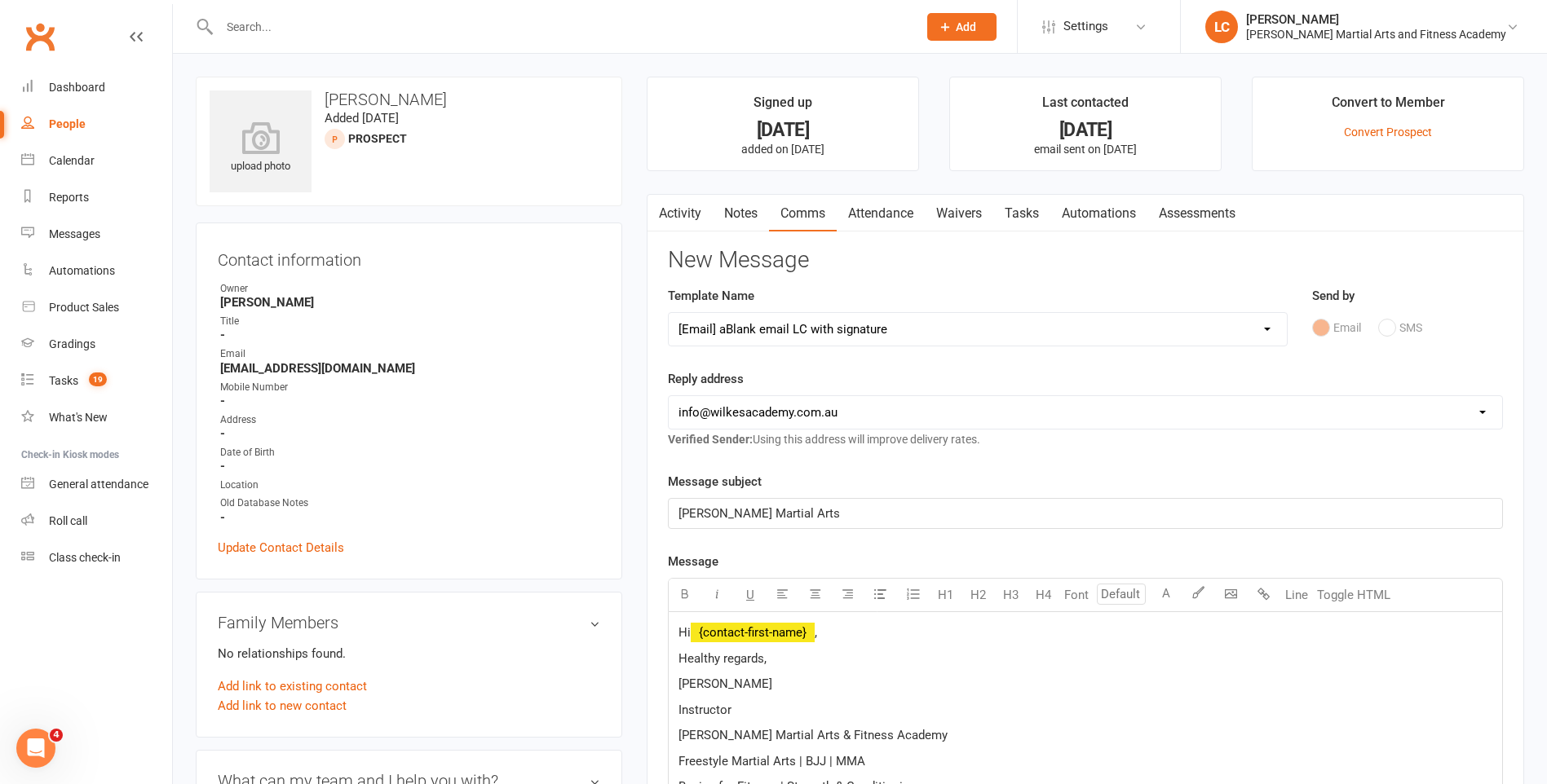
click at [846, 628] on p "Hi ﻿ {contact-first-name} ," at bounding box center [1084, 632] width 814 height 19
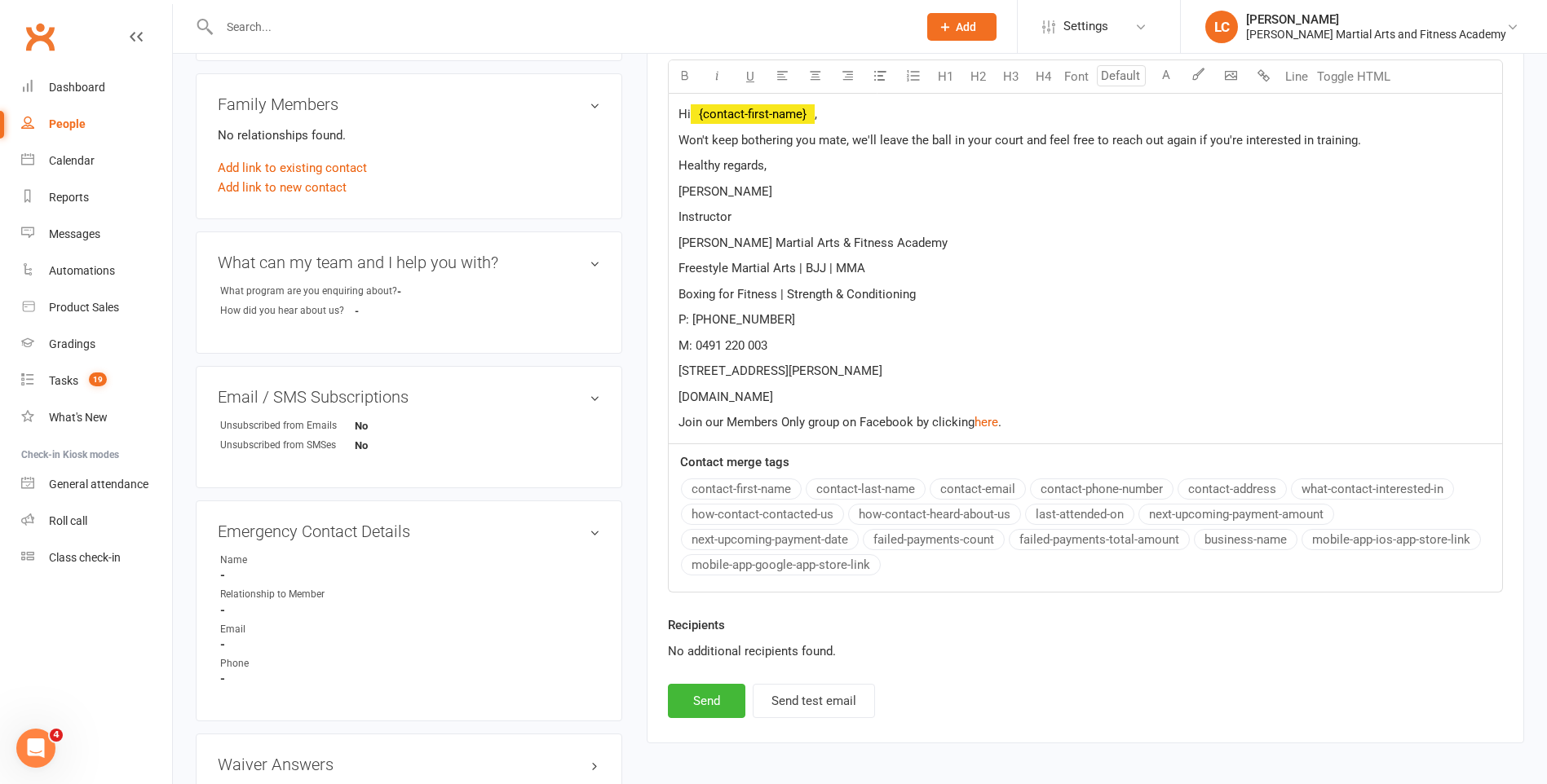
scroll to position [489, 0]
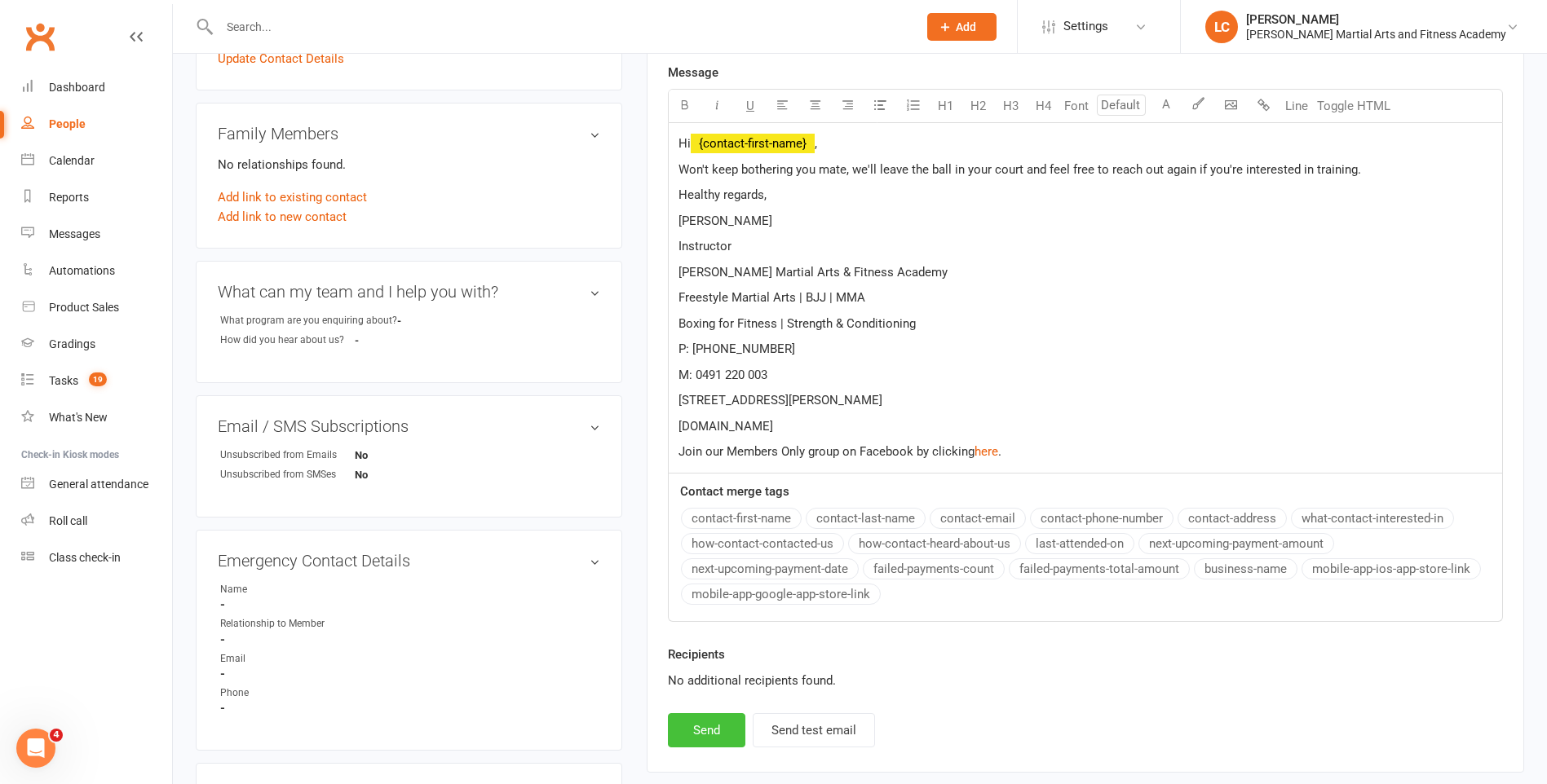
click at [699, 744] on button "Send" at bounding box center [706, 730] width 77 height 34
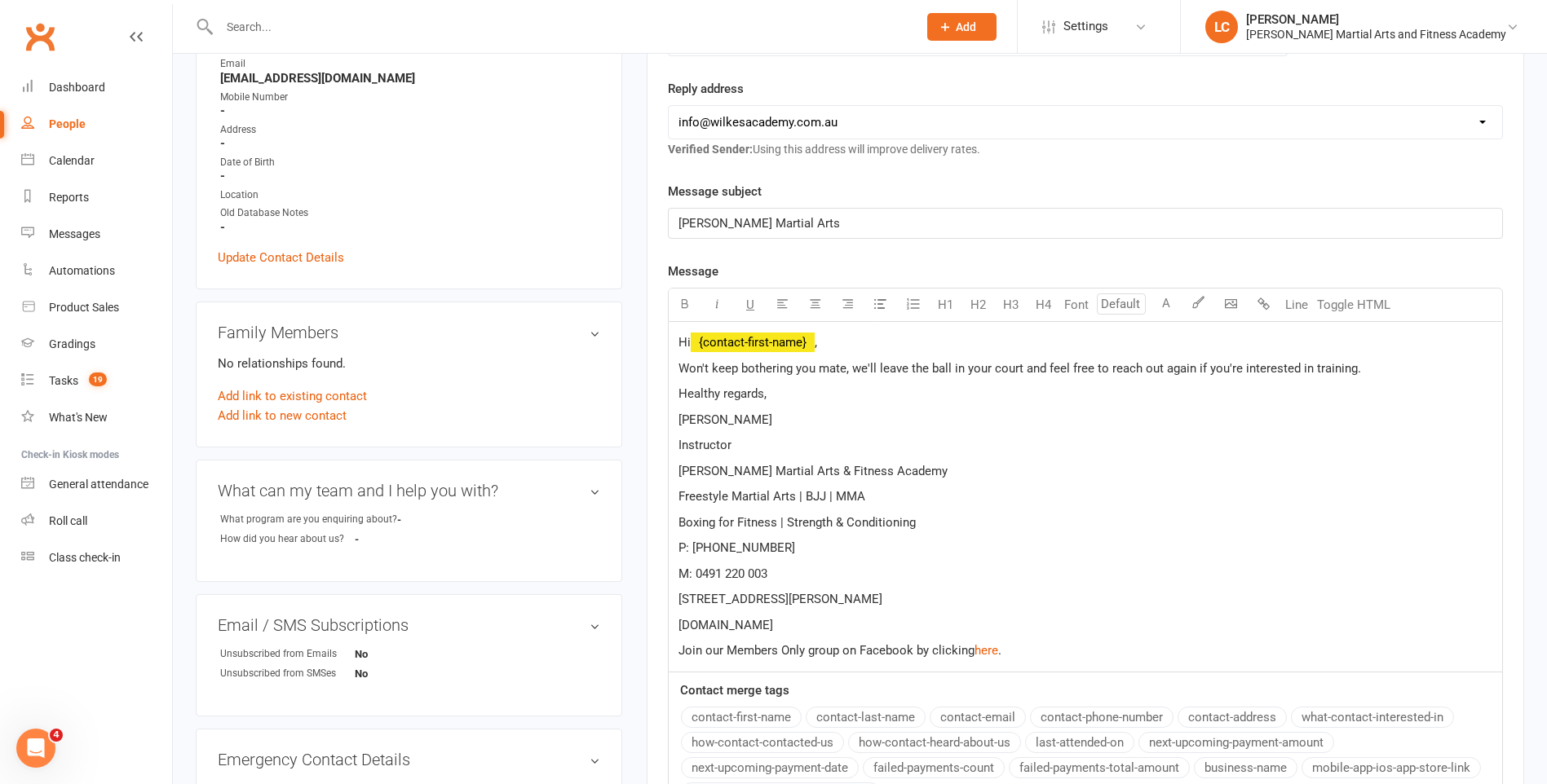
scroll to position [0, 0]
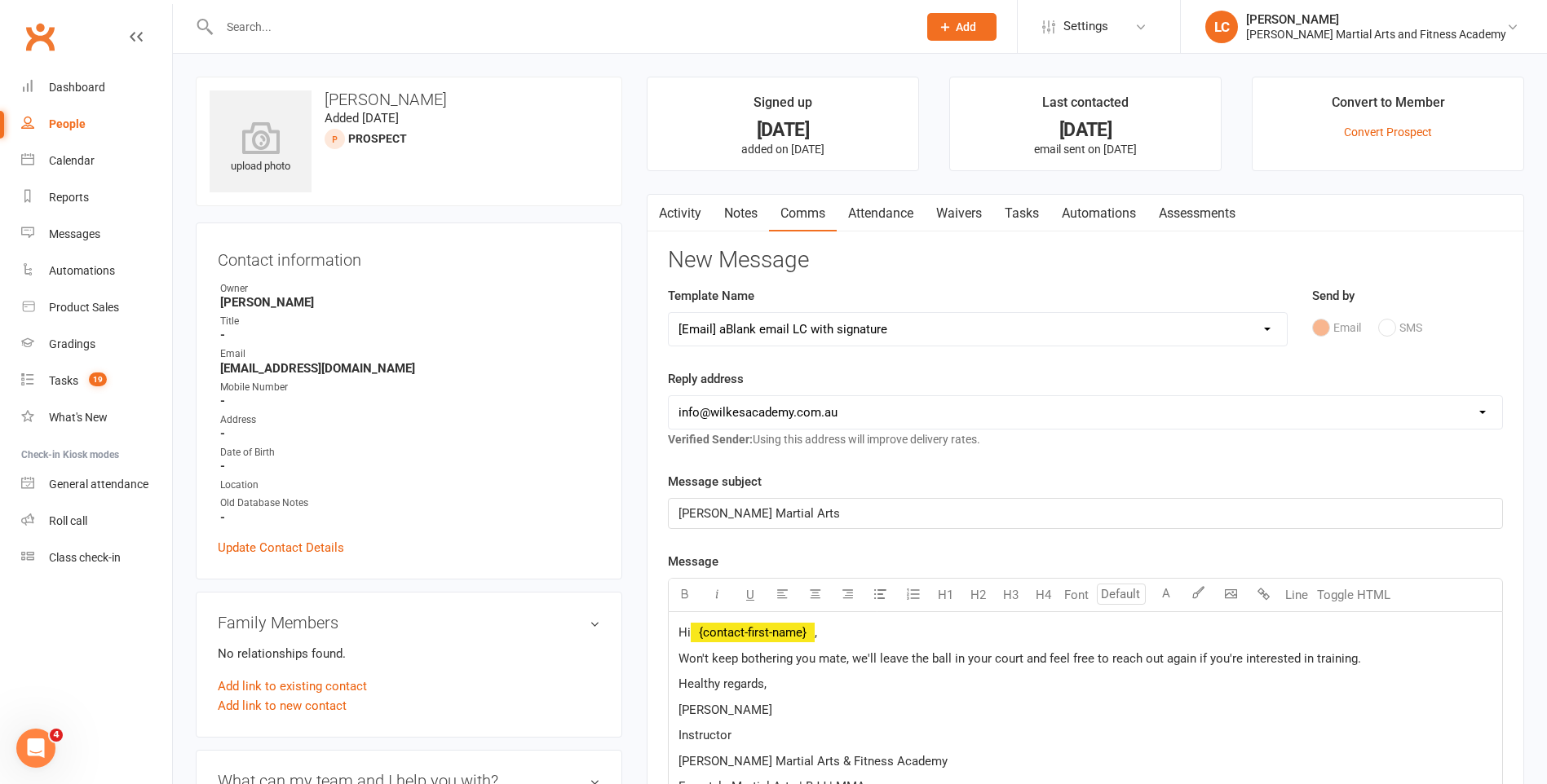
select select
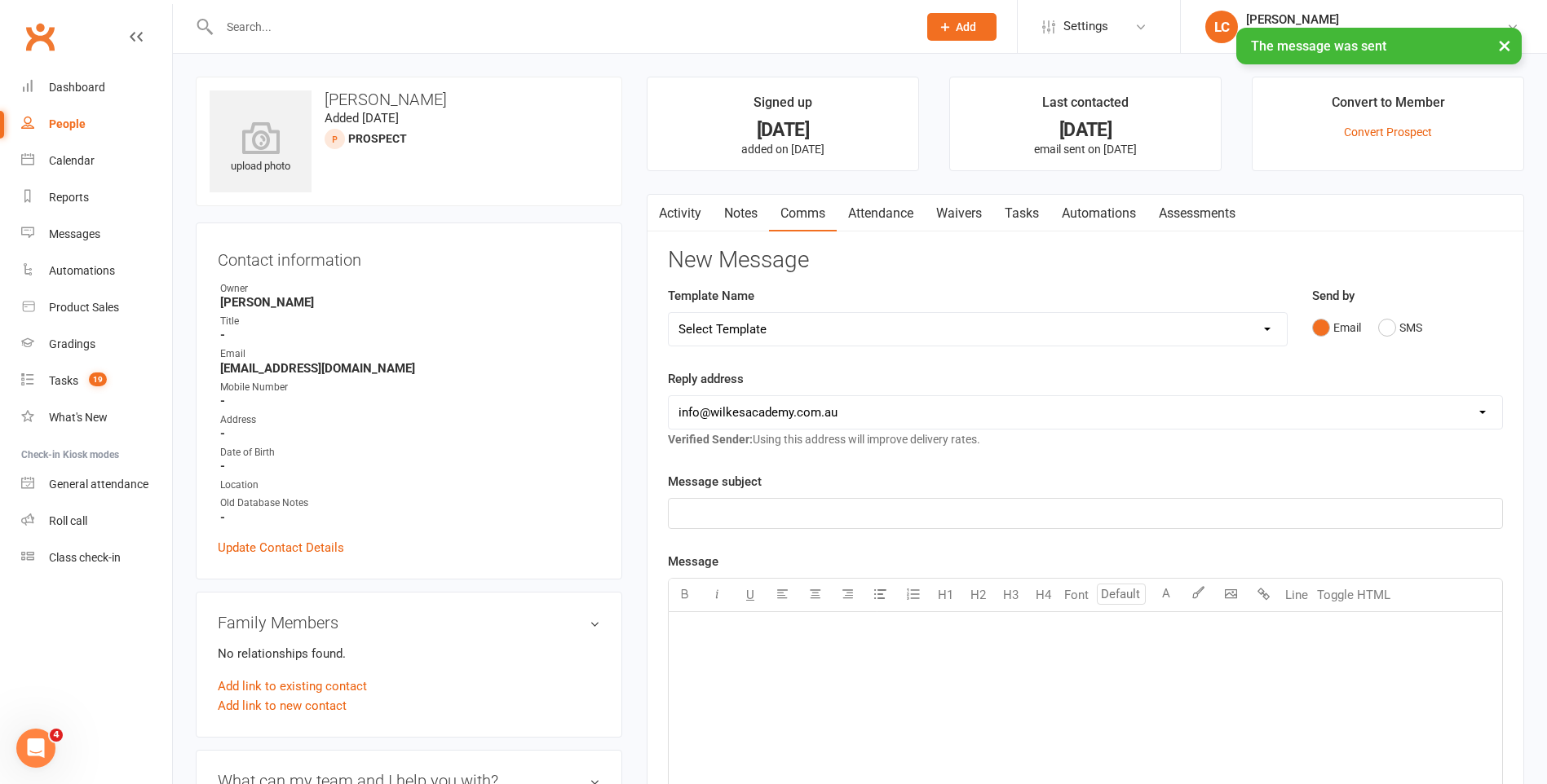
click at [670, 205] on link "Activity" at bounding box center [680, 214] width 65 height 38
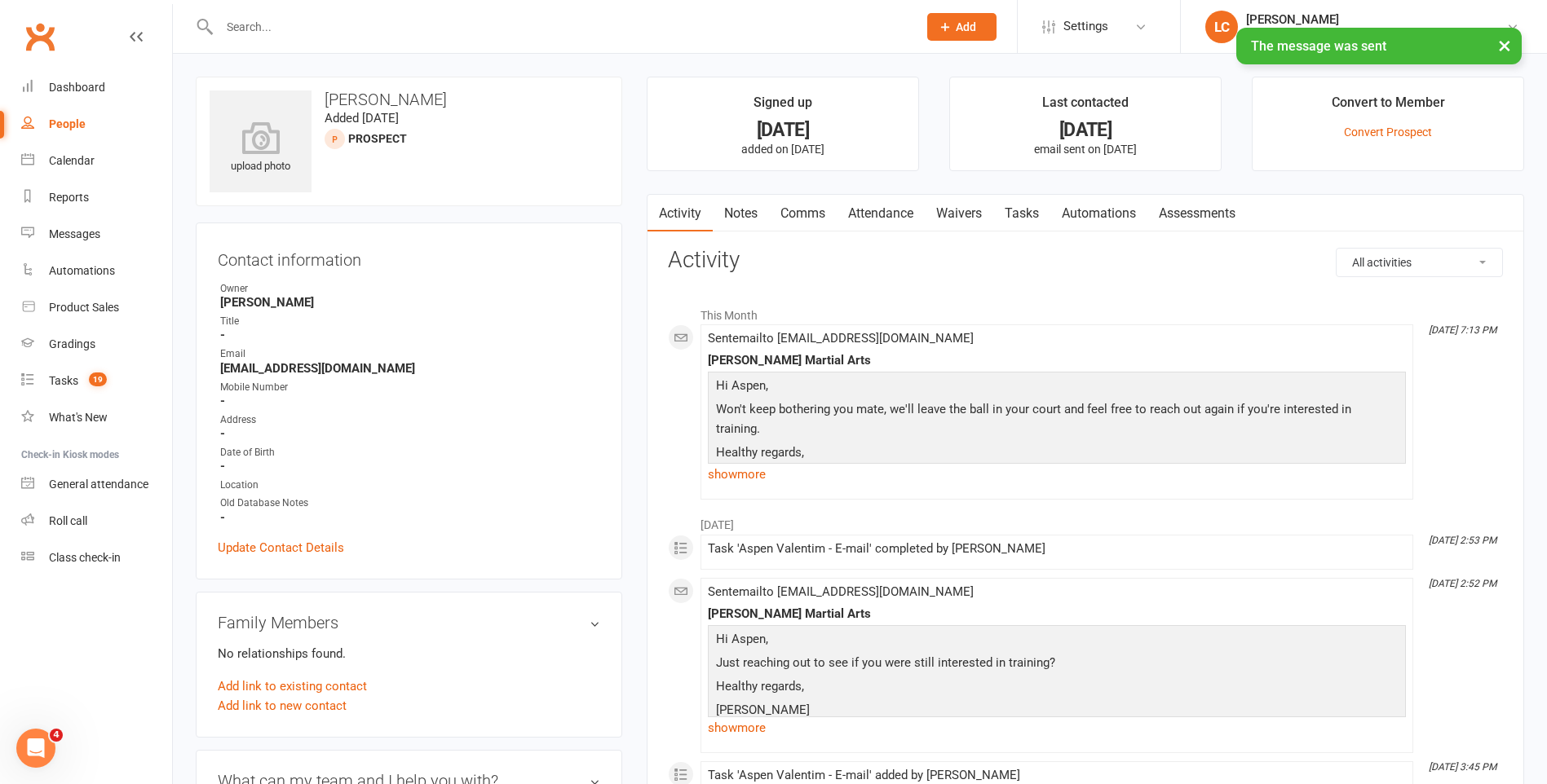
click at [1036, 219] on link "Tasks" at bounding box center [1021, 214] width 57 height 38
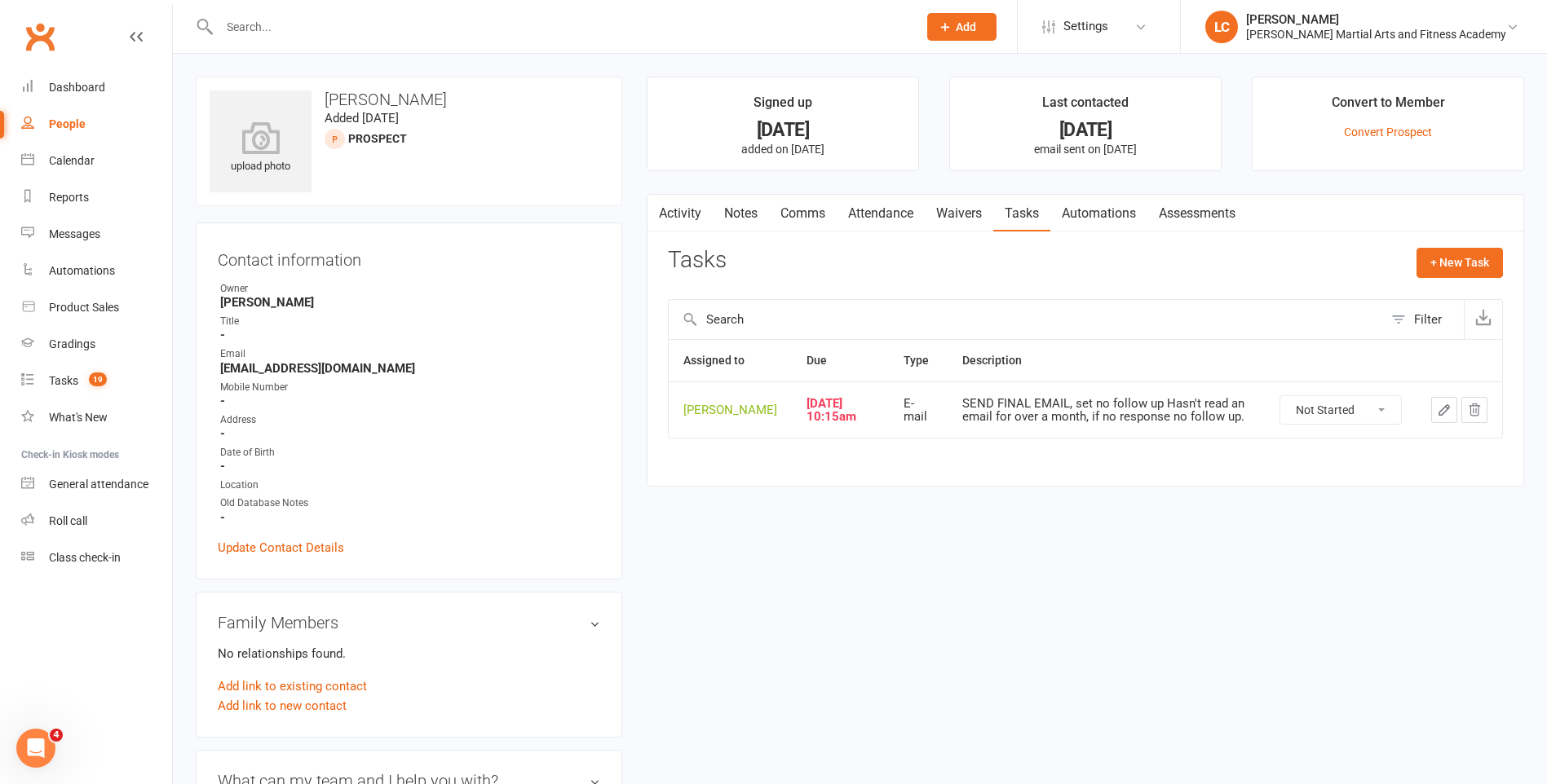
click at [1397, 407] on select "Not Started In Progress Waiting Complete" at bounding box center [1340, 410] width 120 height 28
click at [1281, 396] on select "Not Started In Progress Waiting Complete" at bounding box center [1340, 410] width 120 height 28
select select "unstarted"
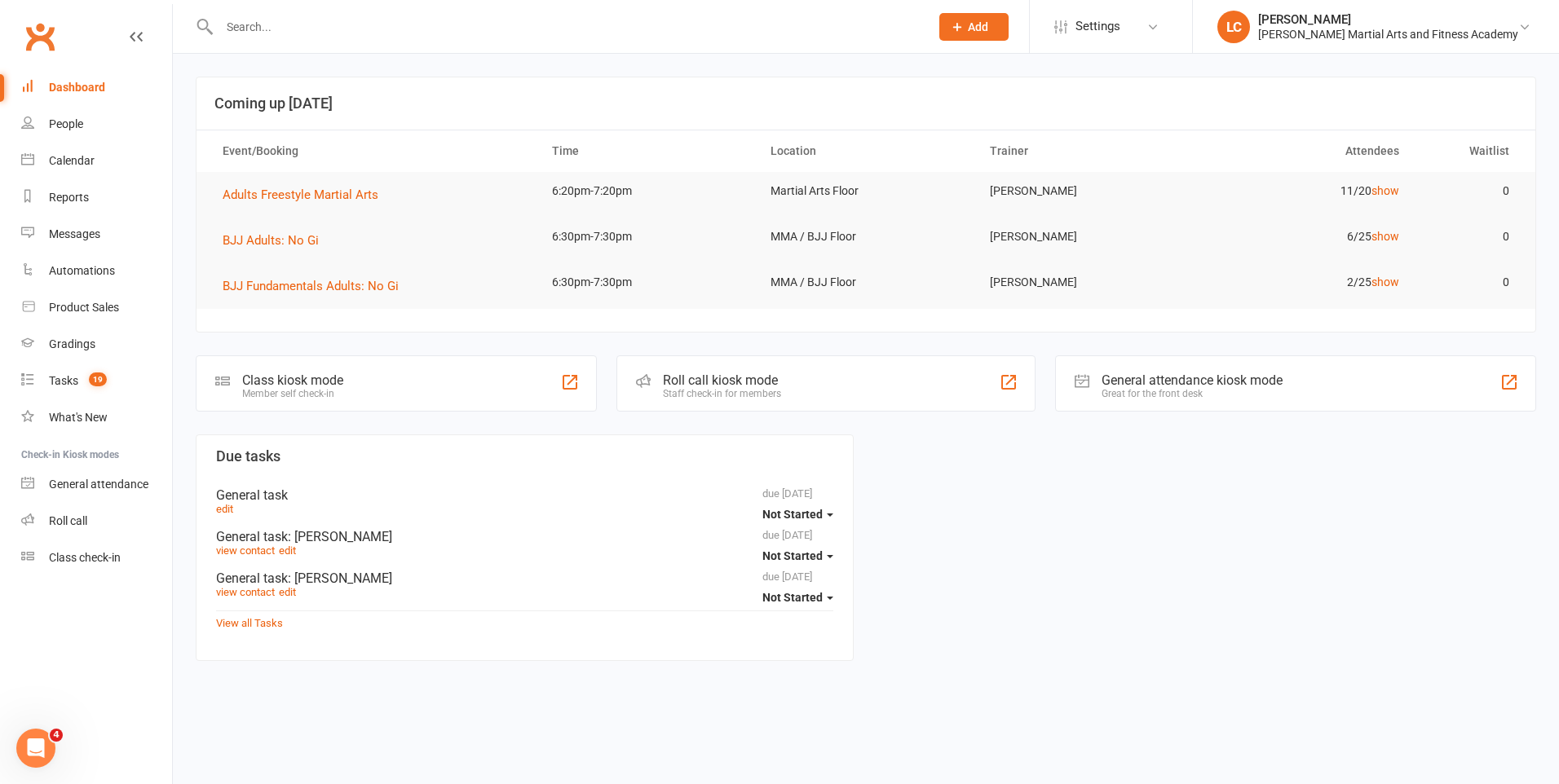
click at [356, 22] on input "text" at bounding box center [566, 27] width 703 height 23
paste input "Sarah Fuller <Sarahabouezzi@hotmail.com>"
drag, startPoint x: 295, startPoint y: 25, endPoint x: 55, endPoint y: 43, distance: 240.7
click at [55, 4] on header "Sarah Fuller <Sarahabouezzi@hotmail.com> Loading... Prospect Member Non-attendi…" at bounding box center [779, 4] width 1559 height 0
click at [415, 33] on input "Sarahabouezzi@hotmail.com>" at bounding box center [566, 27] width 703 height 23
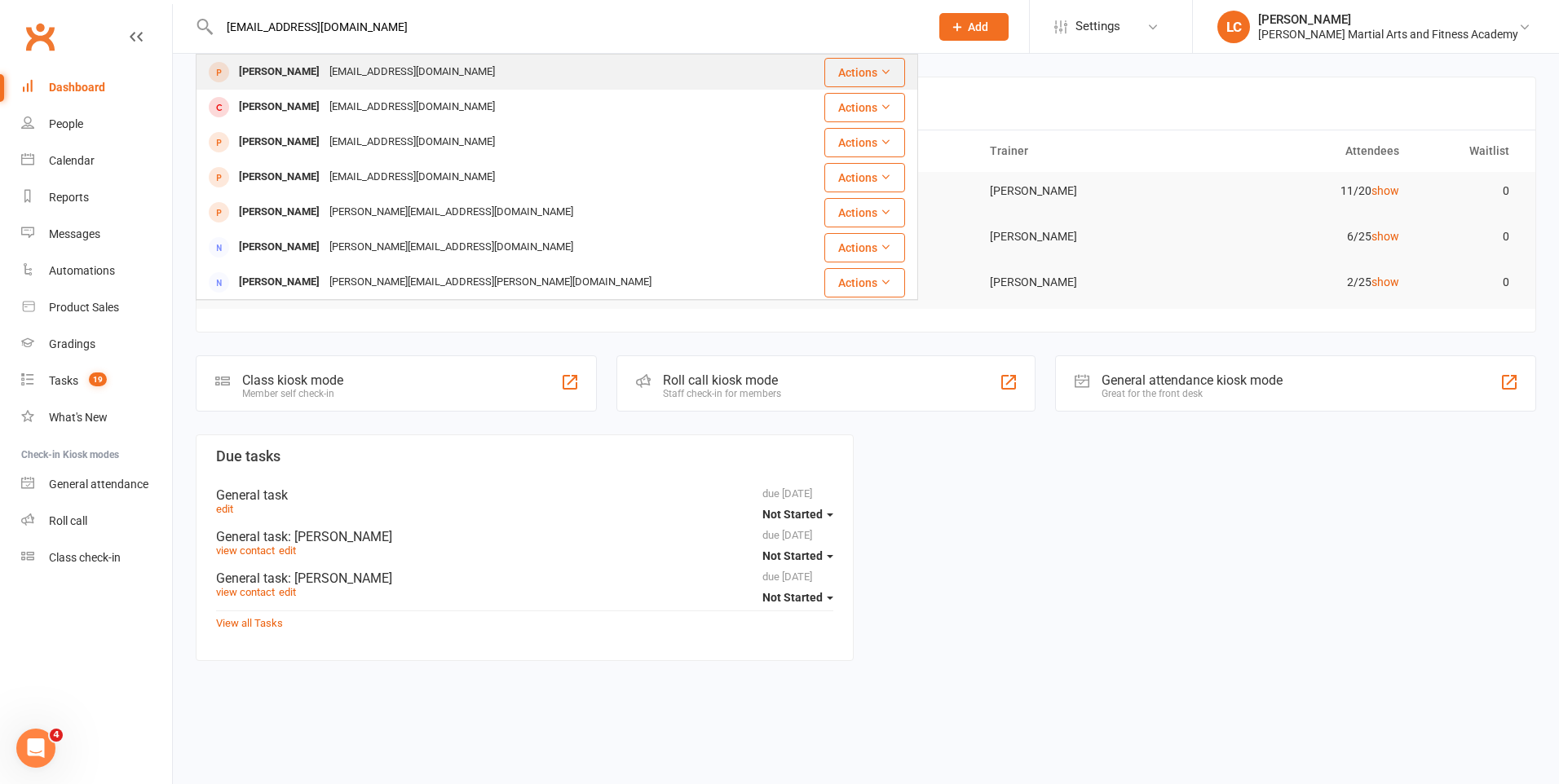
type input "Sarahabouezzi@hotmail.com"
click at [371, 61] on div "sarahabouezzi@hotmail.com" at bounding box center [412, 72] width 175 height 24
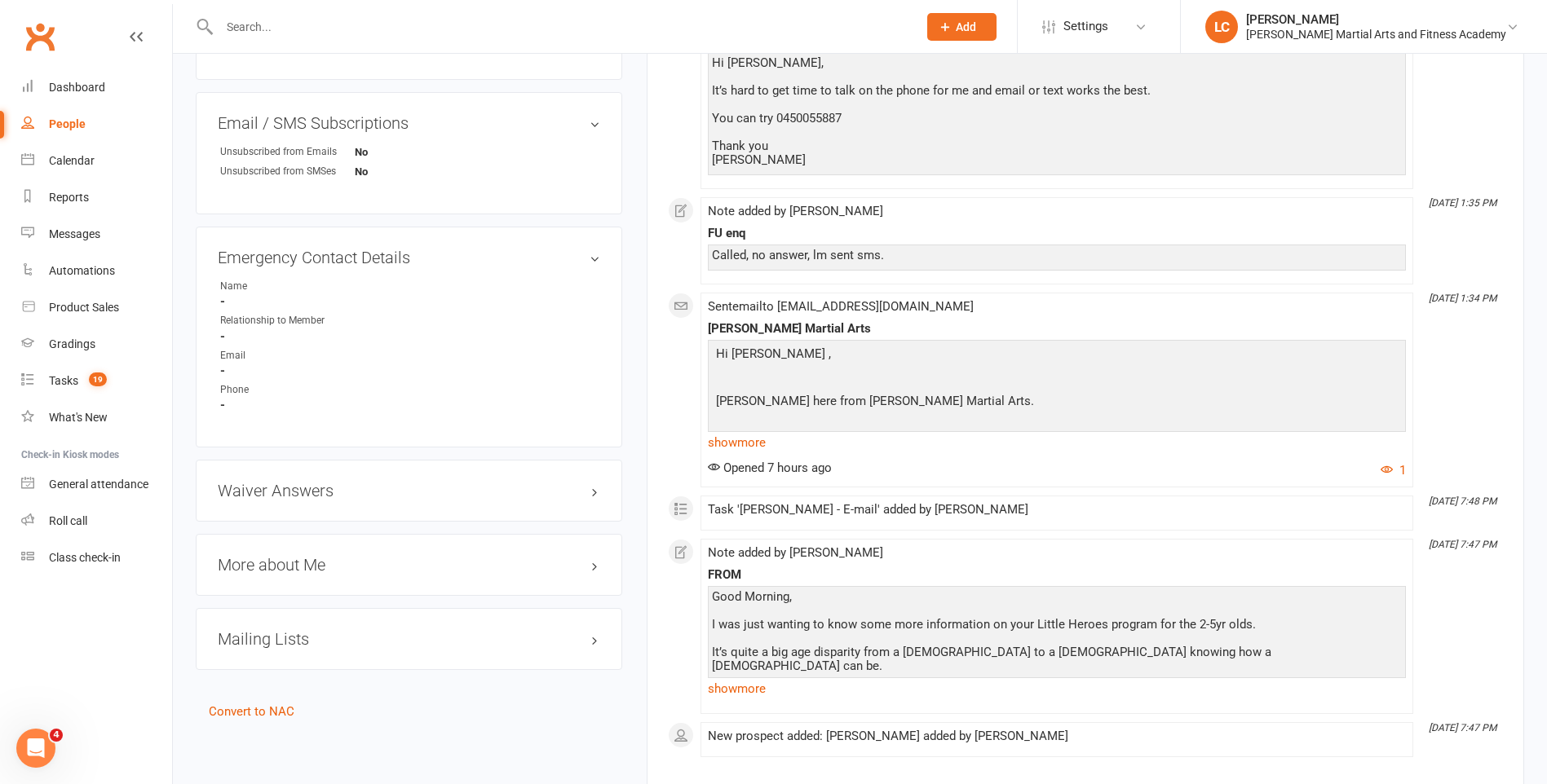
scroll to position [907, 0]
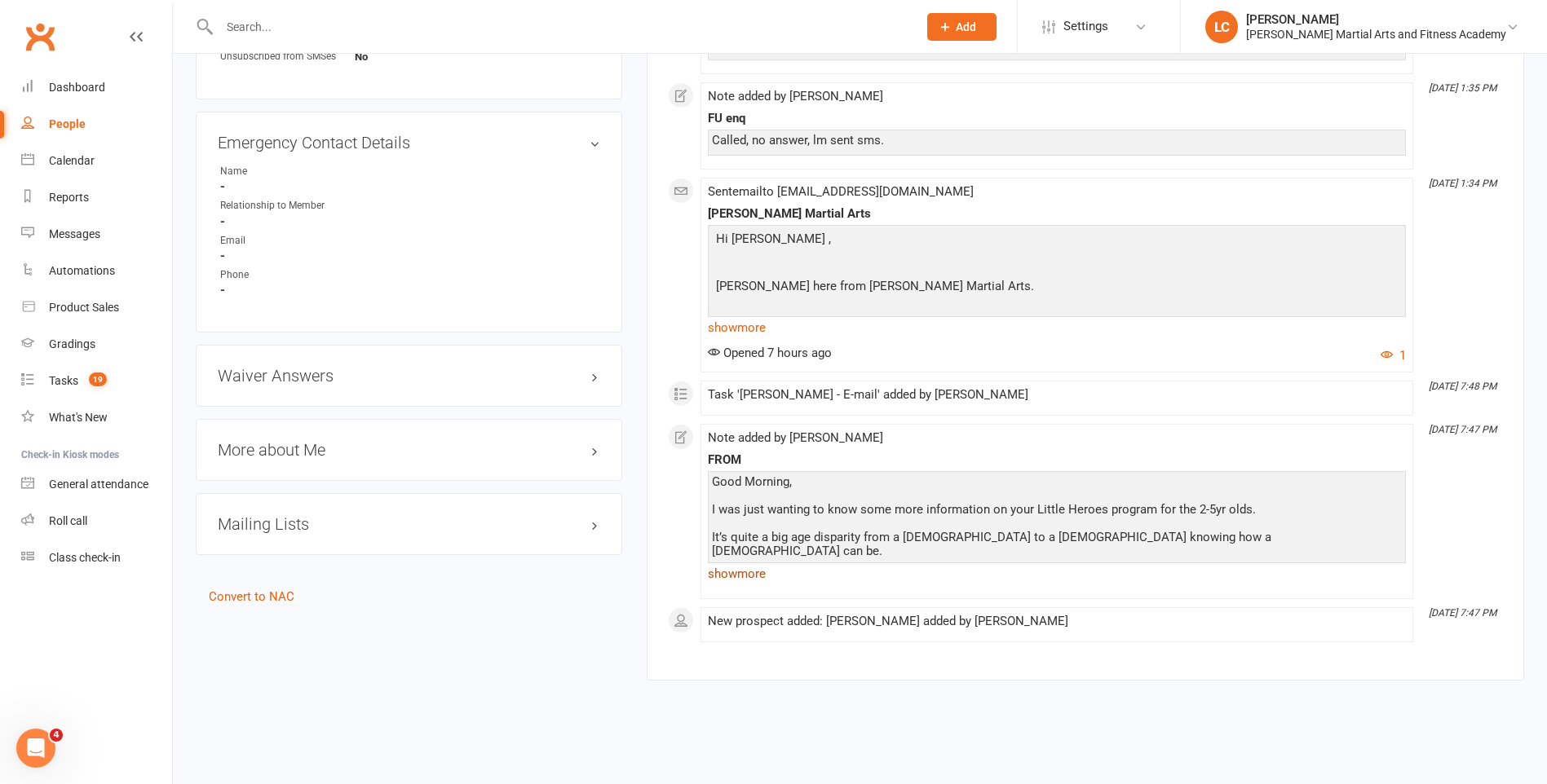
click at [749, 565] on link "show more" at bounding box center [1057, 574] width 698 height 23
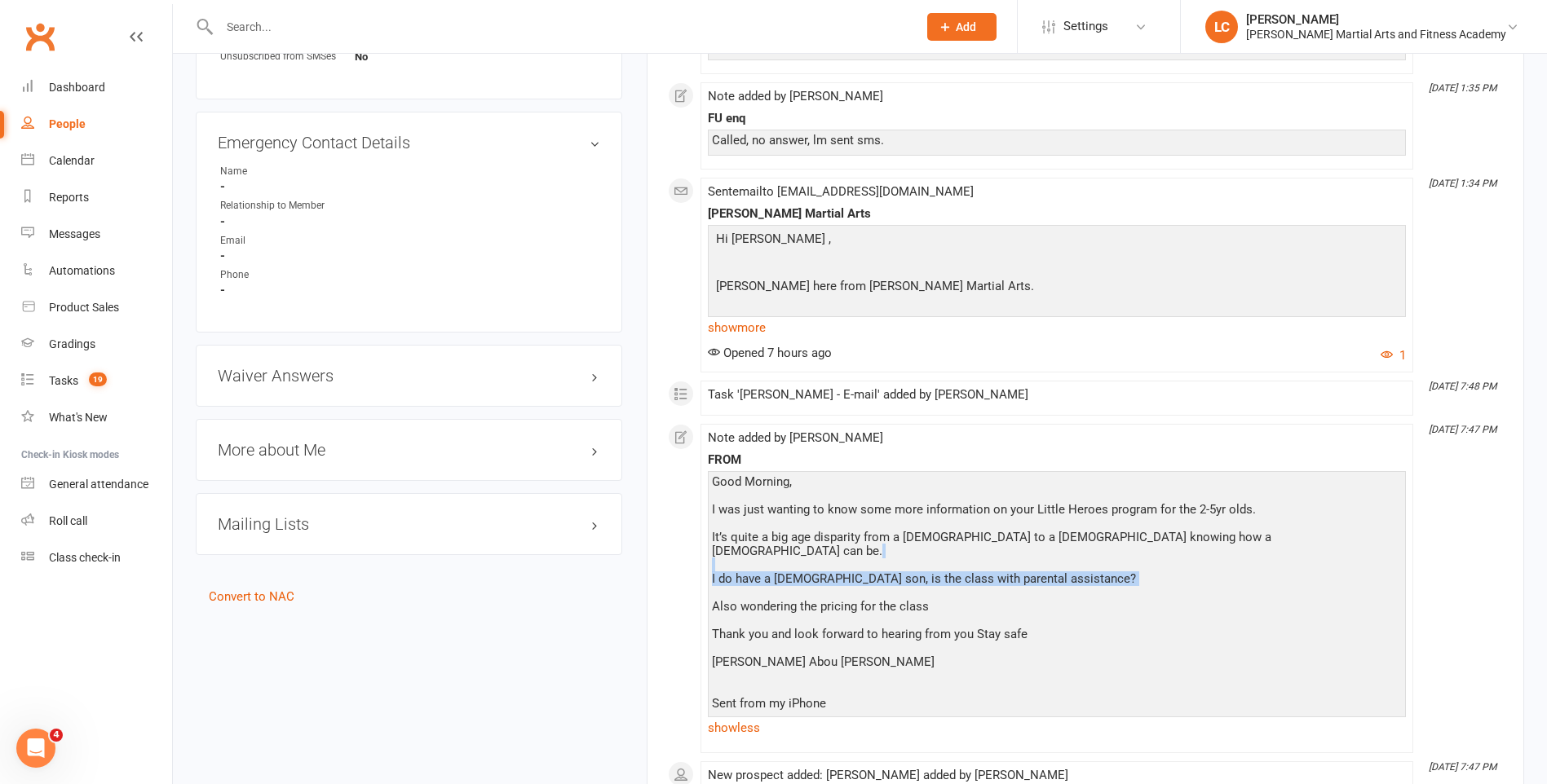
drag, startPoint x: 775, startPoint y: 553, endPoint x: 1131, endPoint y: 574, distance: 356.6
click at [1131, 574] on div "Good Morning, I was just wanting to know some more information on your Little H…" at bounding box center [1056, 593] width 690 height 236
drag, startPoint x: 1131, startPoint y: 574, endPoint x: 1172, endPoint y: 599, distance: 48.0
click at [1168, 579] on div "Good Morning, I was just wanting to know some more information on your Little H…" at bounding box center [1056, 593] width 690 height 236
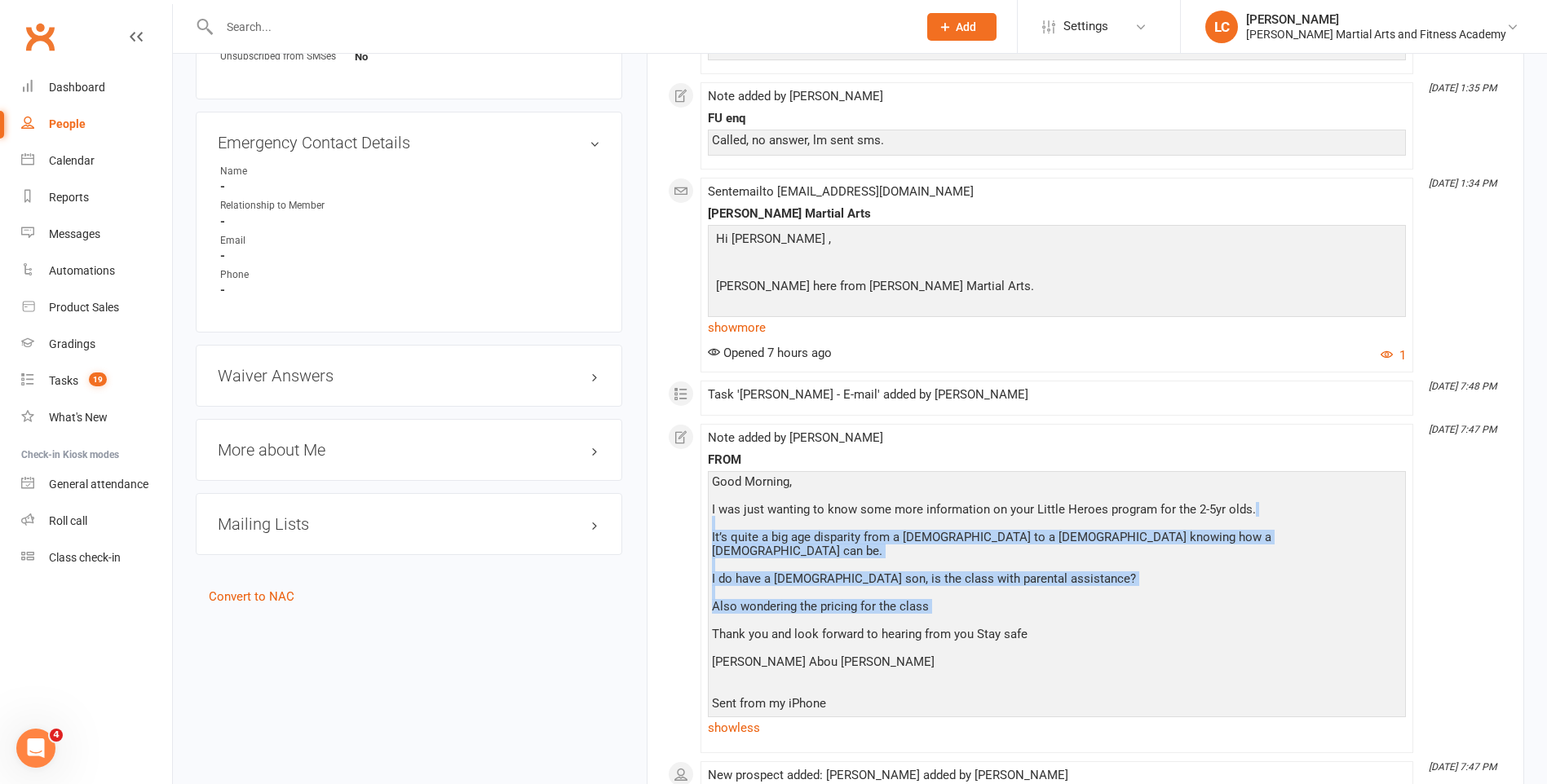
drag, startPoint x: 1076, startPoint y: 598, endPoint x: 777, endPoint y: 525, distance: 307.8
click at [777, 525] on div "Good Morning, I was just wanting to know some more information on your Little H…" at bounding box center [1056, 593] width 690 height 236
click at [1101, 606] on div "Good Morning, I was just wanting to know some more information on your Little H…" at bounding box center [1056, 593] width 690 height 236
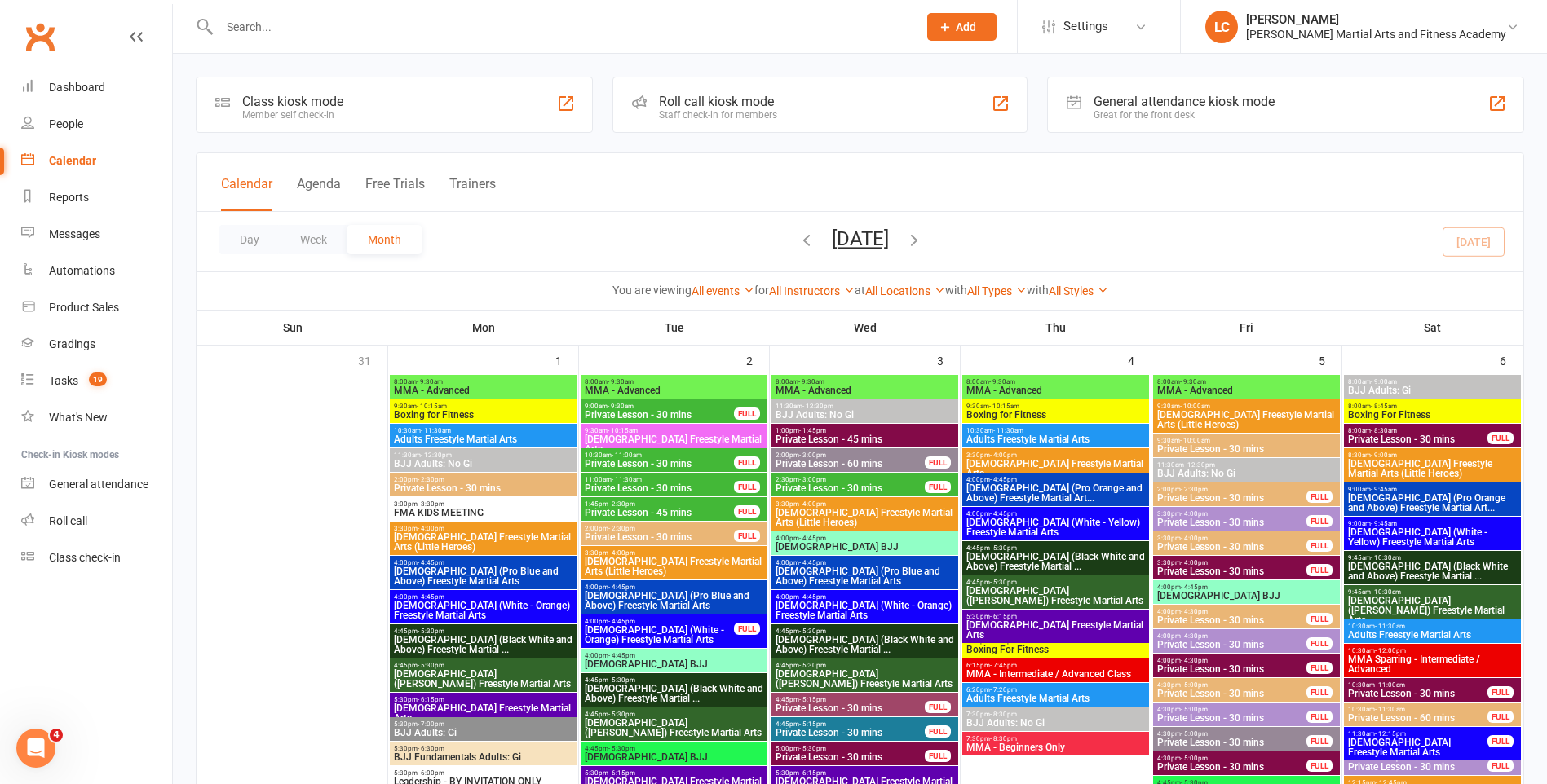
click at [365, 29] on input "text" at bounding box center [560, 27] width 691 height 23
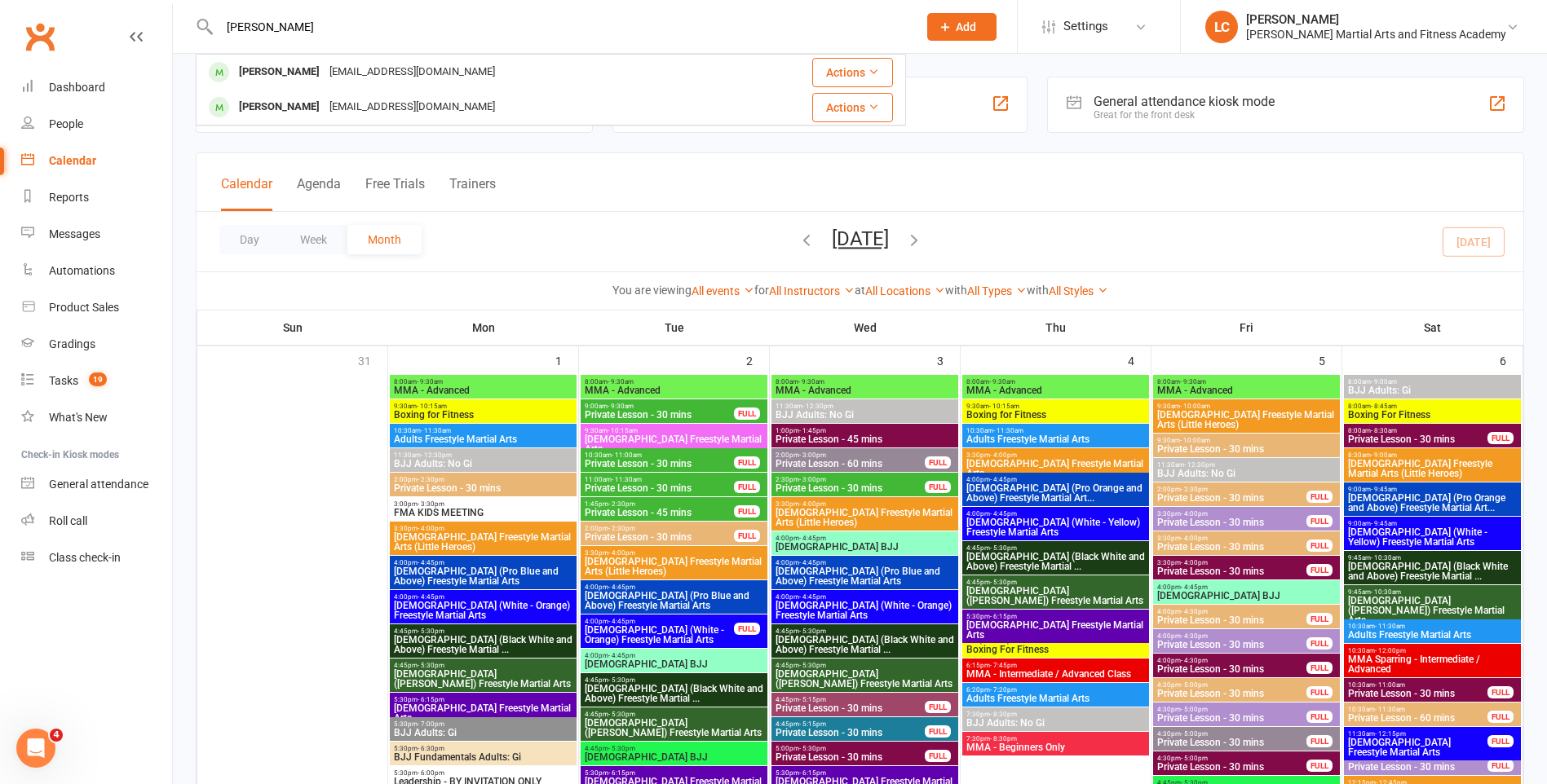
type input "[PERSON_NAME]"
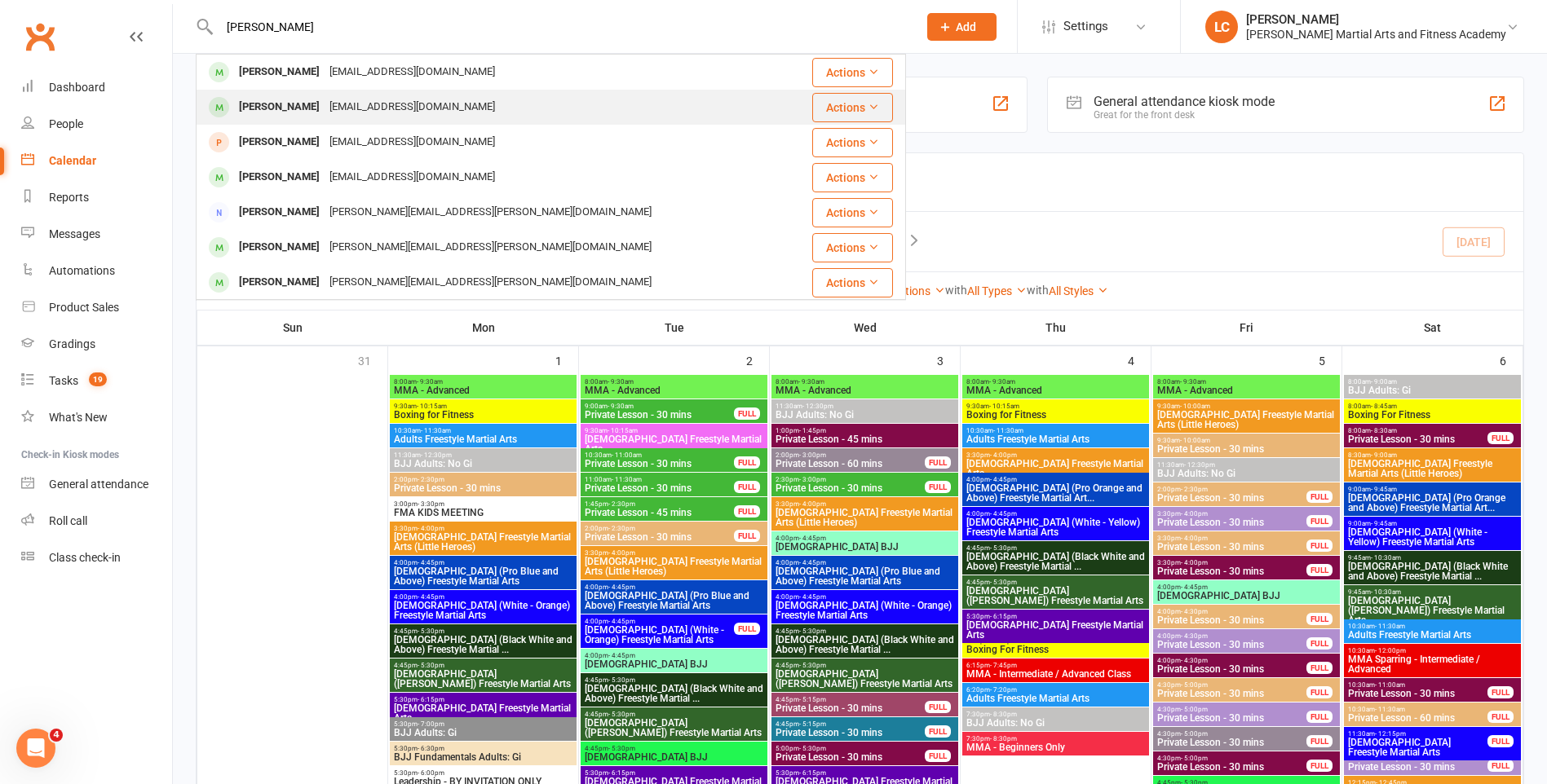
click at [405, 98] on div "[EMAIL_ADDRESS][DOMAIN_NAME]" at bounding box center [412, 106] width 175 height 24
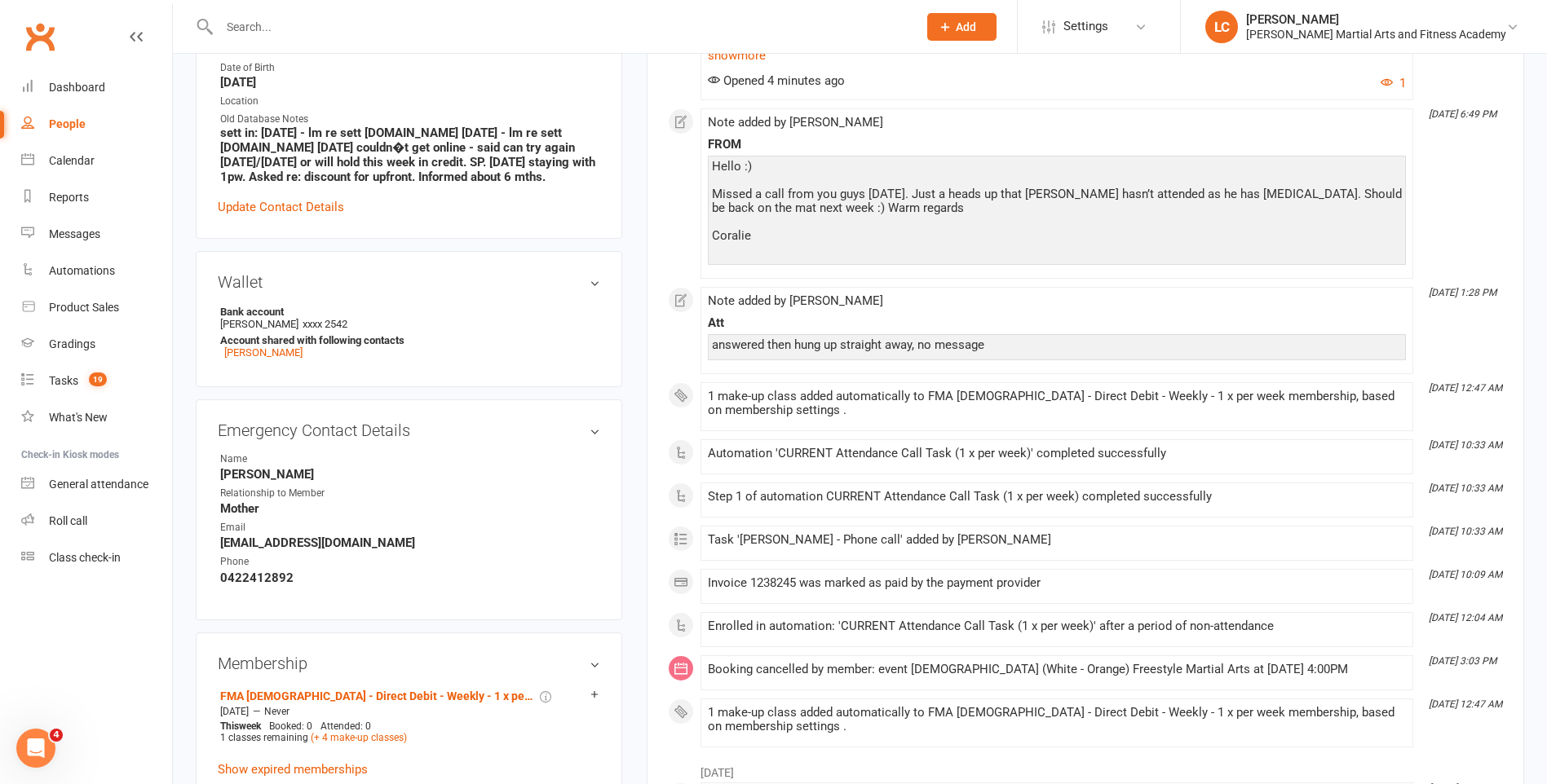
scroll to position [815, 0]
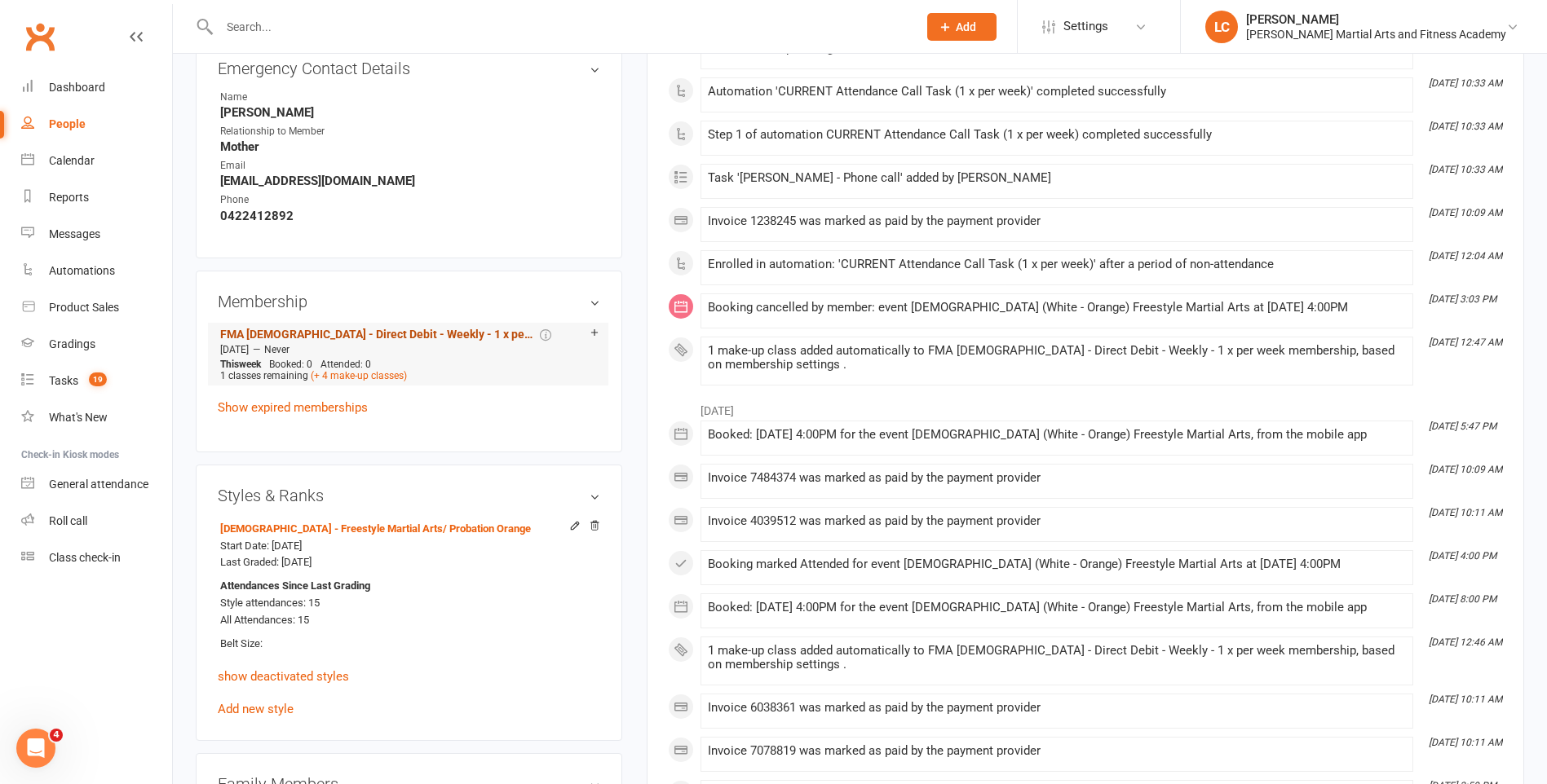
click at [416, 341] on link "FMA [DEMOGRAPHIC_DATA] - Direct Debit - Weekly - 1 x per week" at bounding box center [378, 334] width 317 height 13
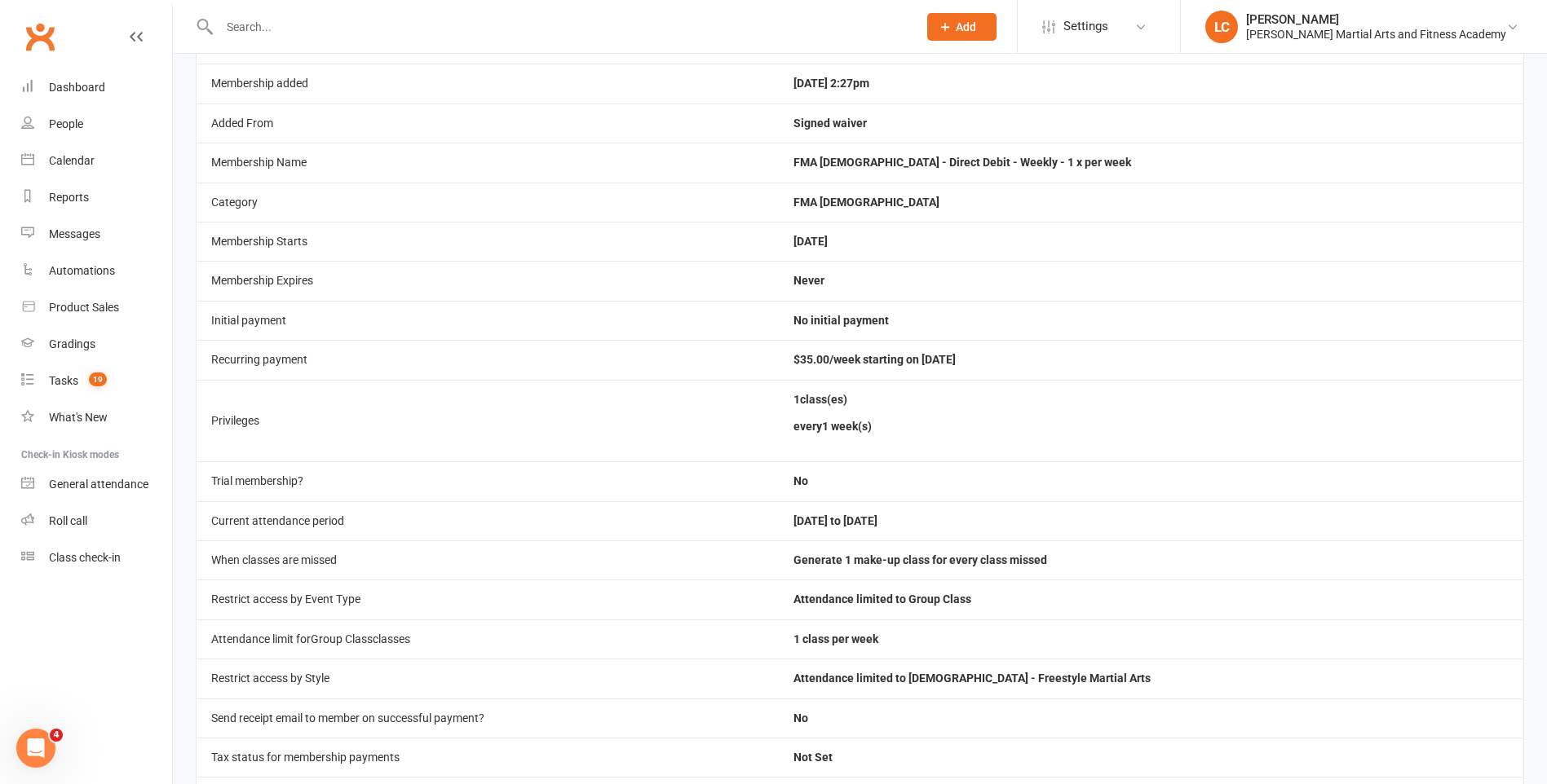
scroll to position [272, 0]
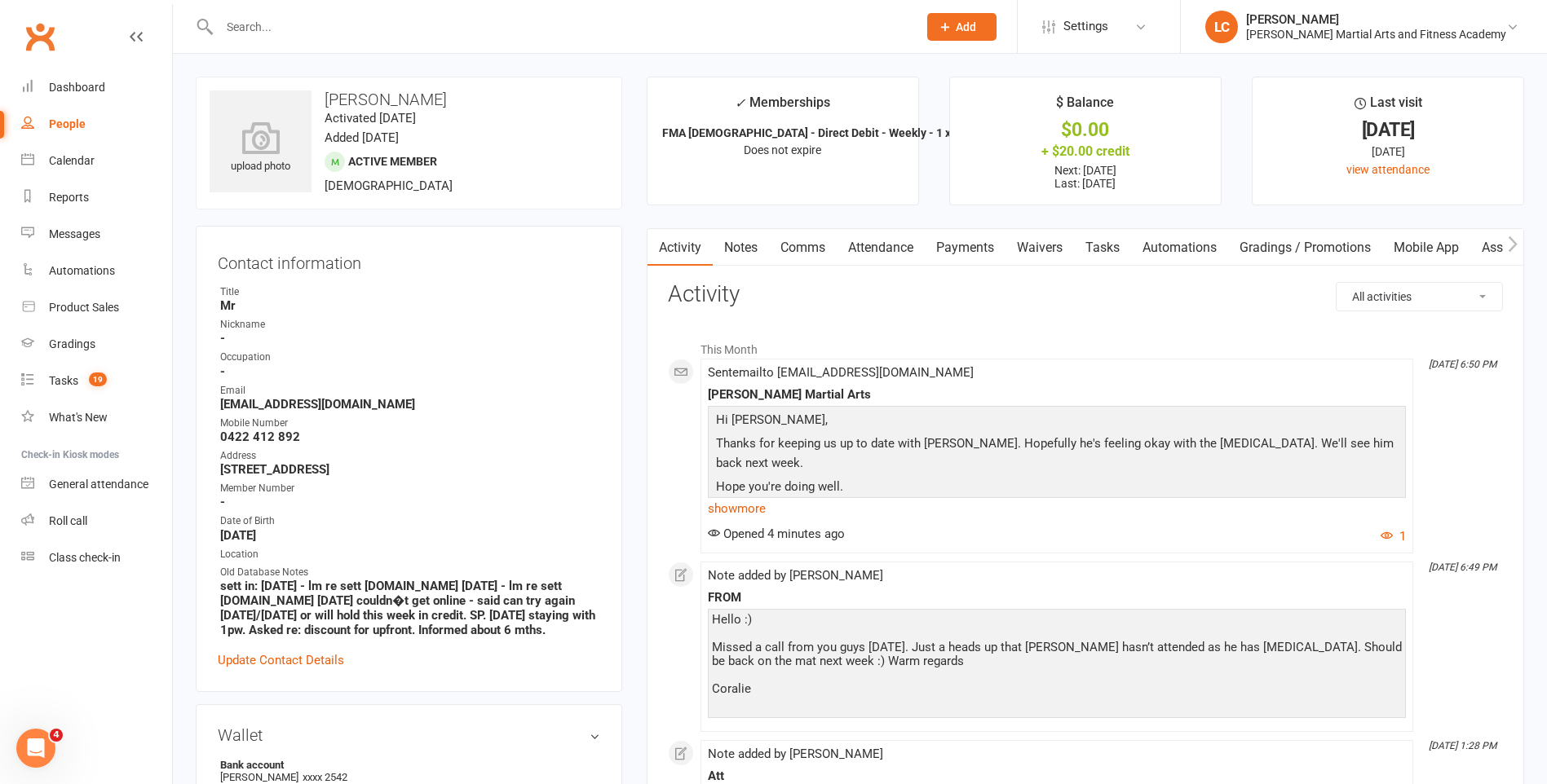
click at [981, 259] on link "Payments" at bounding box center [965, 248] width 81 height 38
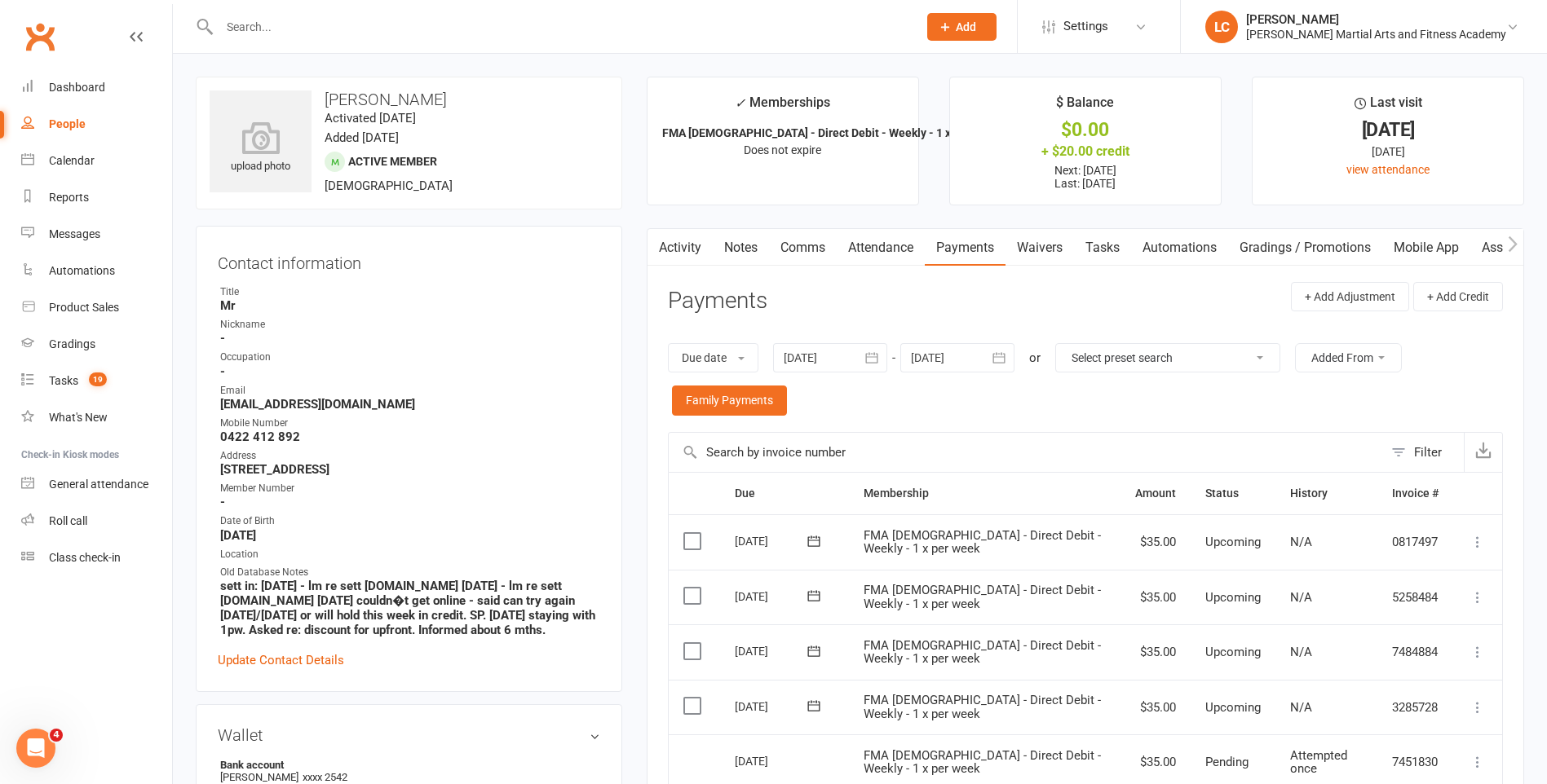
click at [358, 28] on input "text" at bounding box center [560, 27] width 691 height 23
click at [47, 163] on link "Calendar" at bounding box center [97, 161] width 151 height 37
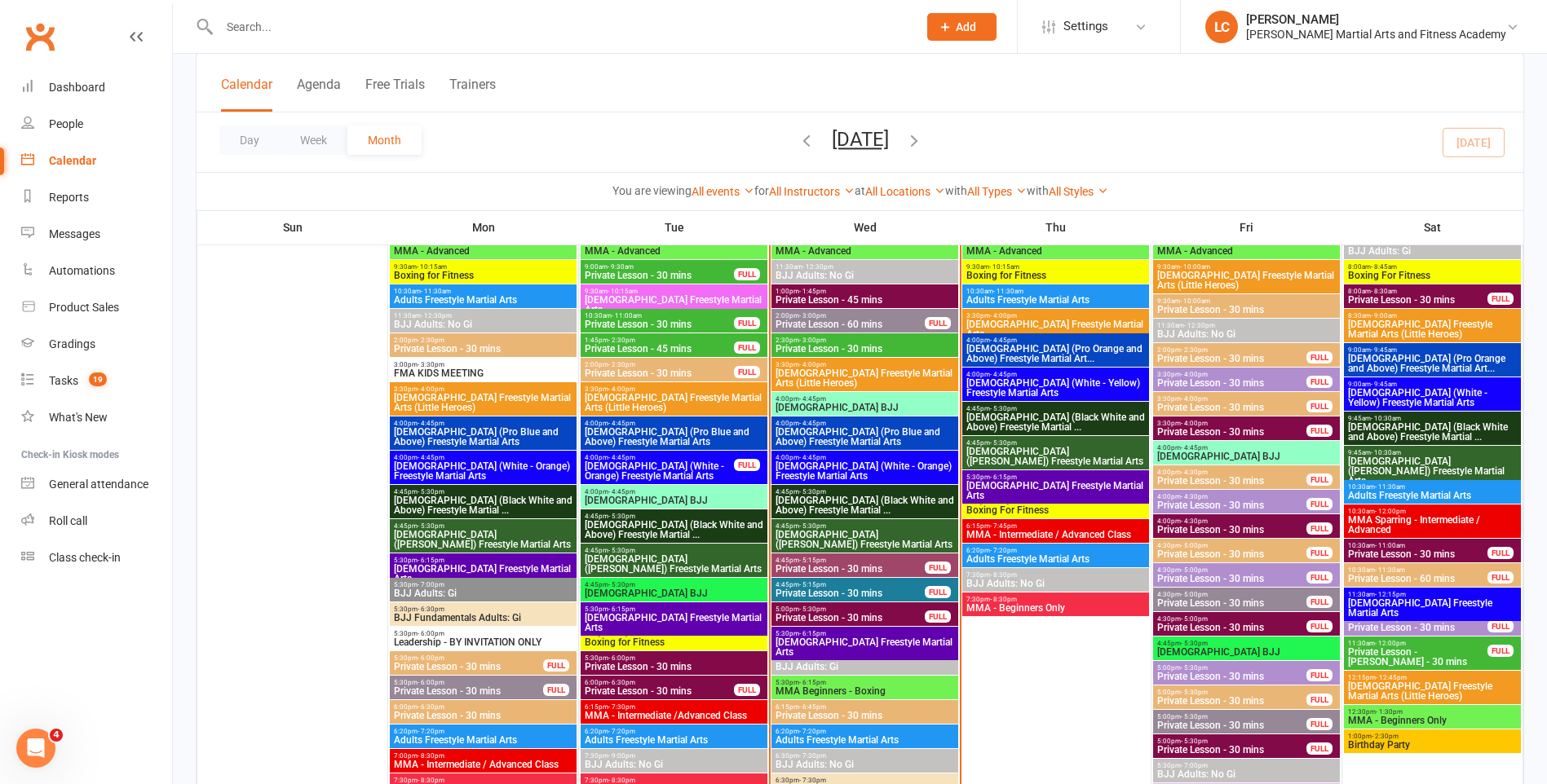
scroll to position [652, 0]
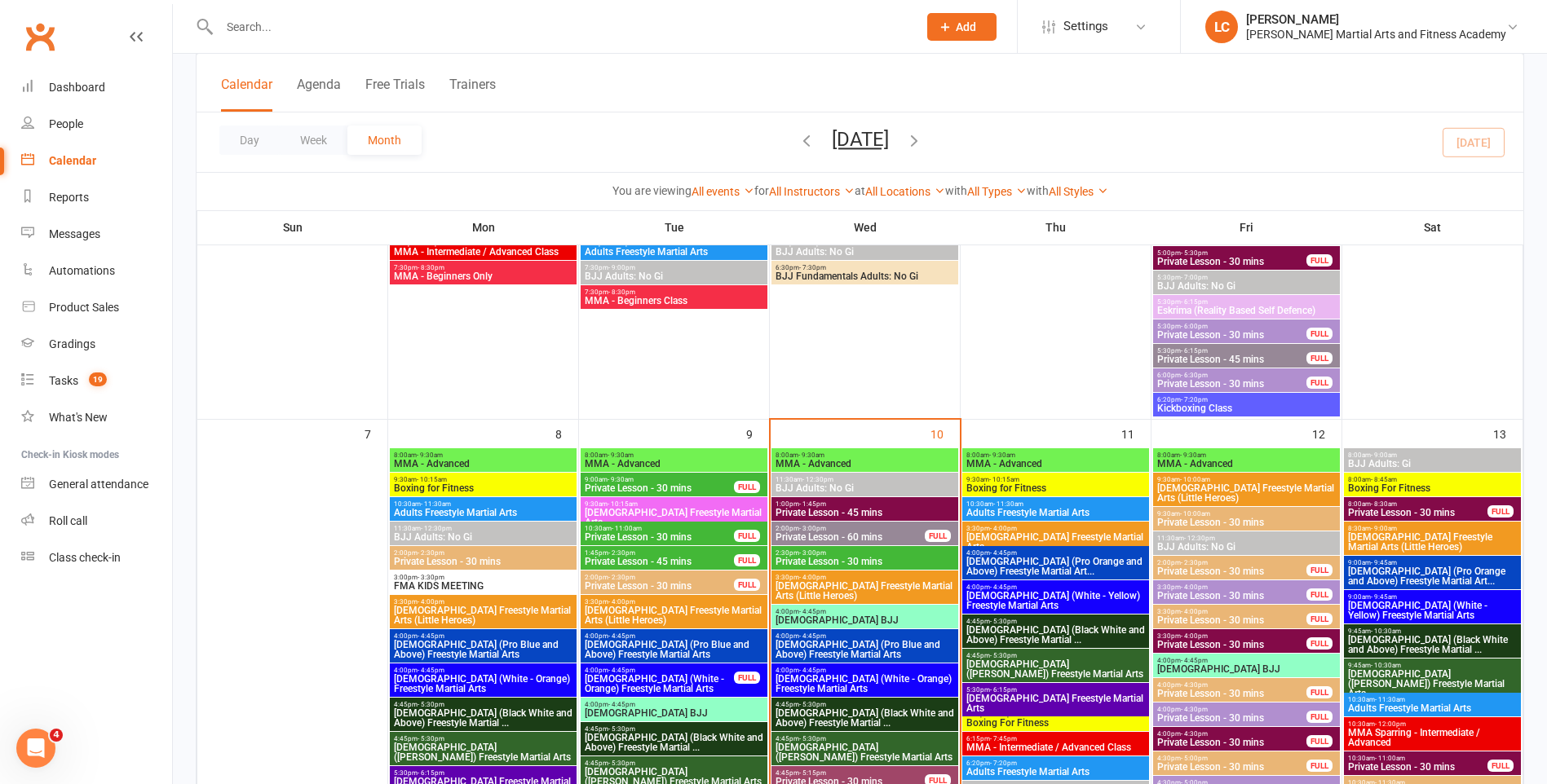
click at [821, 581] on span "[DEMOGRAPHIC_DATA] Freestyle Martial Arts (Little Heroes)" at bounding box center [865, 591] width 180 height 19
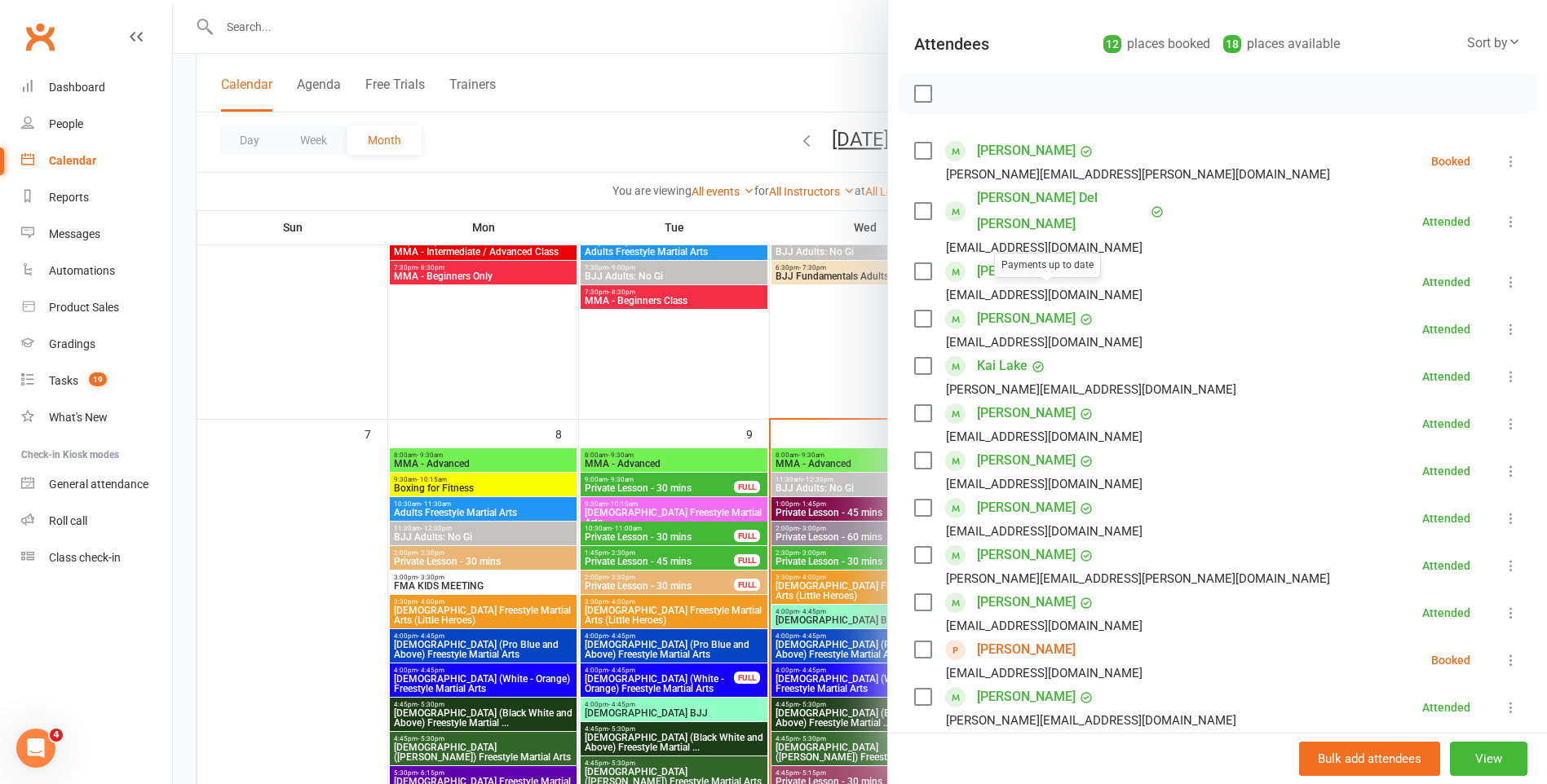
scroll to position [244, 0]
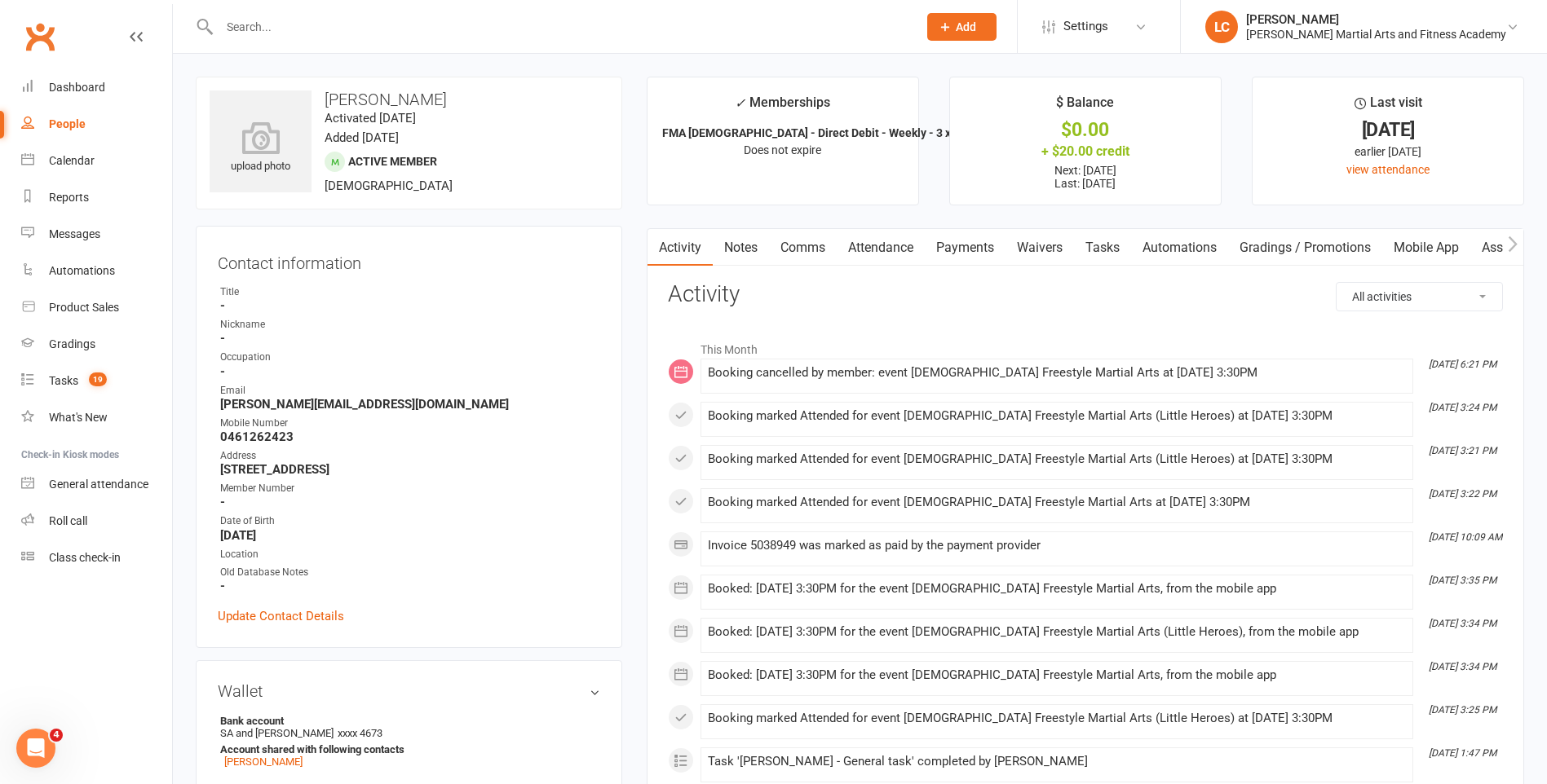
click at [974, 250] on link "Payments" at bounding box center [965, 248] width 81 height 38
